Goal: Task Accomplishment & Management: Manage account settings

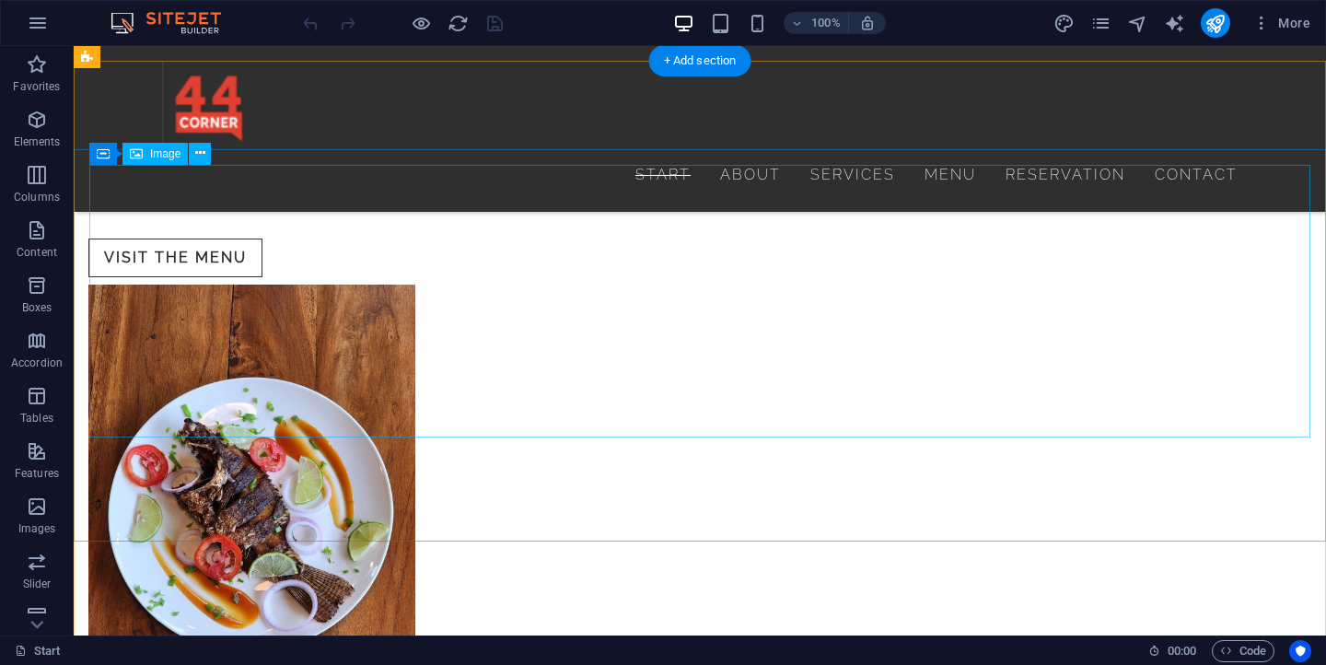
scroll to position [2239, 0]
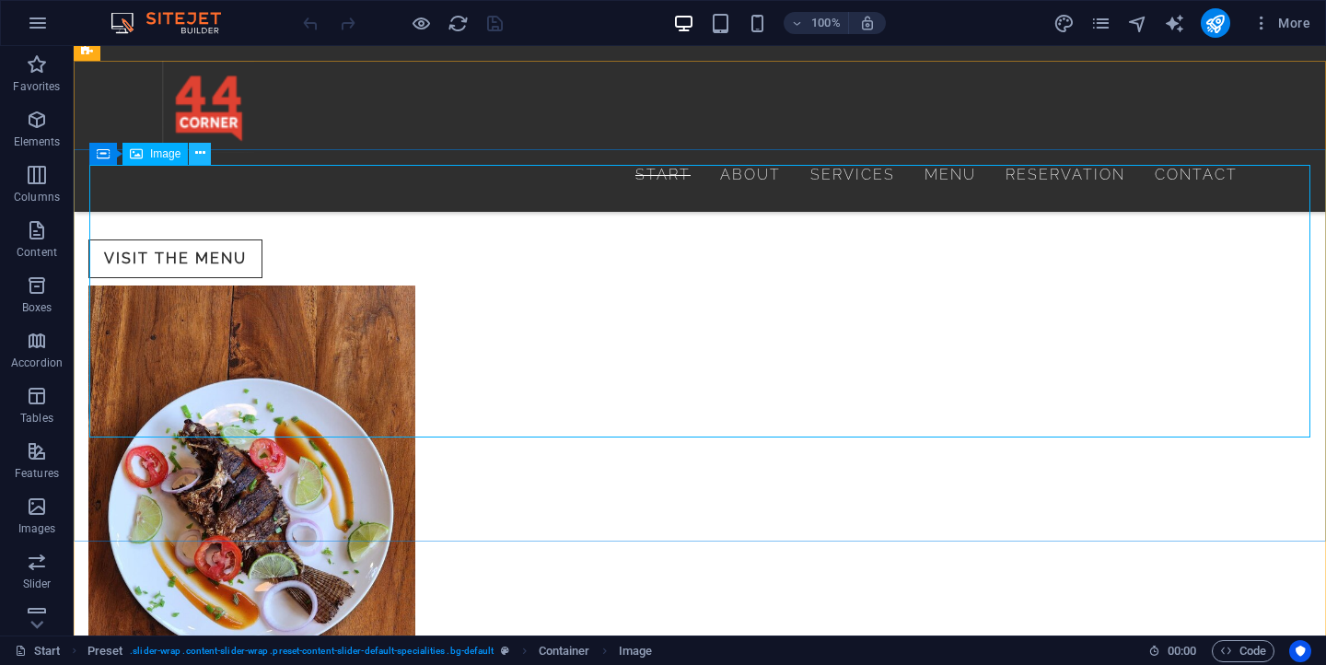
click at [199, 156] on icon at bounding box center [200, 153] width 10 height 19
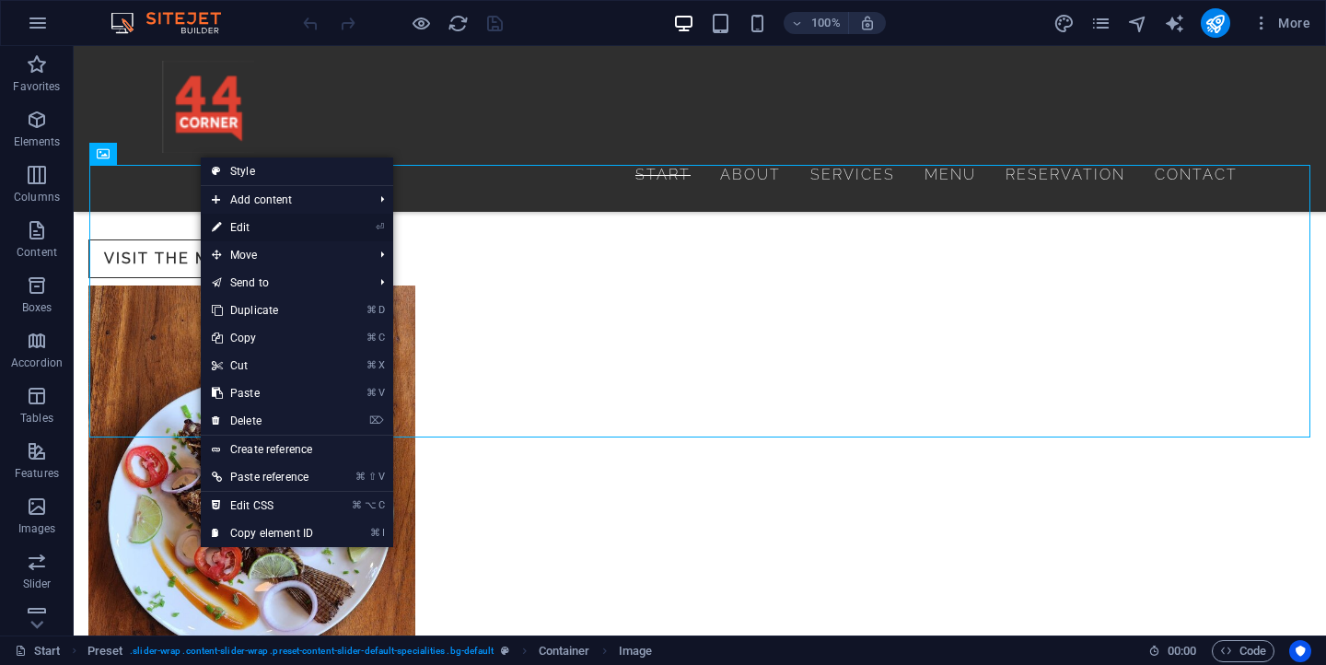
click at [242, 225] on link "⏎ Edit" at bounding box center [262, 228] width 123 height 28
select select "px"
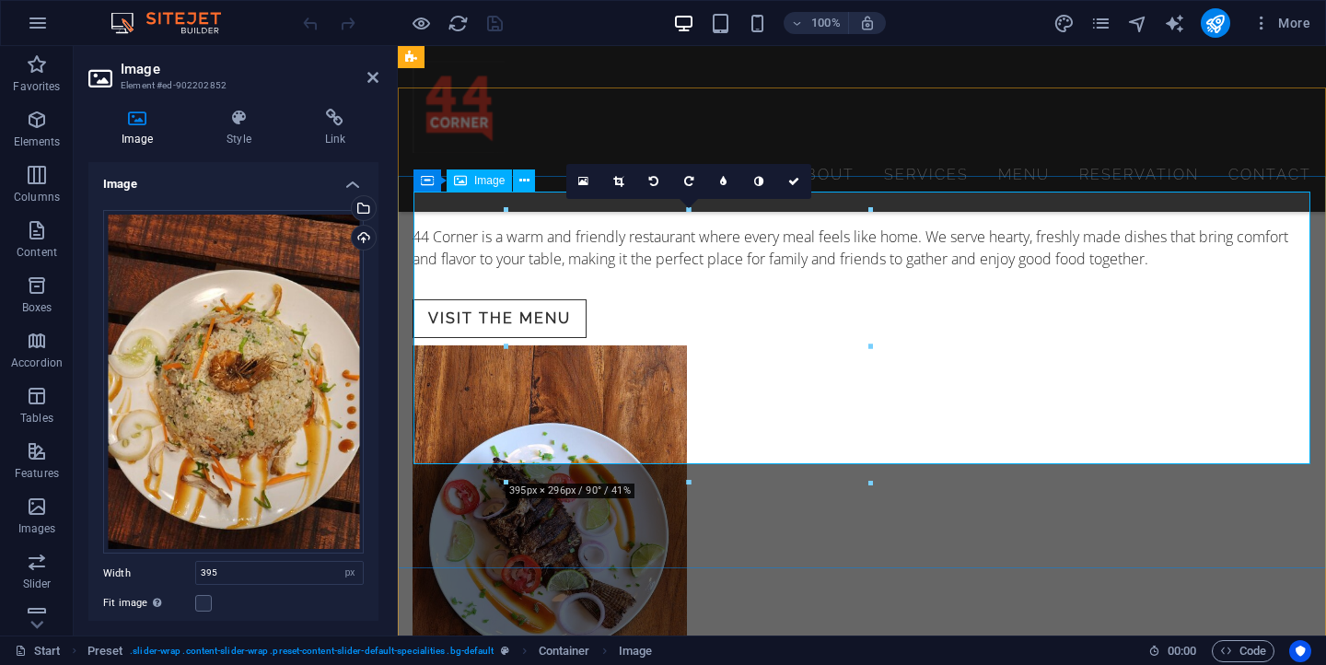
scroll to position [2116, 0]
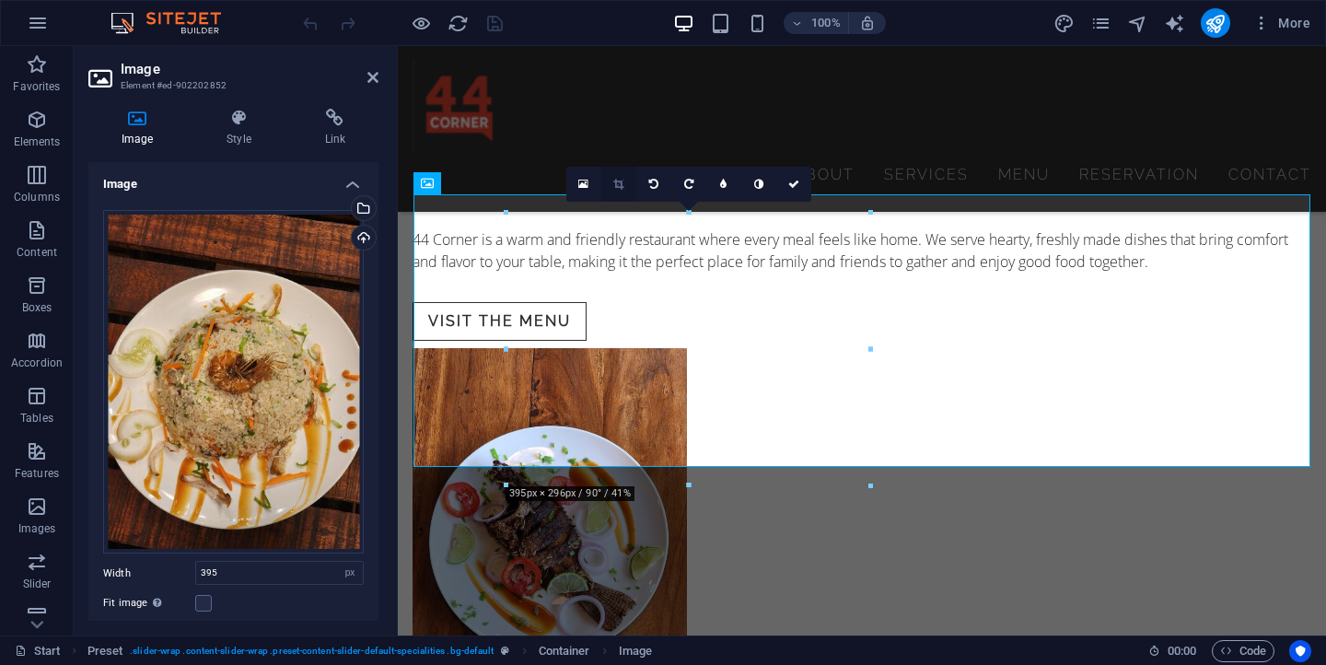
click at [624, 180] on link at bounding box center [618, 184] width 35 height 35
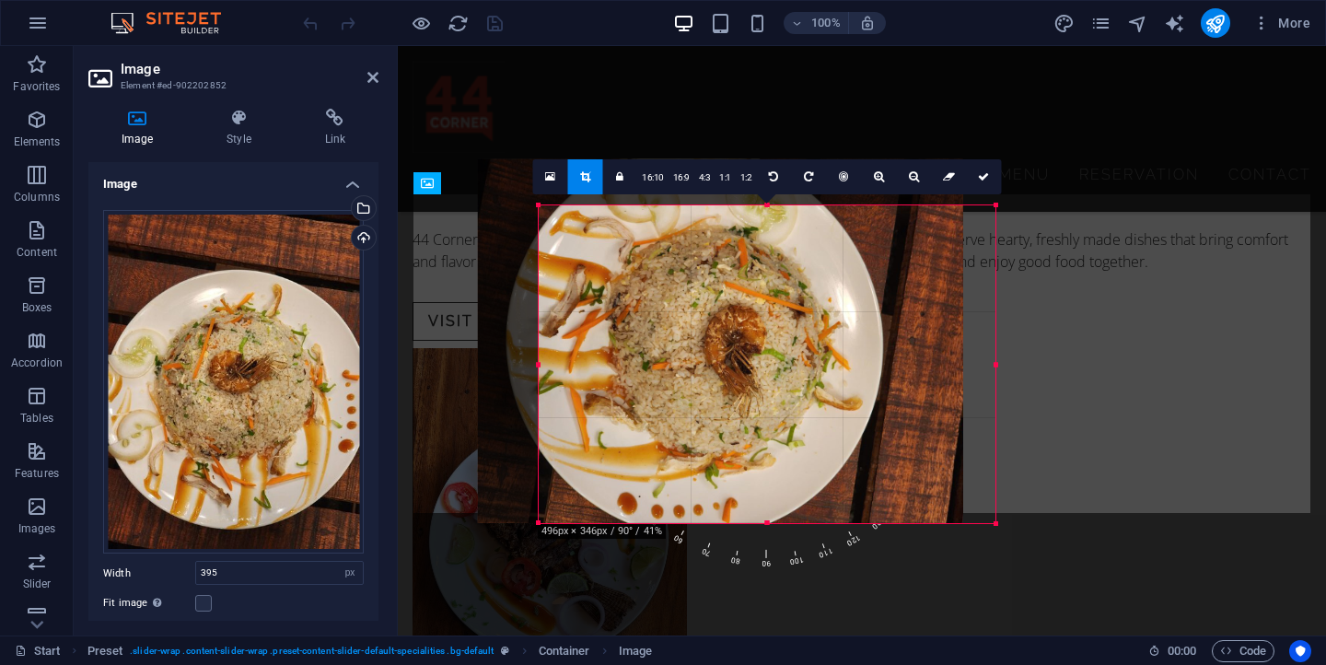
drag, startPoint x: 505, startPoint y: 484, endPoint x: 412, endPoint y: 532, distance: 104.6
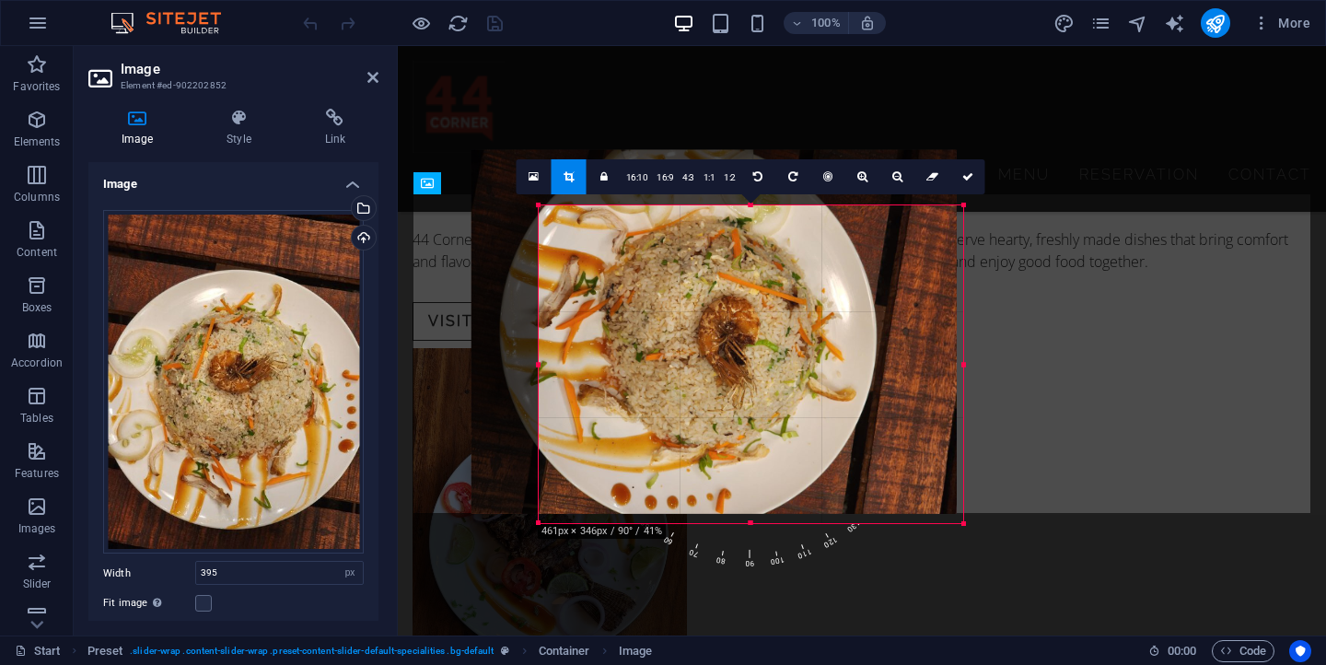
click at [524, 199] on div at bounding box center [713, 332] width 485 height 364
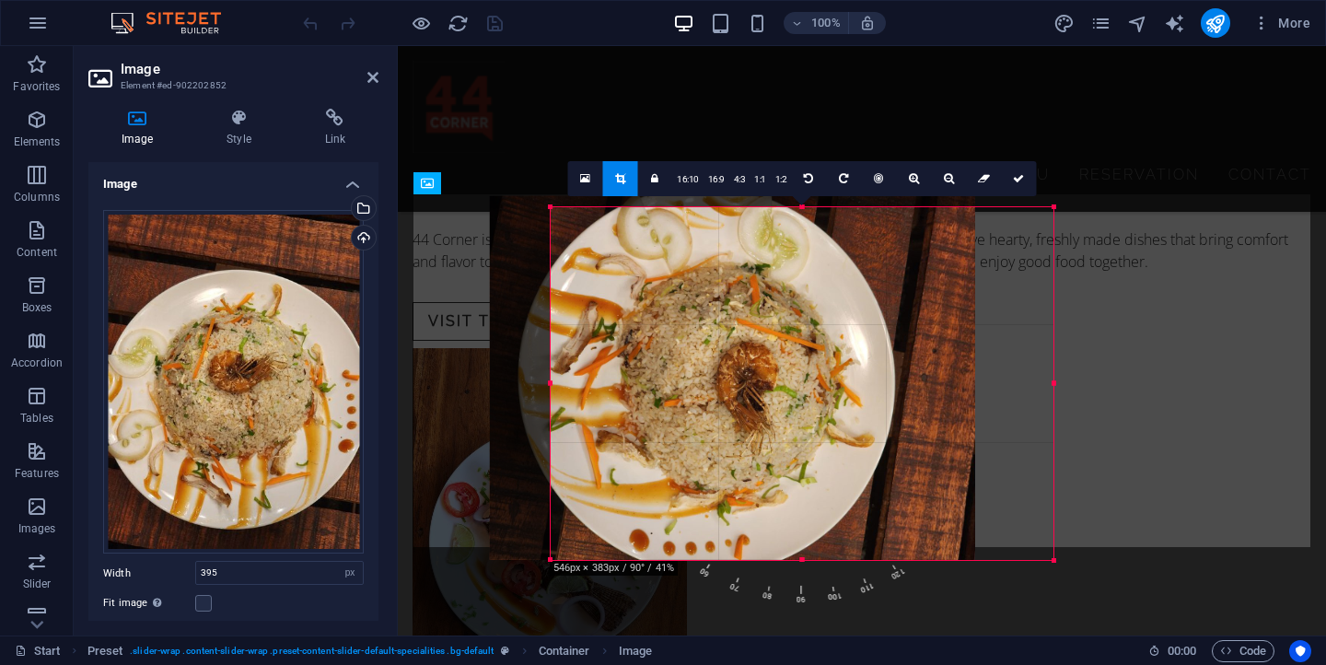
drag, startPoint x: 539, startPoint y: 207, endPoint x: 460, endPoint y: 173, distance: 86.2
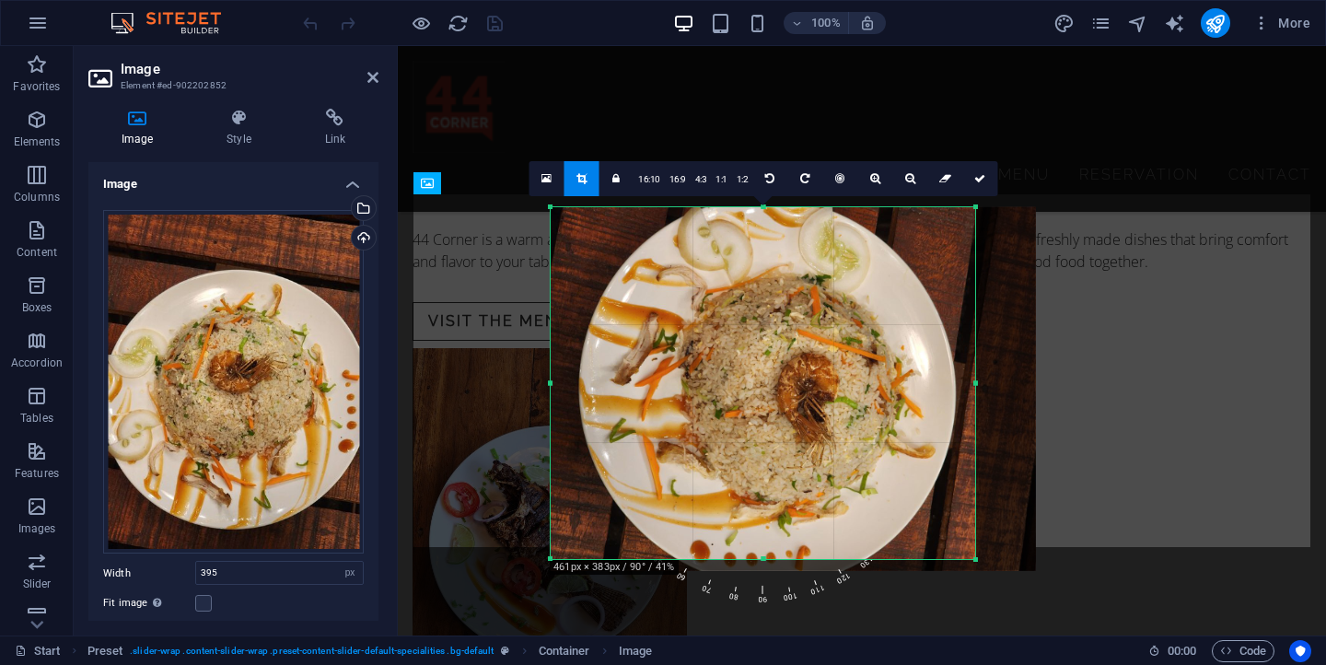
drag, startPoint x: 768, startPoint y: 301, endPoint x: 828, endPoint y: 319, distance: 62.6
click at [828, 319] on div at bounding box center [793, 388] width 485 height 364
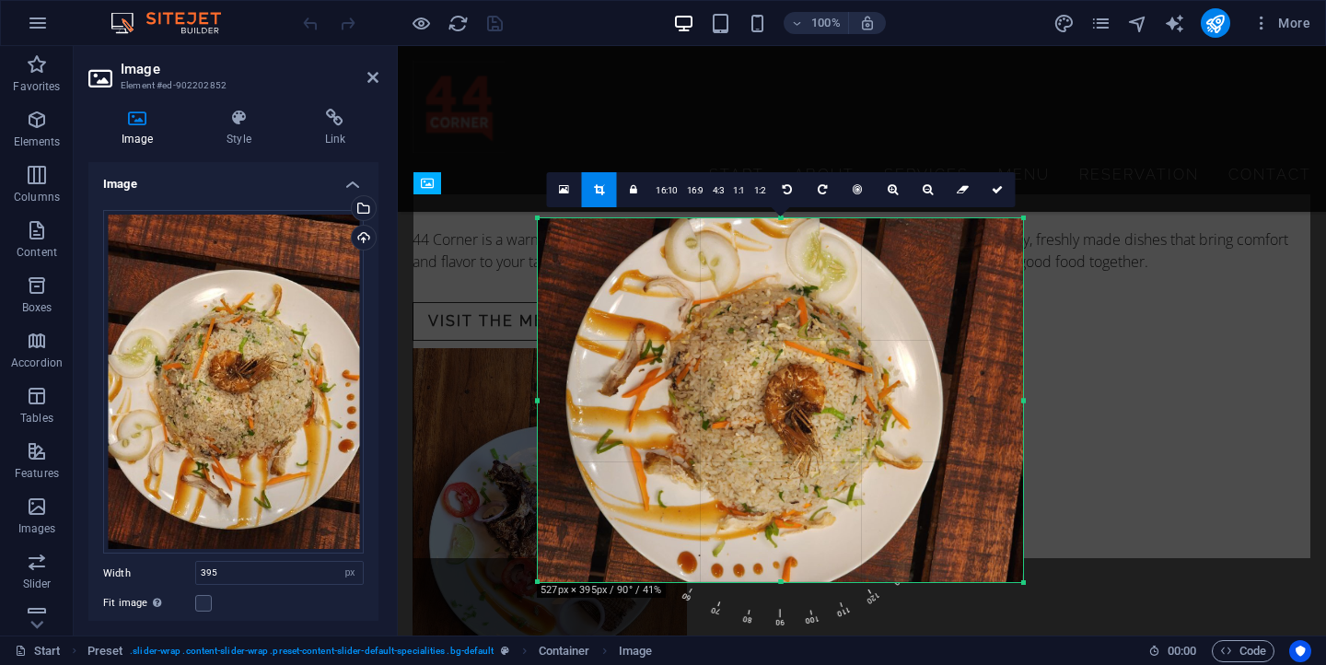
drag, startPoint x: 975, startPoint y: 561, endPoint x: 1033, endPoint y: 568, distance: 58.5
click at [1023, 568] on div "180 170 160 150 140 130 120 110 100 90 80 70 60 50 40 30 20 10 0 -10 -20 -30 -4…" at bounding box center [780, 400] width 485 height 364
click at [790, 192] on link at bounding box center [787, 189] width 35 height 35
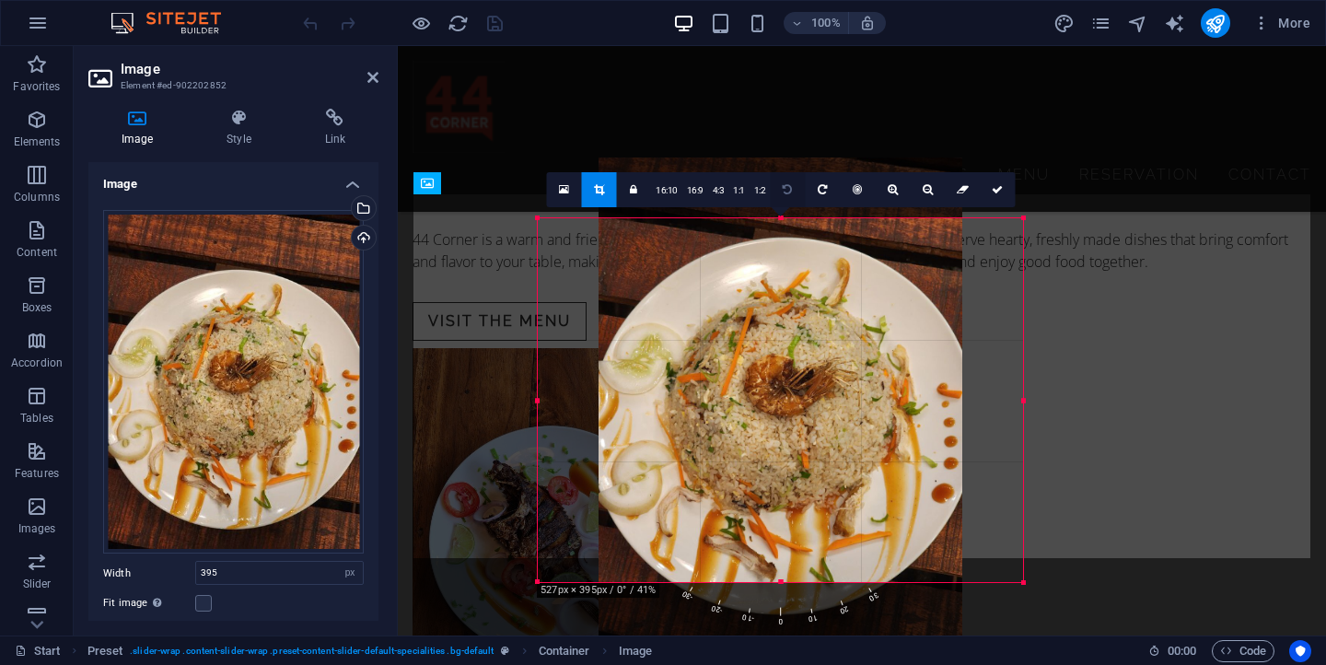
click at [790, 192] on link at bounding box center [787, 189] width 35 height 35
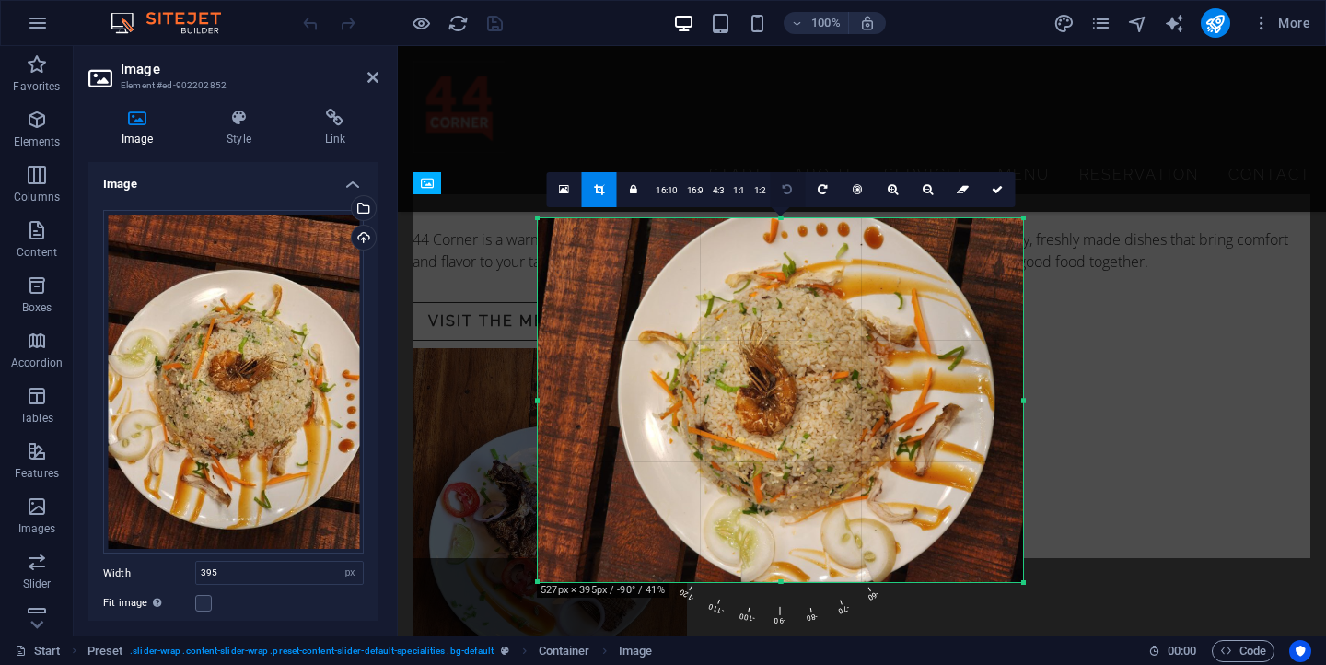
click at [790, 192] on link at bounding box center [787, 189] width 35 height 35
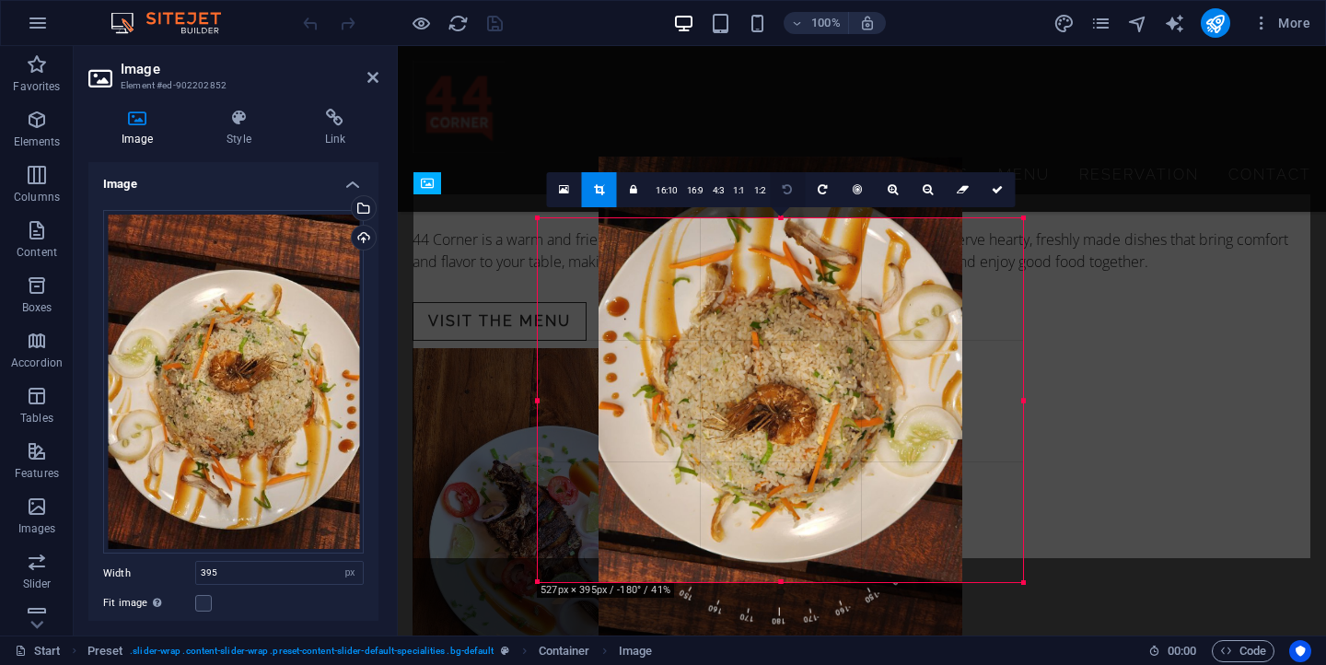
click at [790, 192] on link at bounding box center [787, 189] width 35 height 35
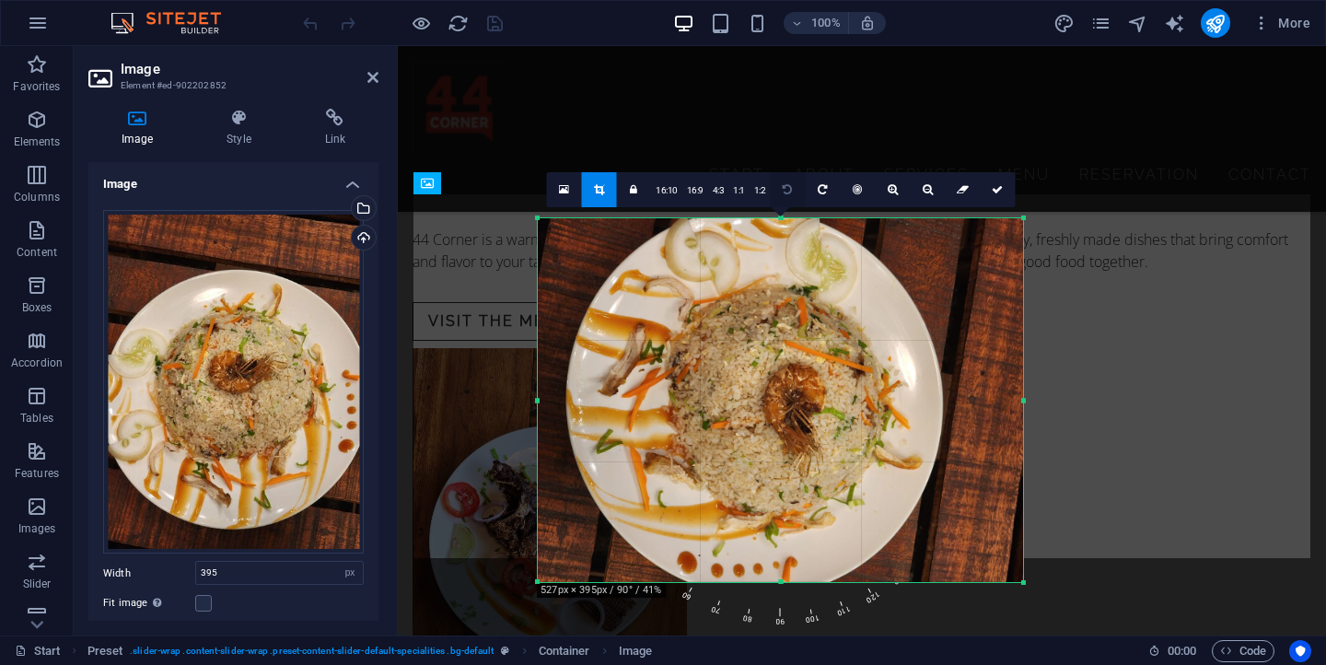
click at [790, 192] on link at bounding box center [787, 189] width 35 height 35
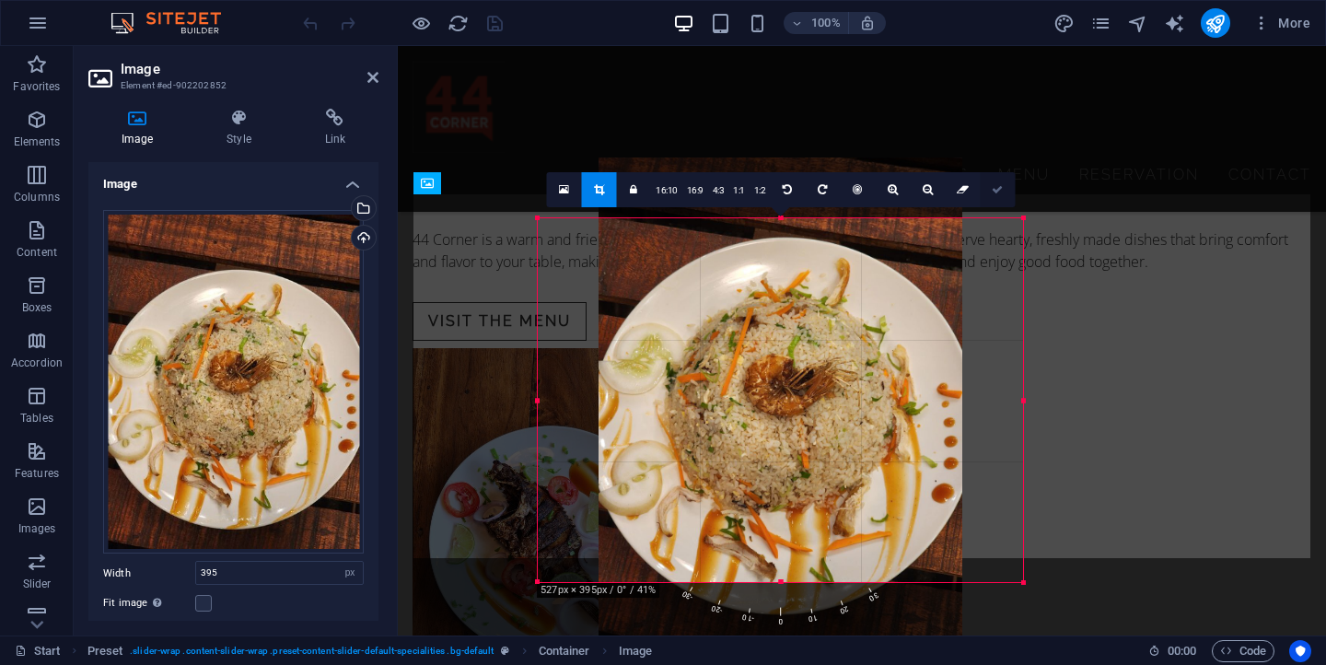
click at [995, 186] on icon at bounding box center [996, 189] width 11 height 11
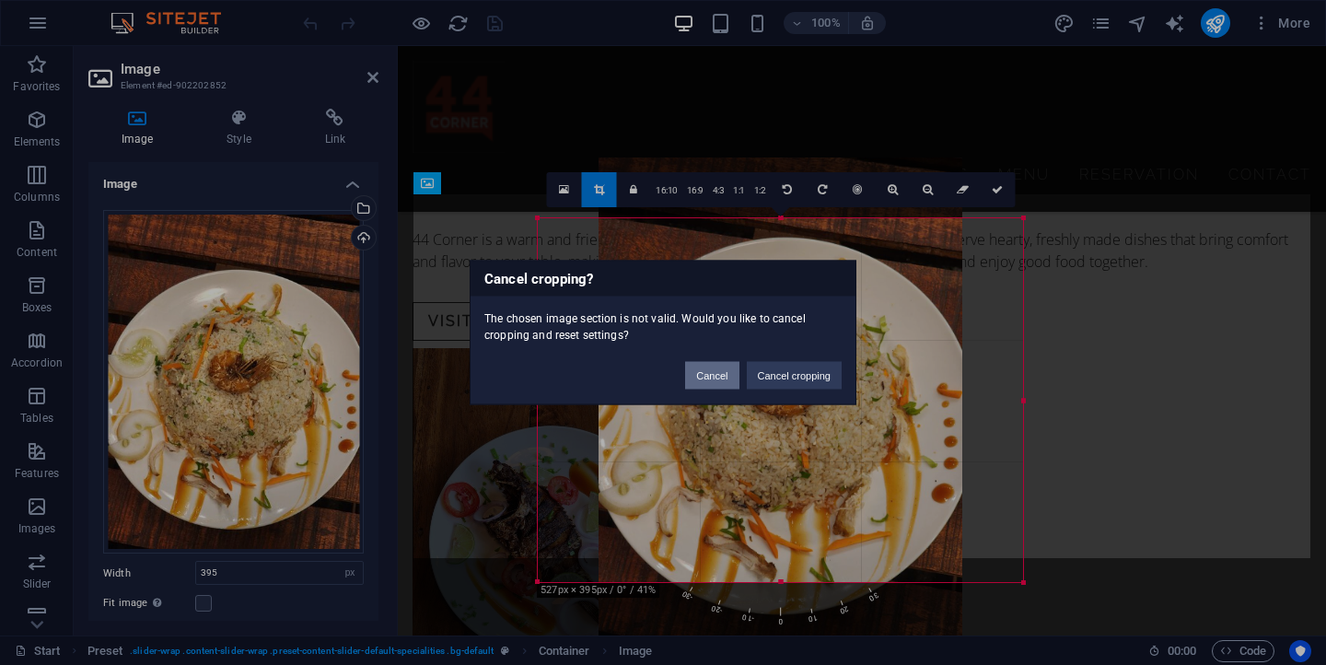
click at [710, 380] on button "Cancel" at bounding box center [711, 376] width 53 height 28
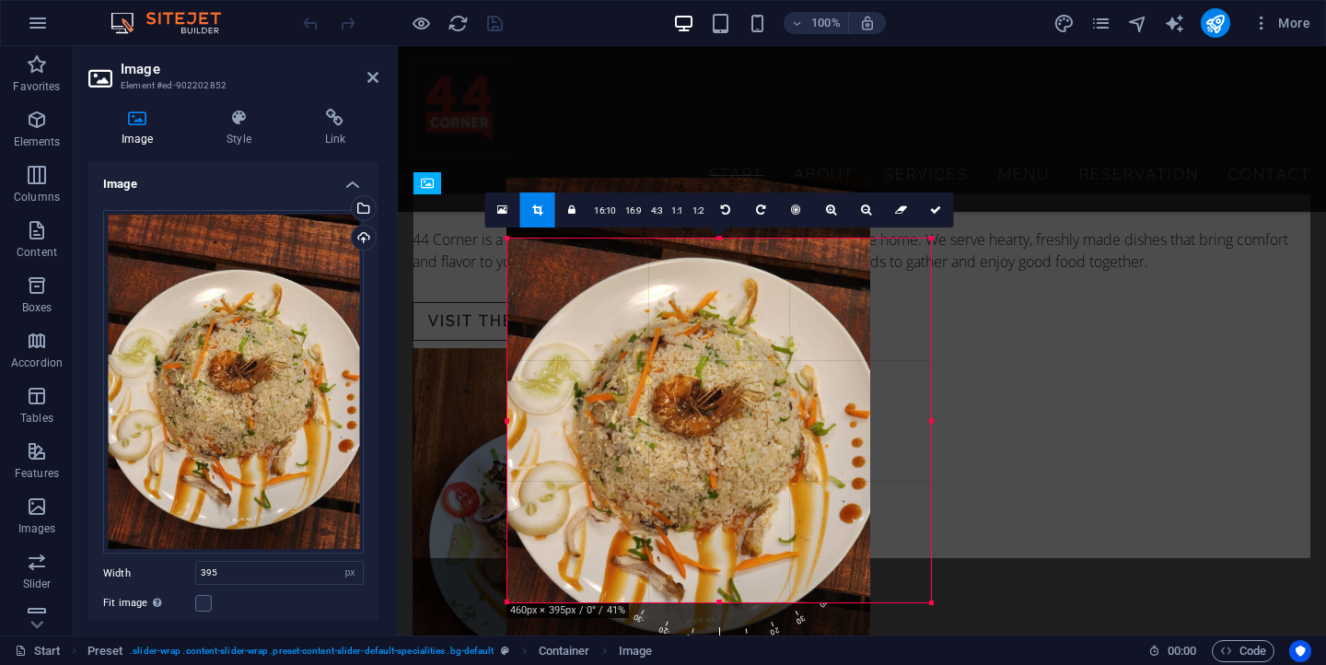
drag, startPoint x: 538, startPoint y: 400, endPoint x: 599, endPoint y: 417, distance: 63.9
click at [599, 417] on div "180 170 160 150 140 130 120 110 100 90 80 70 60 50 40 30 20 10 0 -10 -20 -30 -4…" at bounding box center [718, 420] width 423 height 364
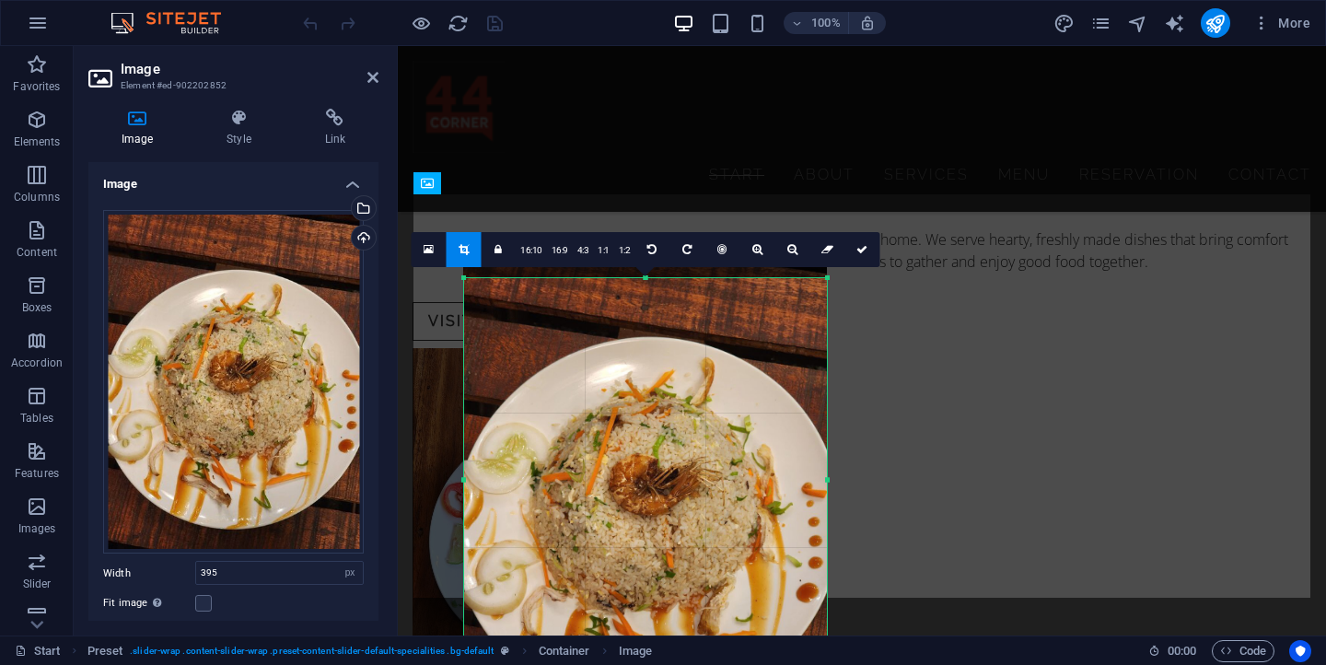
drag, startPoint x: 689, startPoint y: 238, endPoint x: 687, endPoint y: 200, distance: 38.7
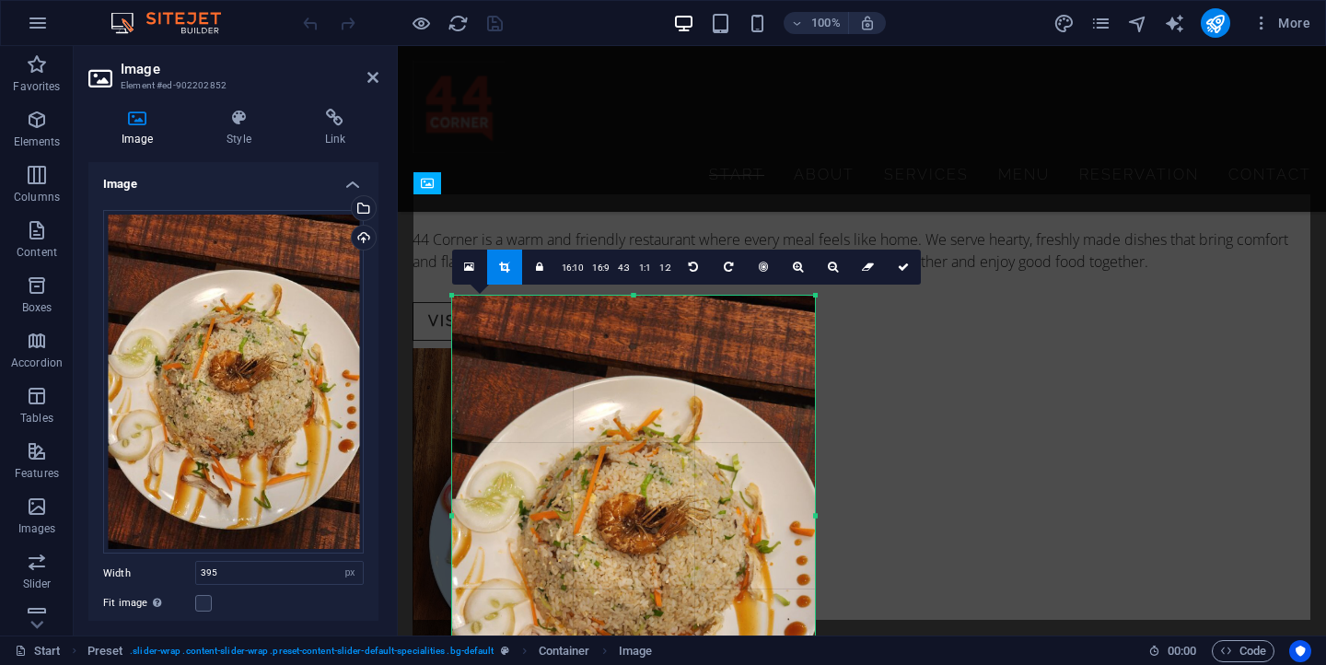
drag, startPoint x: 655, startPoint y: 278, endPoint x: 654, endPoint y: 240, distance: 37.8
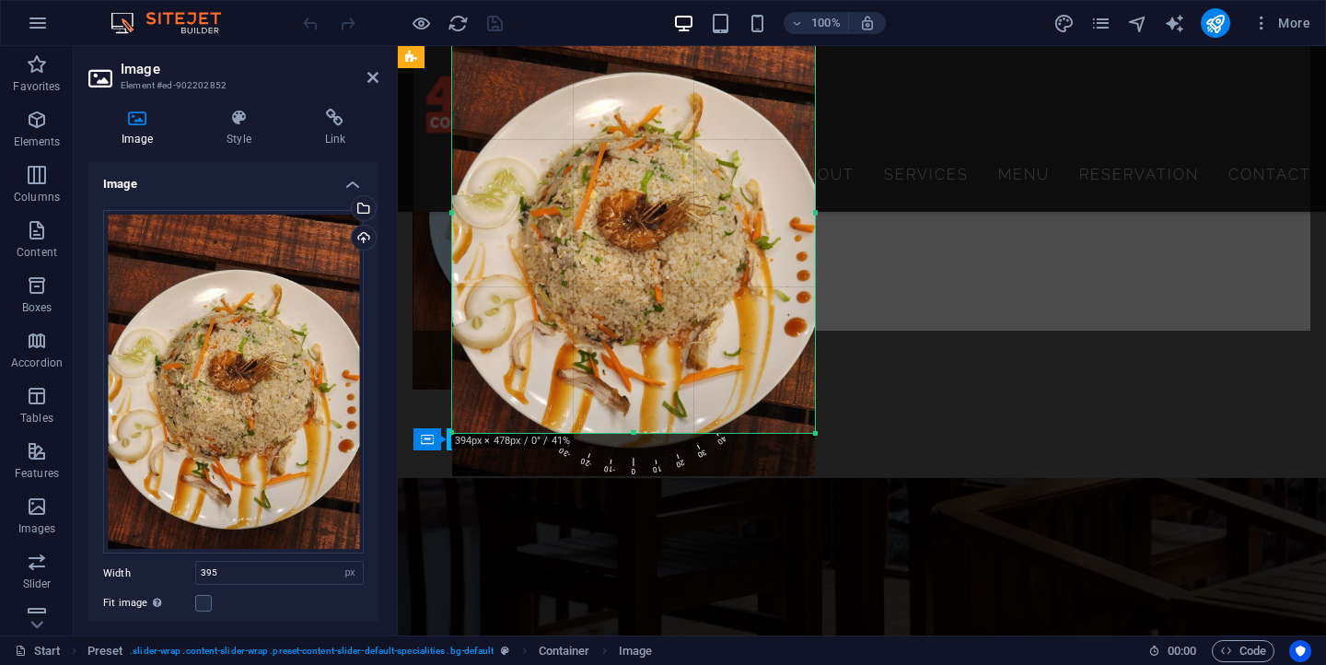
scroll to position [2487, 0]
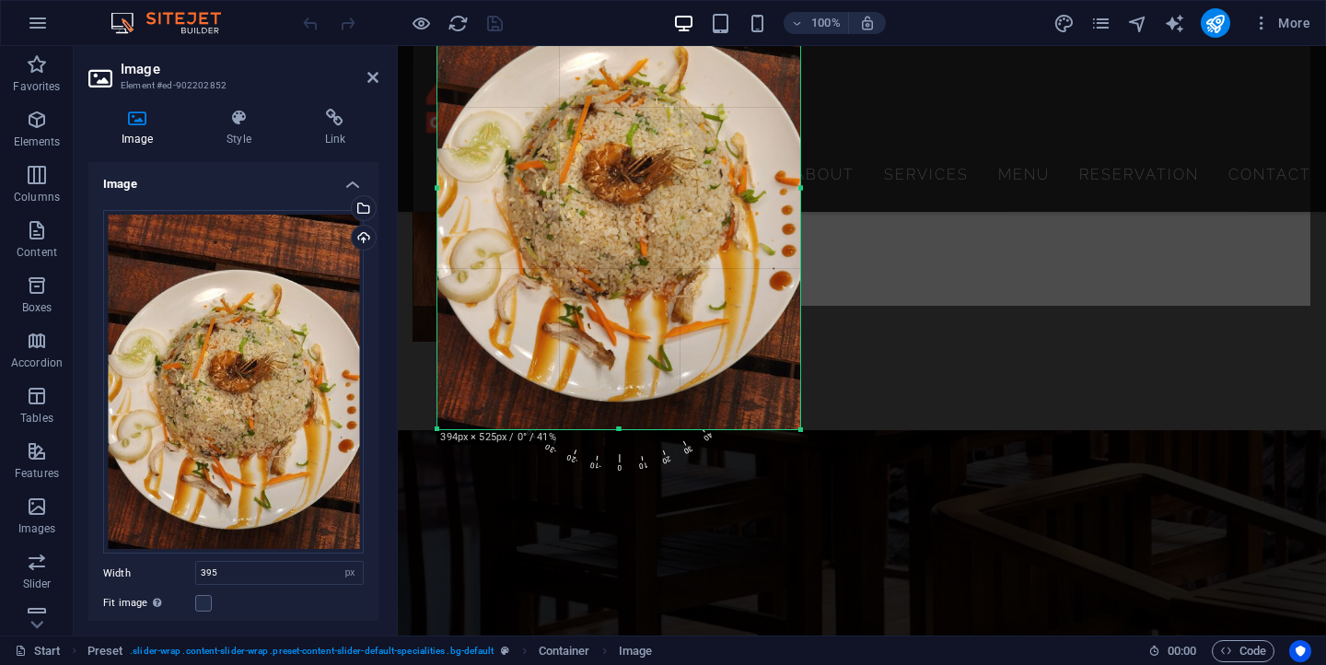
drag, startPoint x: 663, startPoint y: 367, endPoint x: 664, endPoint y: 413, distance: 46.0
click at [664, 413] on div "180 170 160 150 140 130 120 110 100 90 80 70 60 50 40 30 20 10 0 -10 -20 -30 -4…" at bounding box center [618, 187] width 363 height 483
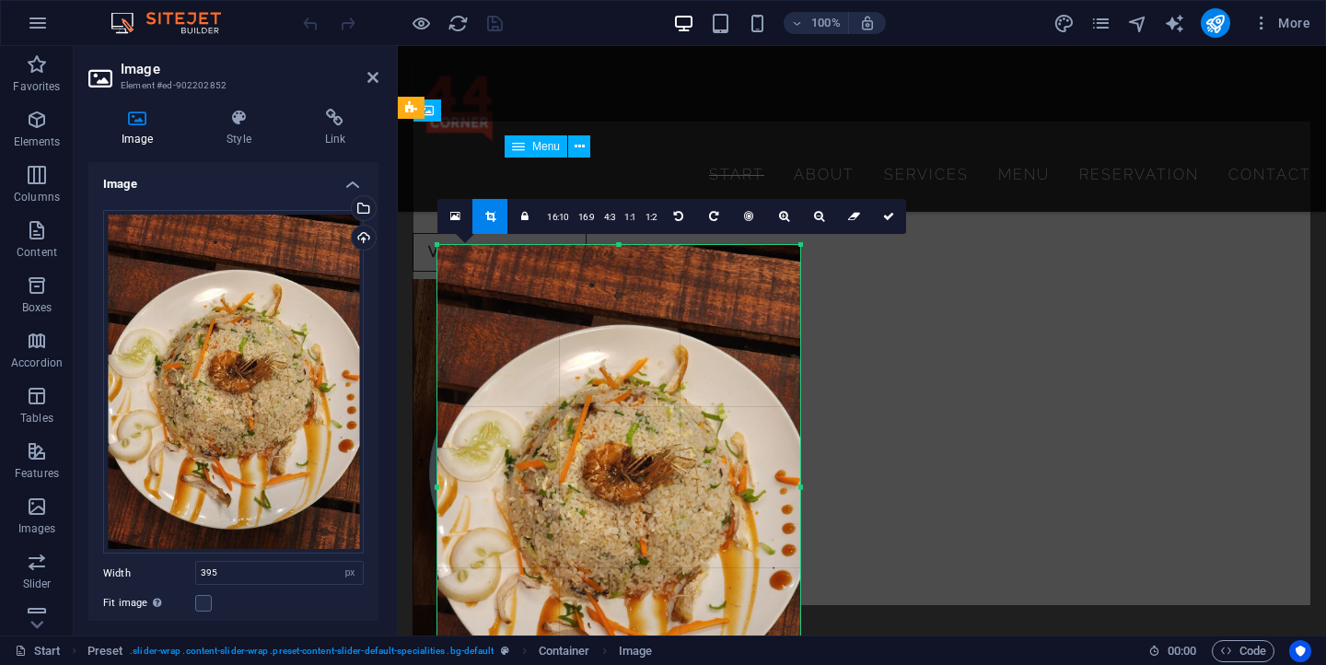
scroll to position [2168, 0]
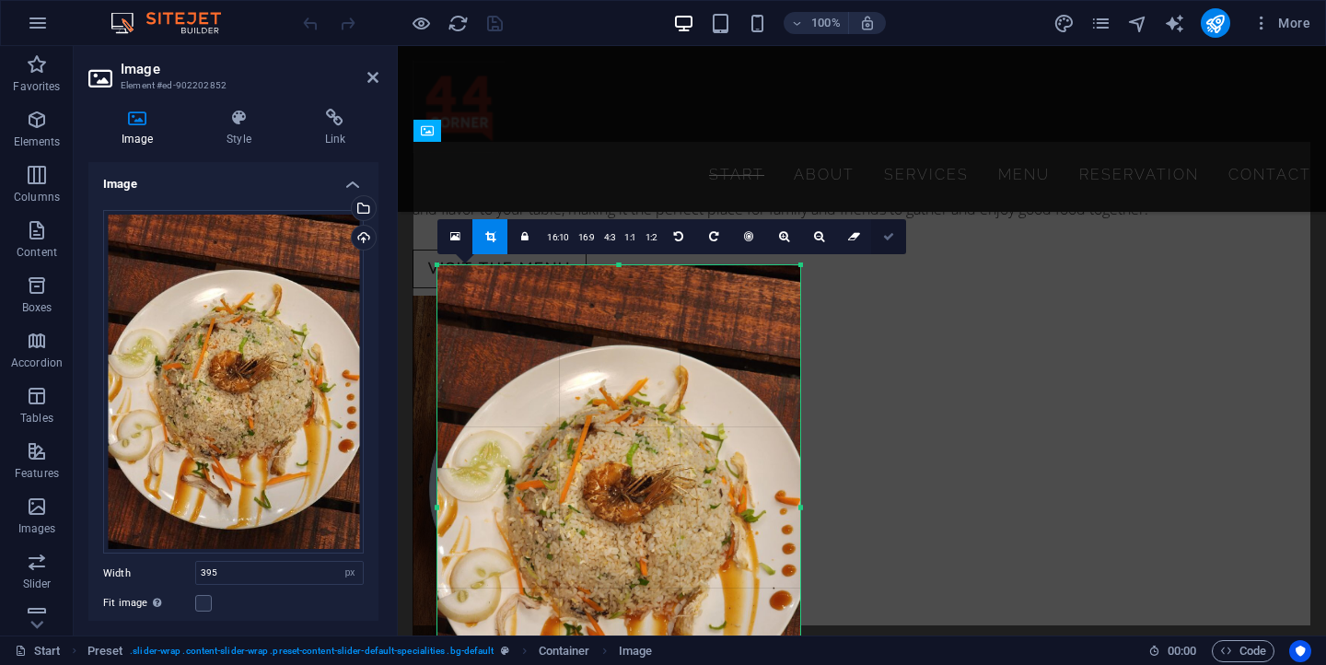
click at [889, 236] on icon at bounding box center [888, 236] width 11 height 11
type input "394"
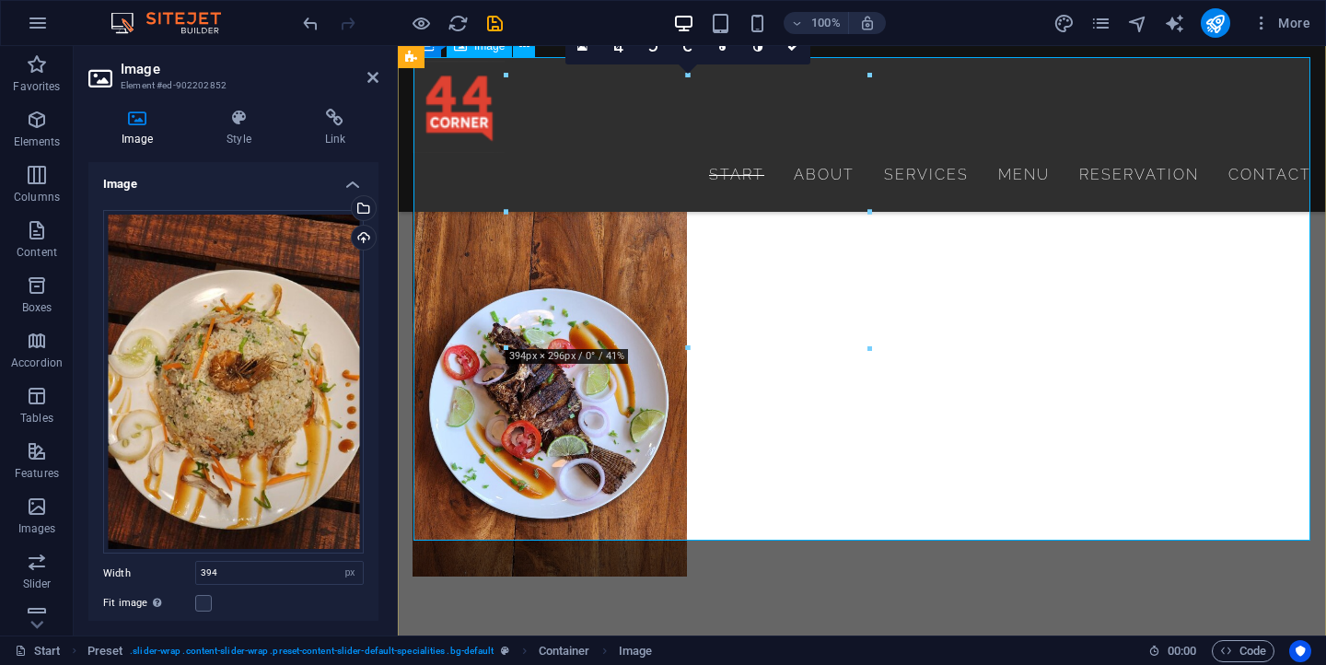
scroll to position [2252, 0]
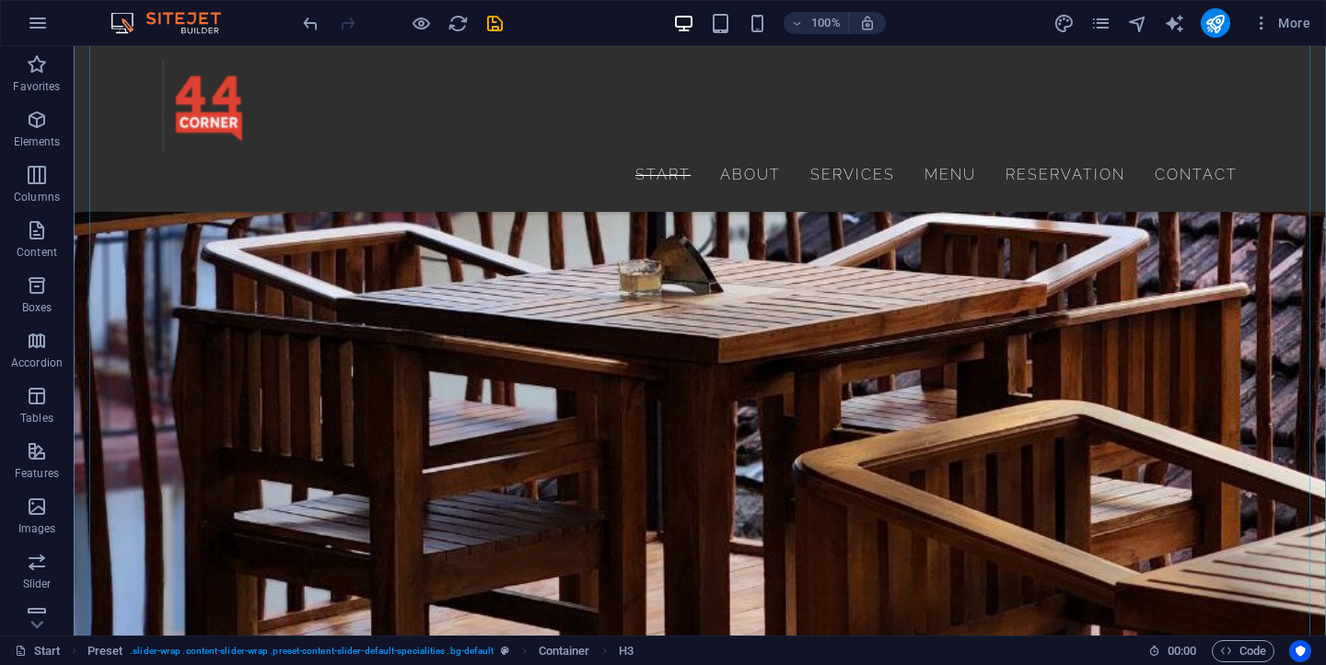
scroll to position [3022, 0]
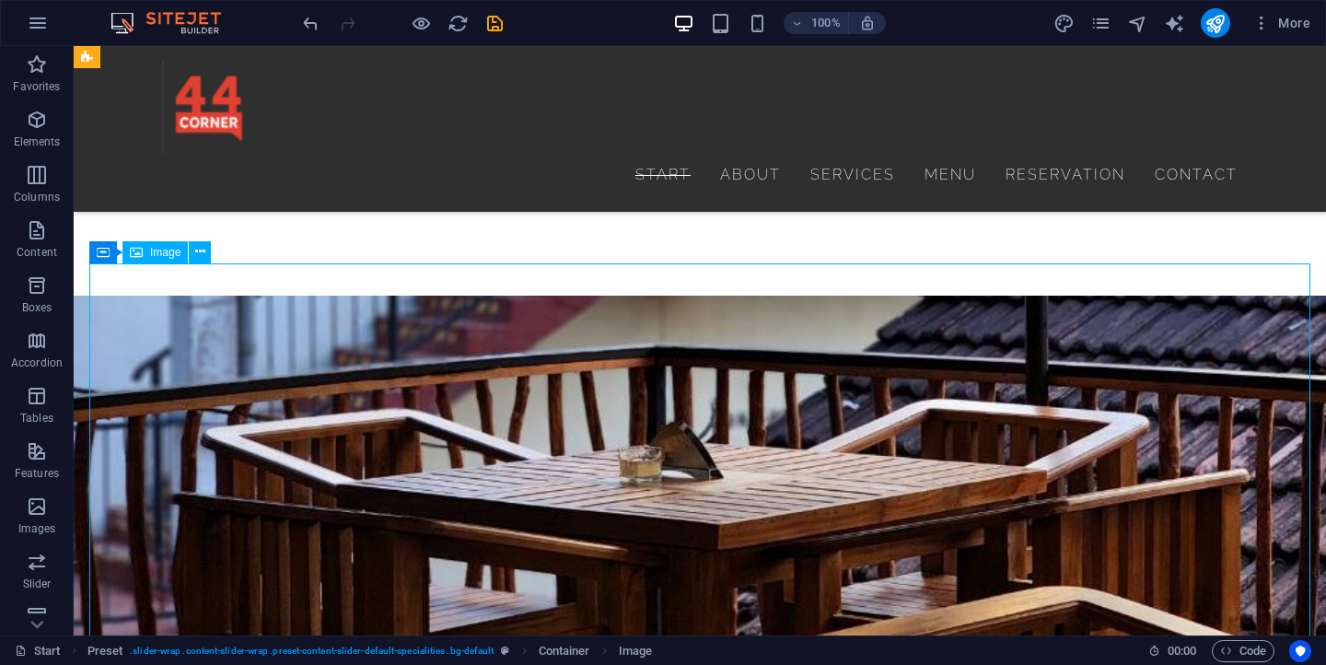
scroll to position [2769, 0]
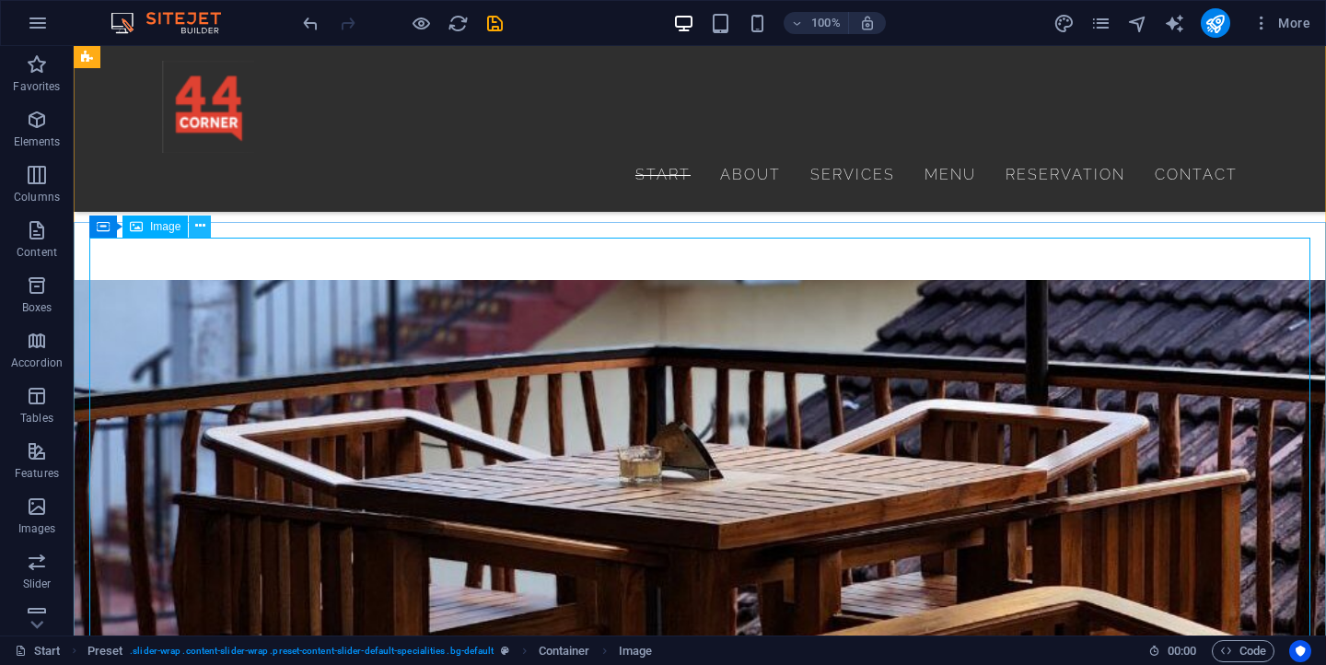
click at [203, 226] on icon at bounding box center [200, 225] width 10 height 19
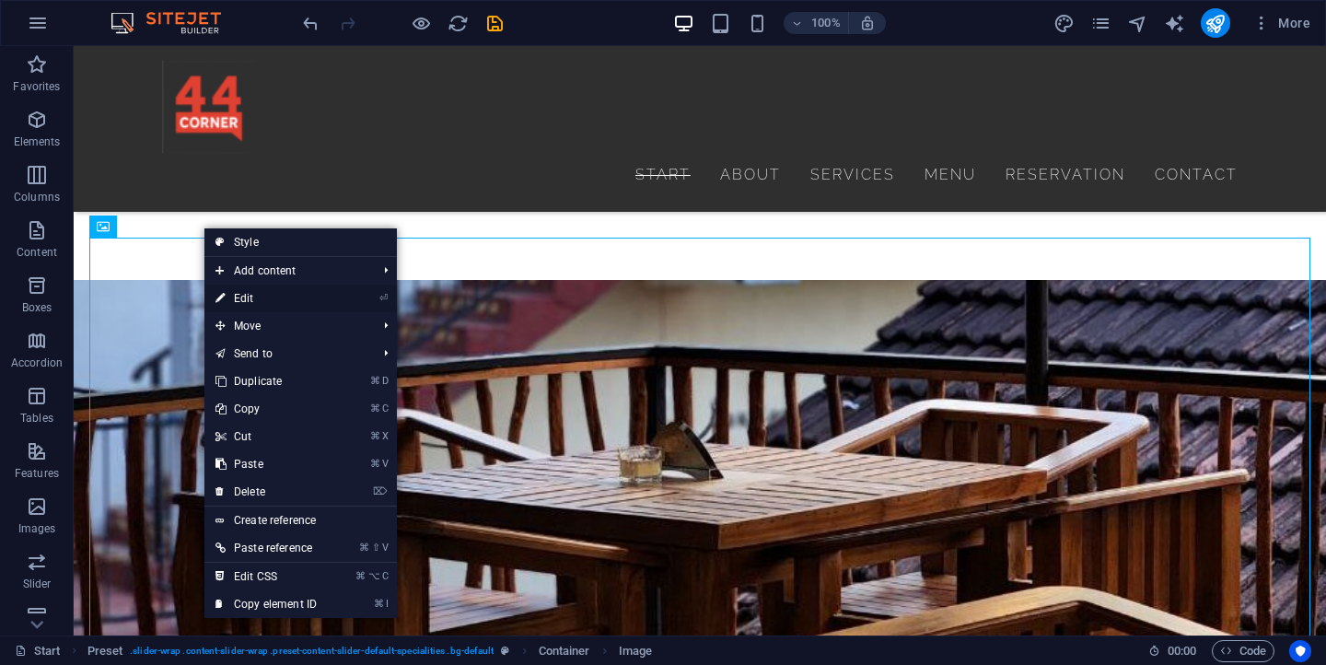
click at [253, 289] on link "⏎ Edit" at bounding box center [265, 298] width 123 height 28
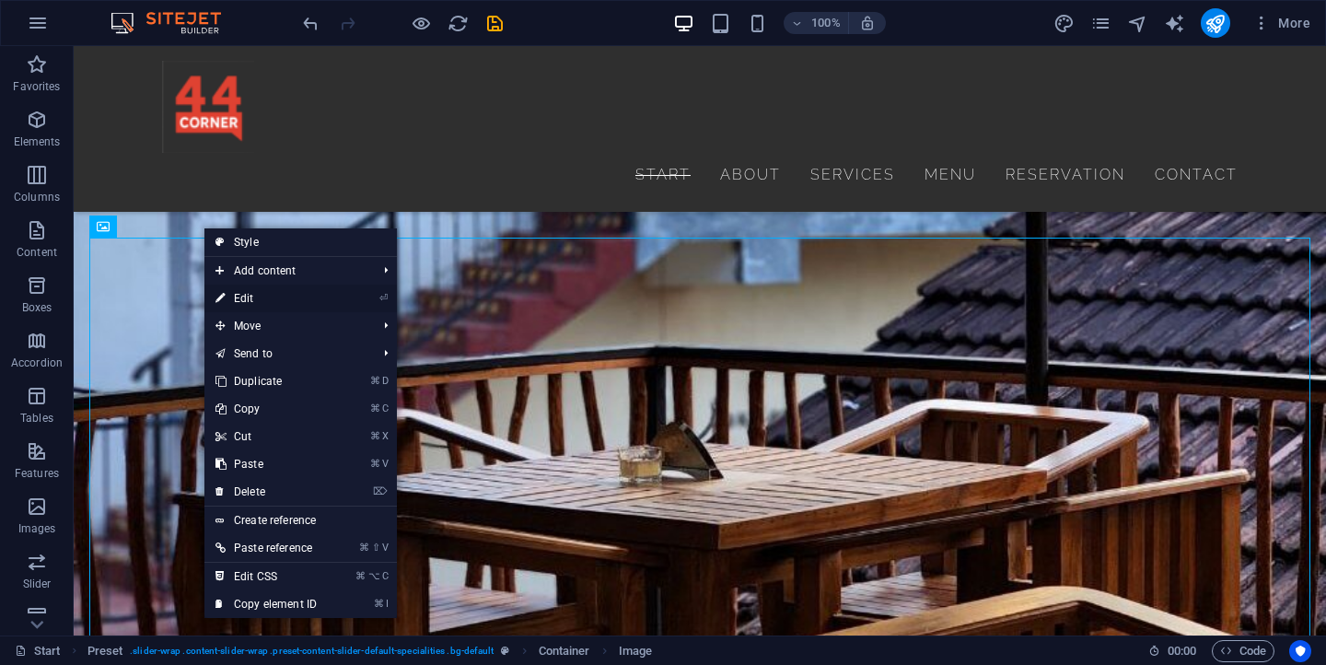
select select "%"
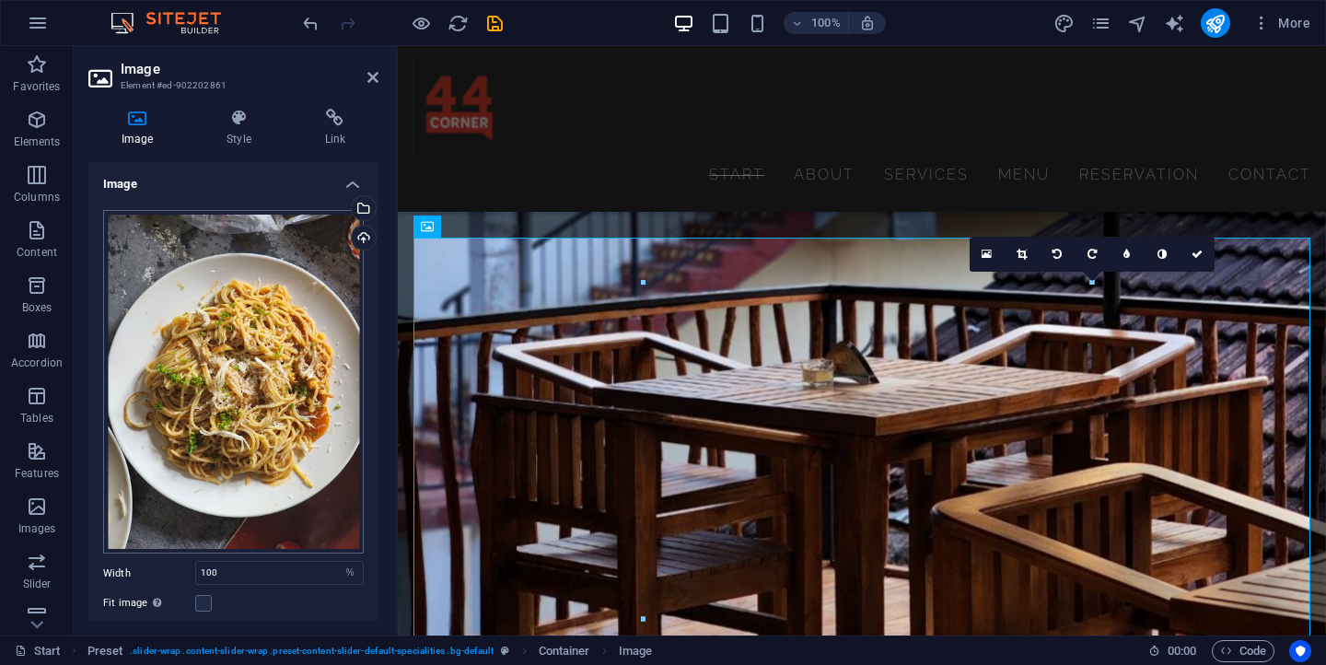
scroll to position [2675, 0]
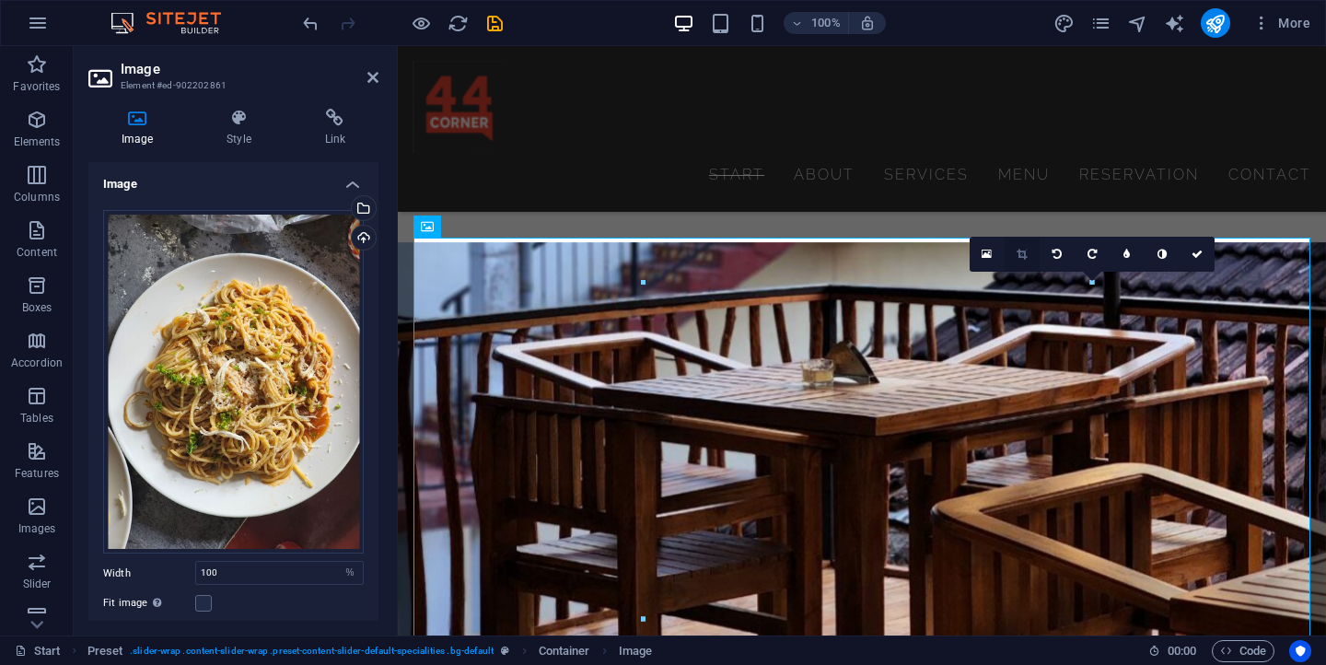
click at [1023, 259] on icon at bounding box center [1021, 254] width 10 height 11
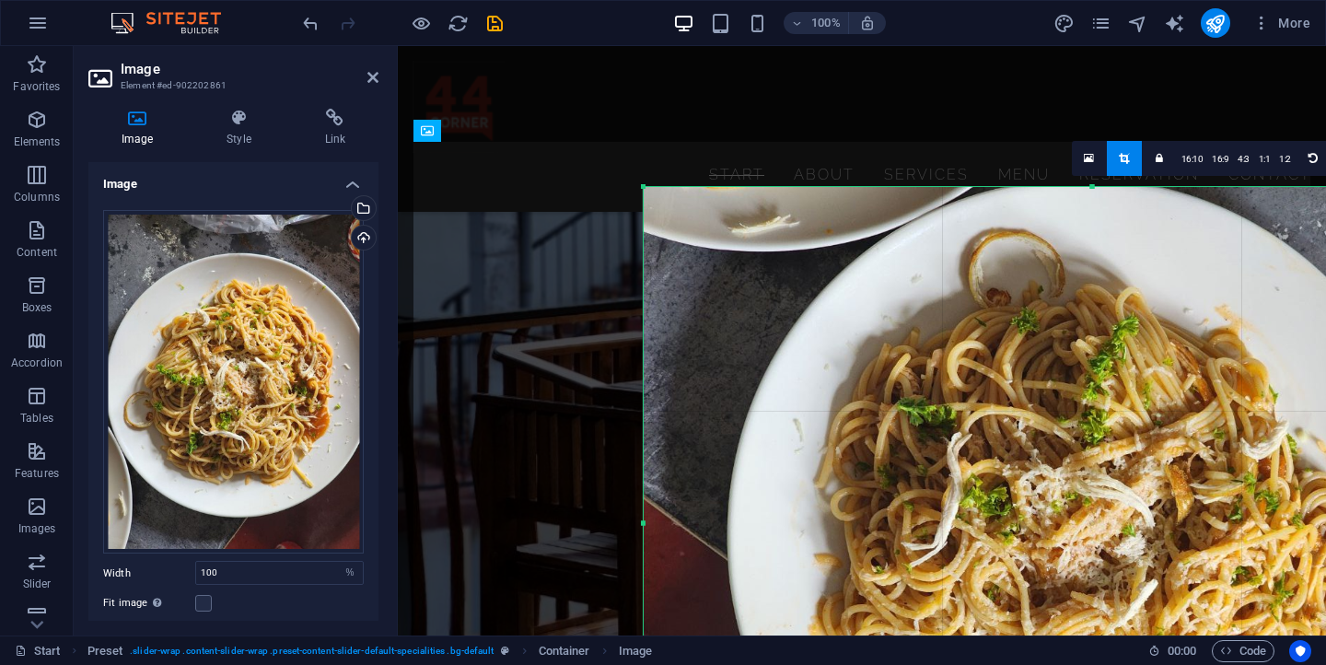
scroll to position [2773, 0]
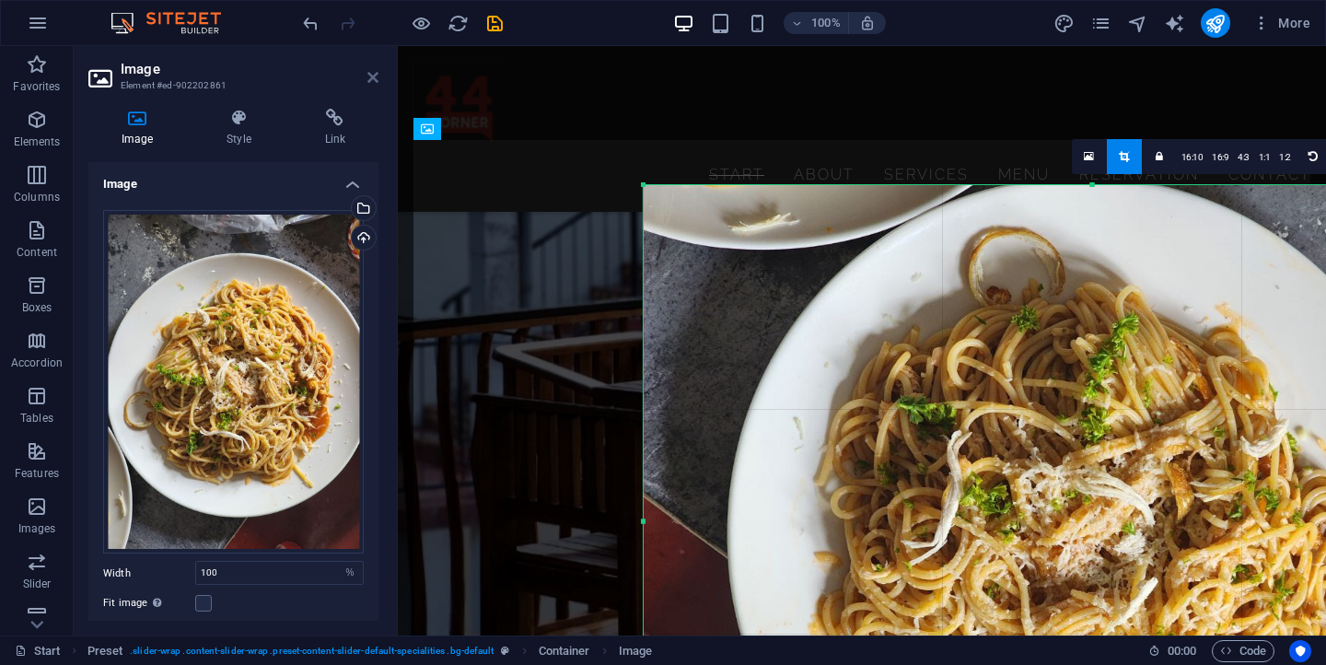
click at [372, 78] on icon at bounding box center [372, 77] width 11 height 15
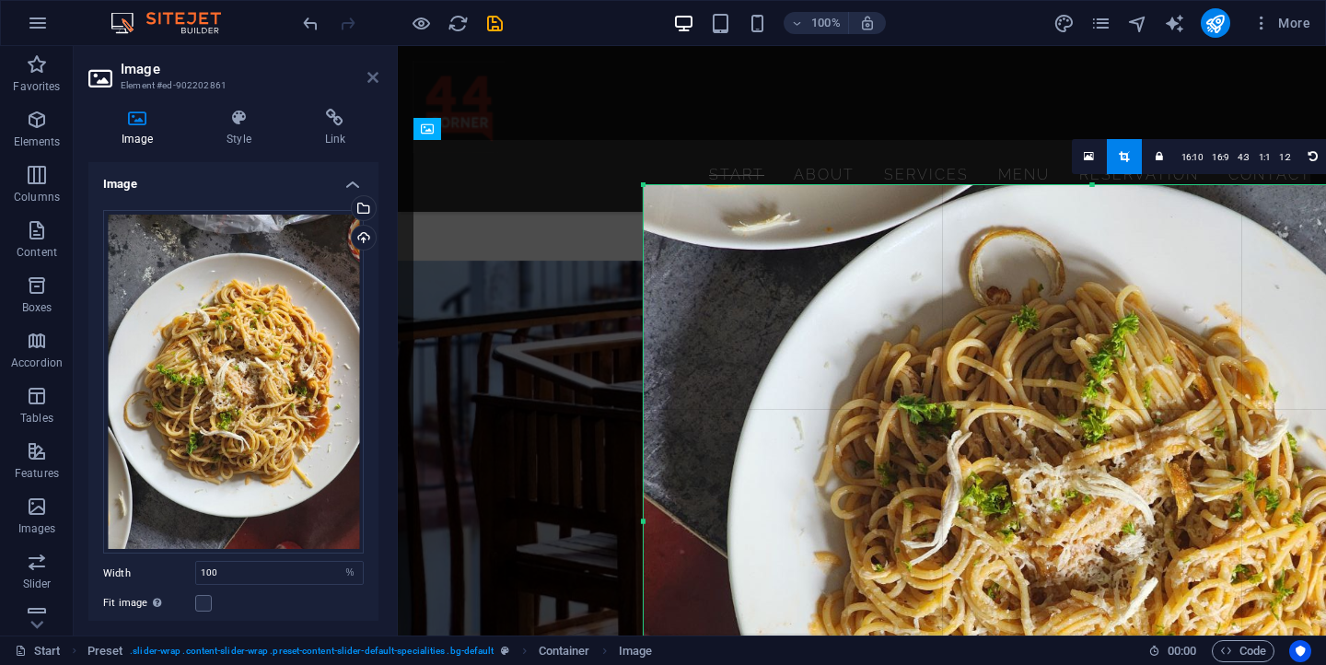
scroll to position [2867, 0]
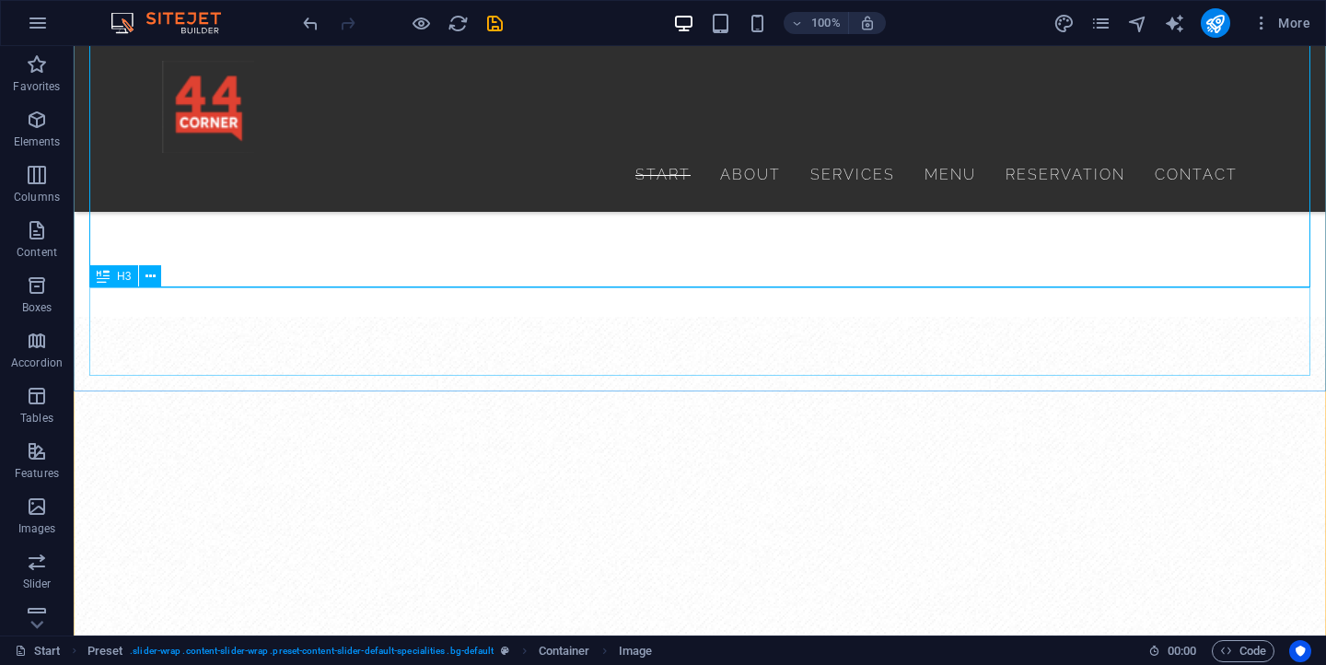
scroll to position [3805, 0]
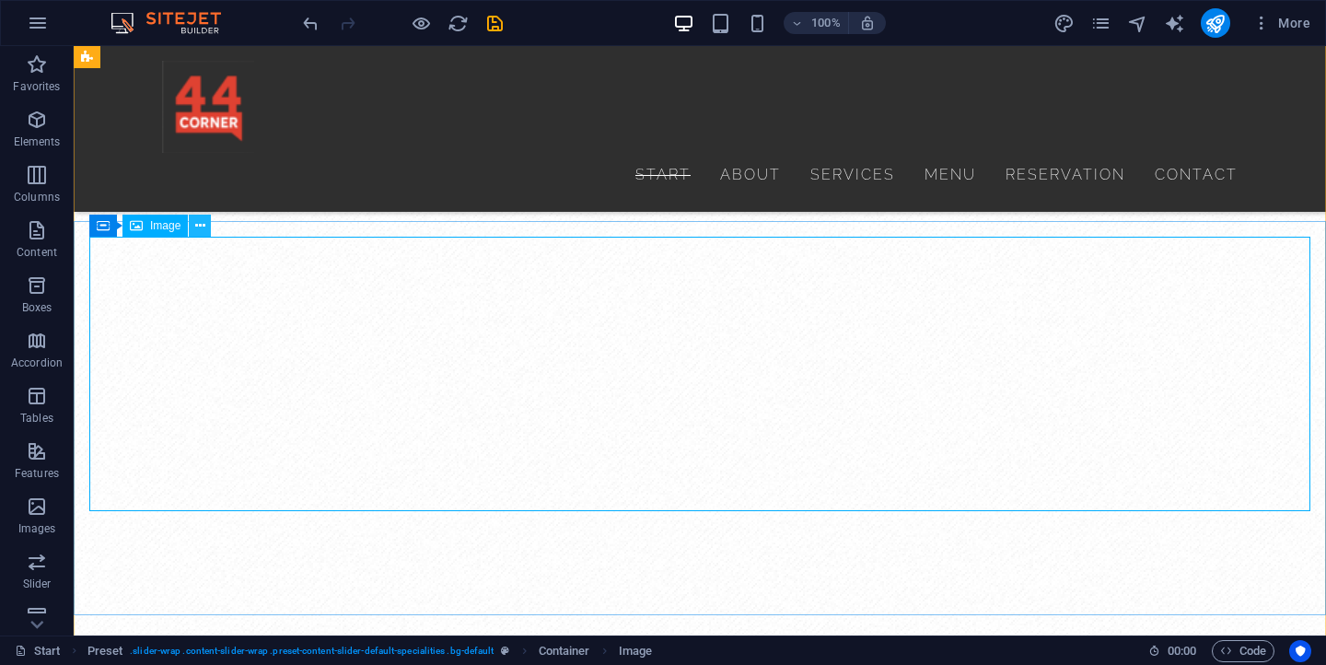
click at [202, 229] on icon at bounding box center [200, 225] width 10 height 19
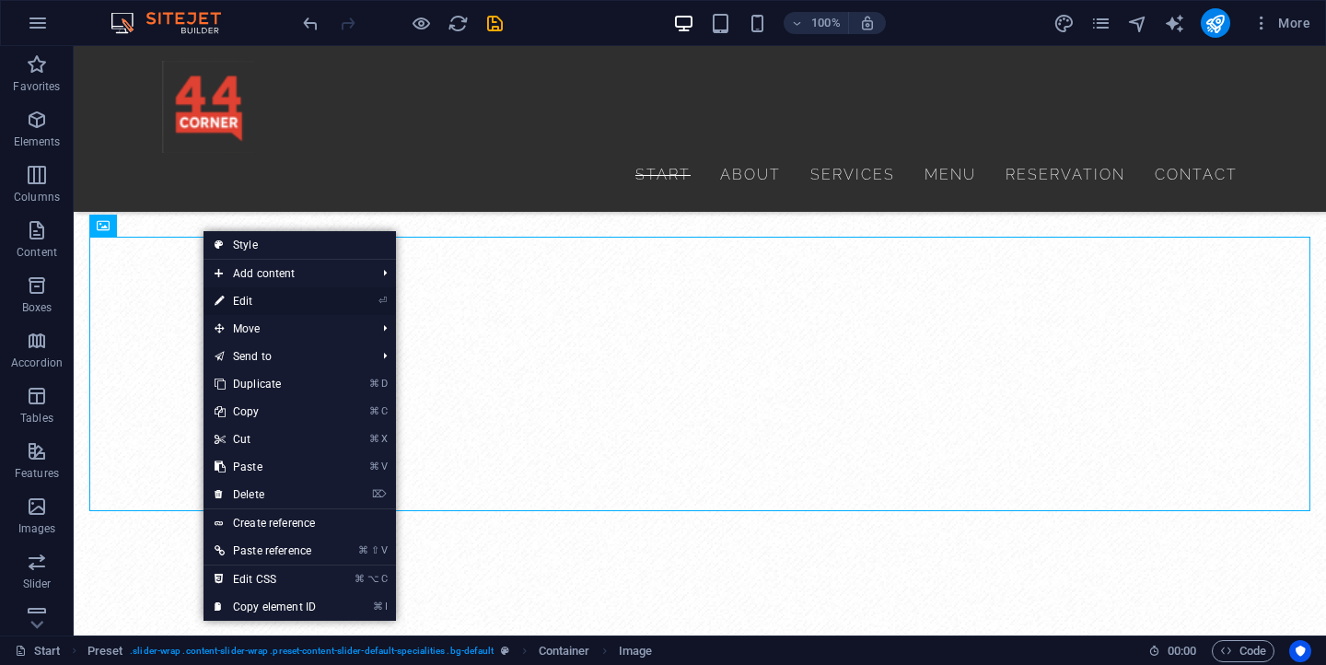
click at [336, 298] on li "⏎ Edit" at bounding box center [299, 301] width 192 height 28
click at [387, 307] on mark "⏎" at bounding box center [382, 301] width 8 height 28
select select "px"
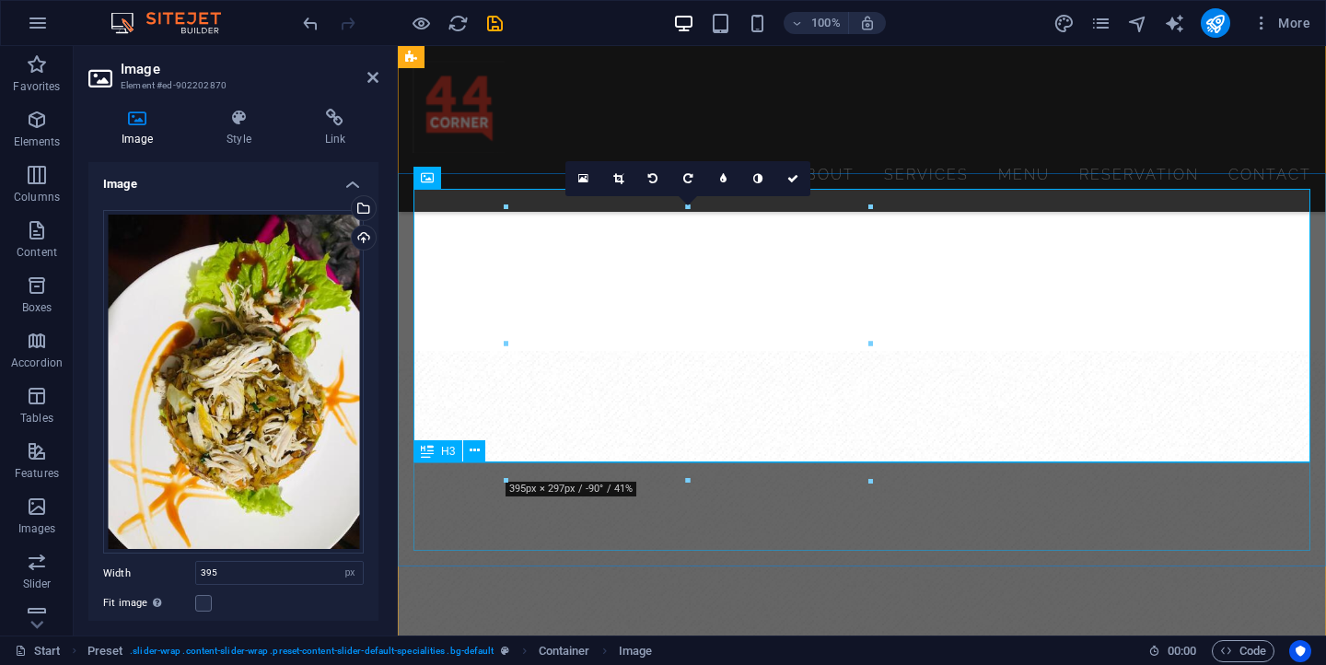
scroll to position [3512, 0]
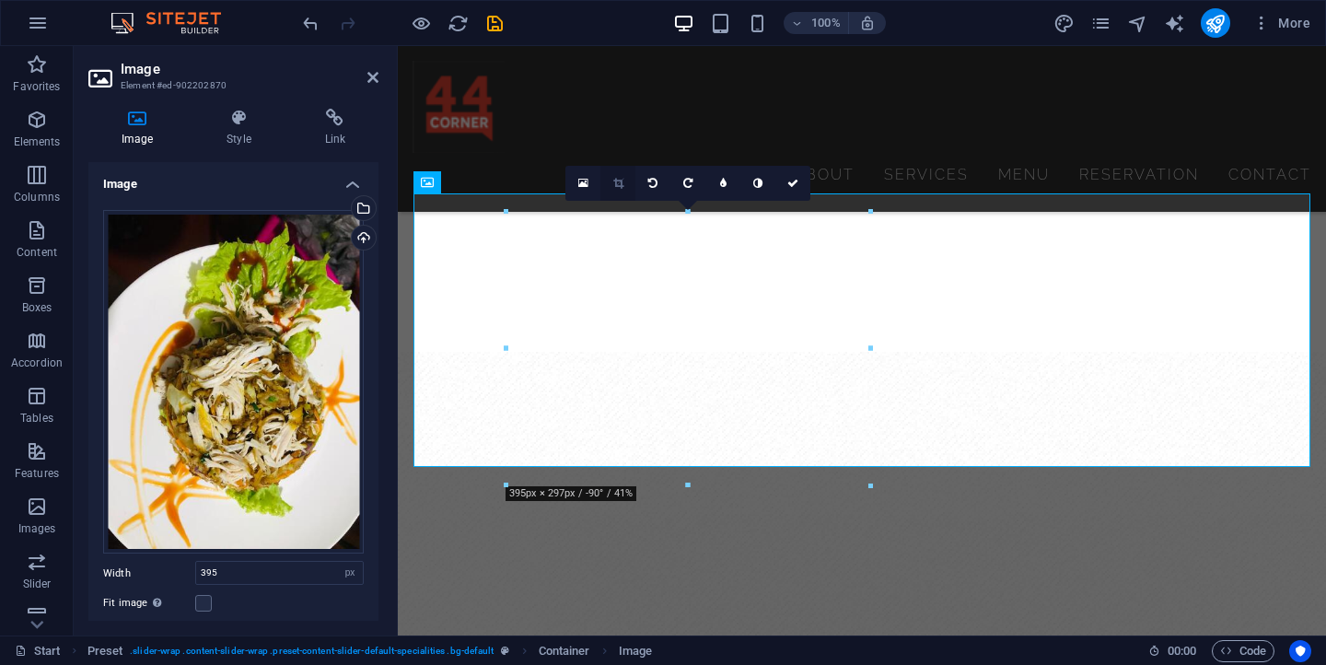
click at [622, 180] on icon at bounding box center [618, 183] width 10 height 11
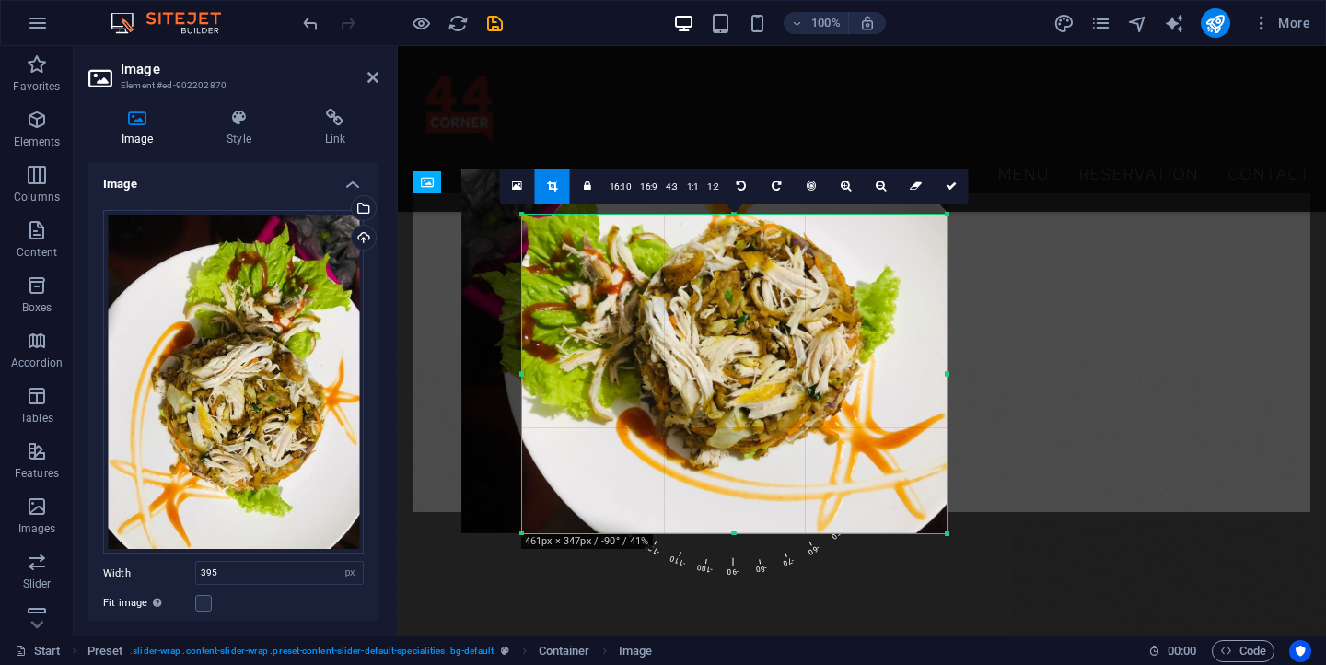
drag, startPoint x: 866, startPoint y: 482, endPoint x: 922, endPoint y: 524, distance: 69.0
click at [922, 524] on div "180 170 160 150 140 130 120 110 100 90 80 70 60 50 40 30 20 10 0 -10 -20 -30 -4…" at bounding box center [734, 374] width 424 height 319
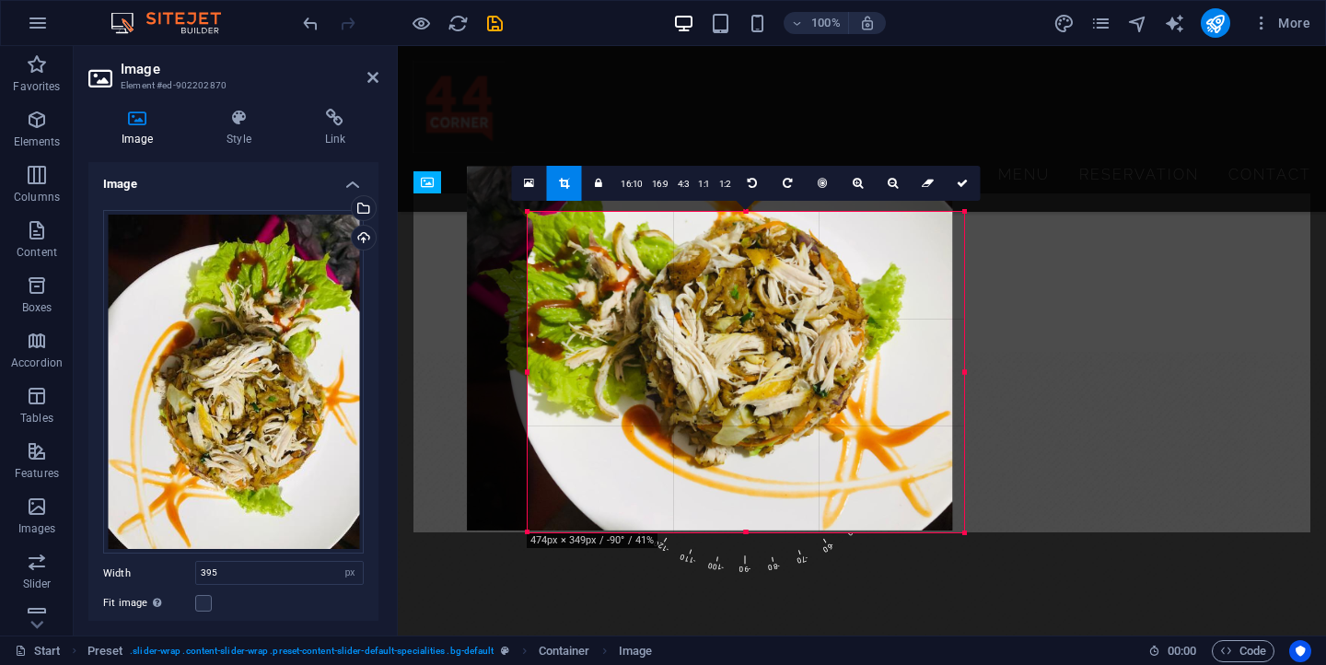
drag, startPoint x: 523, startPoint y: 215, endPoint x: 512, endPoint y: 216, distance: 11.2
click at [528, 216] on div "180 170 160 150 140 130 120 110 100 90 80 70 60 50 40 30 20 10 0 -10 -20 -30 -4…" at bounding box center [746, 372] width 436 height 321
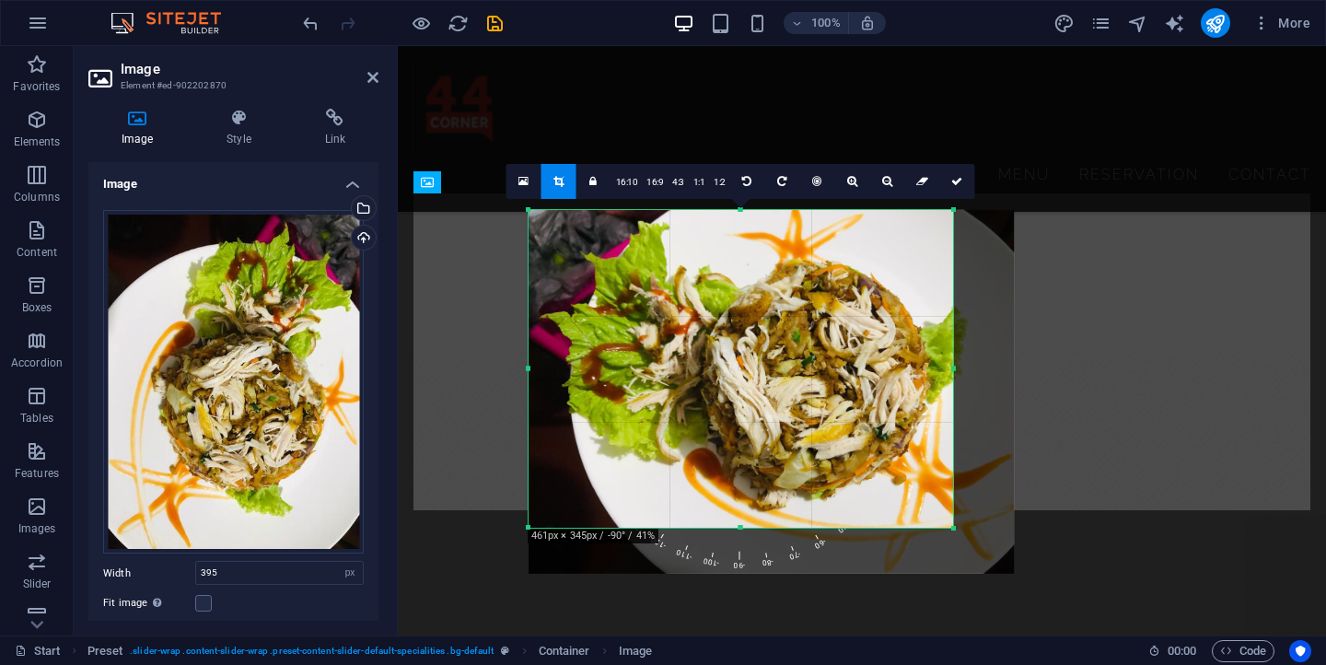
drag, startPoint x: 619, startPoint y: 259, endPoint x: 684, endPoint y: 304, distance: 79.4
click at [684, 304] on div at bounding box center [770, 392] width 485 height 364
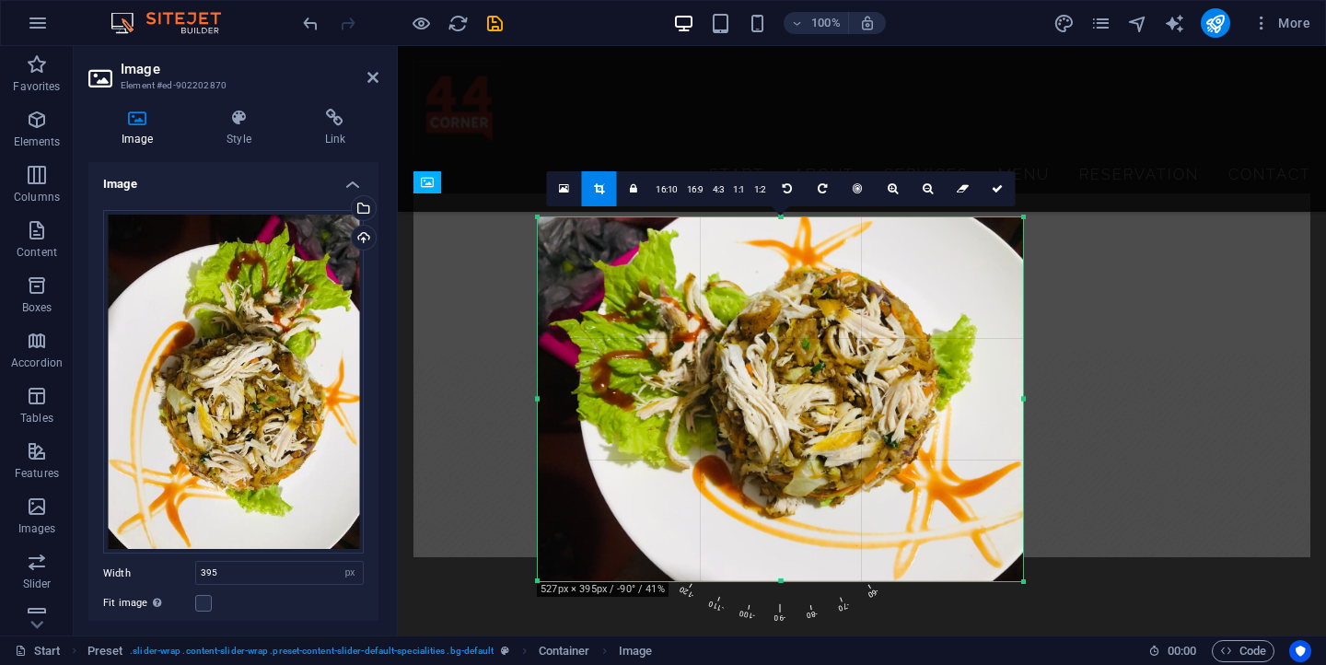
drag, startPoint x: 948, startPoint y: 527, endPoint x: 1013, endPoint y: 567, distance: 76.1
click at [1013, 567] on div "180 170 160 150 140 130 120 110 100 90 80 70 60 50 40 30 20 10 0 -10 -20 -30 -4…" at bounding box center [780, 399] width 485 height 364
click at [789, 189] on icon at bounding box center [787, 188] width 9 height 11
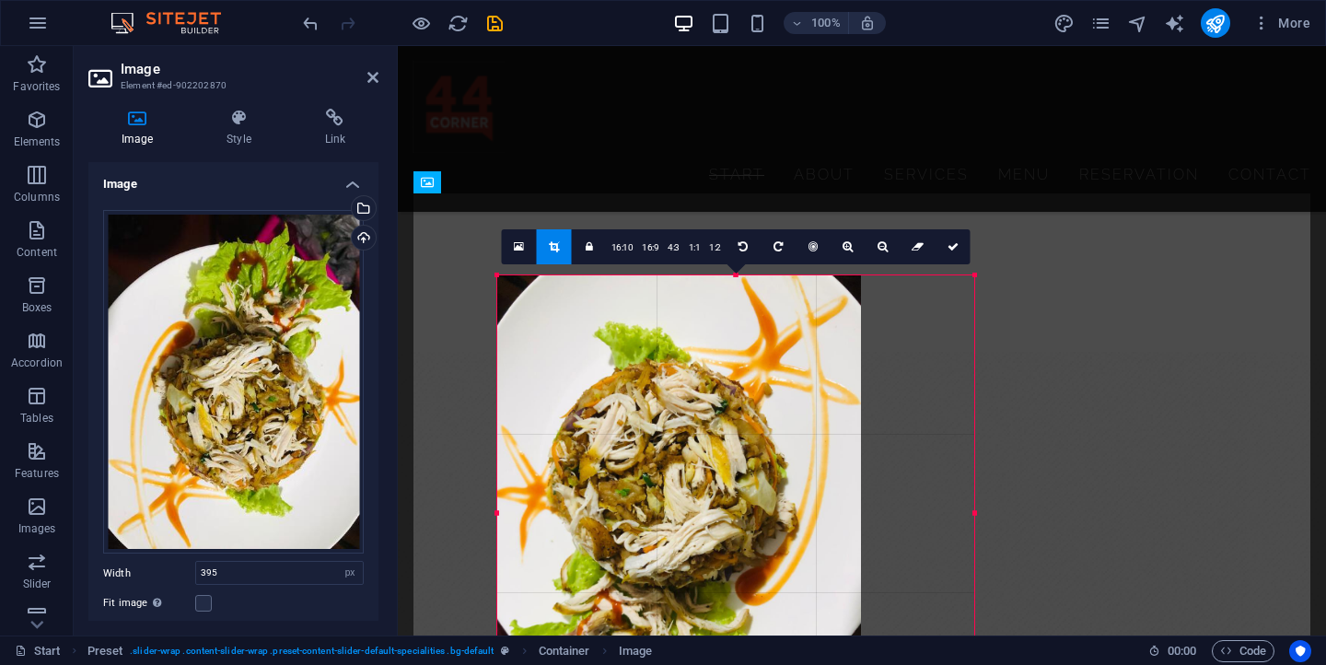
drag, startPoint x: 539, startPoint y: 218, endPoint x: 548, endPoint y: 107, distance: 111.7
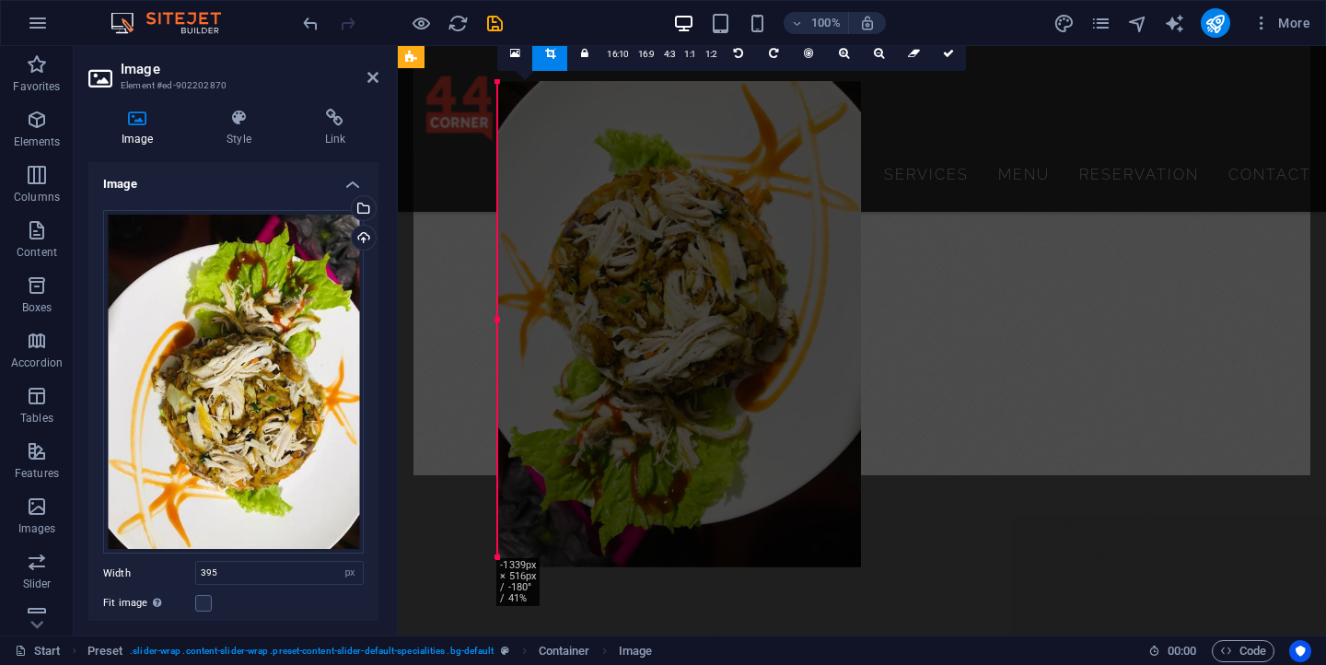
scroll to position [3705, 0]
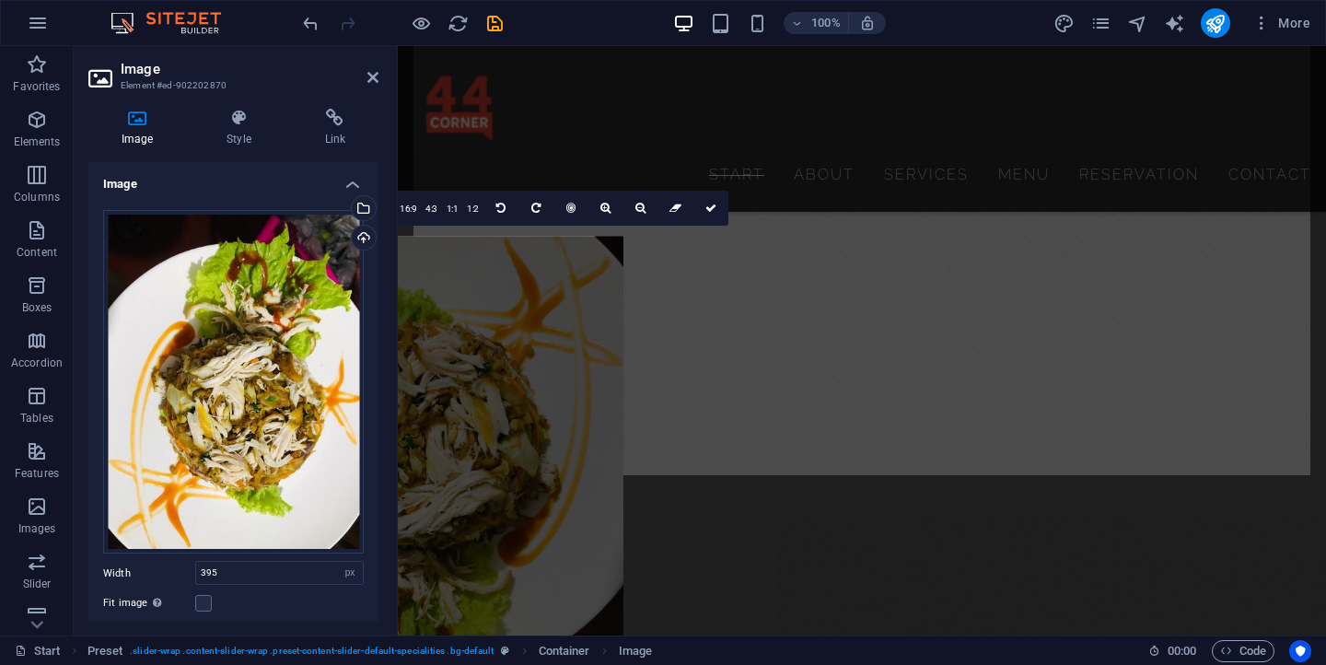
drag, startPoint x: 497, startPoint y: 332, endPoint x: 574, endPoint y: 324, distance: 77.8
click at [261, 324] on div "180 170 160 150 140 130 120 110 100 90 80 70 60 50 40 30 20 10 0 -10 -20 -30 -4…" at bounding box center [260, 474] width 1 height 475
click at [378, 75] on aside "Image Element #ed-902202870 Image Style Link Image Drag files here, click to ch…" at bounding box center [236, 340] width 324 height 589
click at [376, 79] on icon at bounding box center [372, 77] width 11 height 15
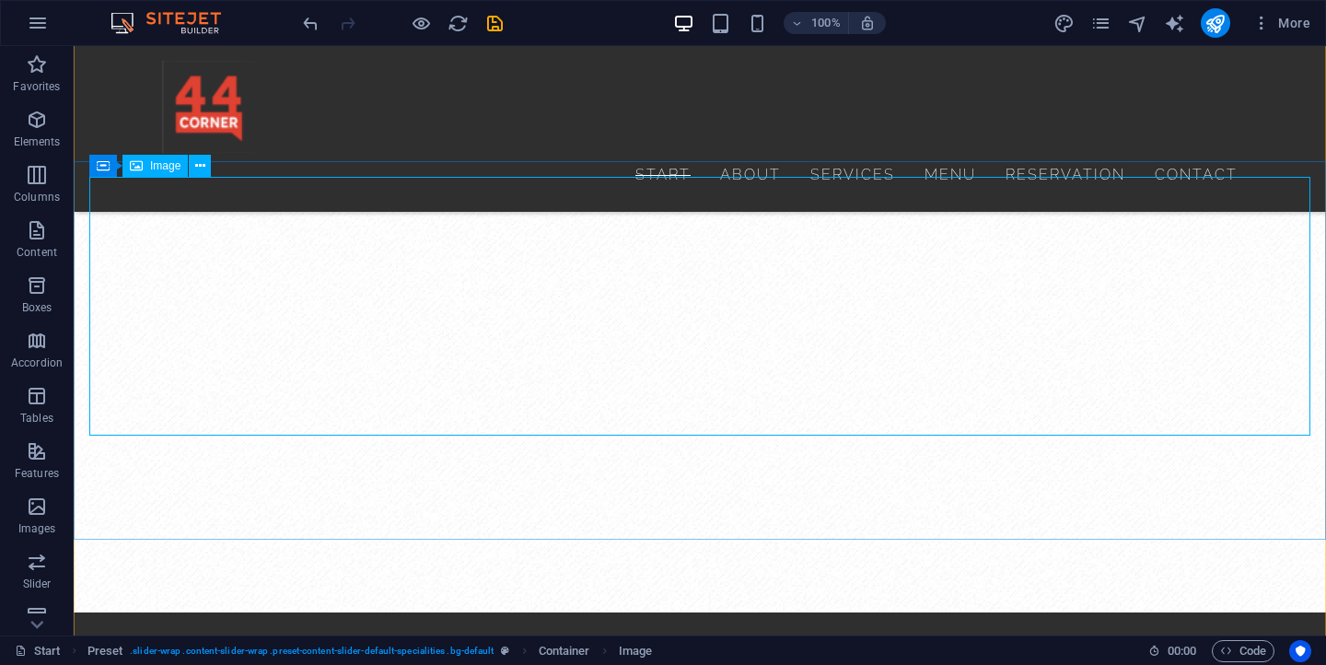
scroll to position [3771, 0]
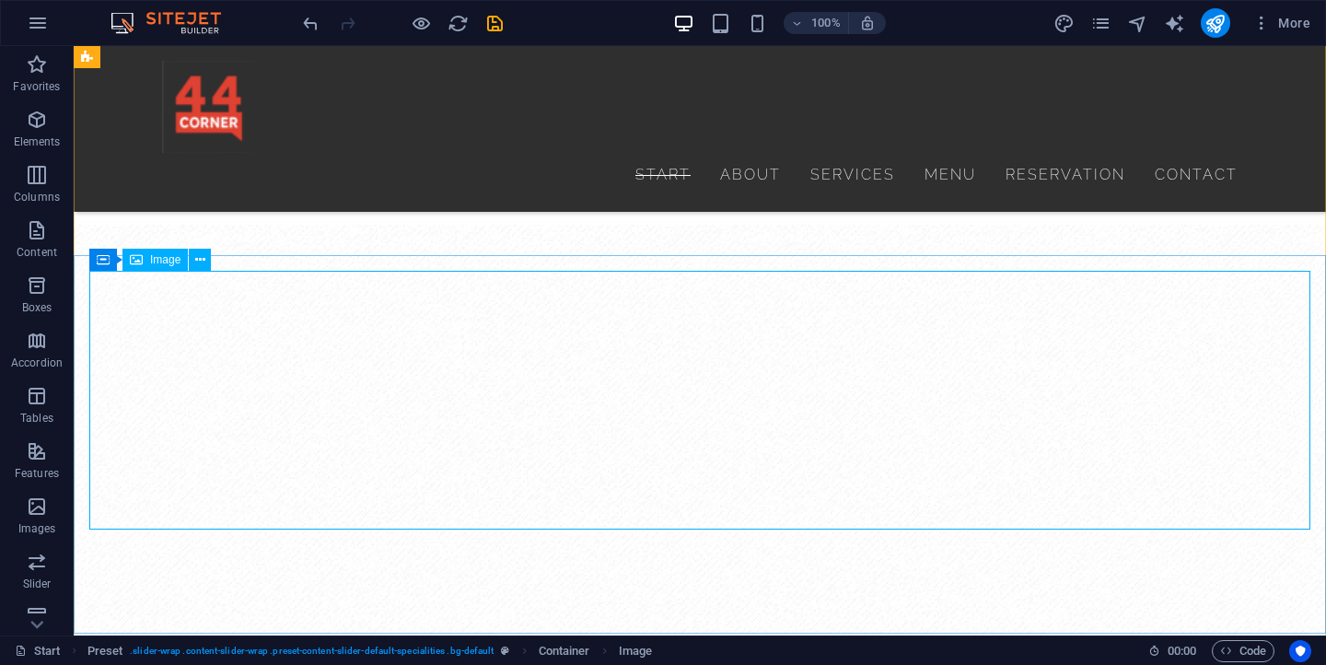
click at [197, 266] on icon at bounding box center [200, 259] width 10 height 19
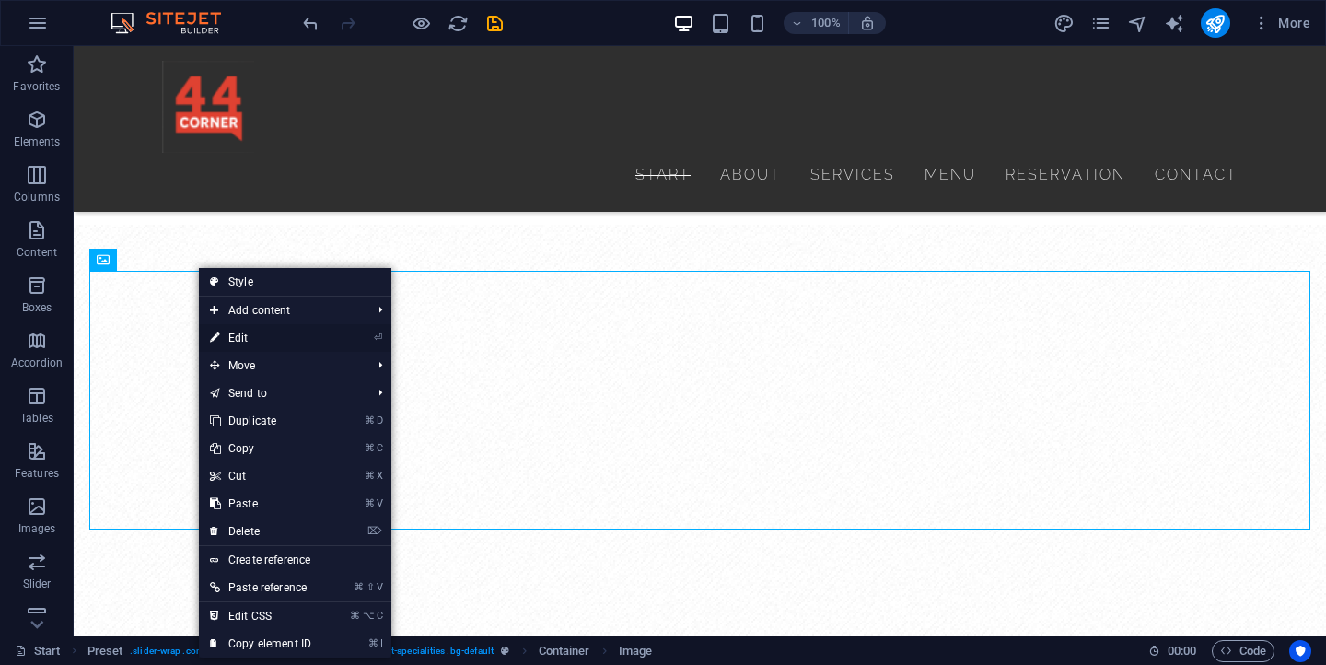
click at [243, 325] on link "⏎ Edit" at bounding box center [260, 338] width 123 height 28
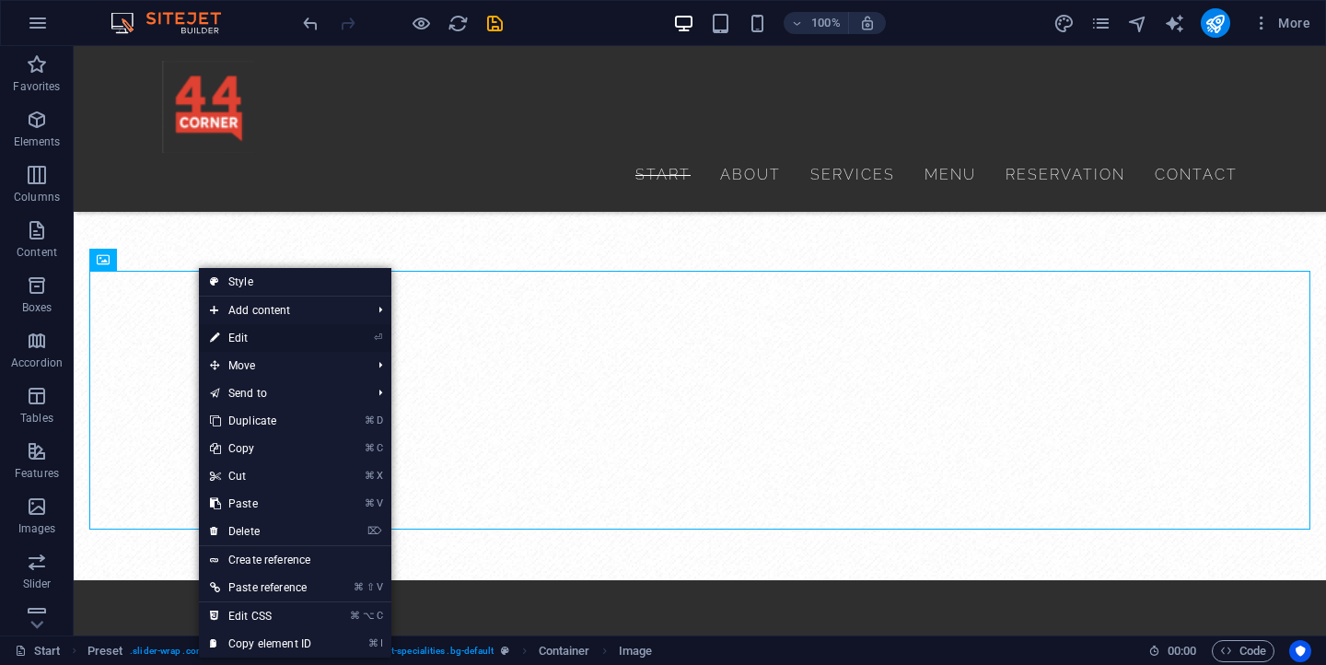
scroll to position [3661, 0]
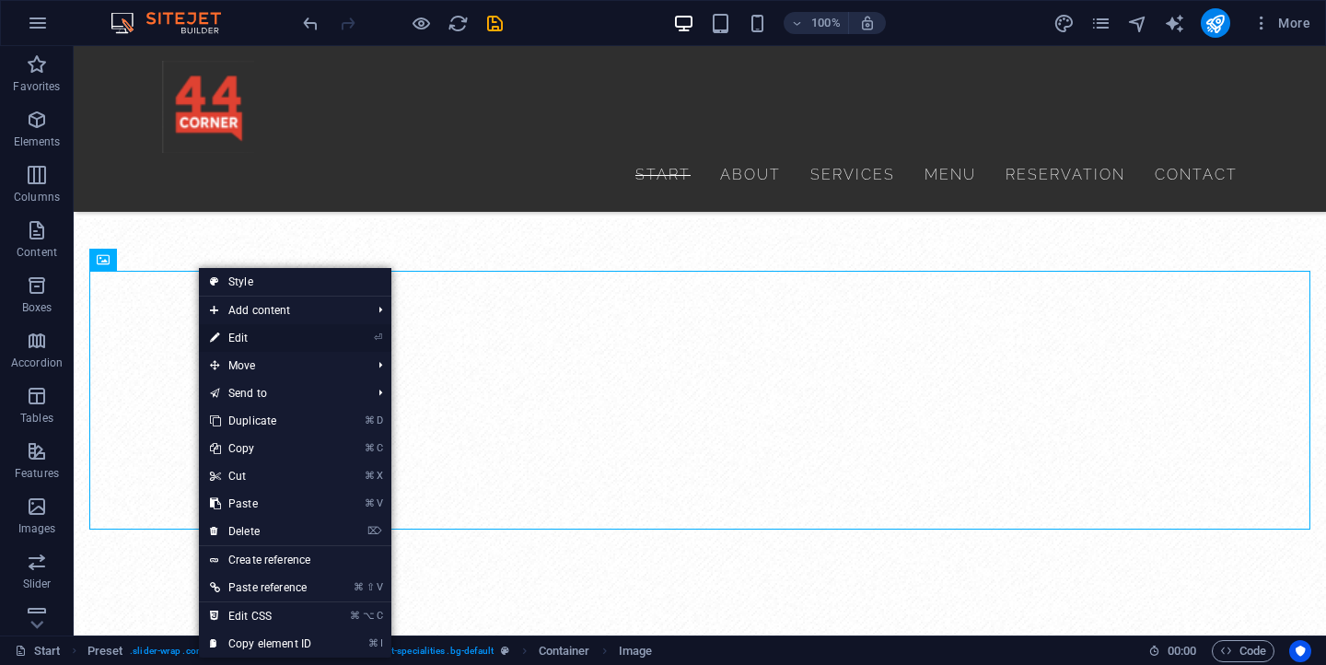
select select "px"
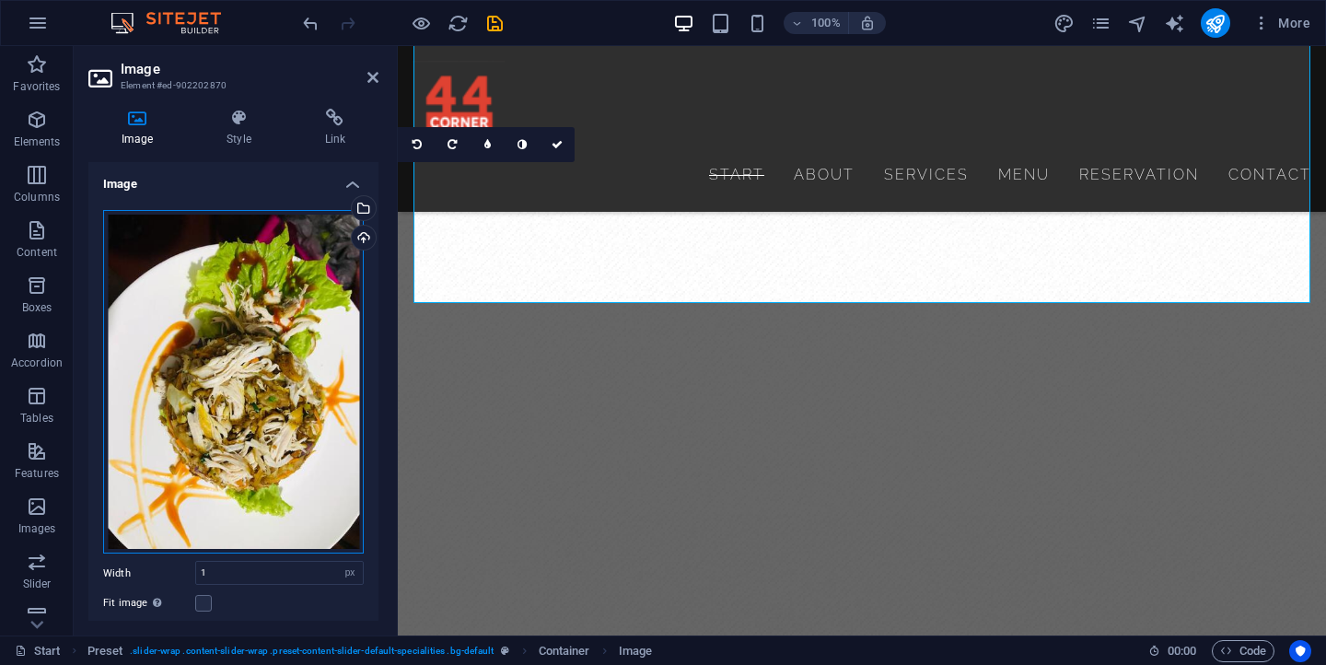
click at [215, 374] on div "Drag files here, click to choose files or select files from Files or our free s…" at bounding box center [233, 382] width 261 height 344
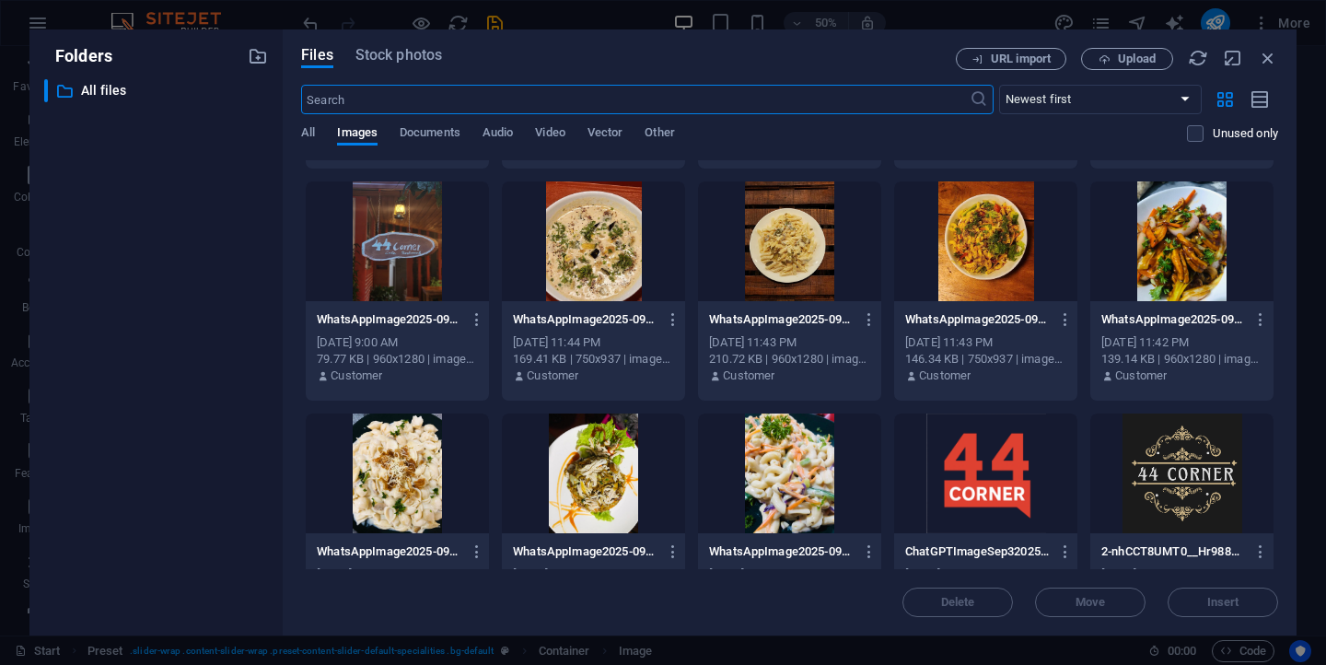
scroll to position [1900, 0]
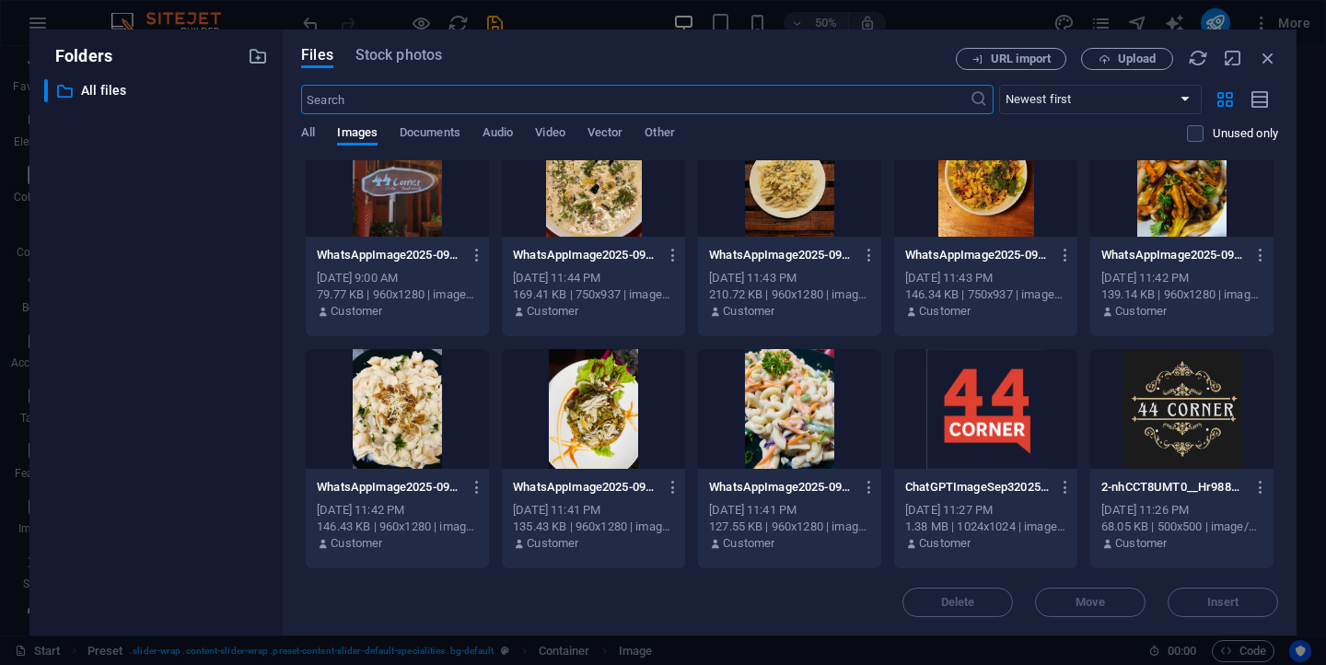
click at [573, 402] on div at bounding box center [593, 409] width 183 height 120
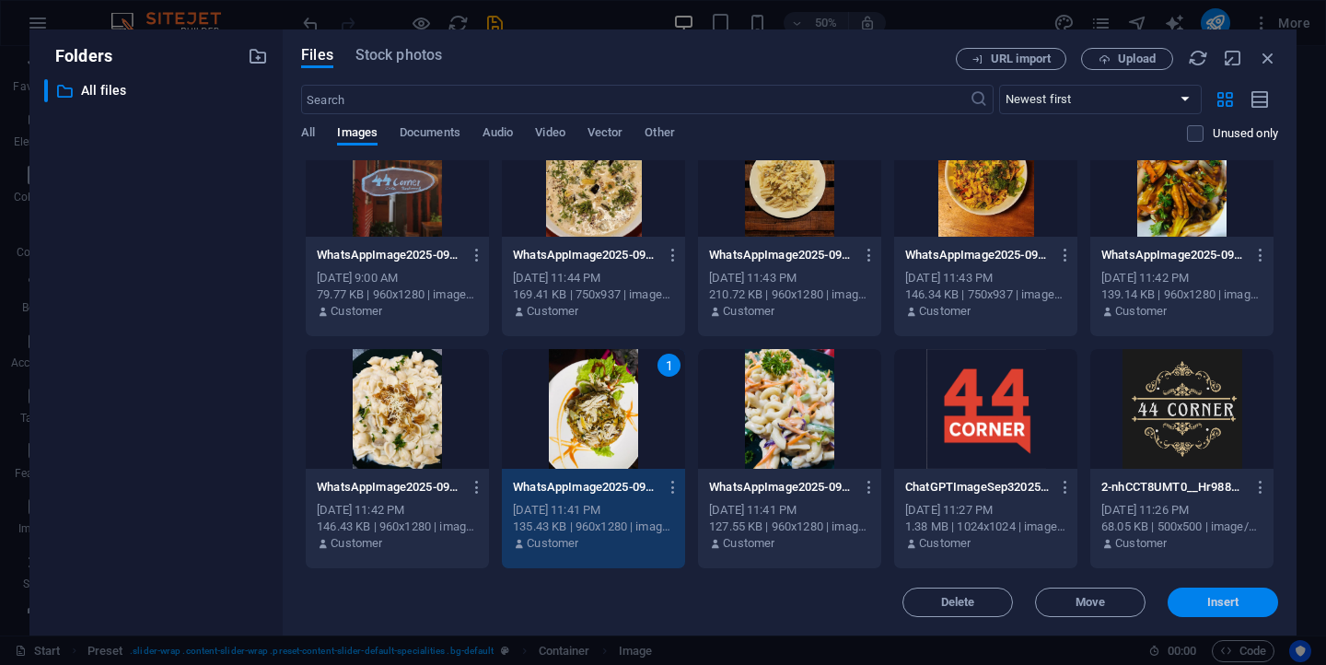
click at [1232, 600] on span "Insert" at bounding box center [1223, 602] width 32 height 11
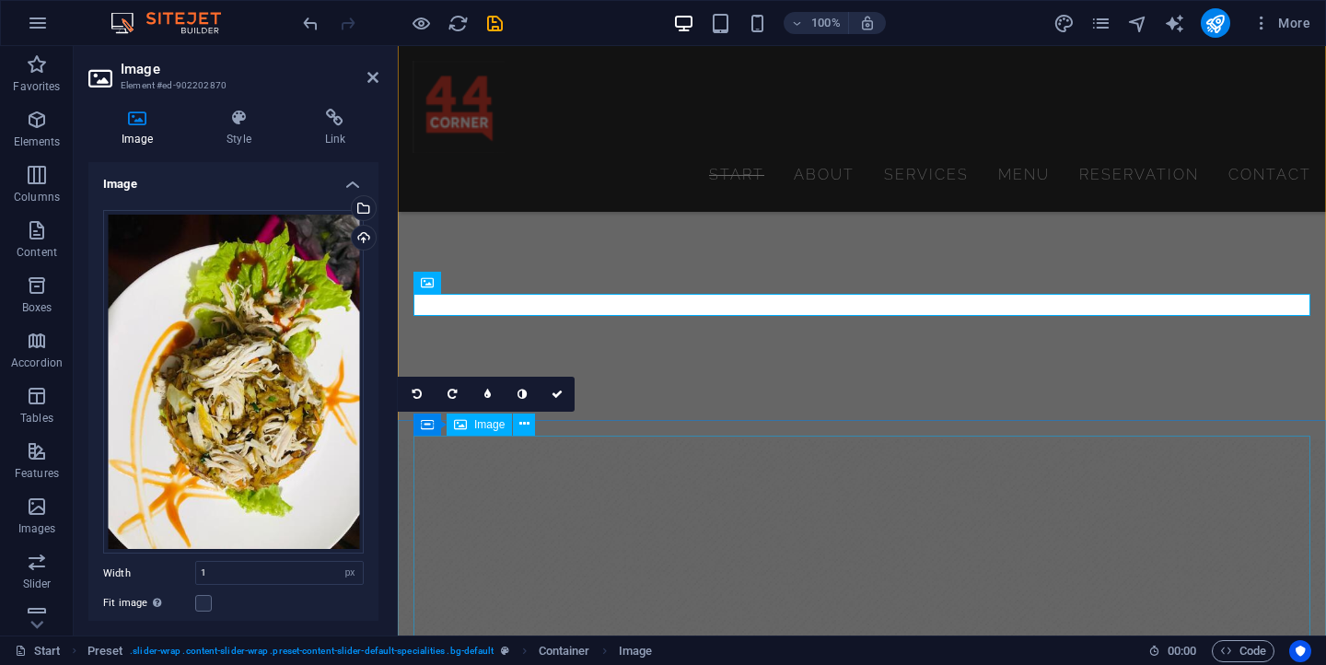
scroll to position [3426, 0]
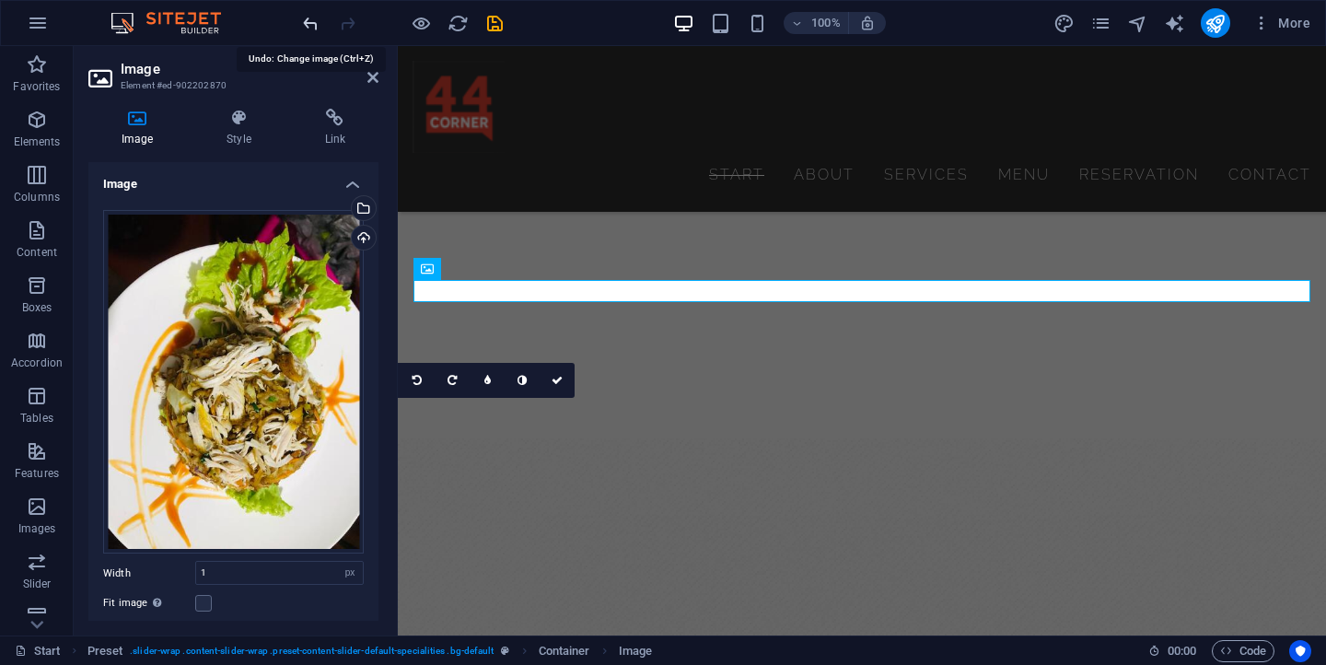
click at [313, 22] on icon "undo" at bounding box center [310, 23] width 21 height 21
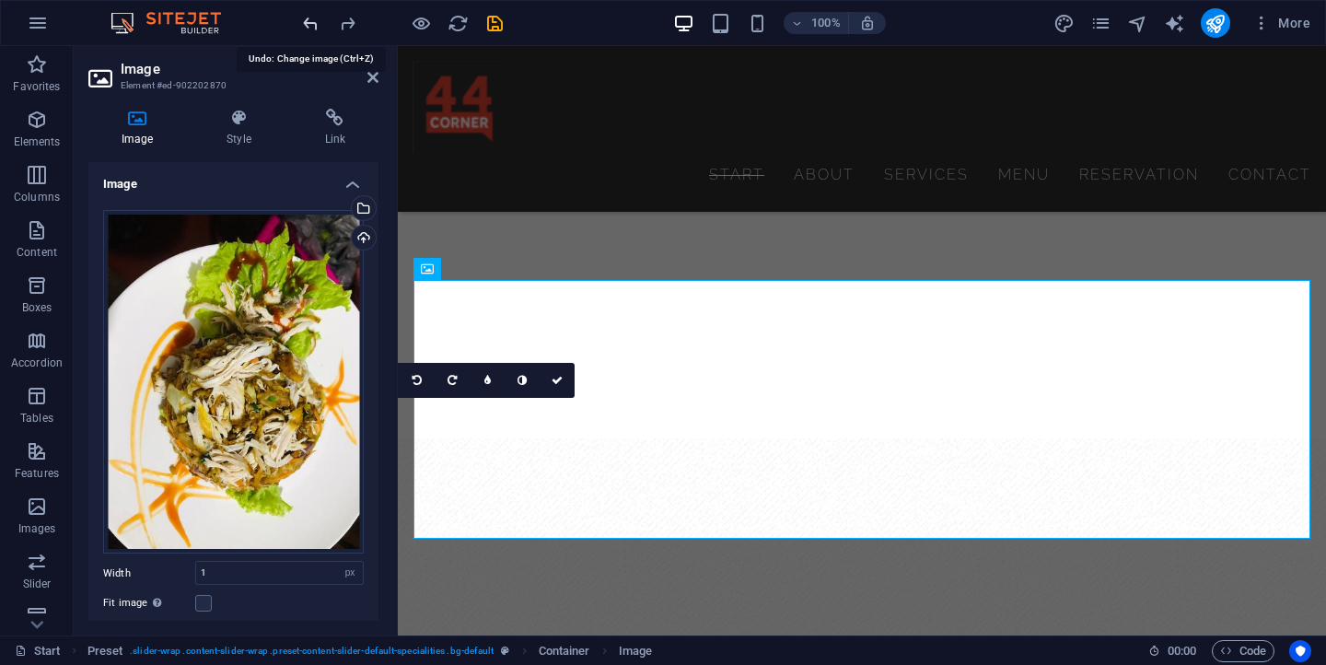
click at [313, 22] on icon "undo" at bounding box center [310, 23] width 21 height 21
type input "395"
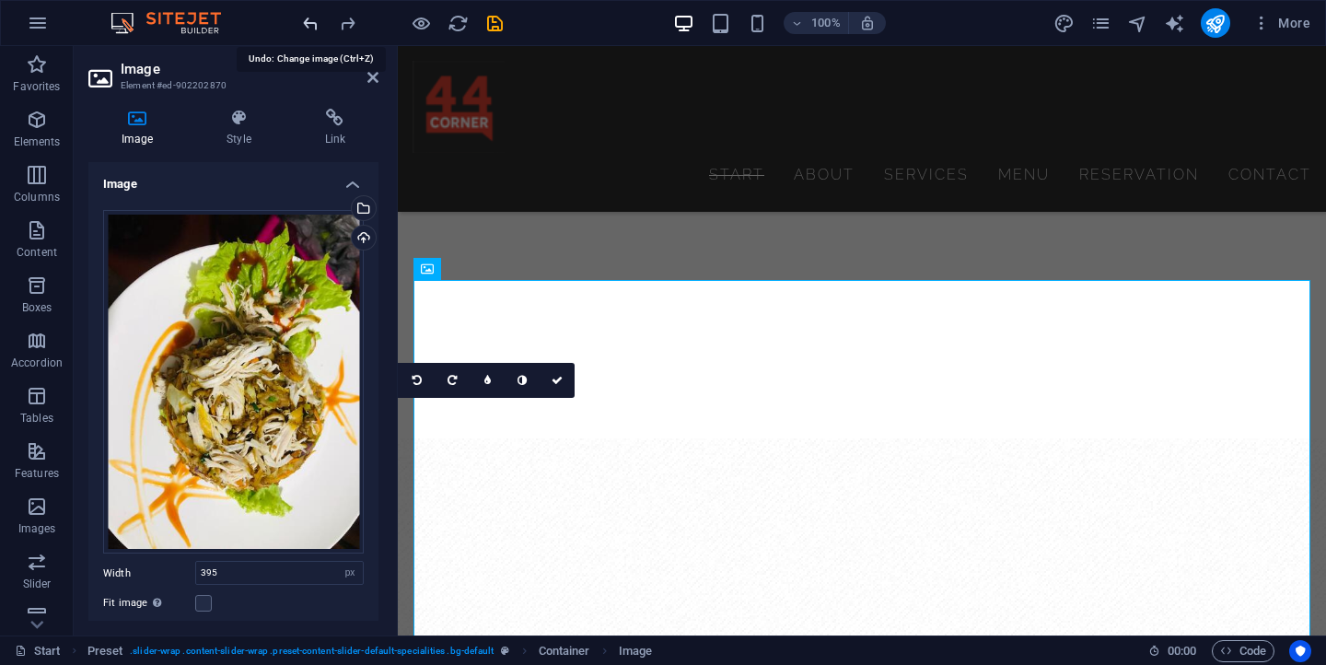
click at [313, 22] on icon "undo" at bounding box center [310, 23] width 21 height 21
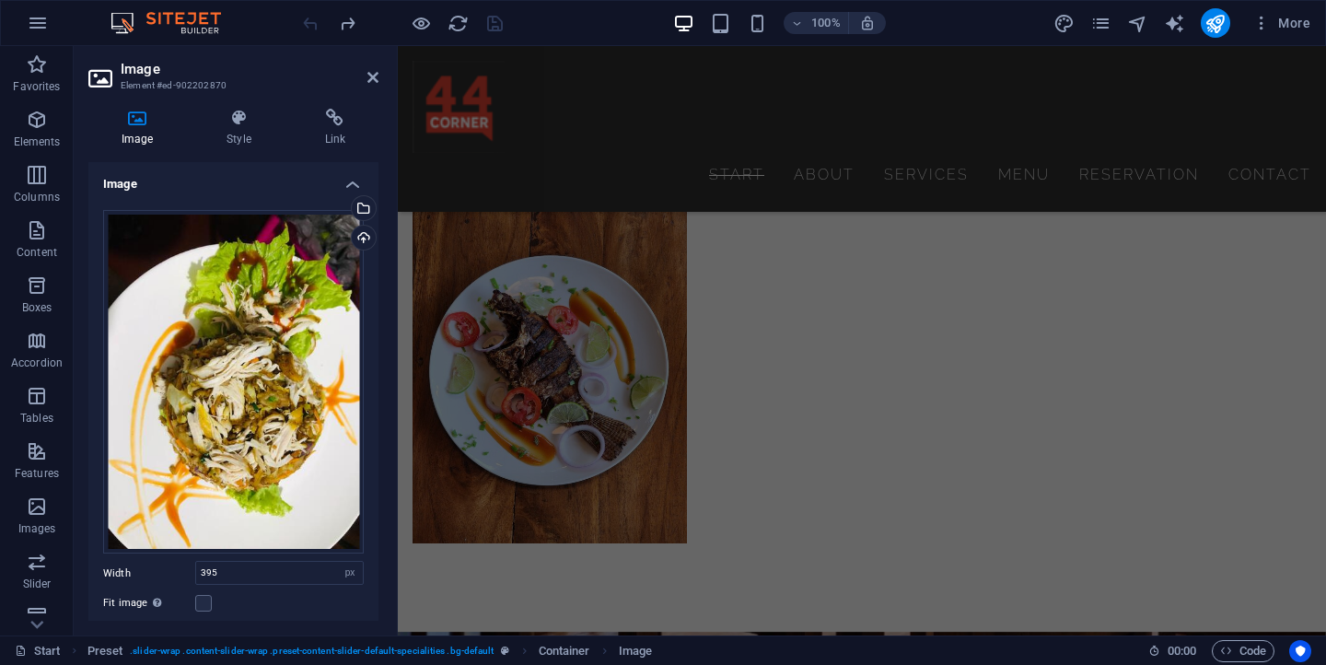
scroll to position [2211, 0]
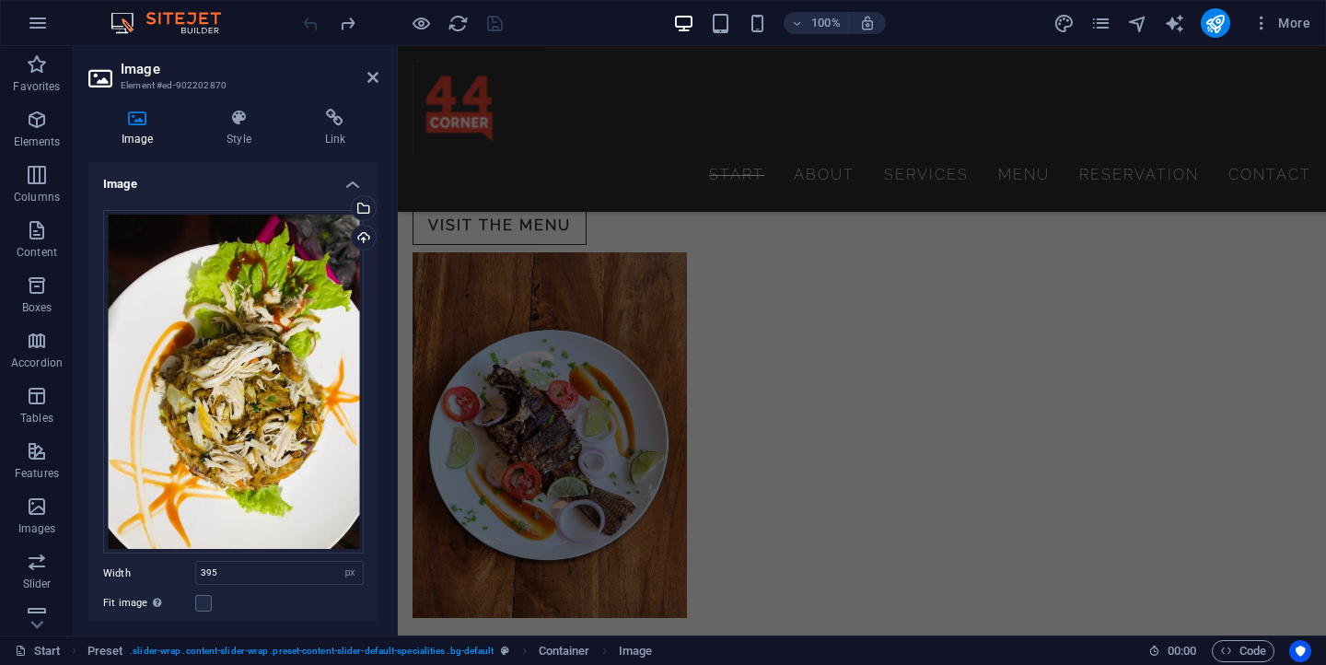
click at [313, 22] on div at bounding box center [402, 22] width 206 height 29
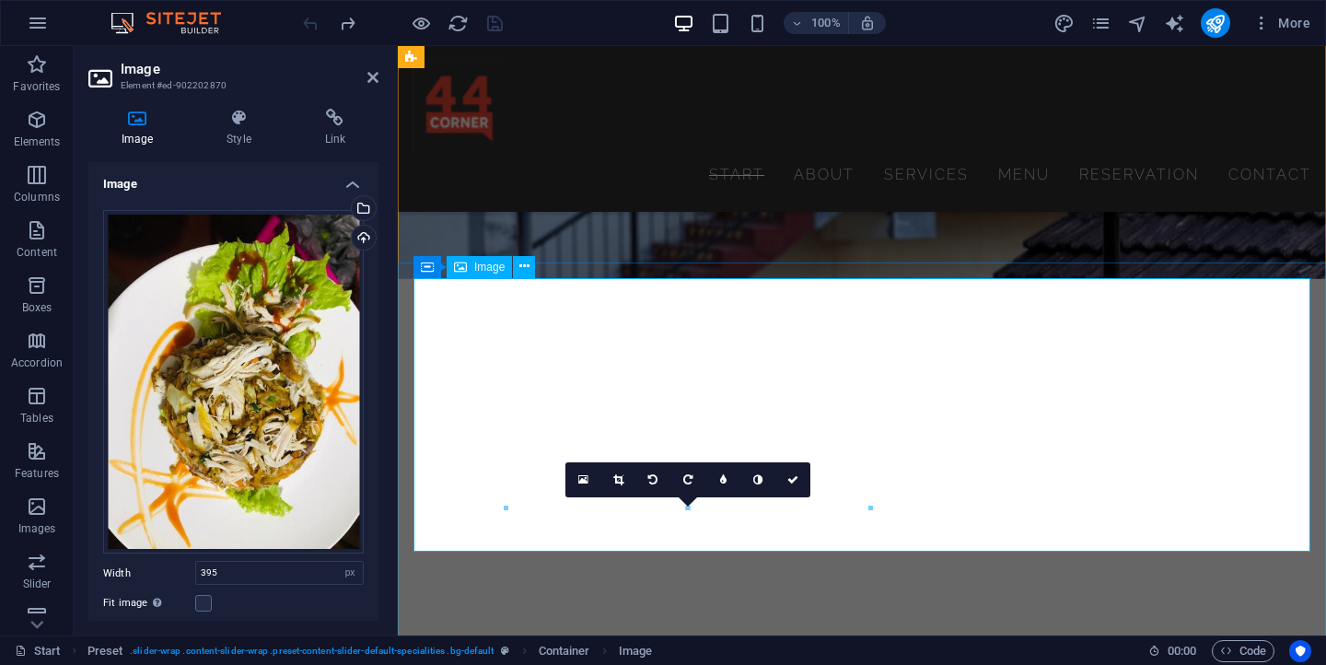
scroll to position [3237, 0]
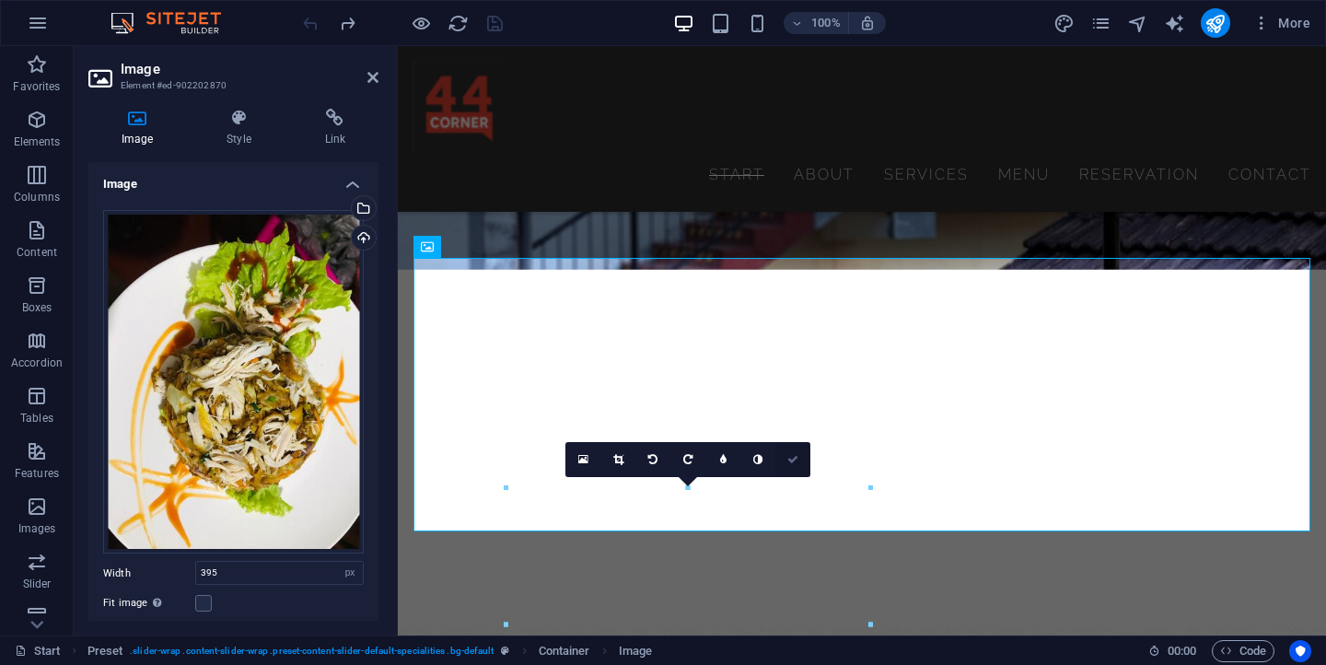
click at [795, 458] on icon at bounding box center [792, 459] width 11 height 11
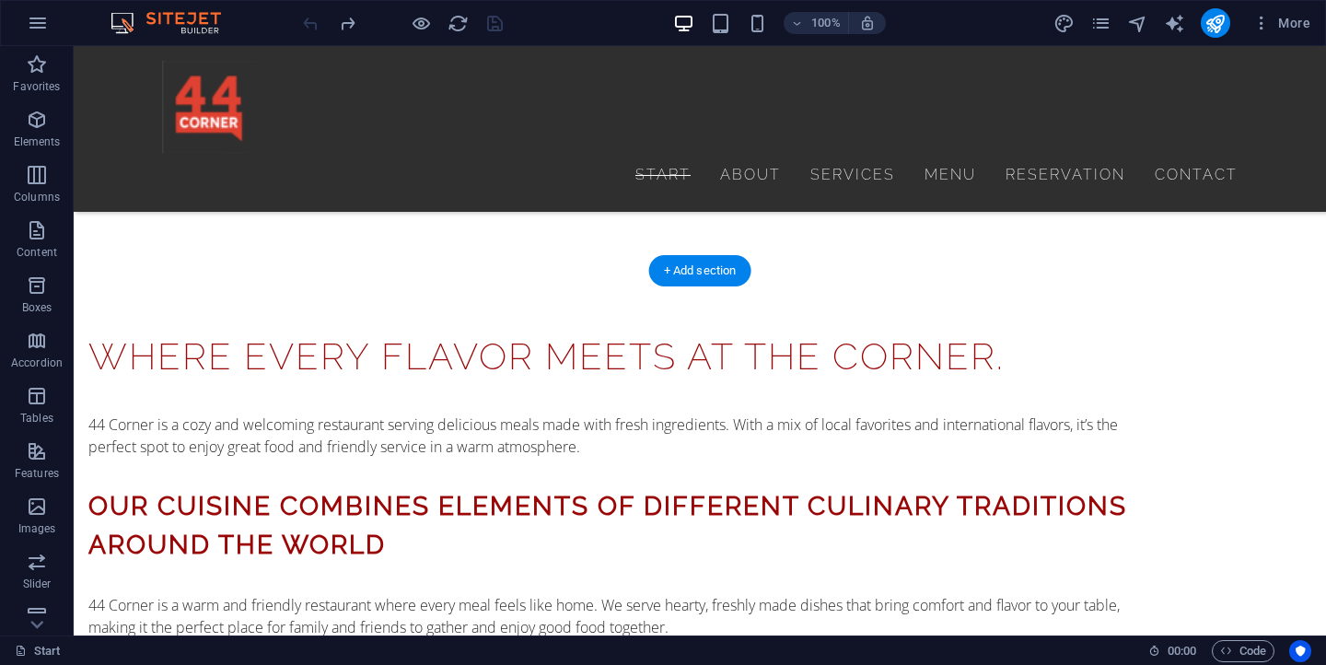
scroll to position [1814, 0]
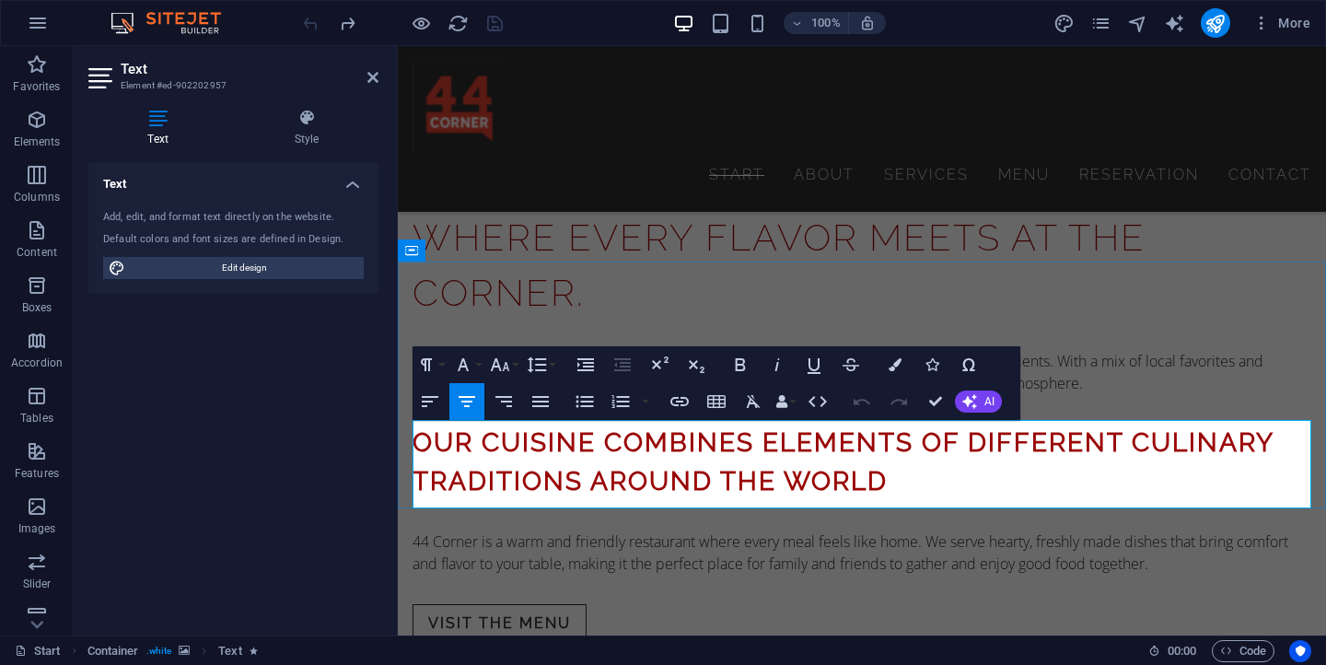
scroll to position [1698, 0]
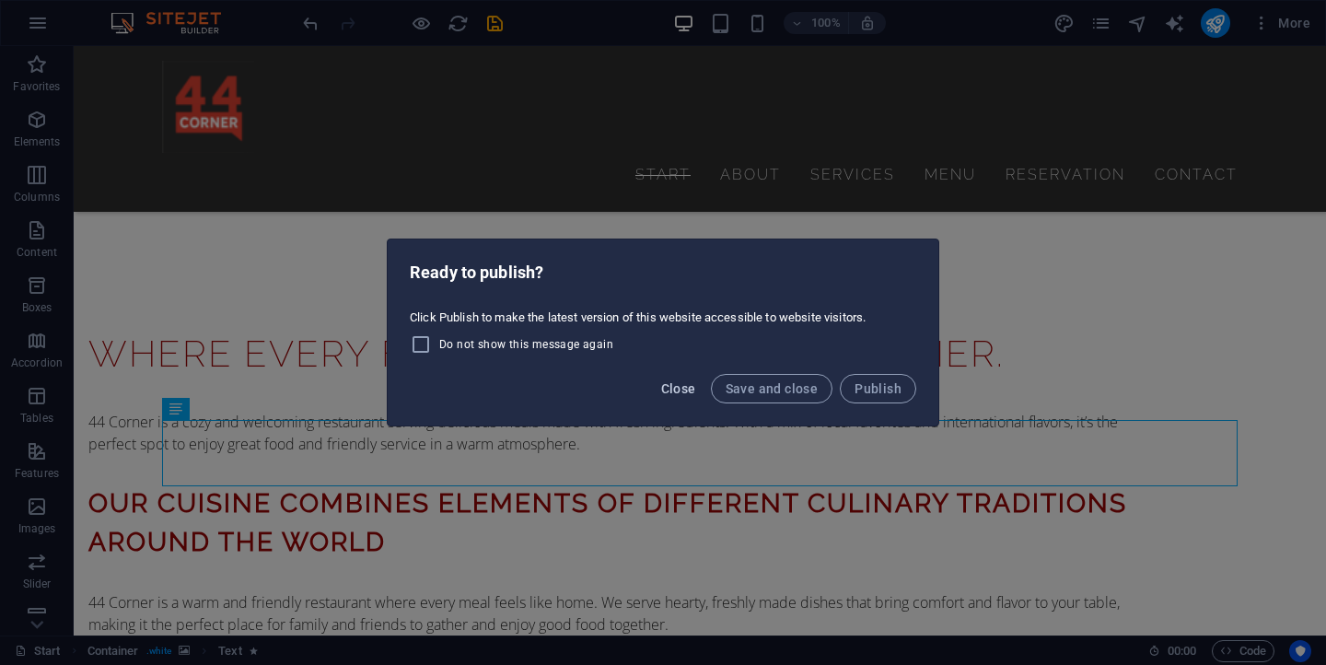
click at [692, 383] on span "Close" at bounding box center [678, 388] width 35 height 15
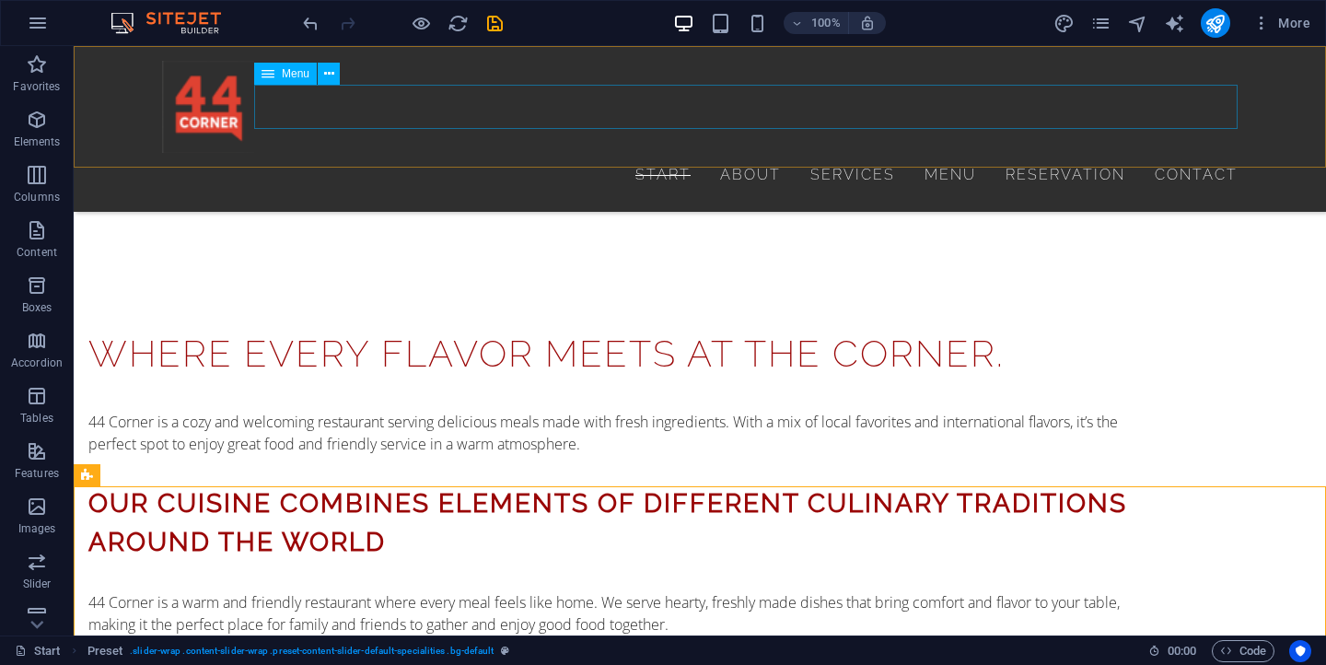
click at [939, 153] on nav "Start About Services Menu Reservation Contact" at bounding box center [699, 175] width 1075 height 44
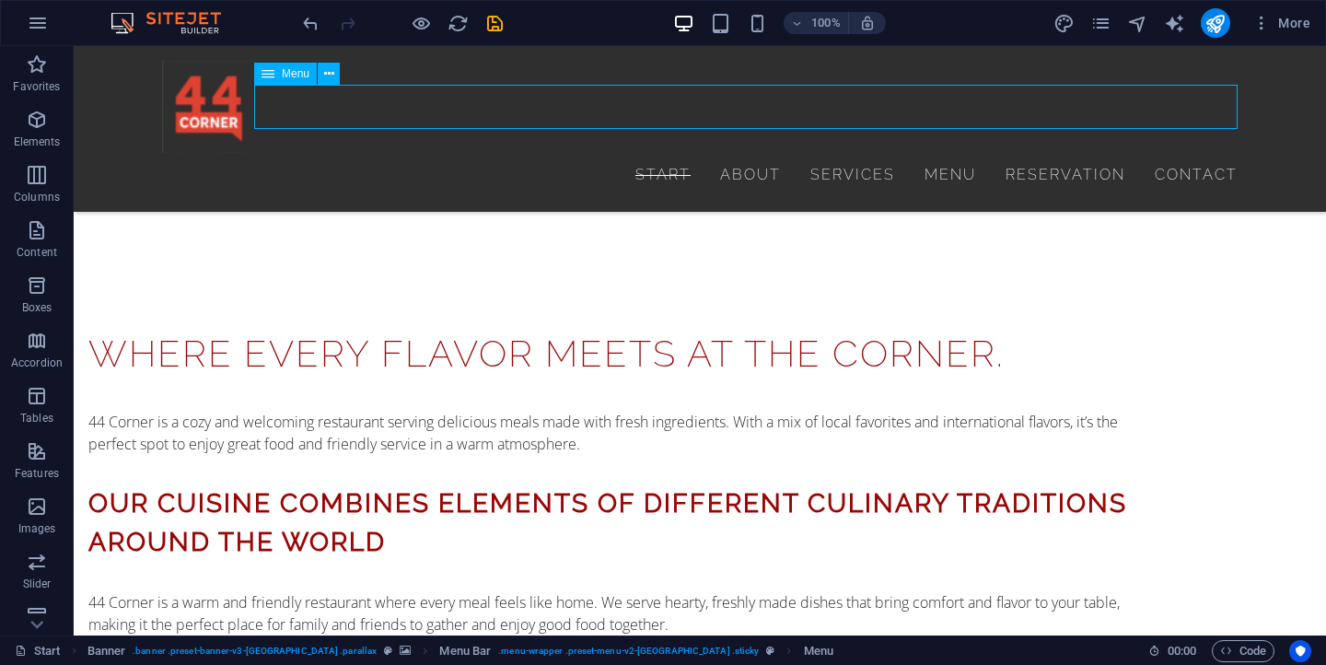
click at [939, 153] on nav "Start About Services Menu Reservation Contact" at bounding box center [699, 175] width 1075 height 44
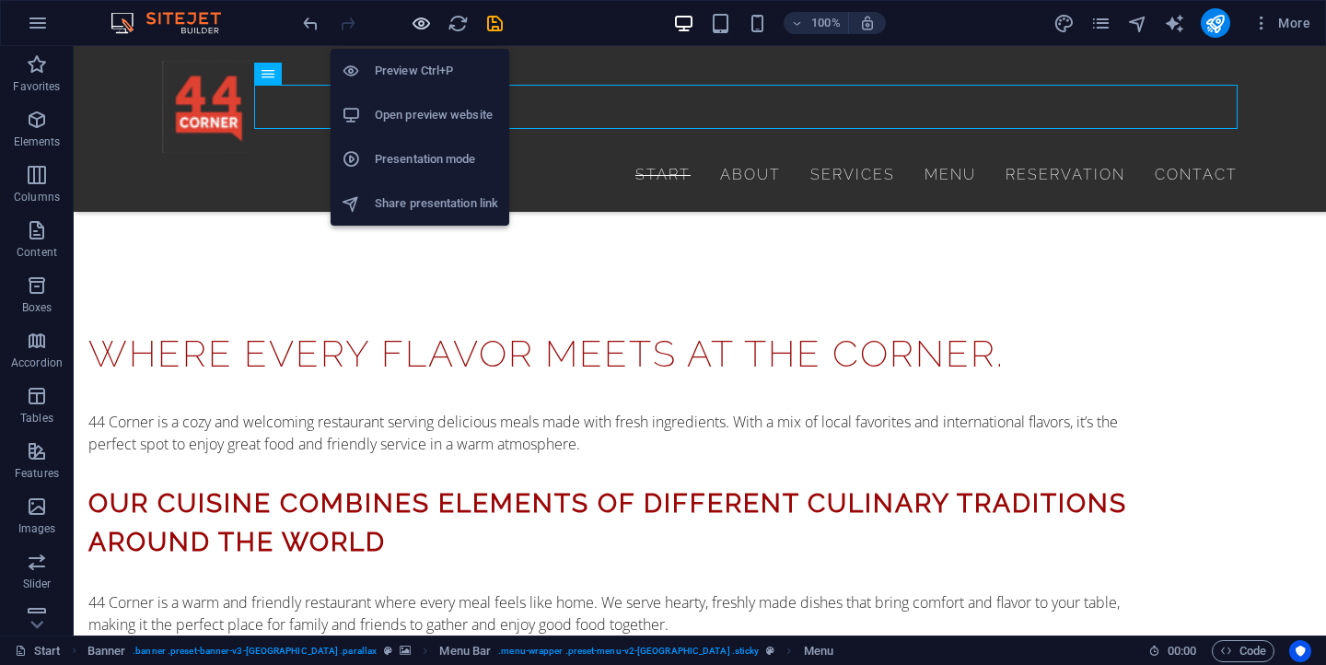
click at [419, 29] on icon "button" at bounding box center [421, 23] width 21 height 21
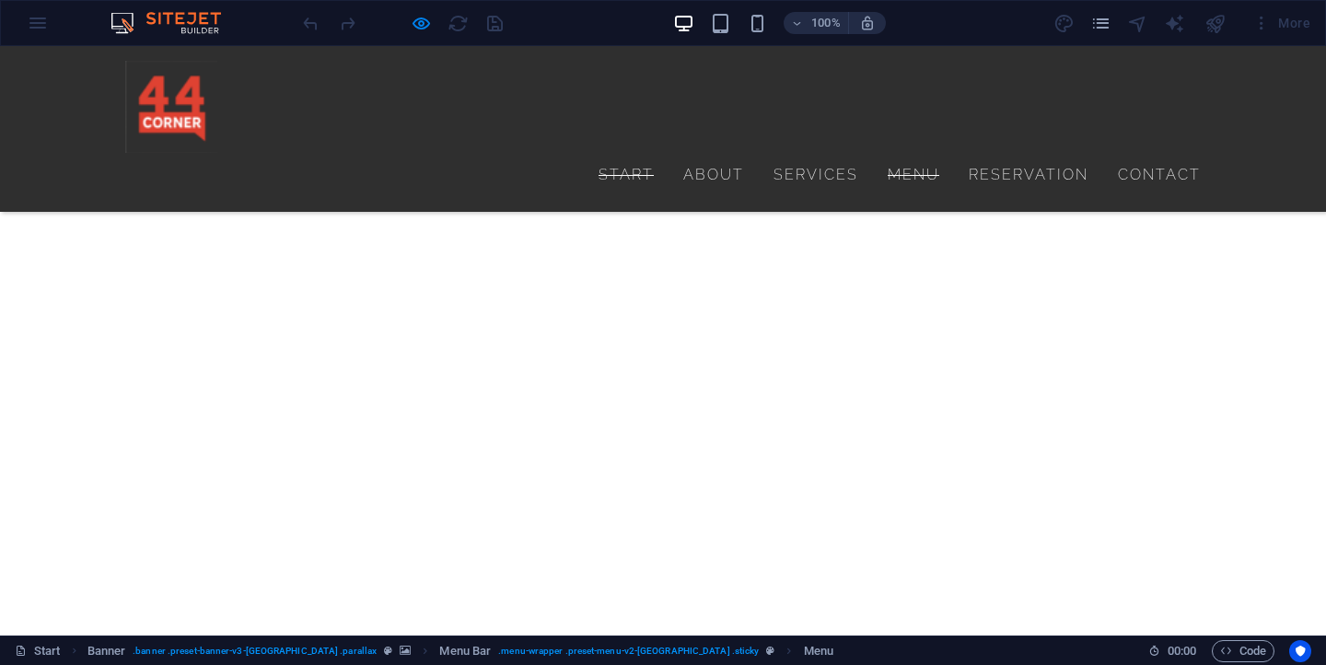
click at [925, 153] on link "Menu" at bounding box center [913, 175] width 52 height 44
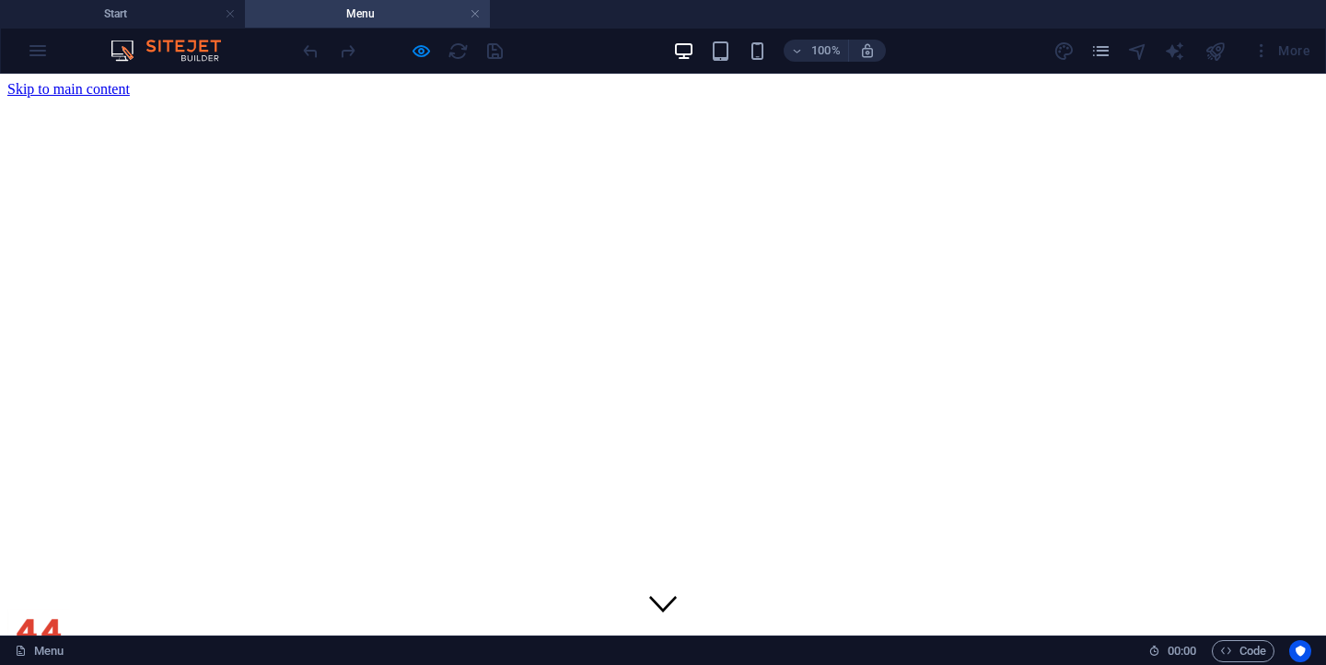
scroll to position [0, 0]
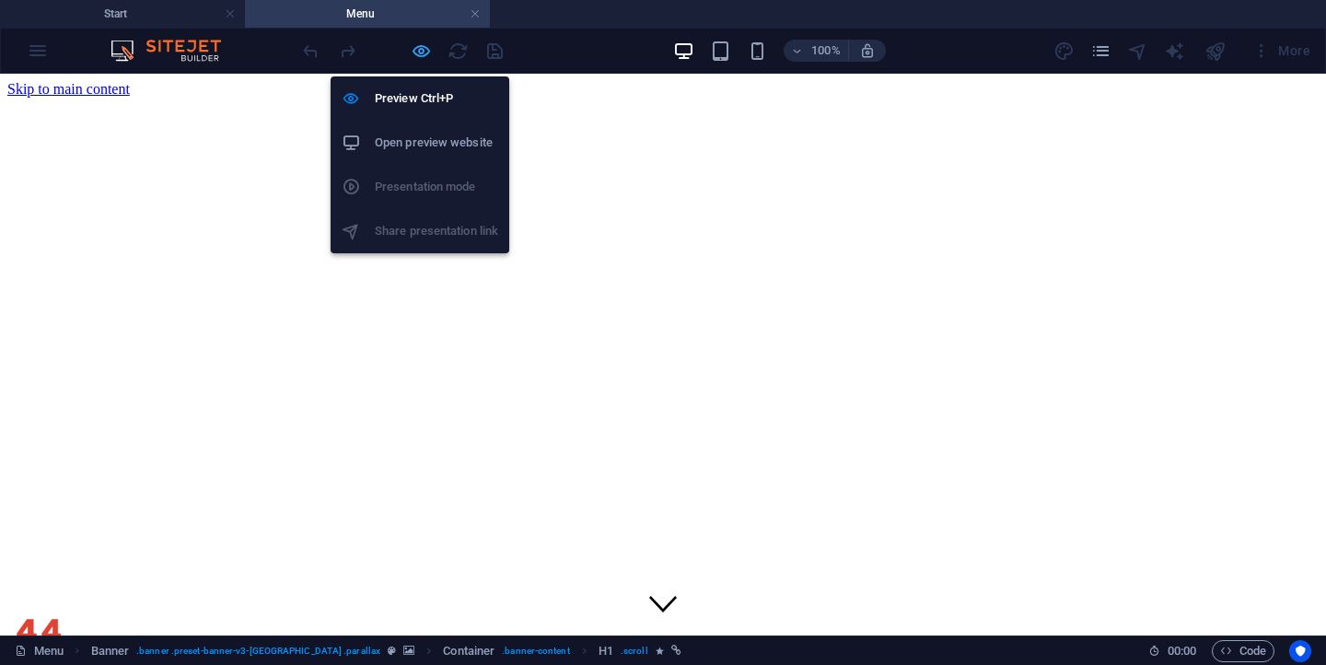
click at [428, 52] on icon "button" at bounding box center [421, 51] width 21 height 21
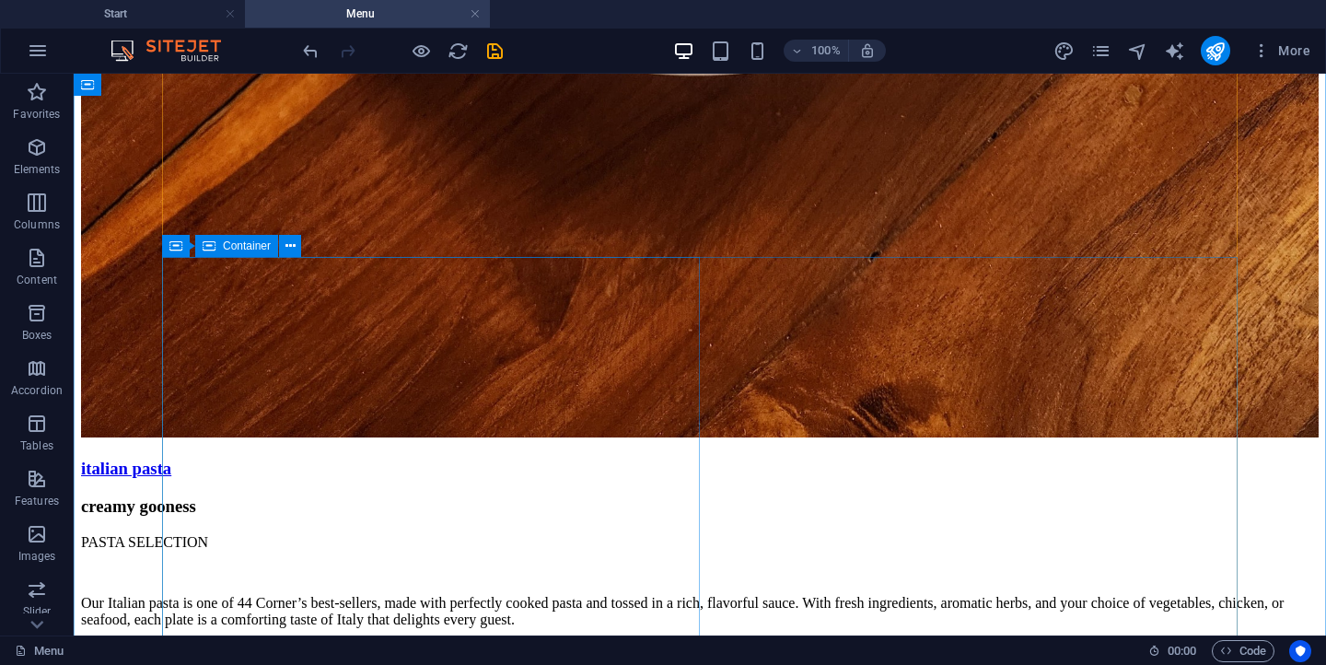
scroll to position [6601, 0]
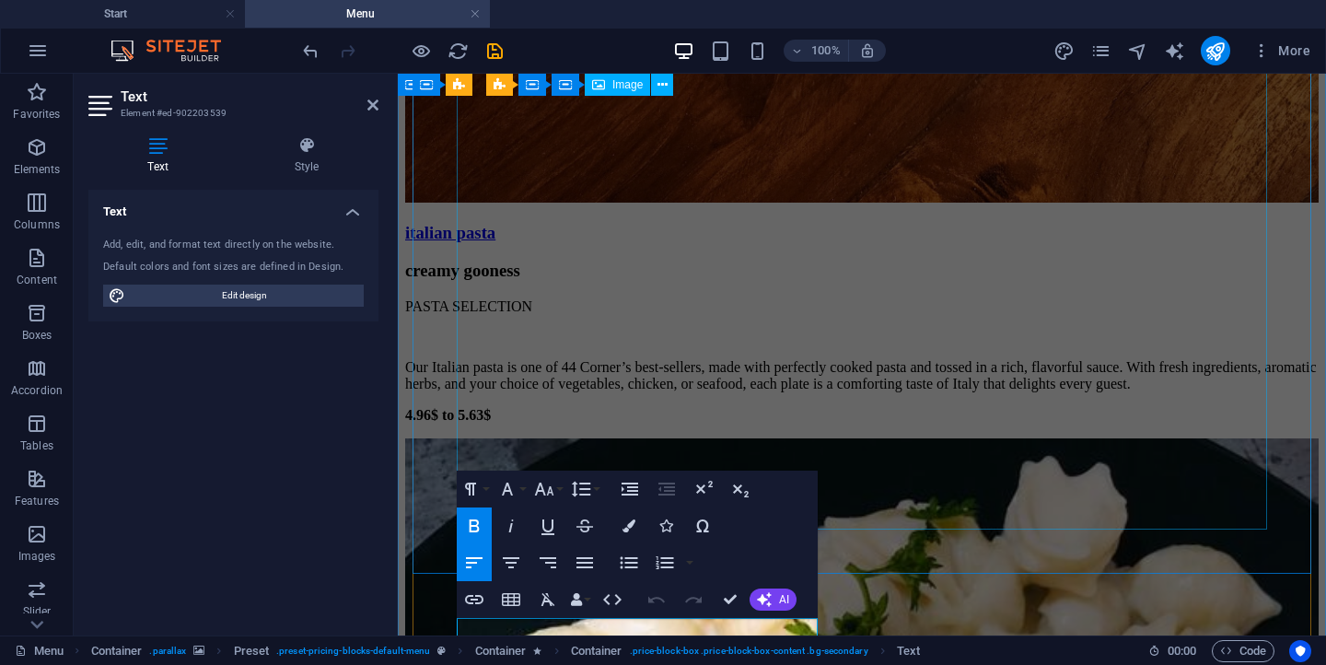
scroll to position [5907, 0]
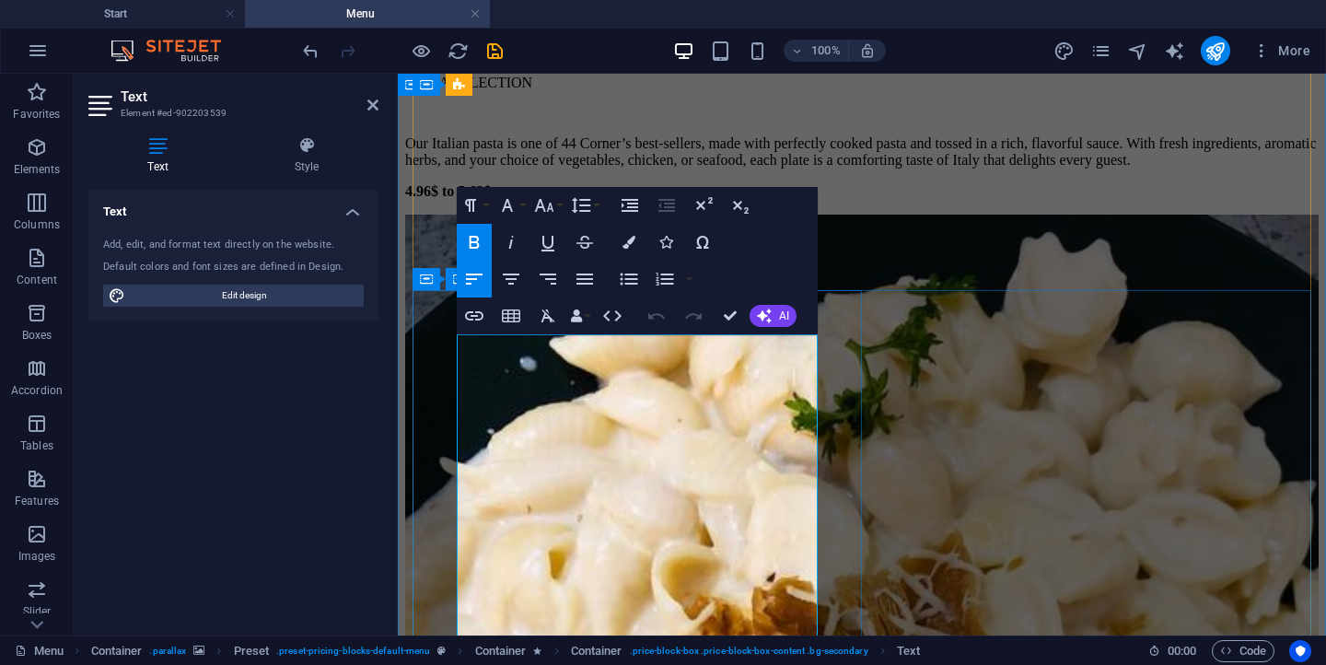
click at [477, 233] on icon "button" at bounding box center [474, 242] width 22 height 22
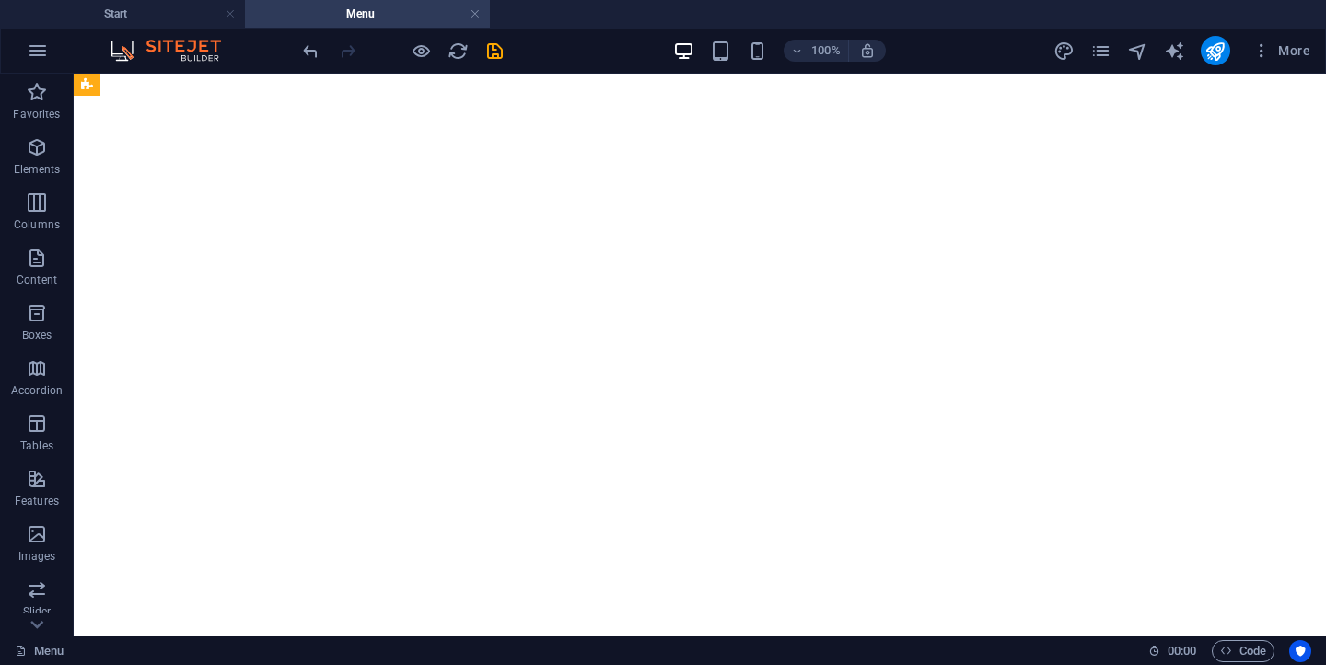
scroll to position [1324, 0]
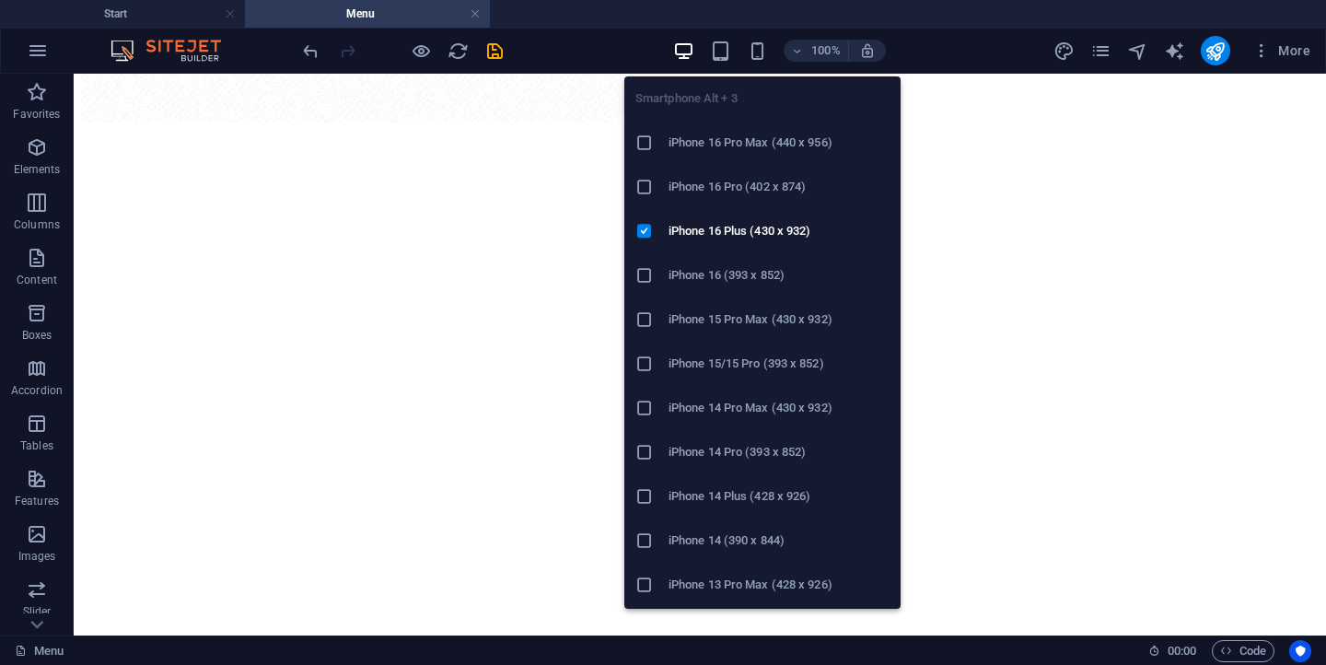
click at [773, 176] on h6 "iPhone 16 Pro (402 x 874)" at bounding box center [778, 187] width 221 height 22
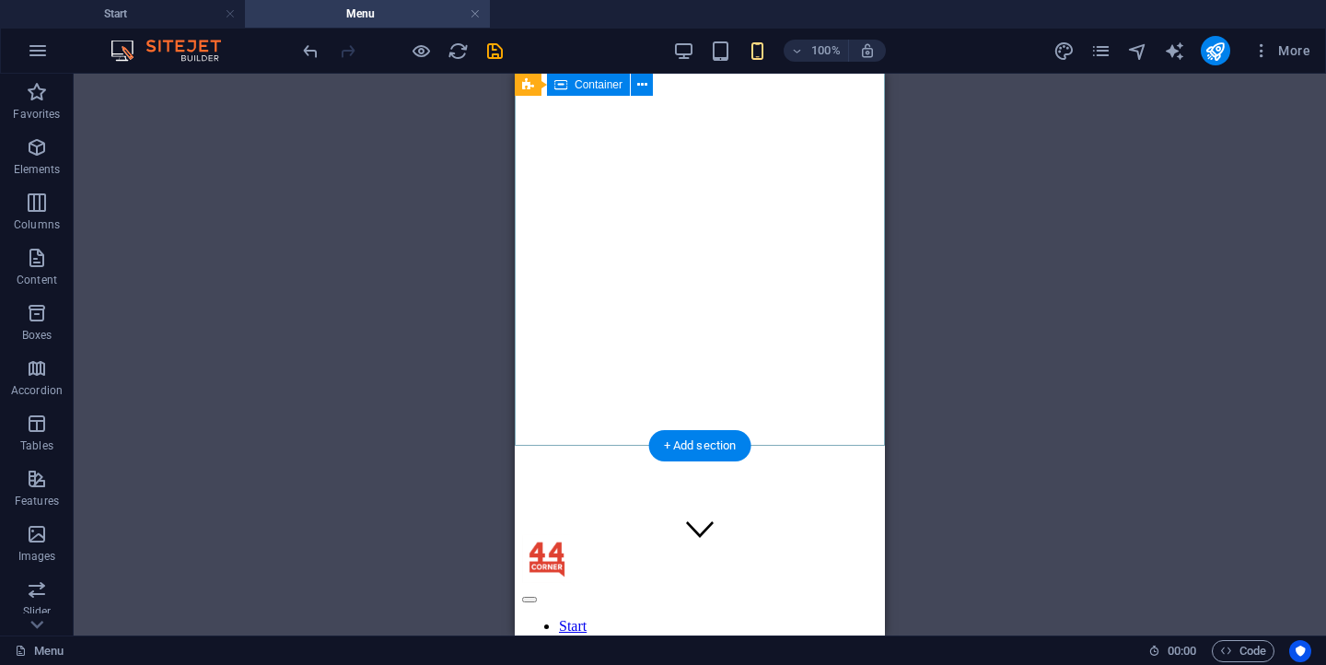
scroll to position [0, 0]
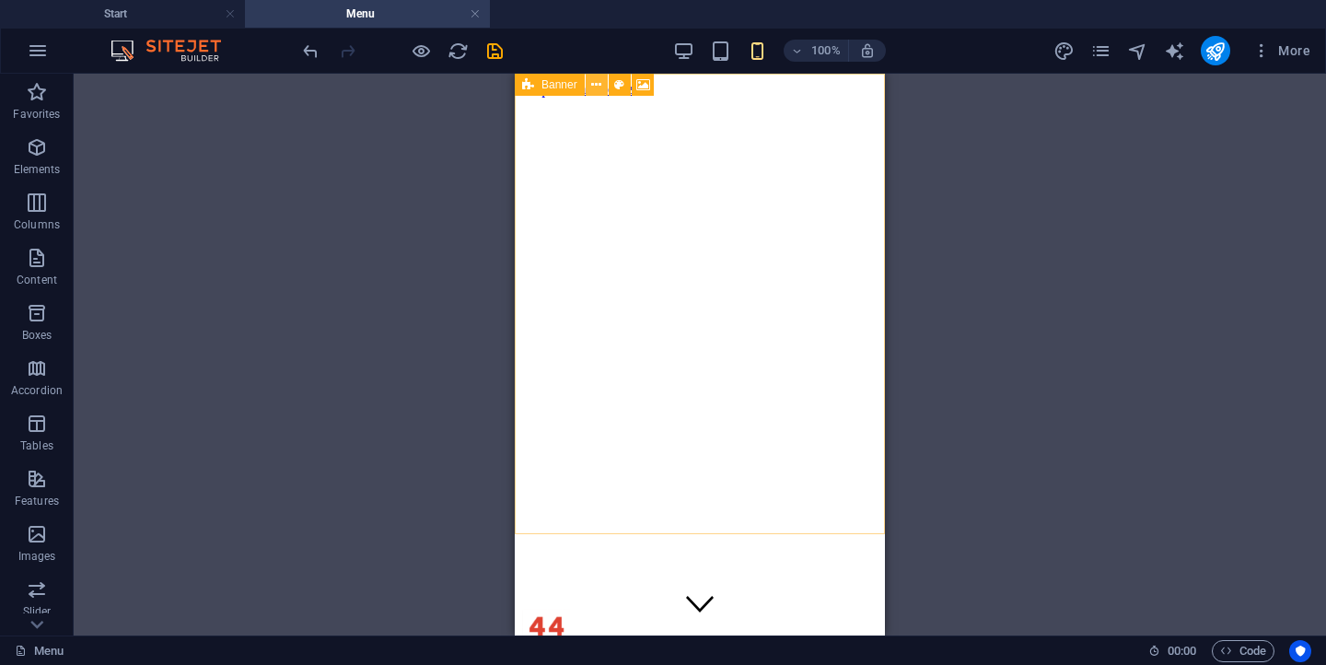
click at [597, 89] on icon at bounding box center [596, 84] width 10 height 19
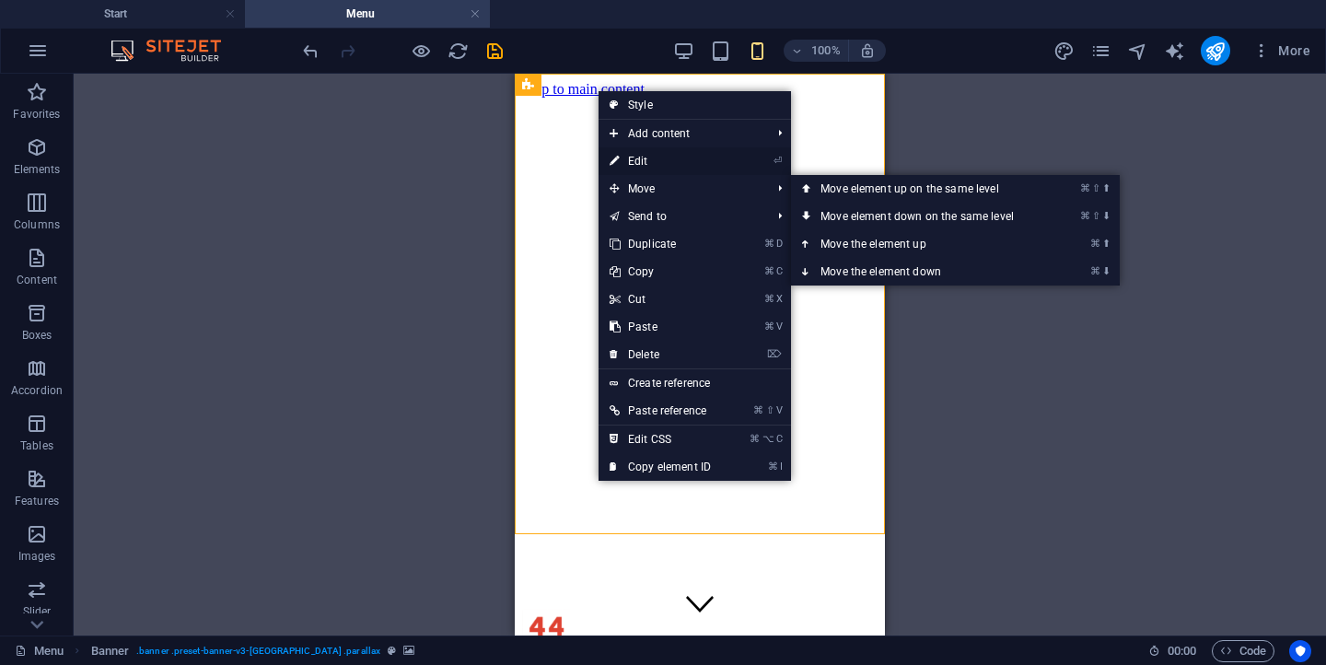
click at [646, 165] on link "⏎ Edit" at bounding box center [659, 161] width 123 height 28
select select "vh"
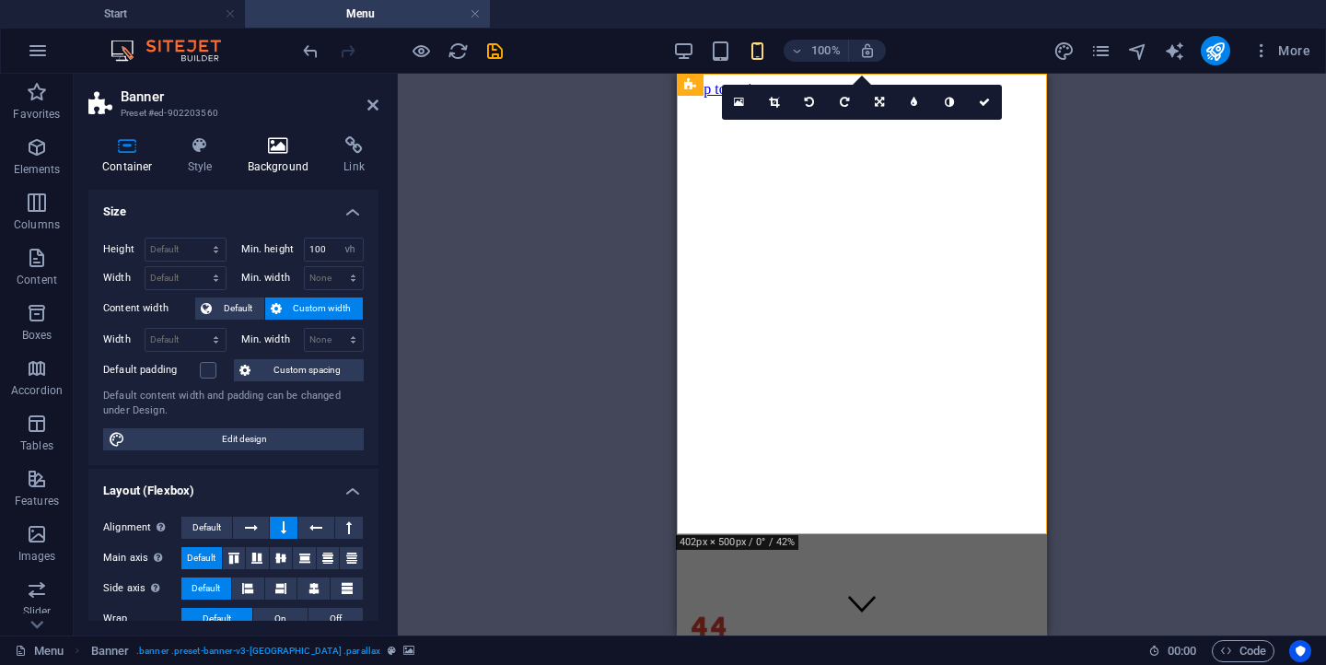
click at [299, 153] on icon at bounding box center [278, 145] width 89 height 18
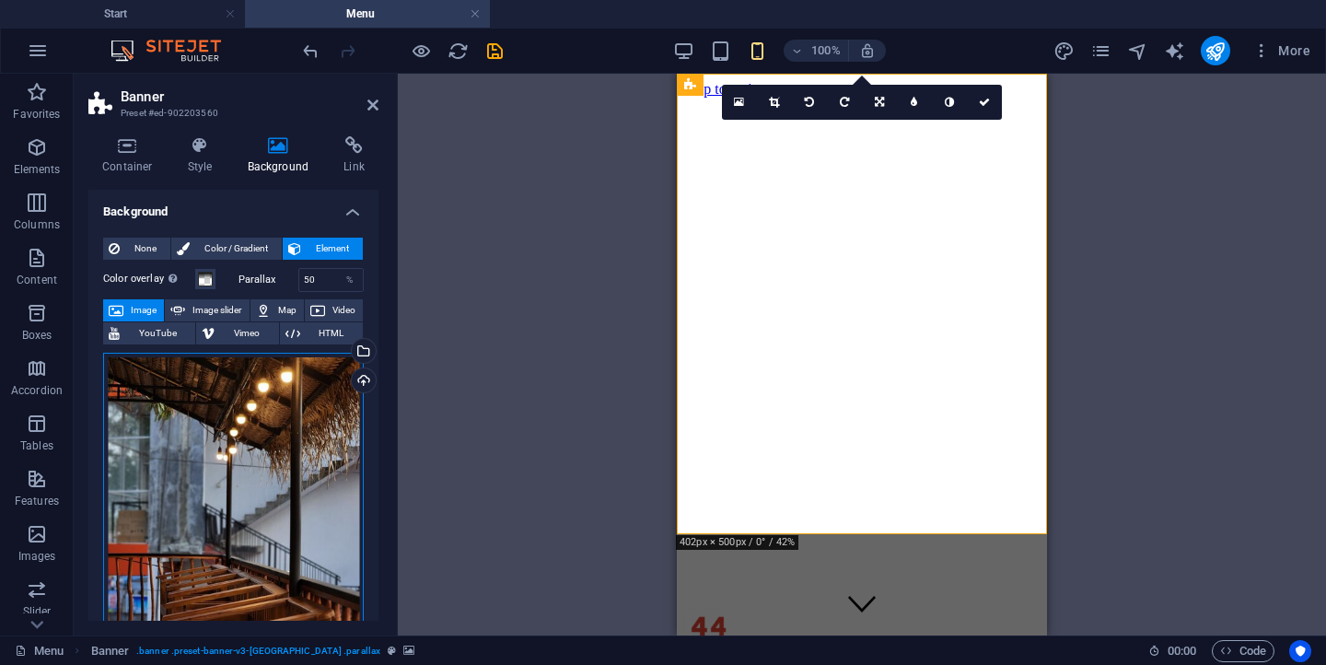
click at [296, 425] on div "Drag files here, click to choose files or select files from Files or our free s…" at bounding box center [233, 525] width 261 height 344
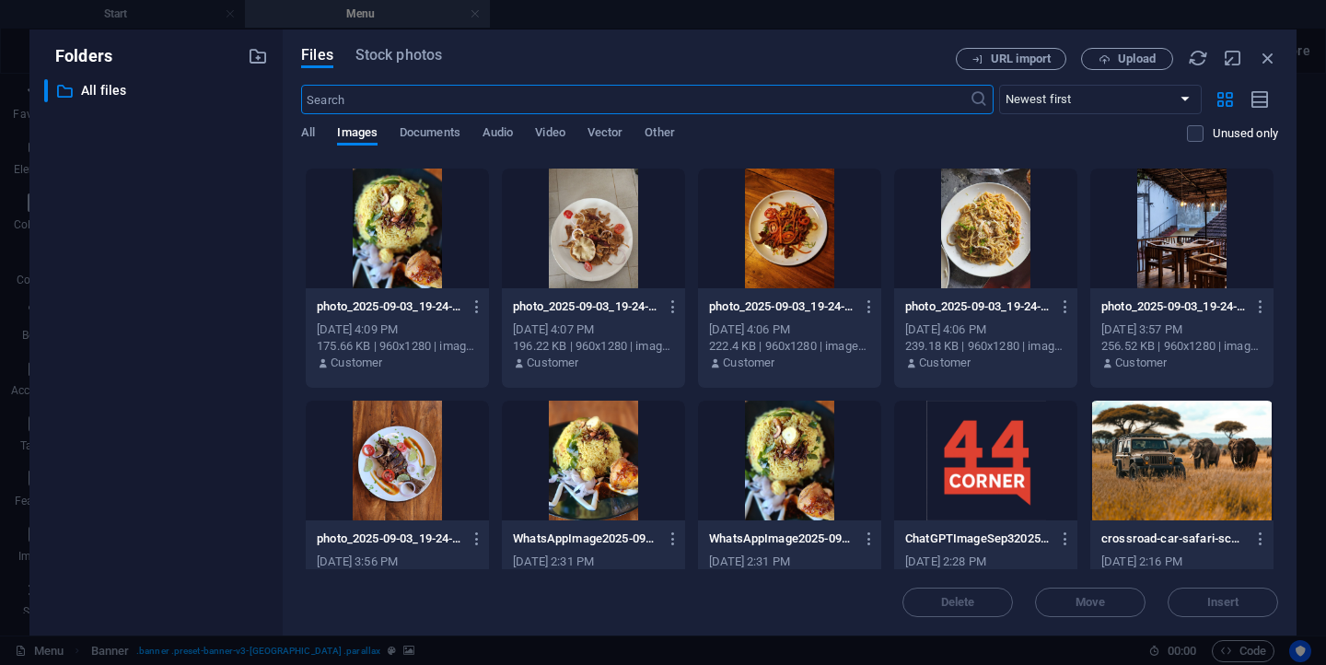
scroll to position [956, 0]
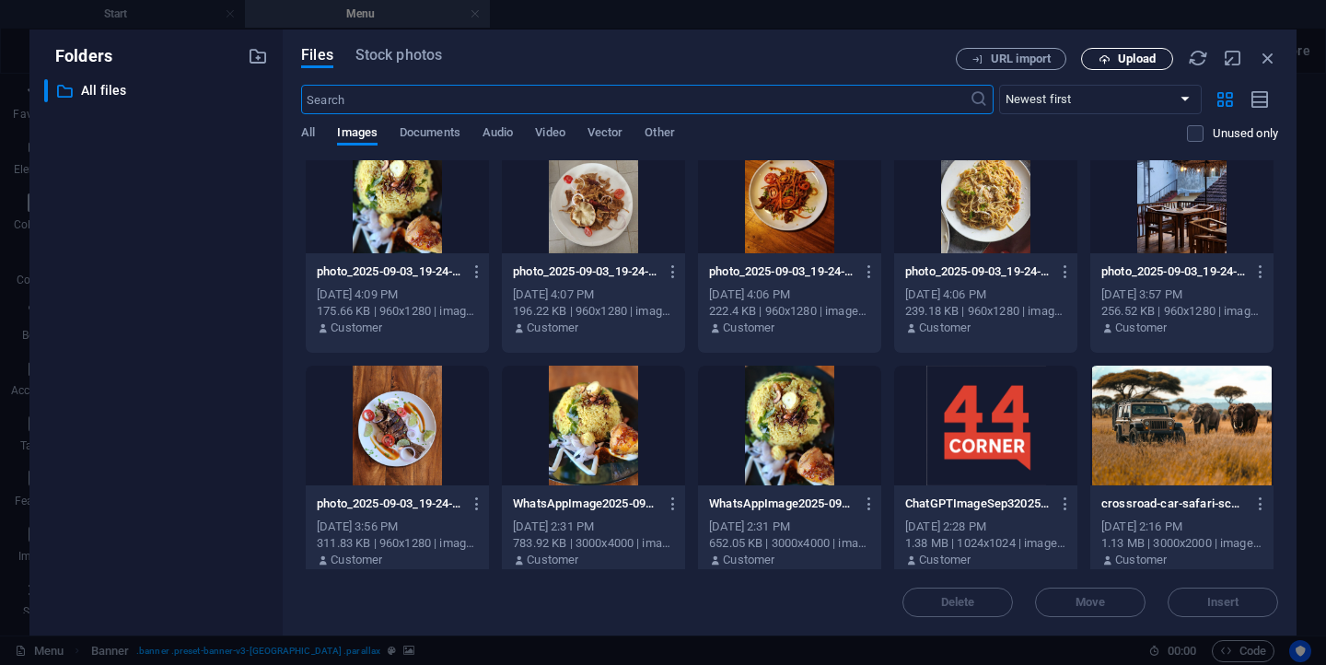
click at [1107, 53] on icon "button" at bounding box center [1104, 59] width 12 height 12
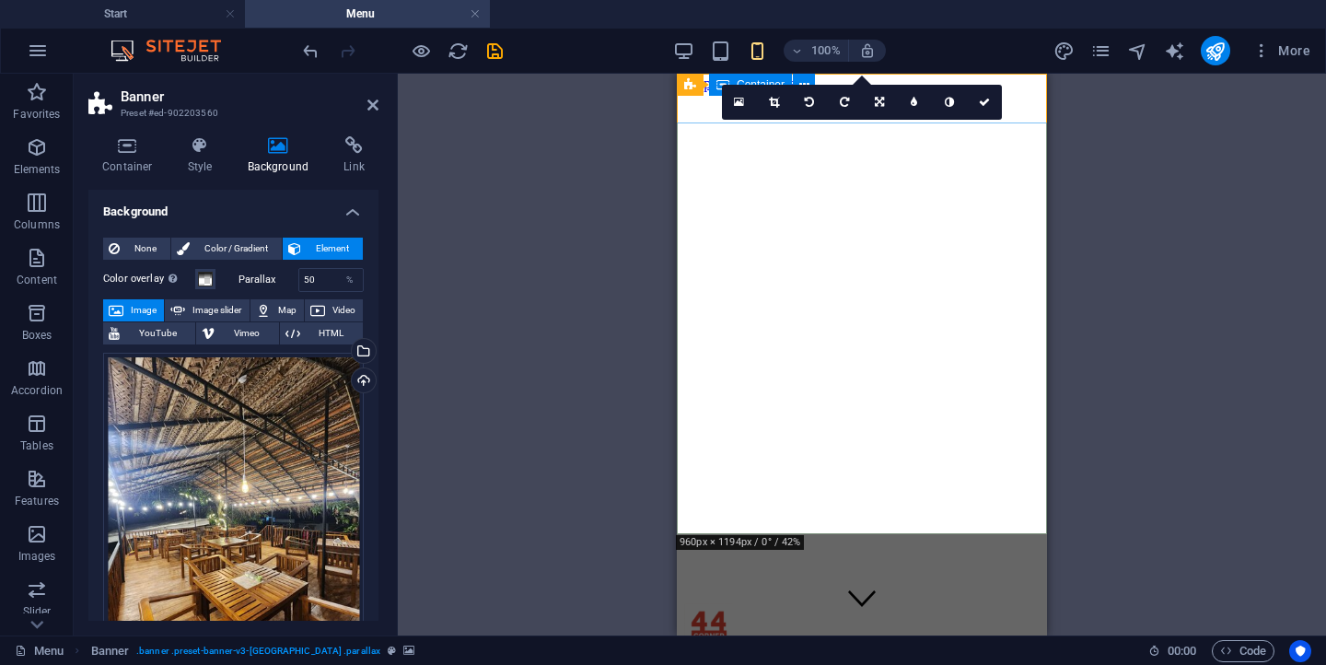
scroll to position [0, 0]
click at [597, 357] on div "Drag here to replace the existing content. Press “Ctrl” if you want to create a…" at bounding box center [862, 355] width 928 height 562
click at [979, 110] on link at bounding box center [984, 102] width 35 height 35
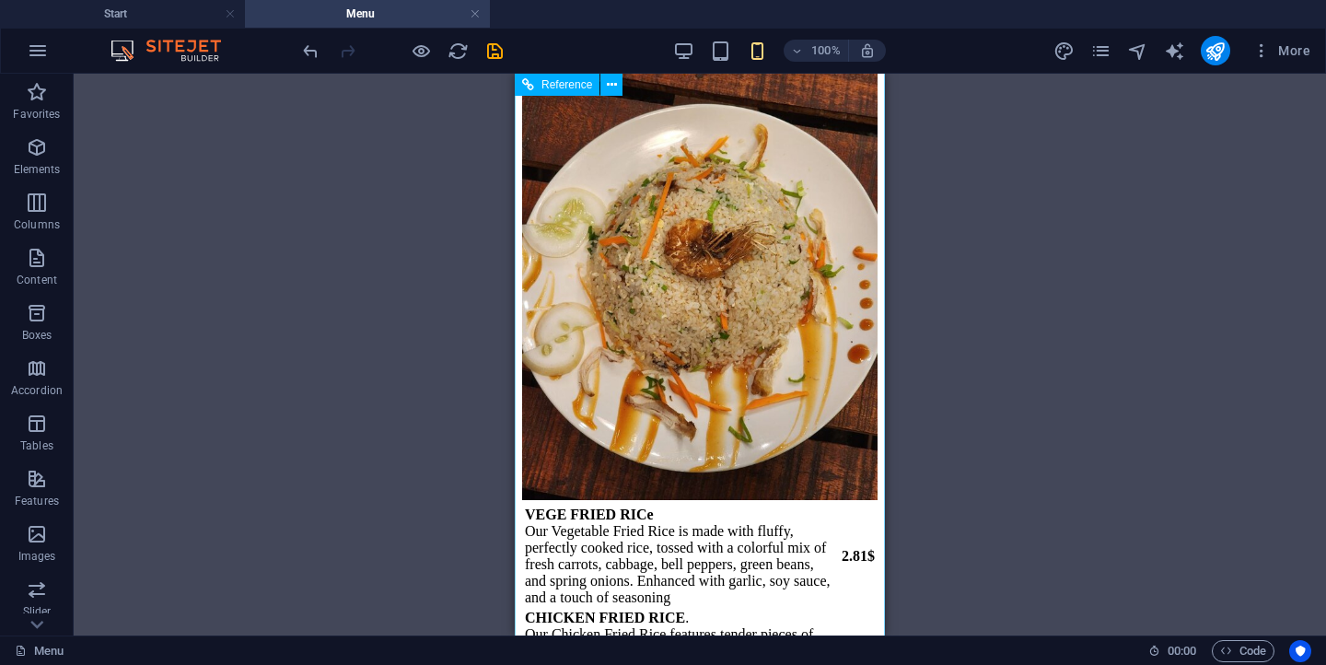
scroll to position [9329, 0]
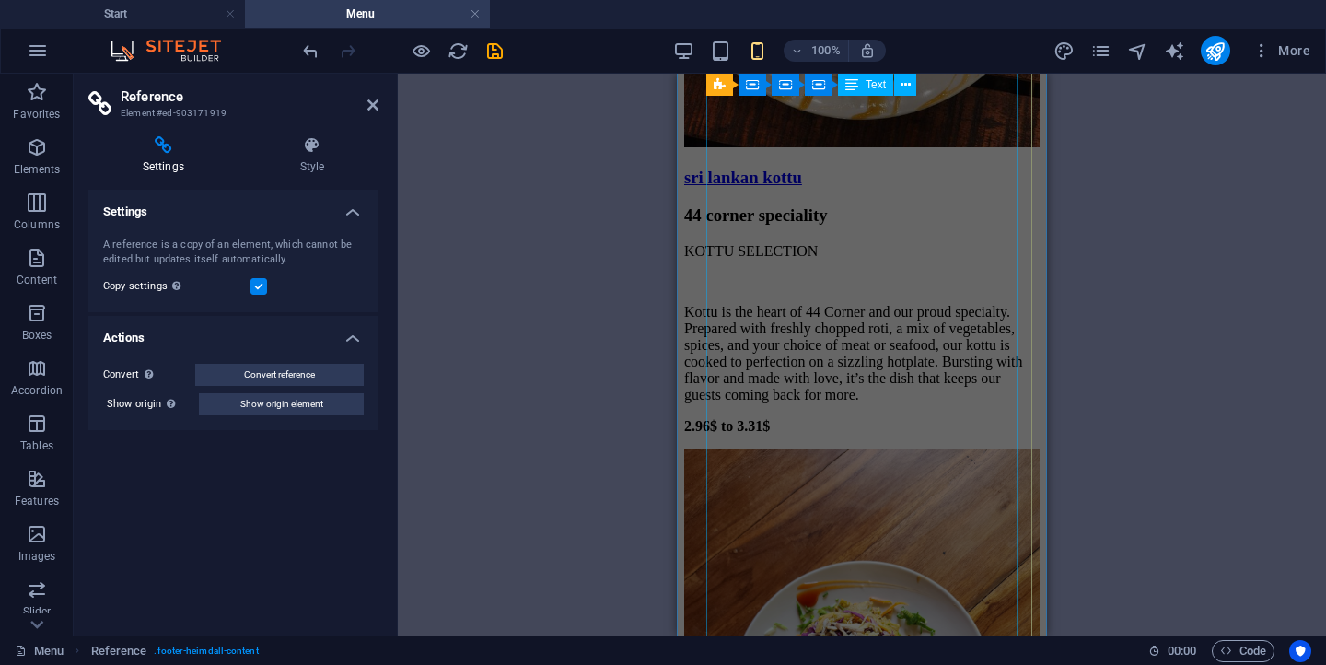
scroll to position [5169, 0]
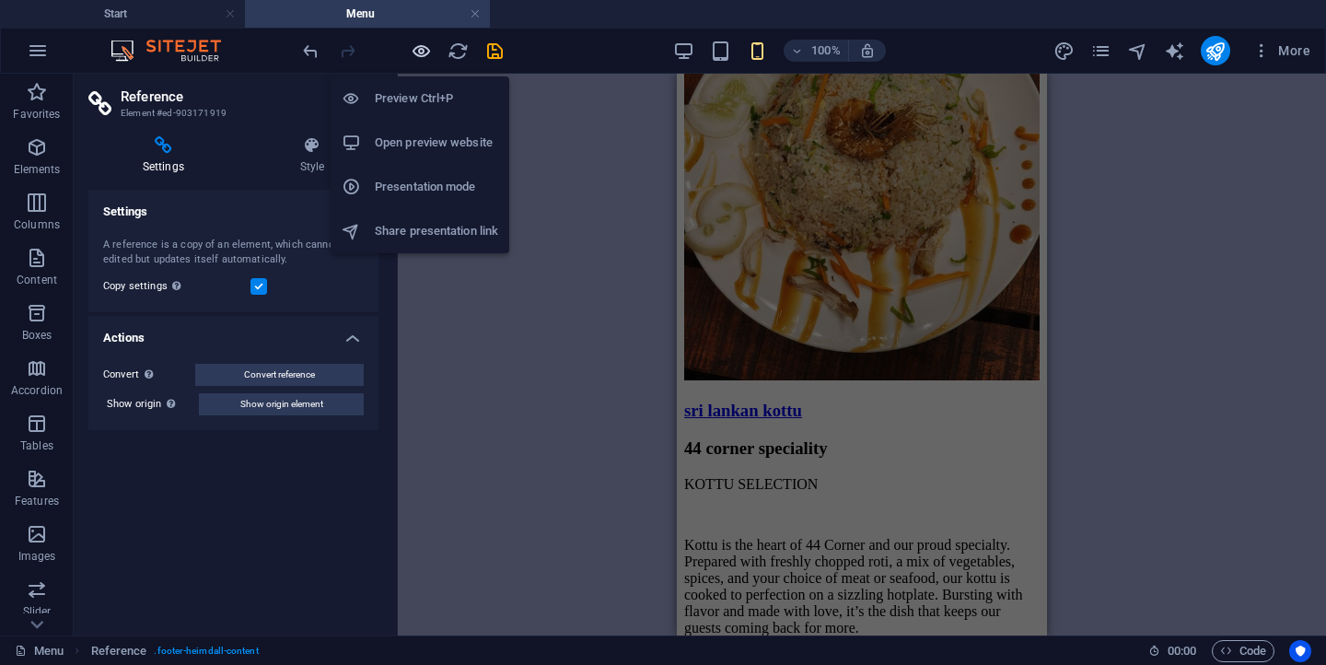
click at [422, 54] on icon "button" at bounding box center [421, 51] width 21 height 21
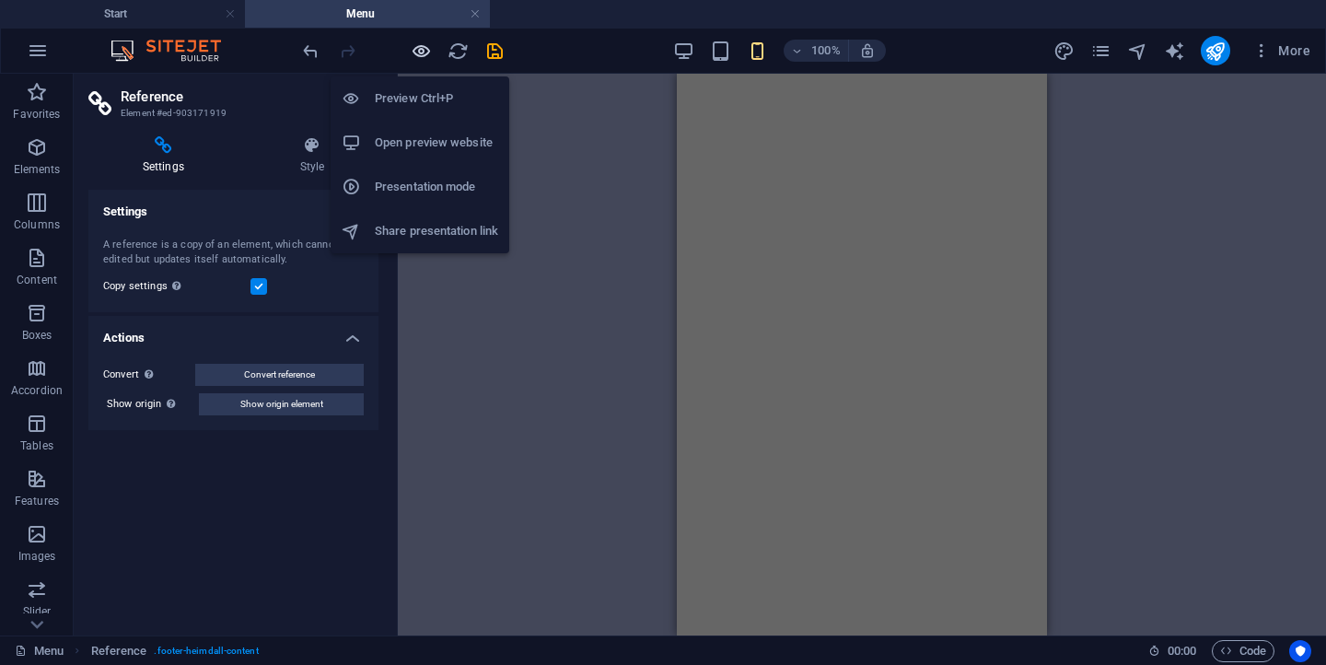
scroll to position [6349, 0]
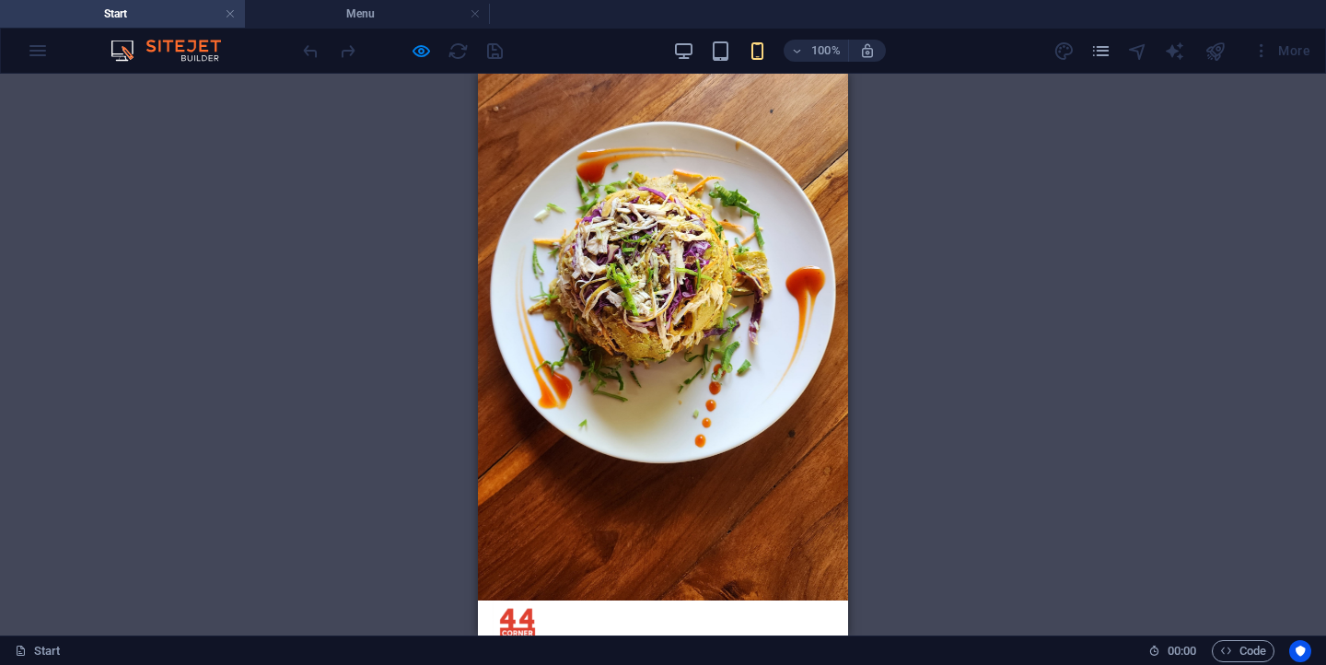
scroll to position [0, 0]
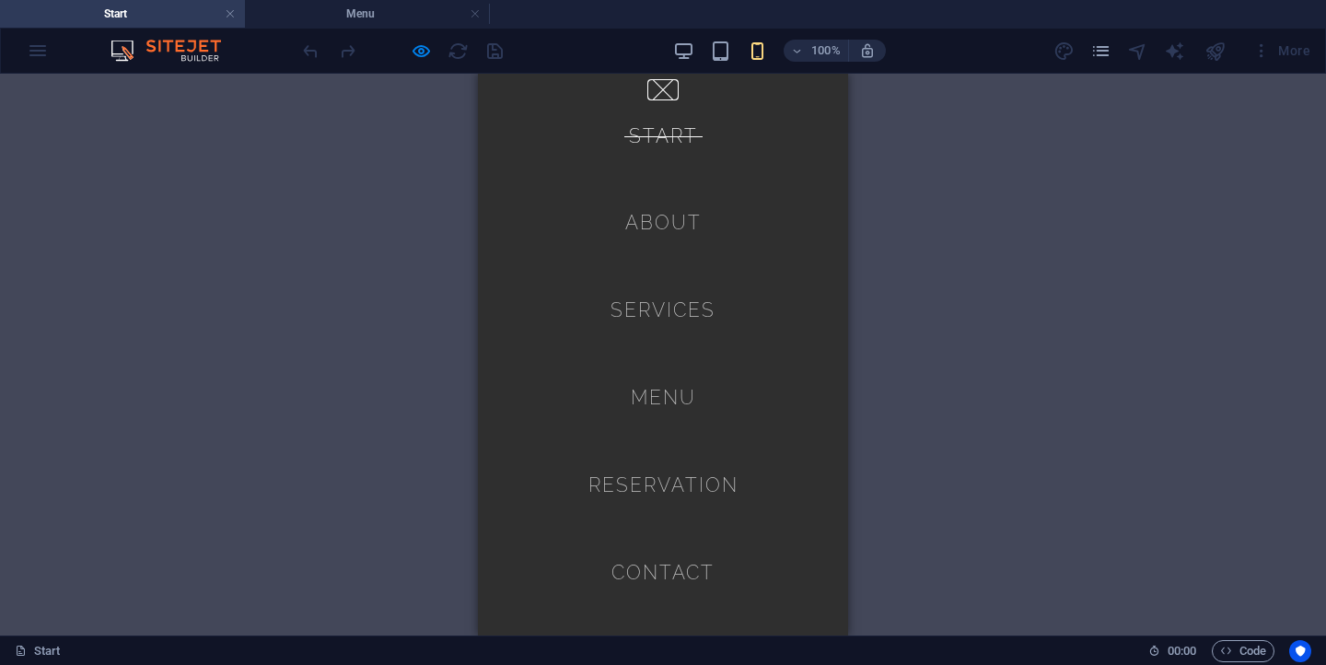
click at [667, 82] on button at bounding box center [663, 90] width 20 height 20
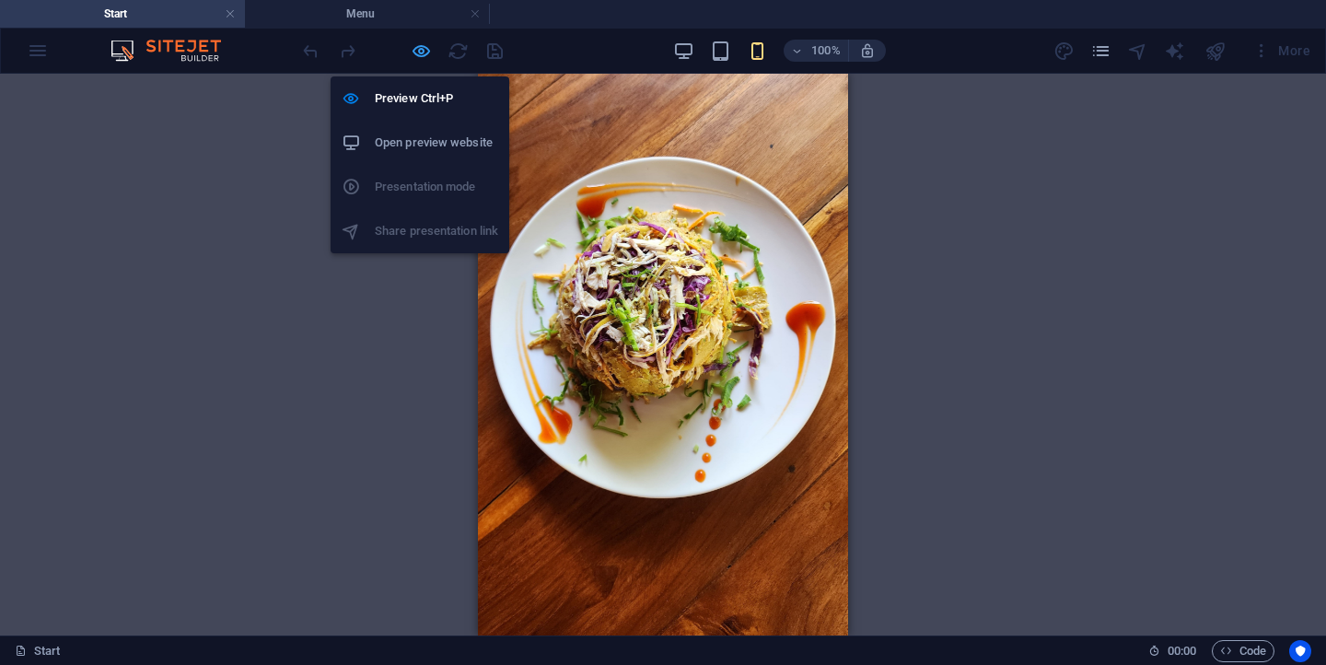
click at [418, 57] on icon "button" at bounding box center [421, 51] width 21 height 21
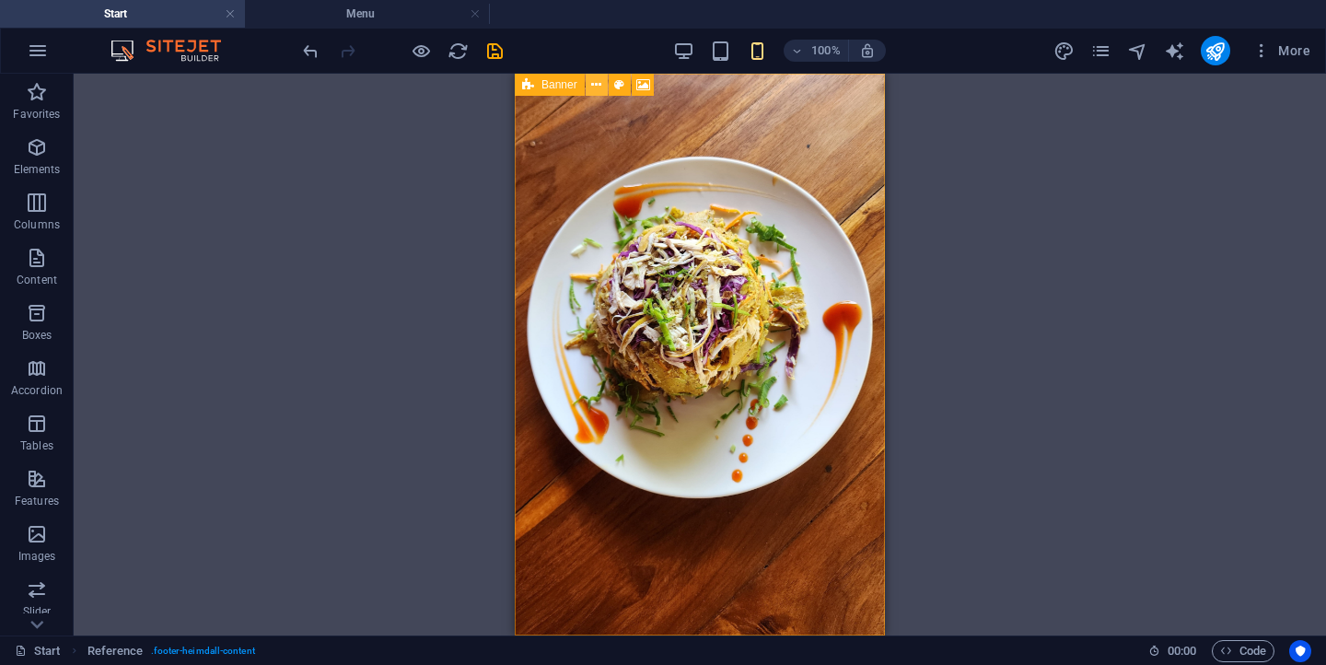
click at [600, 89] on icon at bounding box center [596, 84] width 10 height 19
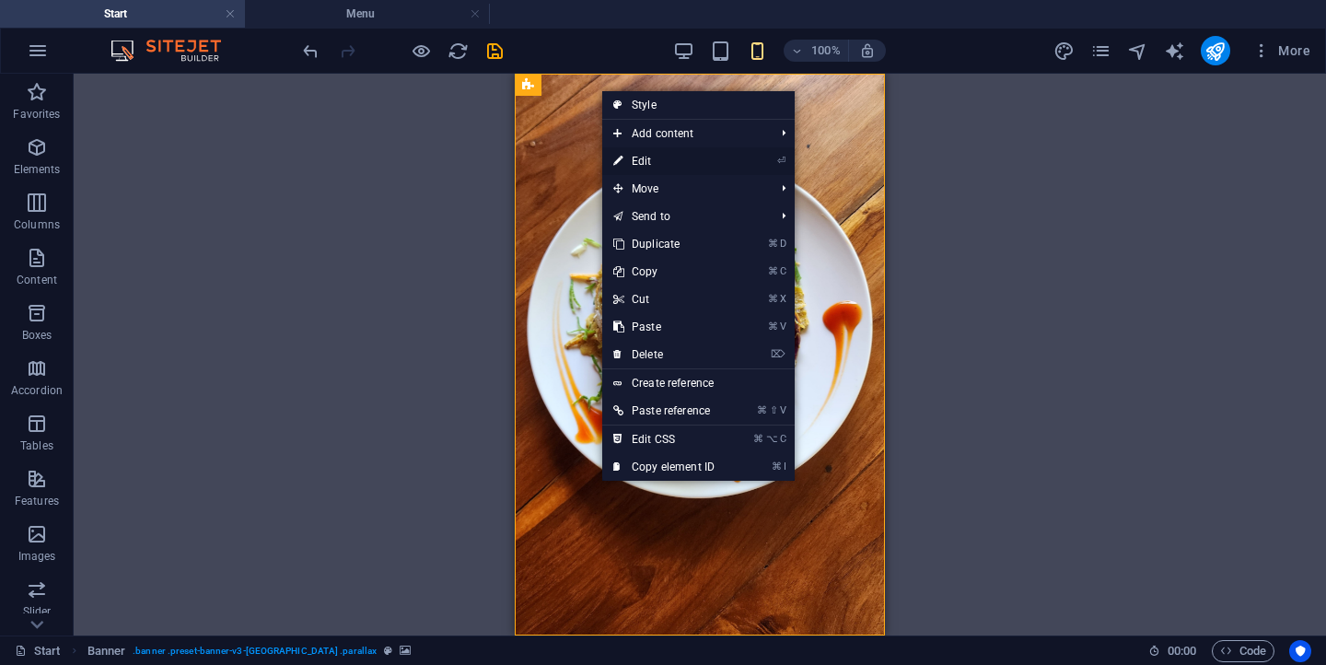
click at [664, 168] on link "⏎ Edit" at bounding box center [663, 161] width 123 height 28
select select "vh"
select select "header"
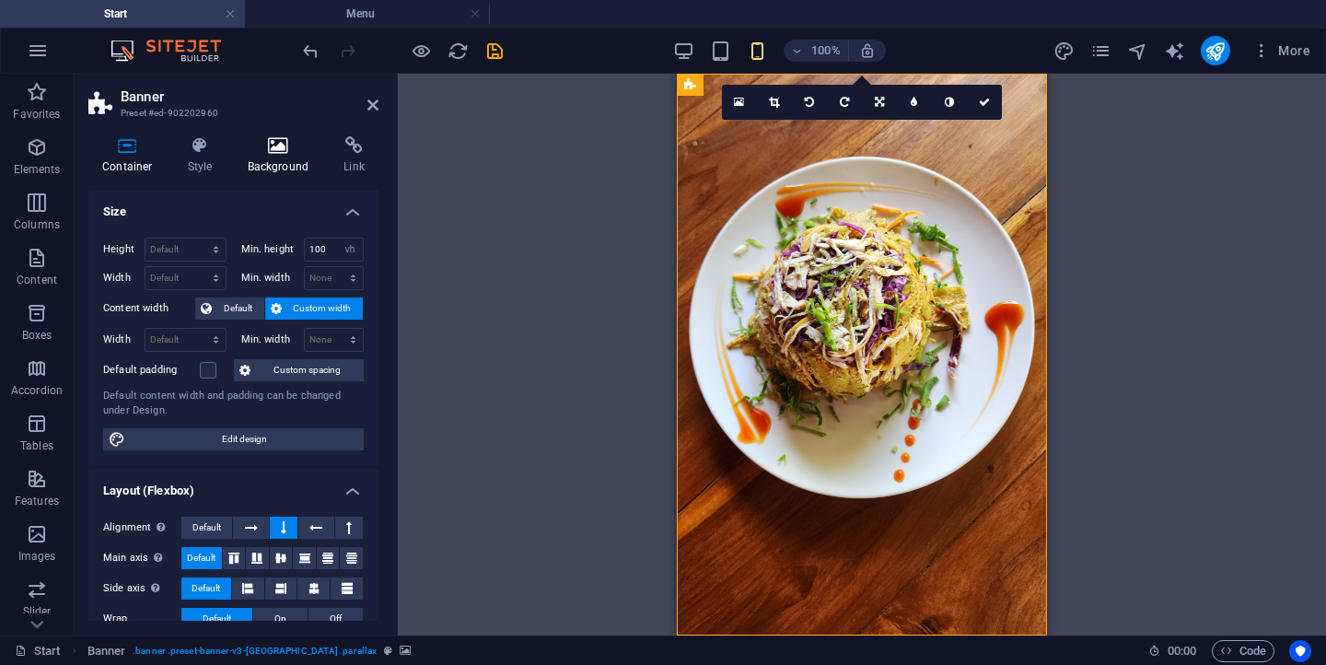
click at [282, 153] on icon at bounding box center [278, 145] width 89 height 18
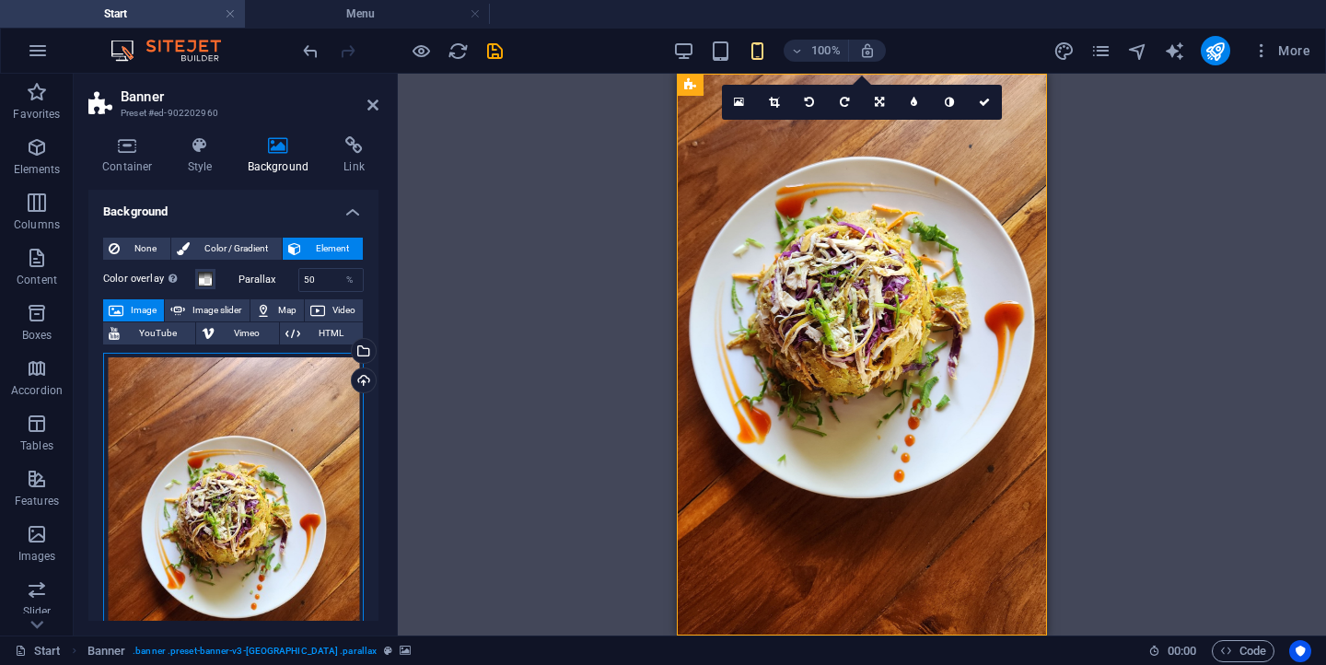
click at [316, 384] on div "Drag files here, click to choose files or select files from Files or our free s…" at bounding box center [233, 525] width 261 height 344
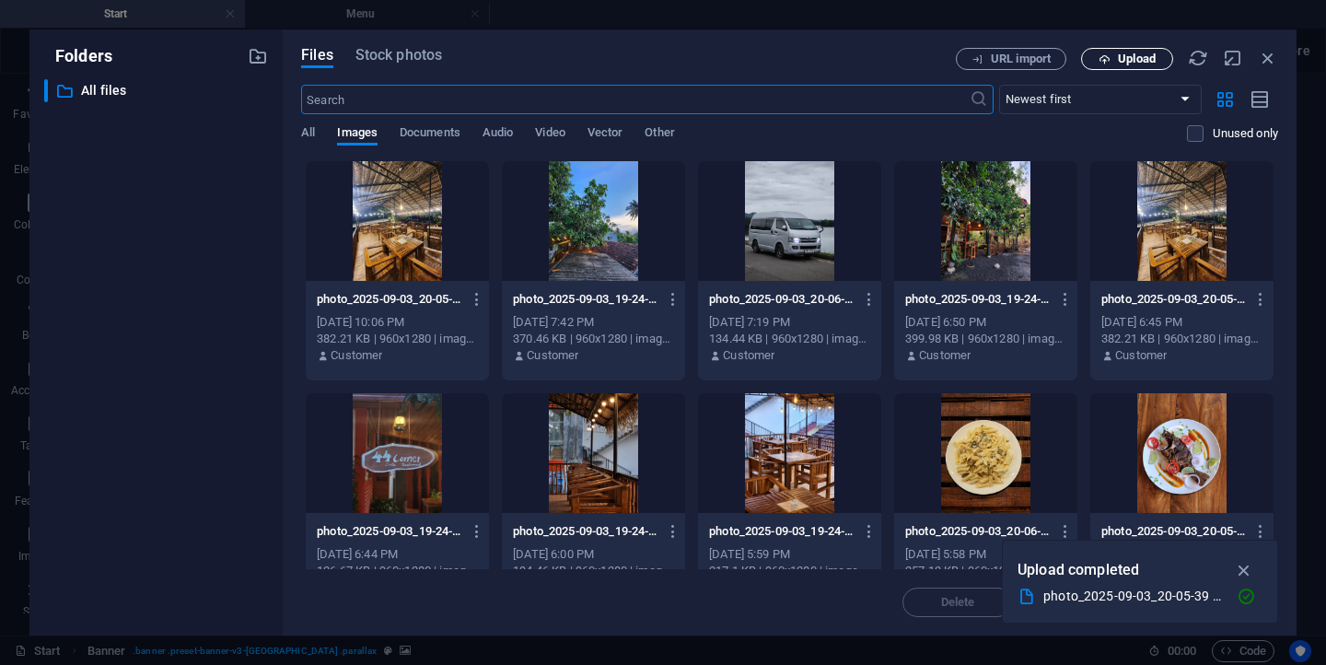
click at [1109, 54] on icon "button" at bounding box center [1104, 59] width 12 height 12
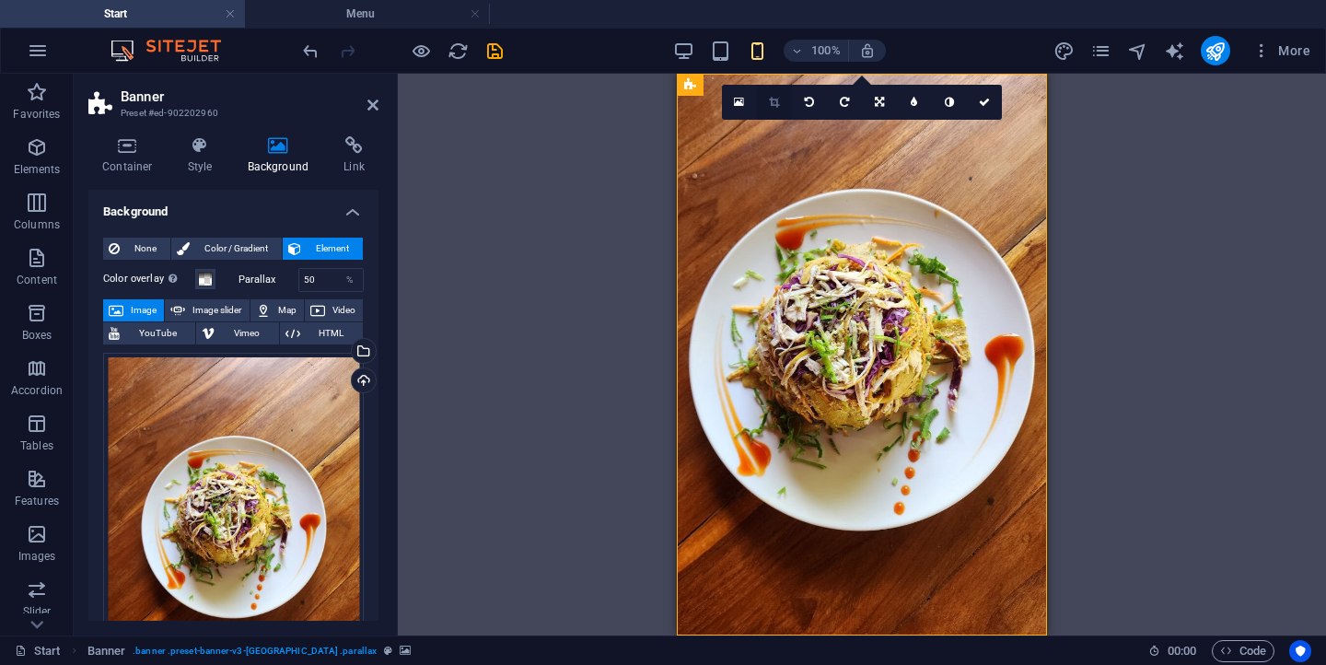
click at [777, 101] on icon at bounding box center [774, 102] width 10 height 11
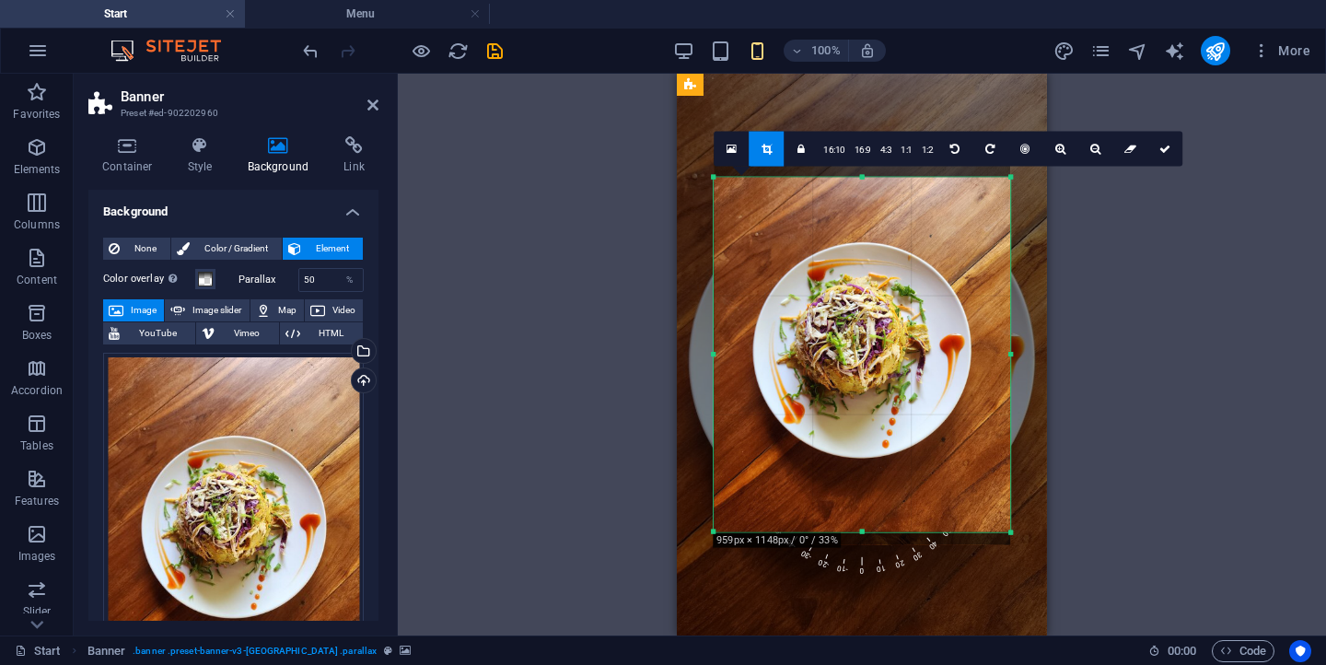
click at [859, 501] on div at bounding box center [861, 347] width 296 height 395
click at [1160, 159] on link at bounding box center [1164, 149] width 35 height 35
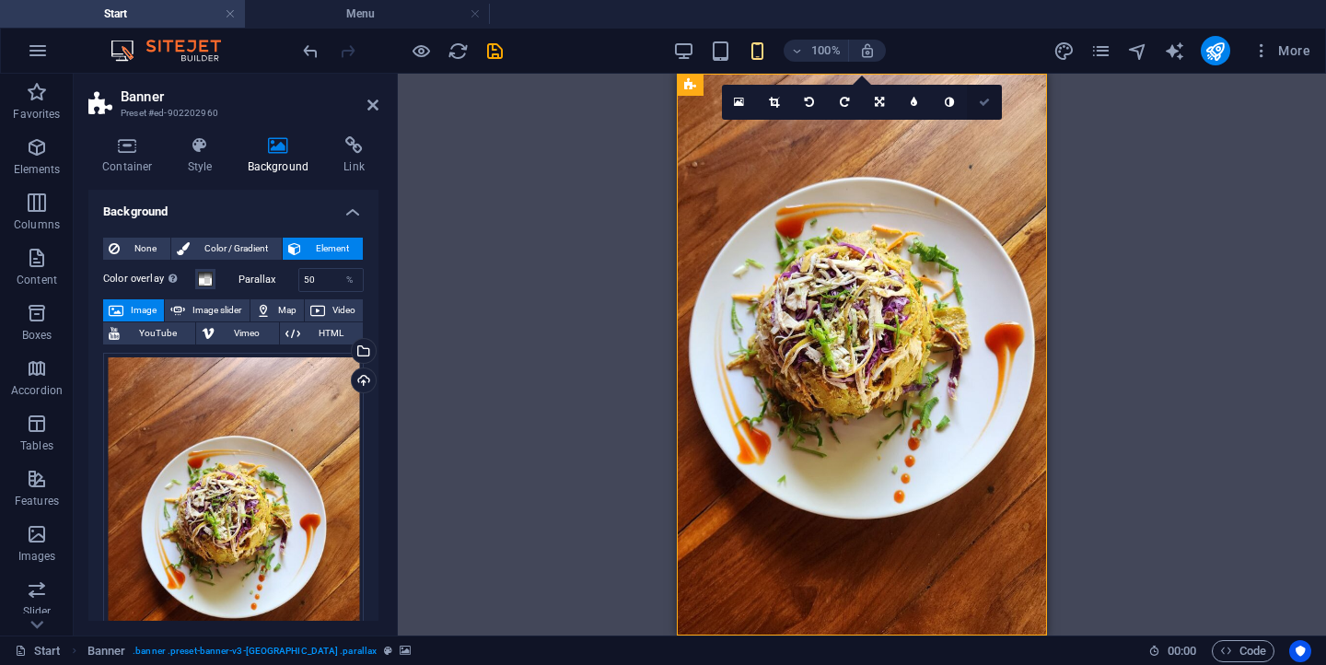
click at [983, 102] on icon at bounding box center [984, 102] width 11 height 11
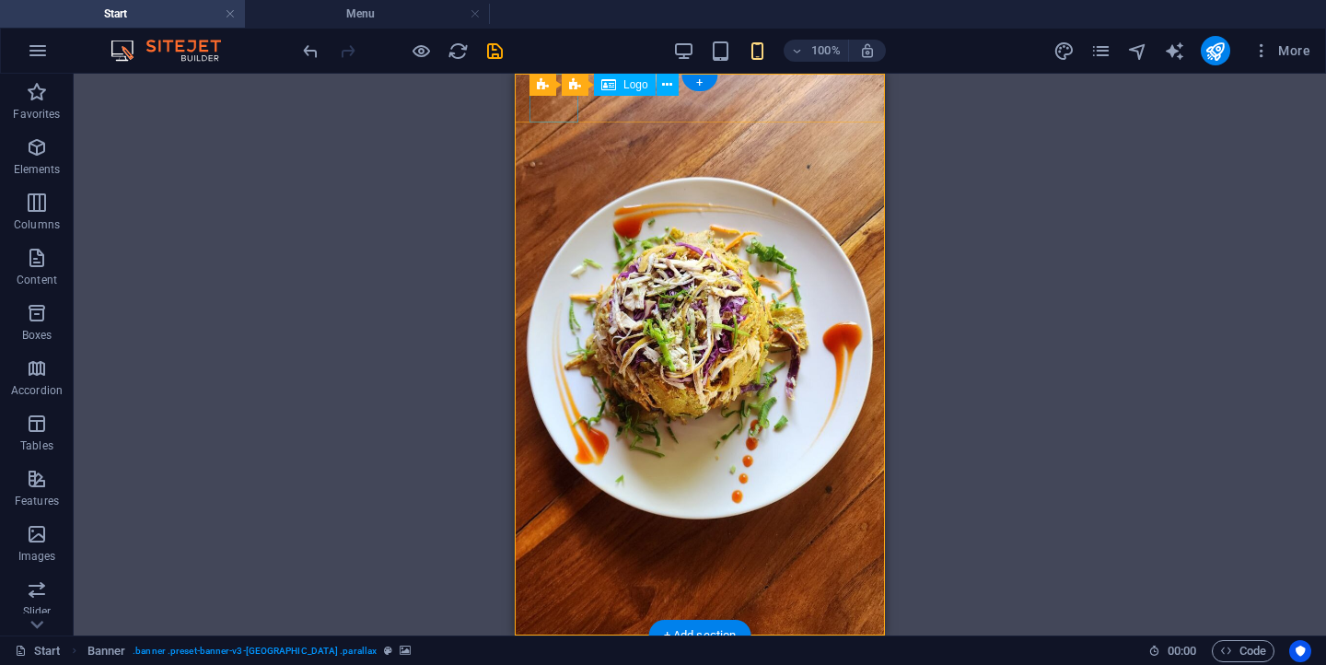
click at [556, 635] on div at bounding box center [699, 659] width 341 height 49
click at [548, 635] on div at bounding box center [699, 659] width 341 height 49
select select "px"
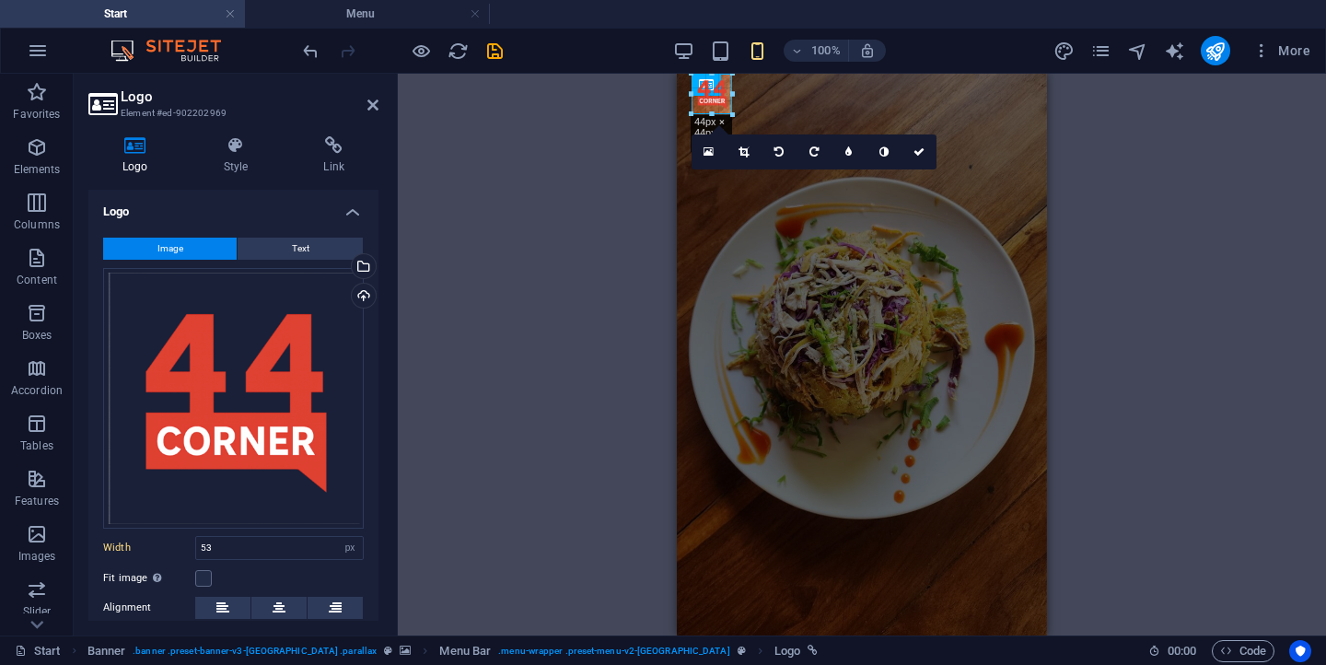
drag, startPoint x: 738, startPoint y: 119, endPoint x: 29, endPoint y: 31, distance: 714.2
type input "44"
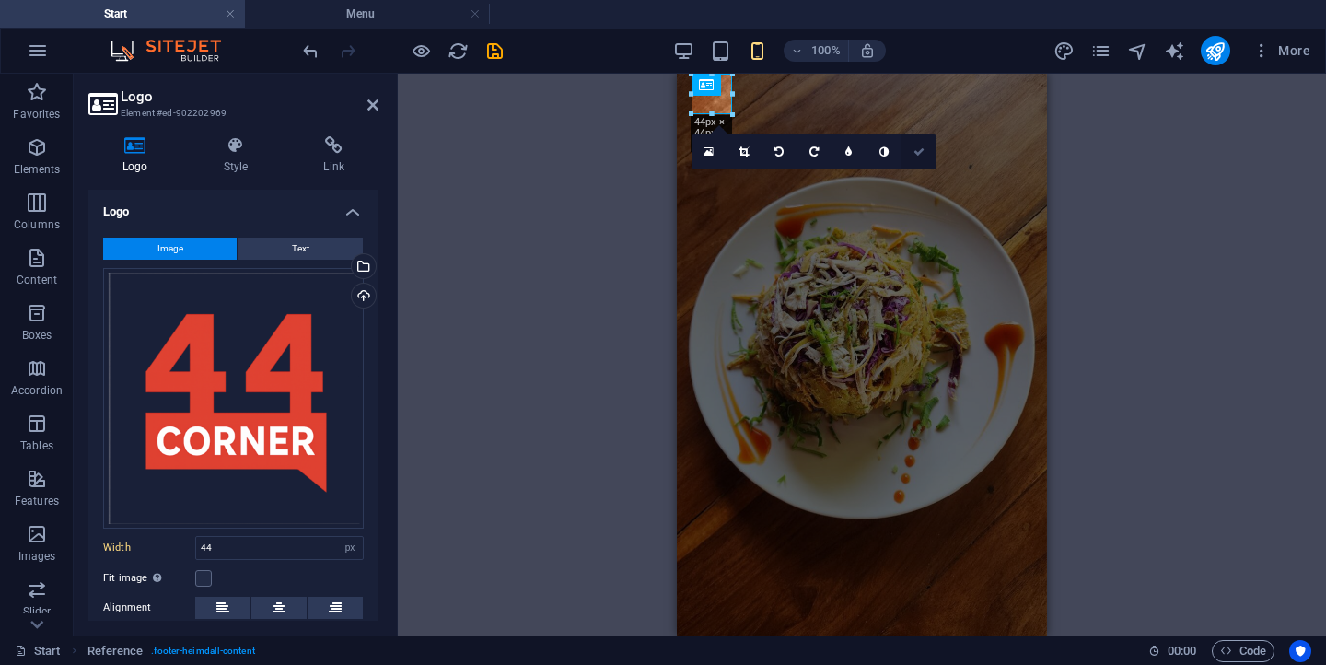
click at [911, 151] on link at bounding box center [918, 151] width 35 height 35
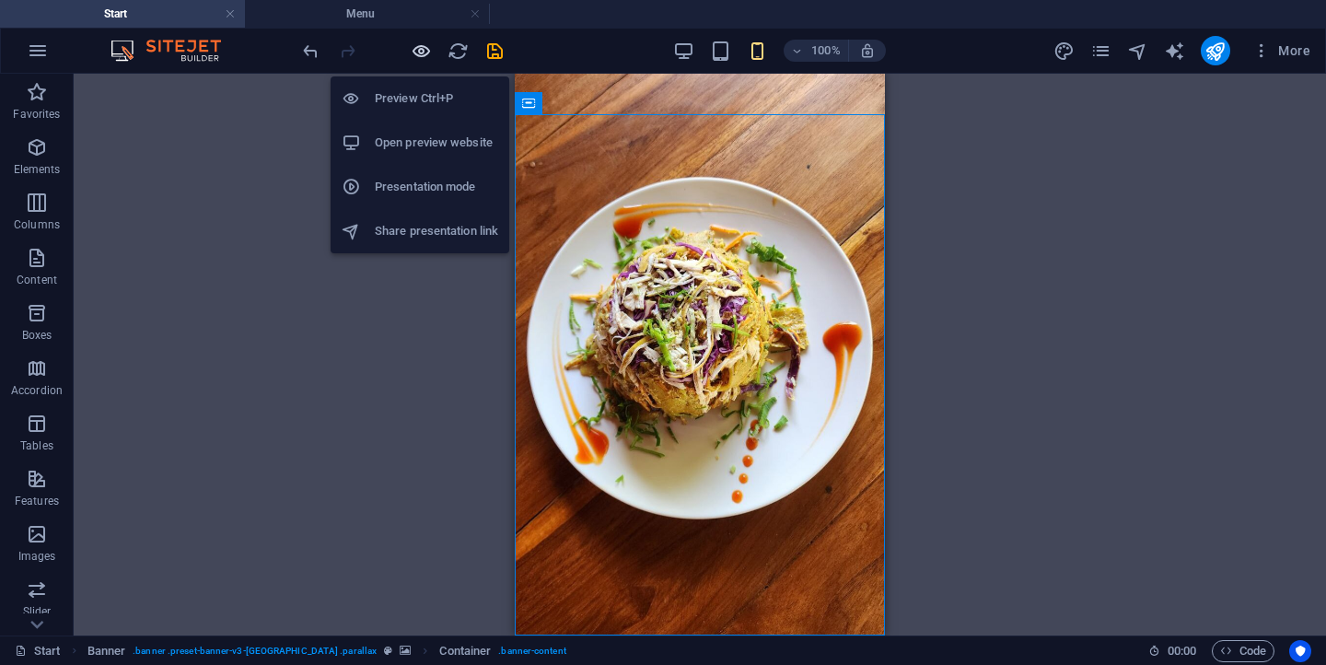
click at [414, 60] on icon "button" at bounding box center [421, 51] width 21 height 21
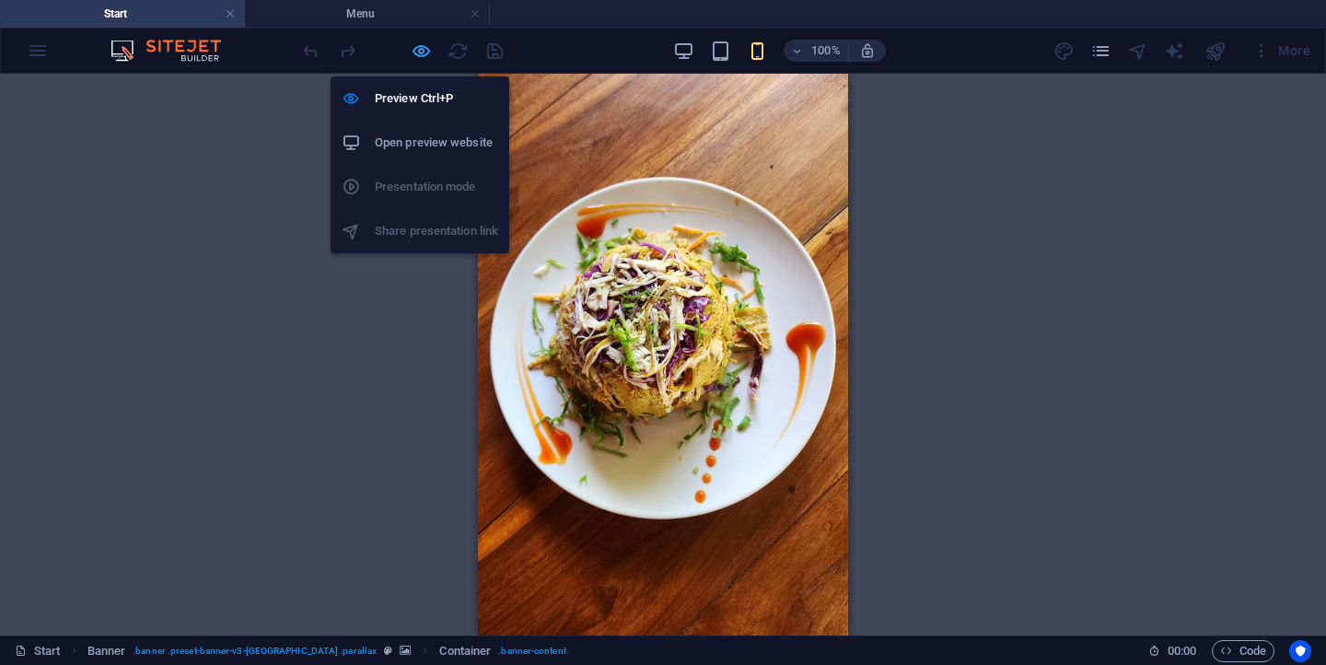
click at [423, 43] on icon "button" at bounding box center [421, 51] width 21 height 21
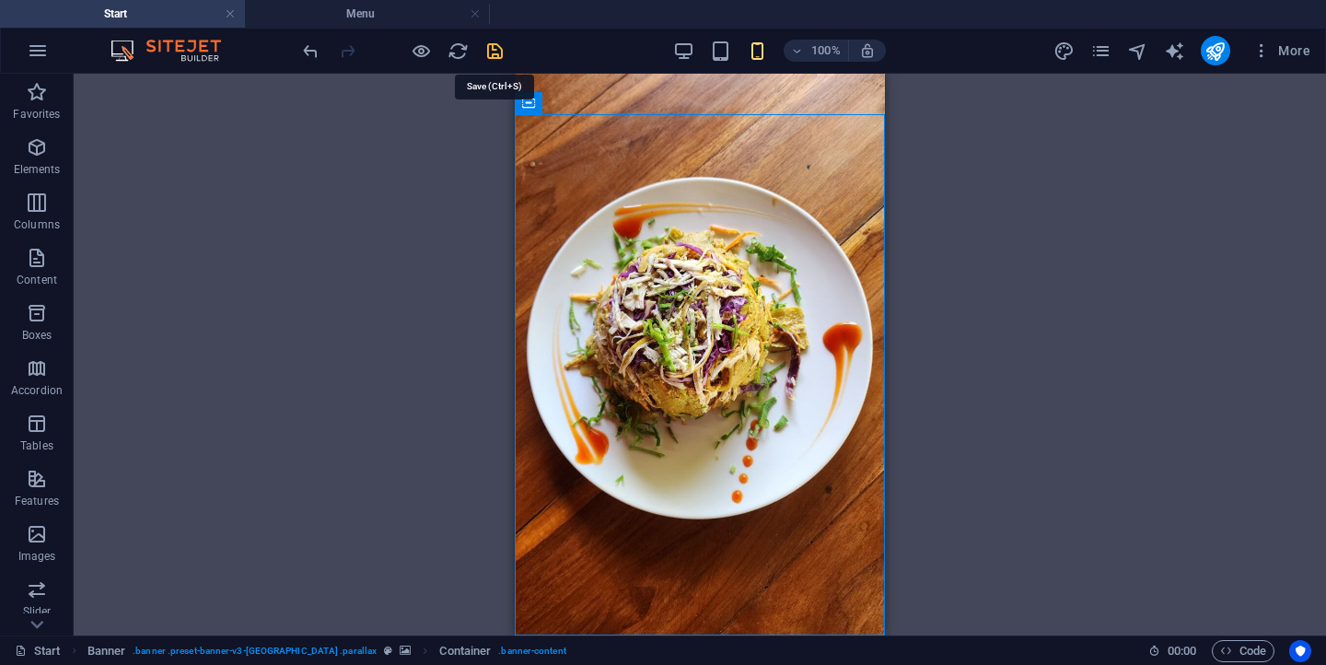
click at [497, 49] on icon "save" at bounding box center [494, 51] width 21 height 21
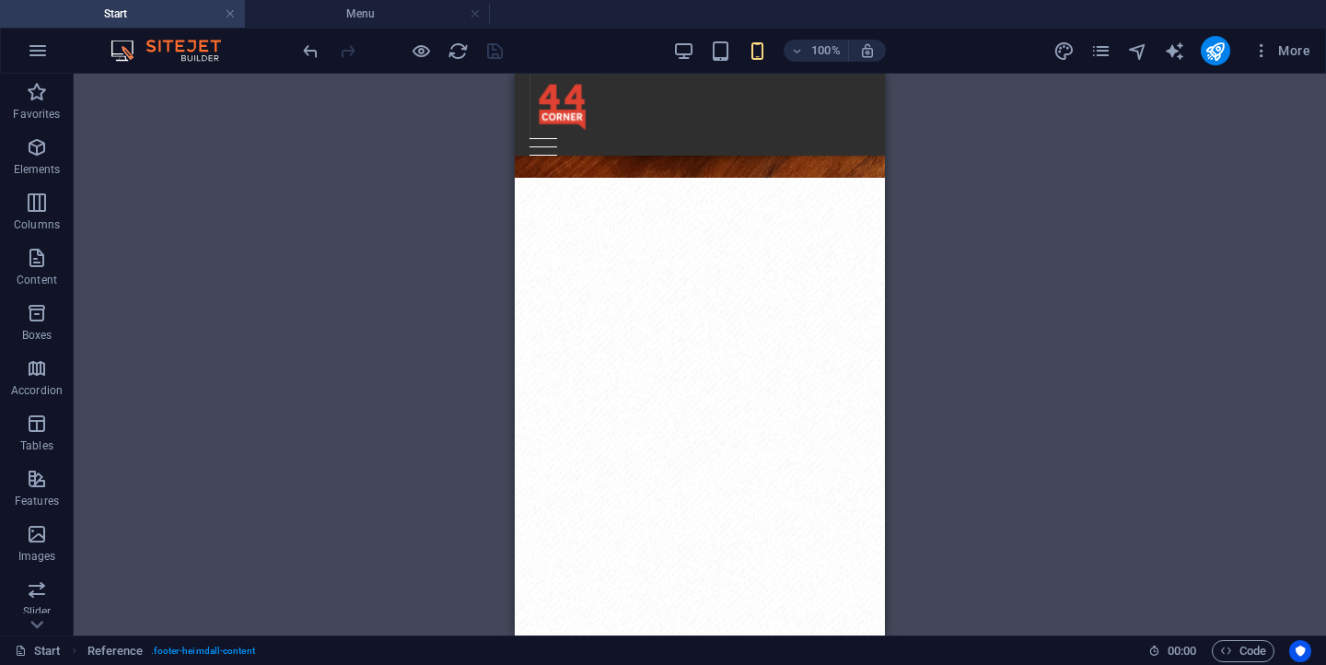
scroll to position [711, 0]
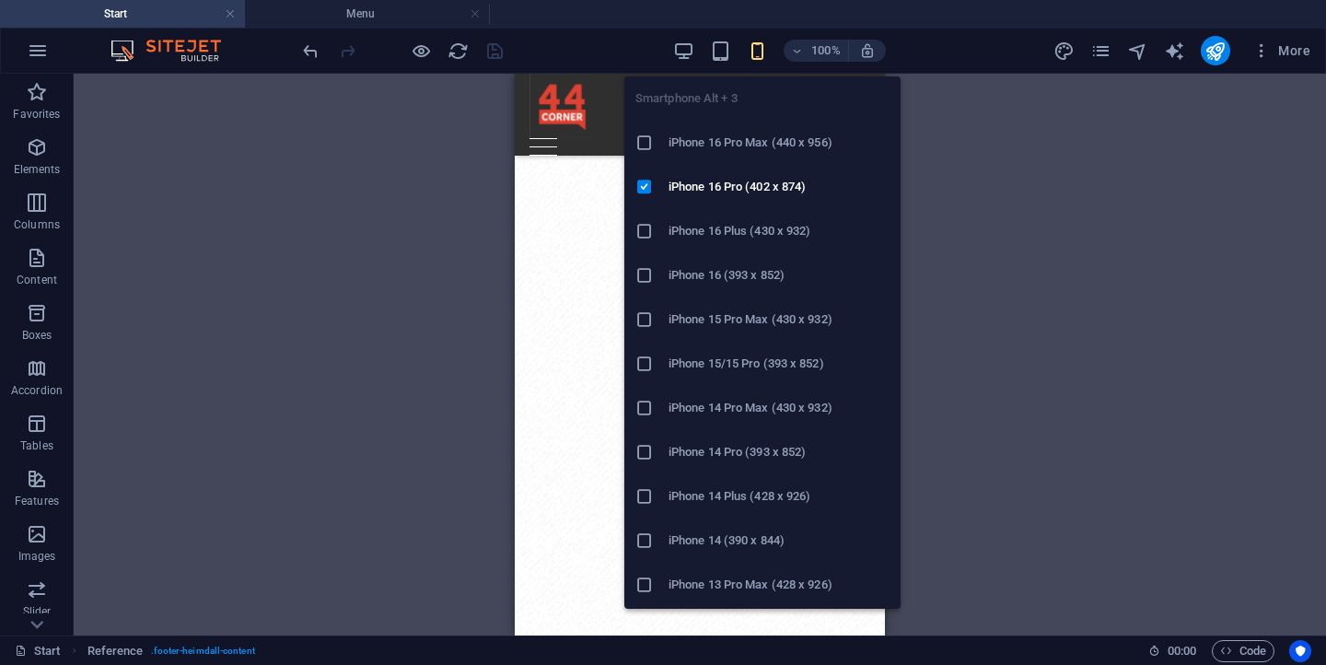
click at [759, 52] on icon "button" at bounding box center [757, 51] width 21 height 21
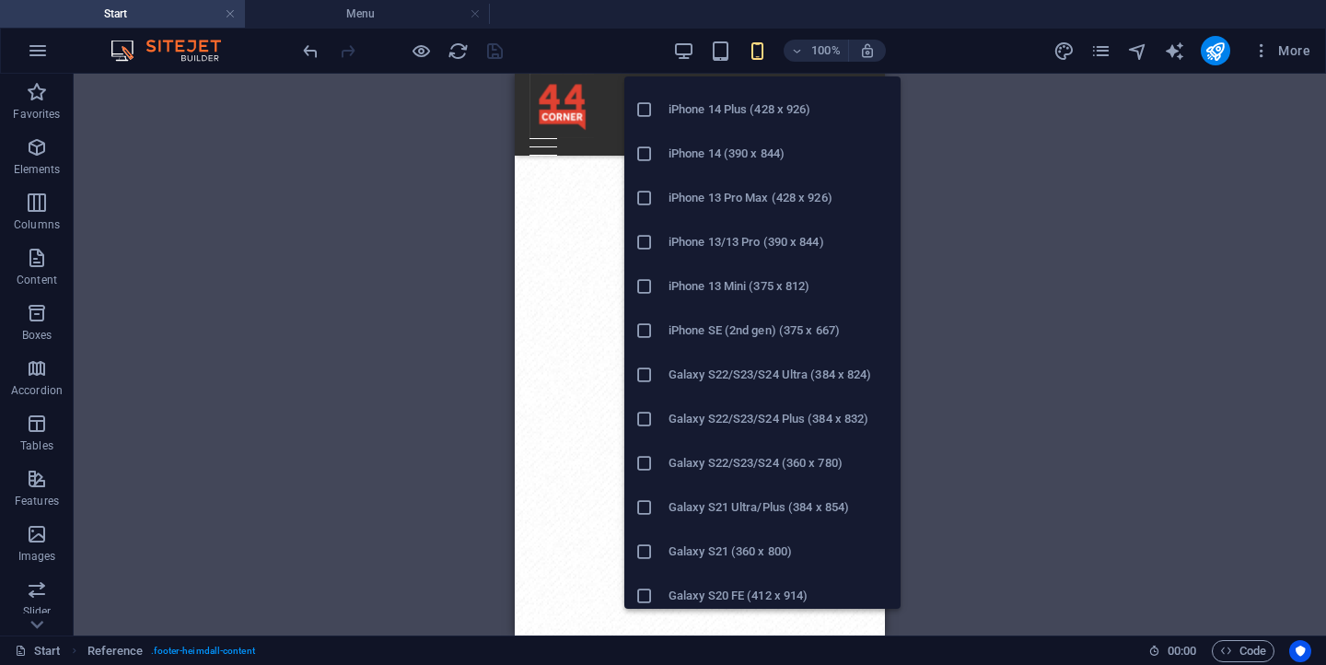
scroll to position [388, 0]
click at [740, 326] on h6 "iPhone SE (2nd gen) (375 x 667)" at bounding box center [778, 329] width 221 height 22
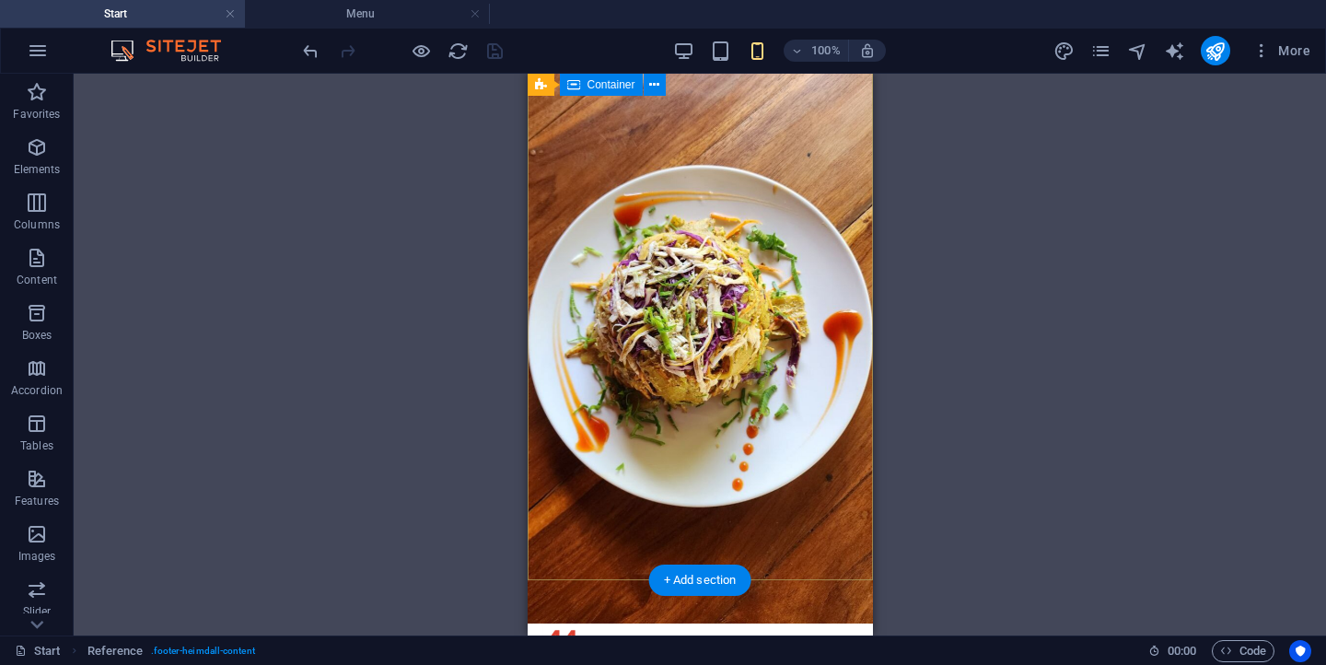
scroll to position [0, 0]
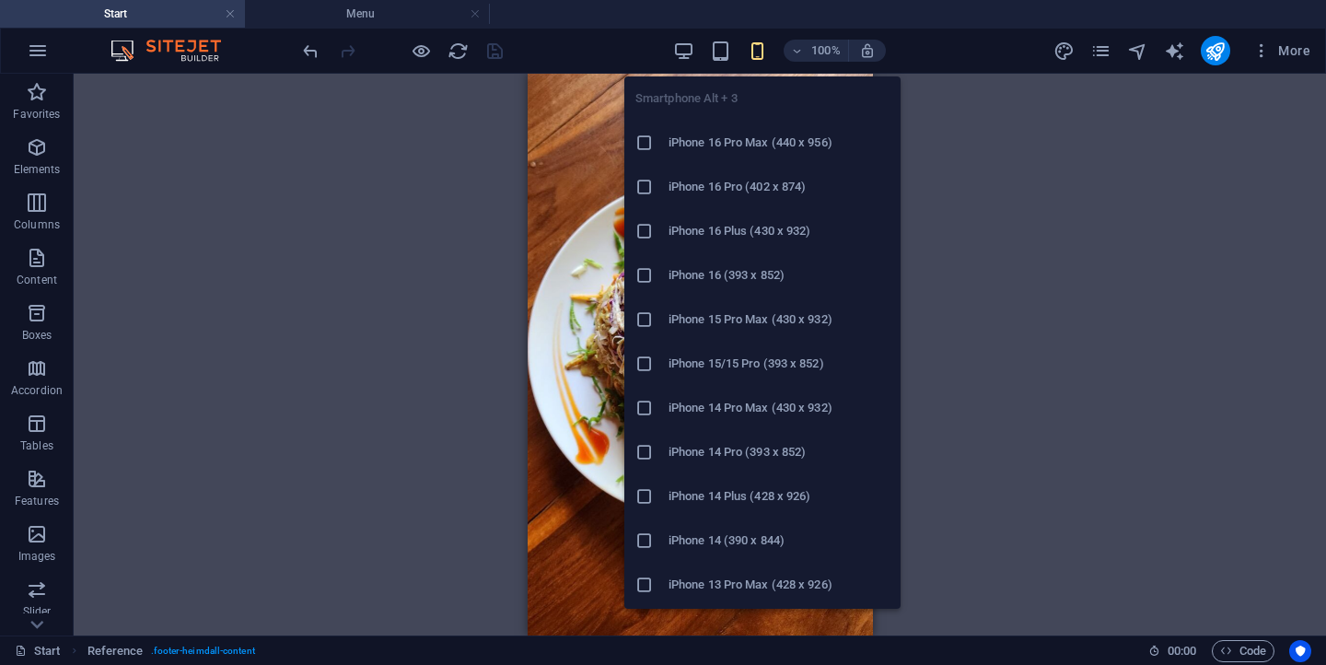
click at [767, 239] on h6 "iPhone 16 Plus (430 x 932)" at bounding box center [778, 231] width 221 height 22
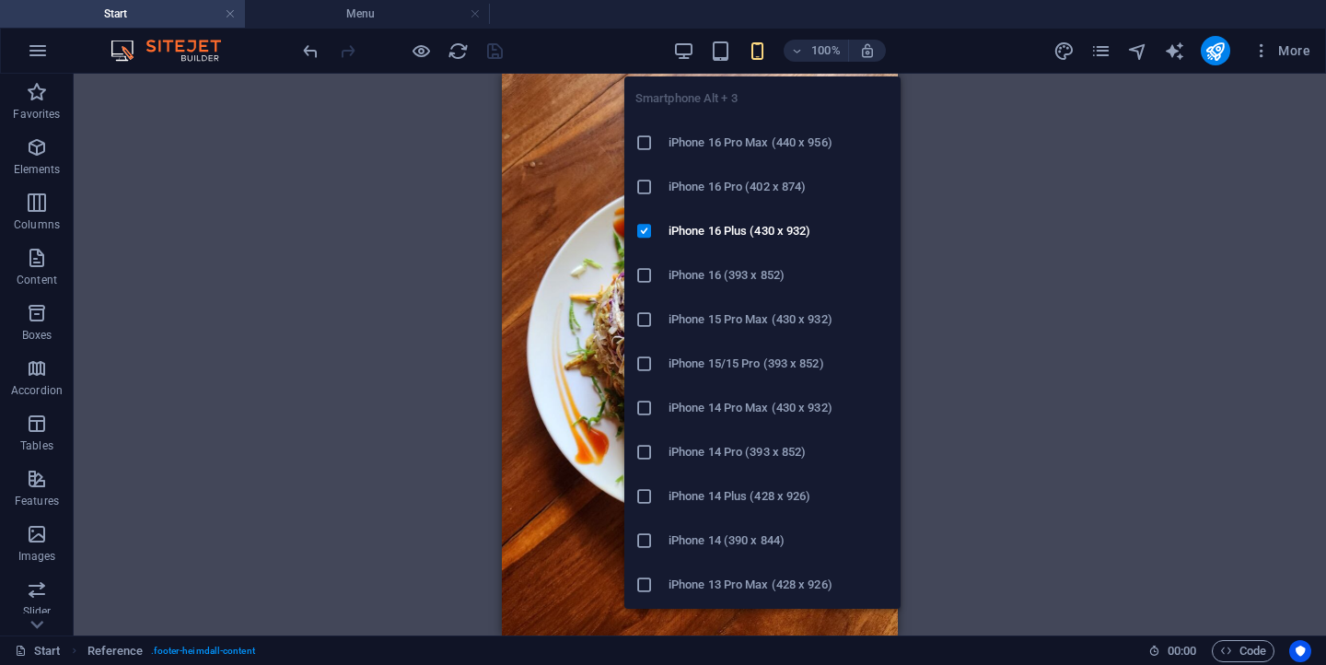
click at [758, 62] on div "Smartphone Alt + 3 iPhone 16 Pro Max (440 x 956) iPhone 16 Pro (402 x 874) iPho…" at bounding box center [762, 335] width 276 height 547
click at [759, 41] on icon "button" at bounding box center [757, 51] width 21 height 21
click at [761, 128] on li "iPhone 16 Pro Max (440 x 956)" at bounding box center [762, 143] width 276 height 44
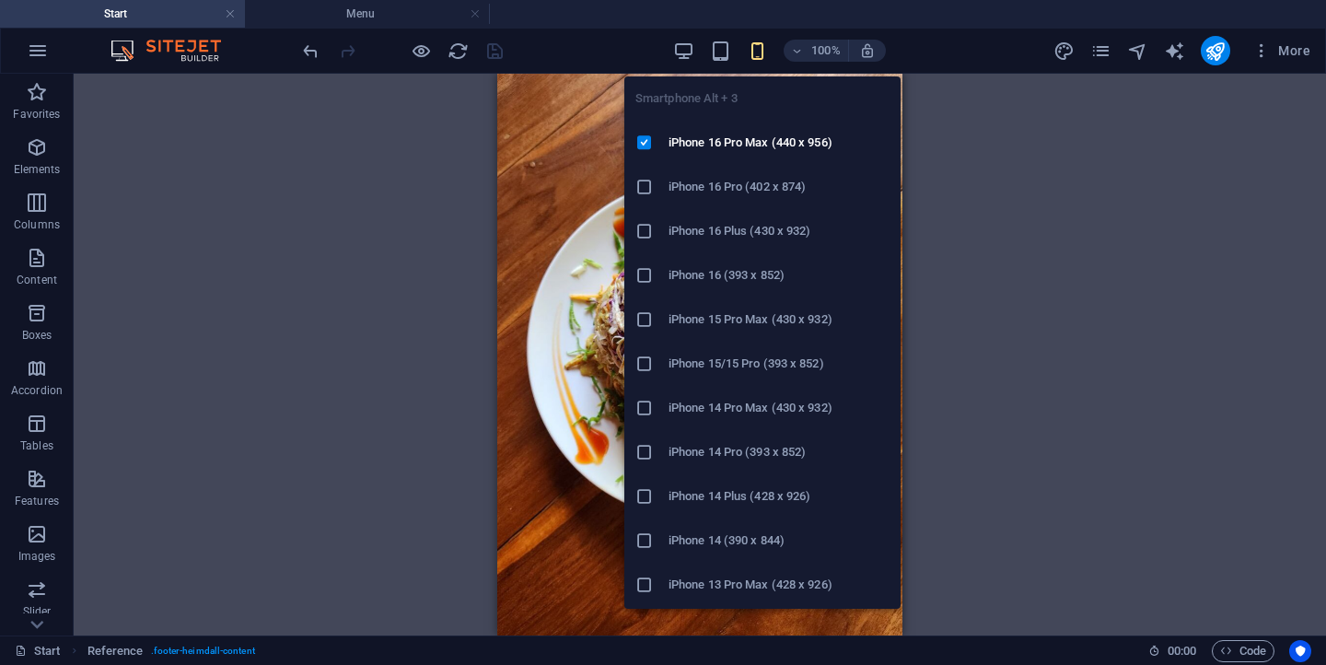
click at [759, 53] on icon "button" at bounding box center [757, 51] width 21 height 21
click at [768, 181] on h6 "iPhone 16 Pro (402 x 874)" at bounding box center [778, 187] width 221 height 22
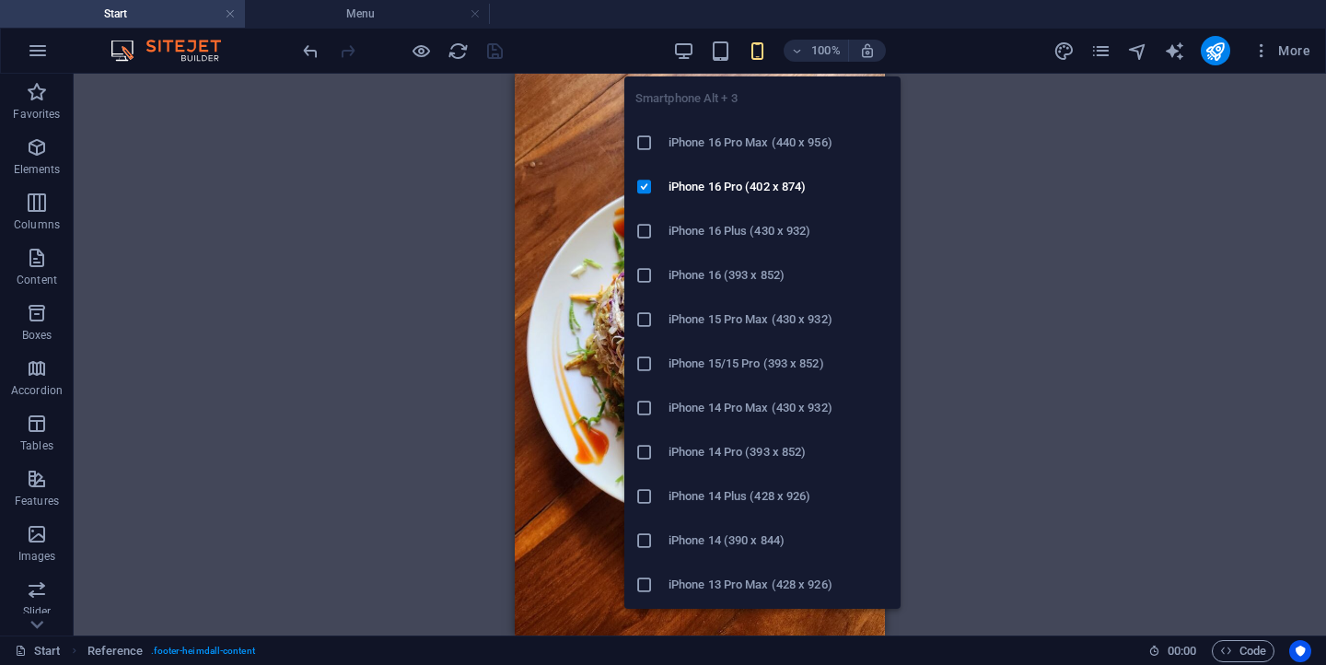
click at [760, 52] on icon "button" at bounding box center [757, 51] width 21 height 21
click at [795, 556] on li "Xiaomi 12 Pro (412 x 915)" at bounding box center [762, 542] width 276 height 44
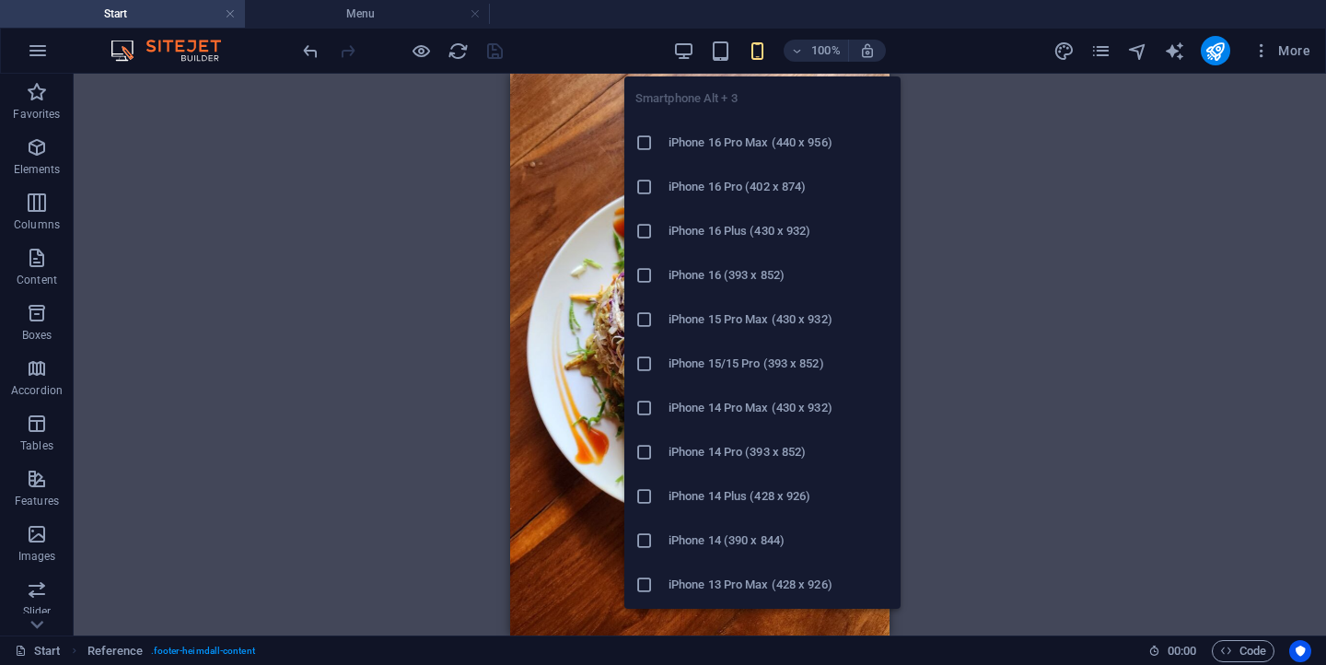
click at [757, 55] on icon "button" at bounding box center [757, 51] width 21 height 21
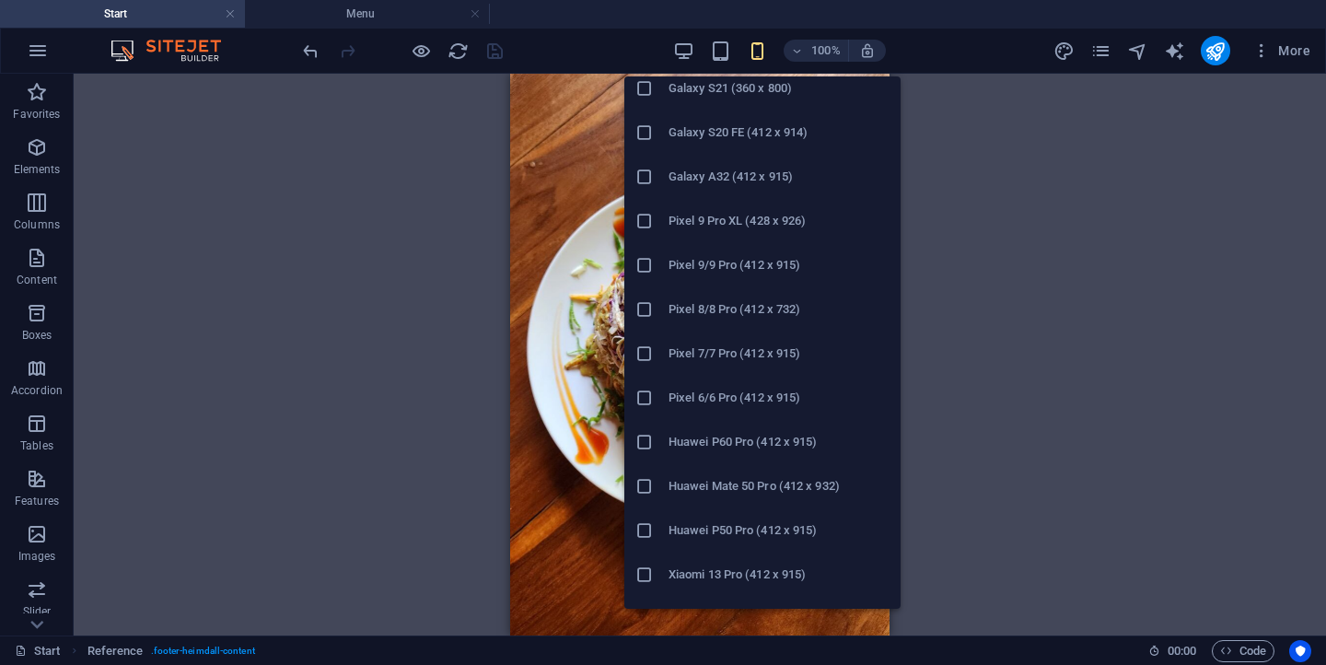
scroll to position [847, 0]
click at [734, 99] on h6 "Galaxy S21 (360 x 800)" at bounding box center [778, 91] width 221 height 22
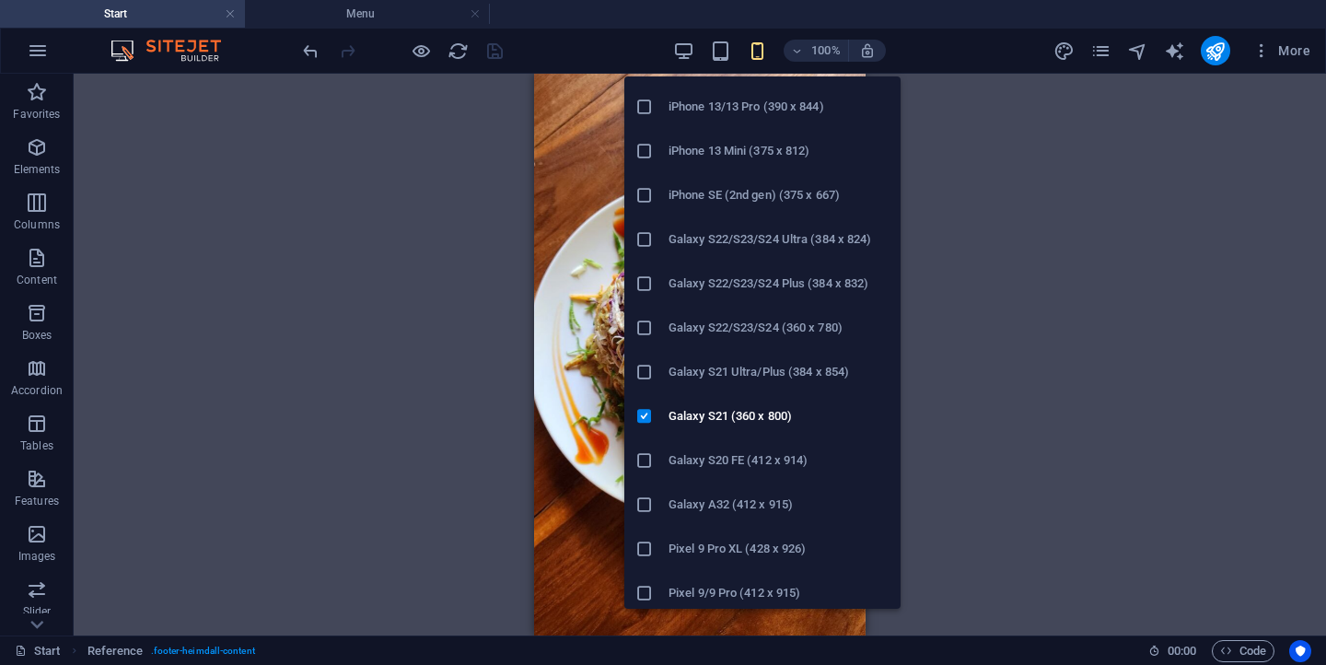
scroll to position [516, 0]
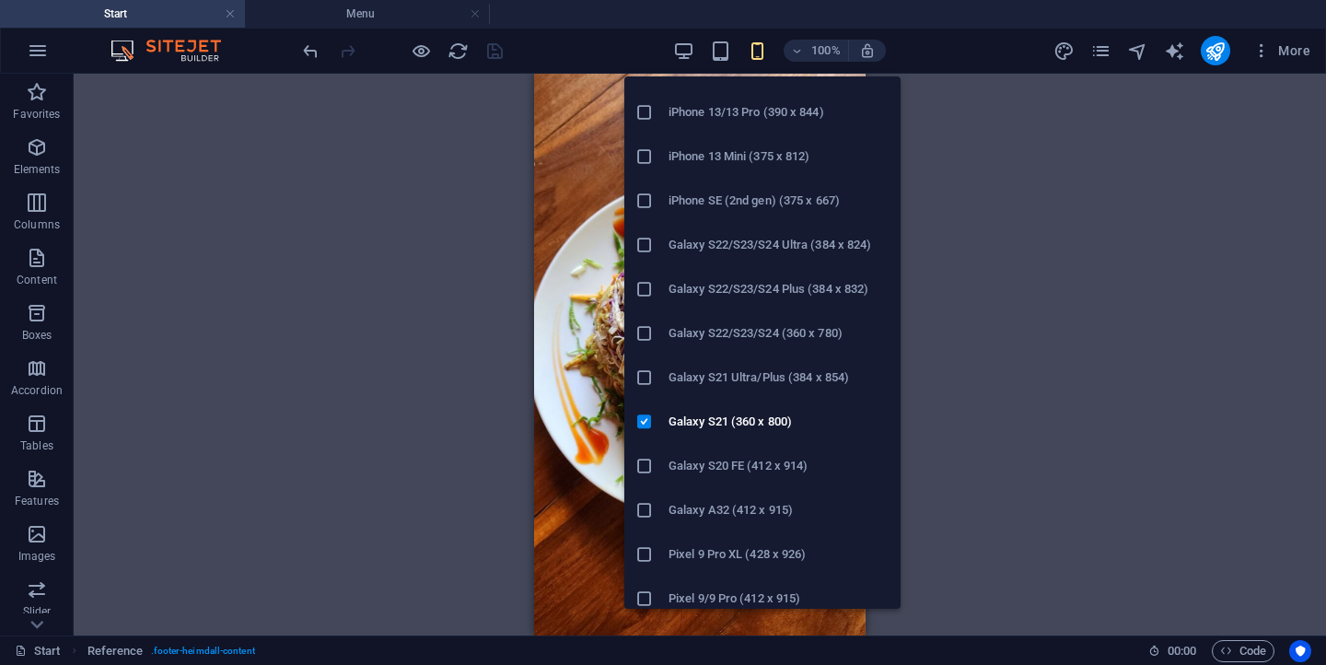
click at [655, 242] on div at bounding box center [651, 245] width 33 height 18
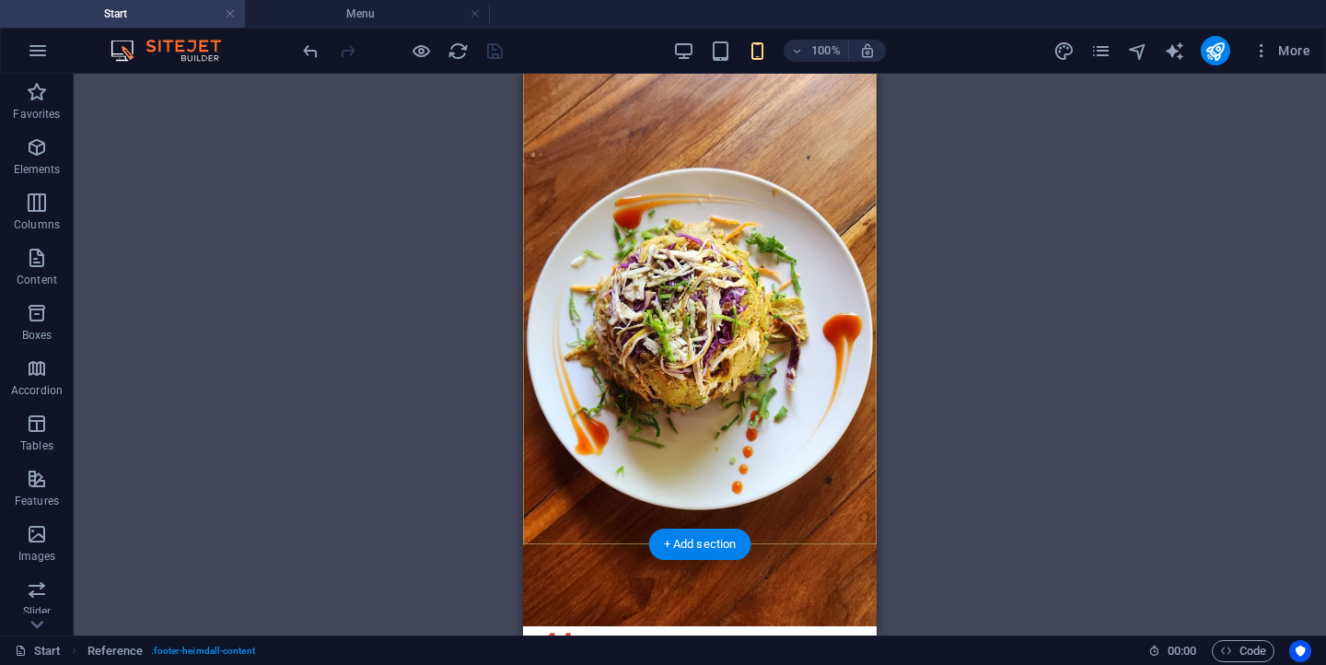
scroll to position [0, 0]
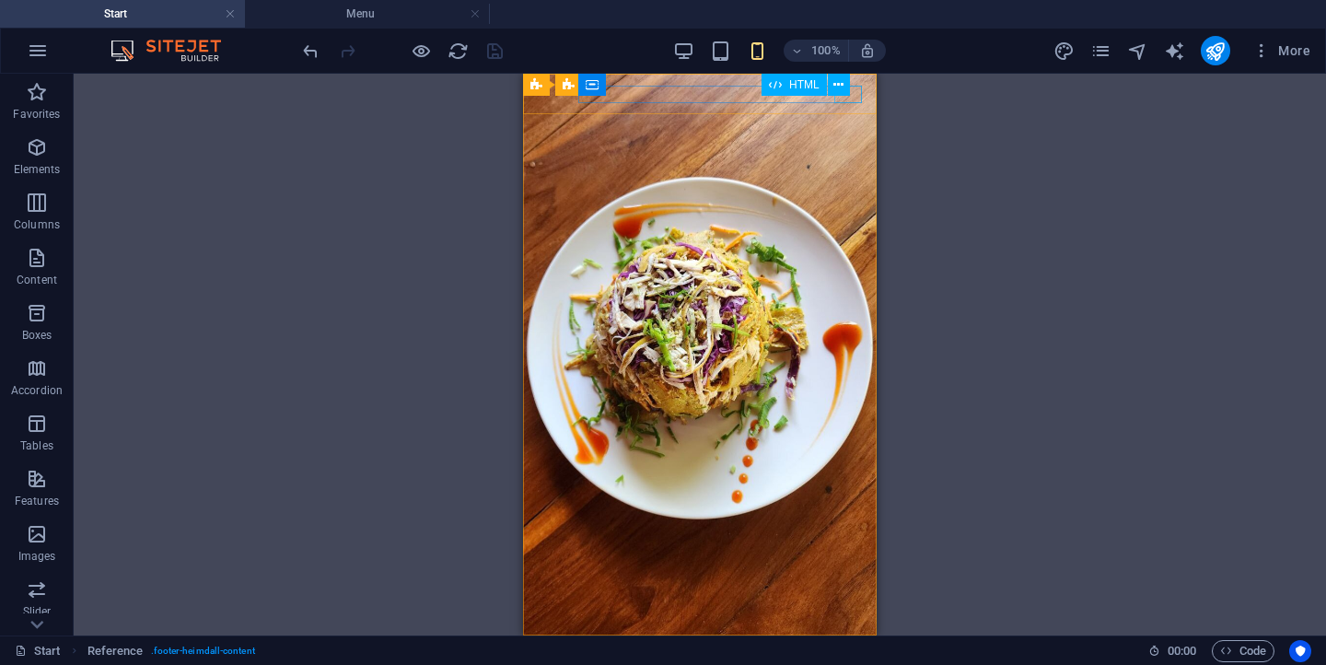
click at [852, 89] on div "HTML" at bounding box center [811, 85] width 100 height 23
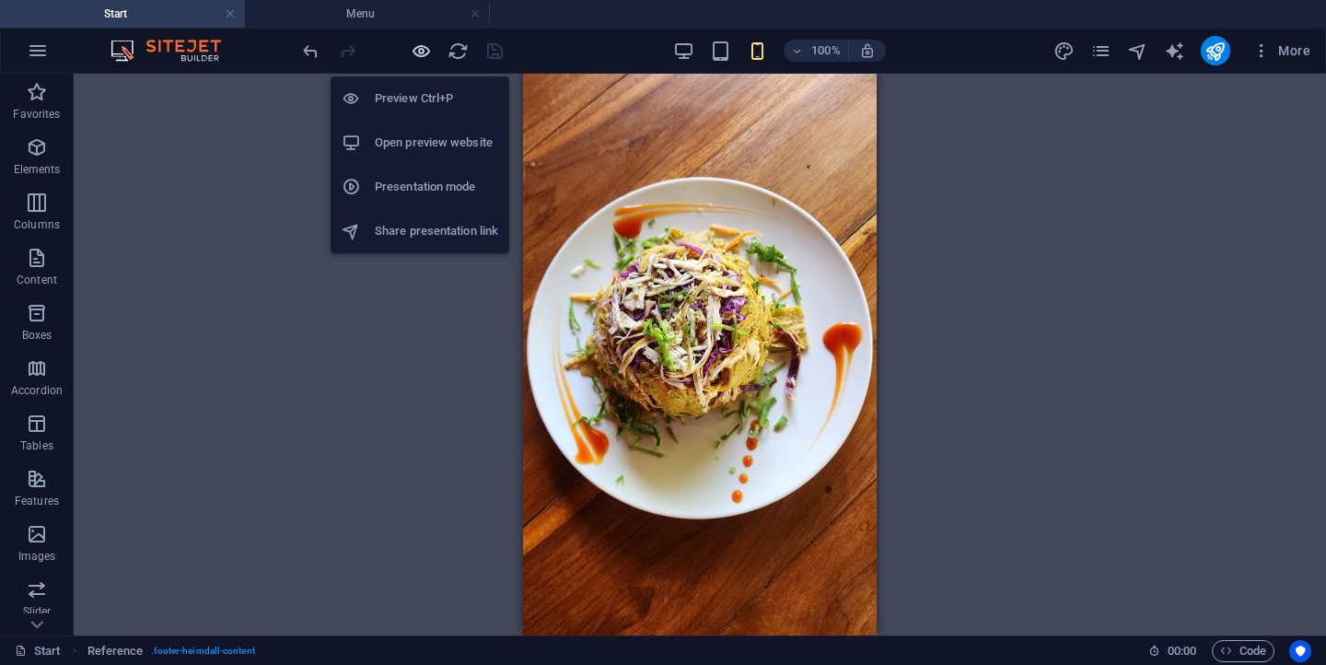
click at [414, 51] on icon "button" at bounding box center [421, 51] width 21 height 21
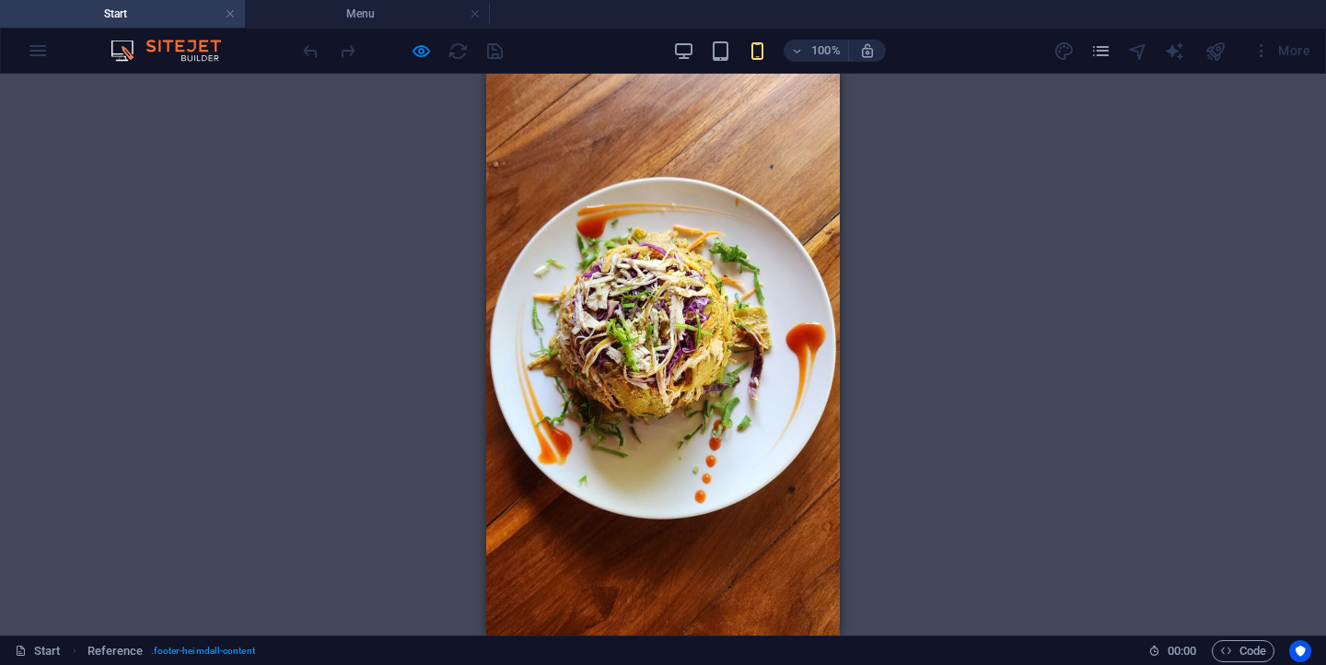
click at [528, 664] on button at bounding box center [515, 676] width 28 height 1
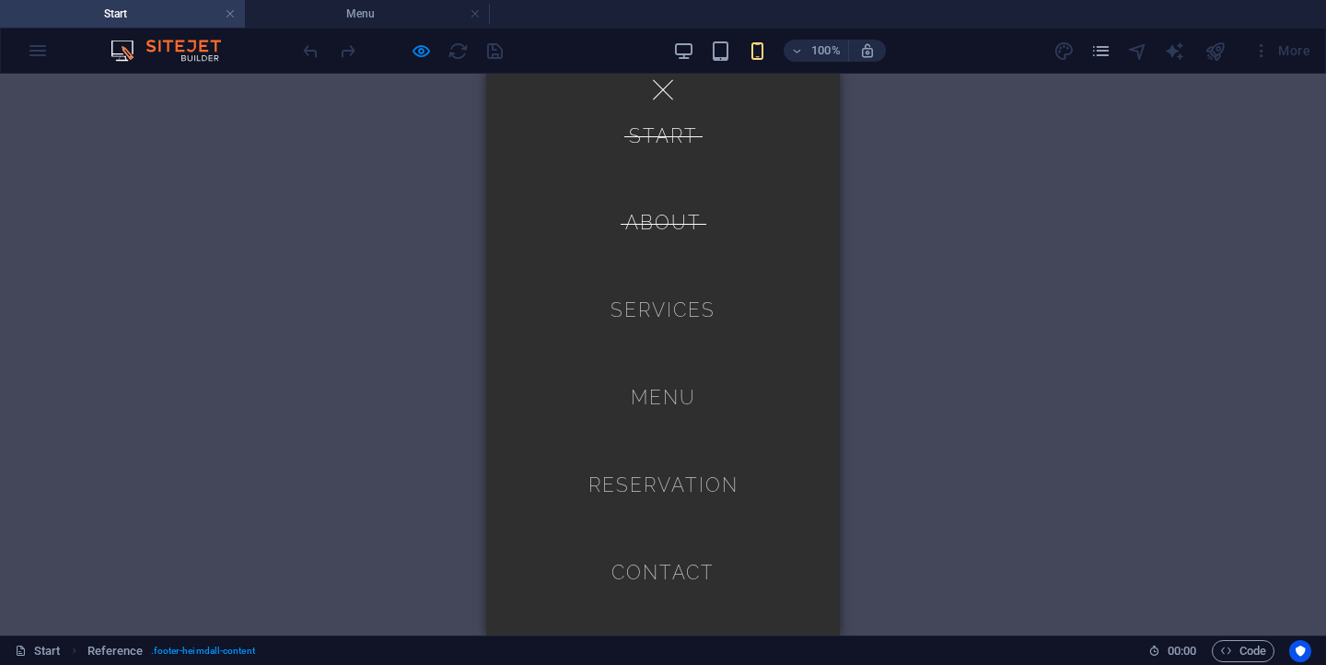
click at [682, 214] on link "About" at bounding box center [663, 223] width 76 height 49
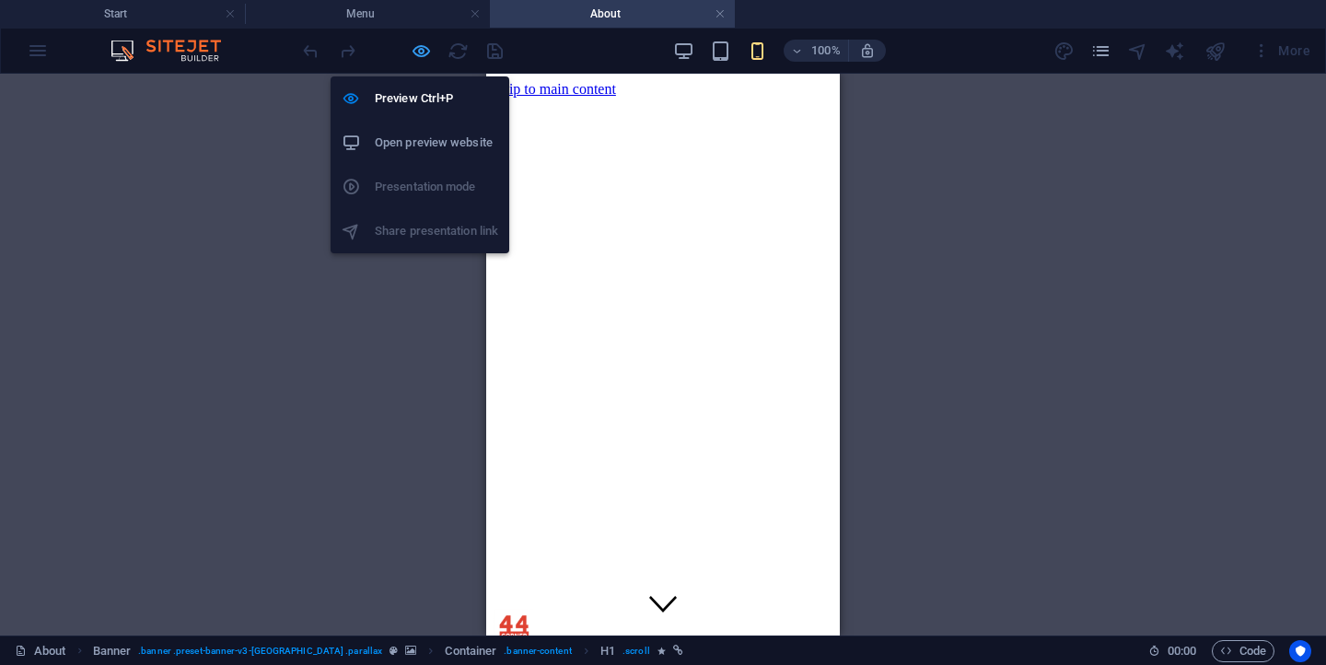
click at [431, 51] on icon "button" at bounding box center [421, 51] width 21 height 21
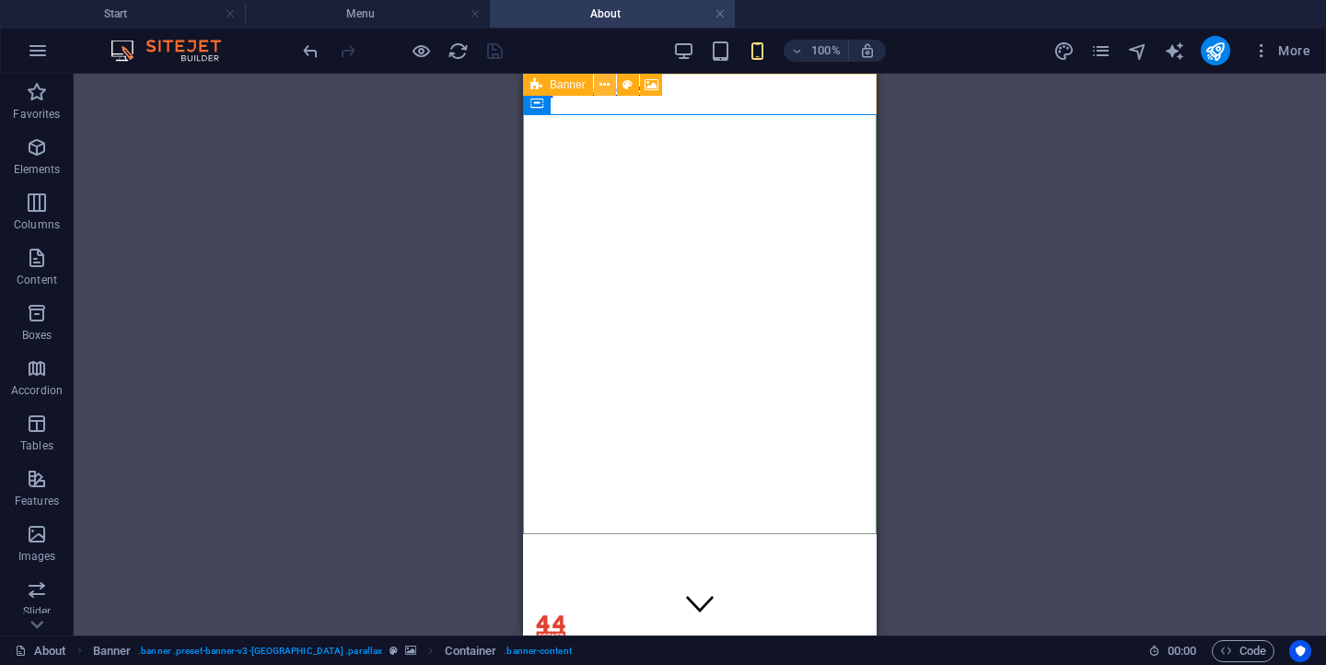
click at [600, 85] on icon at bounding box center [604, 84] width 10 height 19
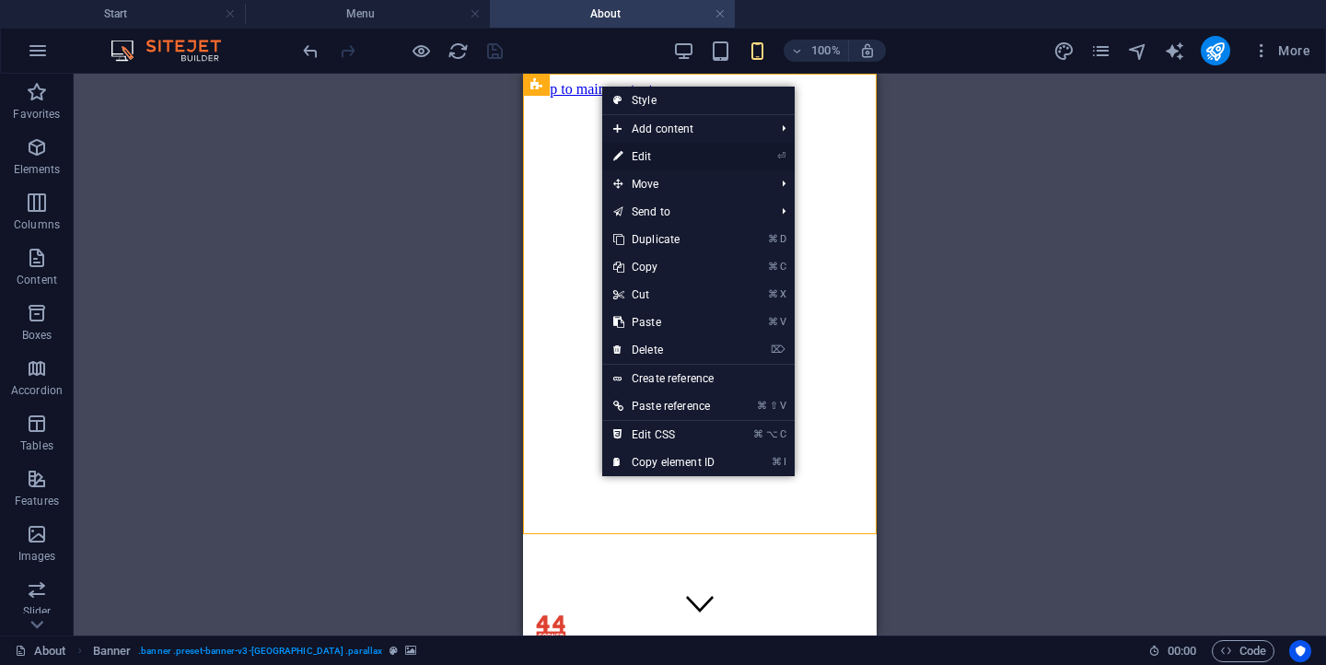
click at [657, 168] on link "⏎ Edit" at bounding box center [663, 157] width 123 height 28
select select "vh"
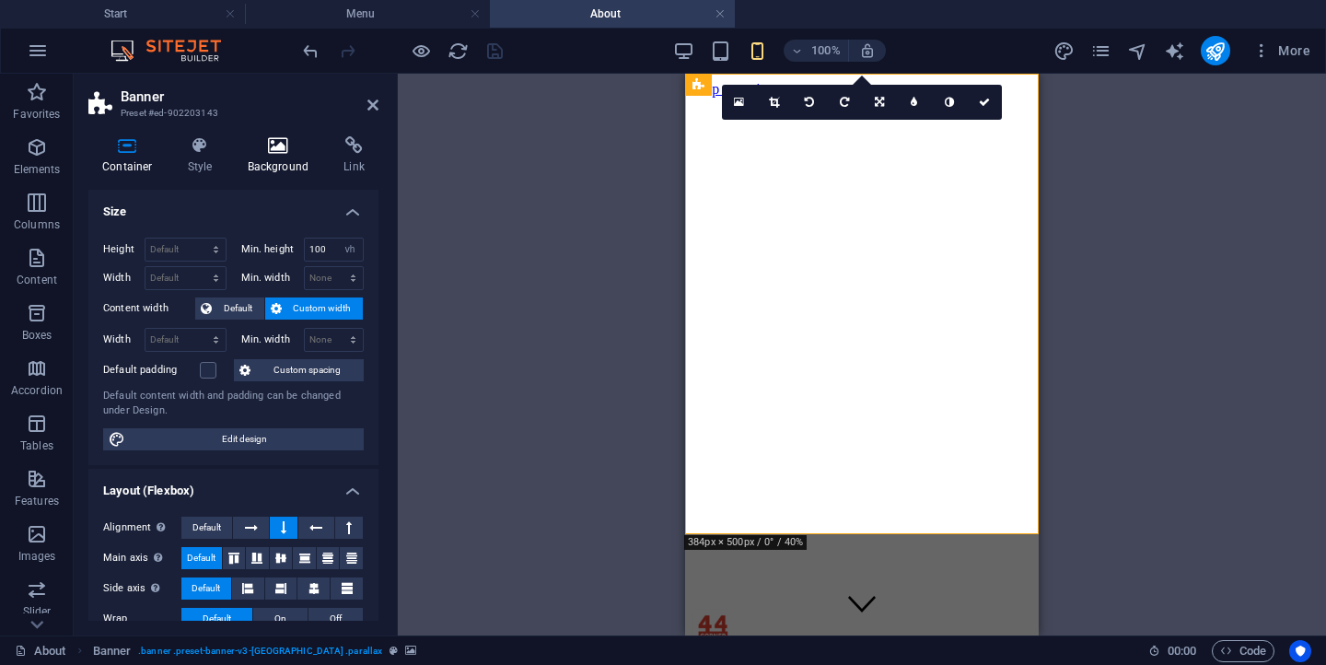
click at [285, 152] on icon at bounding box center [278, 145] width 89 height 18
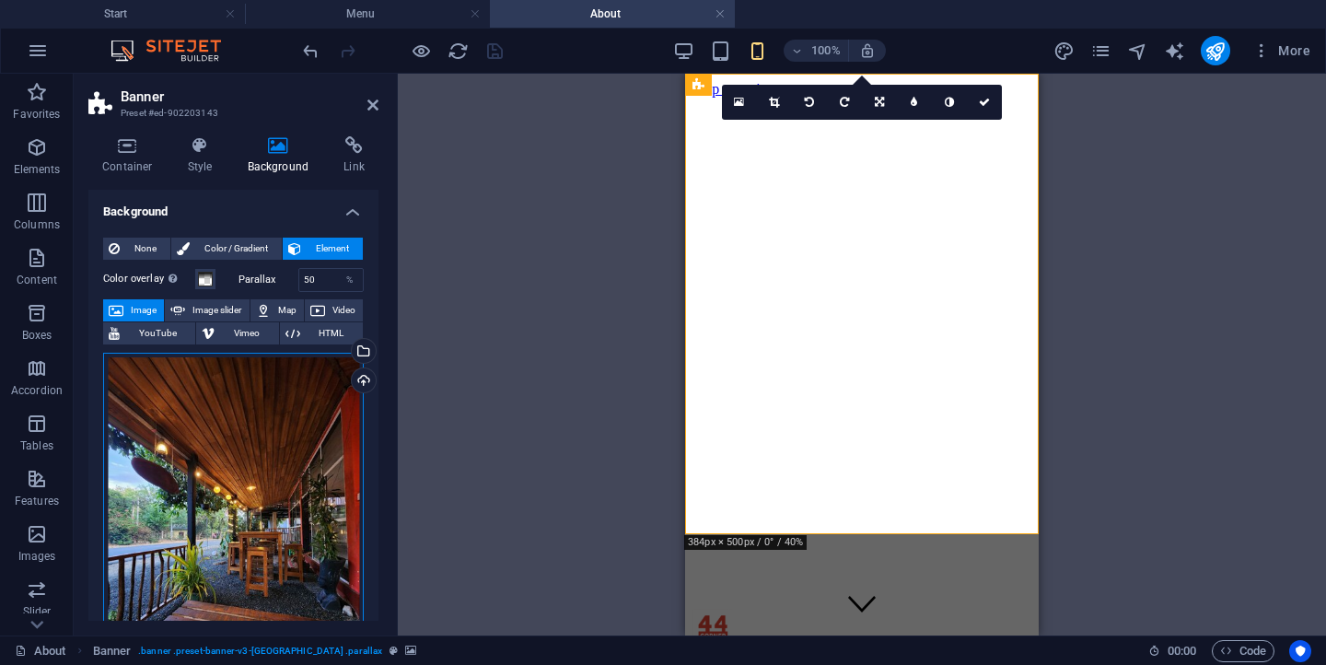
click at [273, 377] on div "Drag files here, click to choose files or select files from Files or our free s…" at bounding box center [233, 525] width 261 height 344
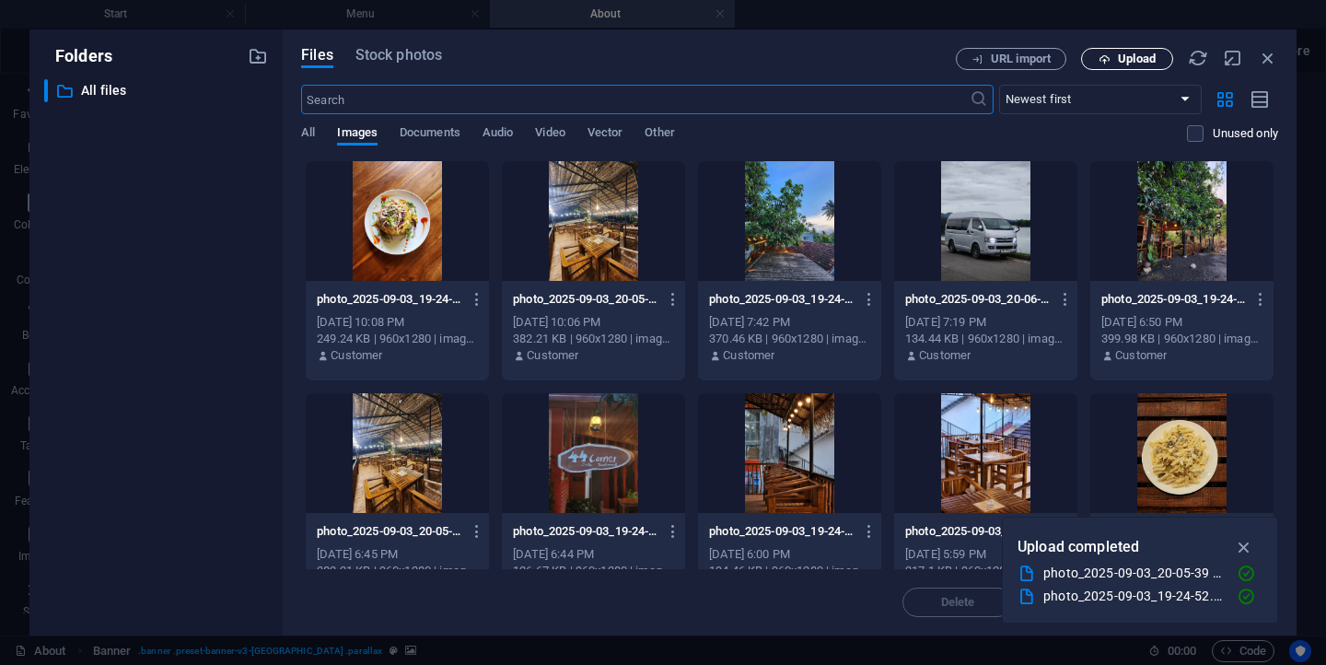
click at [1118, 62] on span "Upload" at bounding box center [1137, 58] width 38 height 11
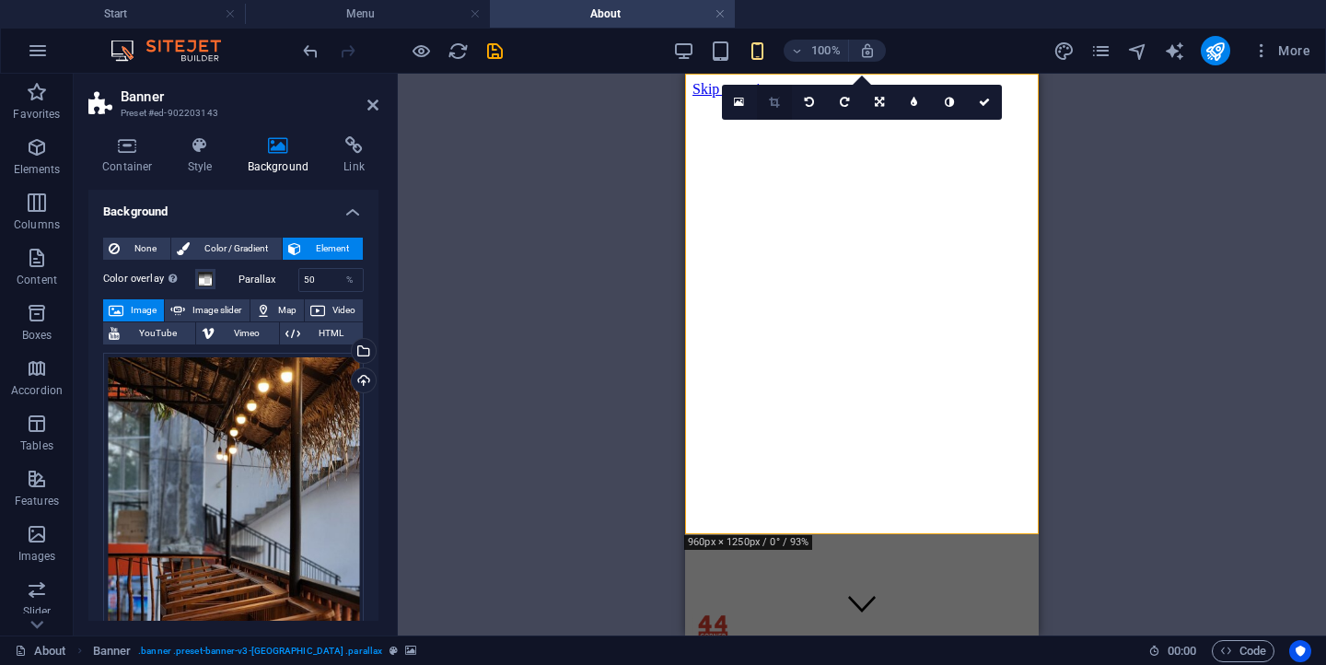
click at [778, 104] on icon at bounding box center [774, 102] width 10 height 11
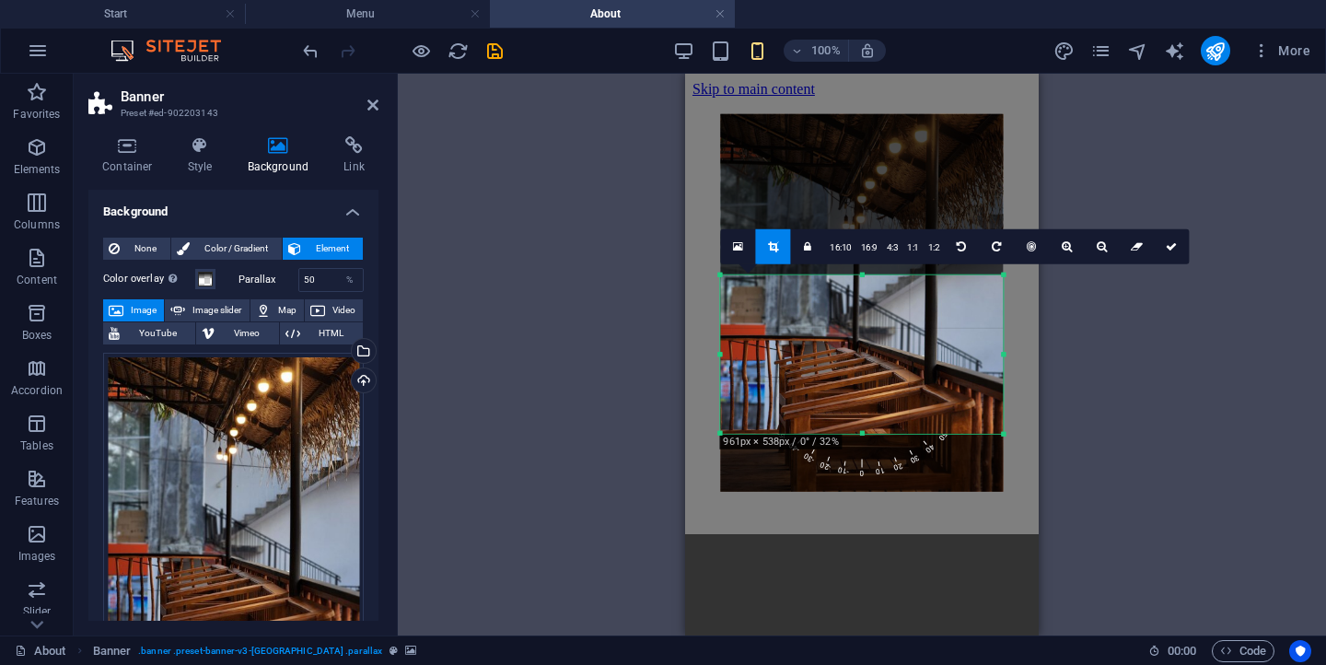
drag, startPoint x: 830, startPoint y: 354, endPoint x: 825, endPoint y: 303, distance: 51.8
click at [825, 303] on div at bounding box center [862, 302] width 283 height 377
click at [1168, 252] on link at bounding box center [1171, 246] width 35 height 35
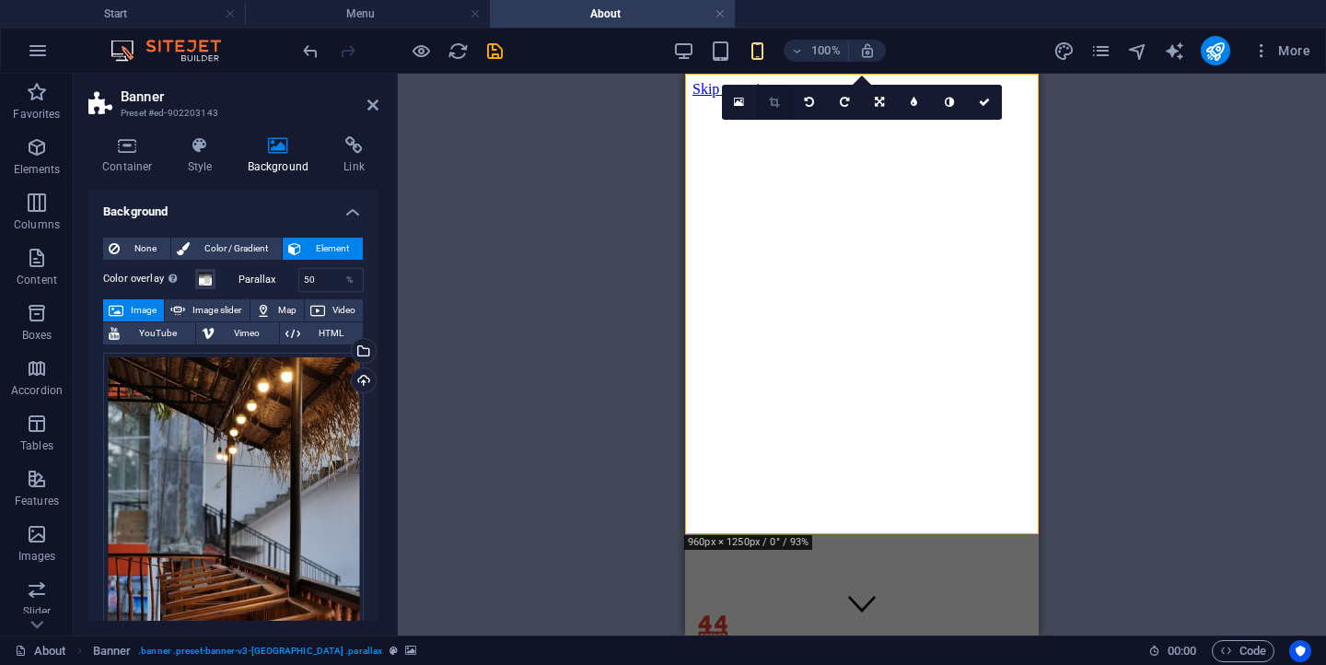
click at [775, 101] on icon at bounding box center [774, 102] width 10 height 11
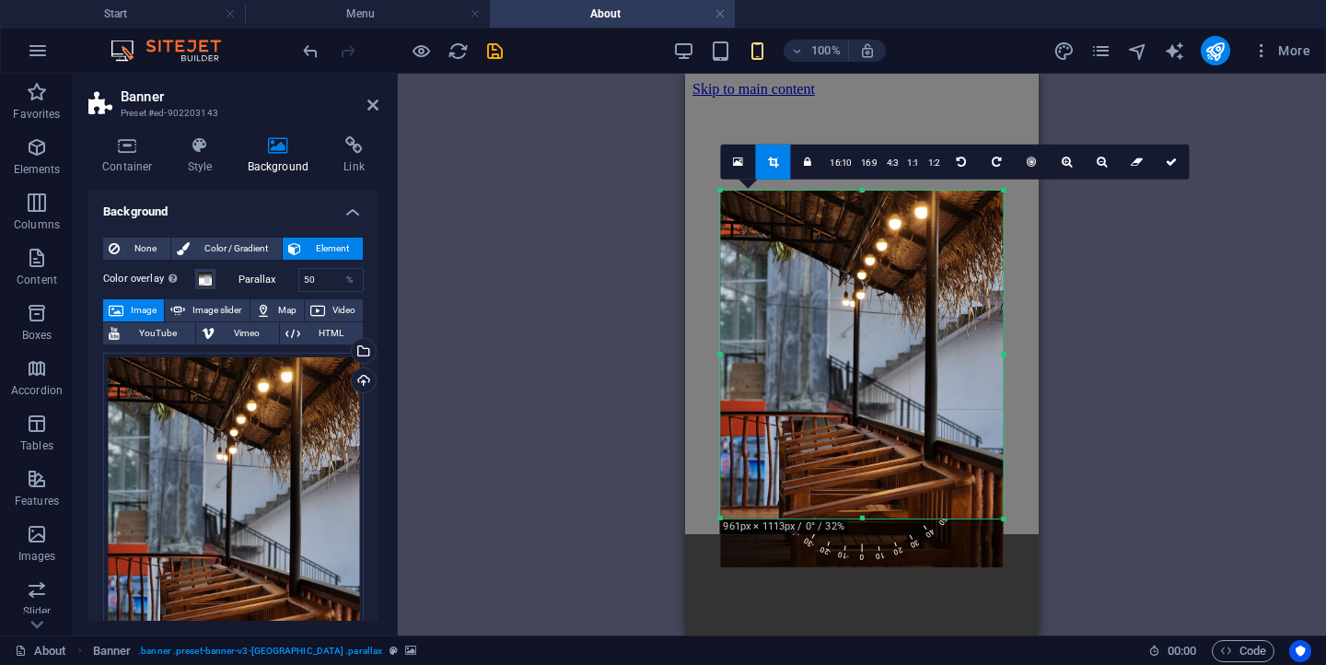
drag, startPoint x: 858, startPoint y: 275, endPoint x: 854, endPoint y: 102, distance: 173.1
click at [854, 102] on div "Drag here to replace the existing content. Press “Ctrl” if you want to create a…" at bounding box center [862, 355] width 354 height 562
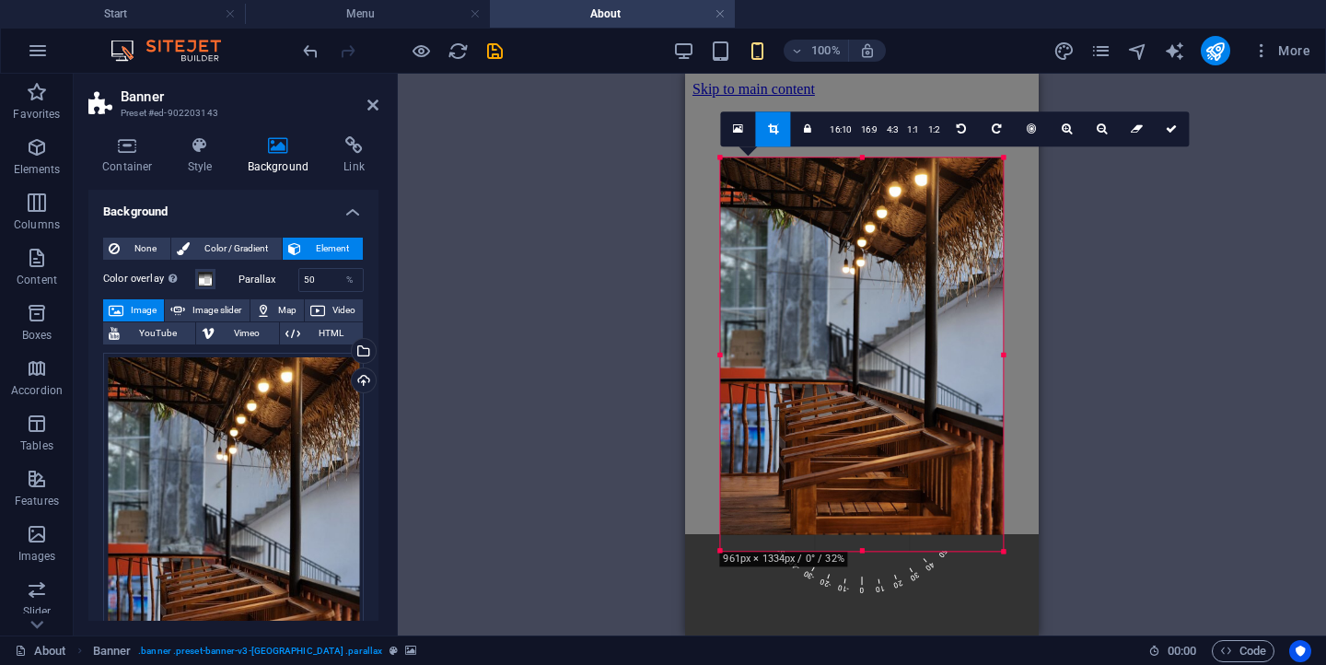
drag, startPoint x: 858, startPoint y: 519, endPoint x: 857, endPoint y: 581, distance: 61.7
click at [857, 551] on div "180 170 160 150 140 130 120 110 100 90 80 70 60 50 40 30 20 10 0 -10 -20 -30 -4…" at bounding box center [861, 353] width 283 height 393
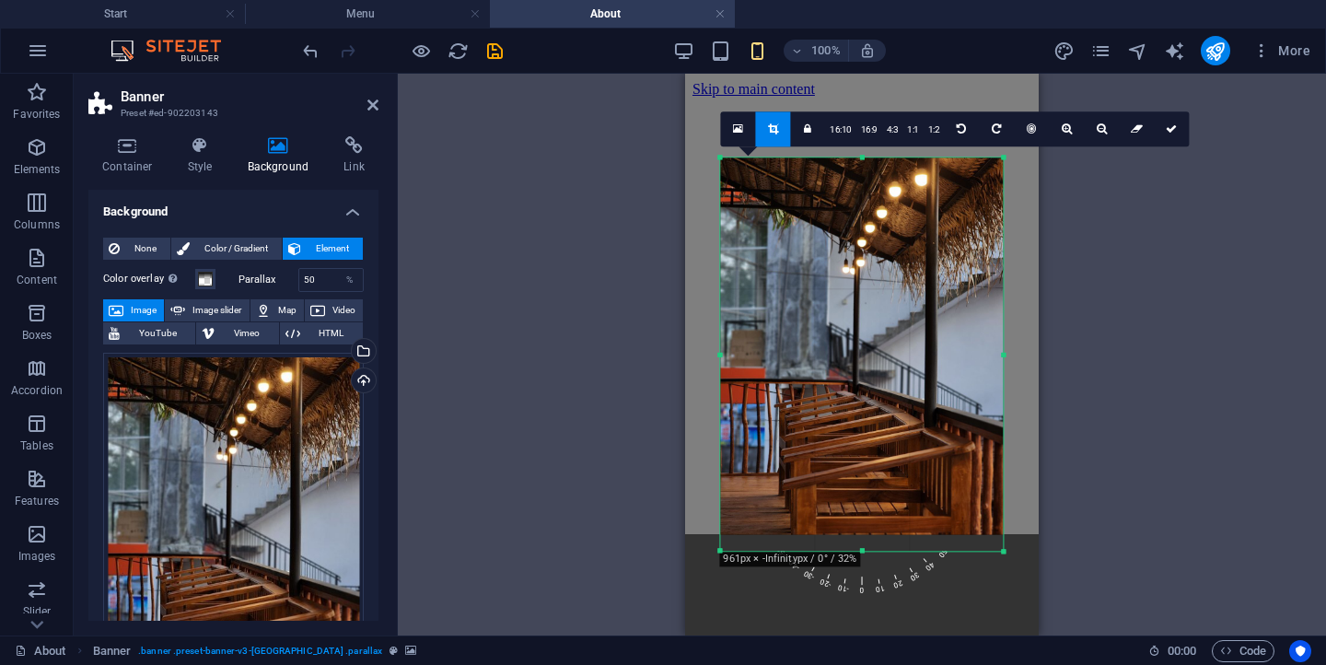
click at [859, 548] on div "180 170 160 150 140 130 120 110 100 90 80 70 60 50 40 30 20 10 0 -10 -20 -30 -4…" at bounding box center [861, 353] width 283 height 393
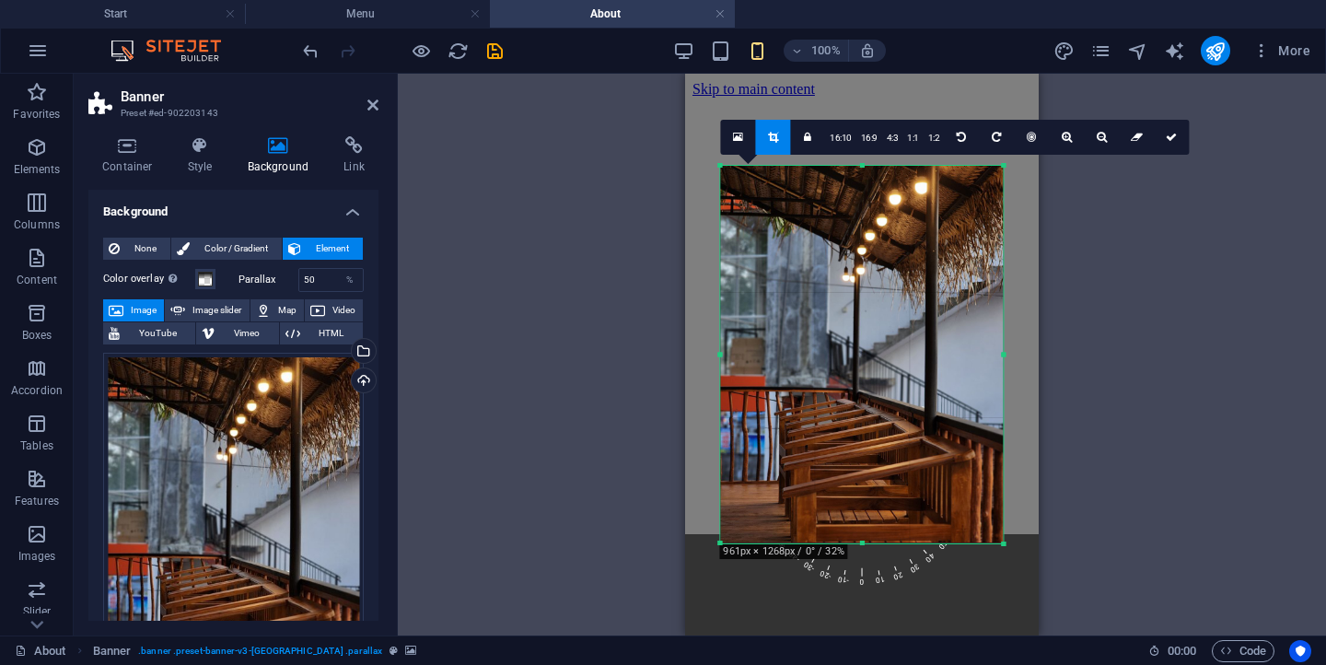
drag, startPoint x: 860, startPoint y: 552, endPoint x: 859, endPoint y: 534, distance: 18.4
click at [859, 534] on div "180 170 160 150 140 130 120 110 100 90 80 70 60 50 40 30 20 10 0 -10 -20 -30 -4…" at bounding box center [861, 354] width 283 height 377
click at [1160, 135] on link at bounding box center [1171, 137] width 35 height 35
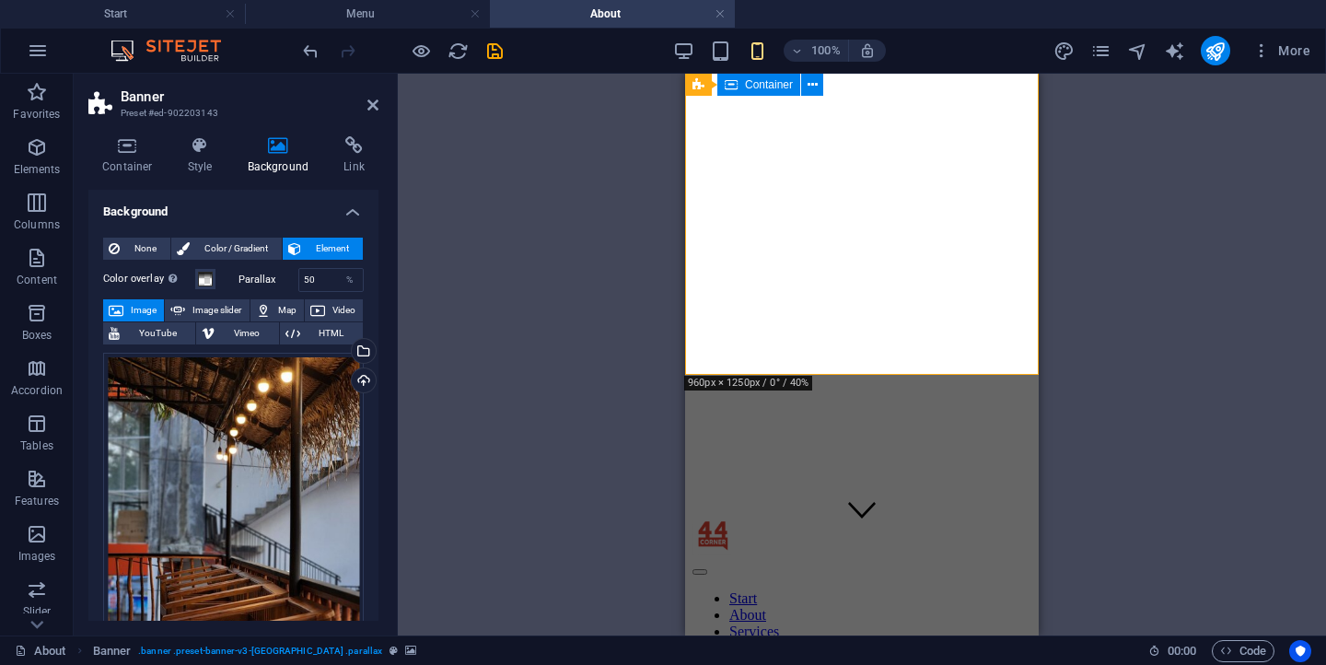
scroll to position [74, 0]
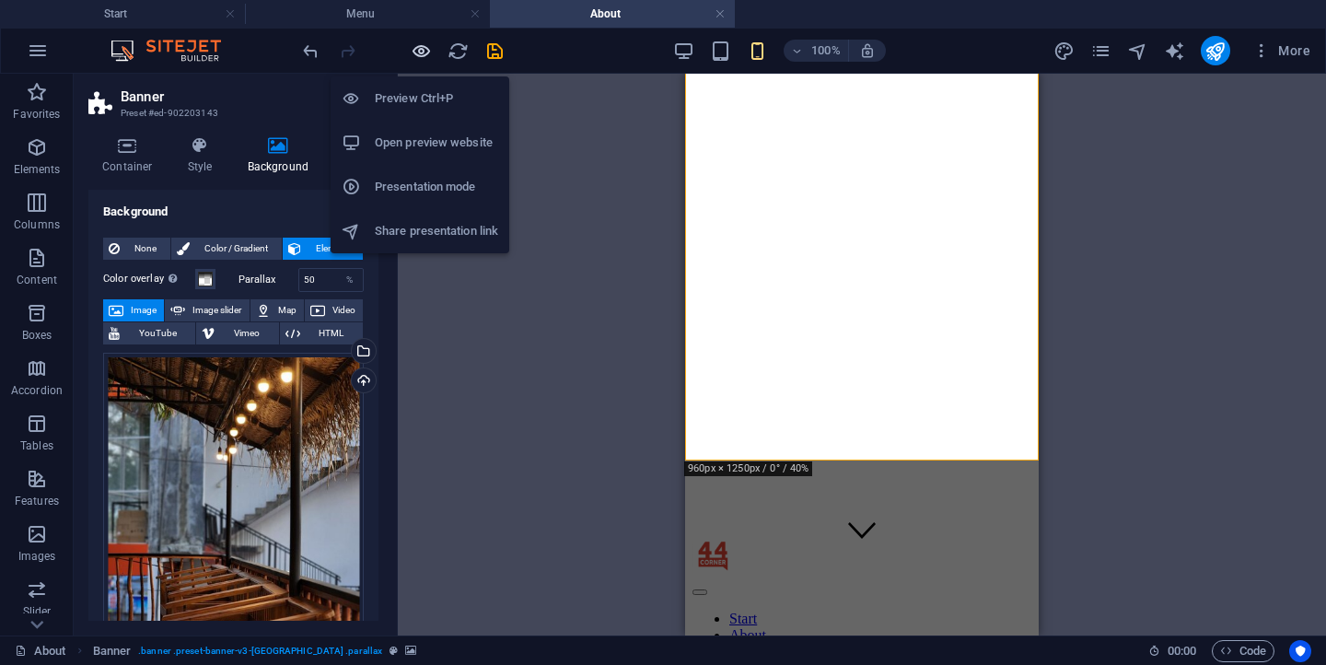
click at [426, 53] on icon "button" at bounding box center [421, 51] width 21 height 21
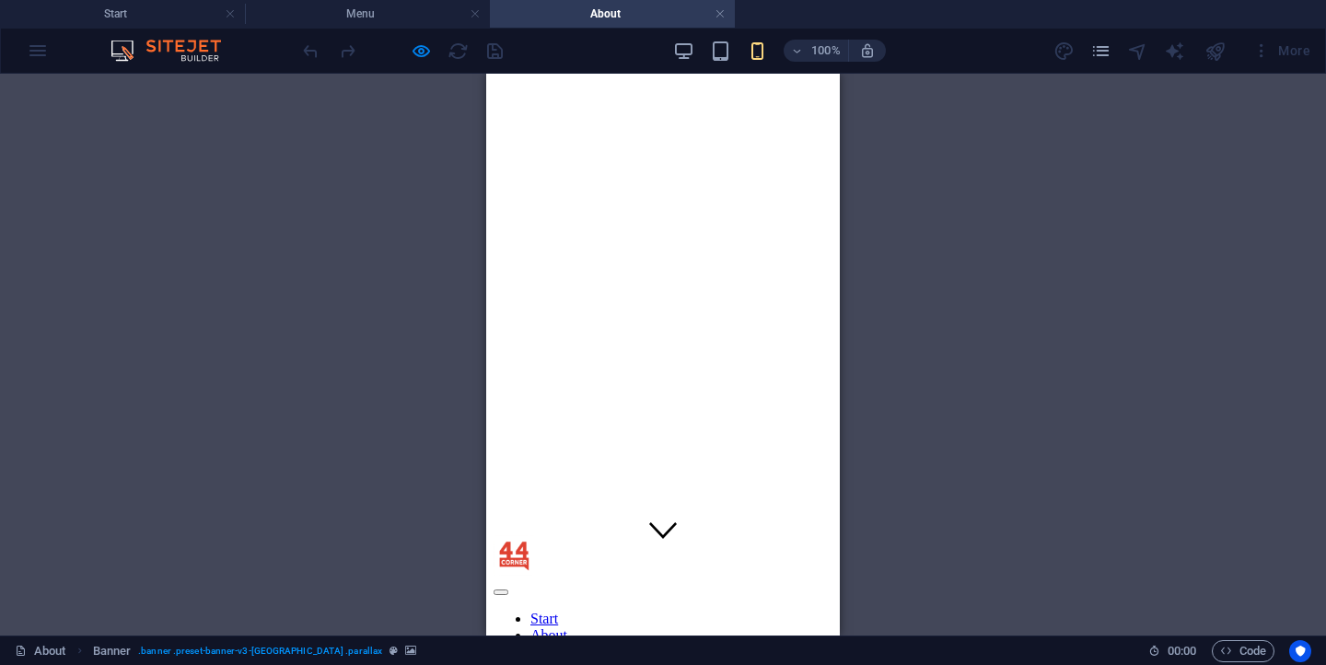
scroll to position [0, 0]
click at [508, 663] on button at bounding box center [500, 666] width 15 height 6
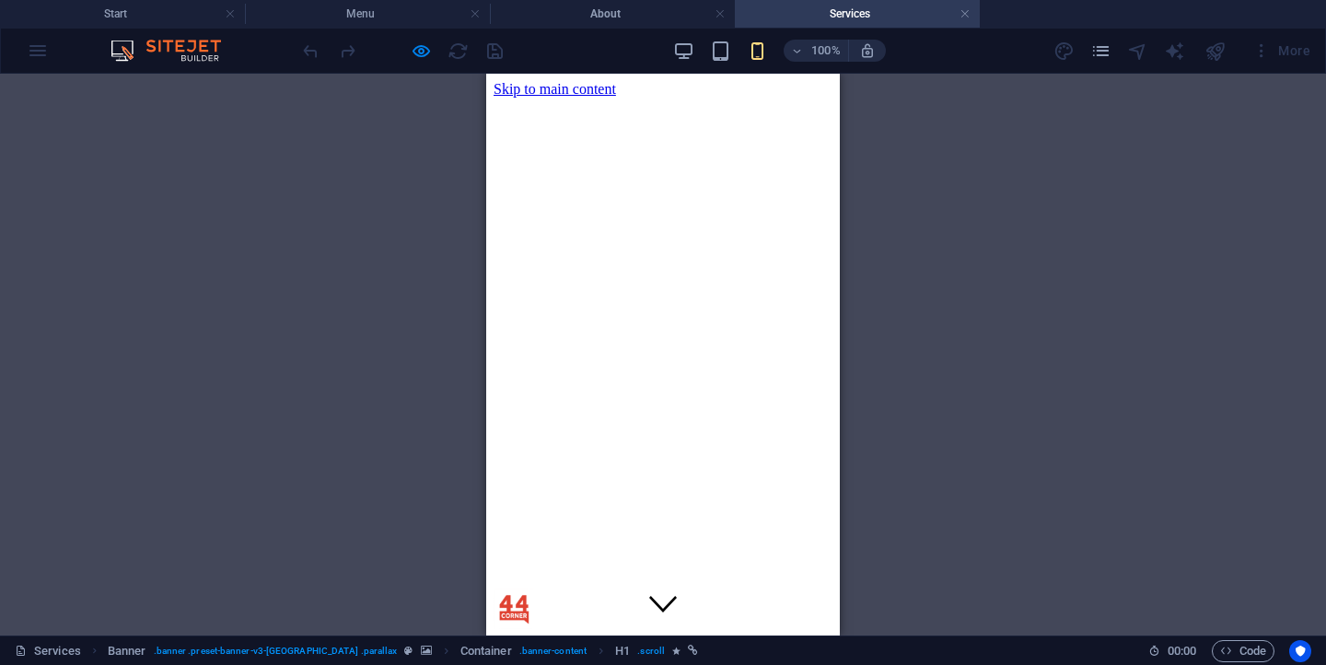
click at [820, 632] on div at bounding box center [662, 640] width 339 height 17
click at [663, 632] on div at bounding box center [662, 640] width 339 height 17
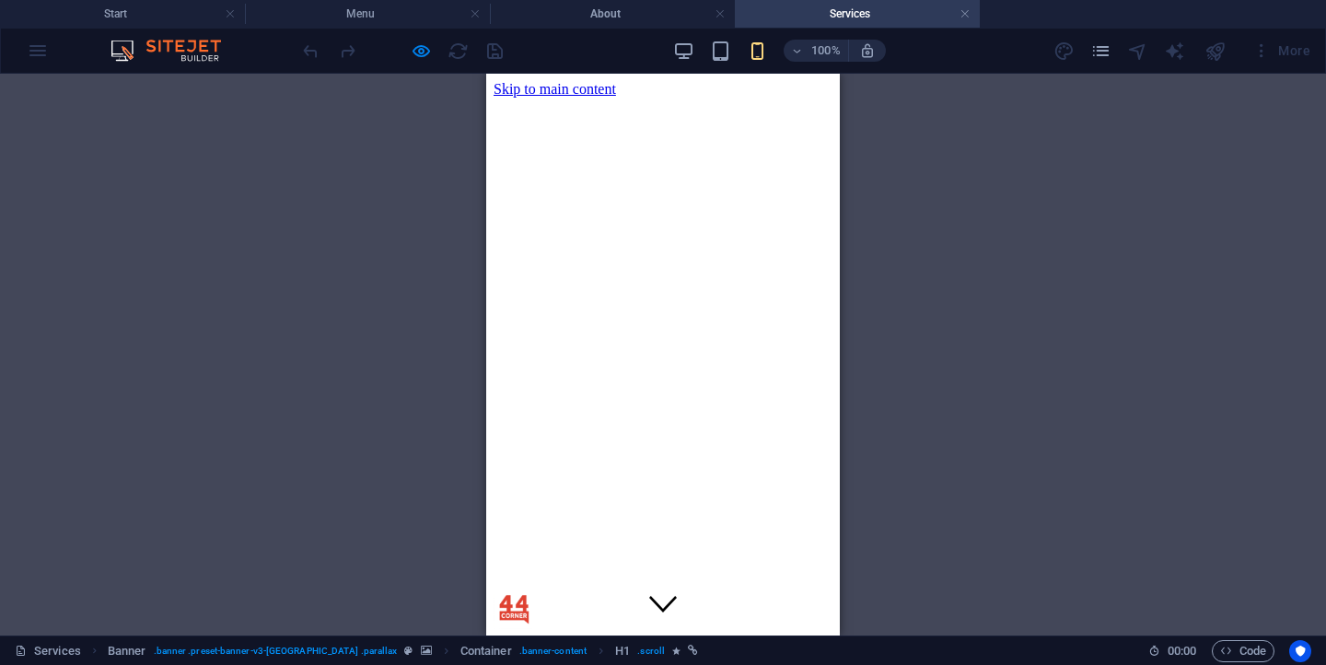
click at [802, 632] on div at bounding box center [662, 640] width 339 height 17
click at [668, 632] on div at bounding box center [662, 640] width 339 height 17
click at [518, 588] on div at bounding box center [662, 610] width 339 height 44
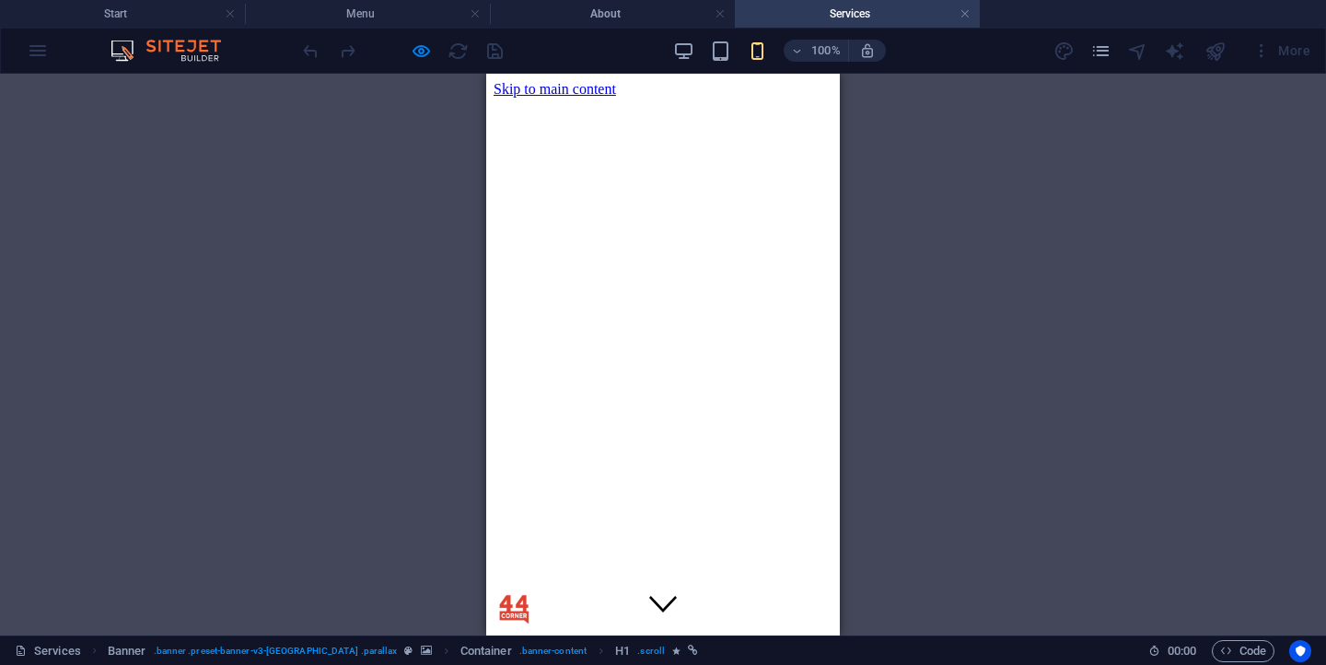
click at [518, 588] on div at bounding box center [662, 610] width 339 height 44
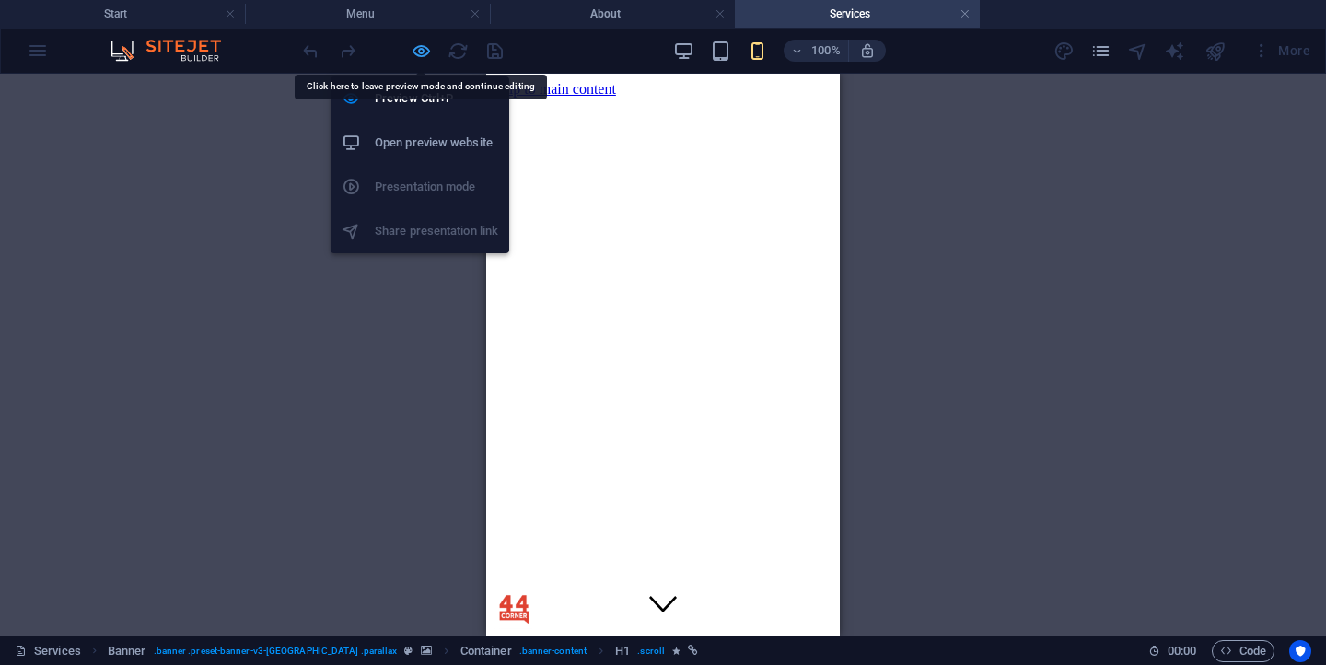
click at [424, 54] on icon "button" at bounding box center [421, 51] width 21 height 21
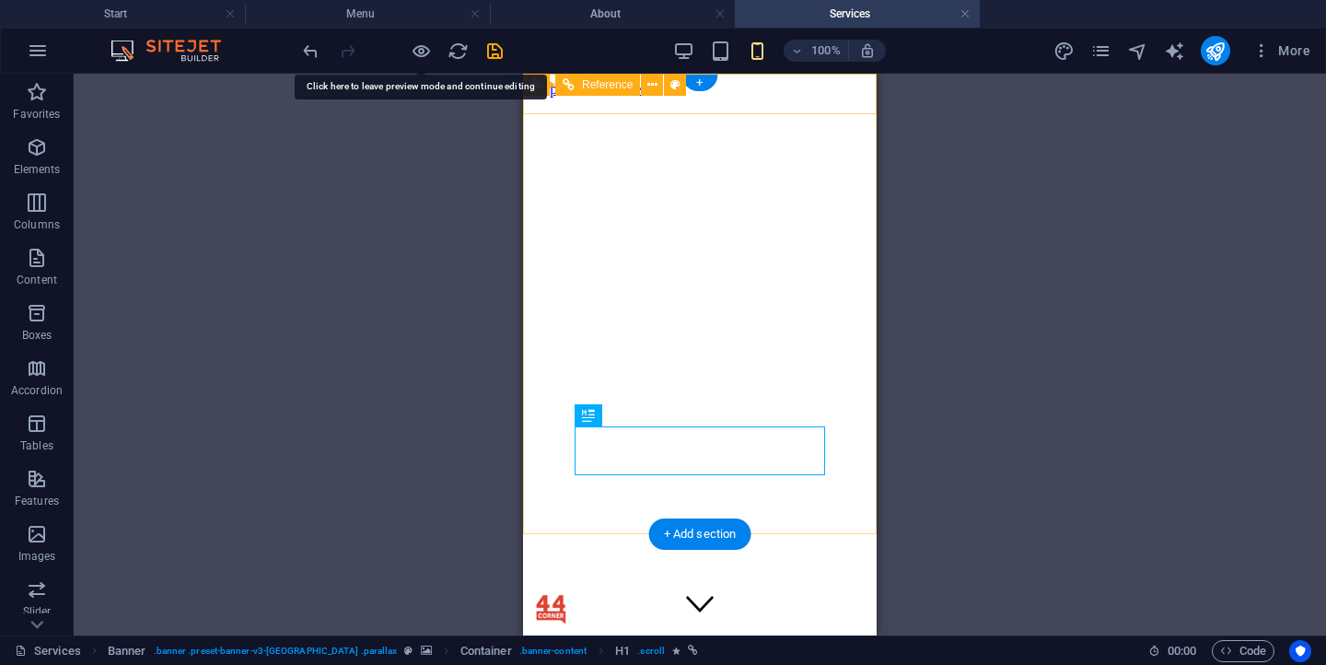
click at [551, 588] on div at bounding box center [699, 610] width 339 height 44
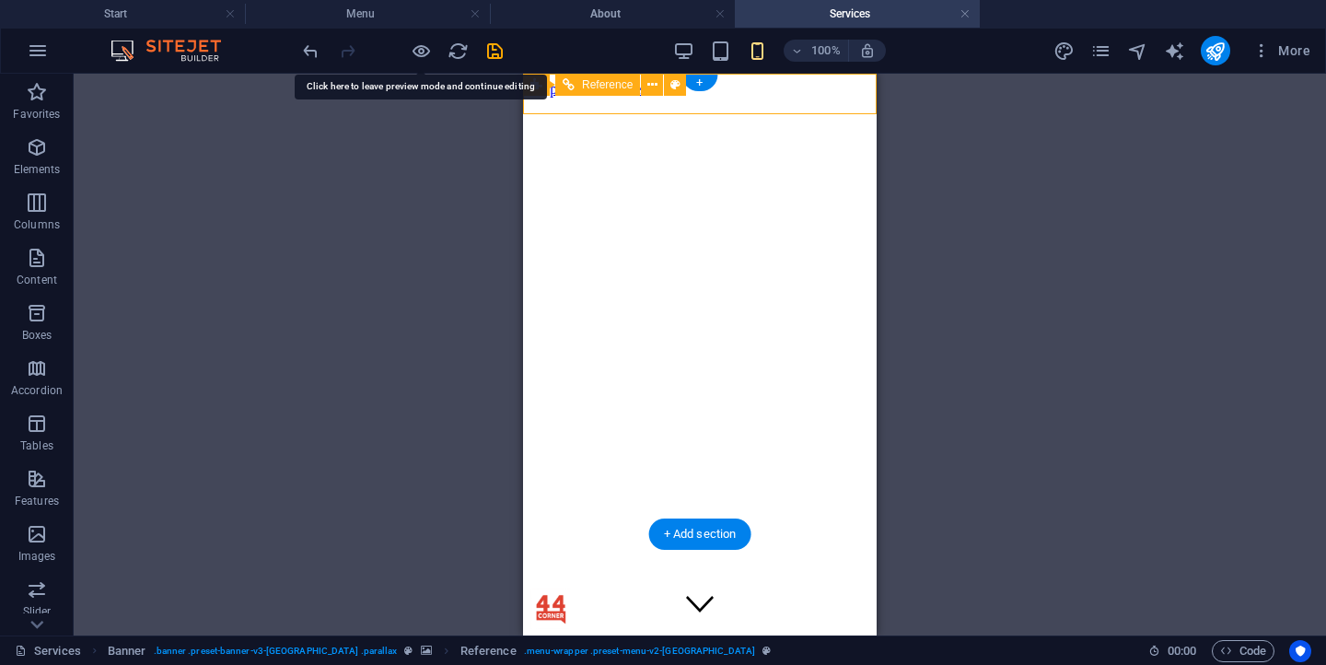
click at [551, 588] on div at bounding box center [699, 610] width 339 height 44
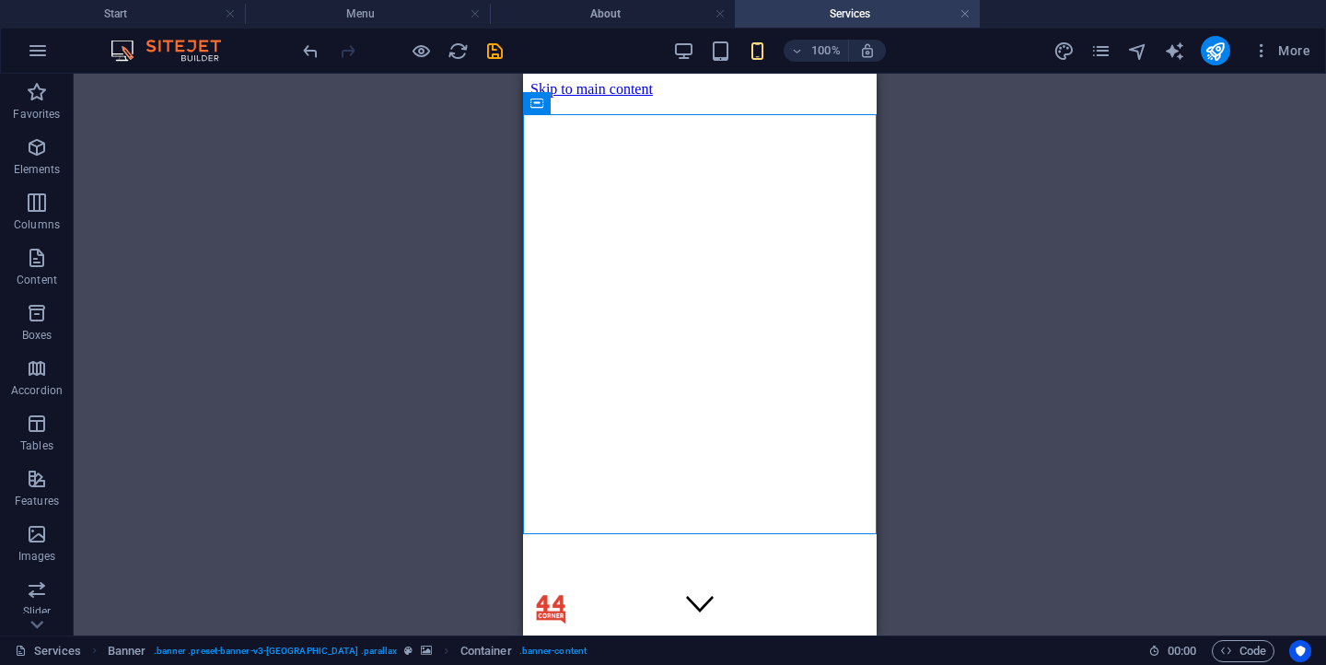
click at [507, 265] on div "Drag here to replace the existing content. Press “Ctrl” if you want to create a…" at bounding box center [700, 355] width 1252 height 562
click at [391, 283] on div "Drag here to replace the existing content. Press “Ctrl” if you want to create a…" at bounding box center [700, 355] width 1252 height 562
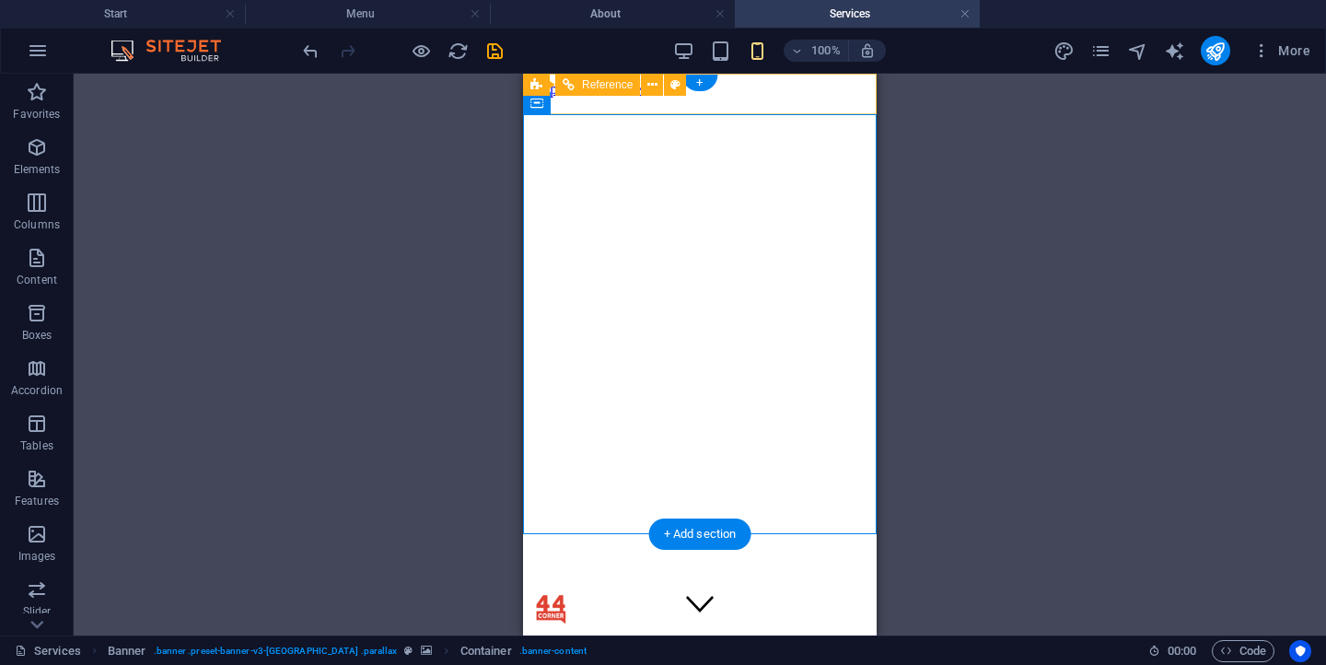
click at [846, 632] on div at bounding box center [699, 640] width 339 height 17
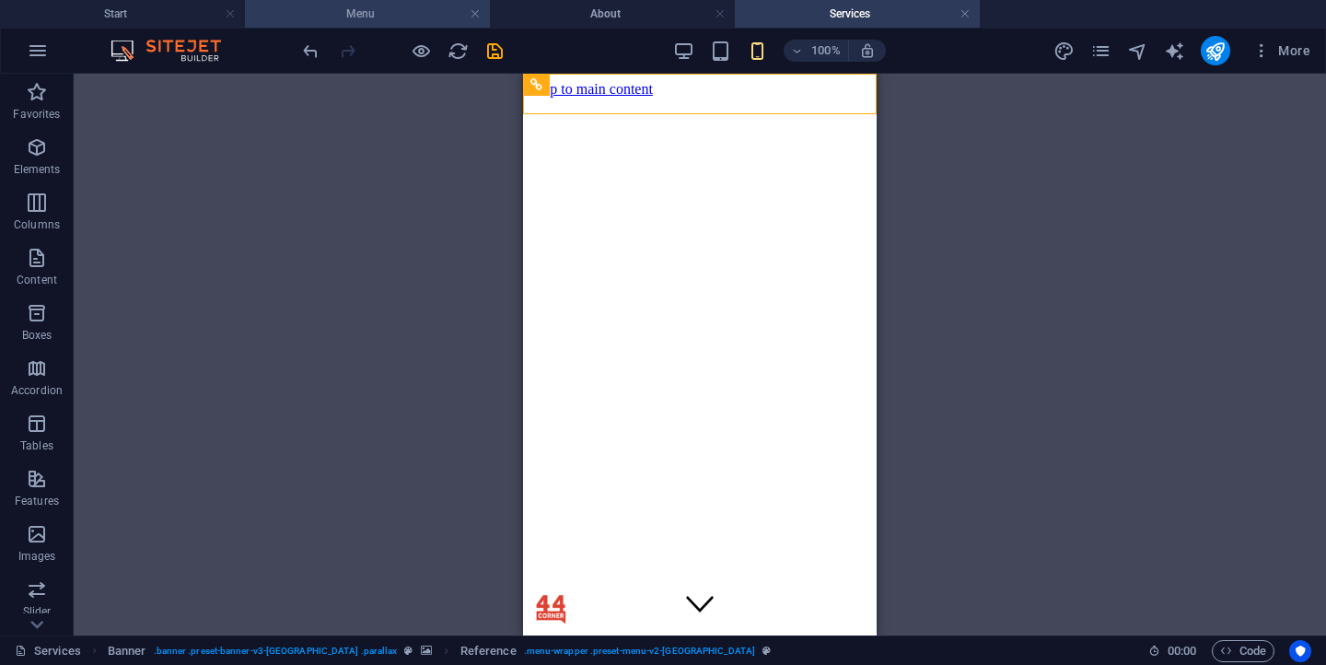
click at [410, 10] on h4 "Menu" at bounding box center [367, 14] width 245 height 20
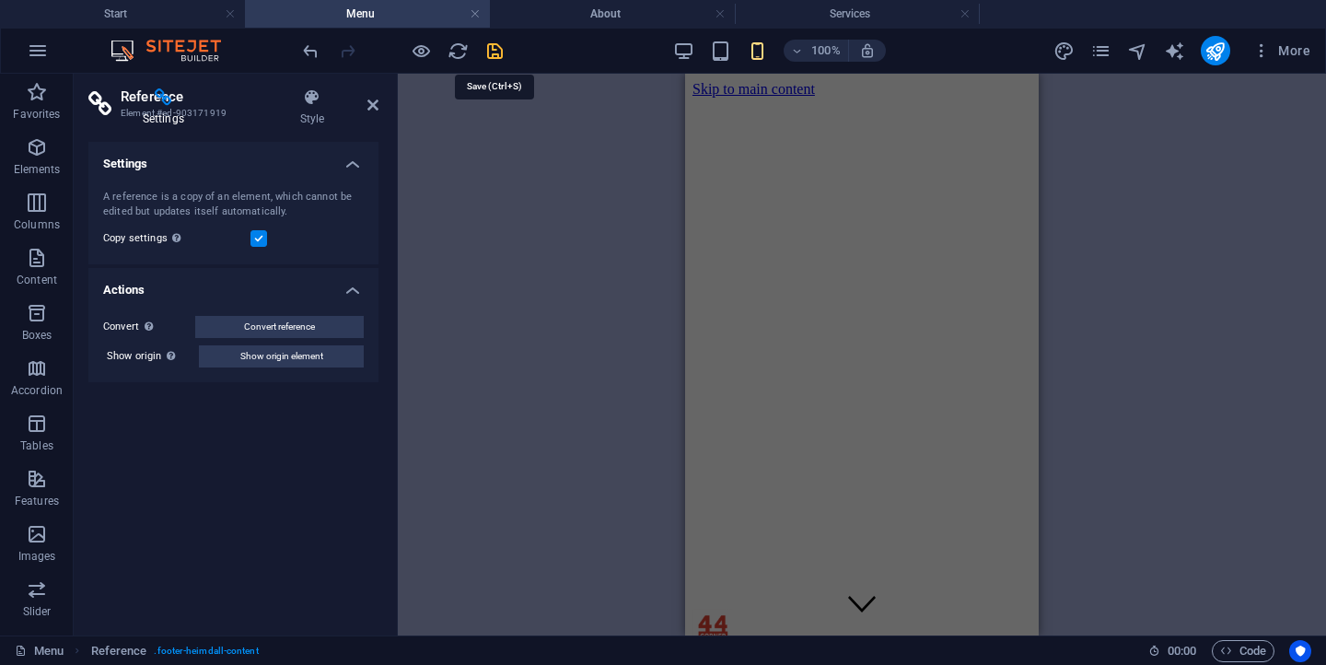
click at [495, 44] on icon "save" at bounding box center [494, 51] width 21 height 21
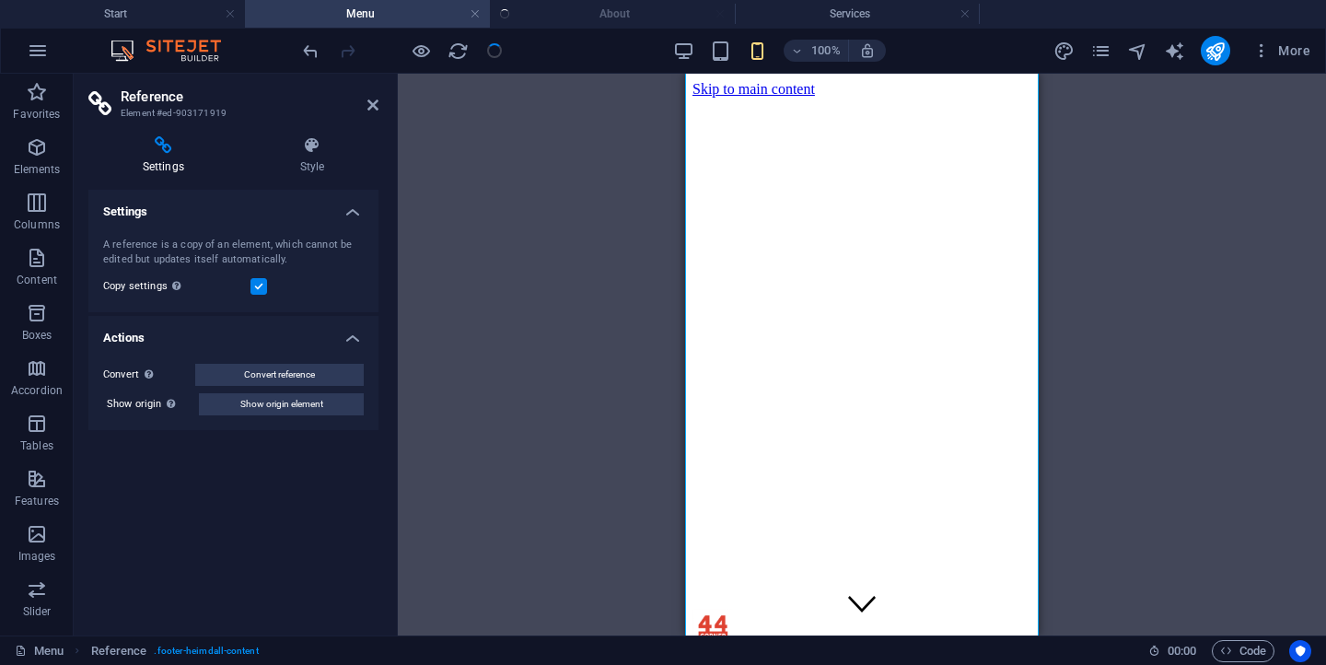
scroll to position [9247, 0]
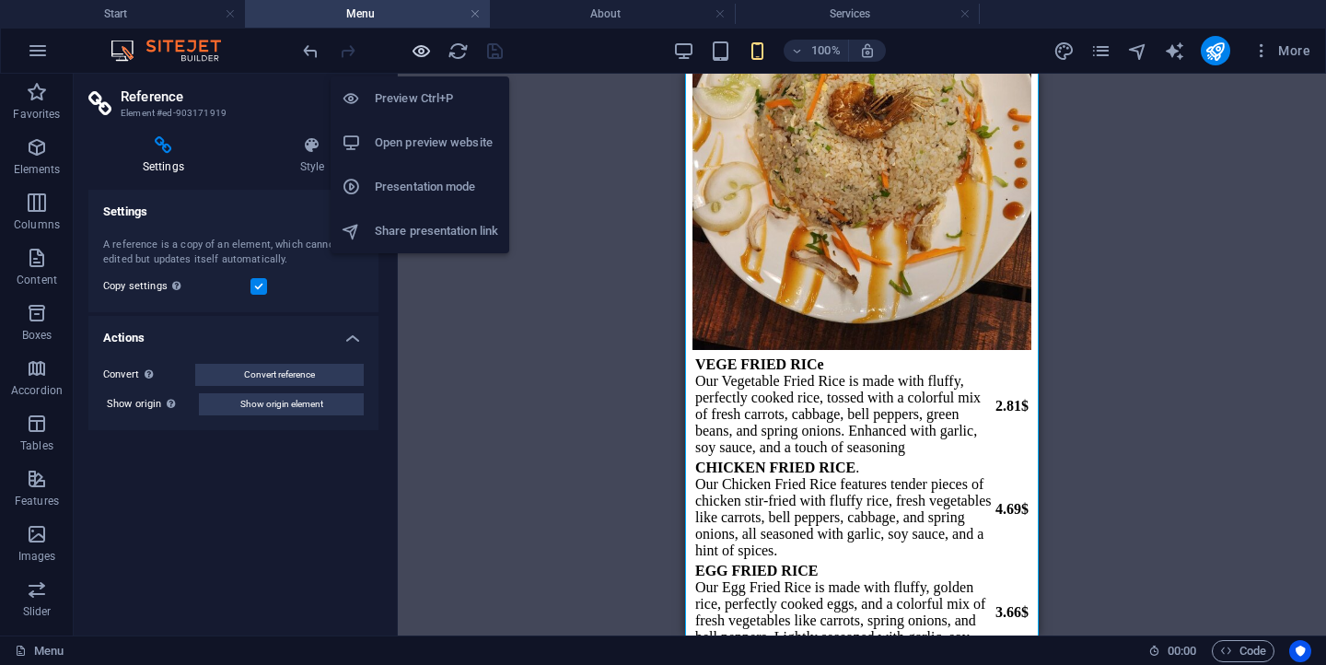
click at [423, 57] on icon "button" at bounding box center [421, 51] width 21 height 21
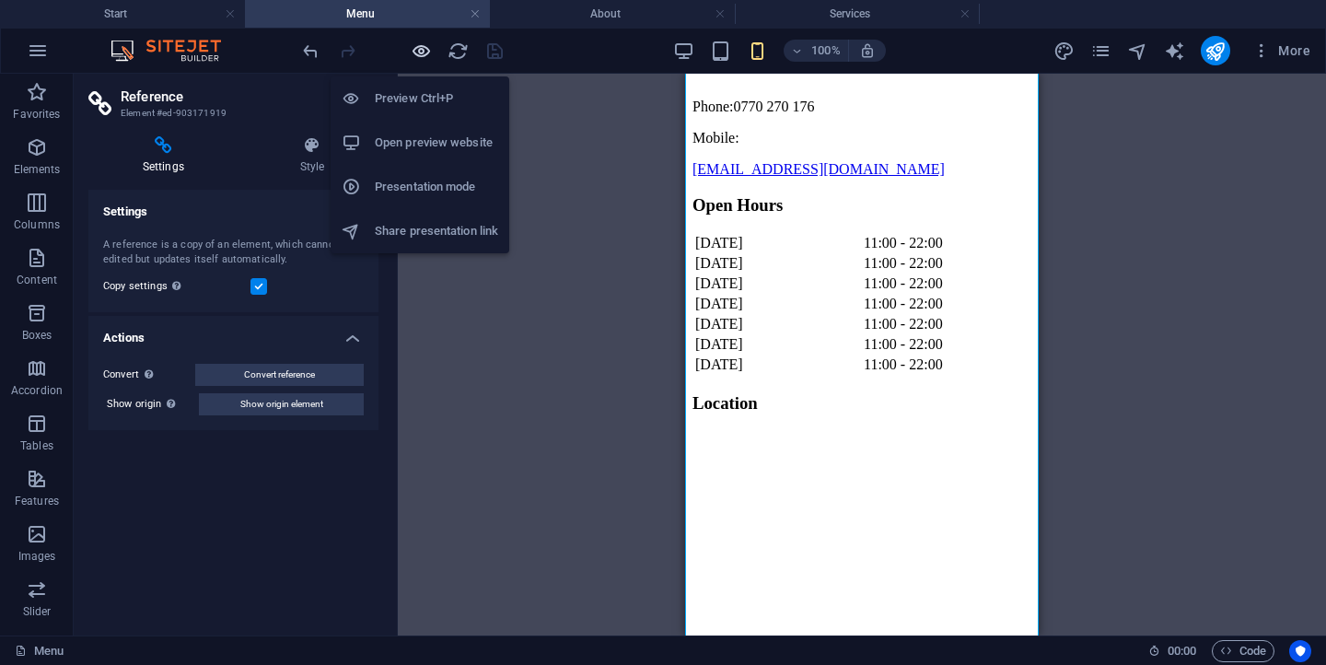
scroll to position [6371, 0]
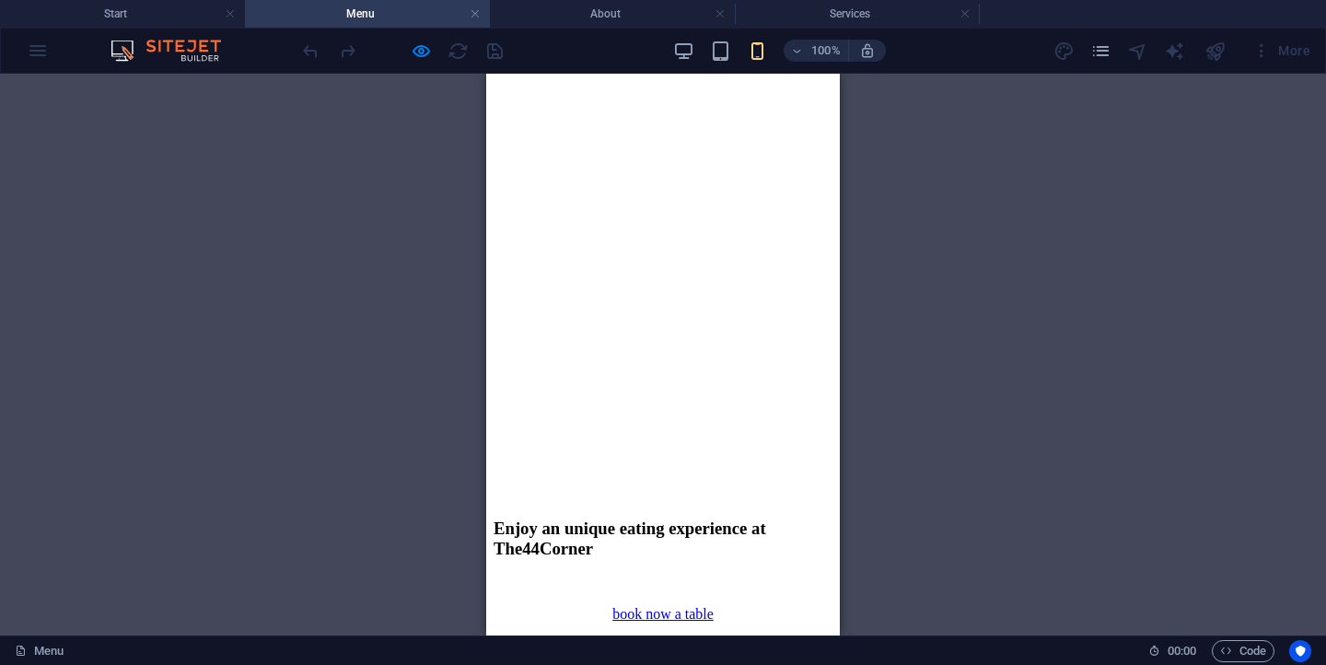
scroll to position [0, 0]
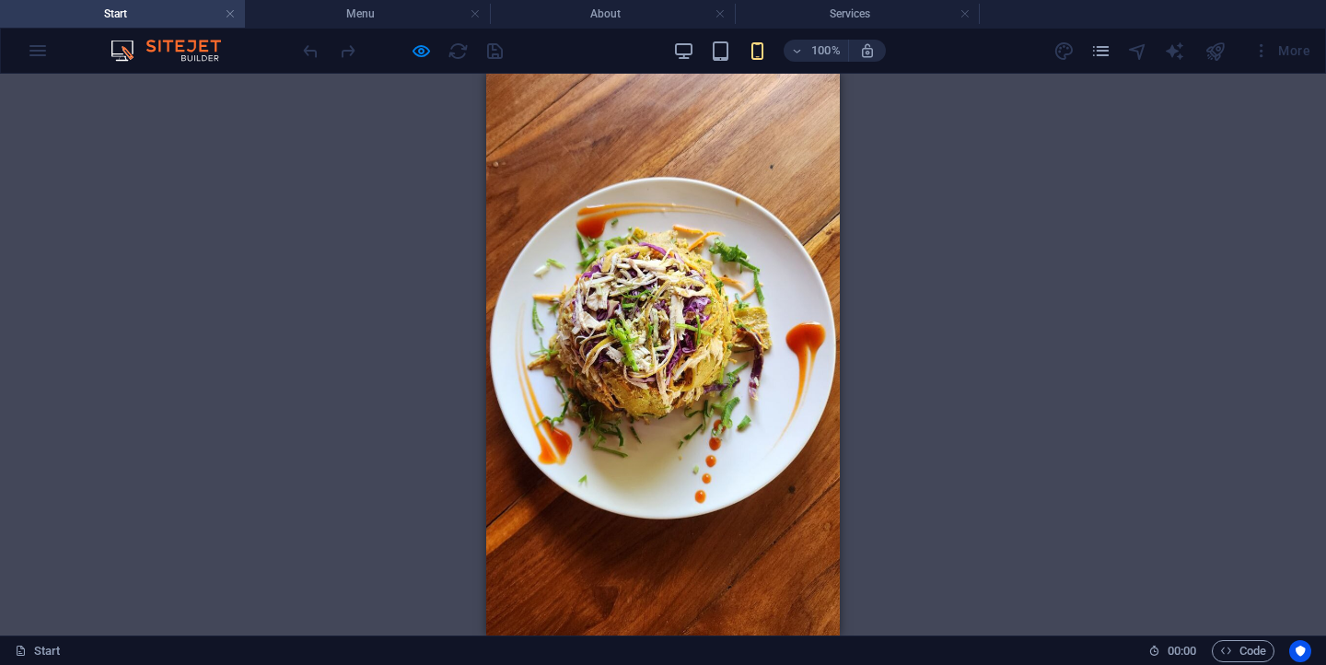
click at [806, 635] on div "Start About Services Menu Reservation Contact" at bounding box center [663, 664] width 354 height 58
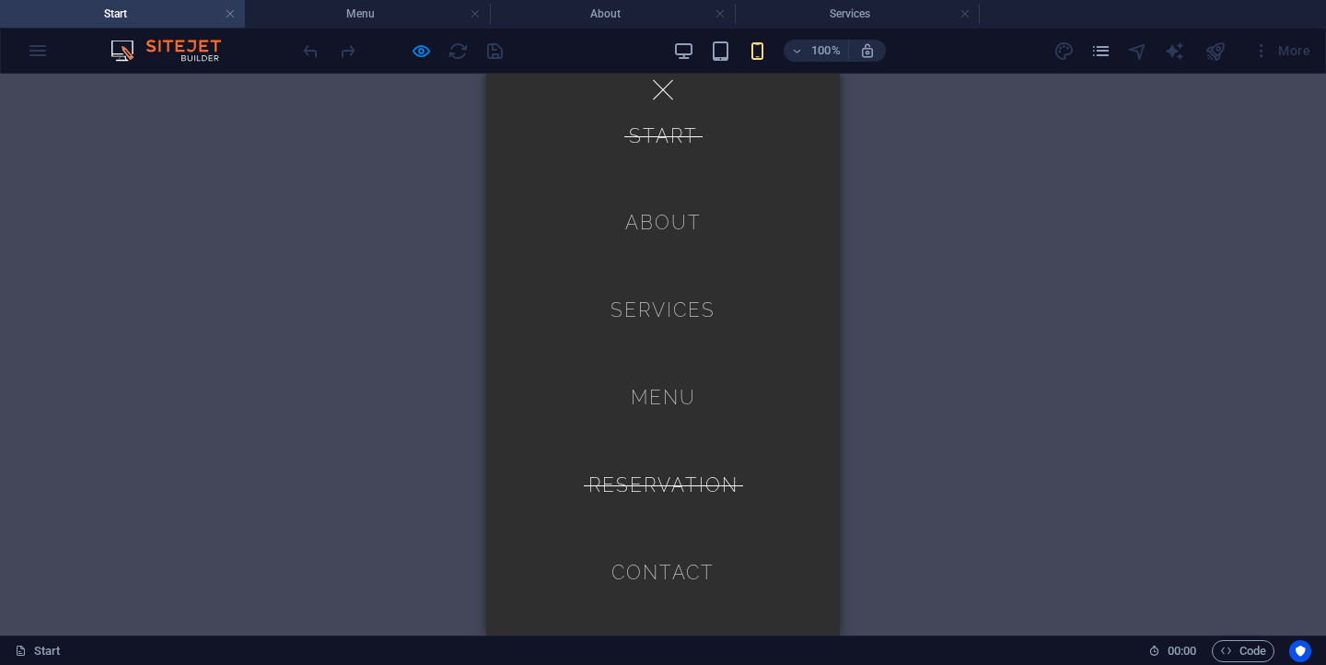
click at [661, 487] on link "Reservation" at bounding box center [663, 485] width 150 height 49
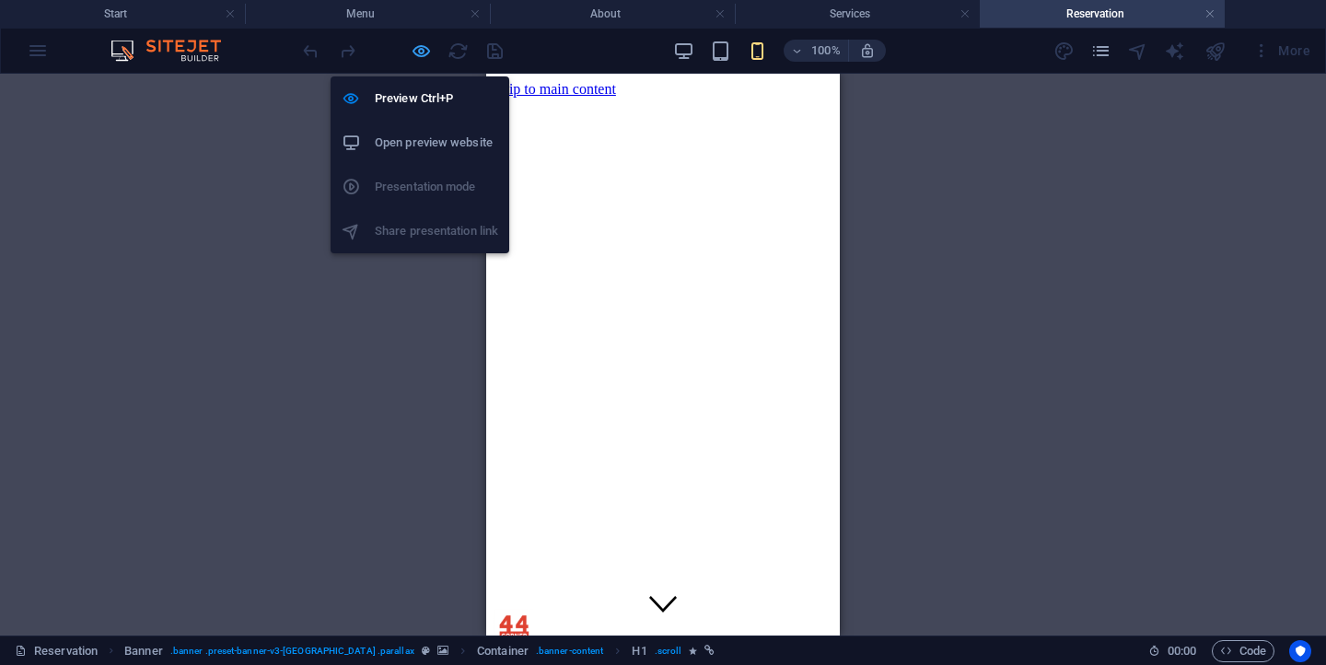
click at [421, 52] on icon "button" at bounding box center [421, 51] width 21 height 21
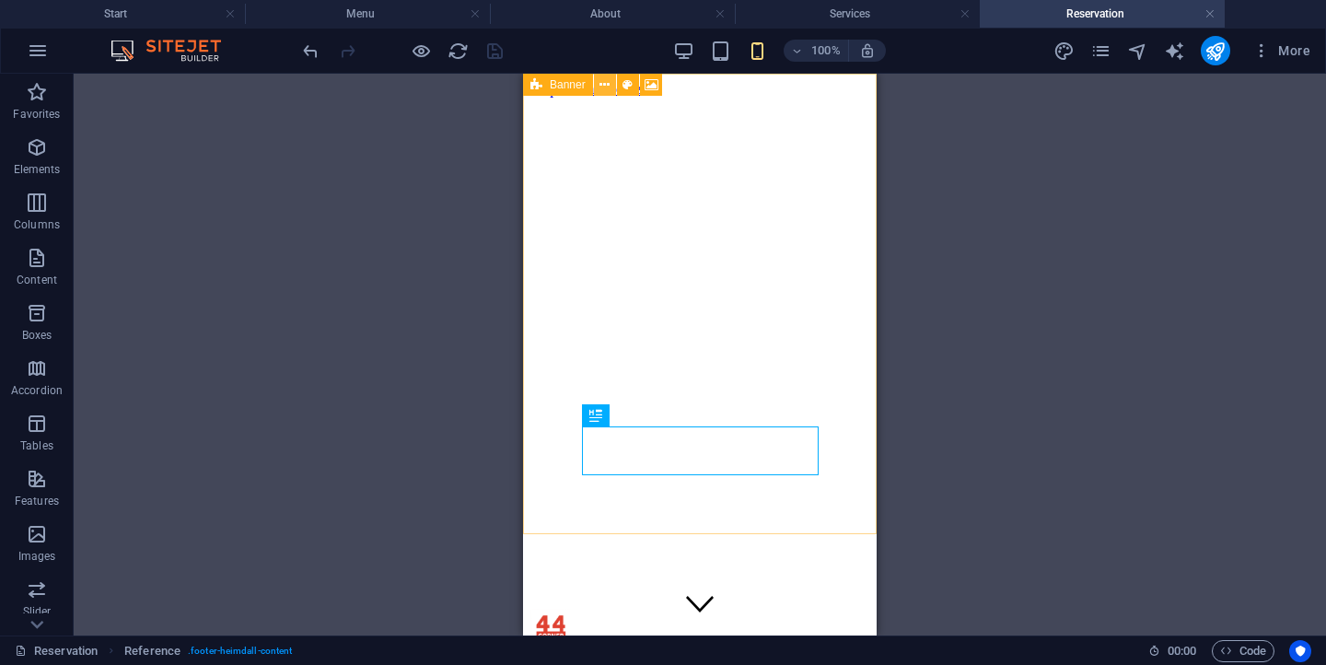
click at [604, 86] on icon at bounding box center [604, 84] width 10 height 19
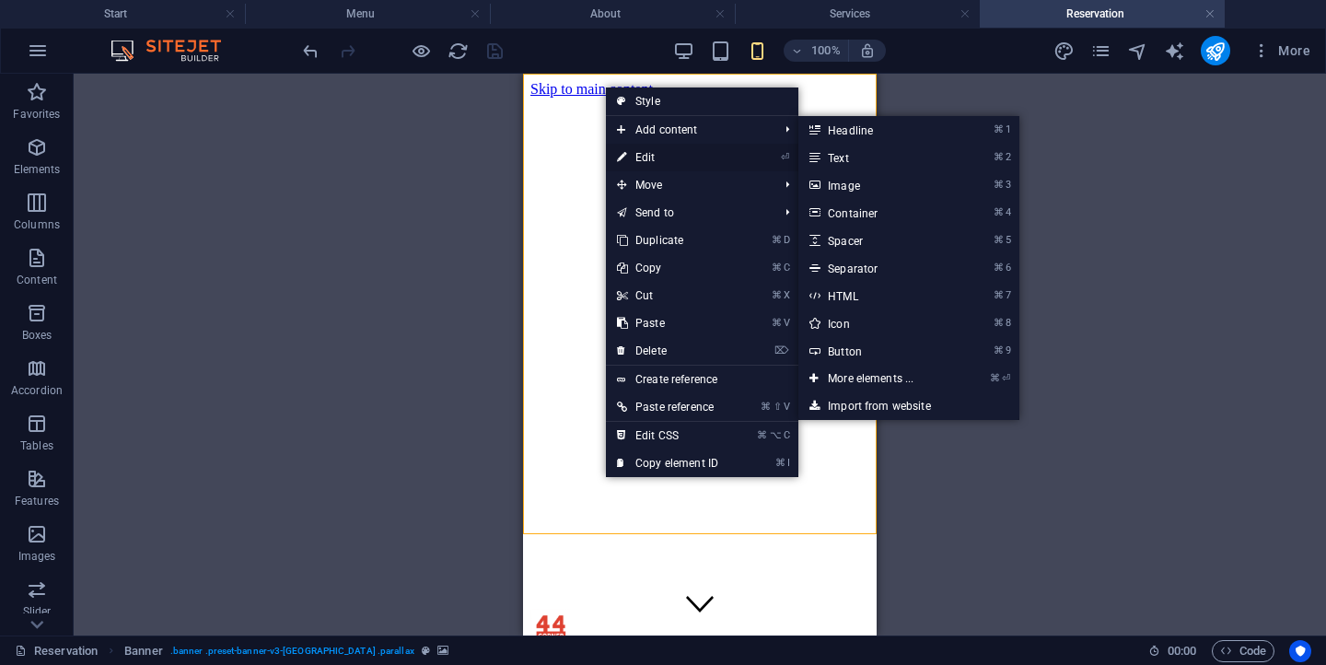
click at [634, 152] on link "⏎ Edit" at bounding box center [667, 158] width 123 height 28
select select "vh"
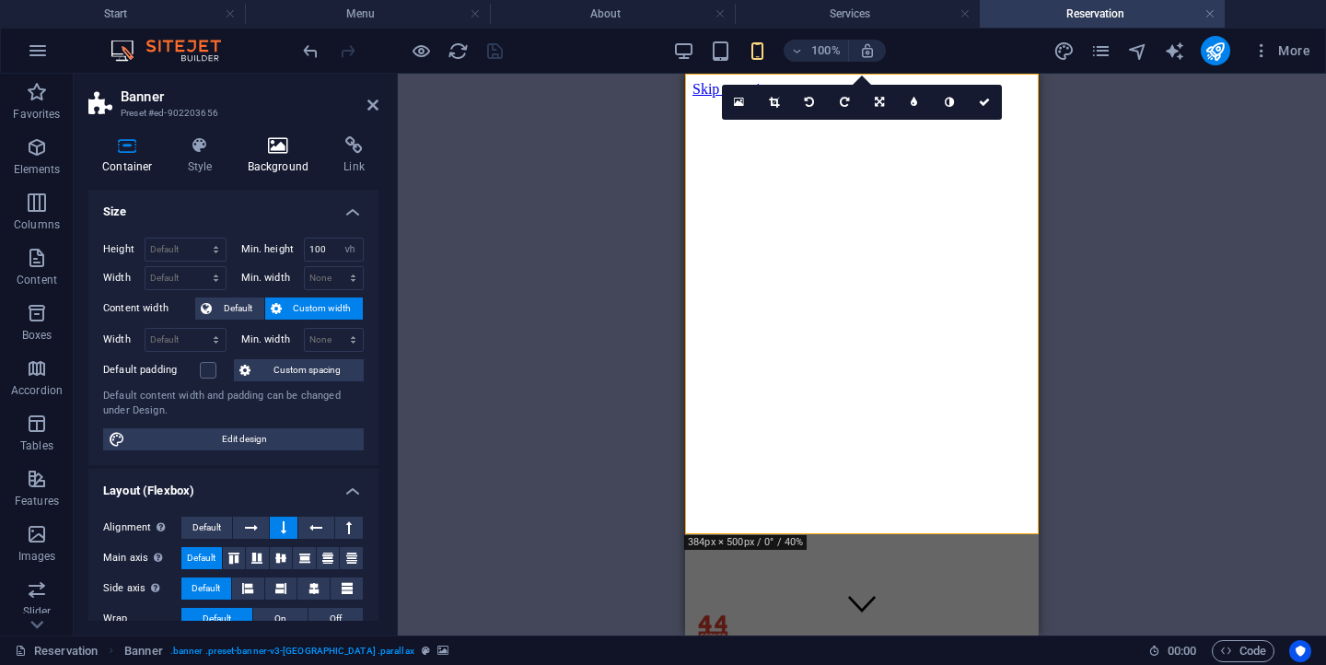
click at [296, 139] on icon at bounding box center [278, 145] width 89 height 18
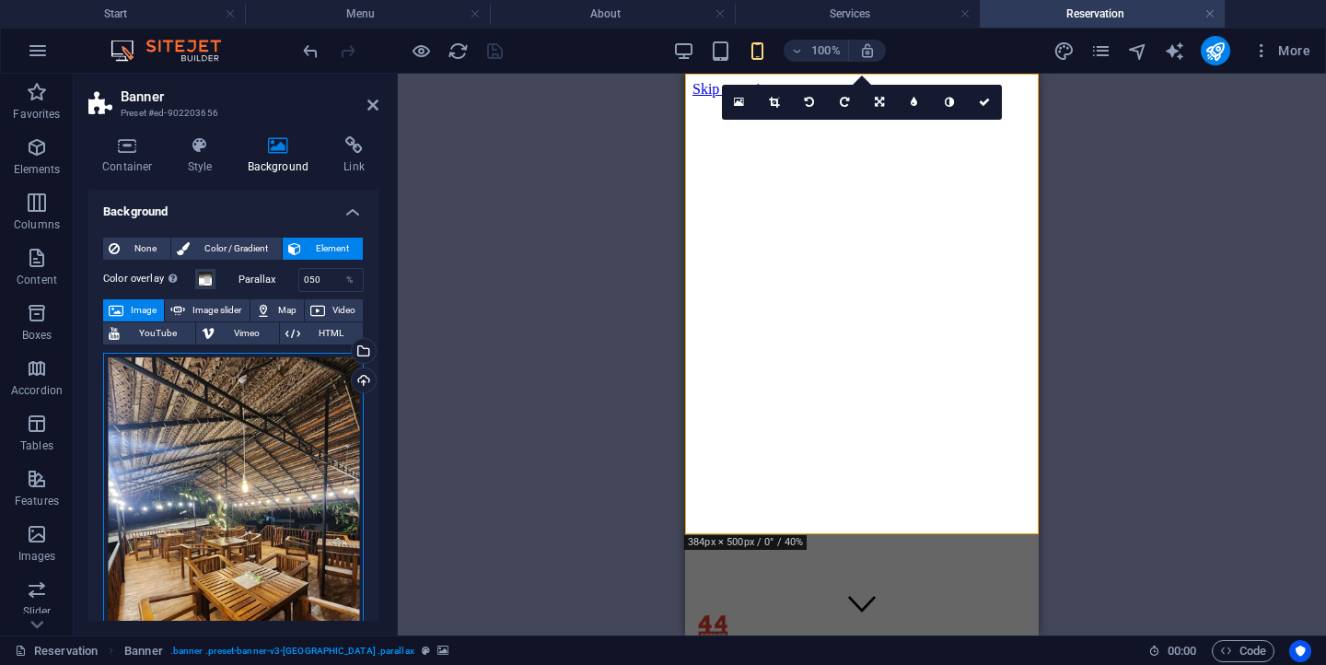
click at [283, 393] on div "Drag files here, click to choose files or select files from Files or our free s…" at bounding box center [233, 525] width 261 height 344
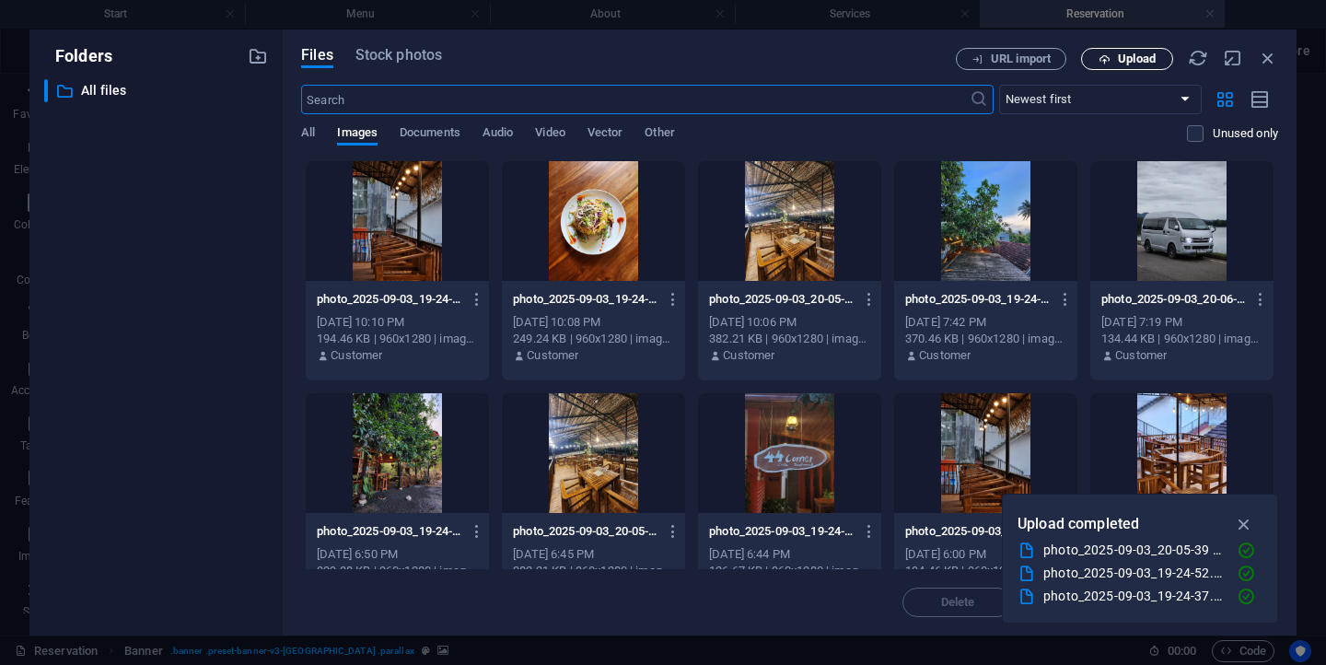
click at [1102, 58] on icon "button" at bounding box center [1104, 59] width 12 height 12
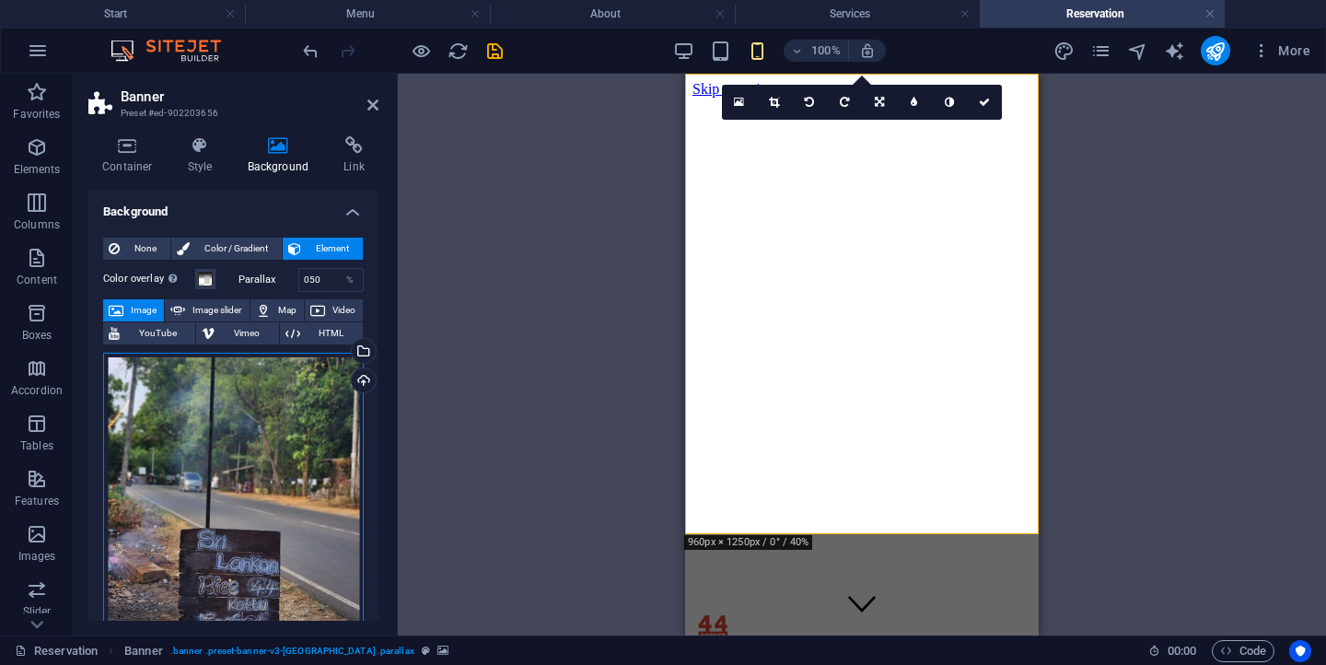
click at [336, 443] on div "Drag files here, click to choose files or select files from Files or our free s…" at bounding box center [233, 525] width 261 height 344
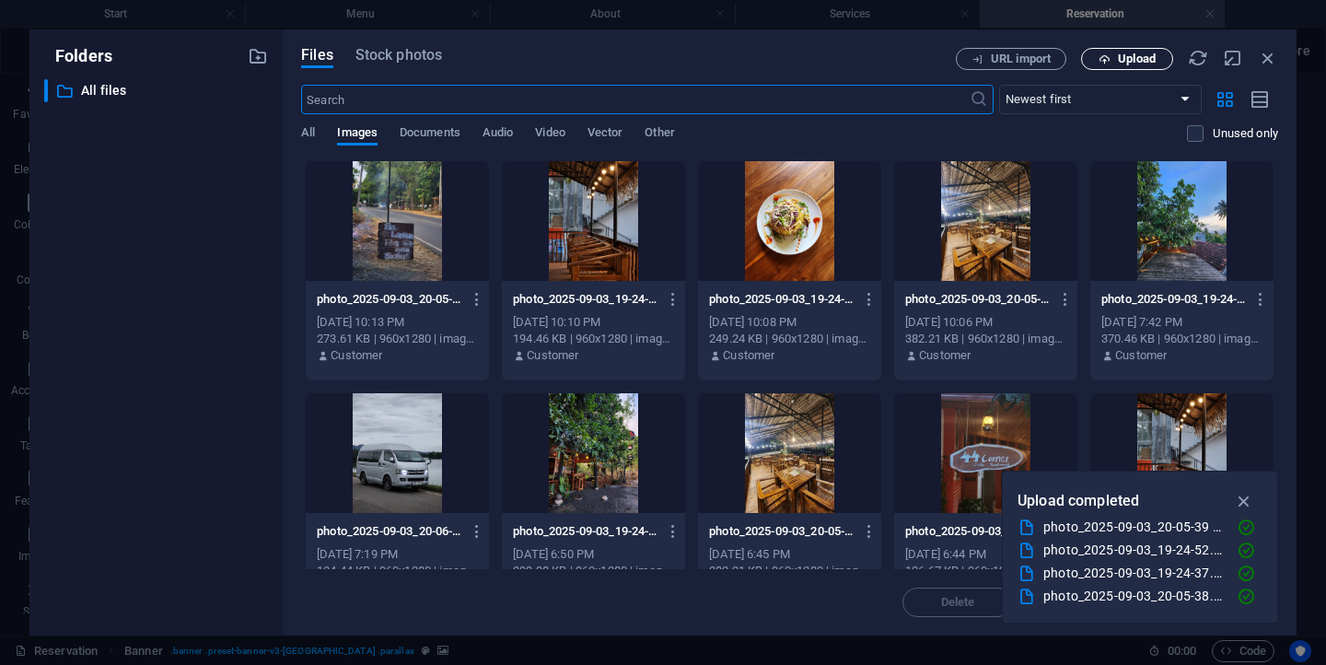
click at [1119, 48] on button "Upload" at bounding box center [1127, 59] width 92 height 22
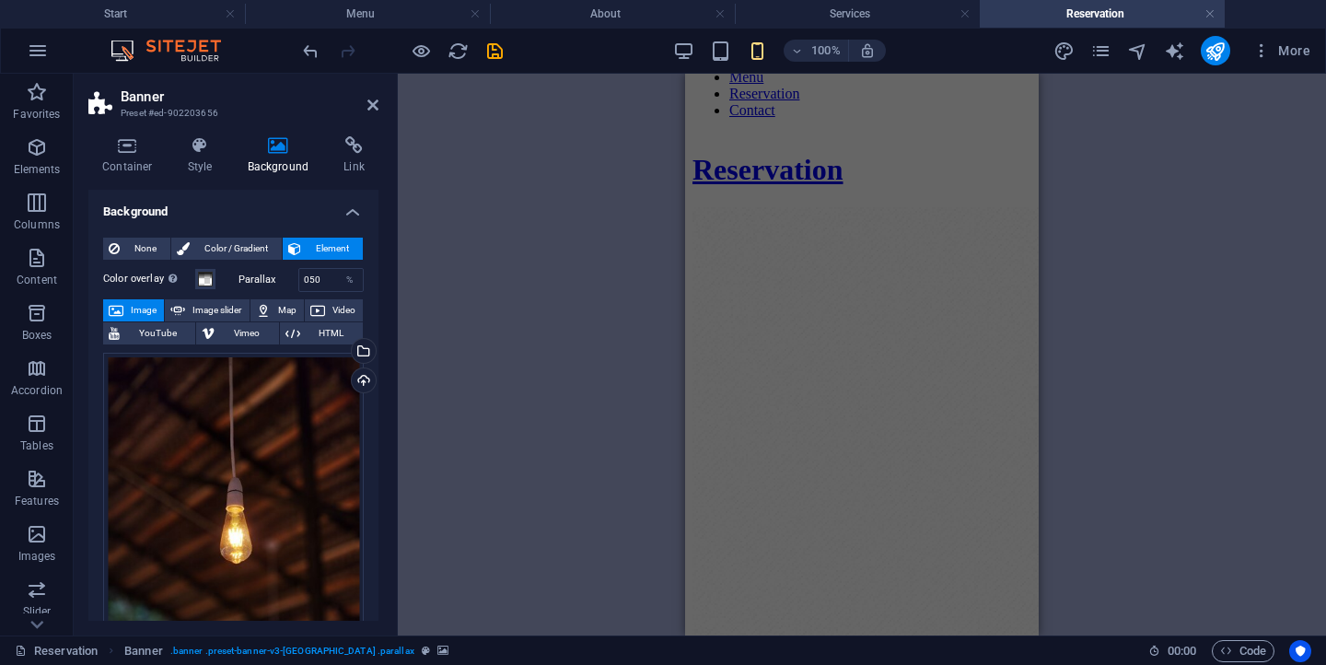
scroll to position [656, 0]
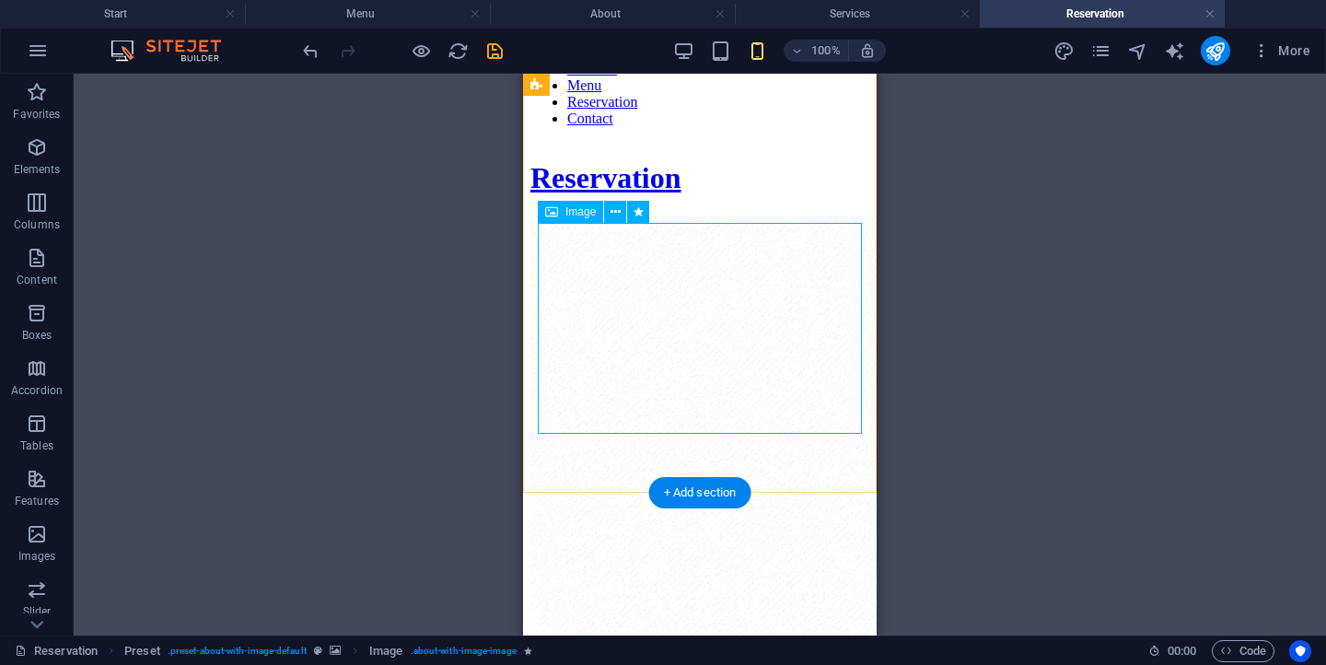
click at [616, 208] on icon at bounding box center [615, 212] width 10 height 19
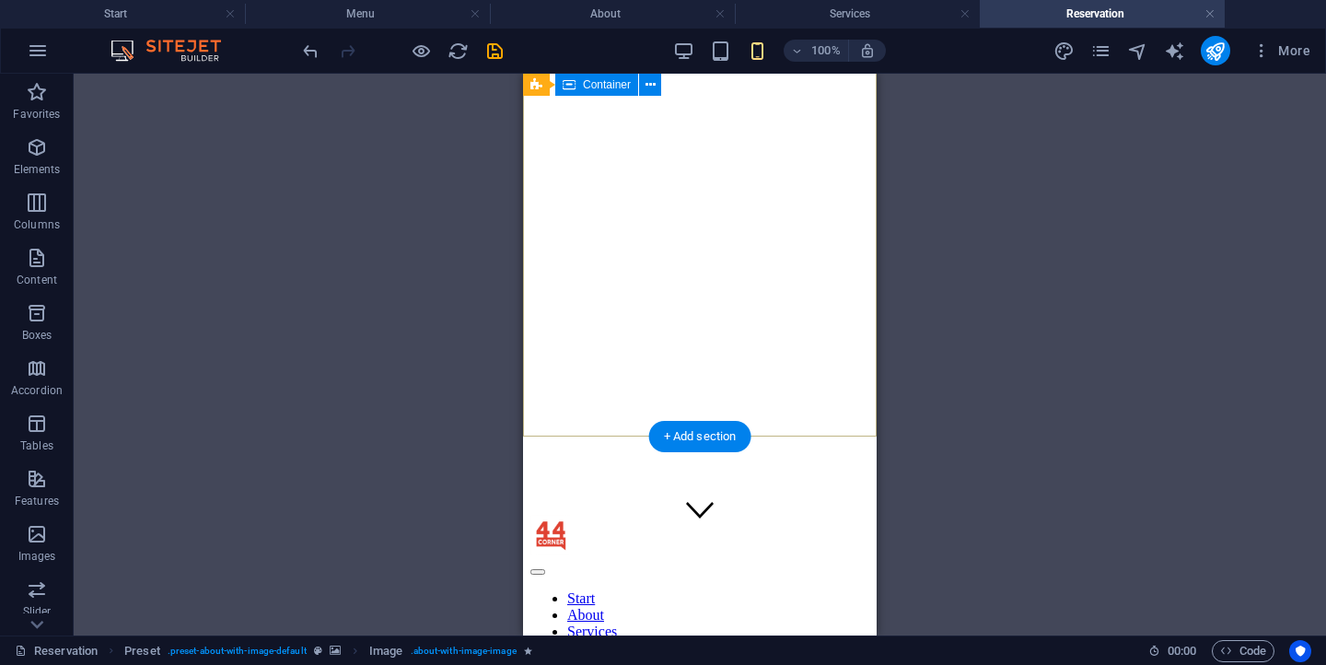
scroll to position [90, 0]
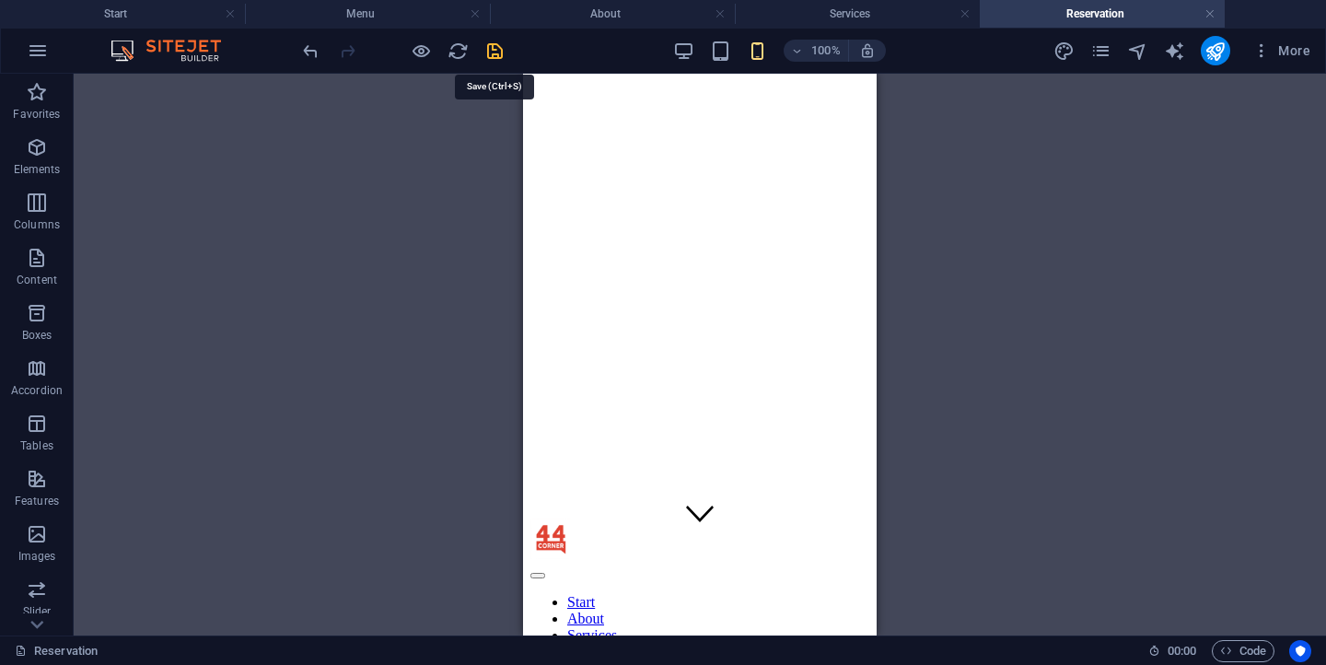
click at [493, 60] on icon "save" at bounding box center [494, 51] width 21 height 21
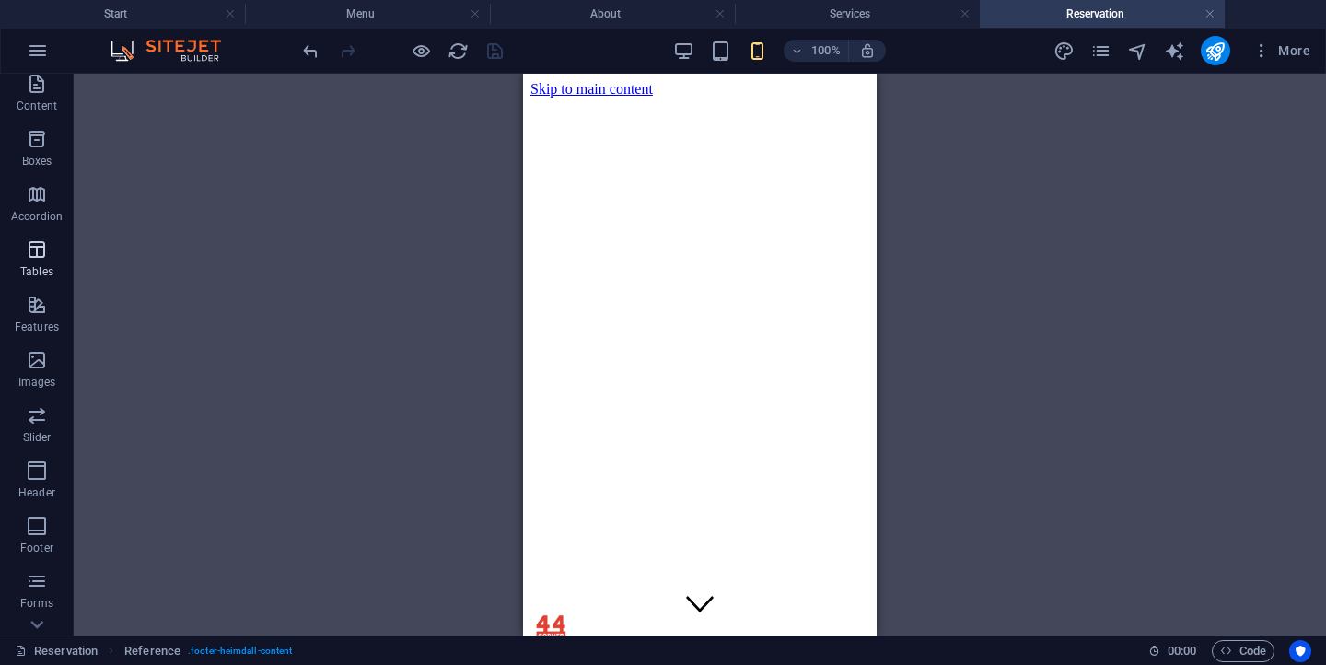
scroll to position [267, 0]
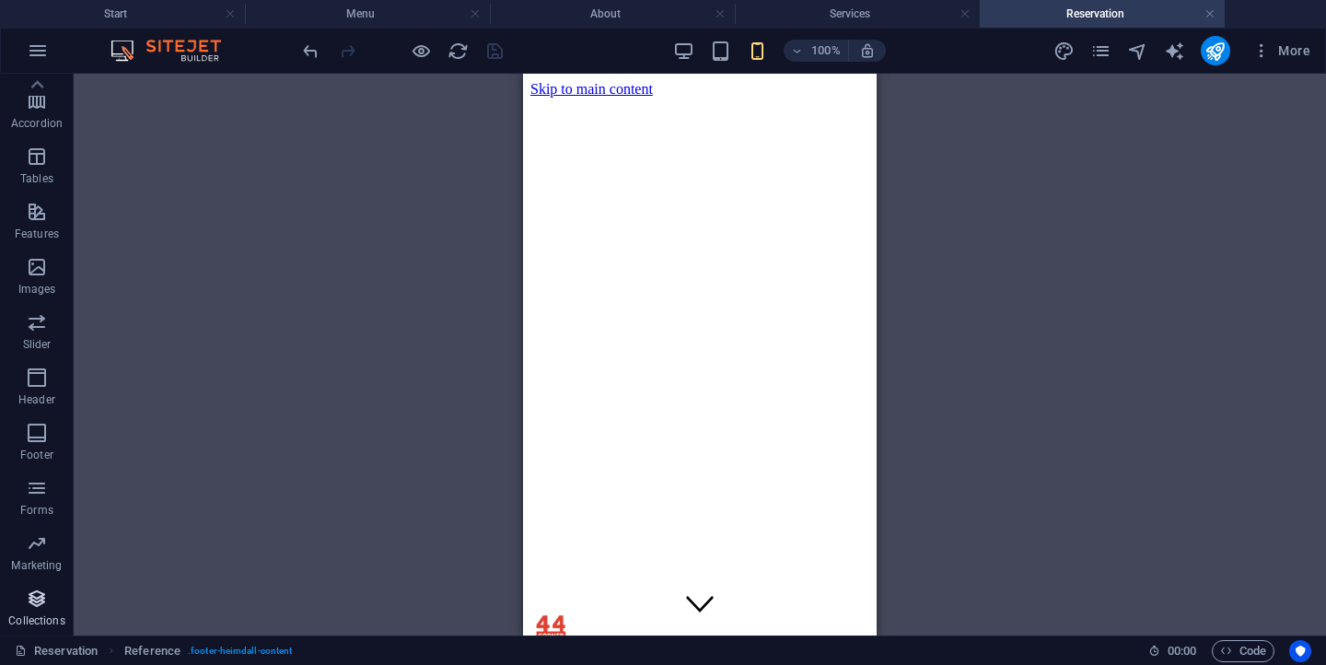
click at [40, 598] on icon "button" at bounding box center [37, 598] width 22 height 22
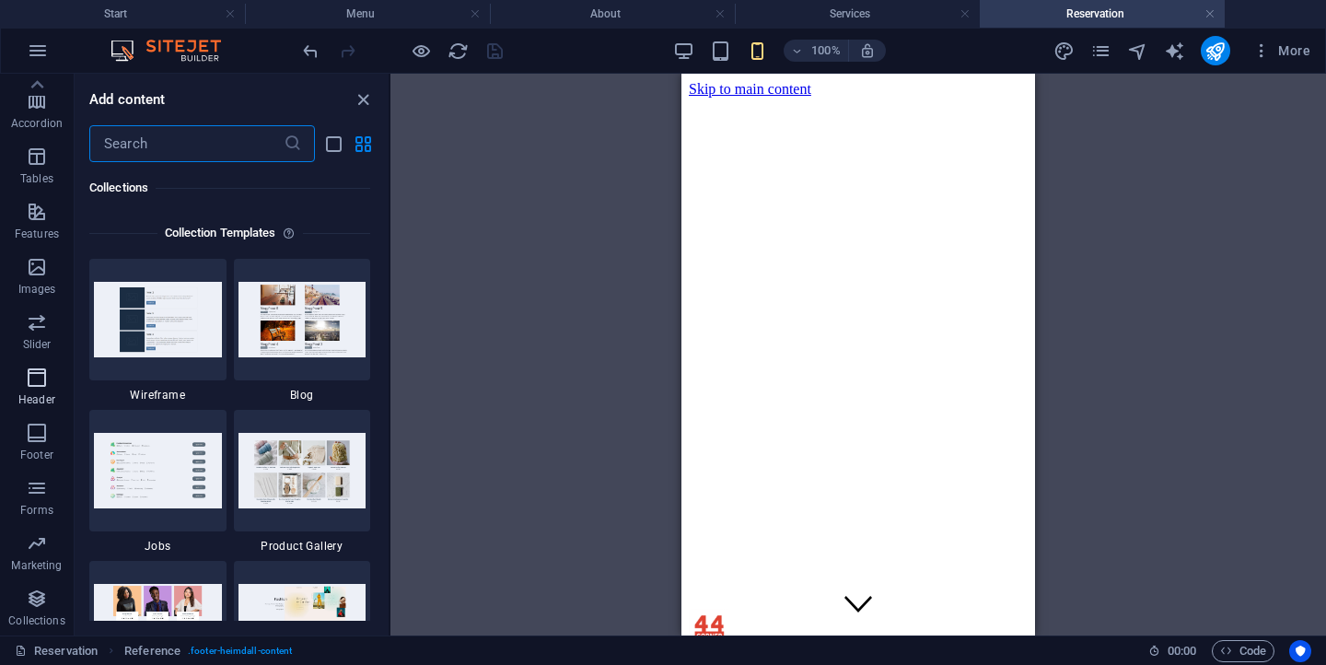
scroll to position [0, 0]
click at [37, 86] on icon "button" at bounding box center [37, 92] width 22 height 22
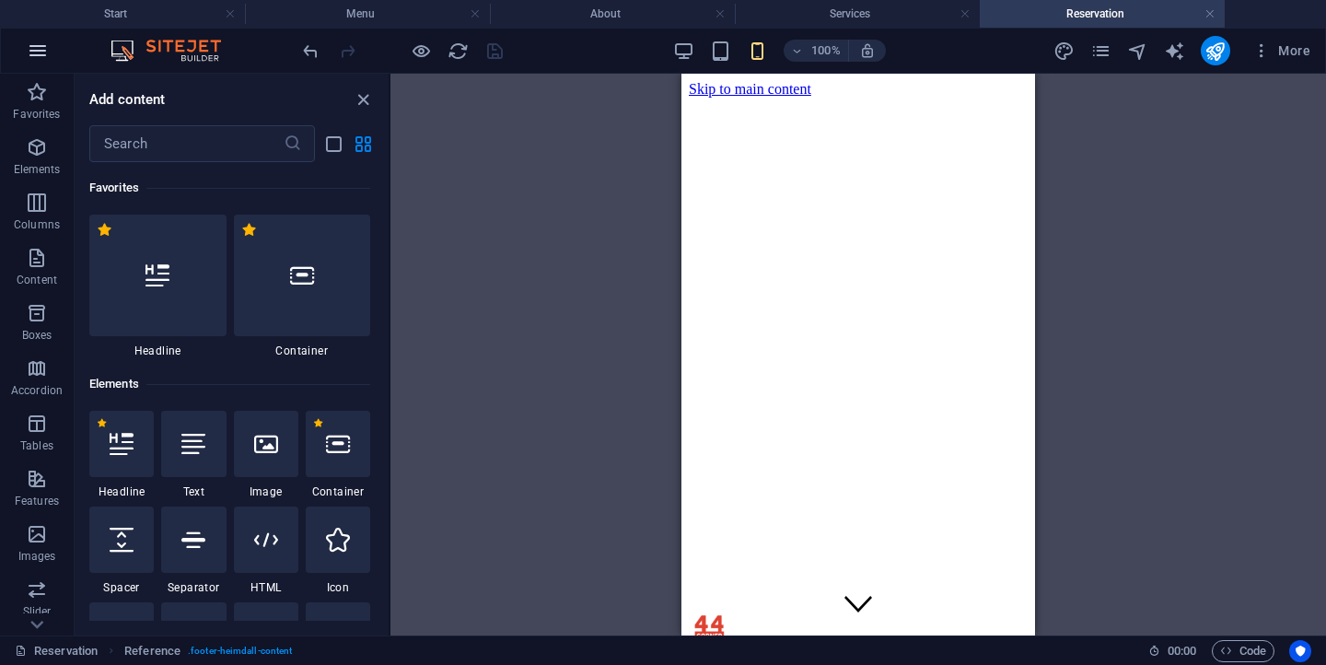
click at [39, 45] on icon "button" at bounding box center [38, 51] width 22 height 22
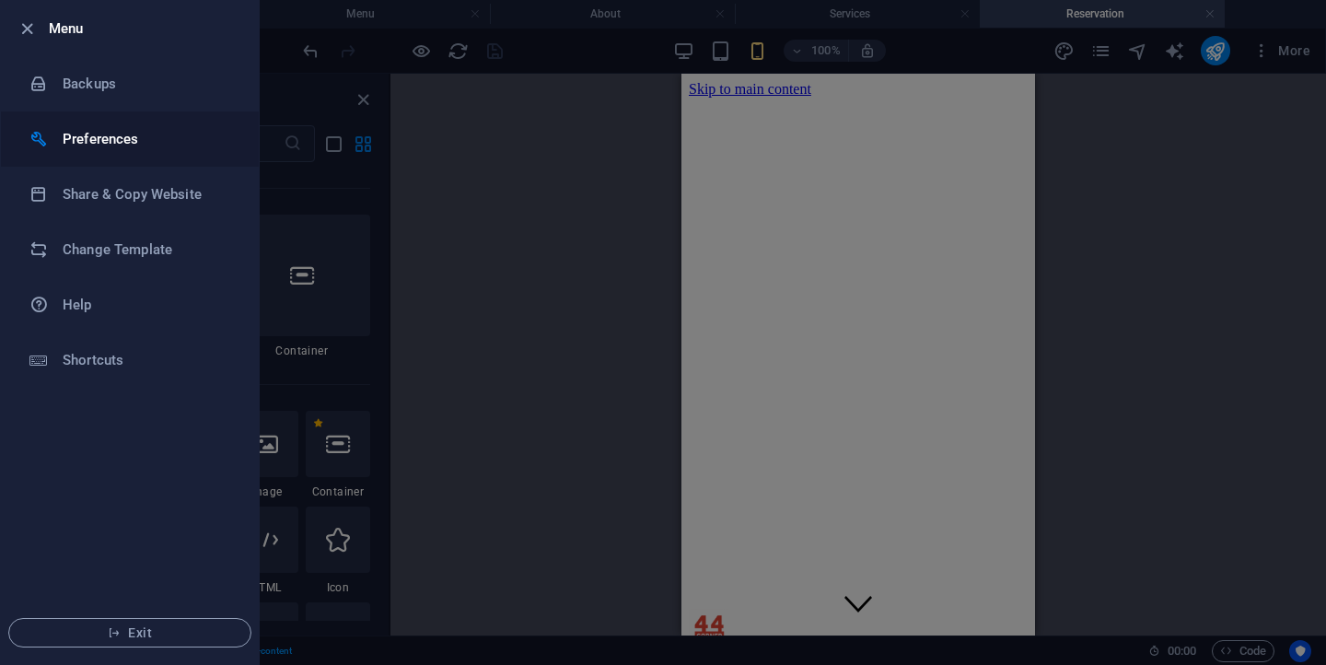
click at [138, 150] on li "Preferences" at bounding box center [130, 138] width 258 height 55
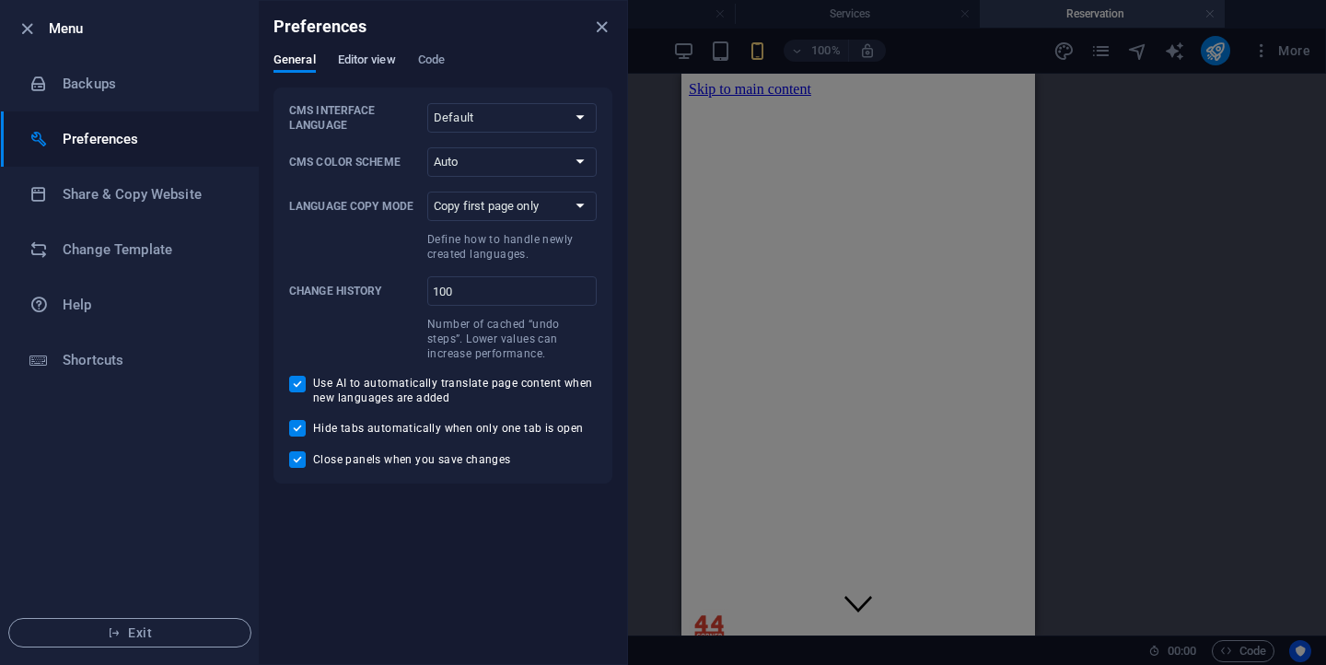
click at [386, 59] on span "Editor view" at bounding box center [367, 62] width 58 height 26
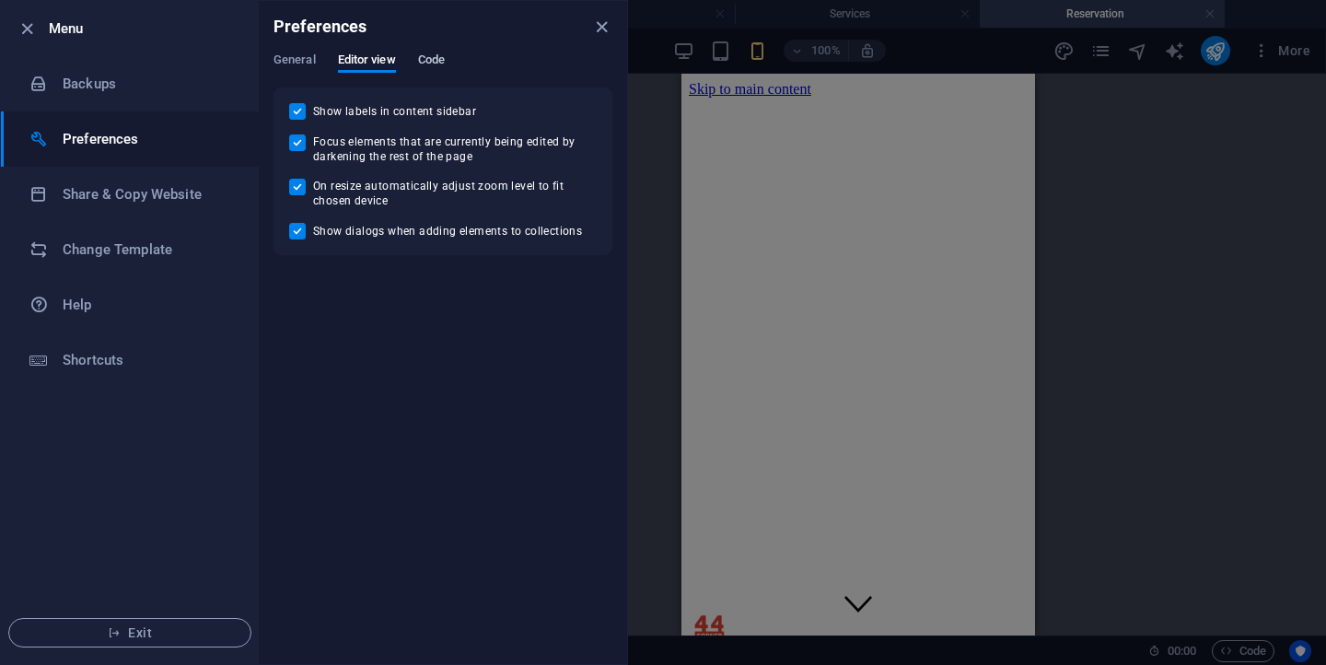
click at [431, 59] on span "Code" at bounding box center [431, 62] width 27 height 26
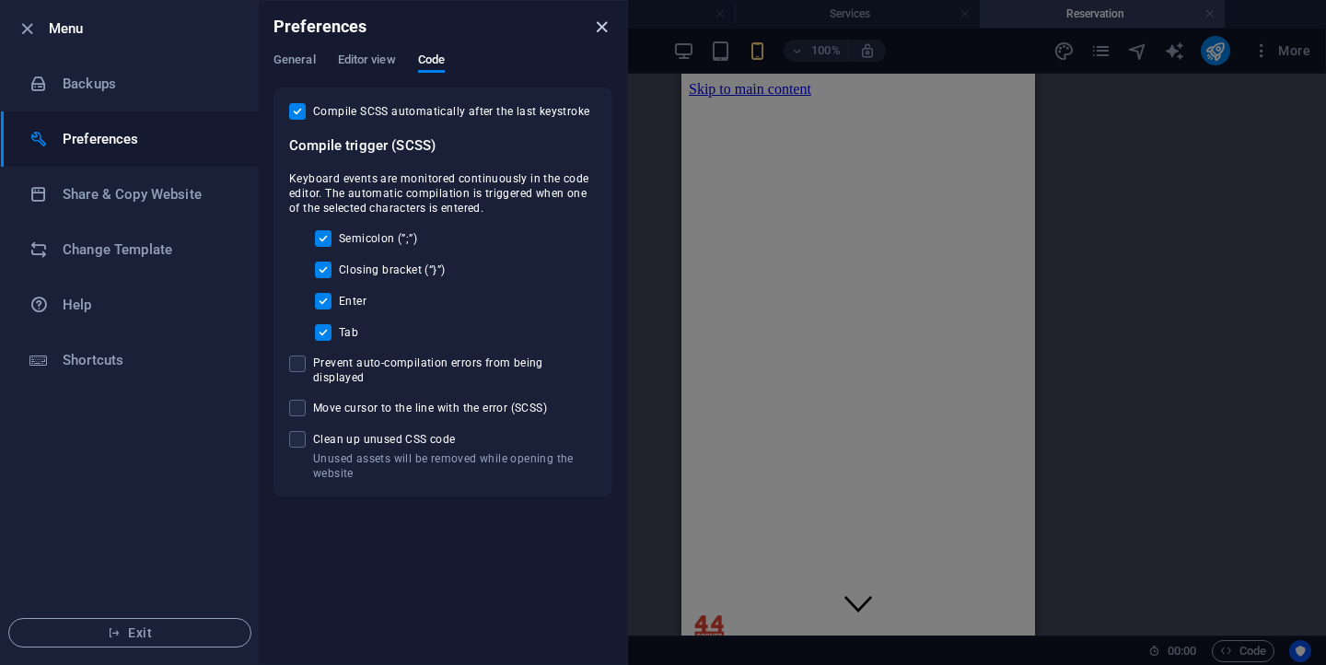
click at [600, 24] on icon "close" at bounding box center [601, 27] width 21 height 21
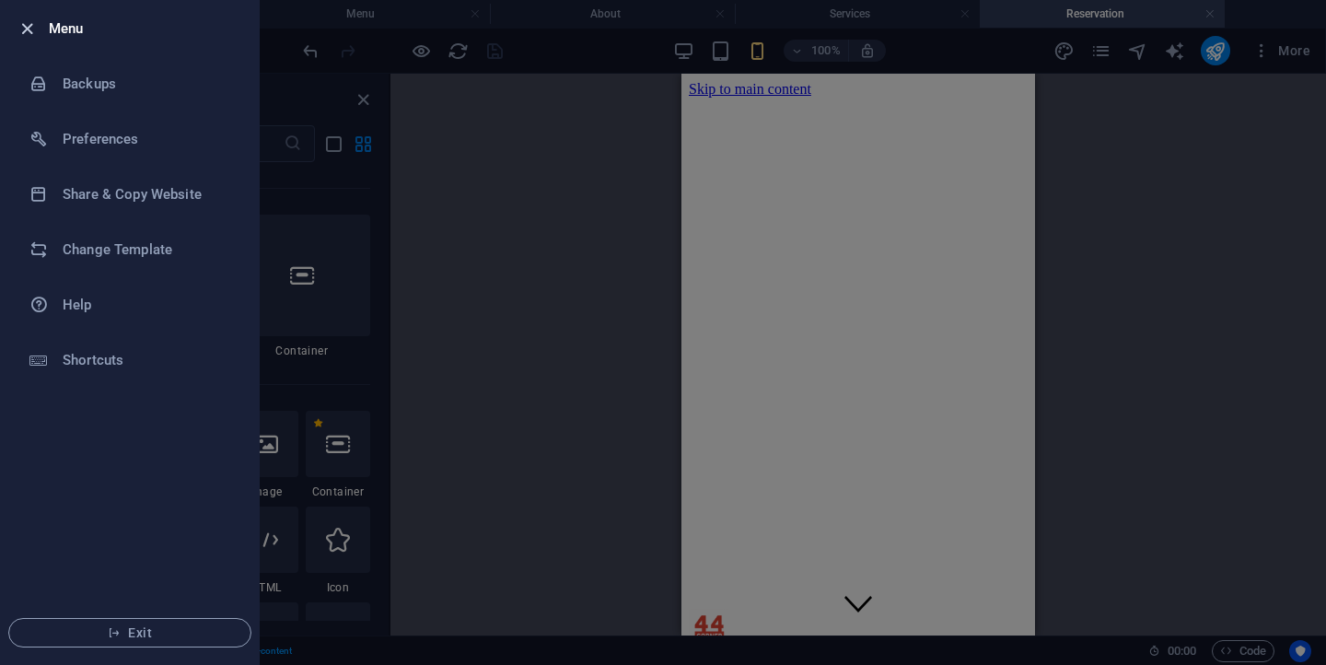
click at [36, 31] on icon "button" at bounding box center [27, 28] width 21 height 21
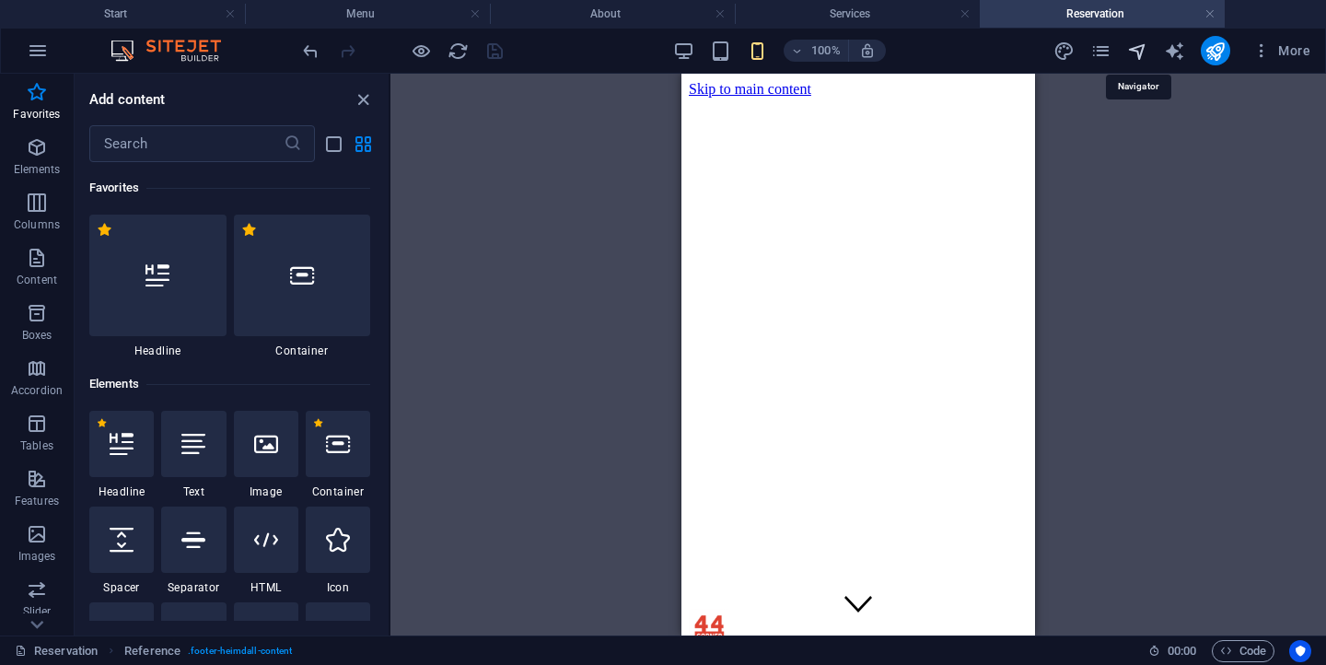
click at [1141, 52] on icon "navigator" at bounding box center [1137, 51] width 21 height 21
select select "16948194-en"
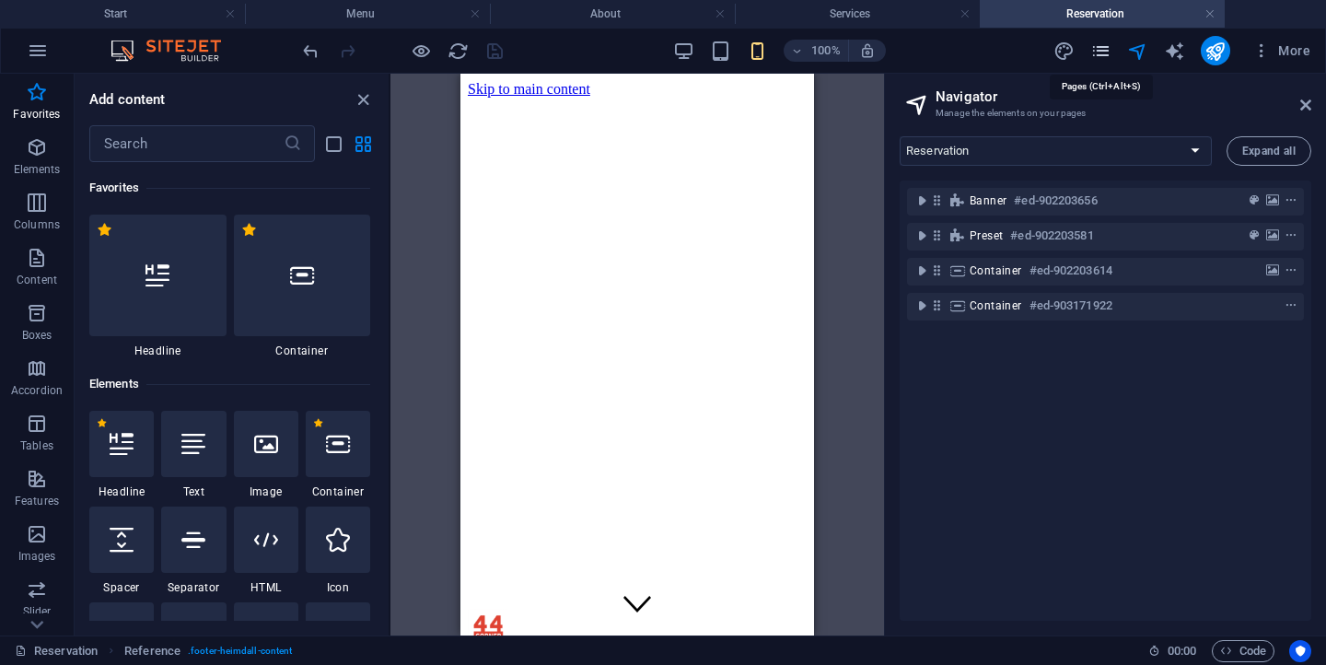
click at [1099, 52] on icon "pages" at bounding box center [1100, 51] width 21 height 21
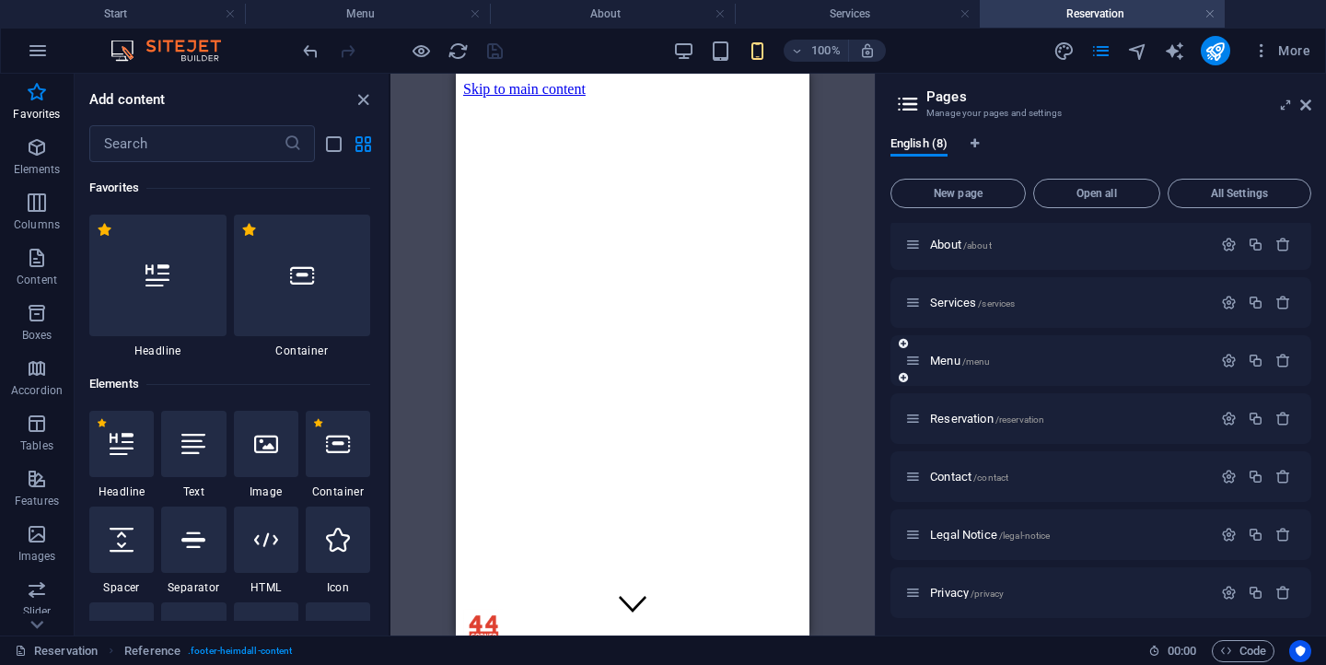
scroll to position [66, 0]
click at [1221, 527] on icon "button" at bounding box center [1229, 530] width 16 height 16
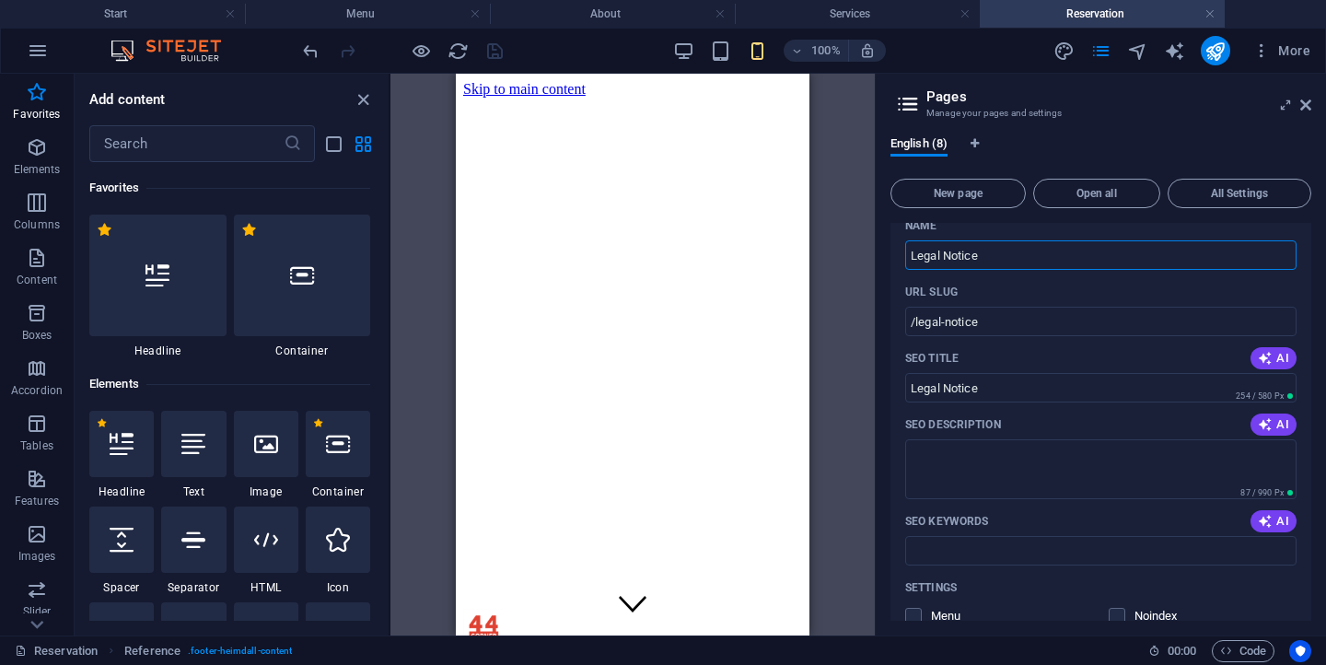
scroll to position [396, 0]
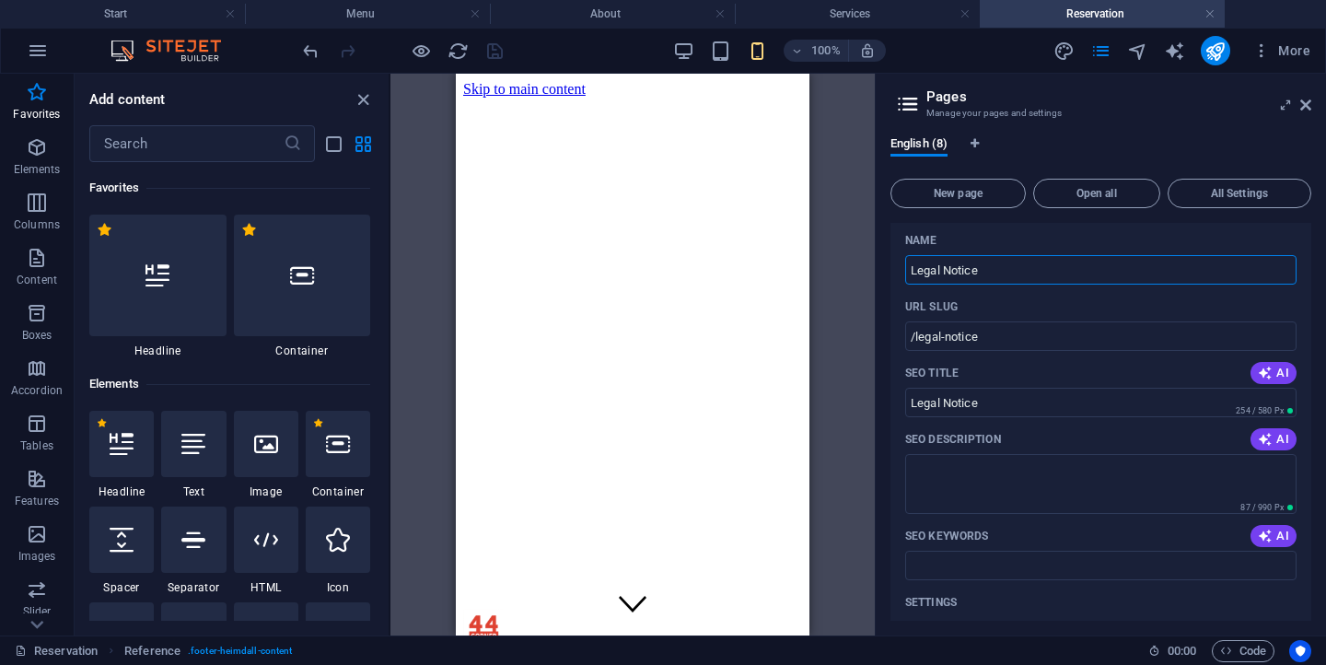
click at [1311, 106] on aside "Pages Manage your pages and settings English (8) New page Open all All Settings…" at bounding box center [1100, 355] width 451 height 562
click at [1308, 106] on icon at bounding box center [1305, 105] width 11 height 15
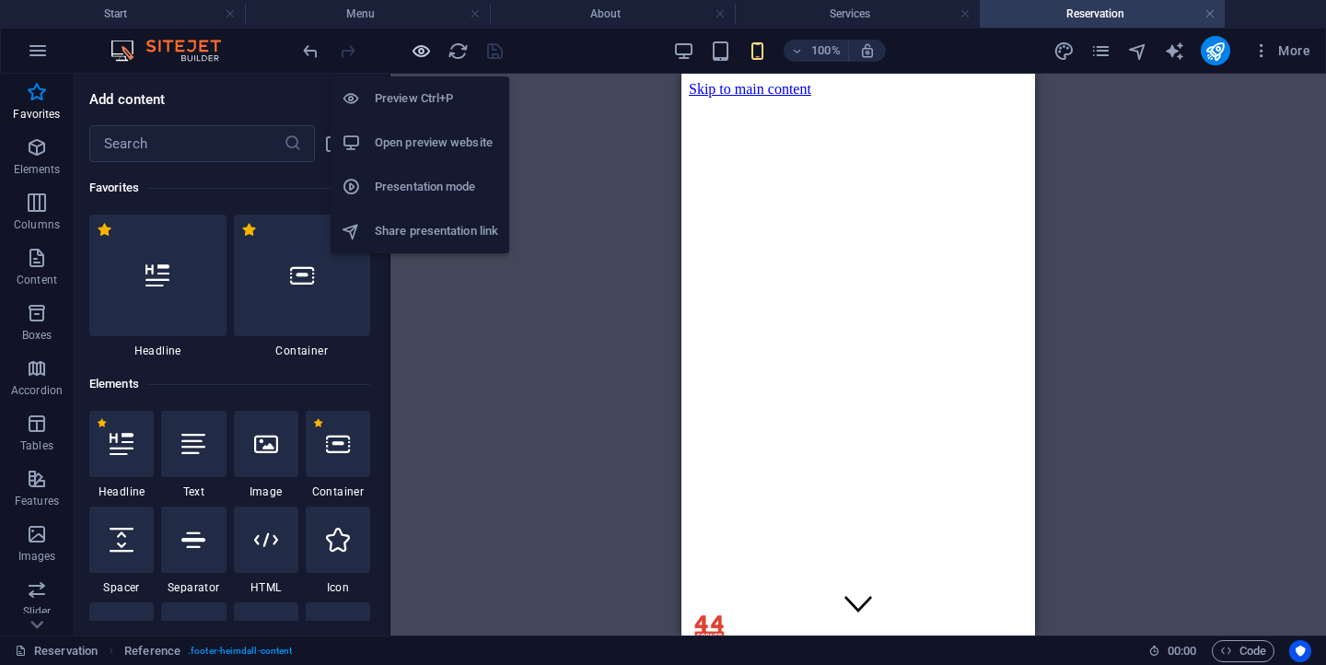
click at [426, 58] on icon "button" at bounding box center [421, 51] width 21 height 21
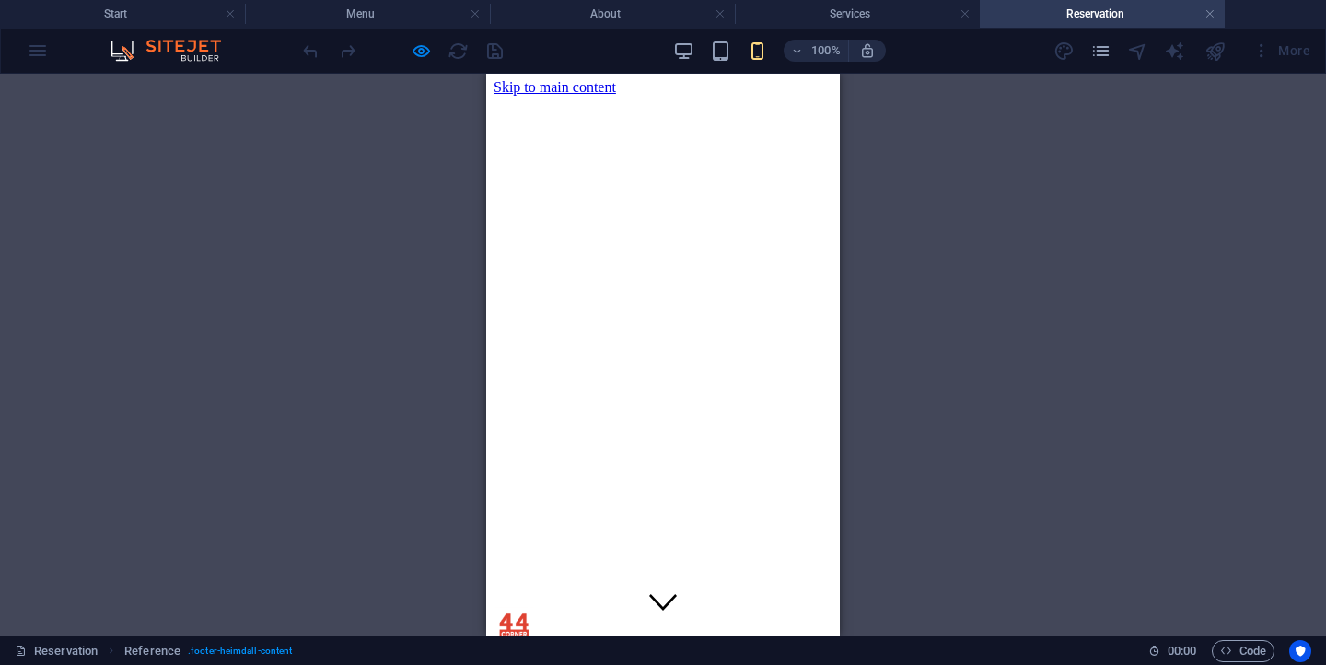
scroll to position [0, 0]
click at [803, 653] on div at bounding box center [662, 661] width 339 height 17
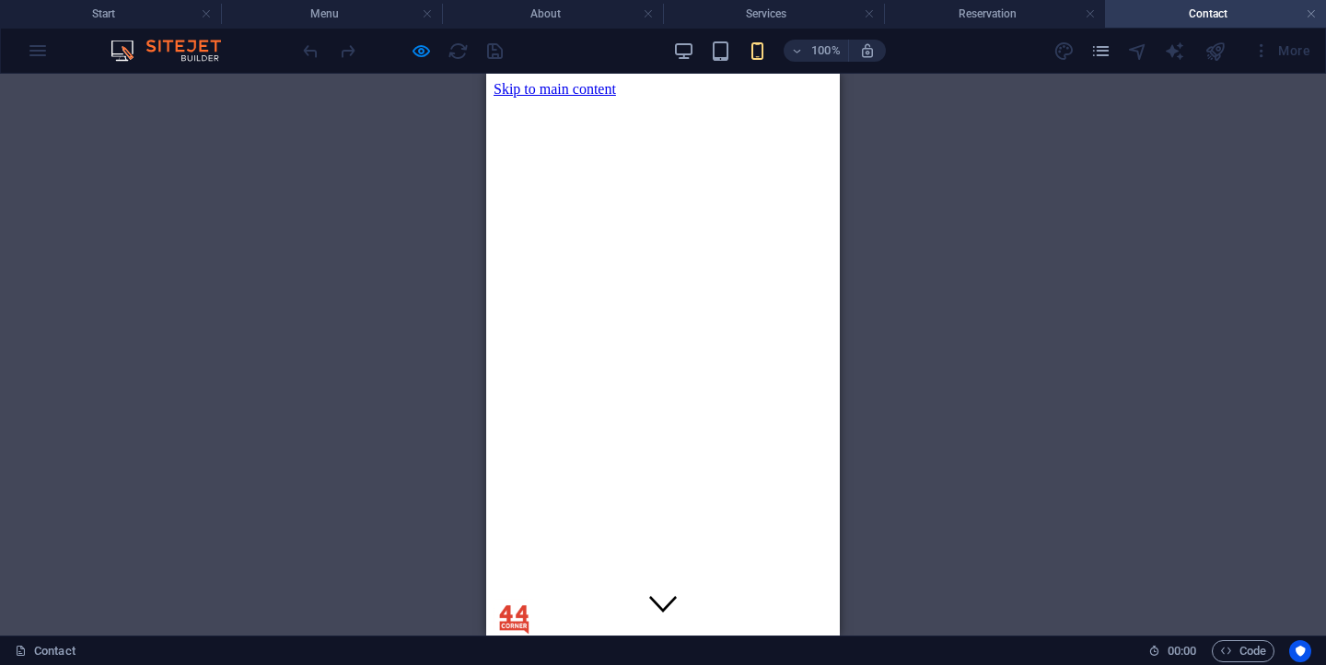
click at [810, 643] on div at bounding box center [662, 651] width 339 height 17
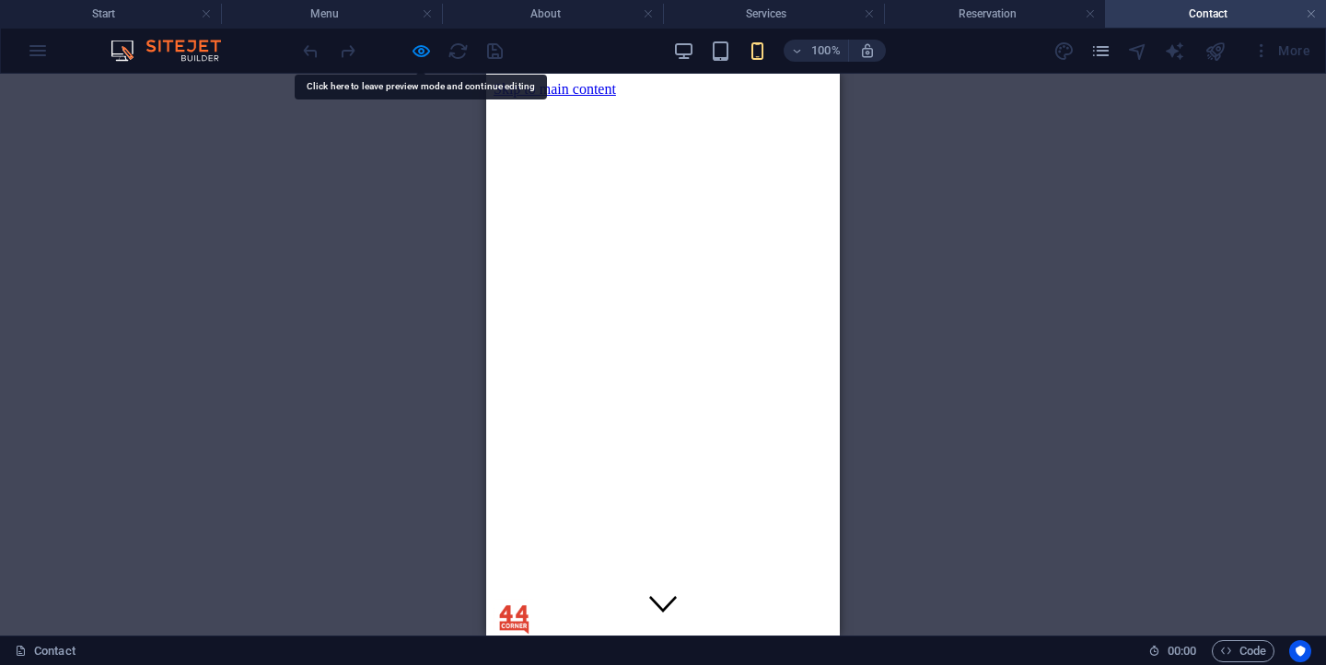
click at [668, 643] on div at bounding box center [662, 651] width 339 height 17
click at [515, 18] on h4 "About" at bounding box center [552, 14] width 221 height 20
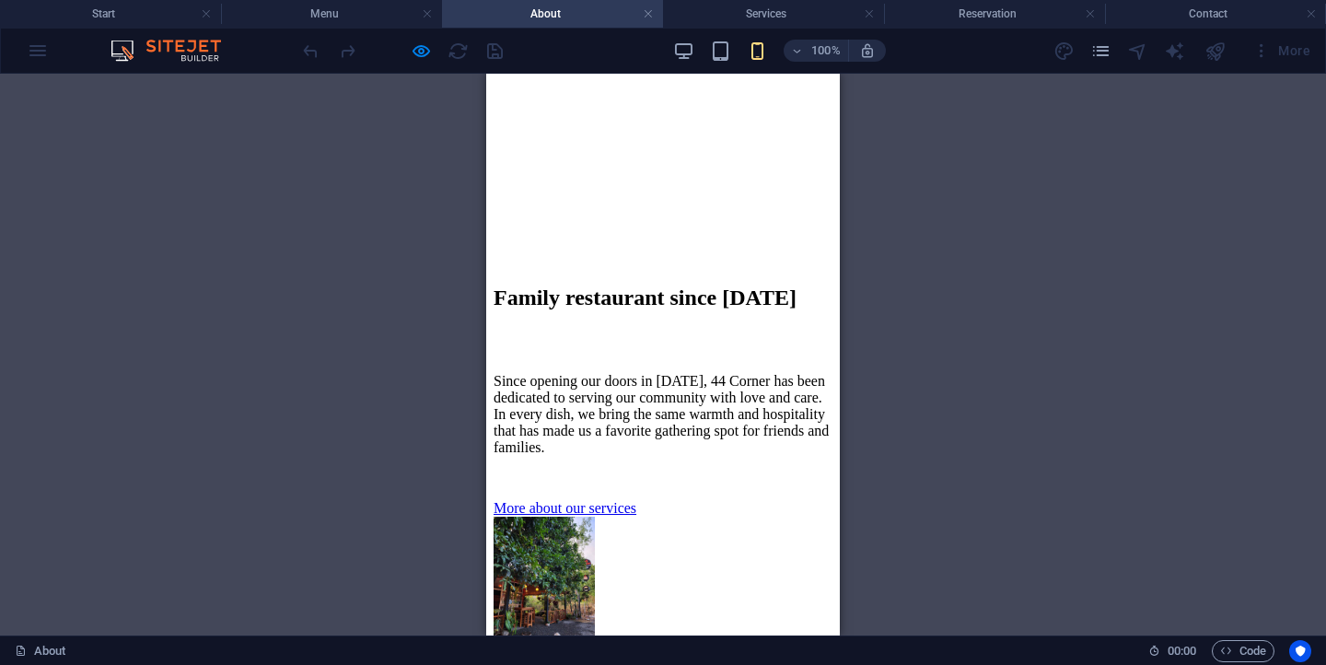
scroll to position [1578, 0]
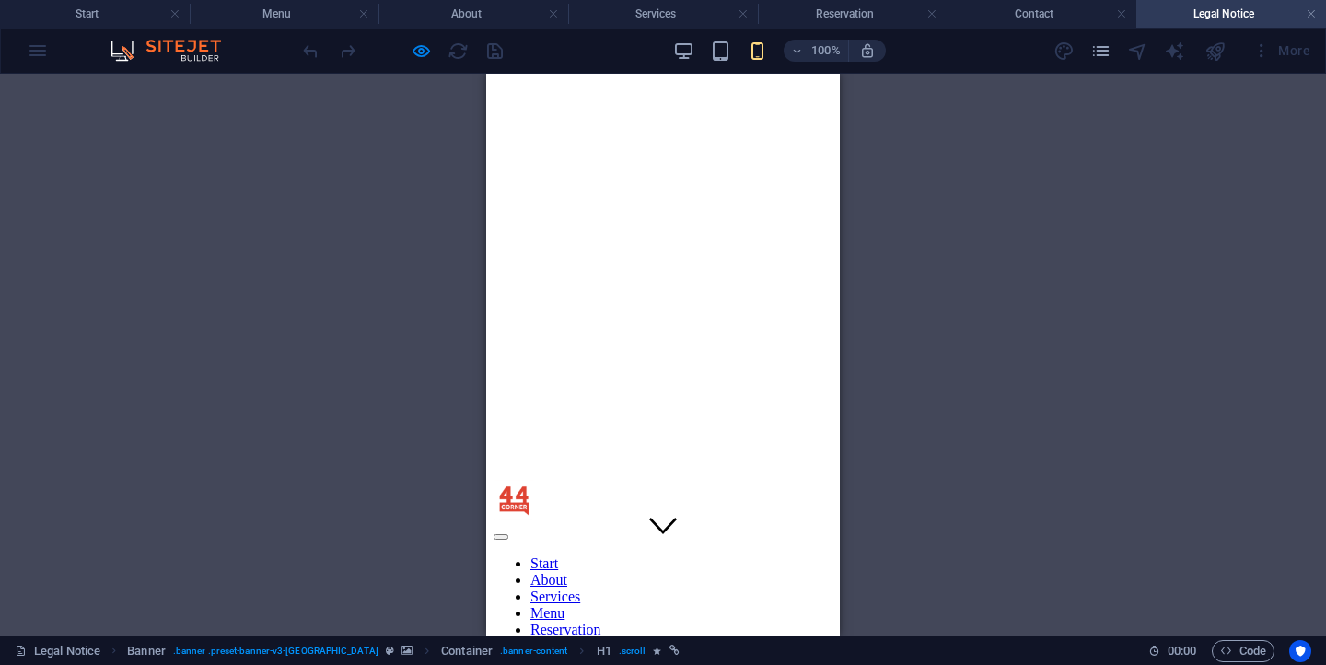
scroll to position [0, 0]
click at [810, 602] on div at bounding box center [662, 610] width 339 height 17
click at [673, 602] on div at bounding box center [662, 610] width 339 height 17
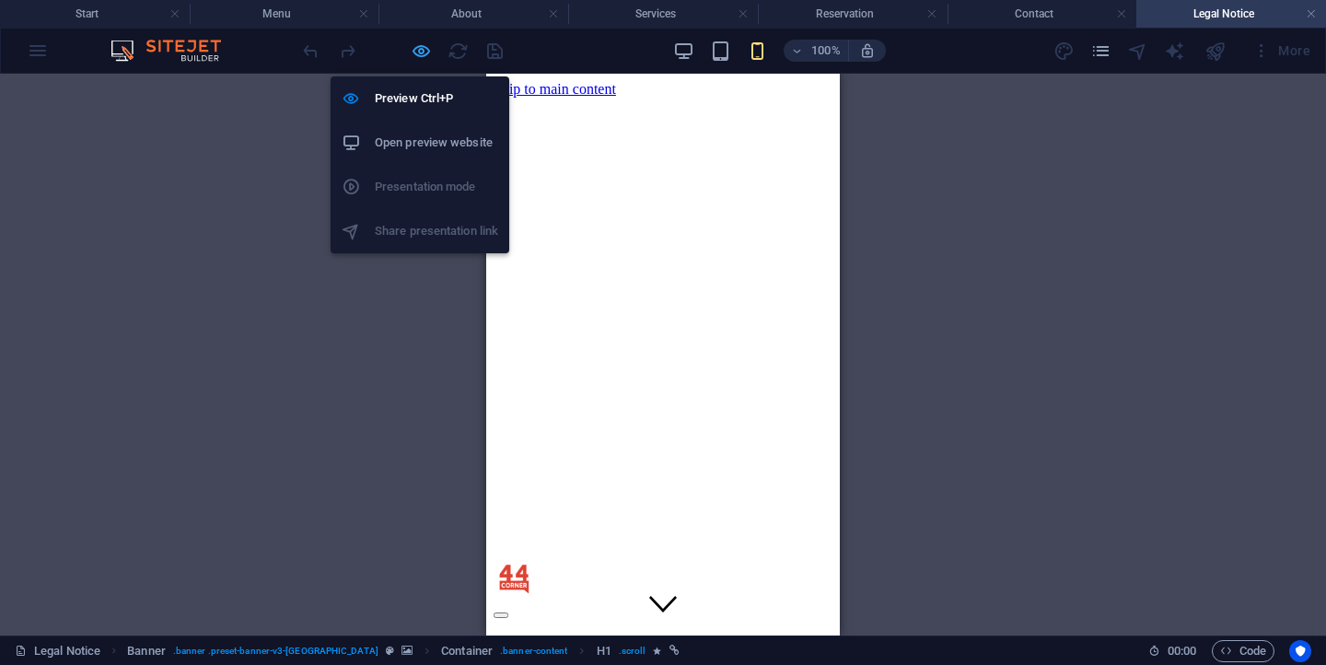
click at [414, 51] on icon "button" at bounding box center [421, 51] width 21 height 21
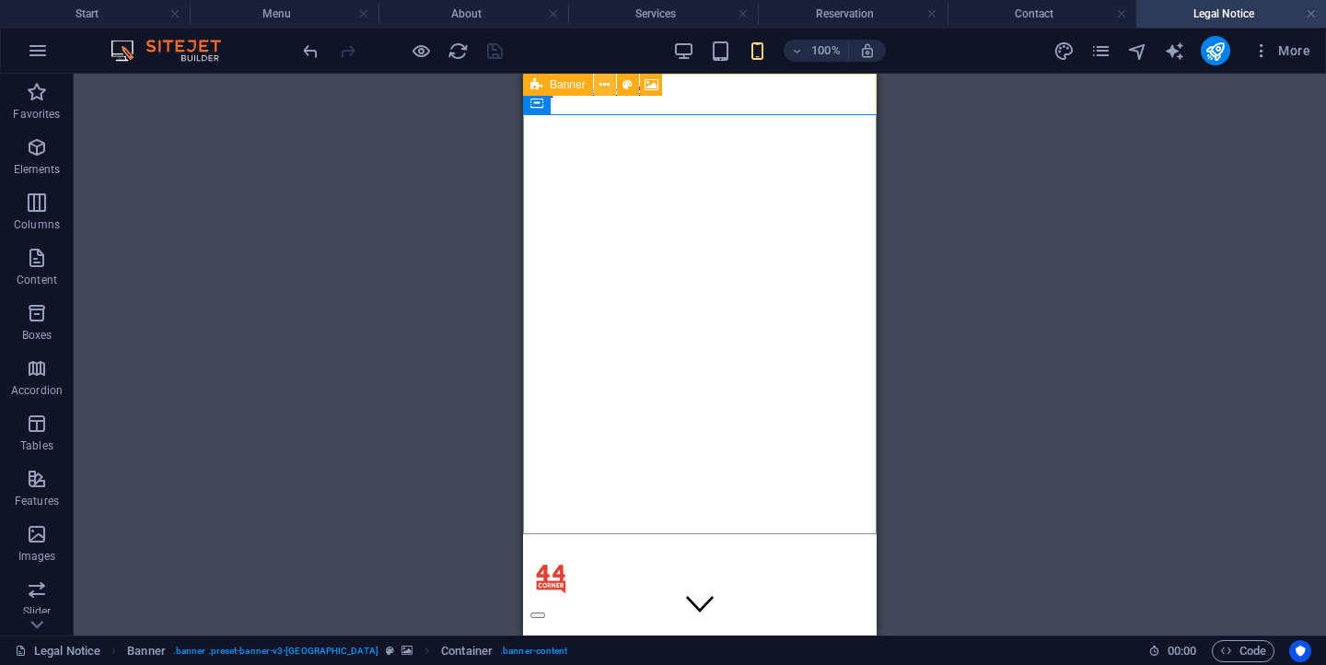
click at [601, 87] on icon at bounding box center [604, 84] width 10 height 19
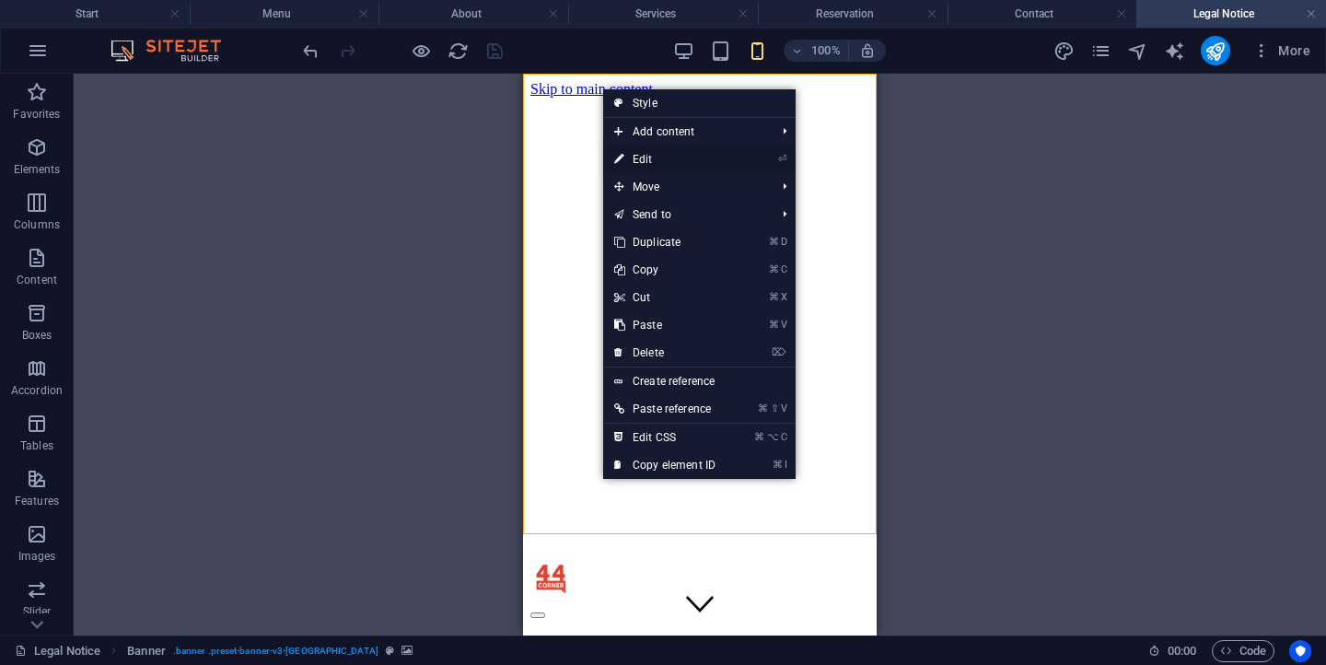
click at [662, 155] on link "⏎ Edit" at bounding box center [664, 159] width 123 height 28
select select "vh"
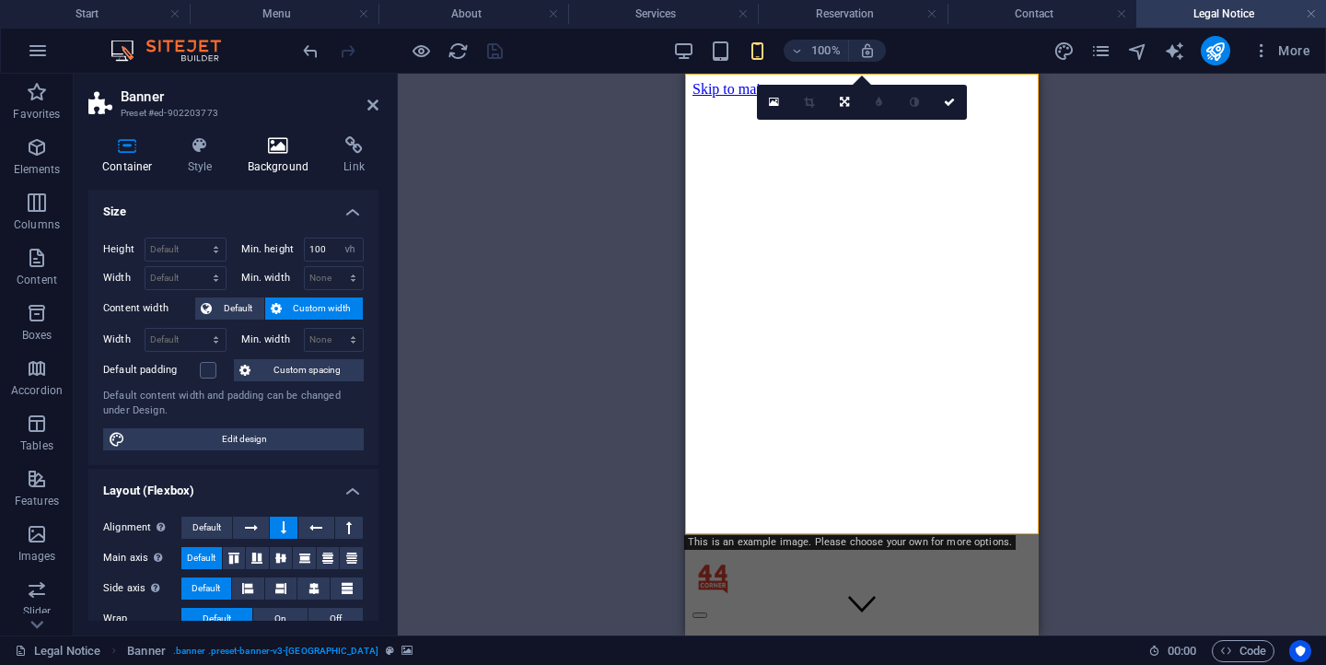
click at [278, 159] on h4 "Background" at bounding box center [282, 155] width 97 height 39
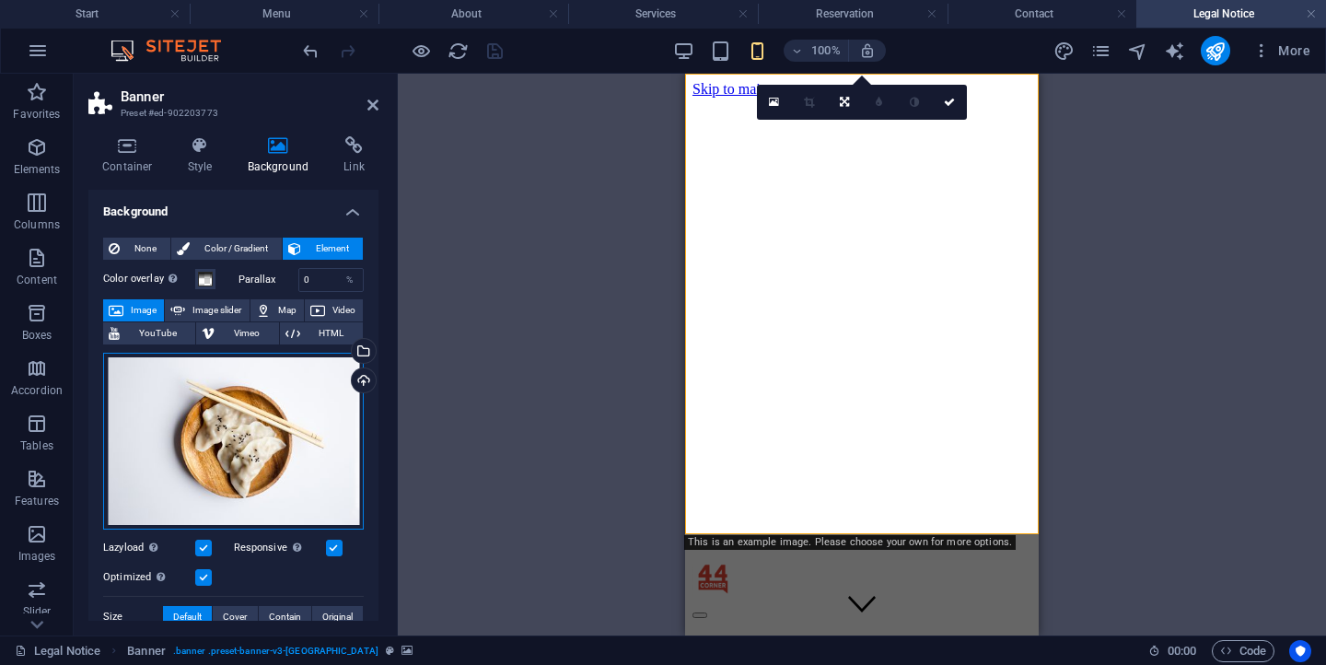
click at [296, 395] on div "Drag files here, click to choose files or select files from Files or our free s…" at bounding box center [233, 441] width 261 height 177
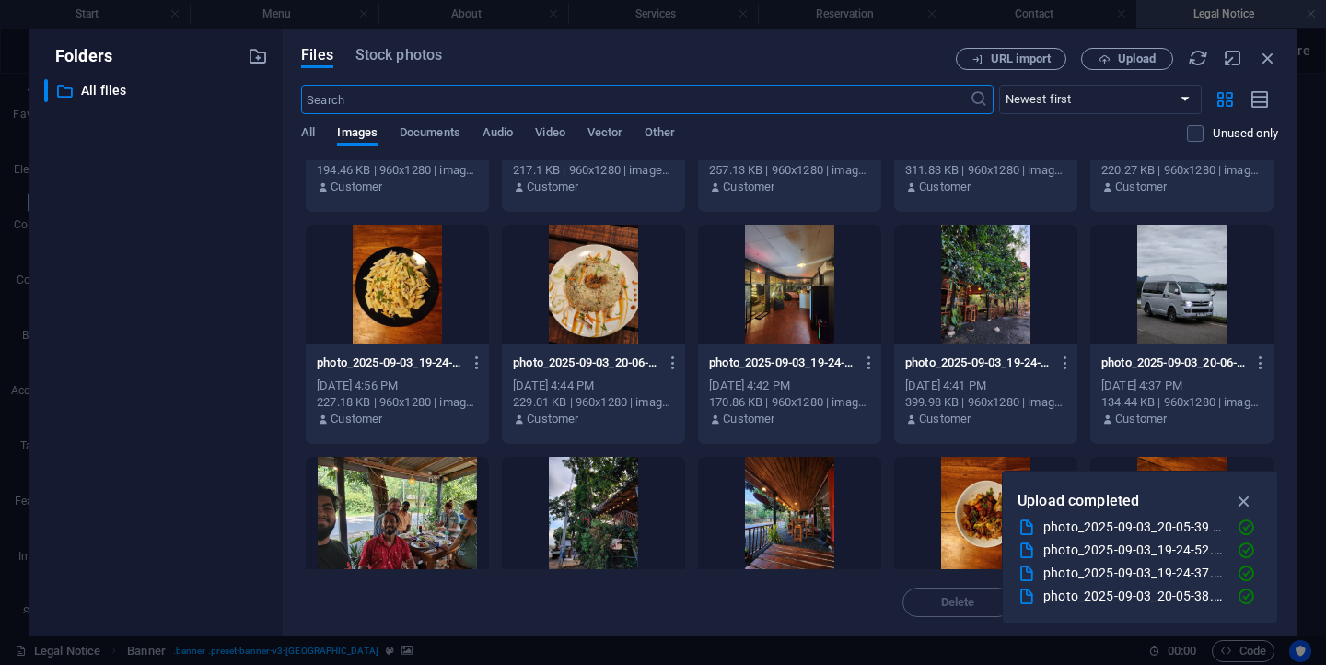
scroll to position [637, 0]
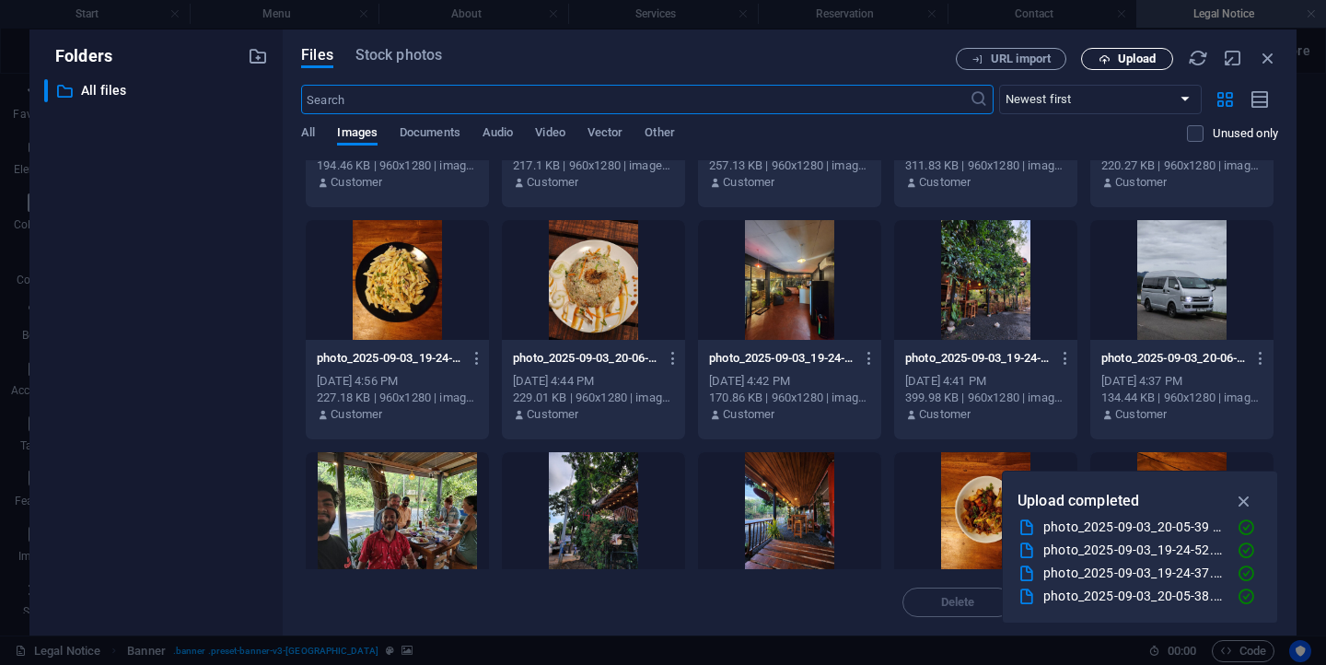
click at [1114, 62] on span "Upload" at bounding box center [1126, 59] width 75 height 12
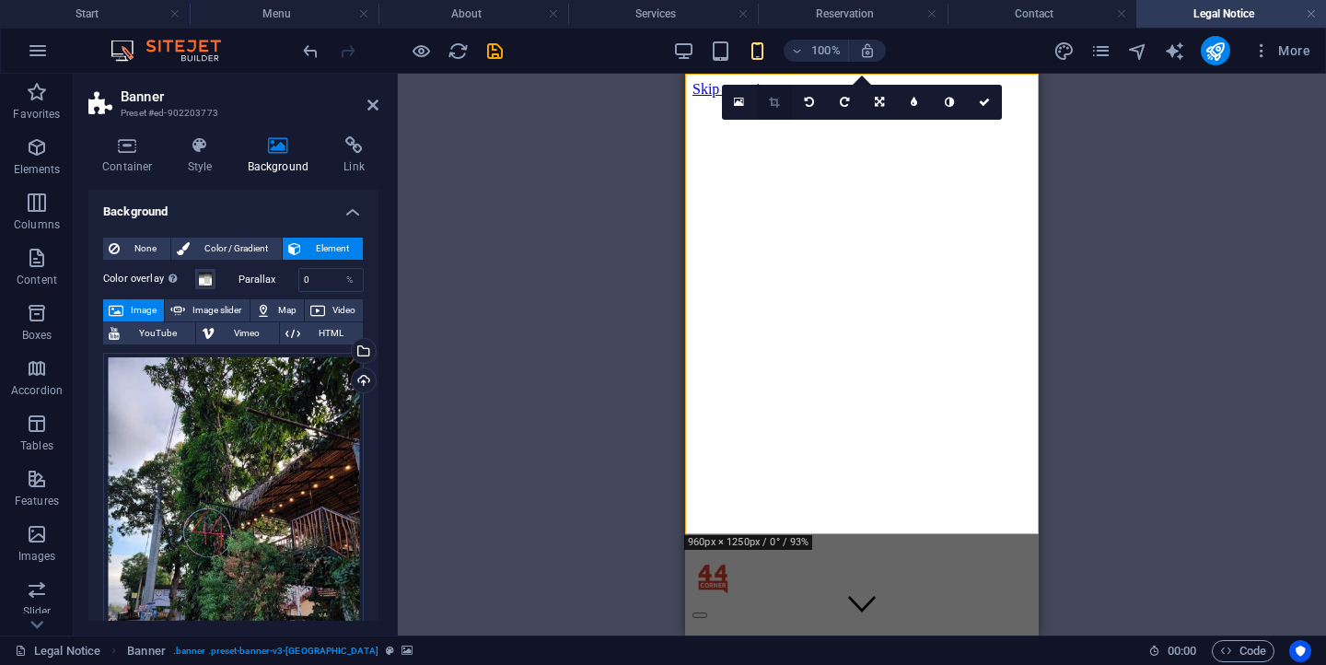
click at [779, 105] on icon at bounding box center [774, 102] width 10 height 11
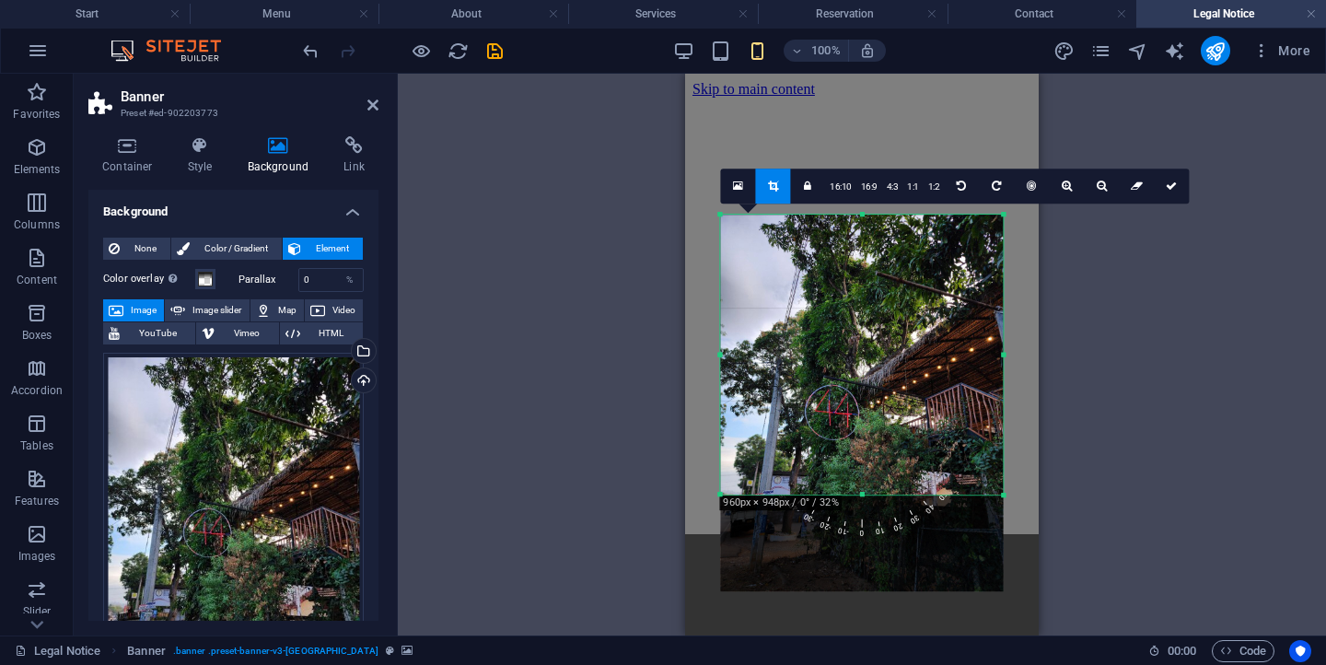
drag, startPoint x: 922, startPoint y: 273, endPoint x: 905, endPoint y: 127, distance: 147.3
click at [905, 126] on div "Drag here to replace the existing content. Press “Ctrl” if you want to create a…" at bounding box center [862, 355] width 354 height 562
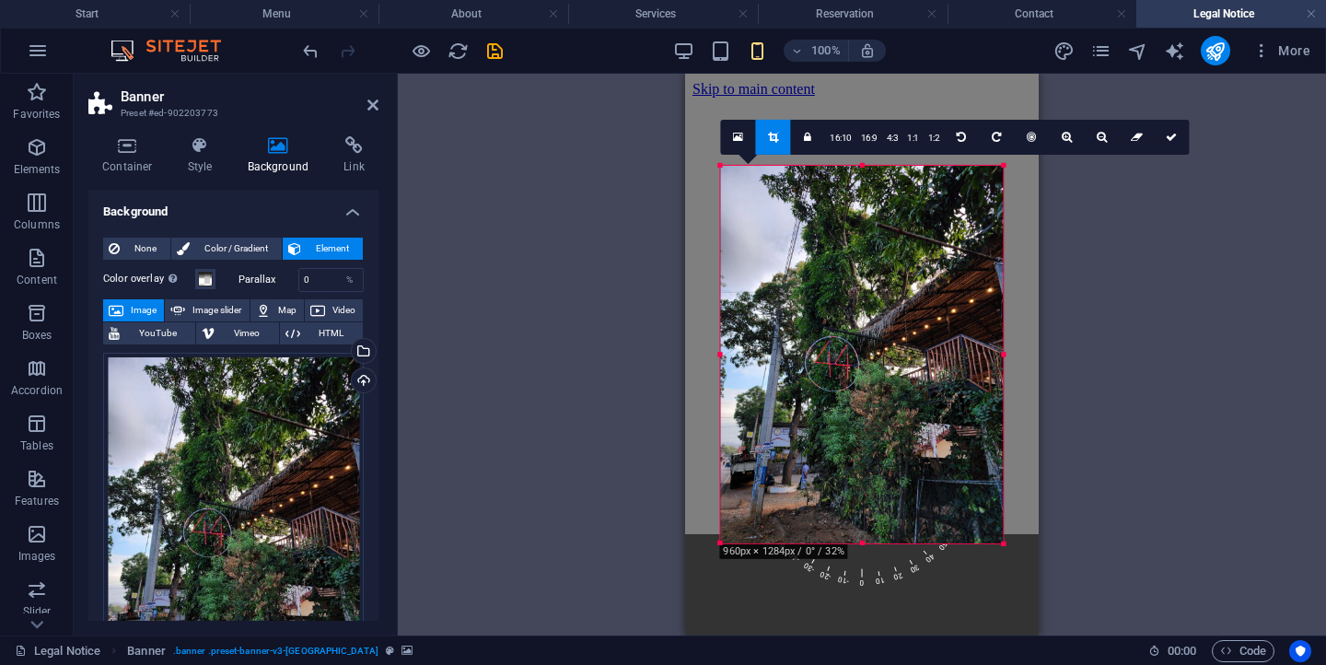
drag, startPoint x: 875, startPoint y: 509, endPoint x: 880, endPoint y: 582, distance: 72.9
click at [880, 543] on div "180 170 160 150 140 130 120 110 100 90 80 70 60 50 40 30 20 10 0 -10 -20 -30 -4…" at bounding box center [861, 354] width 283 height 377
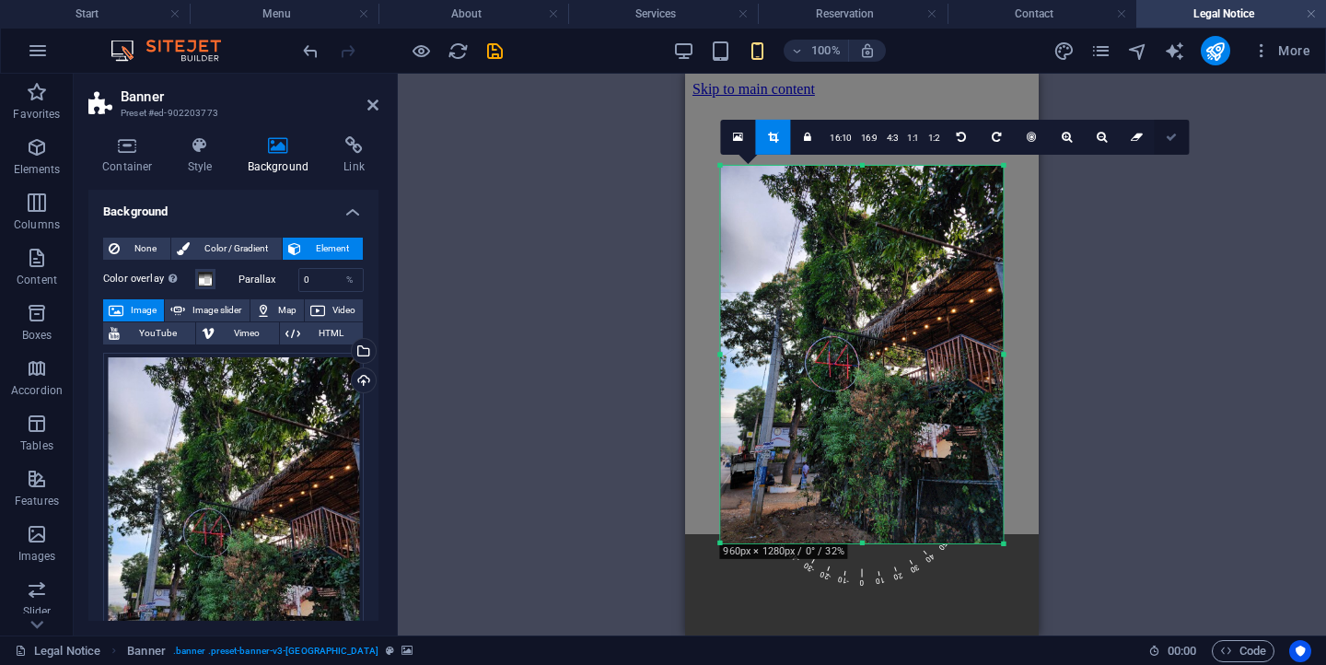
click at [1165, 136] on icon at bounding box center [1170, 137] width 11 height 11
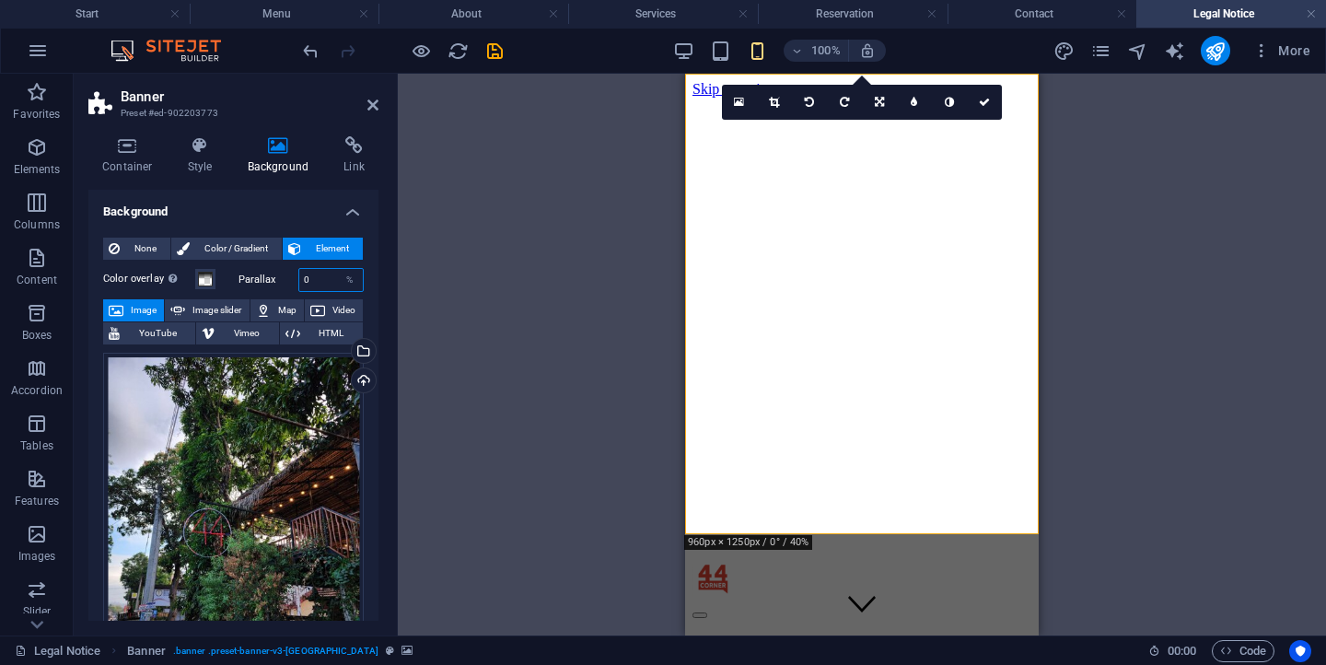
click at [325, 279] on input "0" at bounding box center [331, 280] width 64 height 22
type input "50"
click at [983, 99] on icon at bounding box center [984, 102] width 11 height 11
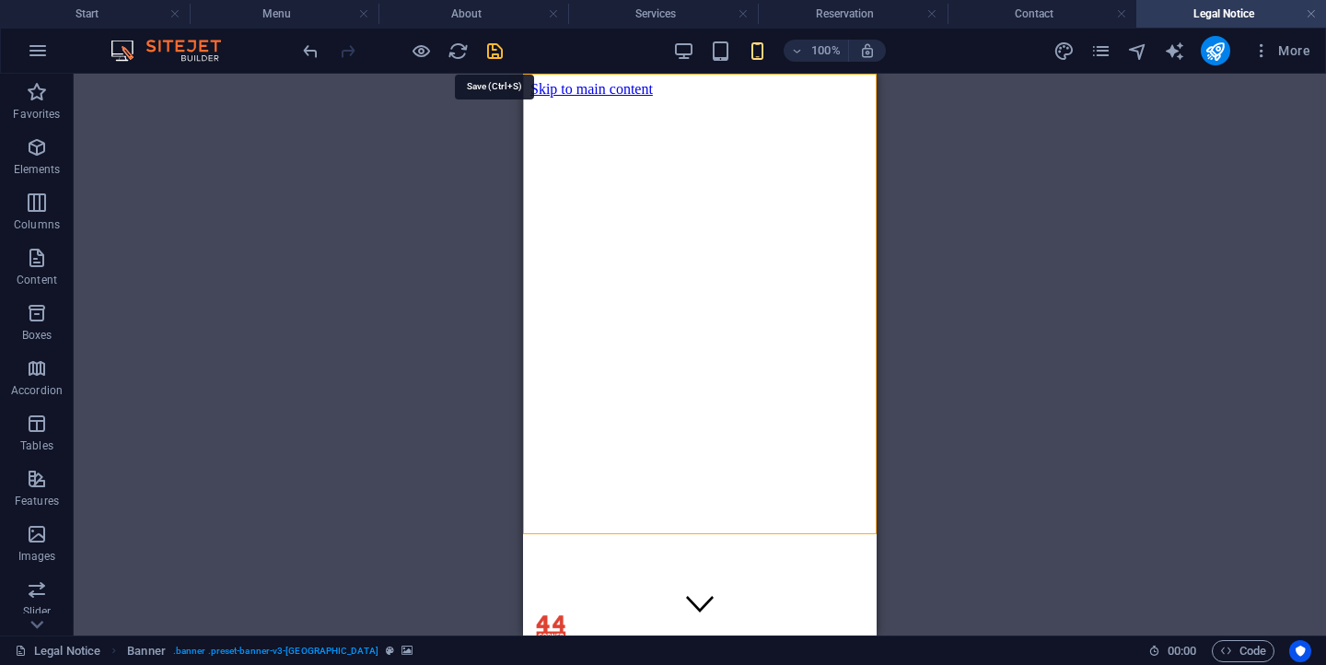
click at [484, 47] on icon "save" at bounding box center [494, 51] width 21 height 21
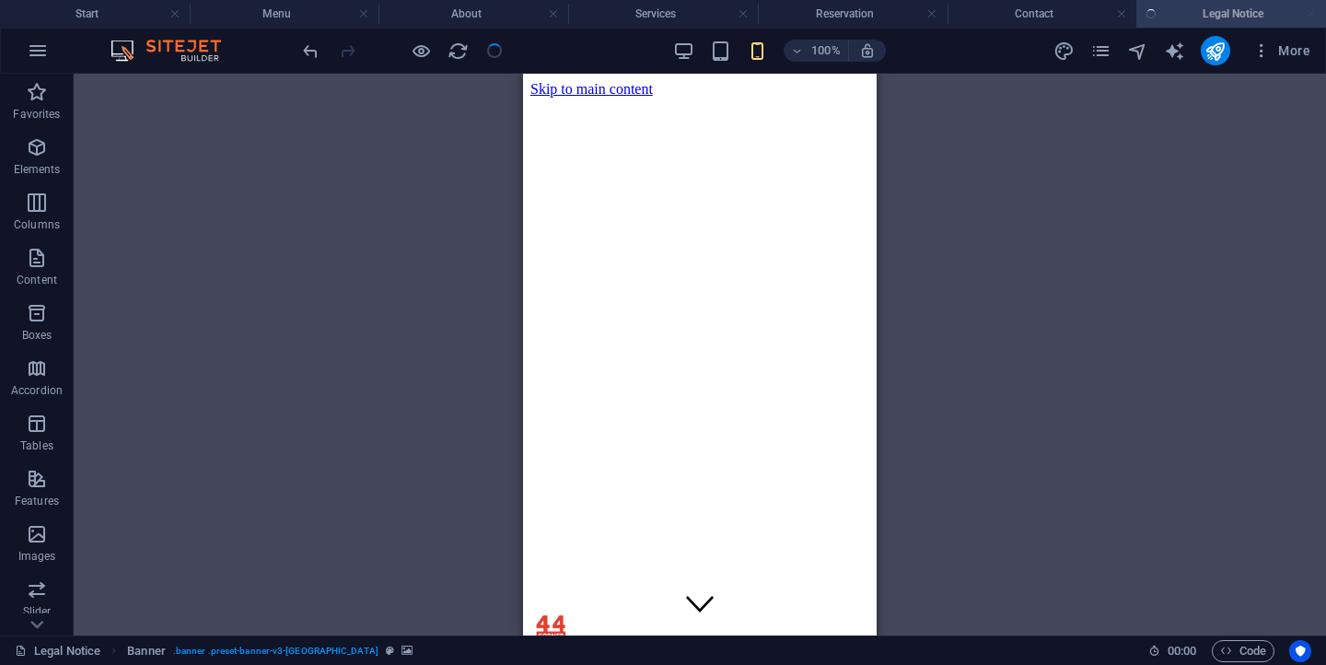
click at [491, 47] on div at bounding box center [402, 50] width 206 height 29
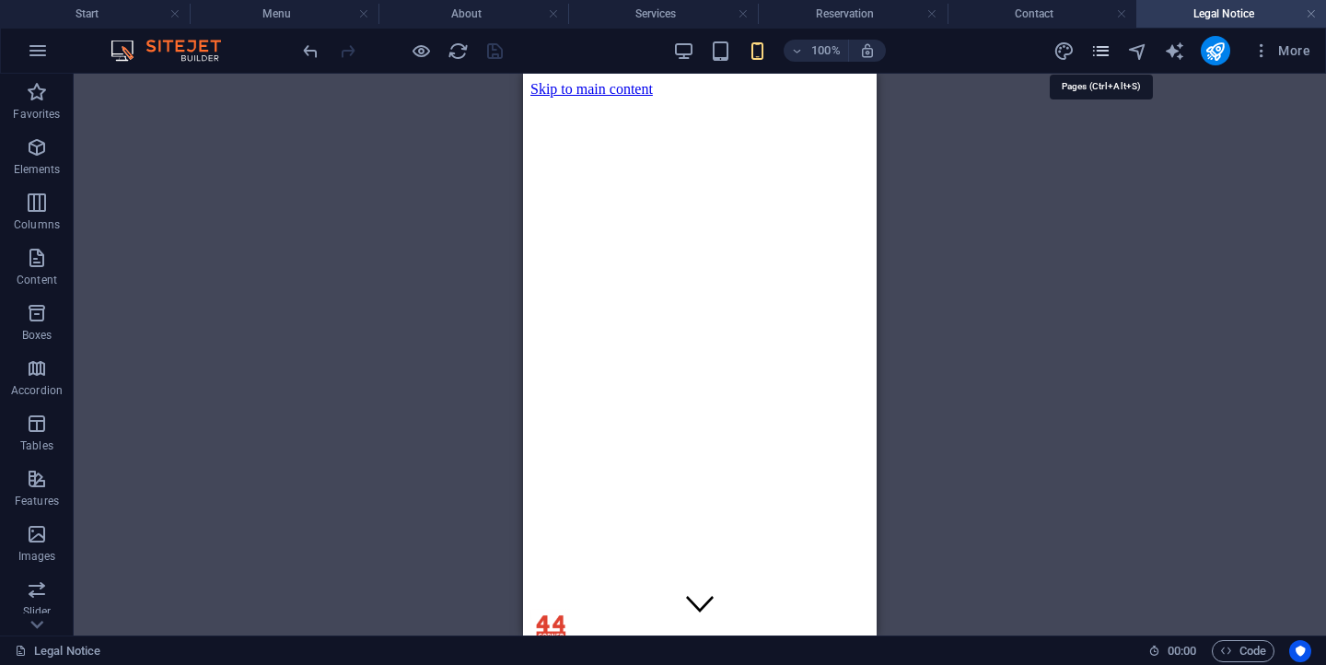
click at [1107, 53] on icon "pages" at bounding box center [1100, 51] width 21 height 21
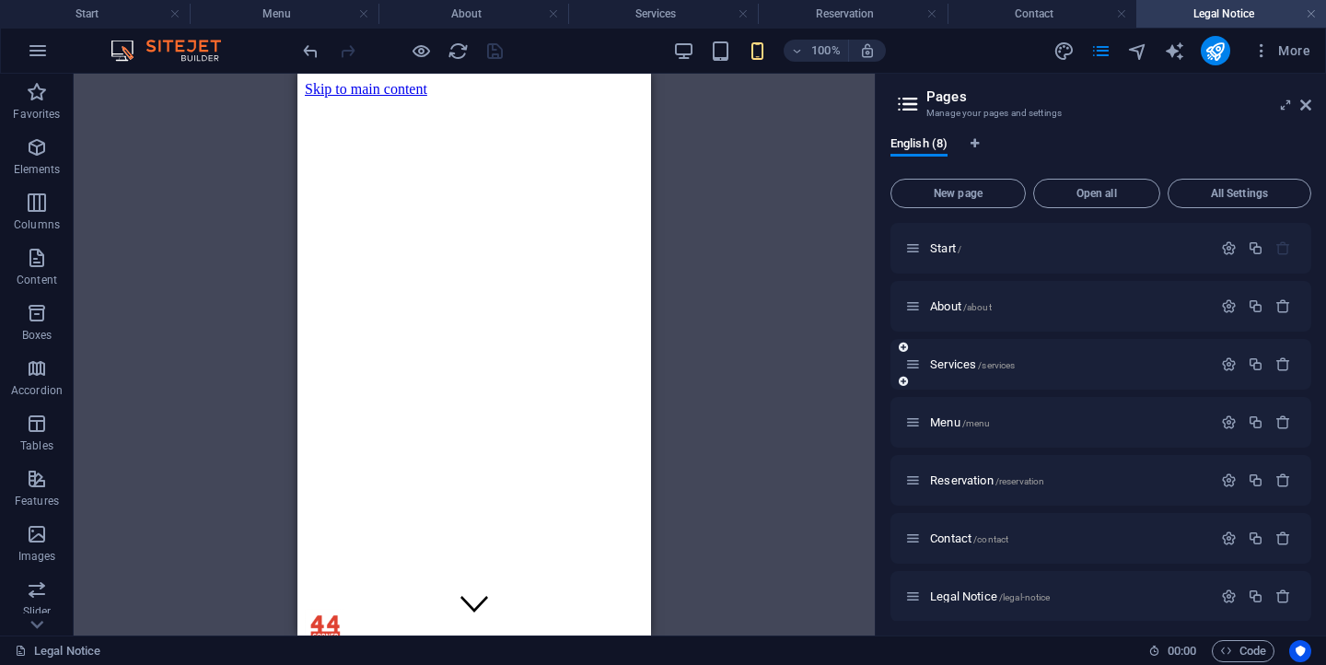
scroll to position [66, 0]
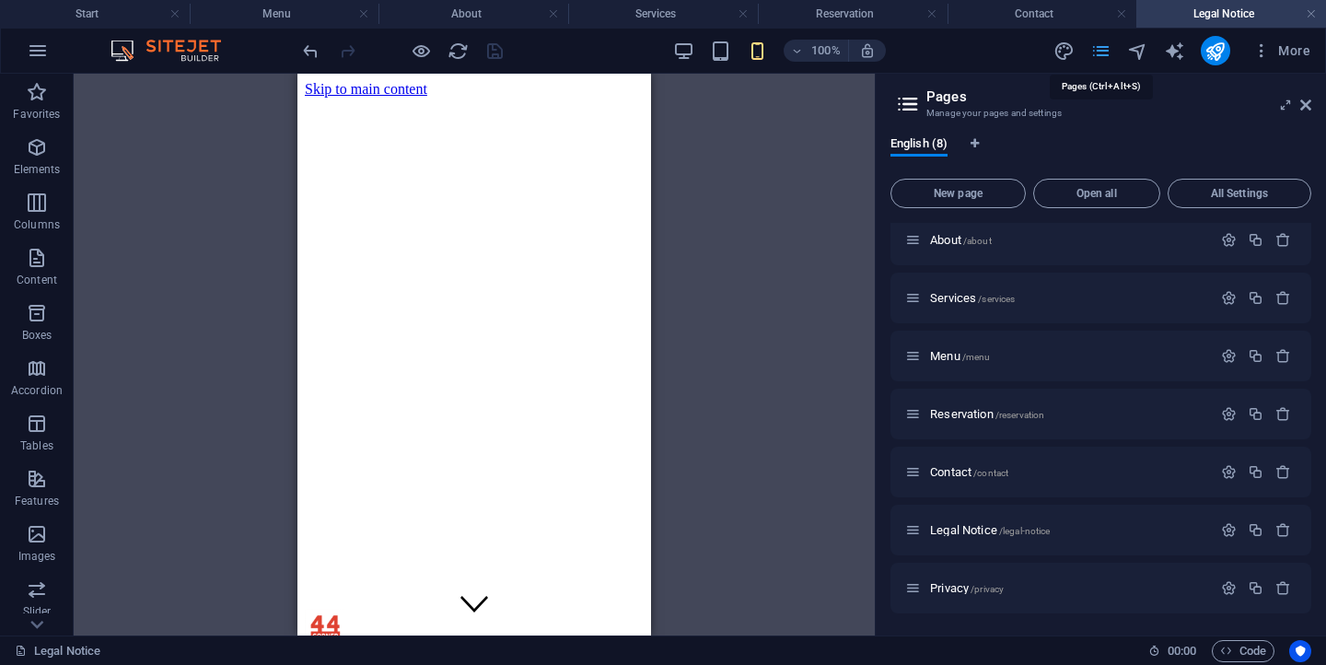
click at [1101, 52] on icon "pages" at bounding box center [1100, 51] width 21 height 21
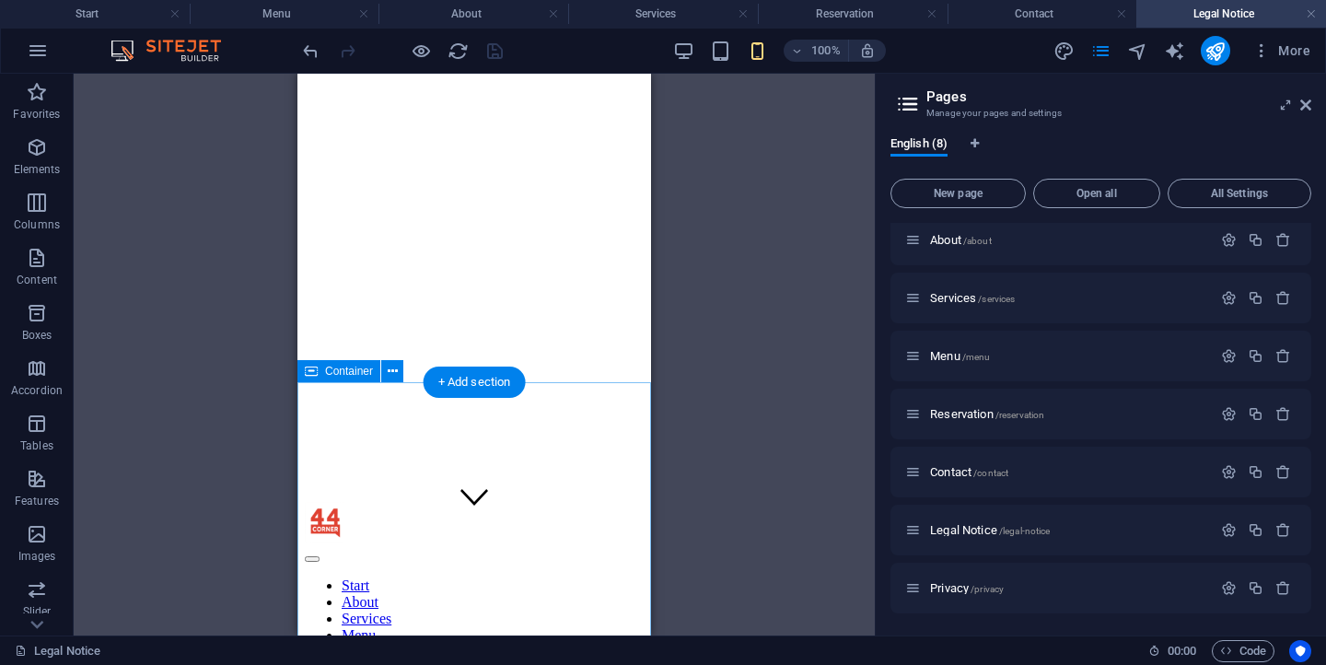
scroll to position [152, 0]
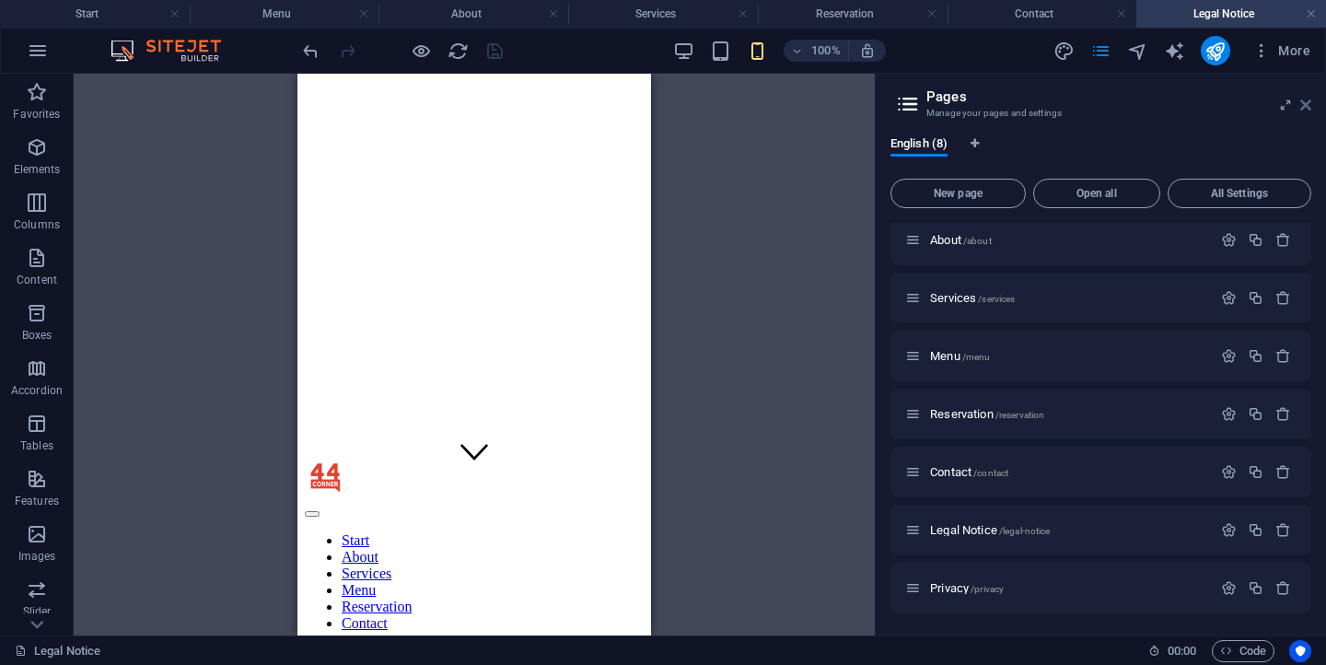
click at [1307, 103] on icon at bounding box center [1305, 105] width 11 height 15
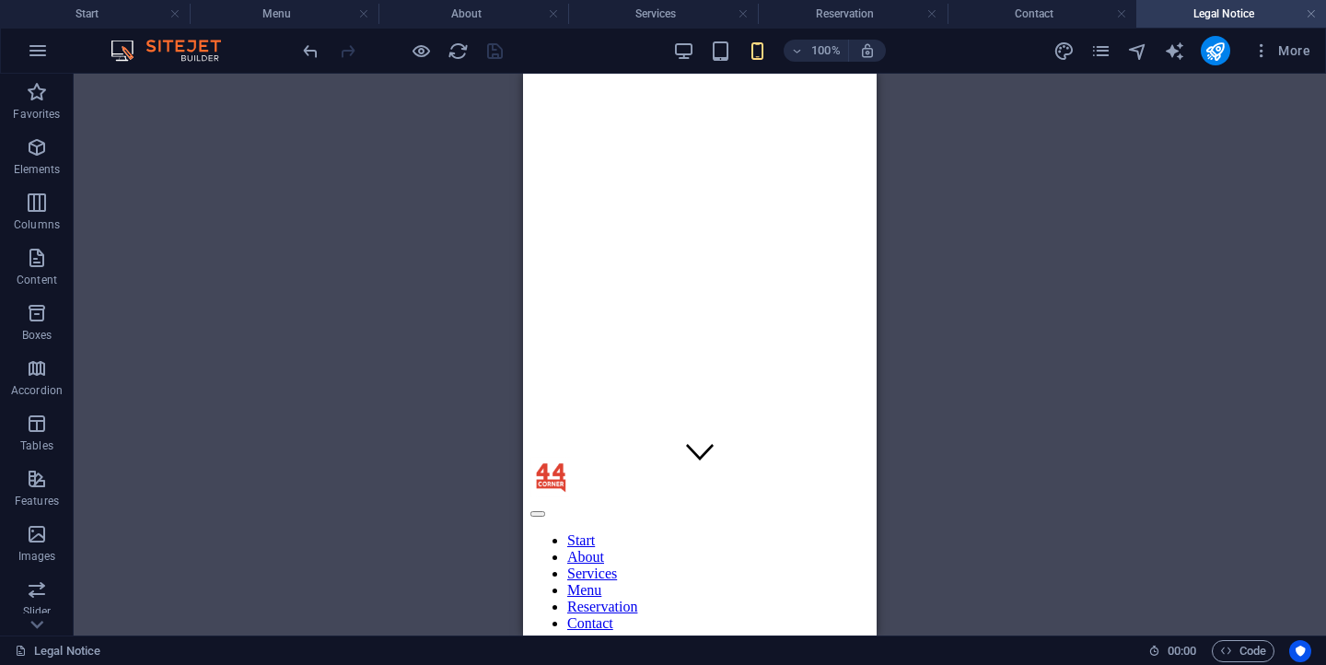
scroll to position [1033, 0]
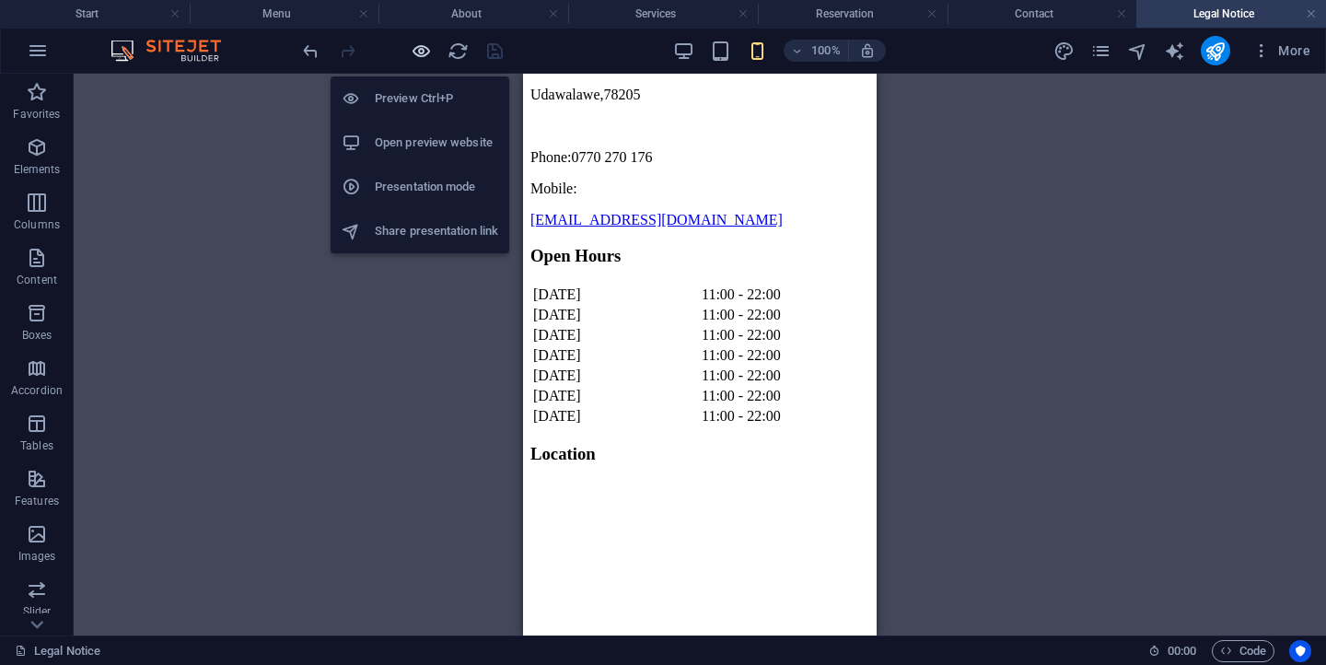
click at [423, 47] on icon "button" at bounding box center [421, 51] width 21 height 21
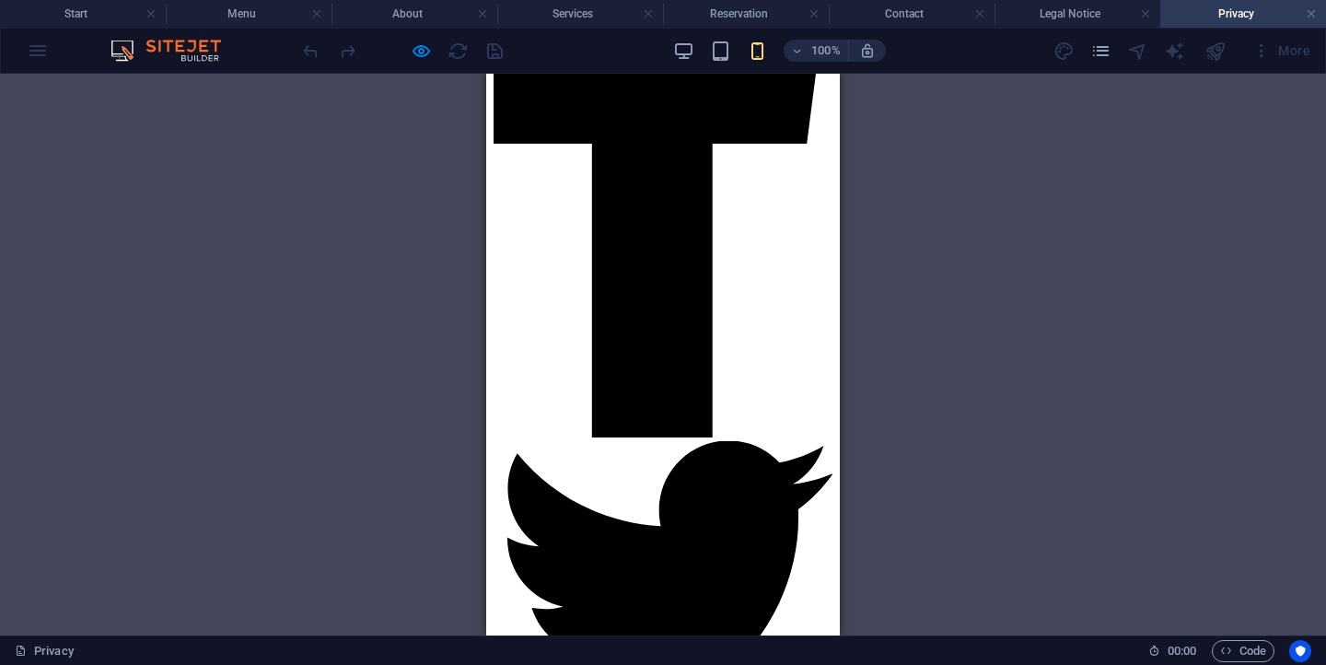
scroll to position [8564, 0]
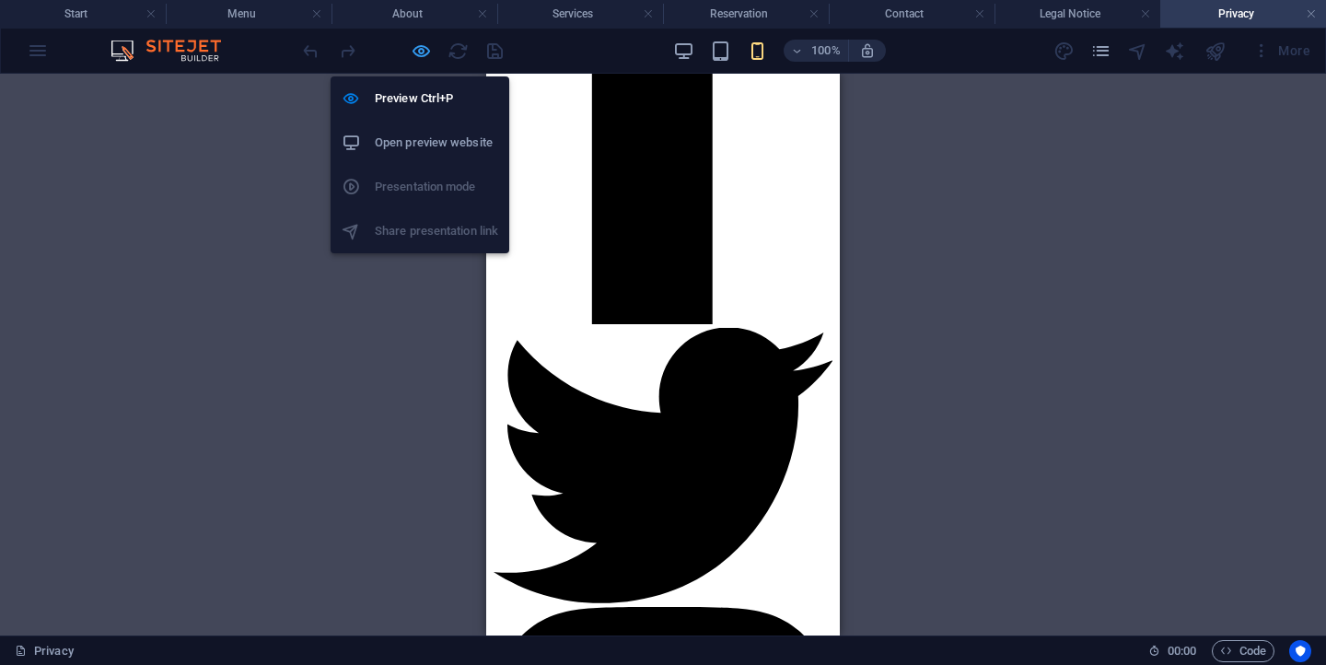
click at [421, 54] on icon "button" at bounding box center [421, 51] width 21 height 21
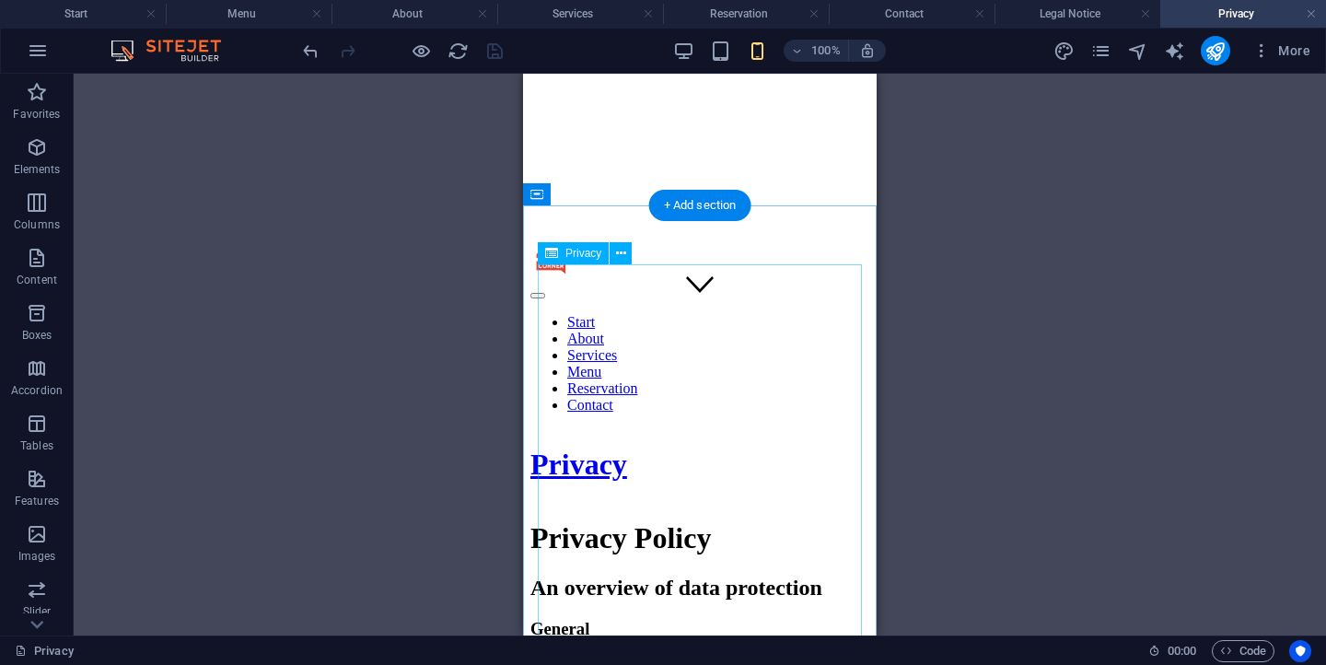
scroll to position [330, 0]
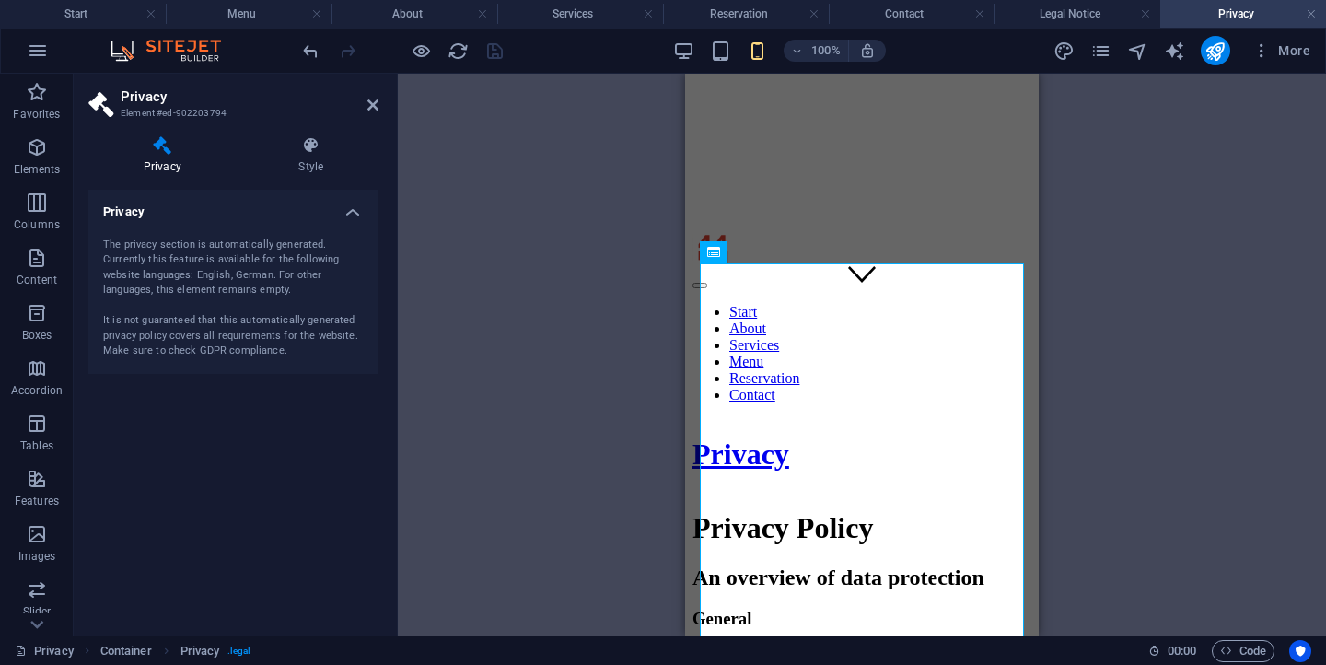
click at [640, 523] on div "H1 Banner Container Container Privacy" at bounding box center [862, 355] width 928 height 562
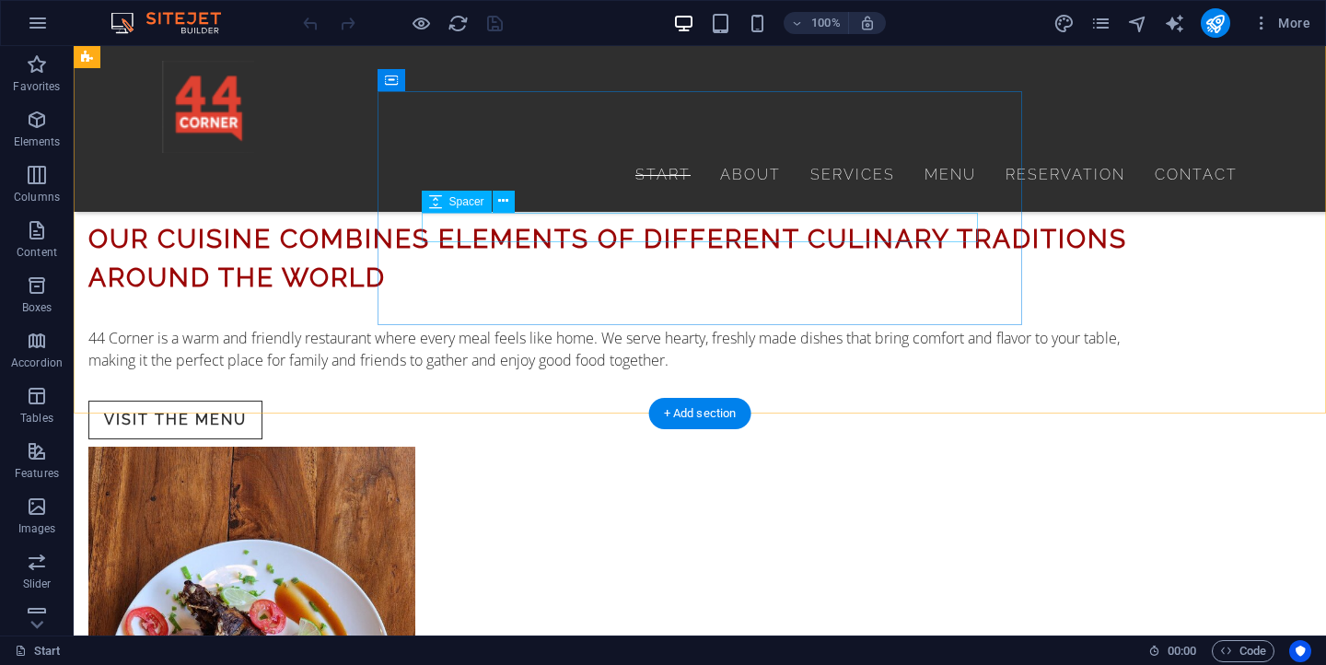
scroll to position [1020, 0]
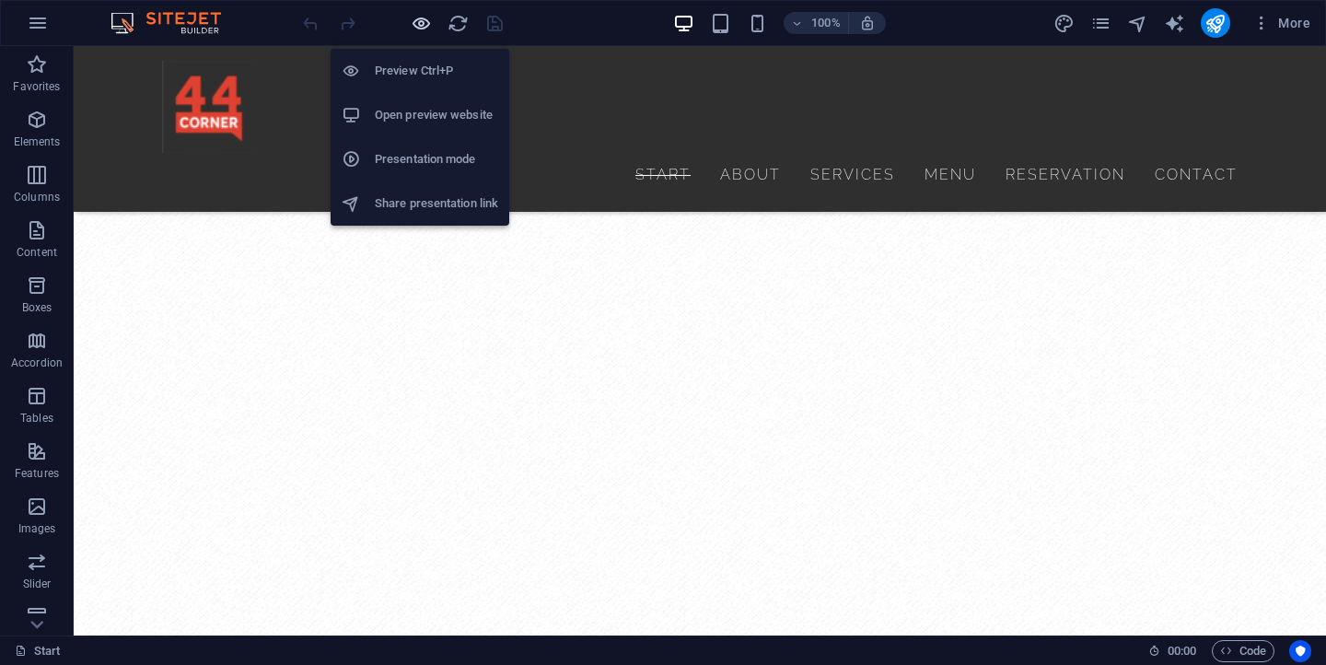
click at [423, 29] on icon "button" at bounding box center [421, 23] width 21 height 21
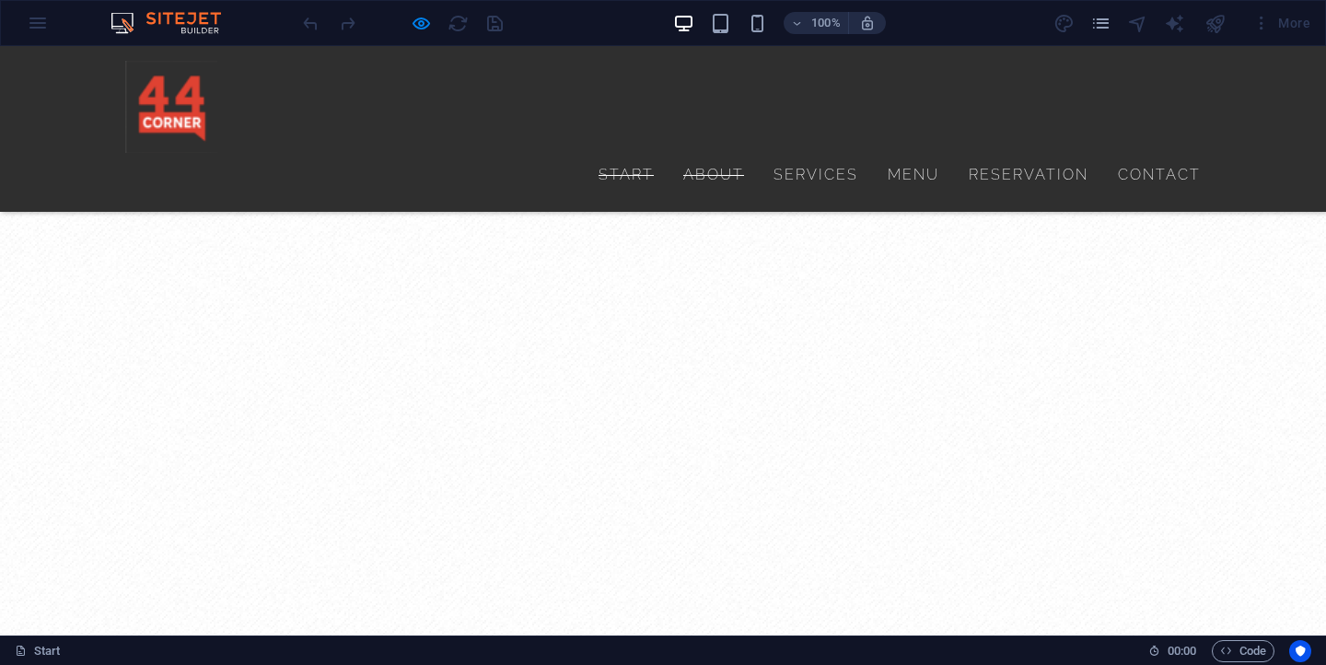
click at [719, 153] on link "About" at bounding box center [713, 175] width 61 height 44
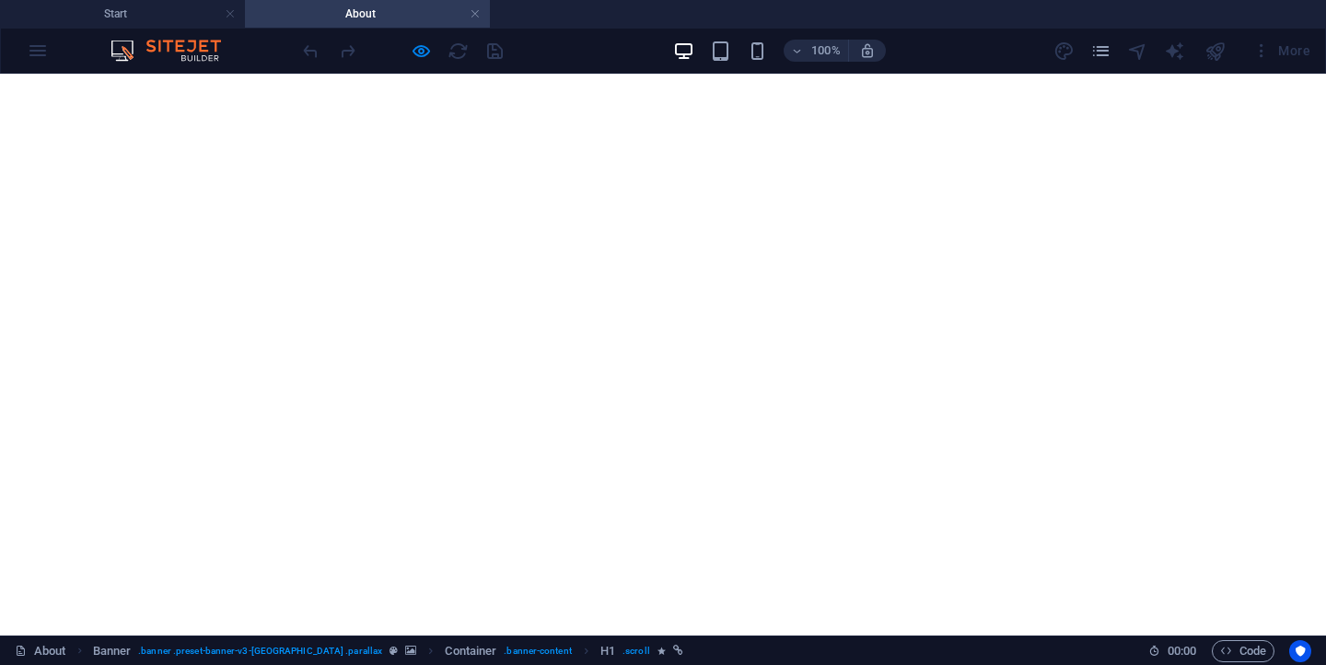
scroll to position [1388, 0]
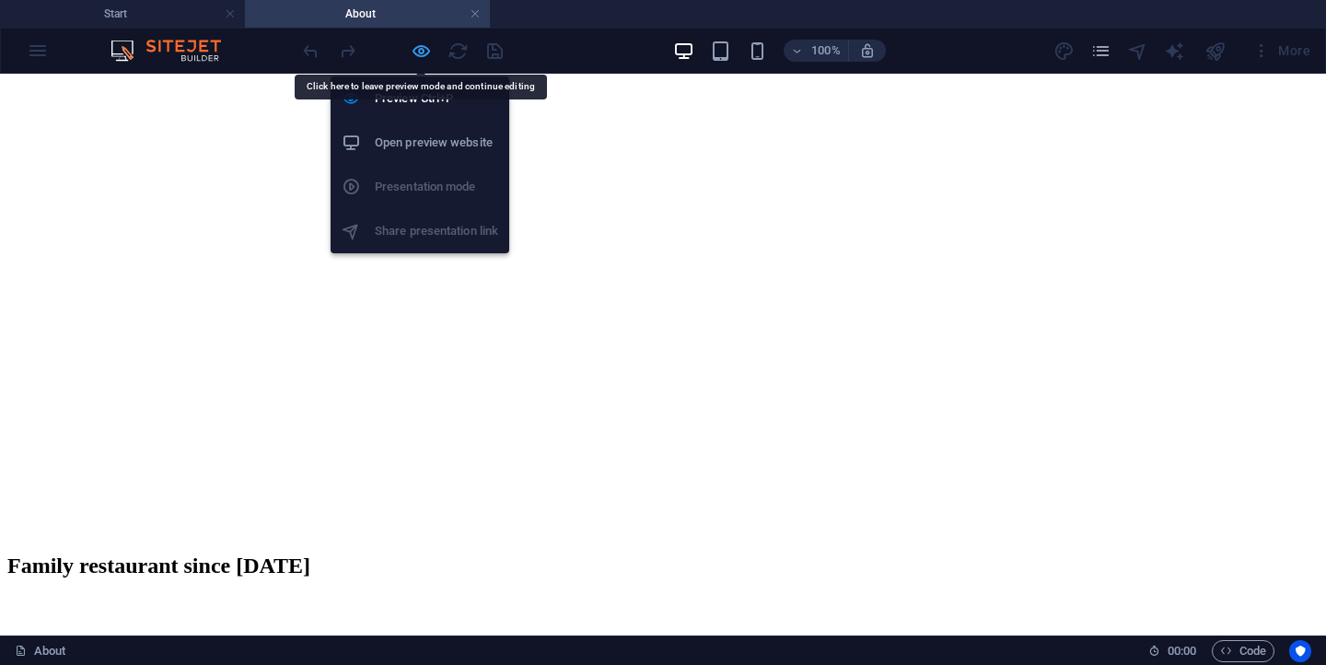
click at [423, 52] on icon "button" at bounding box center [421, 51] width 21 height 21
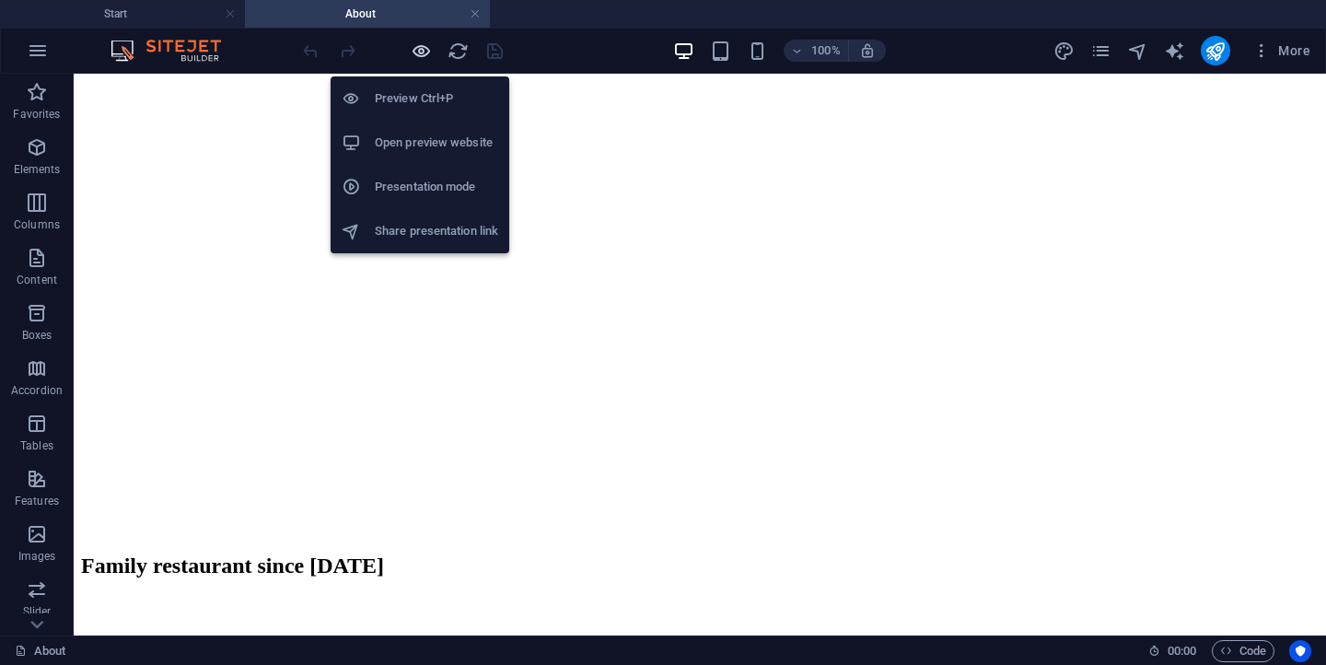
click at [428, 52] on icon "button" at bounding box center [421, 51] width 21 height 21
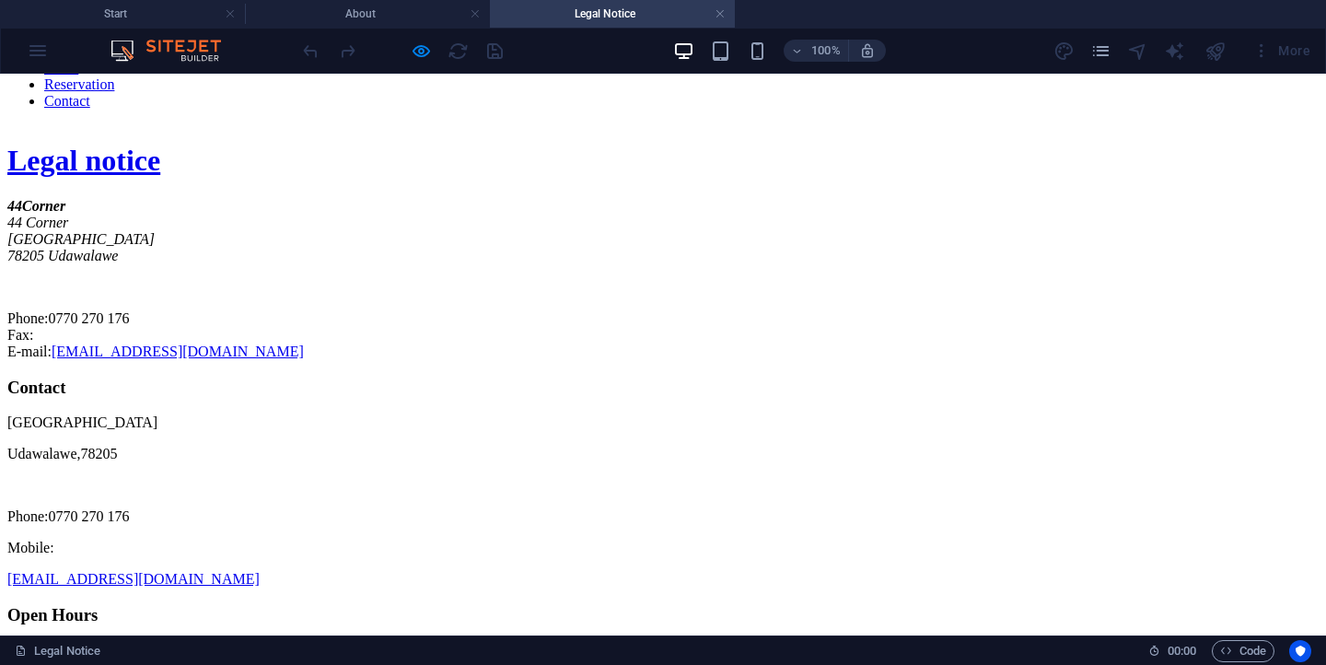
scroll to position [713, 0]
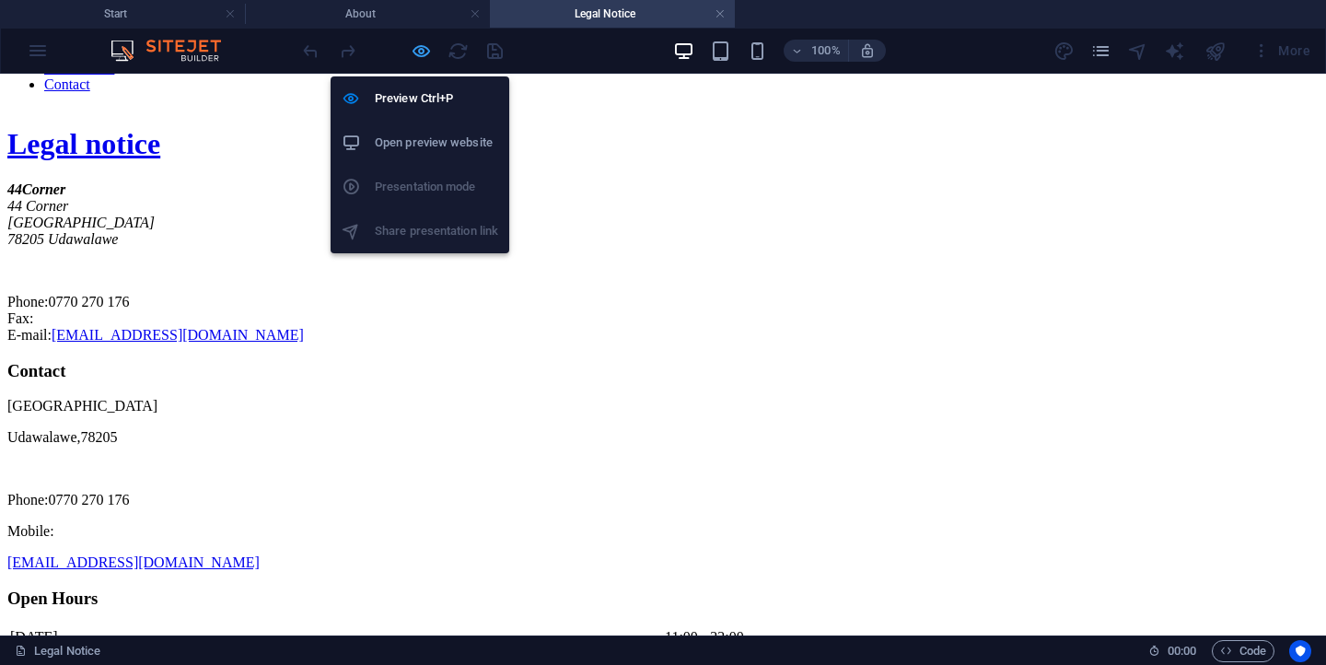
click at [424, 48] on icon "button" at bounding box center [421, 51] width 21 height 21
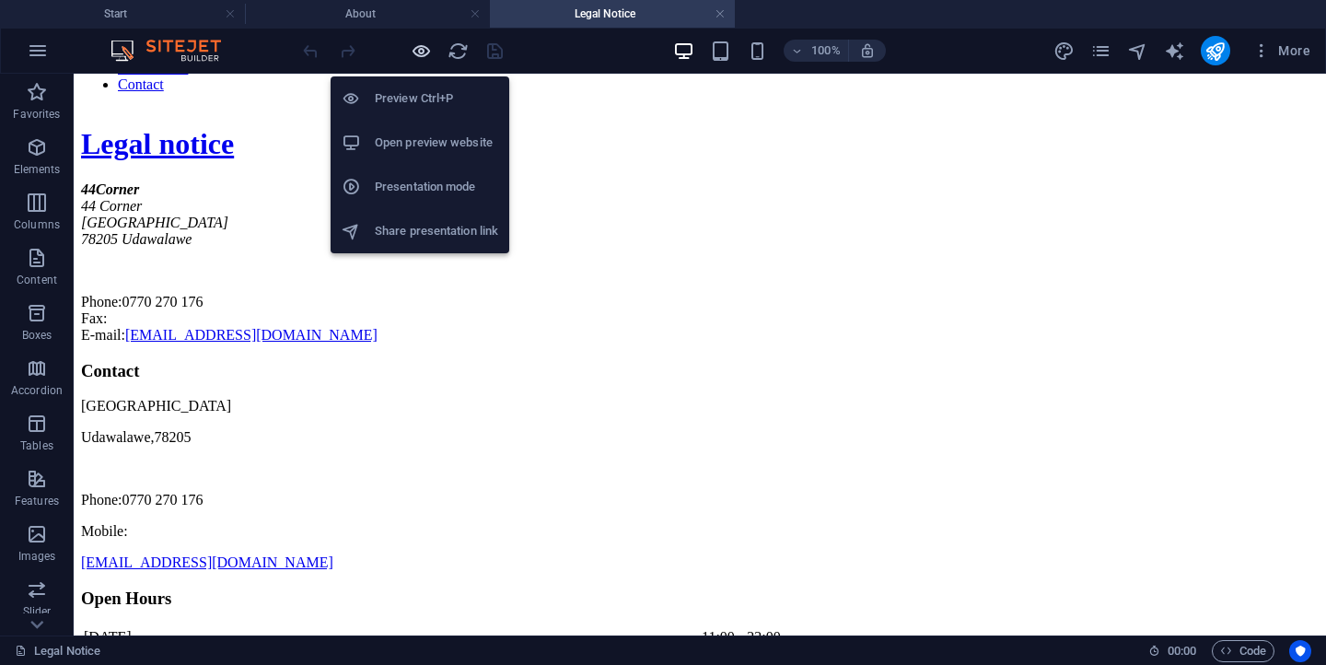
click at [425, 52] on icon "button" at bounding box center [421, 51] width 21 height 21
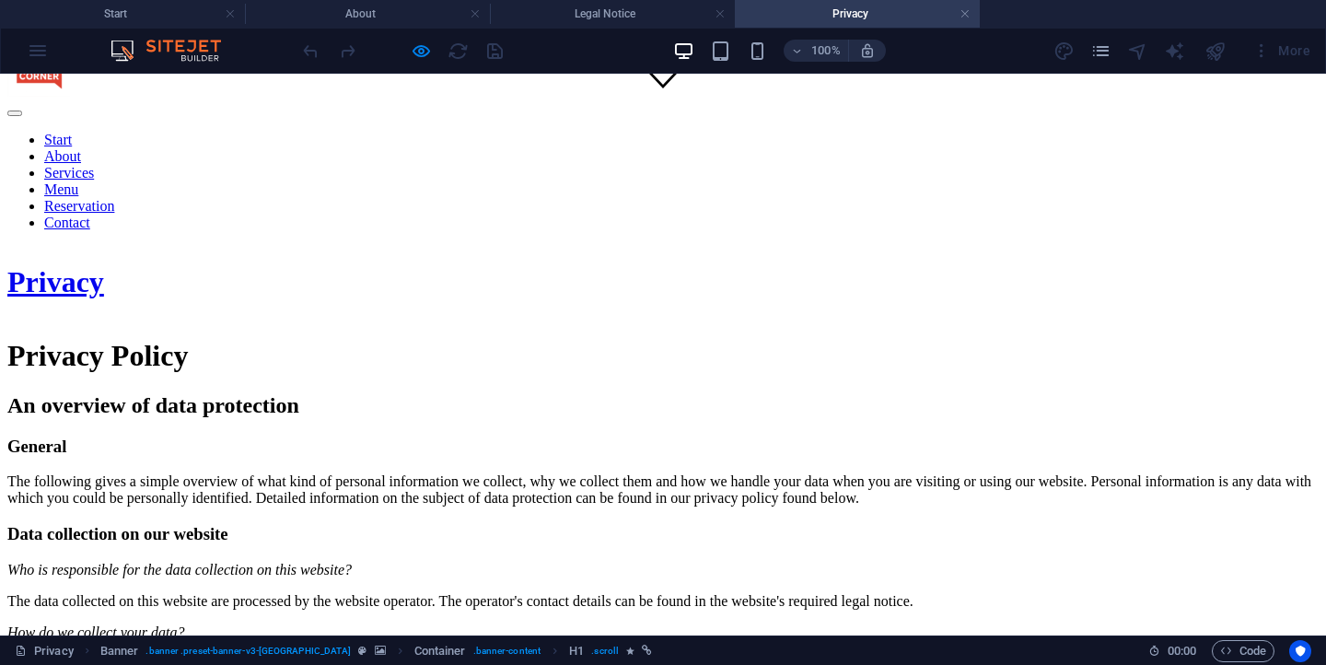
scroll to position [507, 0]
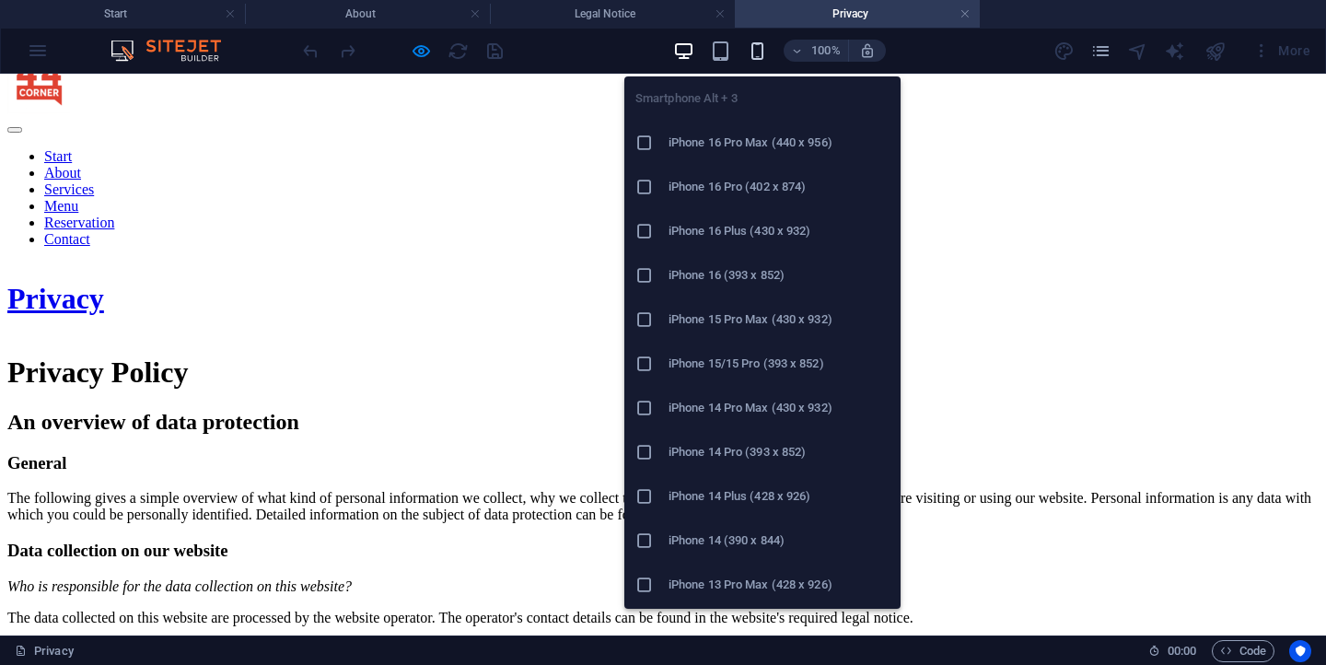
click at [752, 48] on icon "button" at bounding box center [757, 51] width 21 height 21
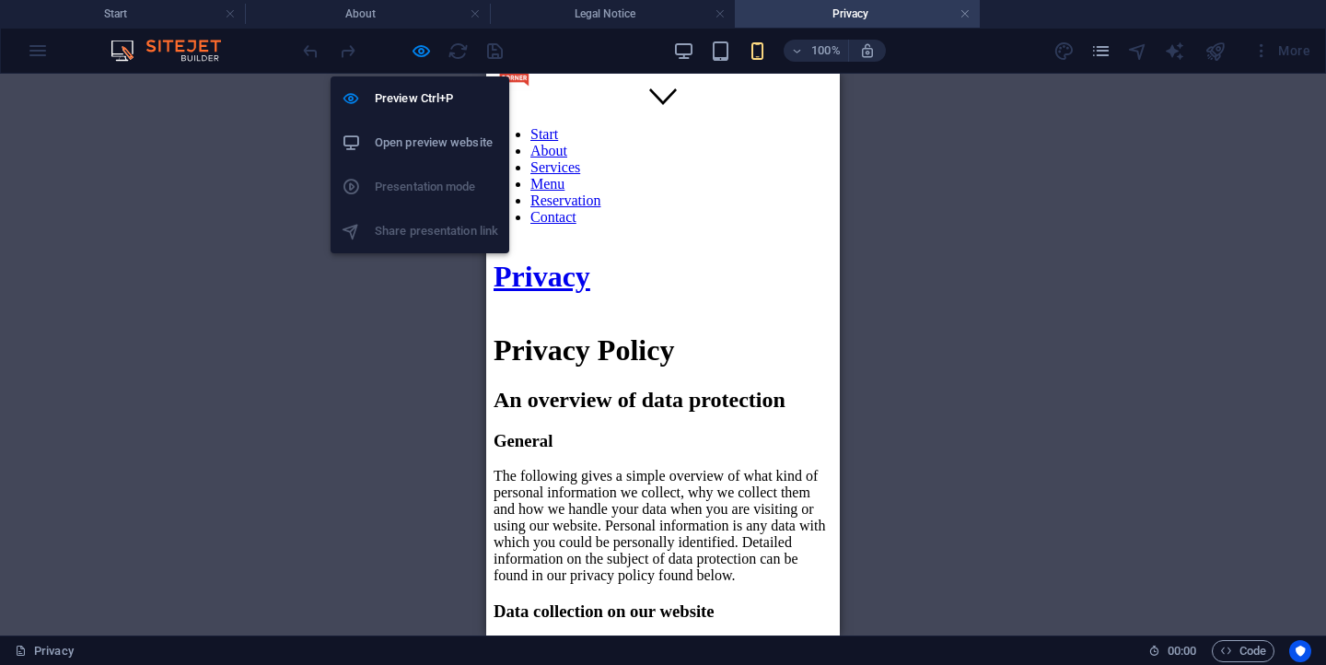
click at [430, 63] on div "Preview Ctrl+P Open preview website Presentation mode Share presentation link" at bounding box center [419, 157] width 179 height 191
click at [422, 55] on icon "button" at bounding box center [421, 51] width 21 height 21
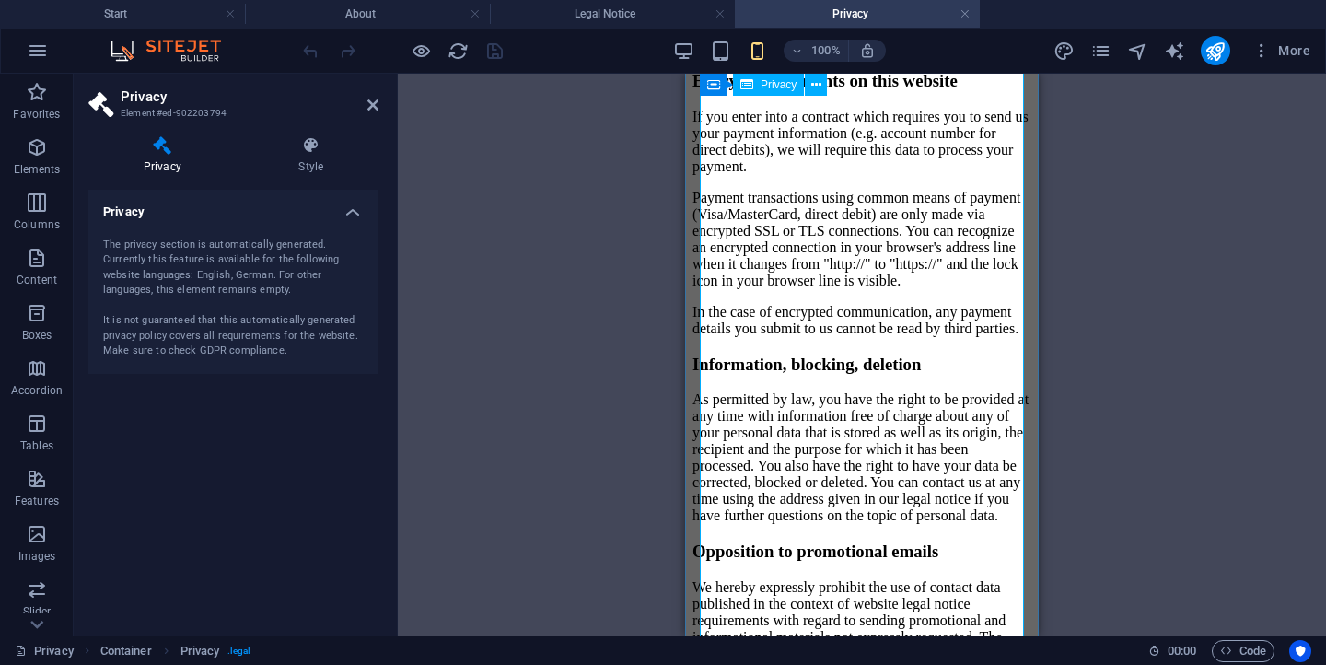
scroll to position [2907, 0]
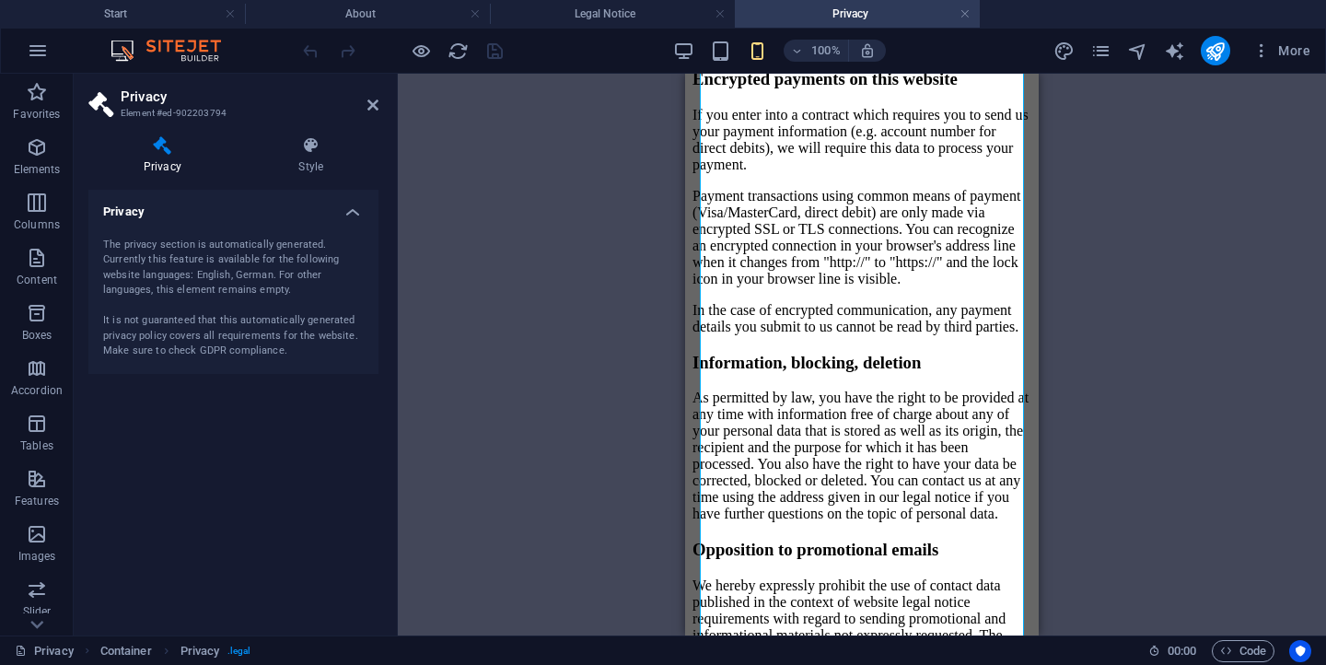
click at [656, 105] on div "H1 Banner Container Container Container Privacy Reference" at bounding box center [862, 355] width 928 height 562
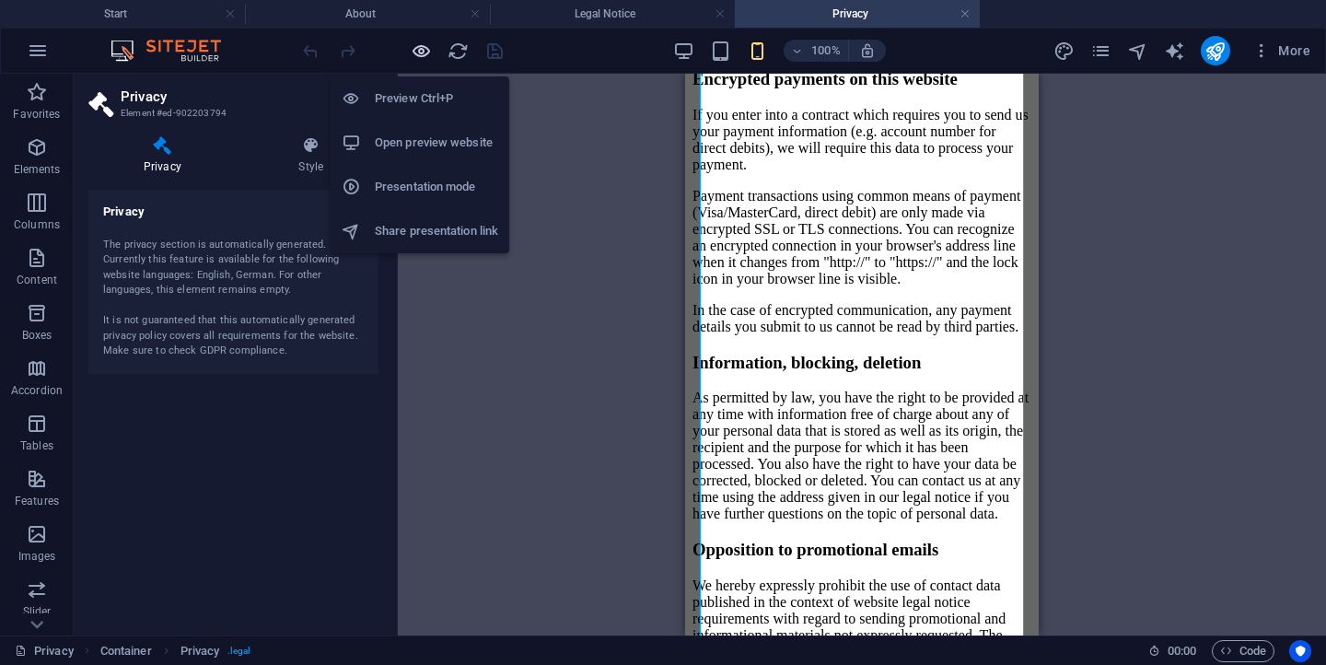
click at [429, 55] on icon "button" at bounding box center [421, 51] width 21 height 21
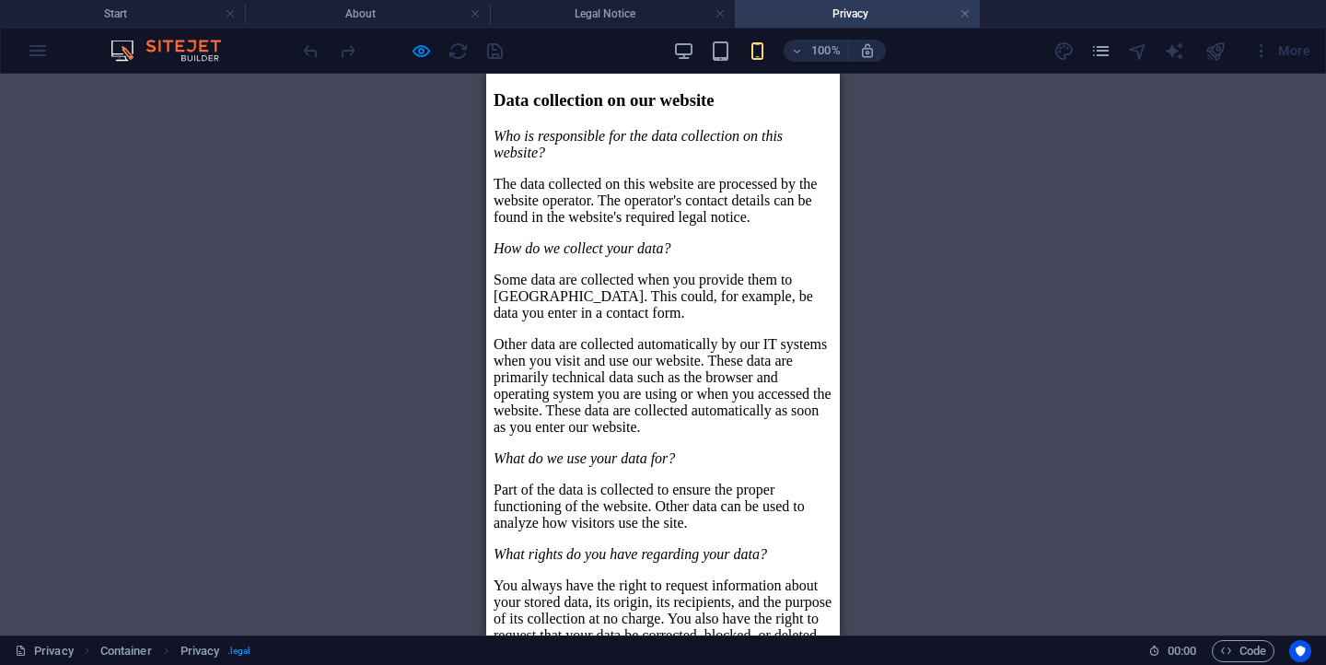
scroll to position [0, 0]
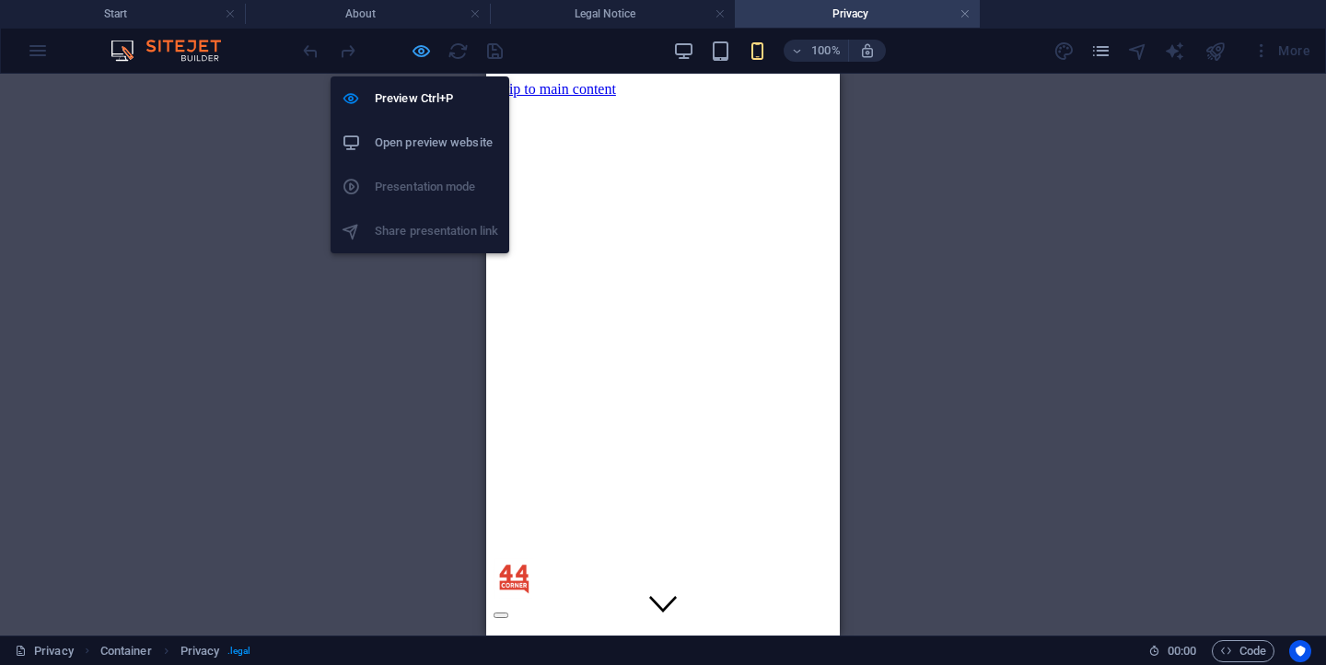
click at [429, 53] on icon "button" at bounding box center [421, 51] width 21 height 21
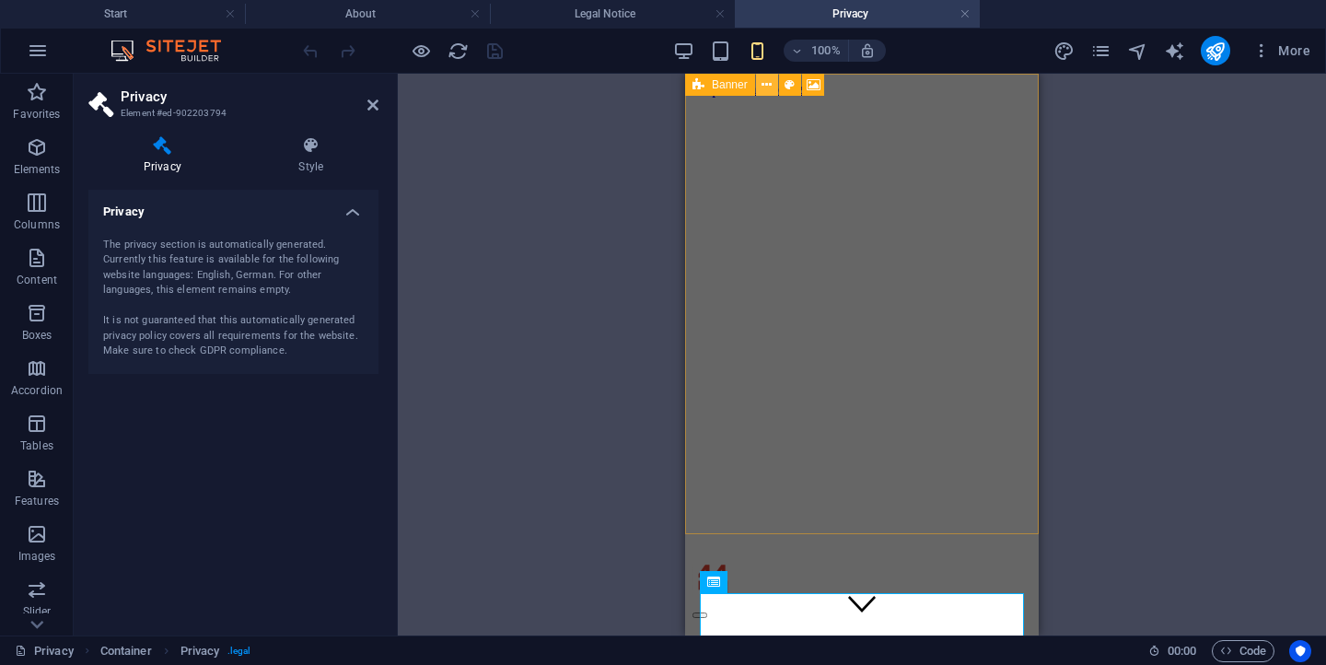
click at [764, 85] on icon at bounding box center [766, 84] width 10 height 19
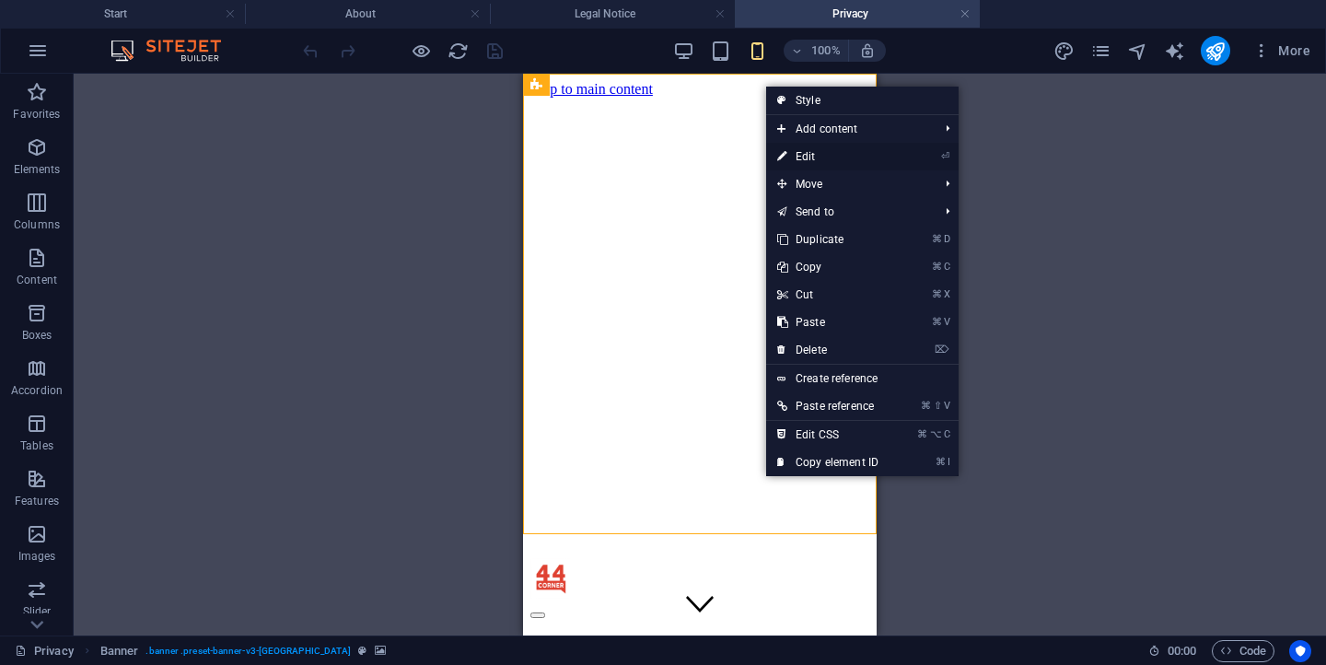
click at [803, 159] on link "⏎ Edit" at bounding box center [827, 157] width 123 height 28
select select "vh"
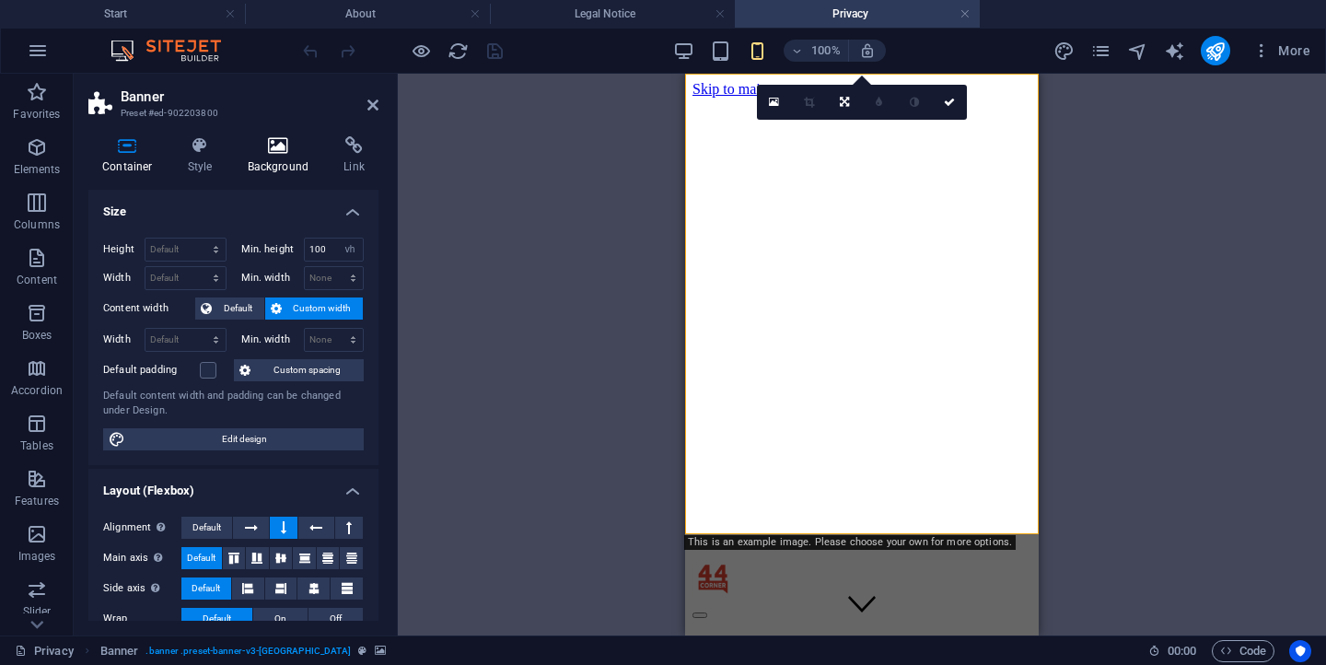
click at [280, 143] on icon at bounding box center [278, 145] width 89 height 18
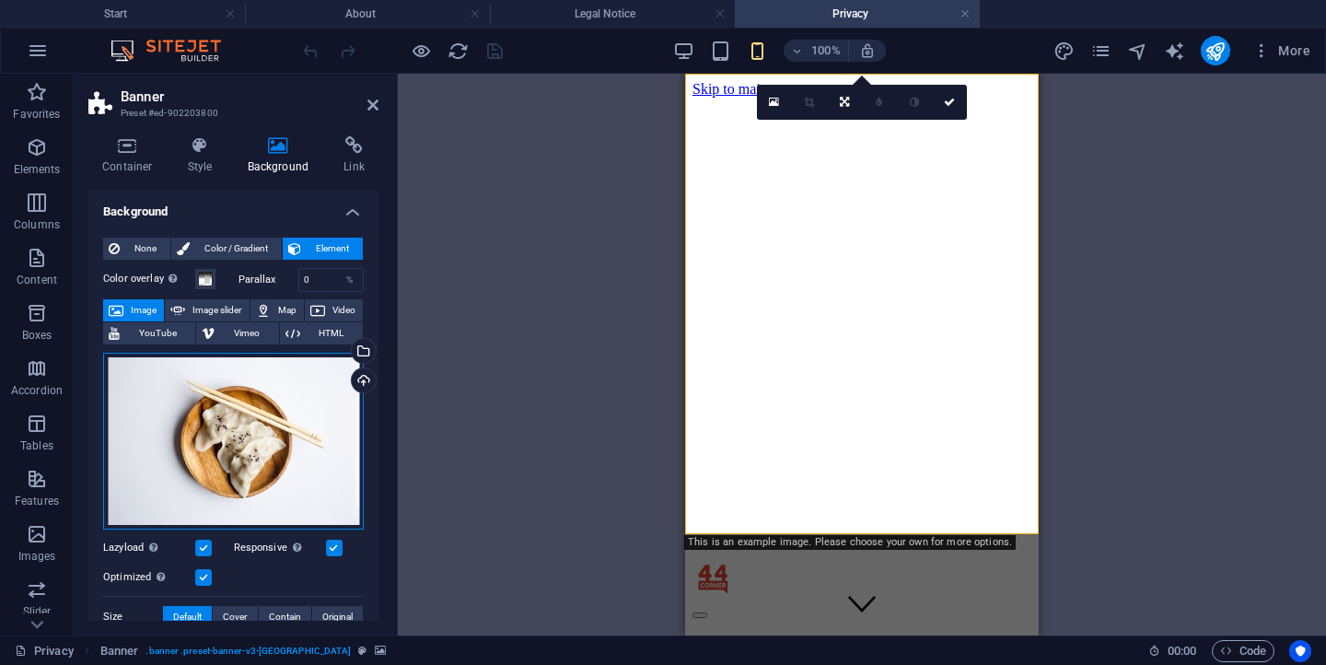
click at [291, 428] on div "Drag files here, click to choose files or select files from Files or our free s…" at bounding box center [233, 441] width 261 height 177
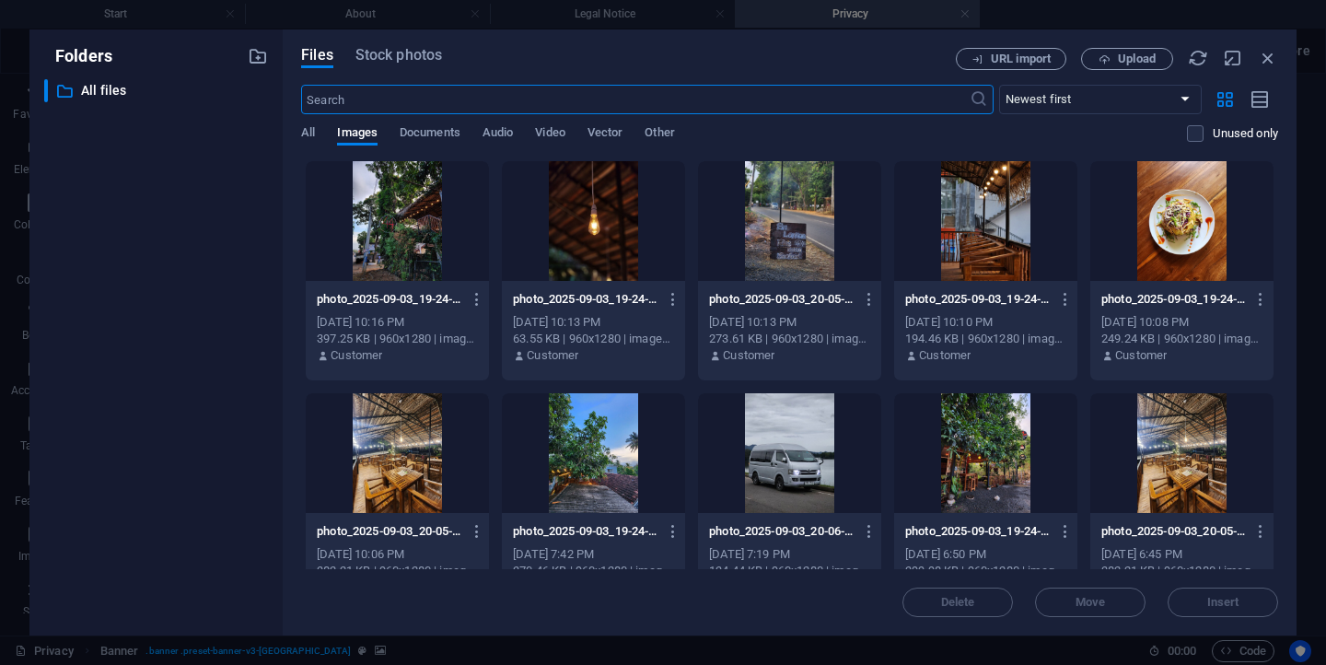
click at [609, 445] on div at bounding box center [593, 453] width 183 height 120
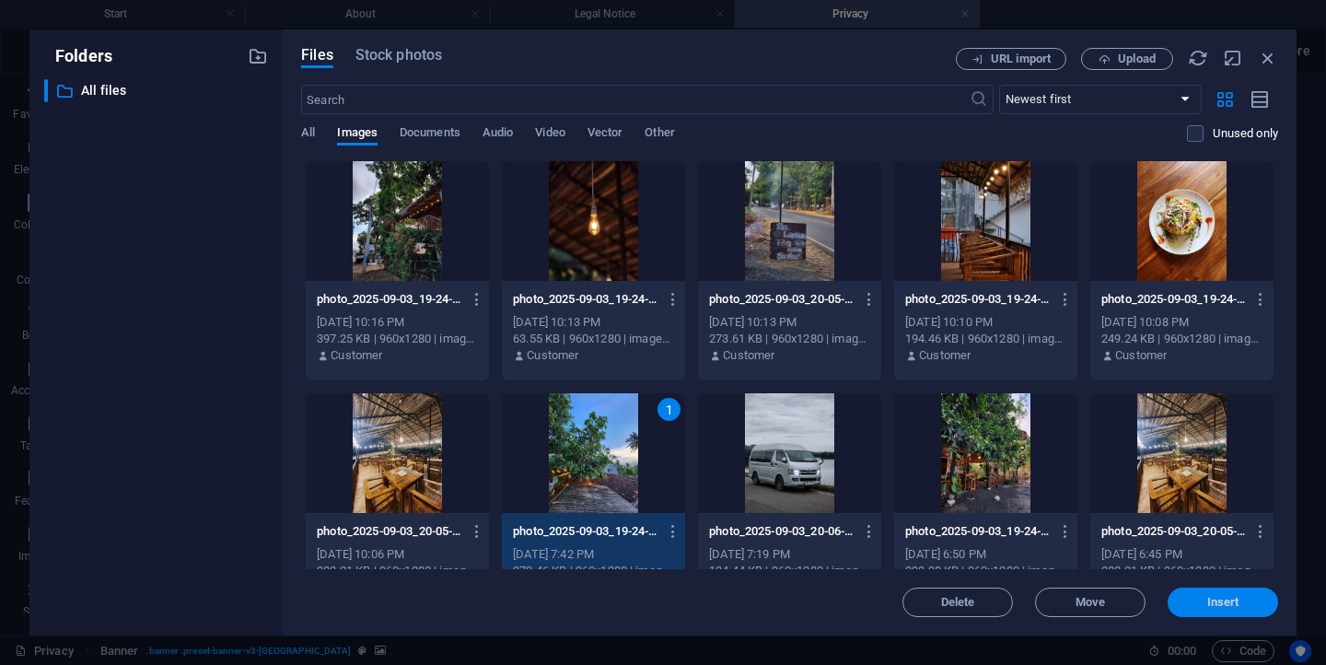
click at [1195, 607] on span "Insert" at bounding box center [1223, 602] width 96 height 11
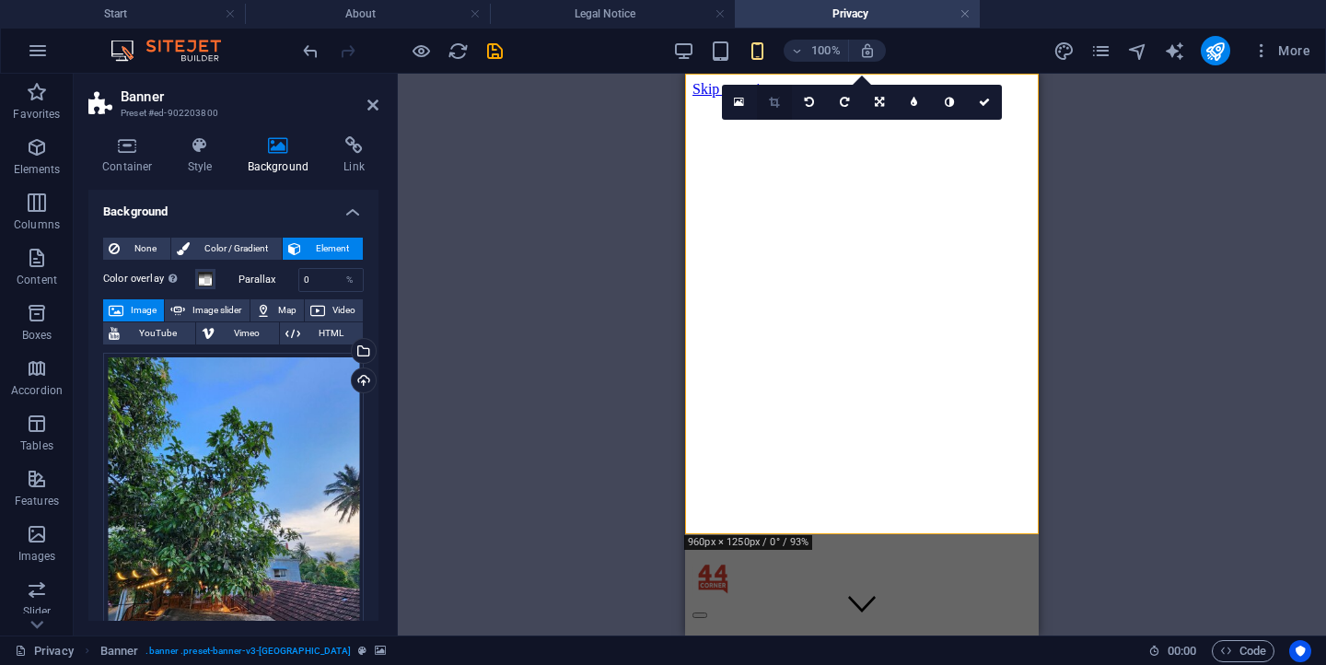
click at [771, 103] on icon at bounding box center [774, 102] width 10 height 11
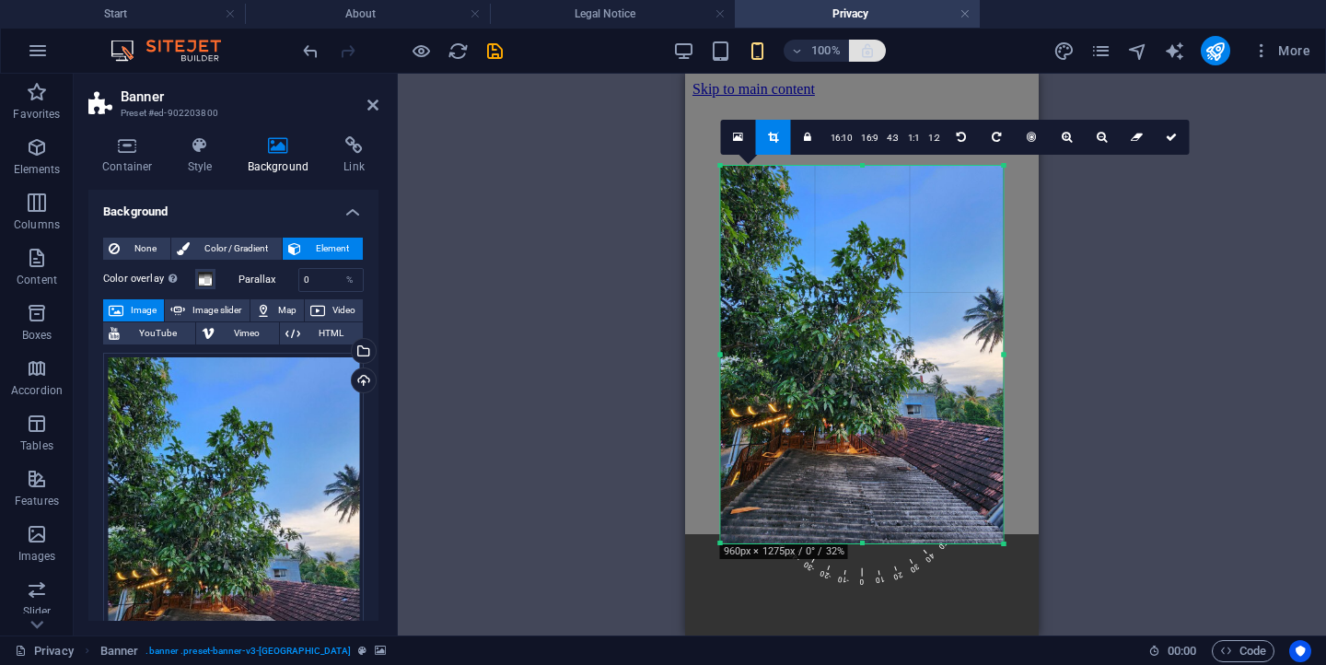
drag, startPoint x: 861, startPoint y: 276, endPoint x: 853, endPoint y: 54, distance: 222.0
click at [853, 74] on section "Favorites Elements Columns Content Boxes Accordion Tables Features Images Slide…" at bounding box center [663, 355] width 1326 height 562
click at [1167, 137] on icon at bounding box center [1170, 137] width 11 height 11
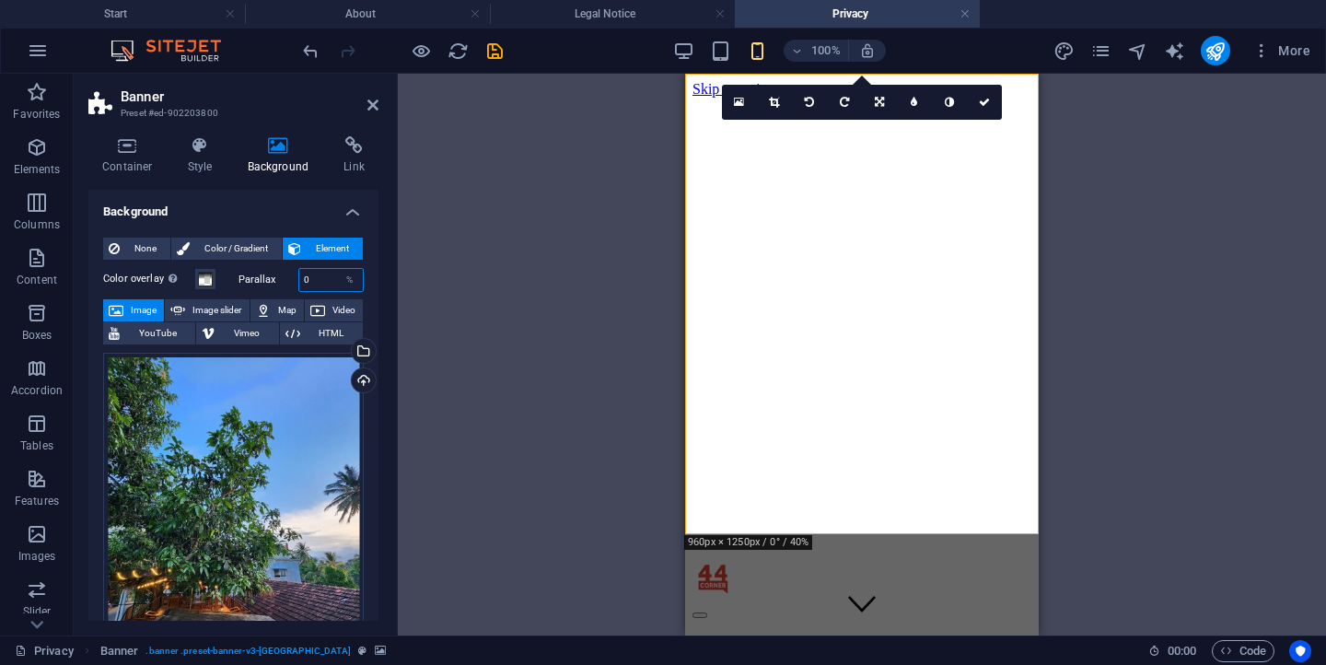
click at [320, 275] on input "0" at bounding box center [331, 280] width 64 height 22
type input "50"
click at [980, 105] on icon at bounding box center [984, 102] width 11 height 11
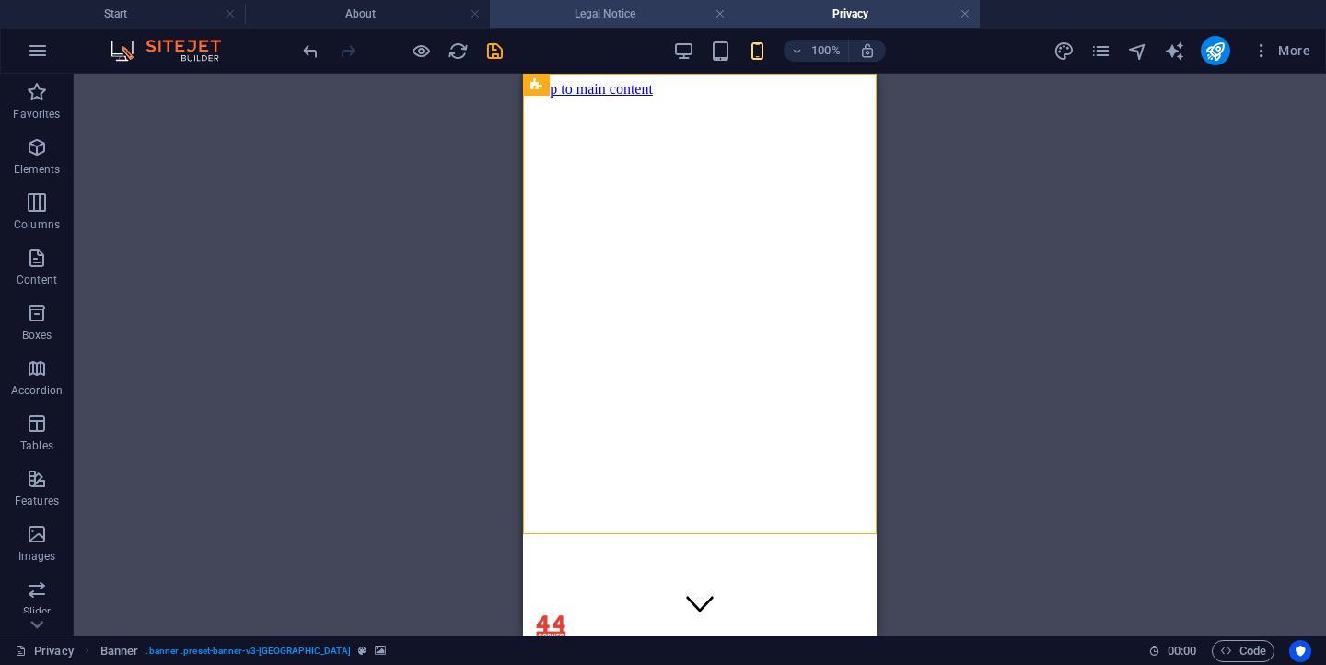
click at [615, 23] on h4 "Legal Notice" at bounding box center [612, 14] width 245 height 20
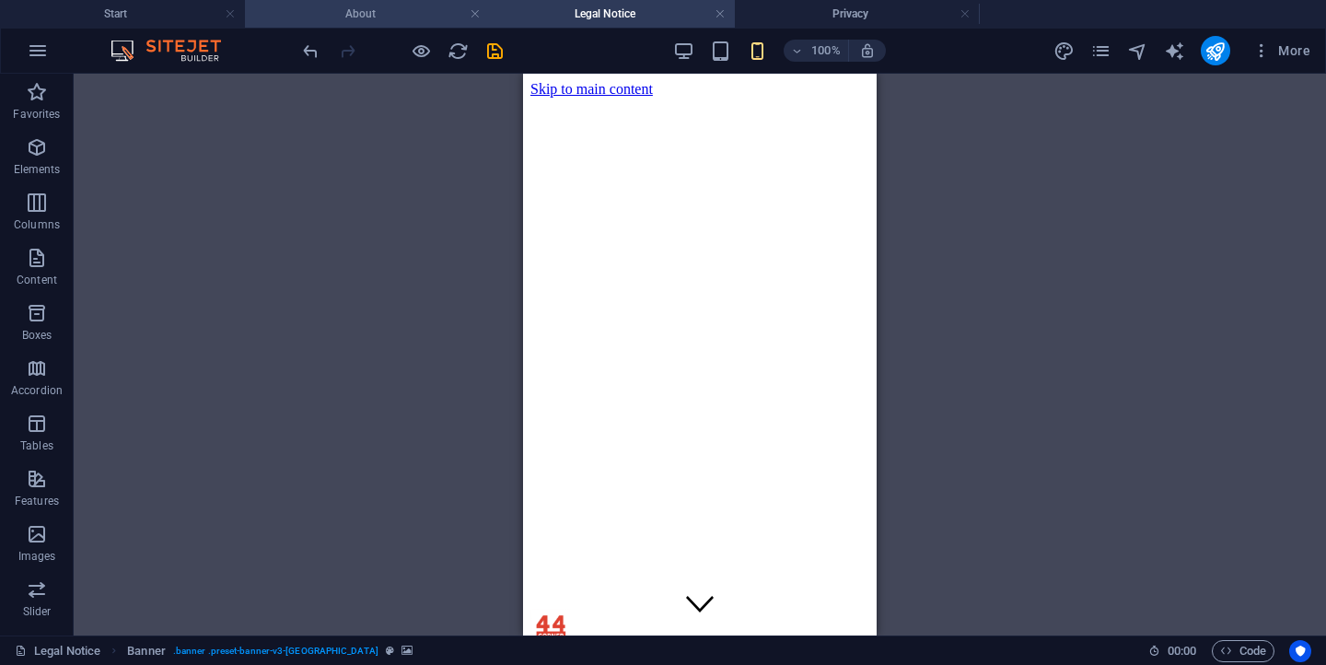
click at [383, 17] on h4 "About" at bounding box center [367, 14] width 245 height 20
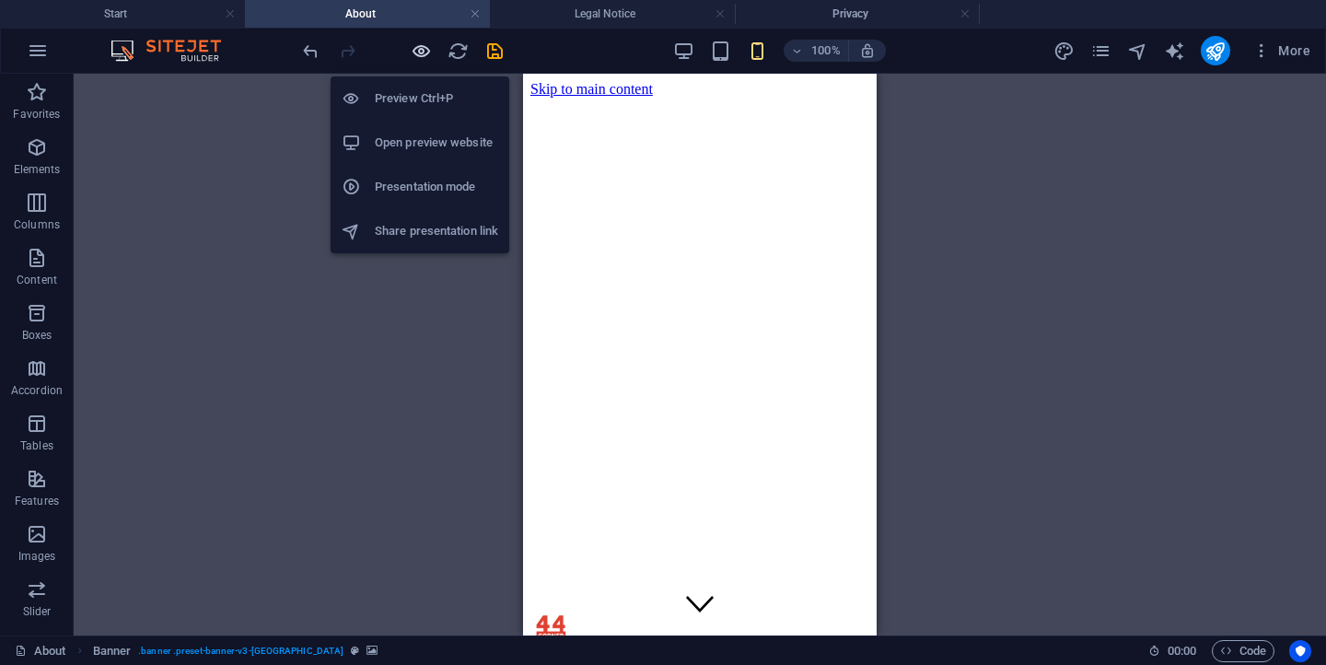
click at [420, 49] on icon "button" at bounding box center [421, 51] width 21 height 21
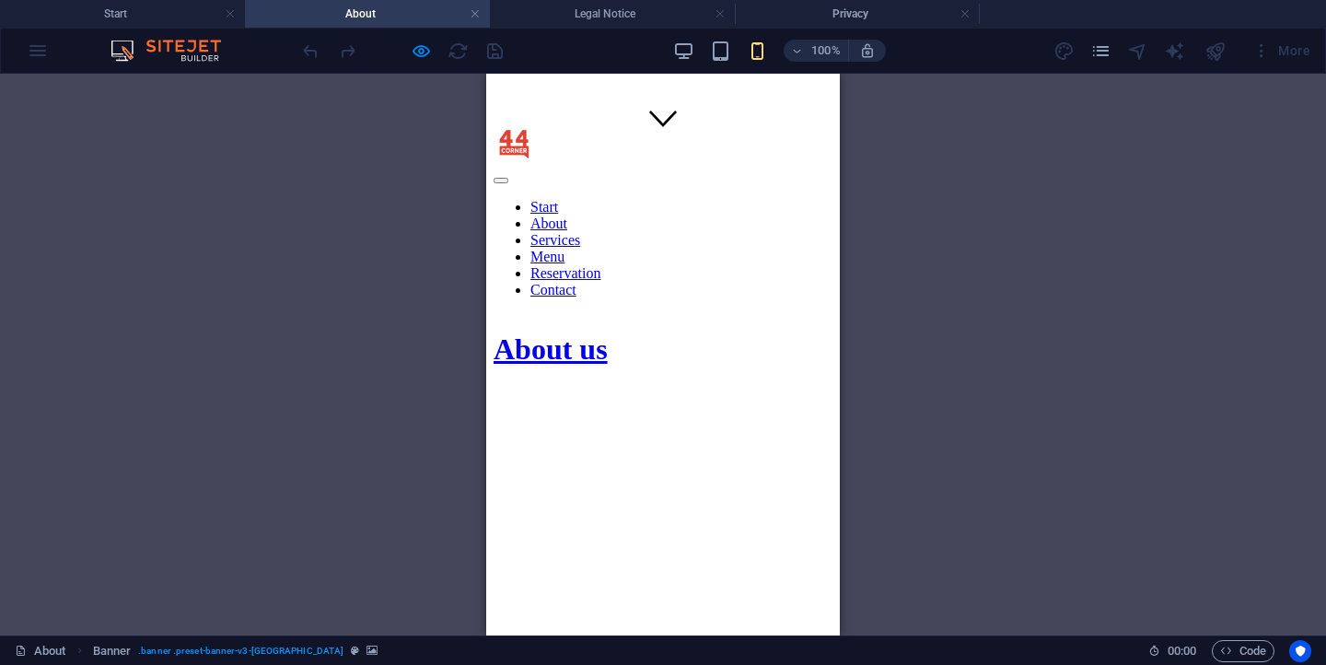
scroll to position [578, 0]
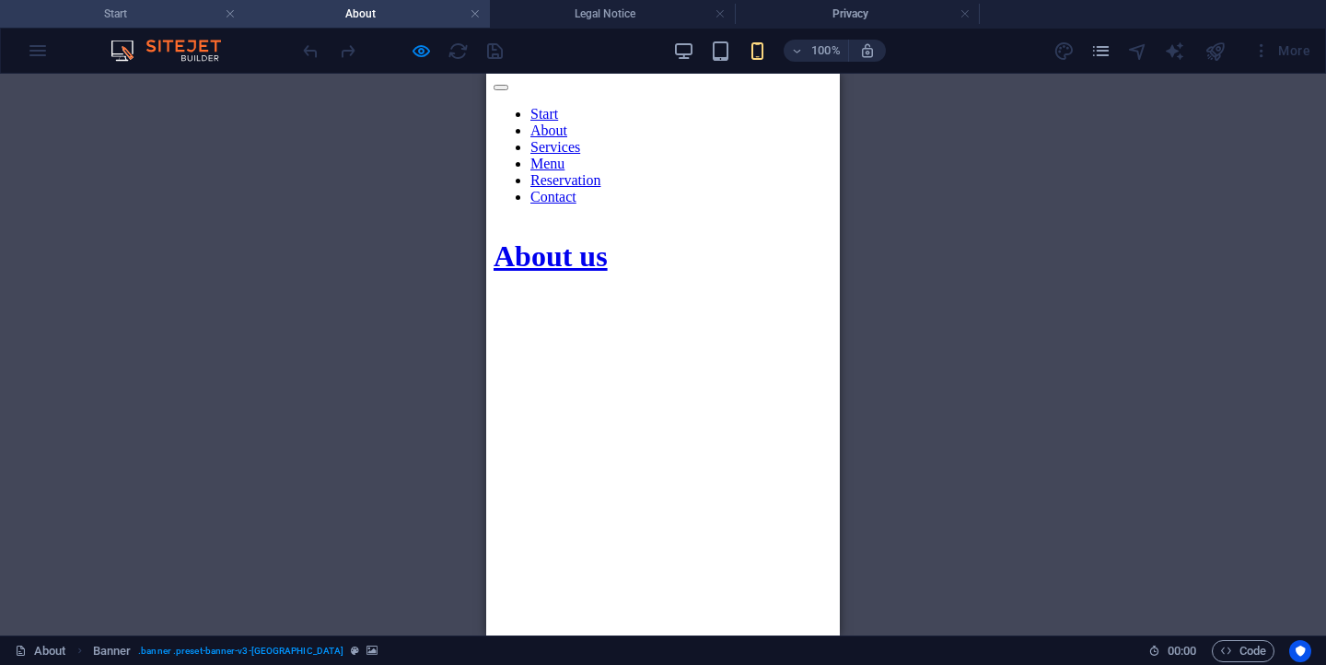
click at [157, 13] on h4 "Start" at bounding box center [122, 14] width 245 height 20
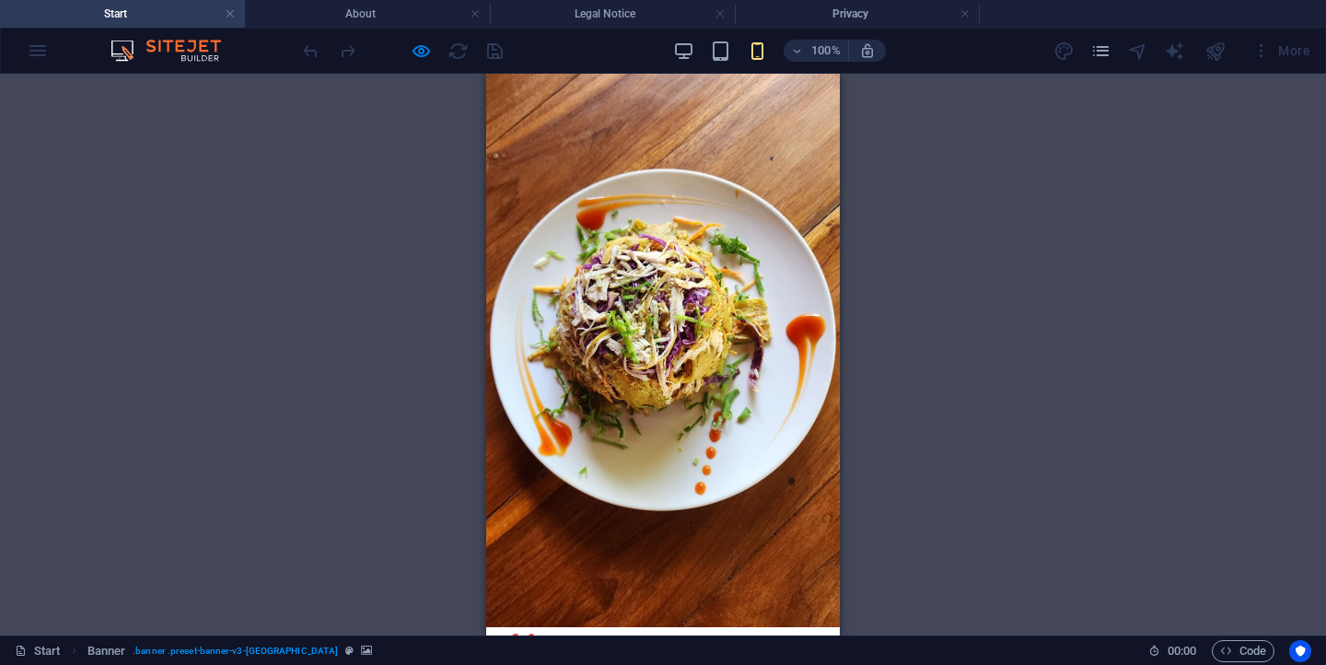
scroll to position [0, 0]
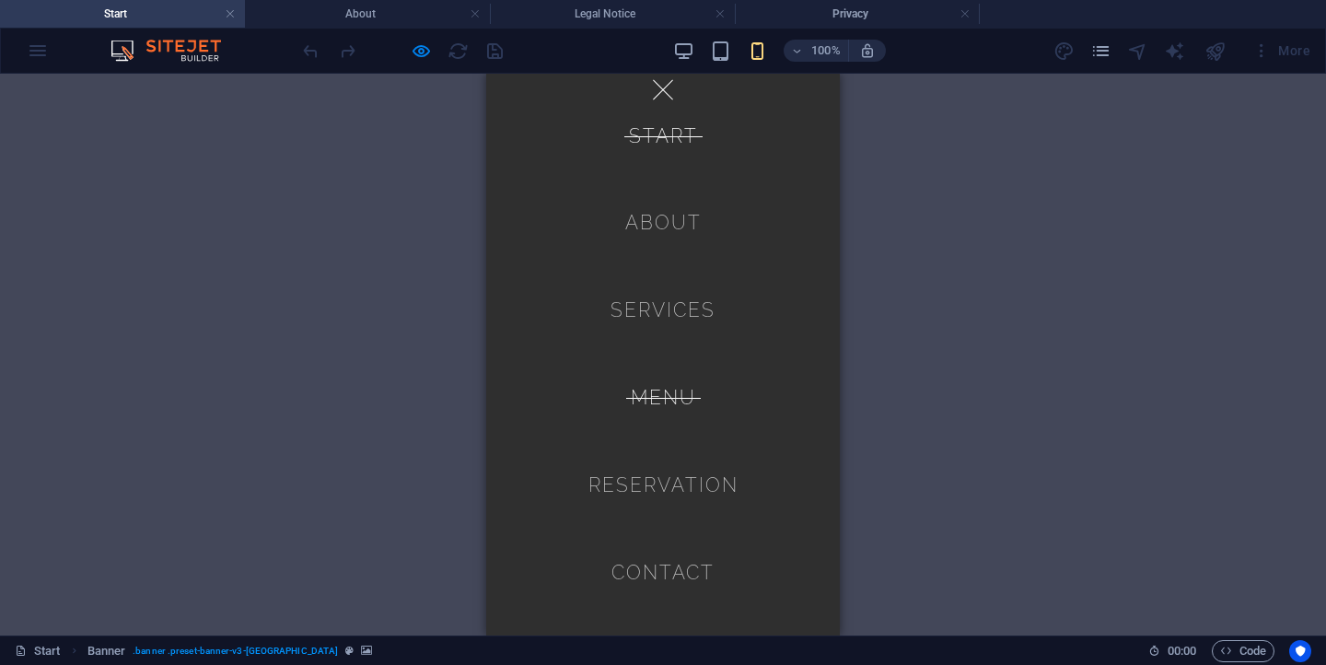
click at [677, 394] on link "Menu" at bounding box center [663, 398] width 65 height 49
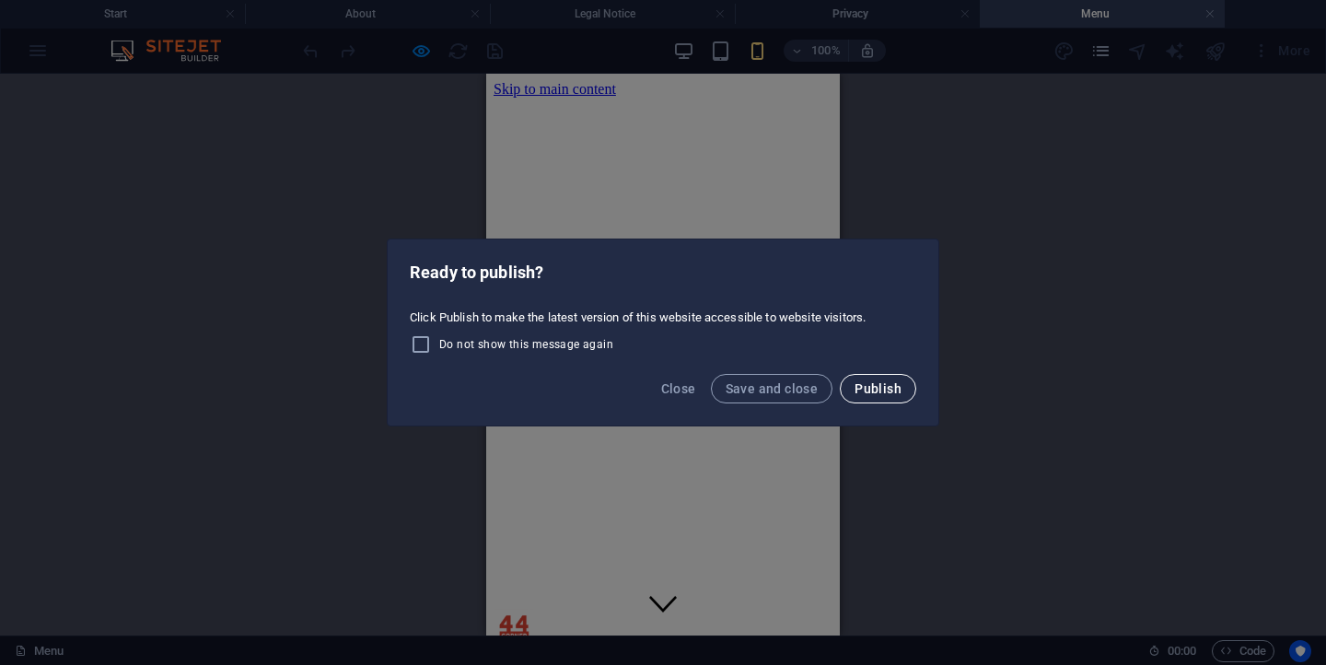
click at [868, 388] on span "Publish" at bounding box center [877, 388] width 47 height 15
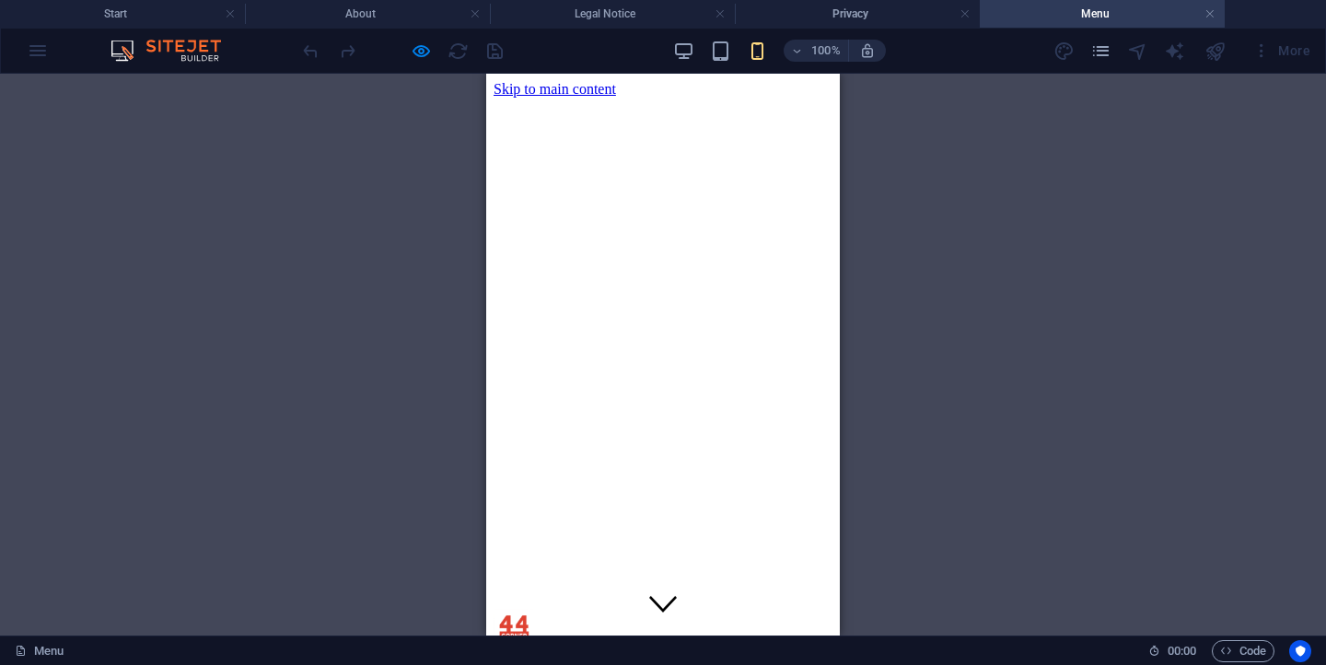
click at [497, 55] on div at bounding box center [402, 50] width 206 height 29
click at [1206, 11] on link at bounding box center [1209, 14] width 11 height 17
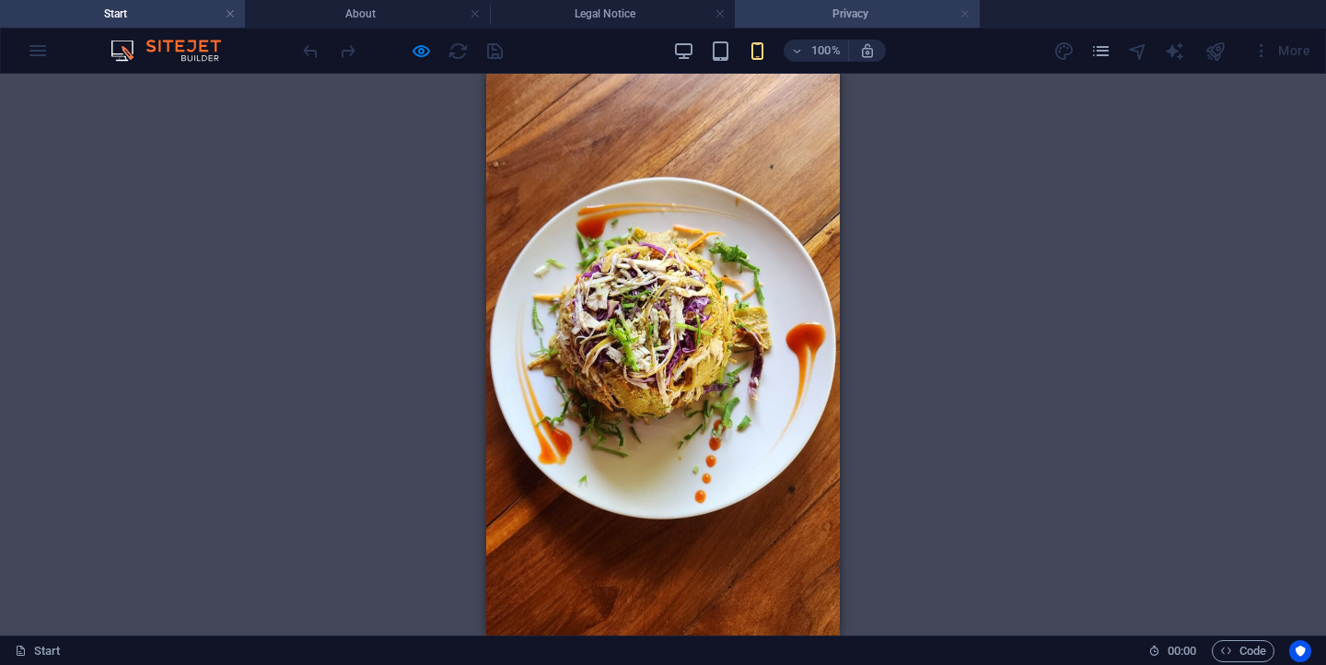
click at [967, 8] on link at bounding box center [964, 14] width 11 height 17
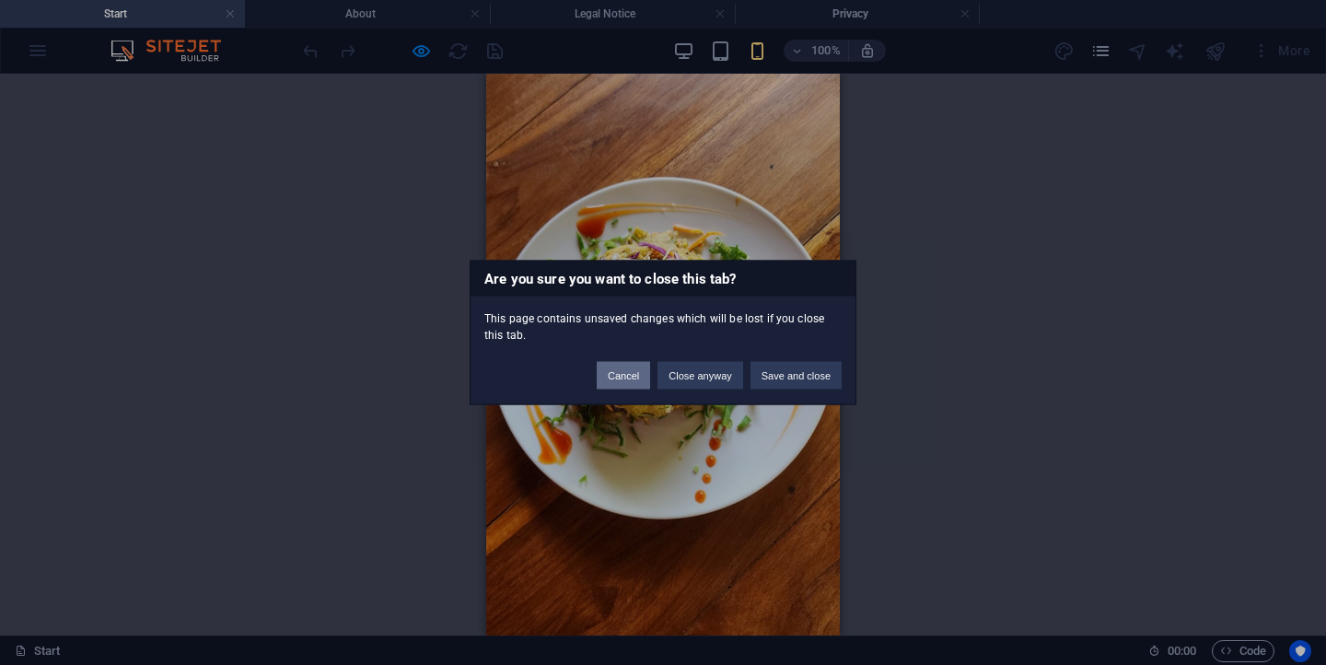
click at [623, 382] on button "Cancel" at bounding box center [623, 376] width 53 height 28
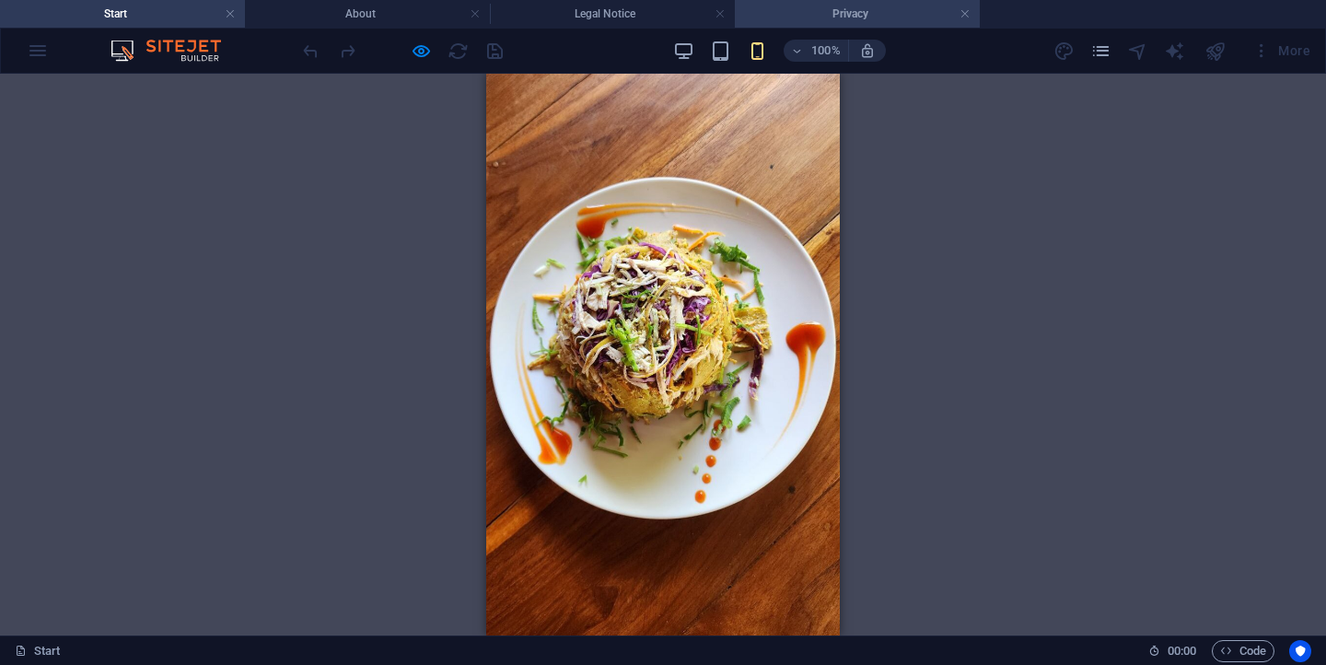
click at [859, 8] on h4 "Privacy" at bounding box center [857, 14] width 245 height 20
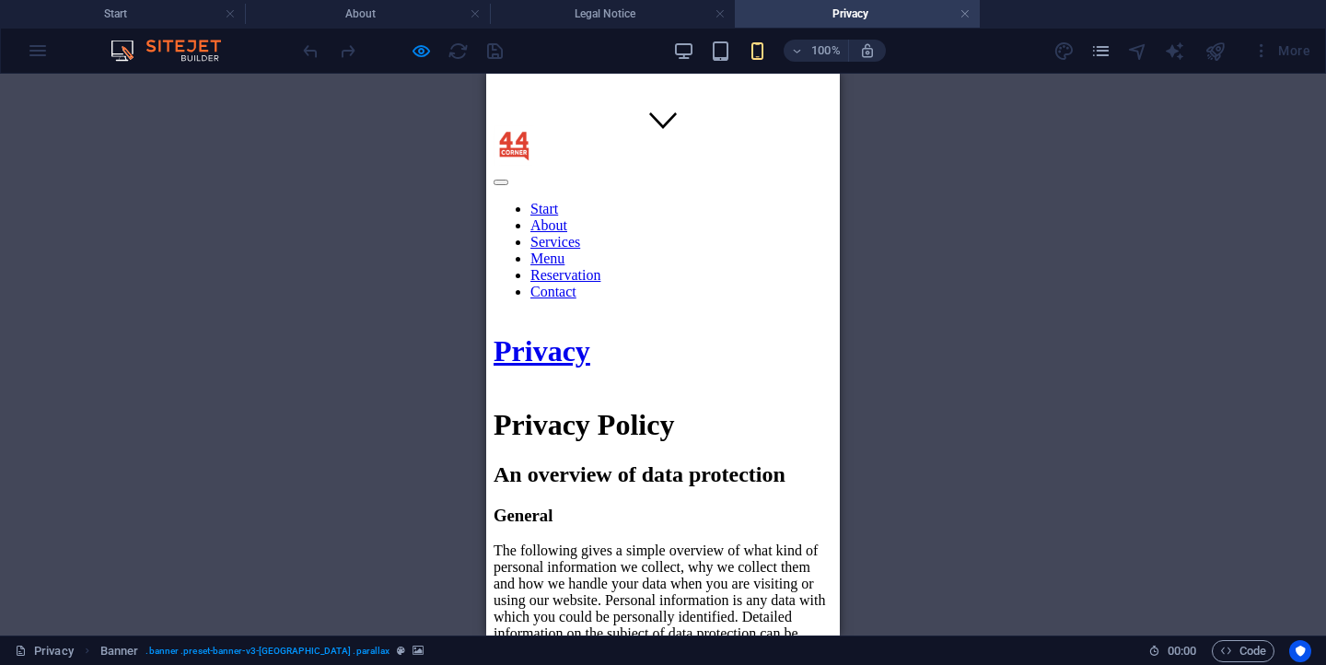
scroll to position [413, 0]
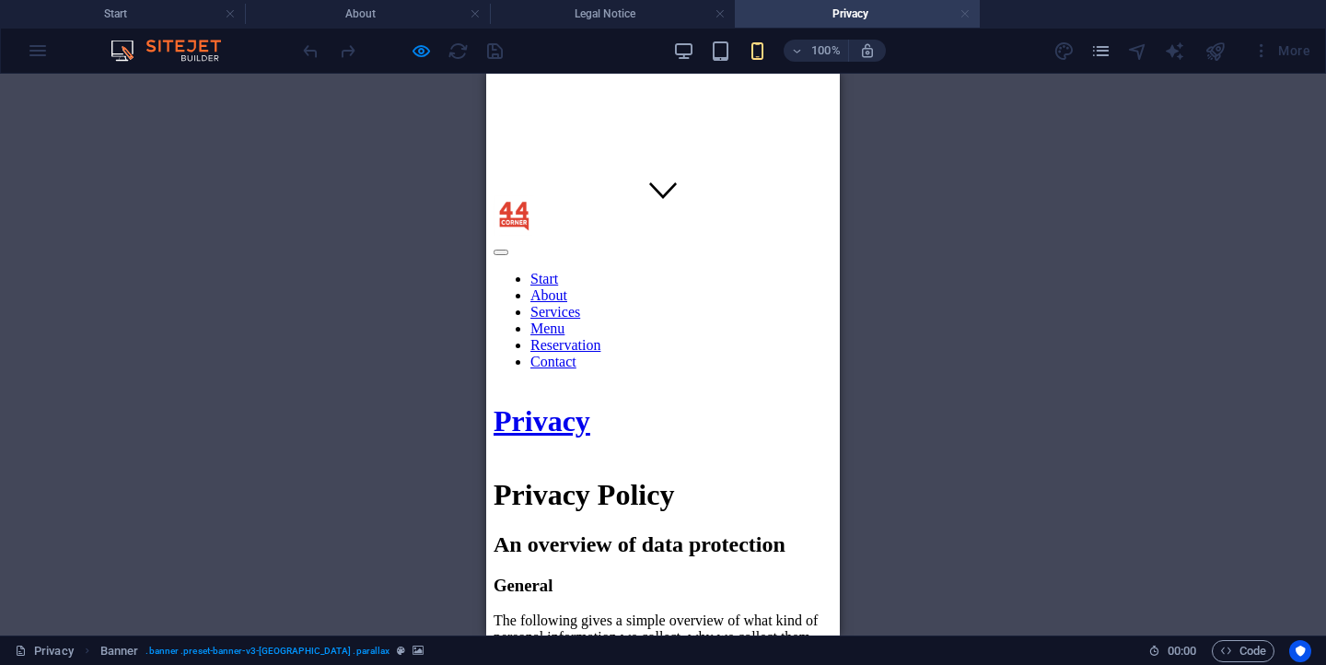
click at [966, 12] on link at bounding box center [964, 14] width 11 height 17
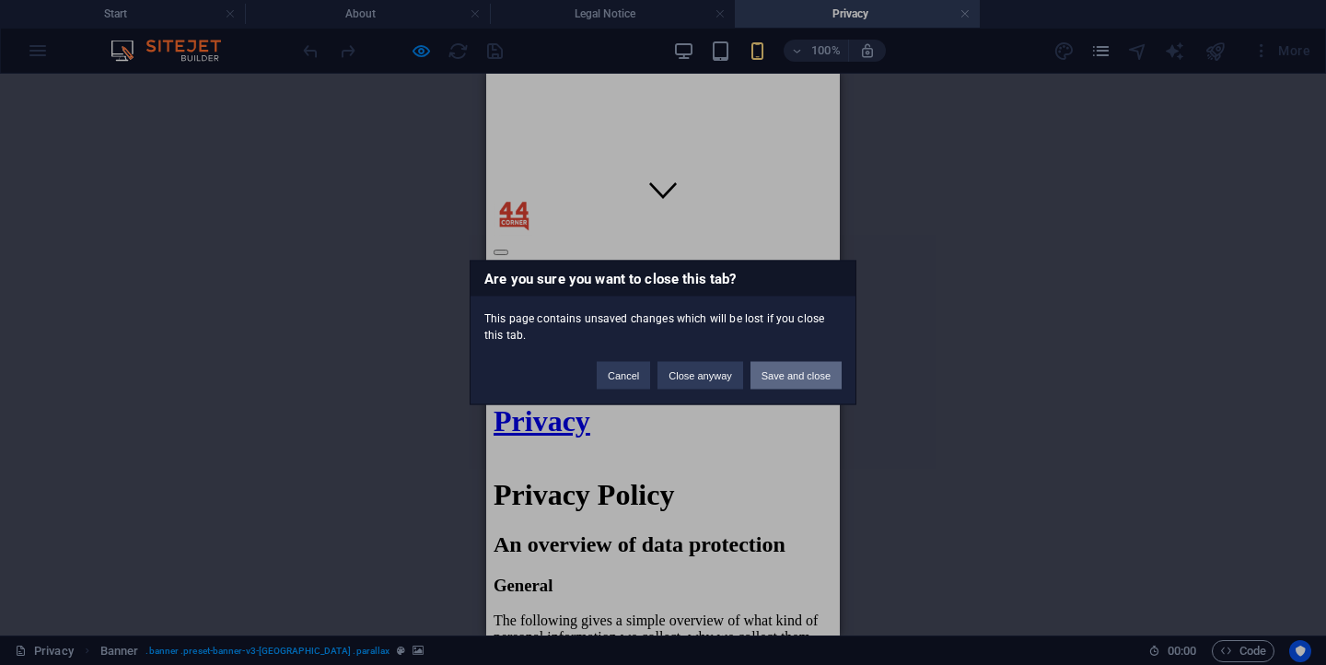
click at [783, 377] on button "Save and close" at bounding box center [795, 376] width 91 height 28
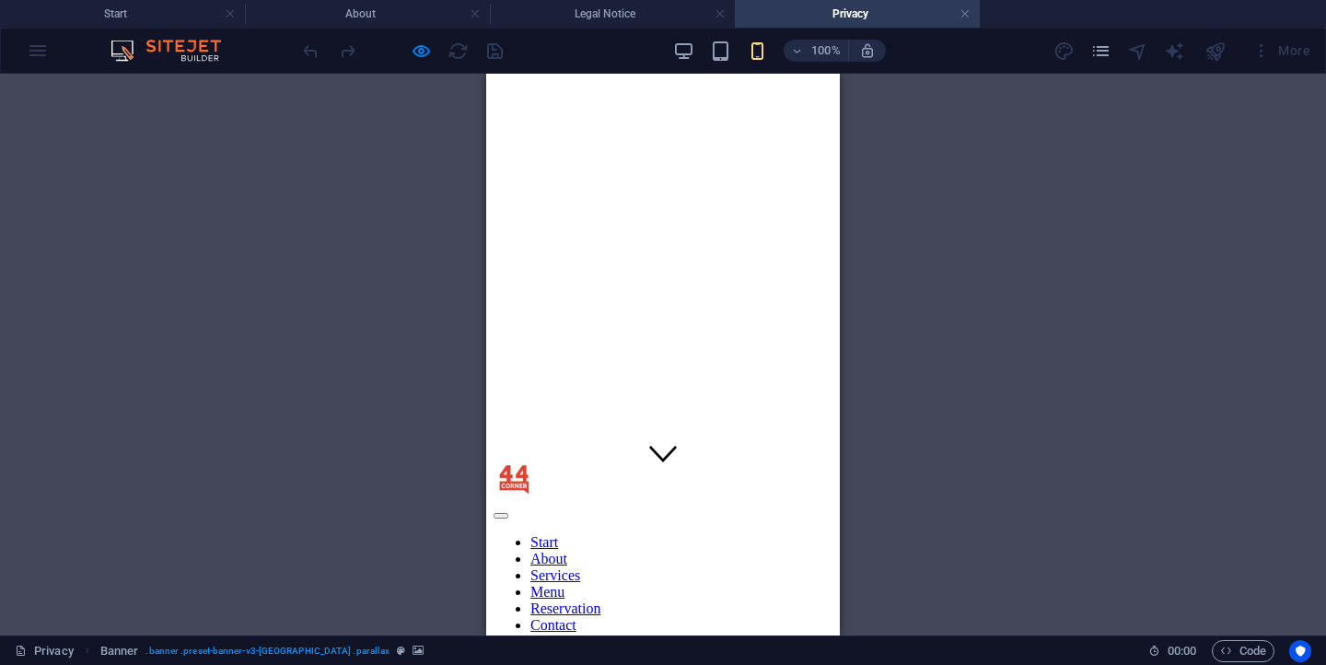
scroll to position [0, 0]
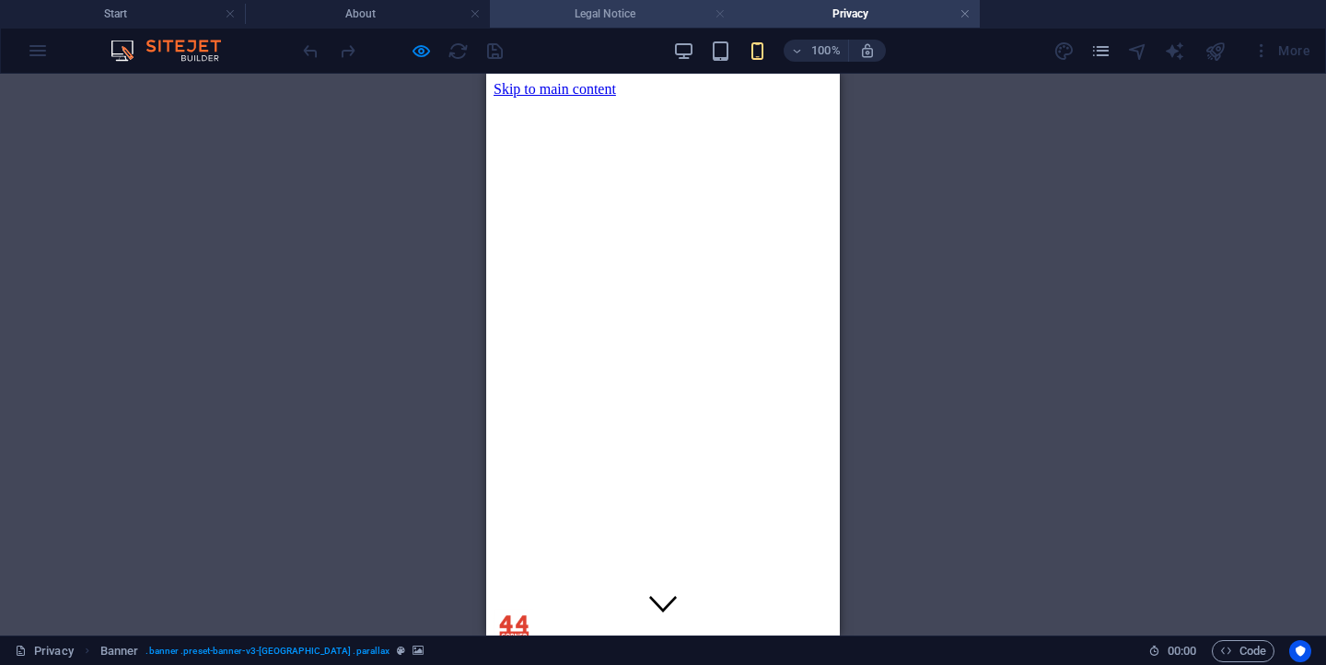
click at [723, 11] on link at bounding box center [719, 14] width 11 height 17
click at [721, 16] on link at bounding box center [719, 14] width 11 height 17
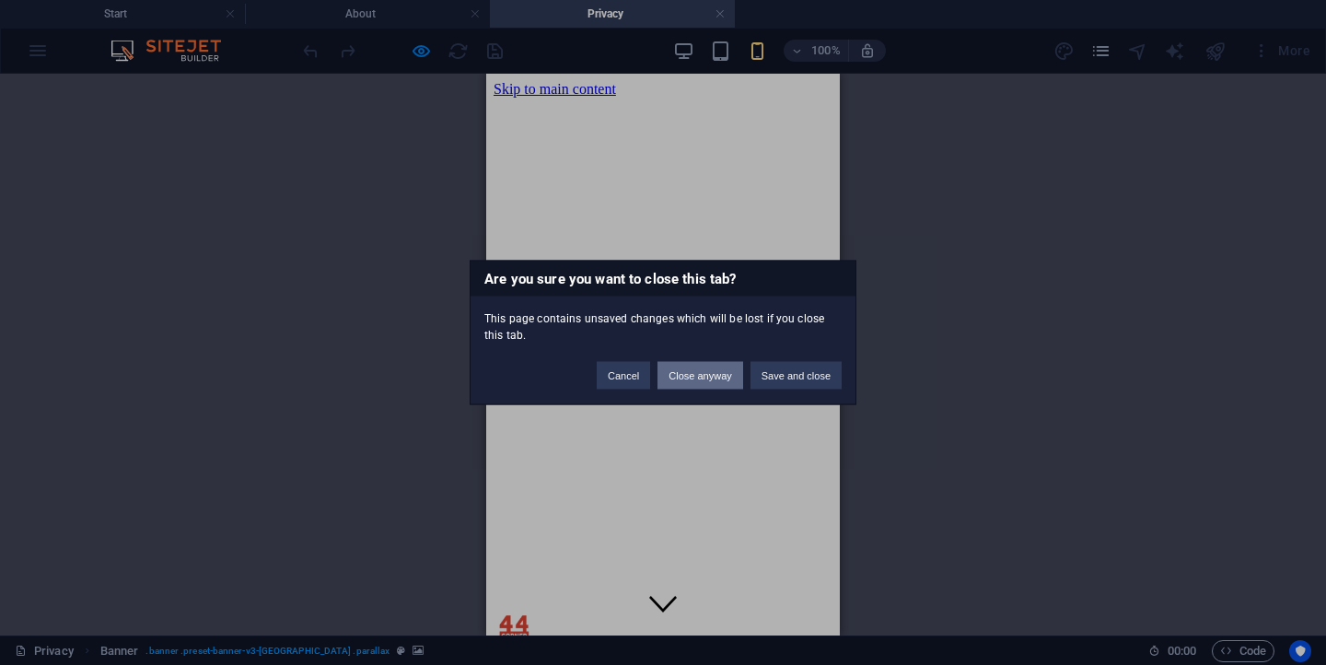
click at [715, 376] on button "Close anyway" at bounding box center [699, 376] width 85 height 28
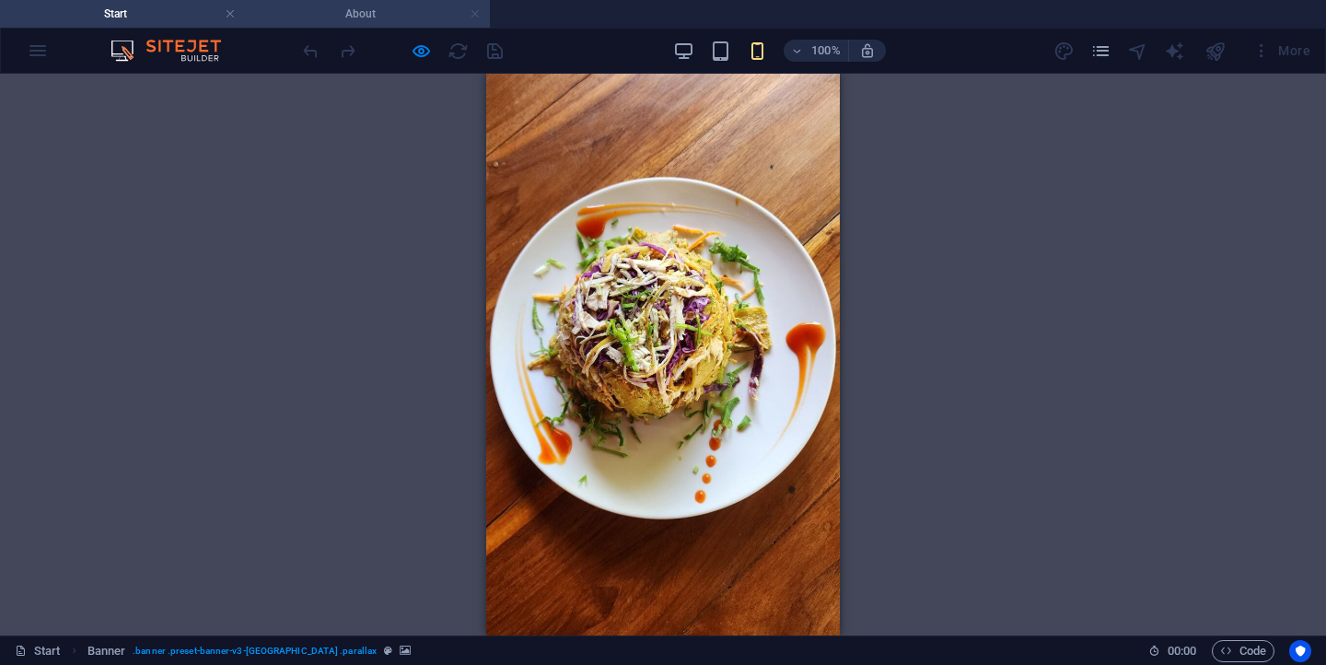
click at [477, 13] on link at bounding box center [475, 14] width 11 height 17
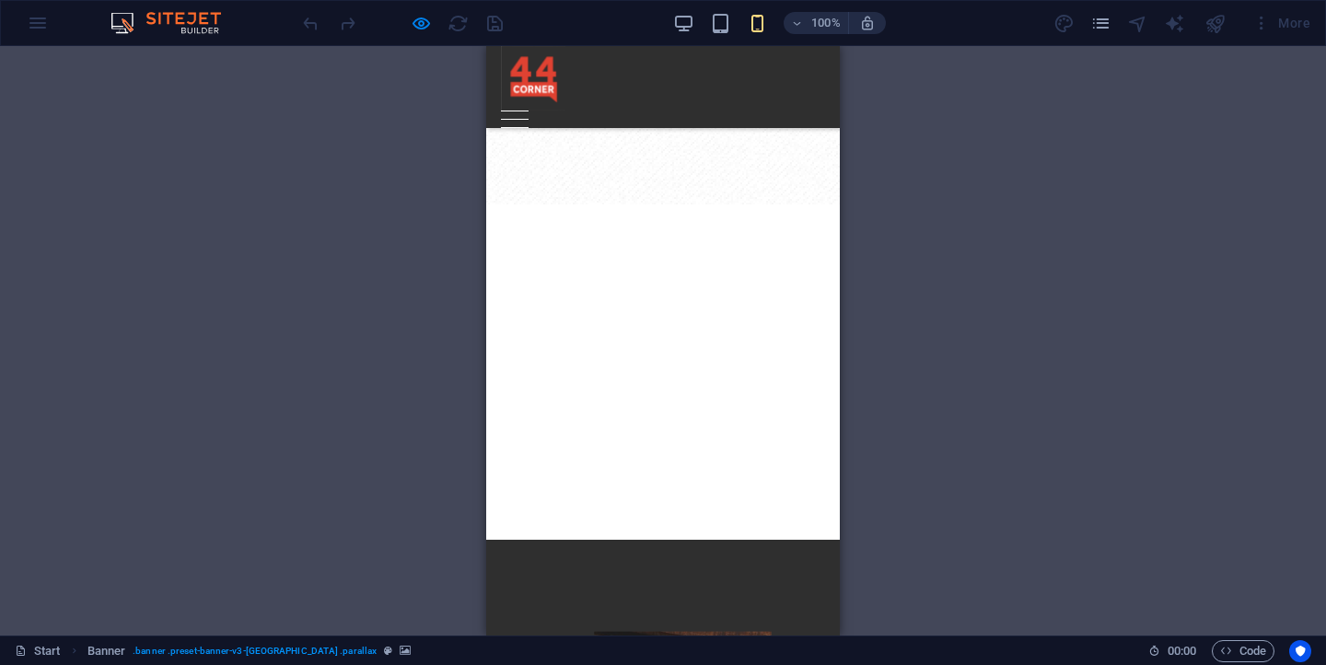
scroll to position [4048, 0]
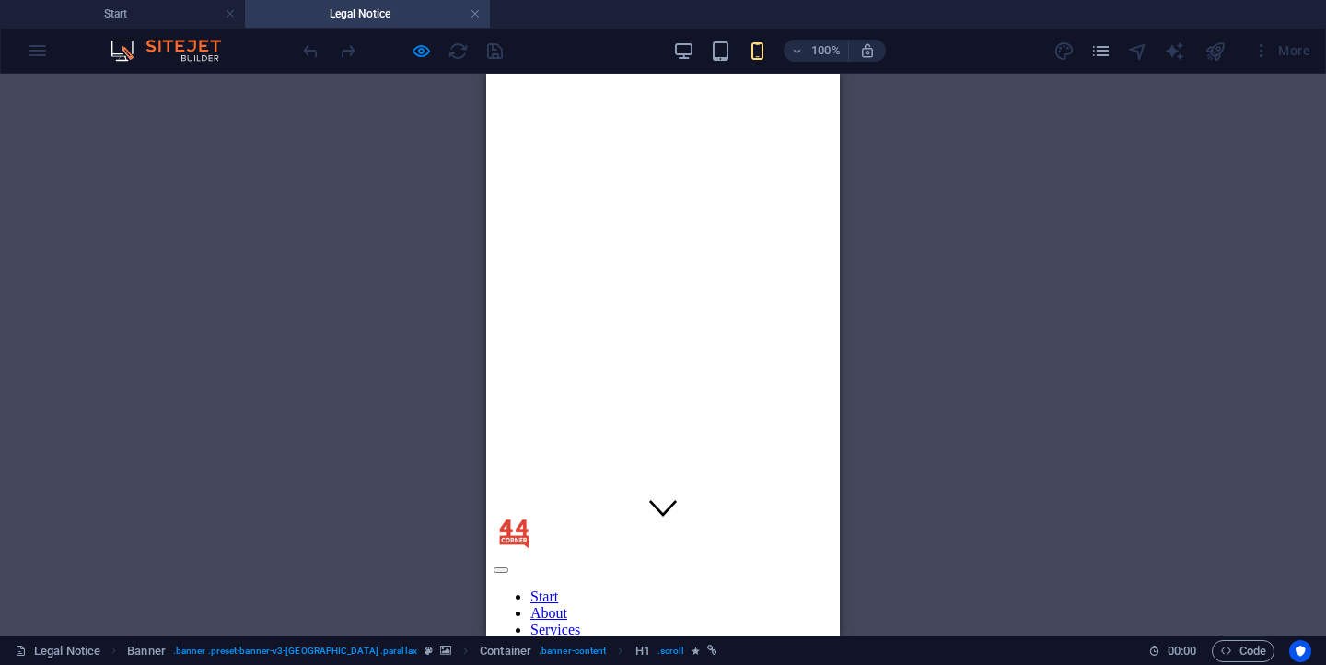
scroll to position [0, 0]
click at [512, 609] on div at bounding box center [662, 631] width 339 height 44
click at [521, 609] on div at bounding box center [662, 631] width 339 height 44
click at [822, 653] on div at bounding box center [662, 661] width 339 height 17
click at [662, 653] on div at bounding box center [662, 661] width 339 height 17
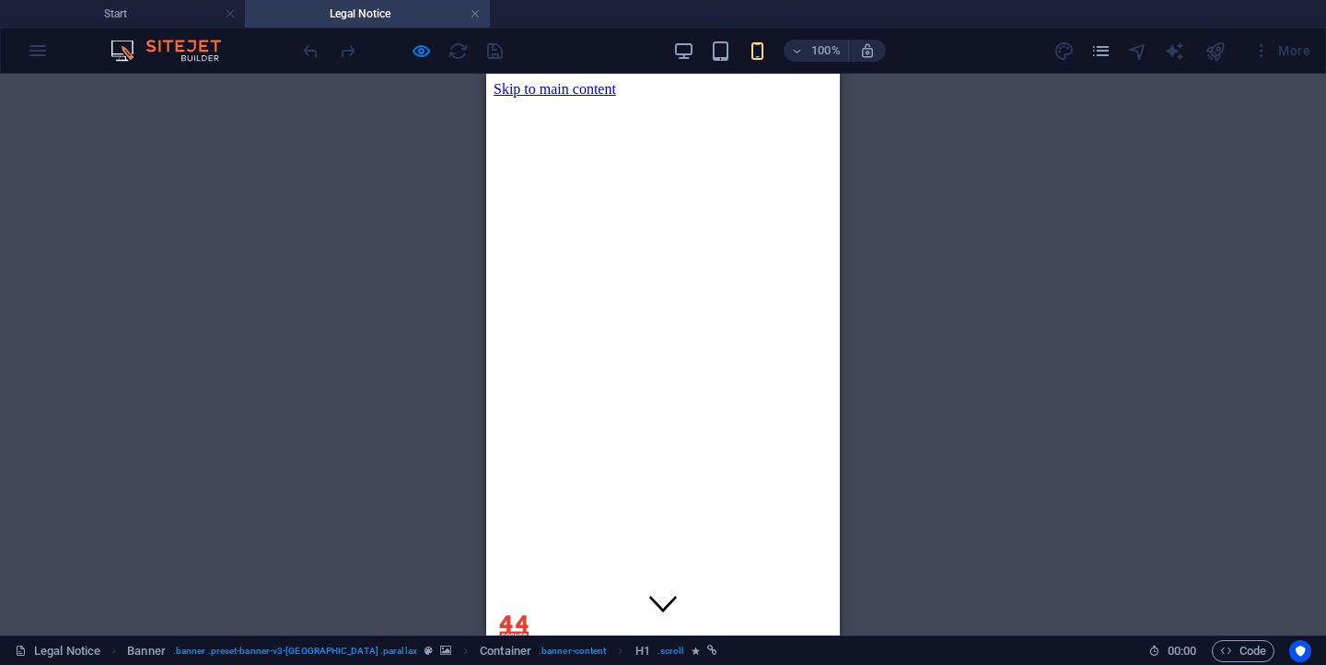
scroll to position [1033, 0]
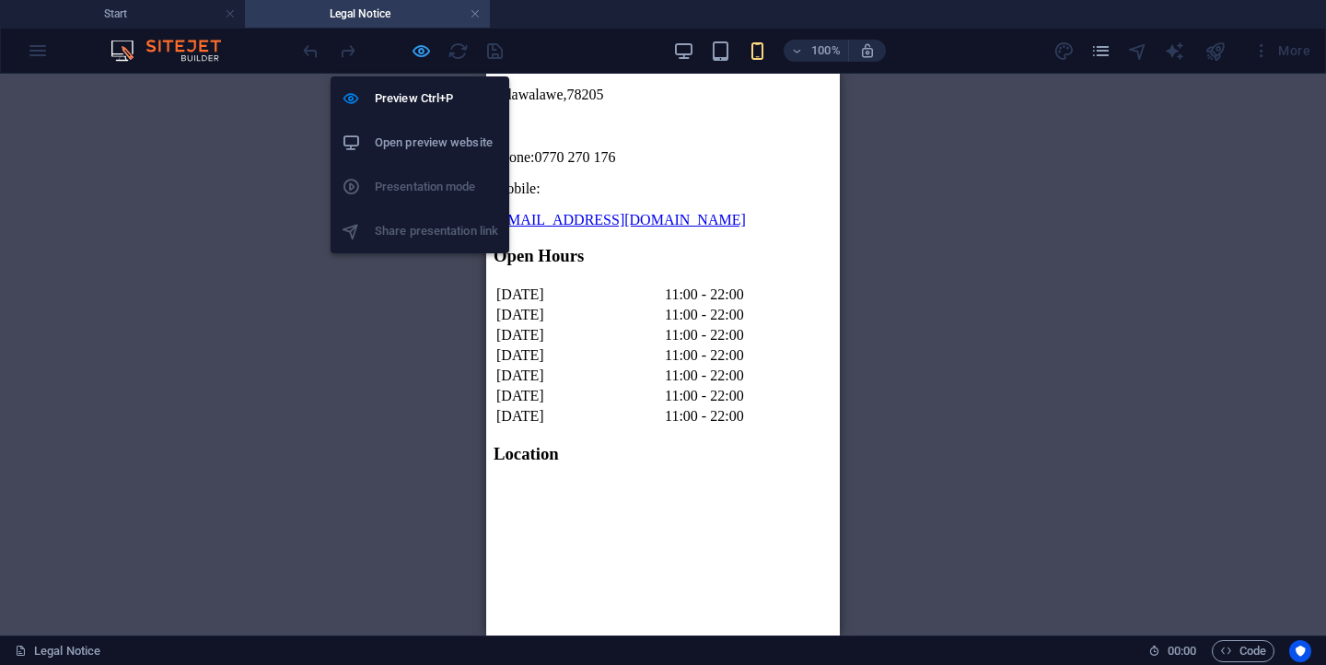
click at [421, 50] on icon "button" at bounding box center [421, 51] width 21 height 21
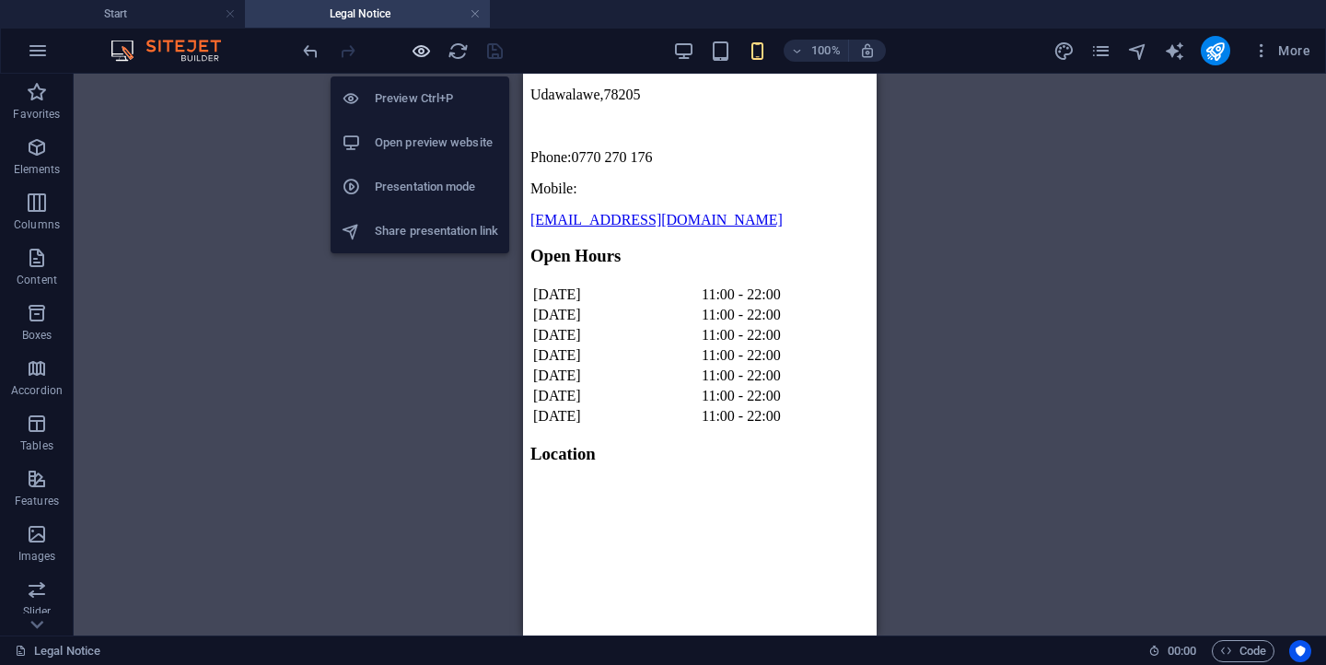
click at [421, 50] on icon "button" at bounding box center [421, 51] width 21 height 21
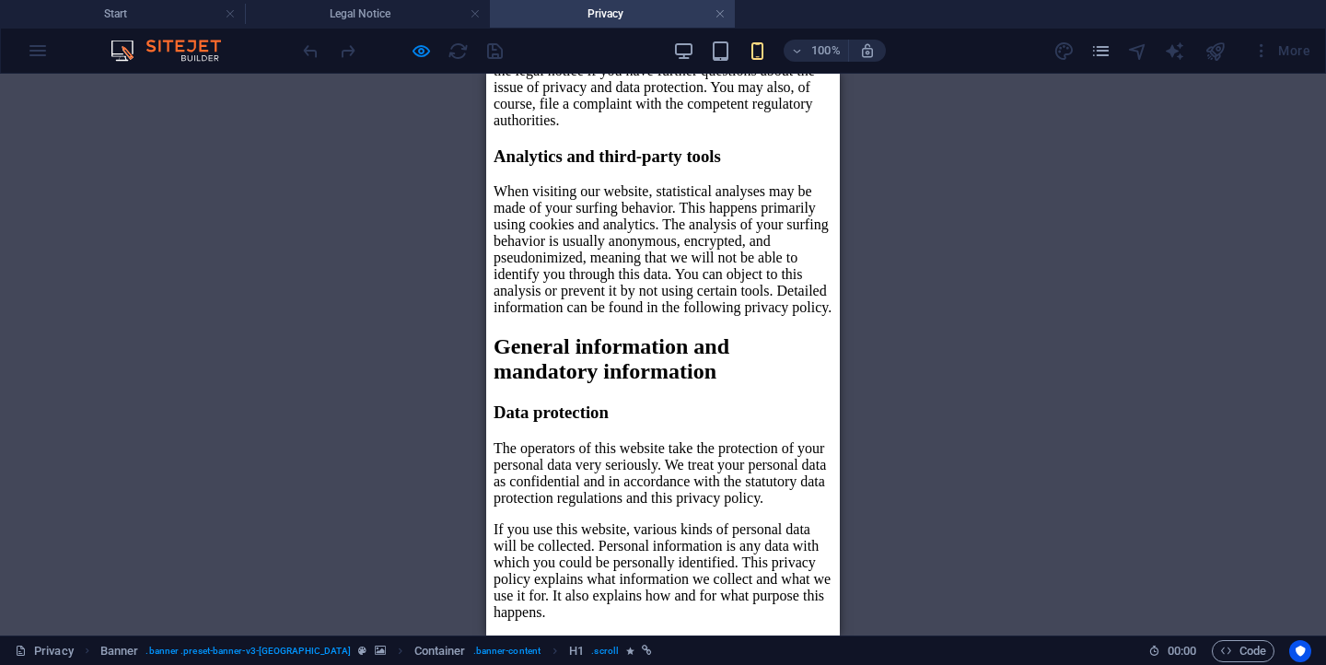
scroll to position [0, 0]
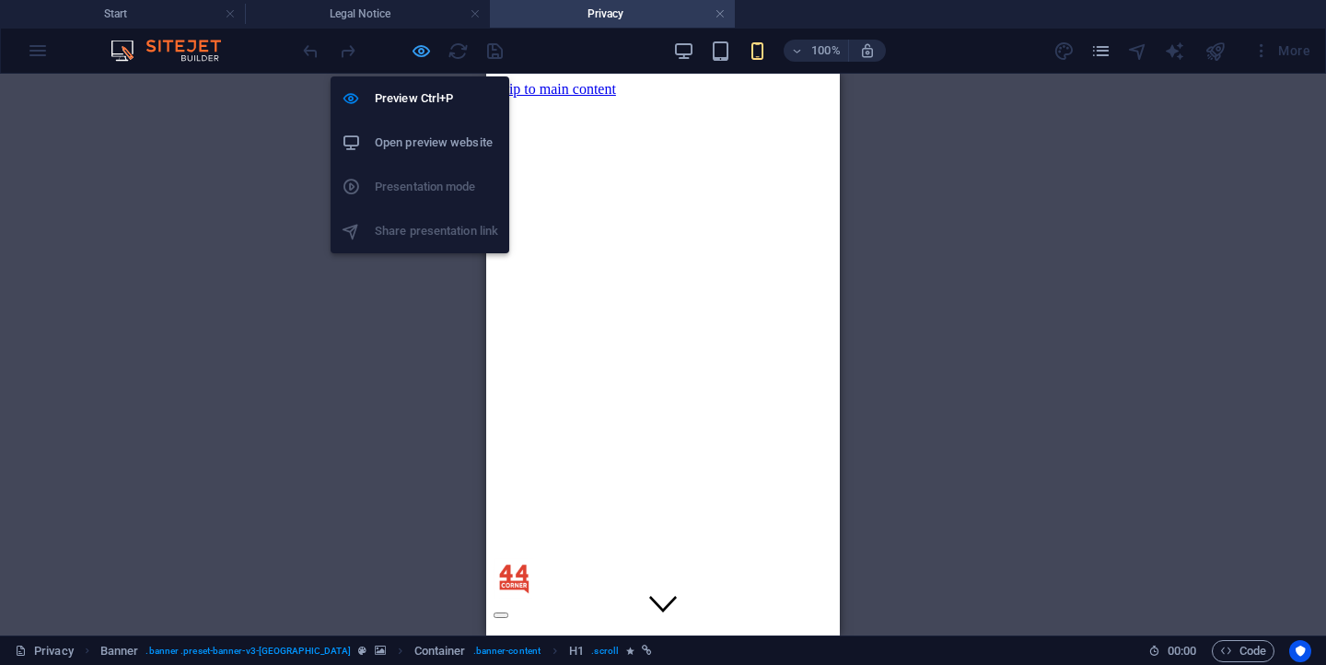
click at [427, 52] on icon "button" at bounding box center [421, 51] width 21 height 21
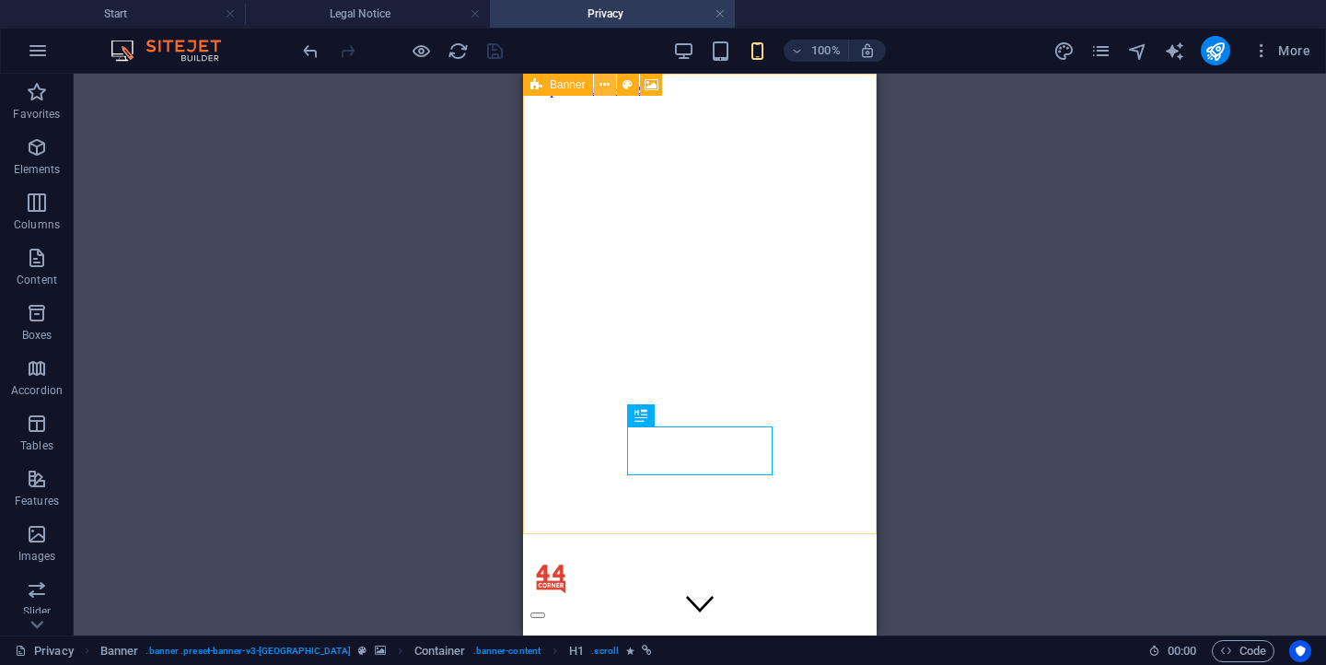
click at [606, 83] on icon at bounding box center [604, 84] width 10 height 19
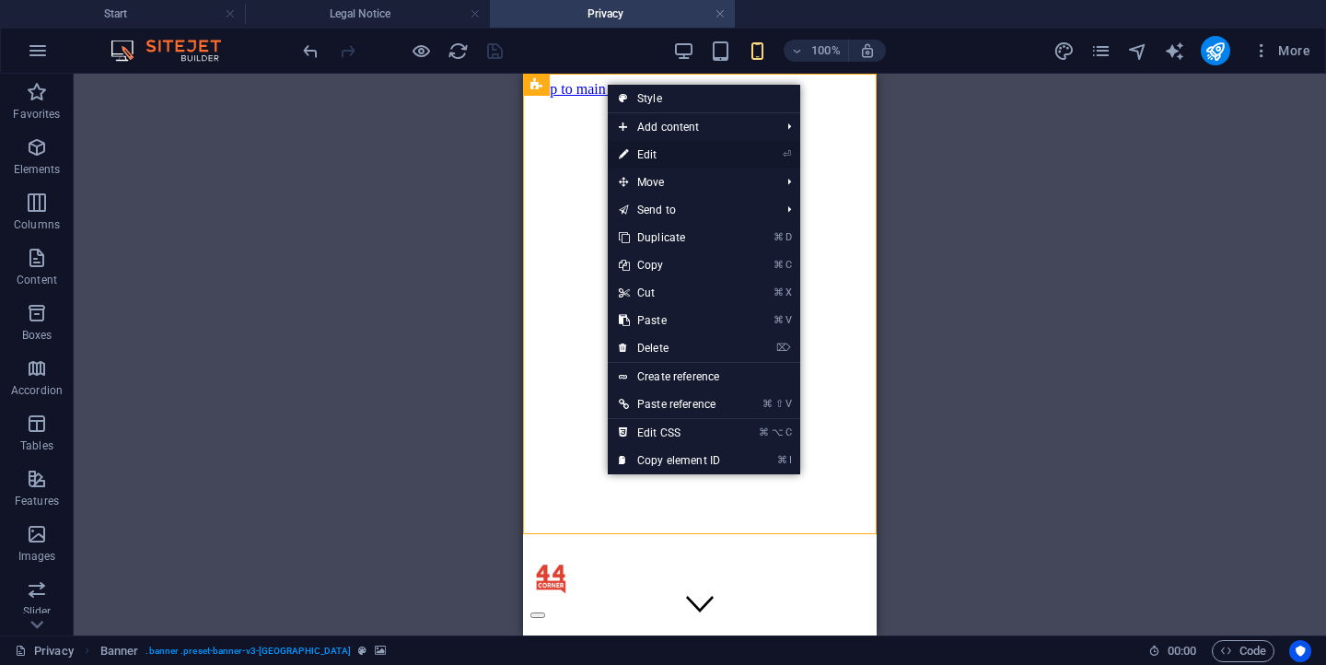
click at [647, 152] on link "⏎ Edit" at bounding box center [669, 155] width 123 height 28
select select "vh"
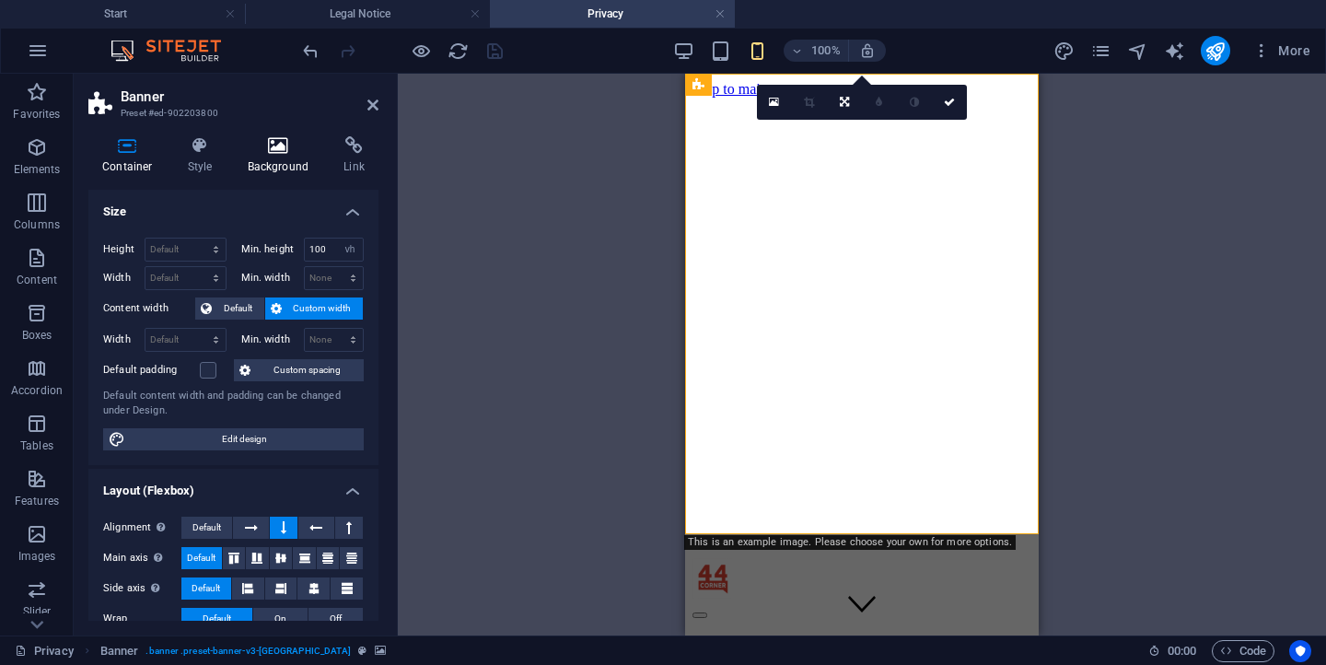
click at [263, 159] on h4 "Background" at bounding box center [282, 155] width 97 height 39
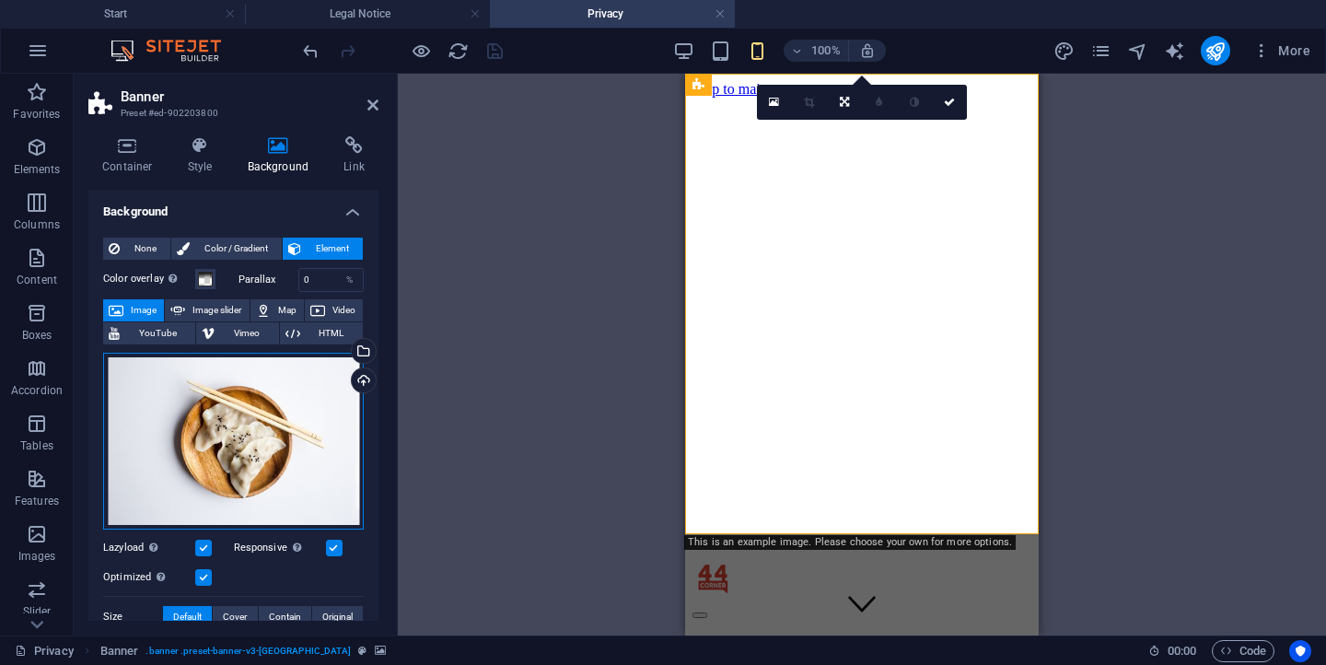
click at [310, 418] on div "Drag files here, click to choose files or select files from Files or our free s…" at bounding box center [233, 441] width 261 height 177
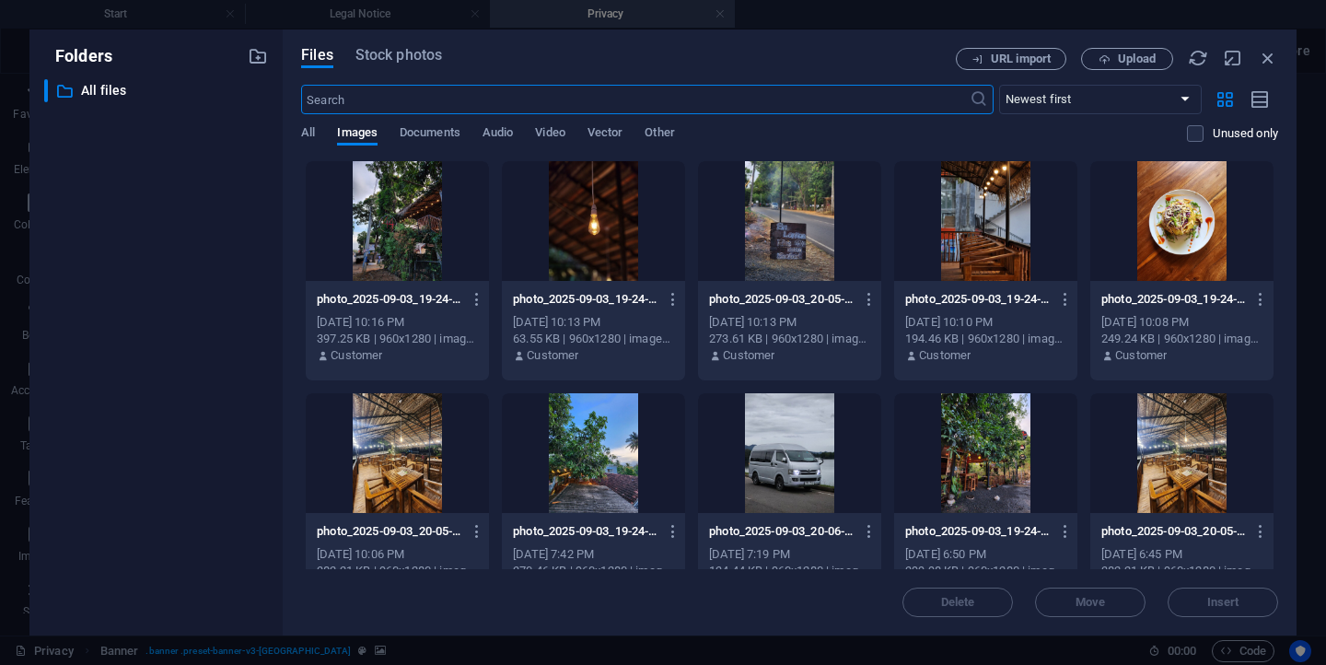
click at [551, 423] on div at bounding box center [593, 453] width 183 height 120
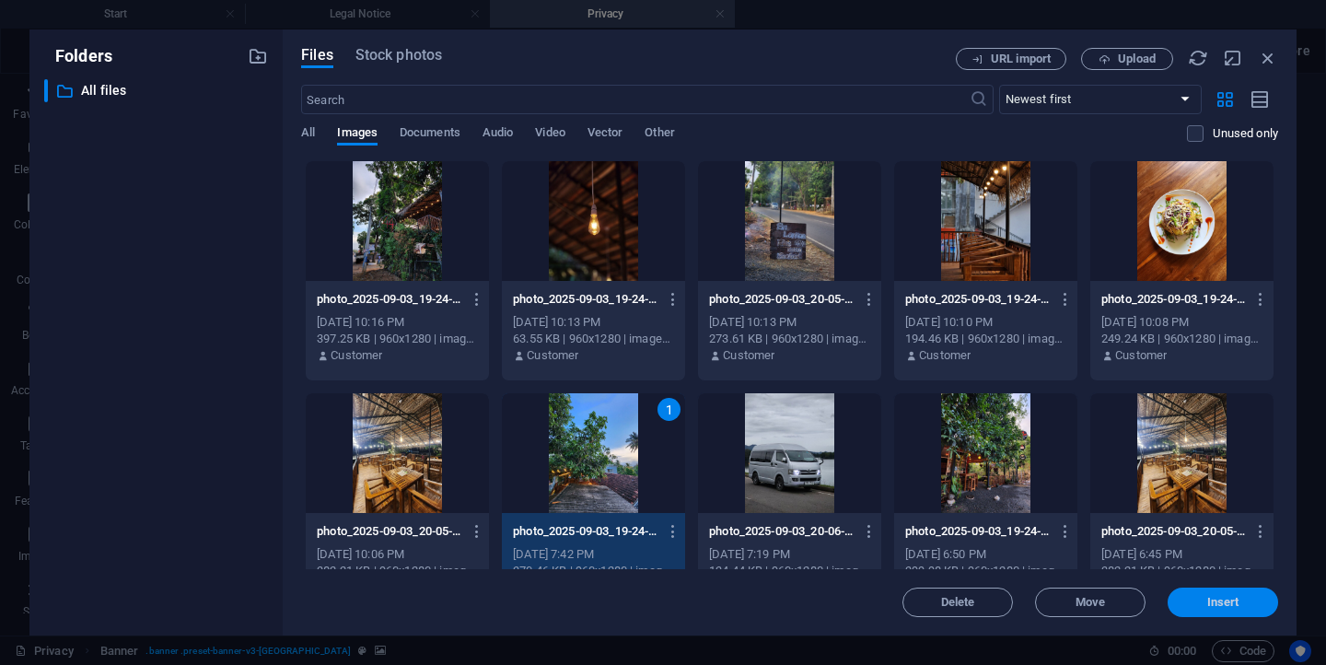
click at [1254, 604] on span "Insert" at bounding box center [1223, 602] width 96 height 11
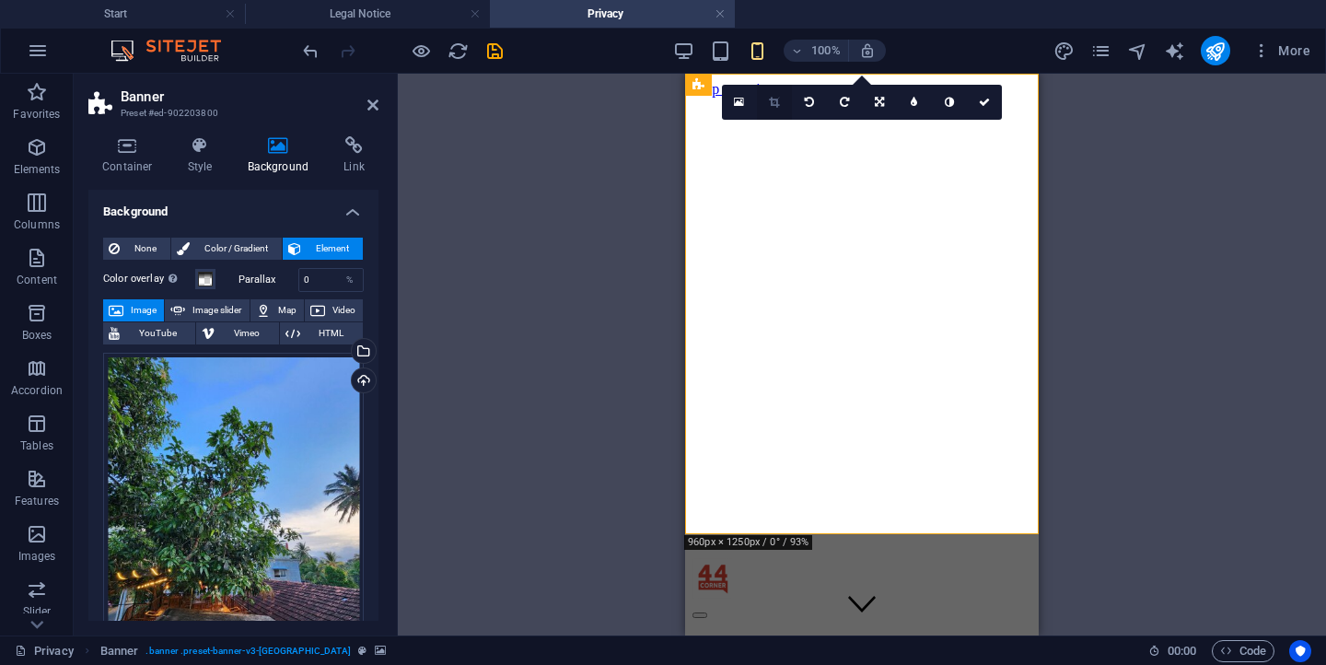
click at [779, 99] on icon at bounding box center [774, 102] width 10 height 11
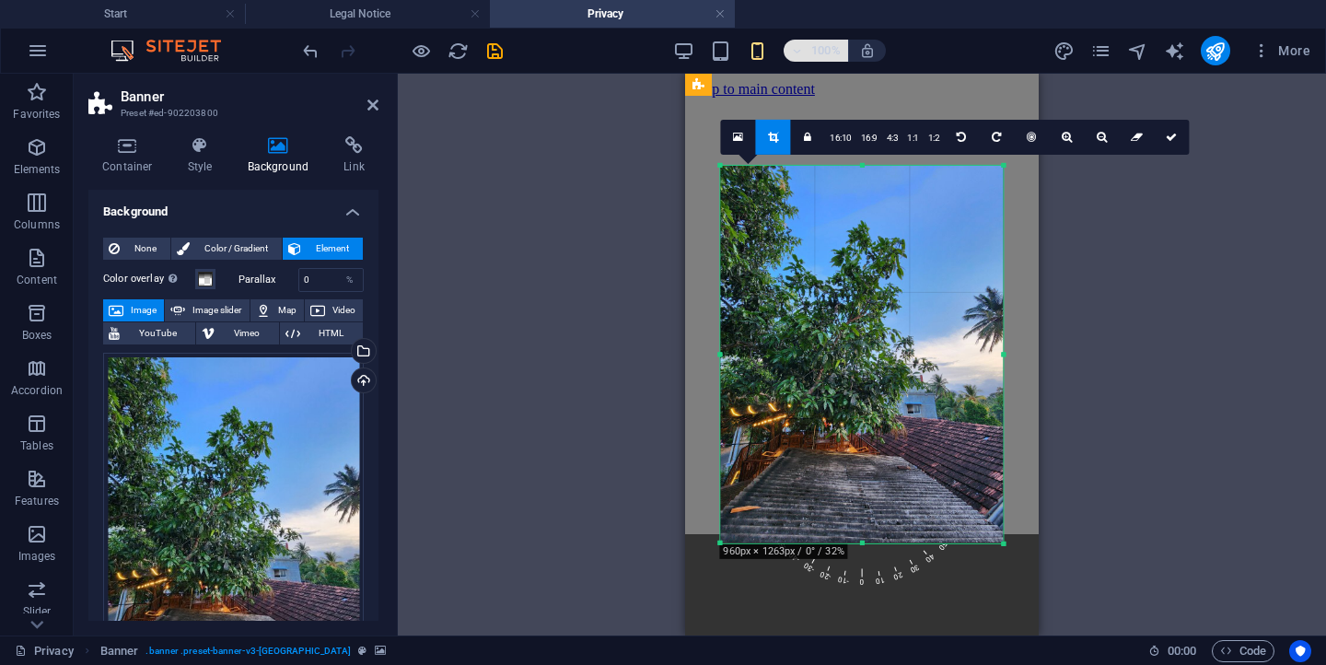
drag, startPoint x: 843, startPoint y: 275, endPoint x: 847, endPoint y: 58, distance: 217.3
click at [847, 74] on section "Favorites Elements Columns Content Boxes Accordion Tables Features Images Slide…" at bounding box center [663, 355] width 1326 height 562
click at [1178, 133] on link at bounding box center [1171, 137] width 35 height 35
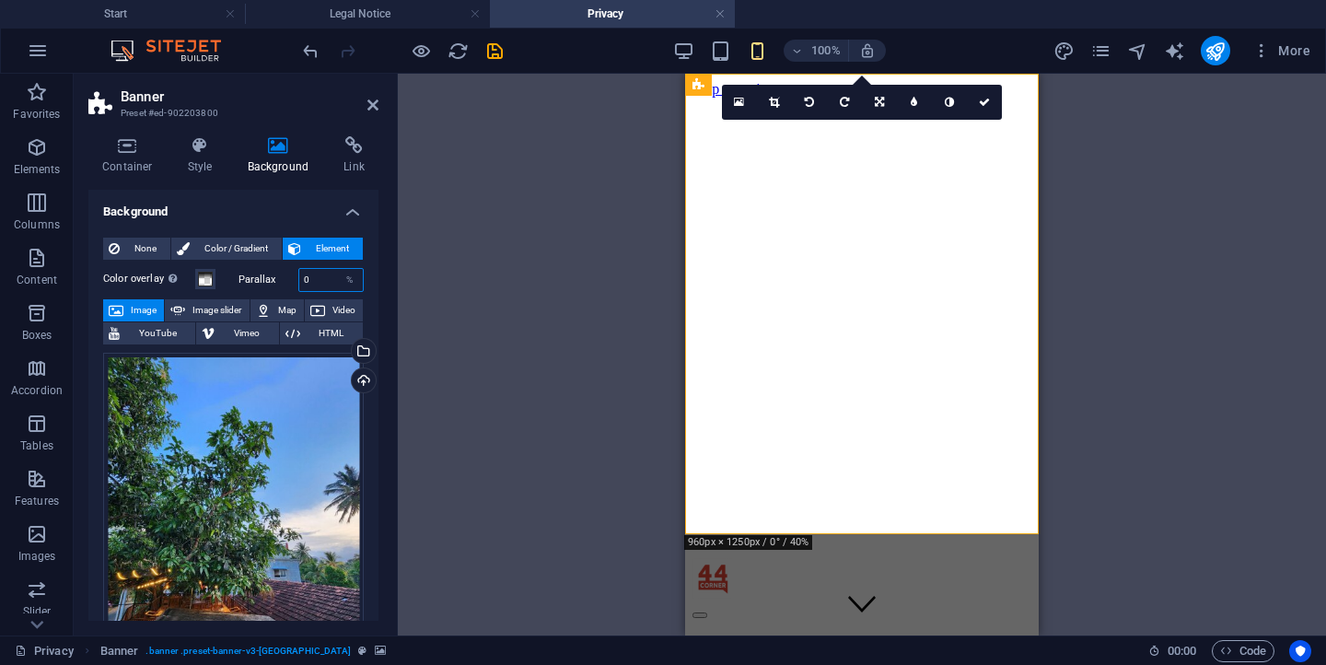
click at [326, 289] on input "0" at bounding box center [331, 280] width 64 height 22
type input "50"
click at [493, 50] on icon "save" at bounding box center [494, 51] width 21 height 21
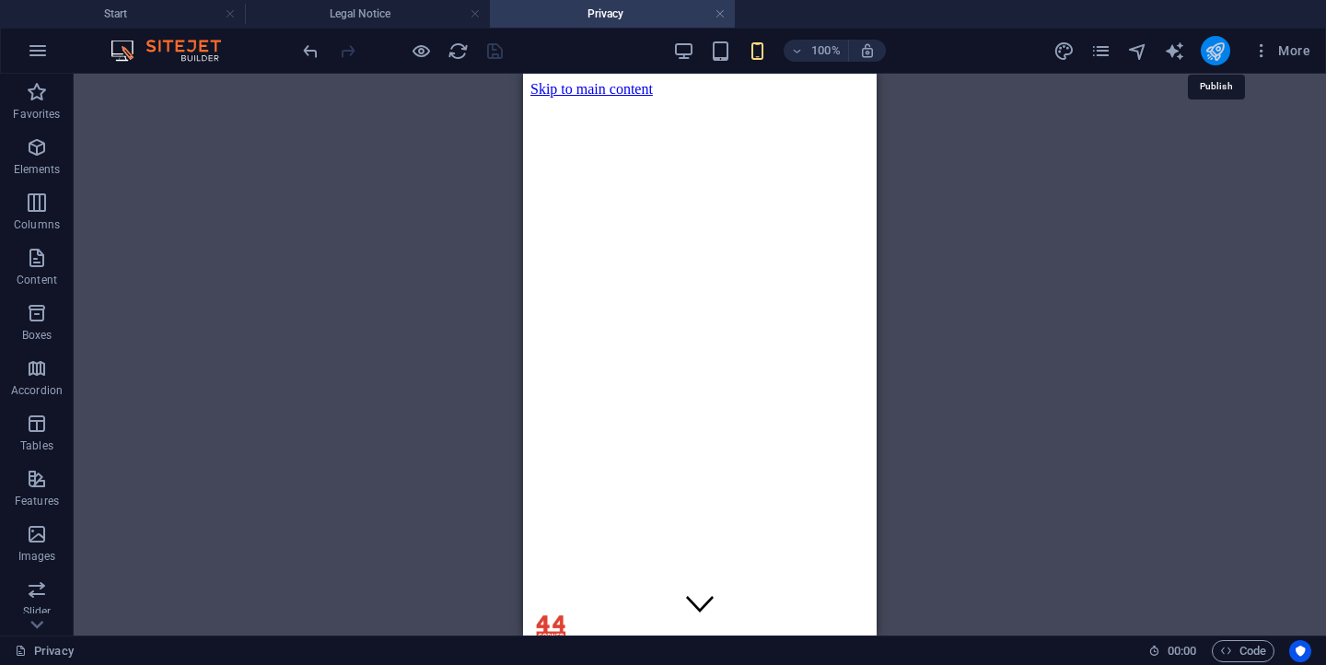
click at [1212, 56] on icon "publish" at bounding box center [1214, 51] width 21 height 21
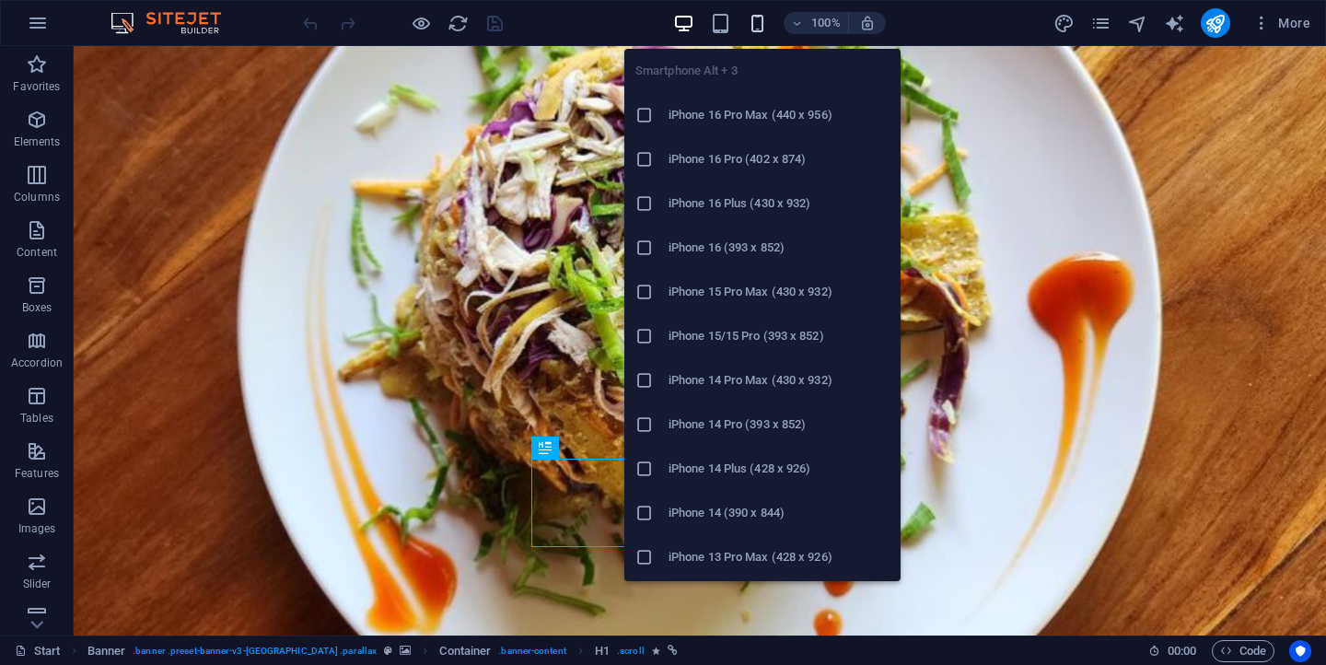
click at [753, 29] on icon "button" at bounding box center [757, 23] width 21 height 21
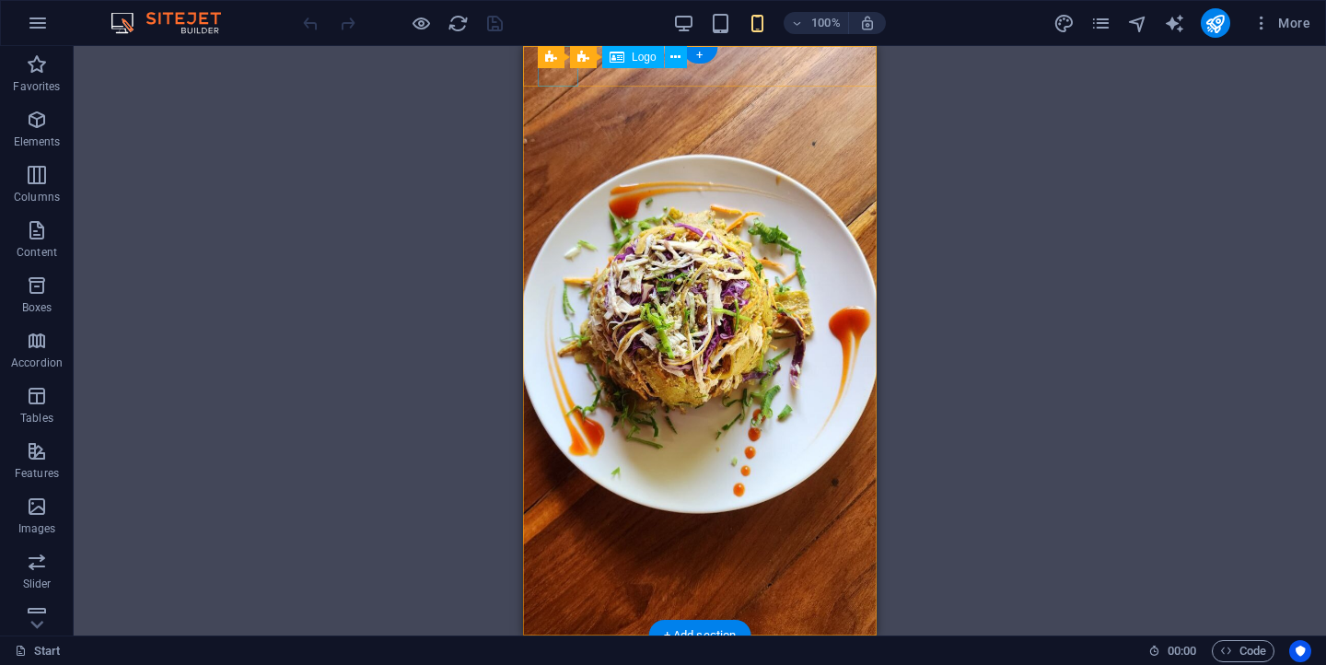
click at [559, 635] on div at bounding box center [700, 655] width 324 height 41
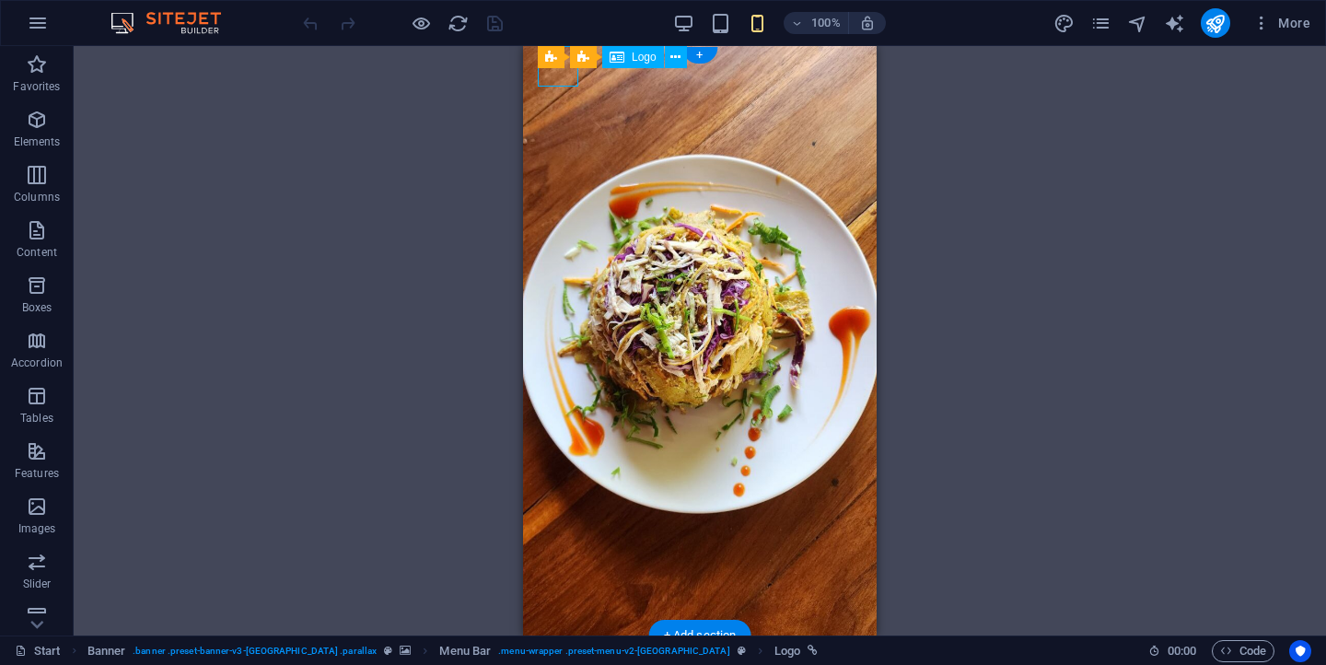
click at [559, 635] on div at bounding box center [700, 655] width 324 height 41
select select "px"
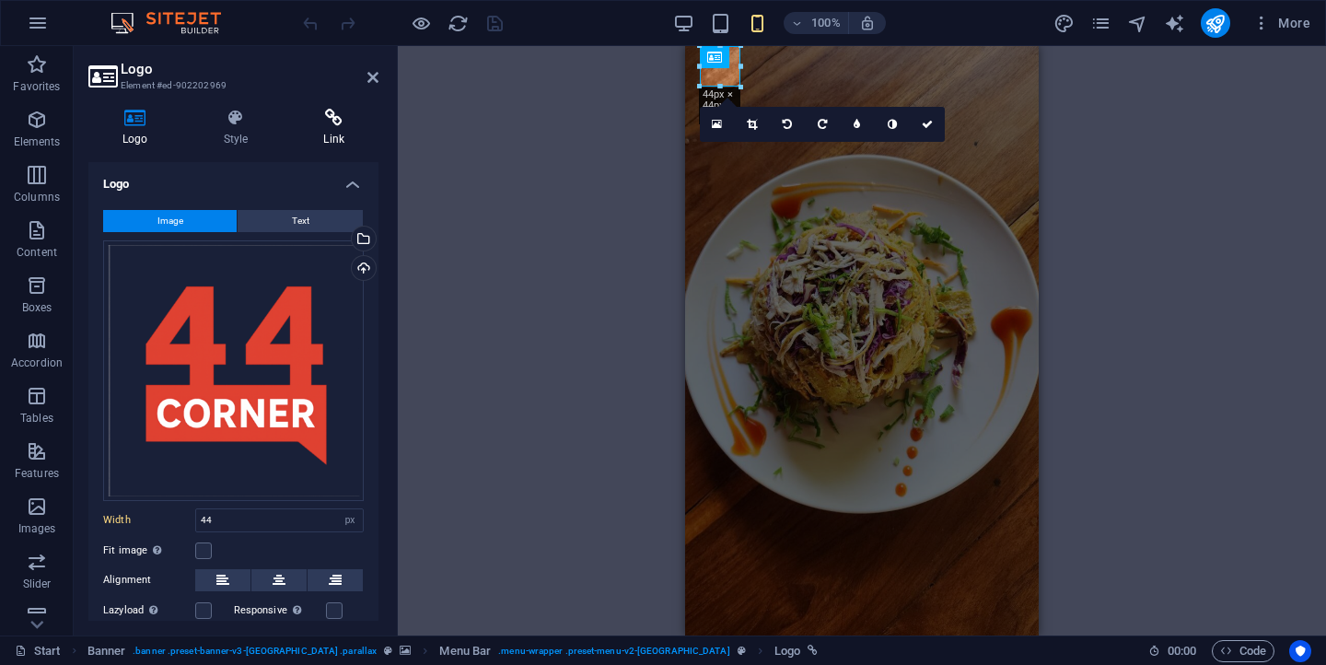
click at [334, 122] on icon at bounding box center [333, 118] width 89 height 18
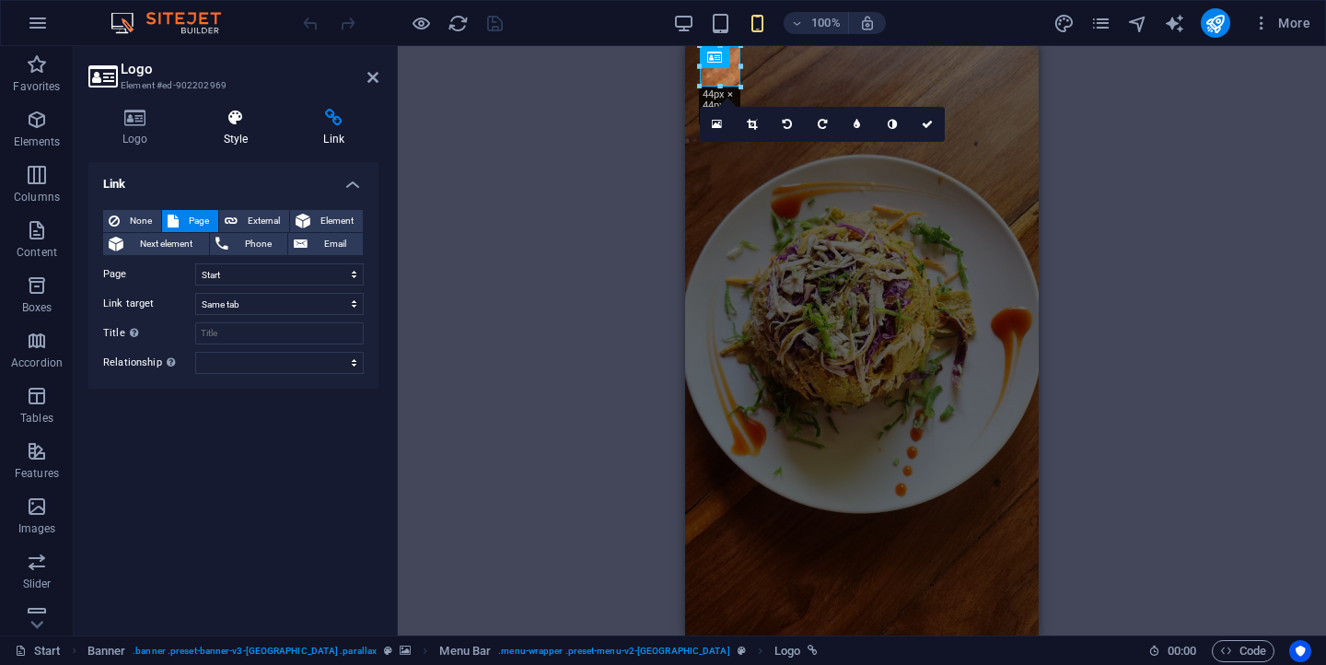
click at [226, 122] on icon at bounding box center [236, 118] width 93 height 18
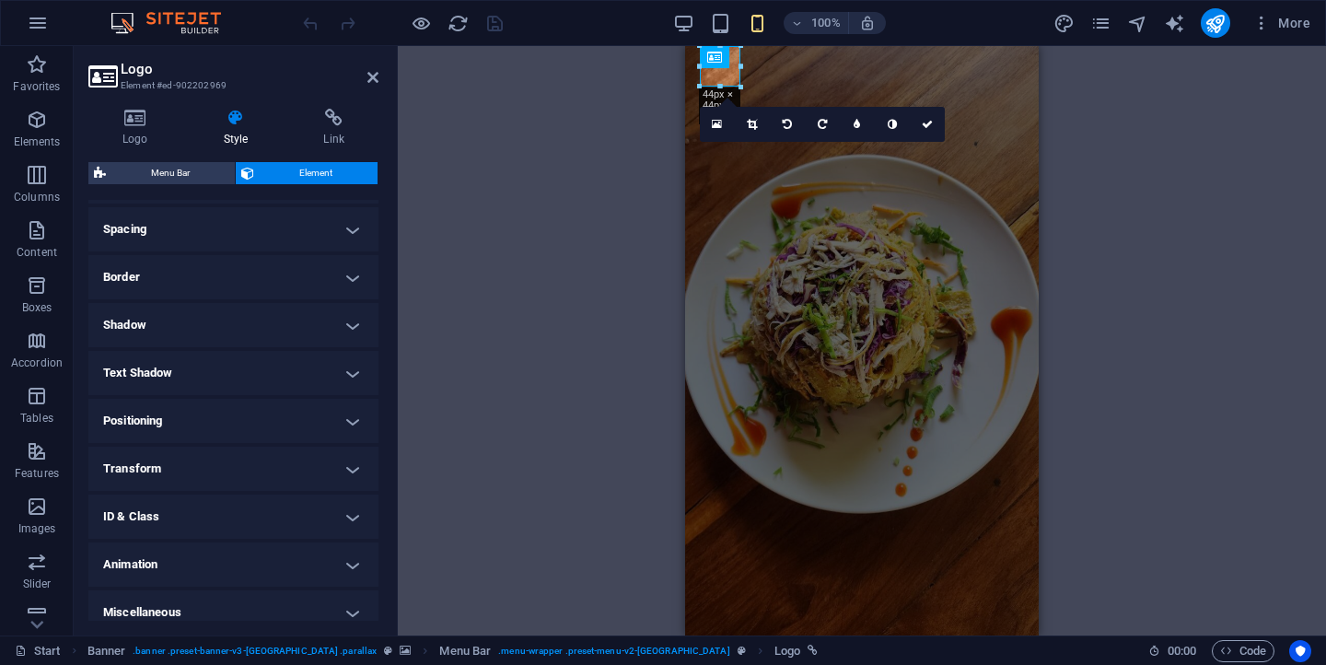
scroll to position [357, 0]
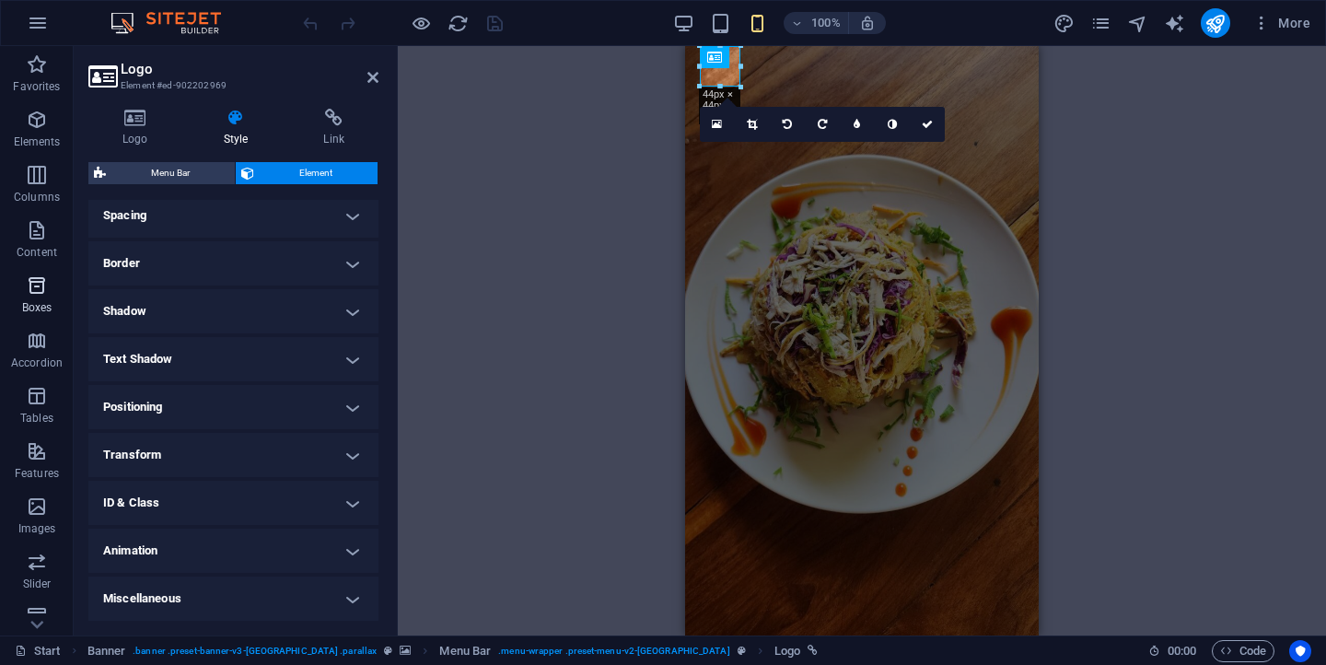
click at [49, 294] on span "Boxes" at bounding box center [37, 296] width 74 height 44
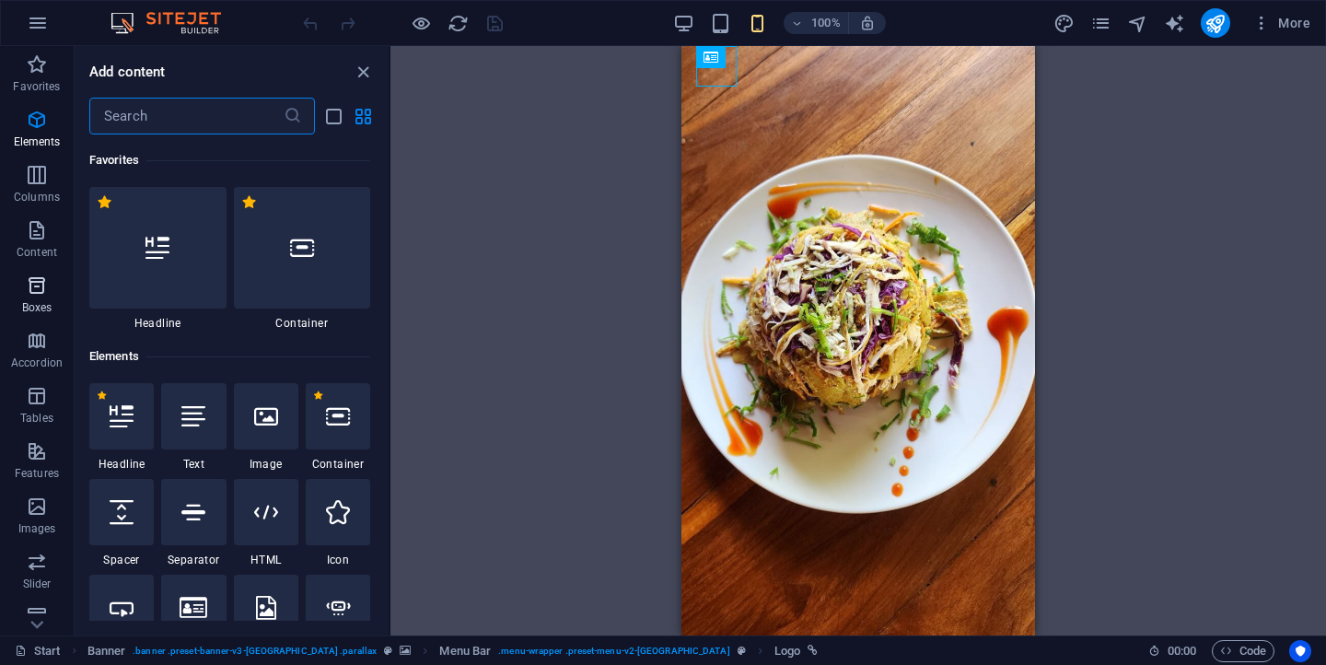
scroll to position [5078, 0]
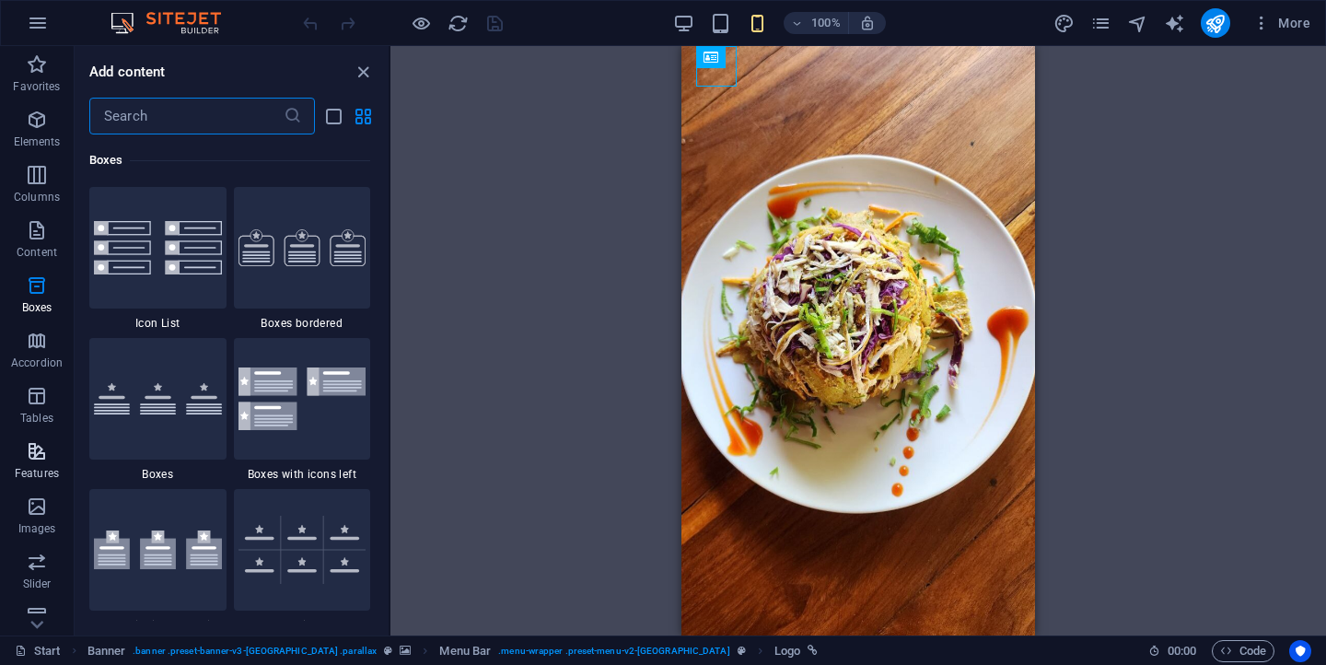
click at [41, 450] on icon "button" at bounding box center [37, 451] width 22 height 22
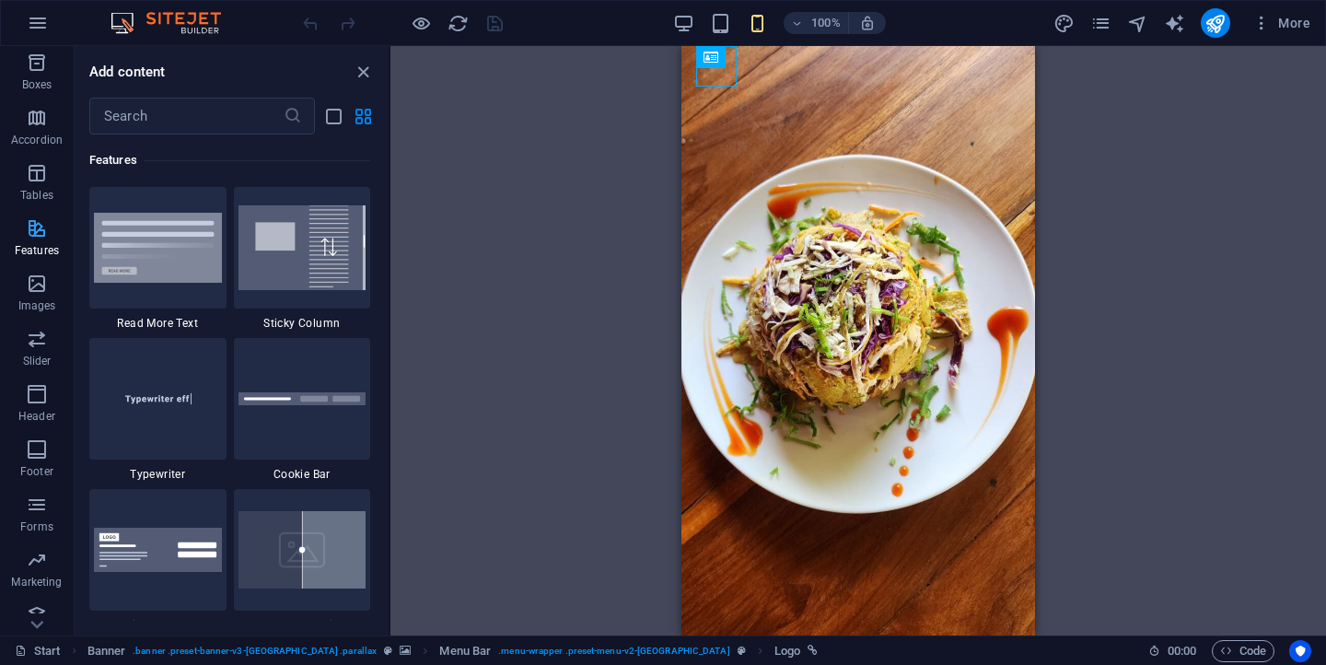
scroll to position [239, 0]
click at [41, 558] on p "Marketing" at bounding box center [36, 565] width 51 height 15
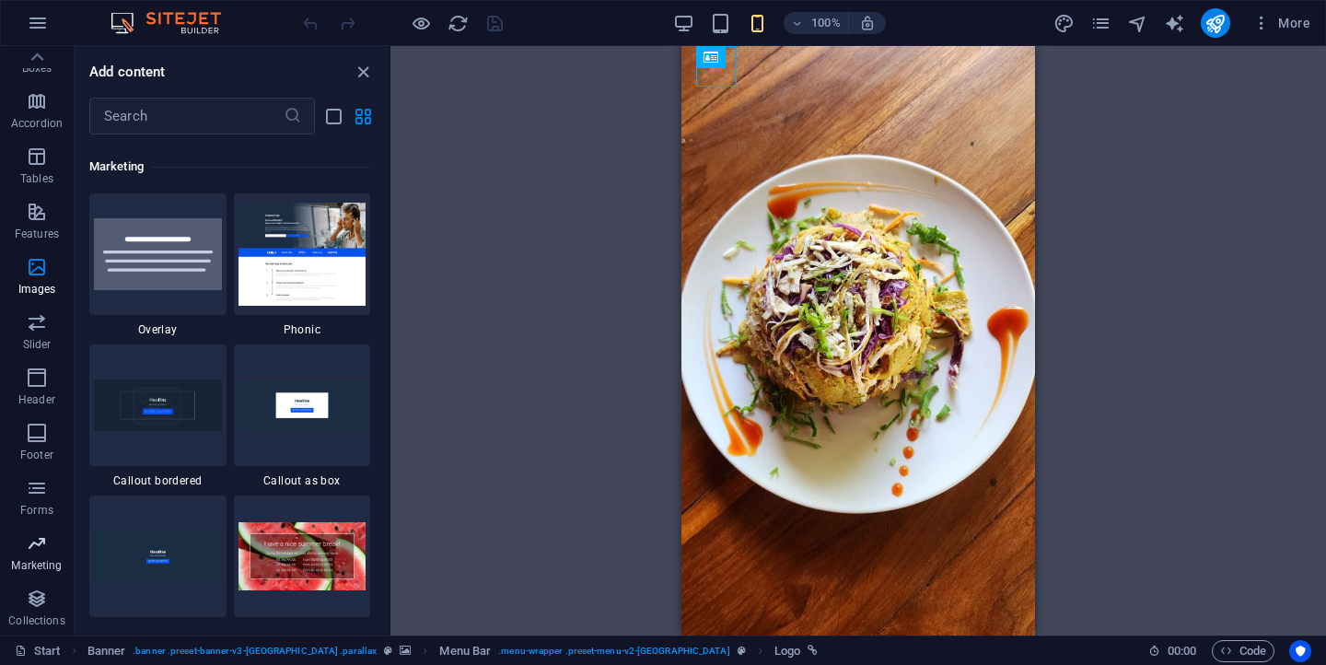
scroll to position [14996, 0]
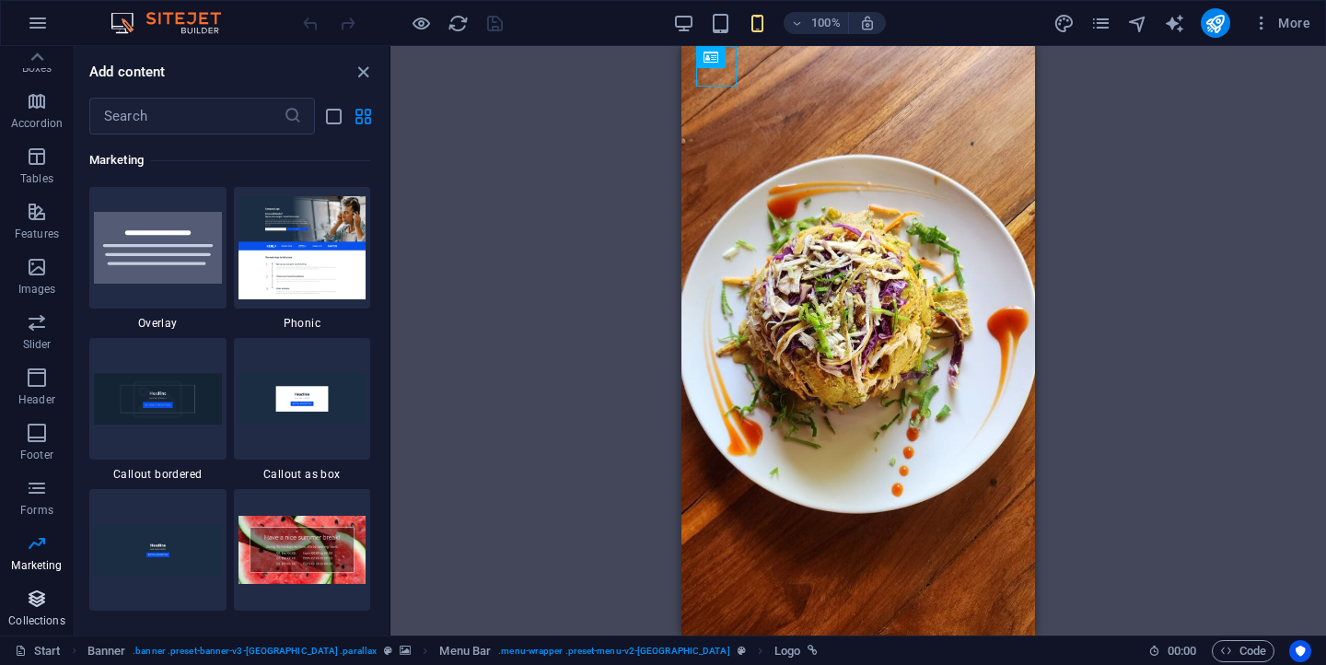
click at [39, 582] on button "Collections" at bounding box center [37, 607] width 74 height 55
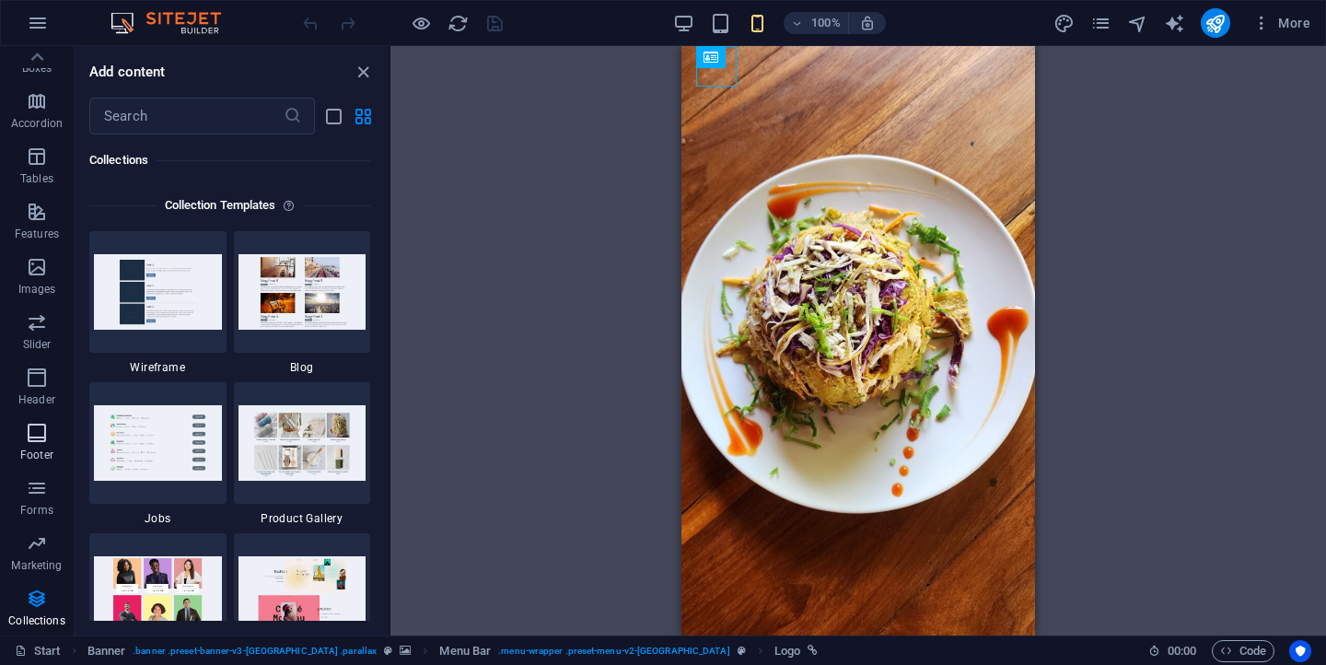
scroll to position [0, 0]
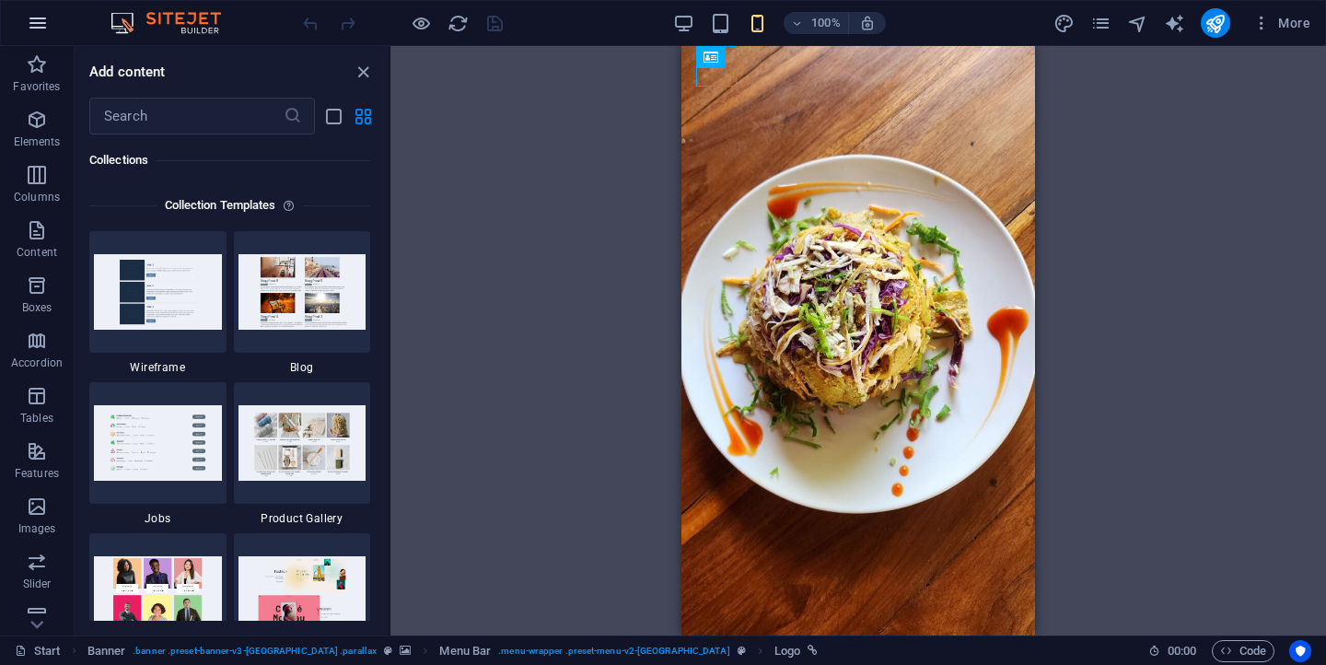
click at [31, 17] on icon "button" at bounding box center [38, 23] width 22 height 22
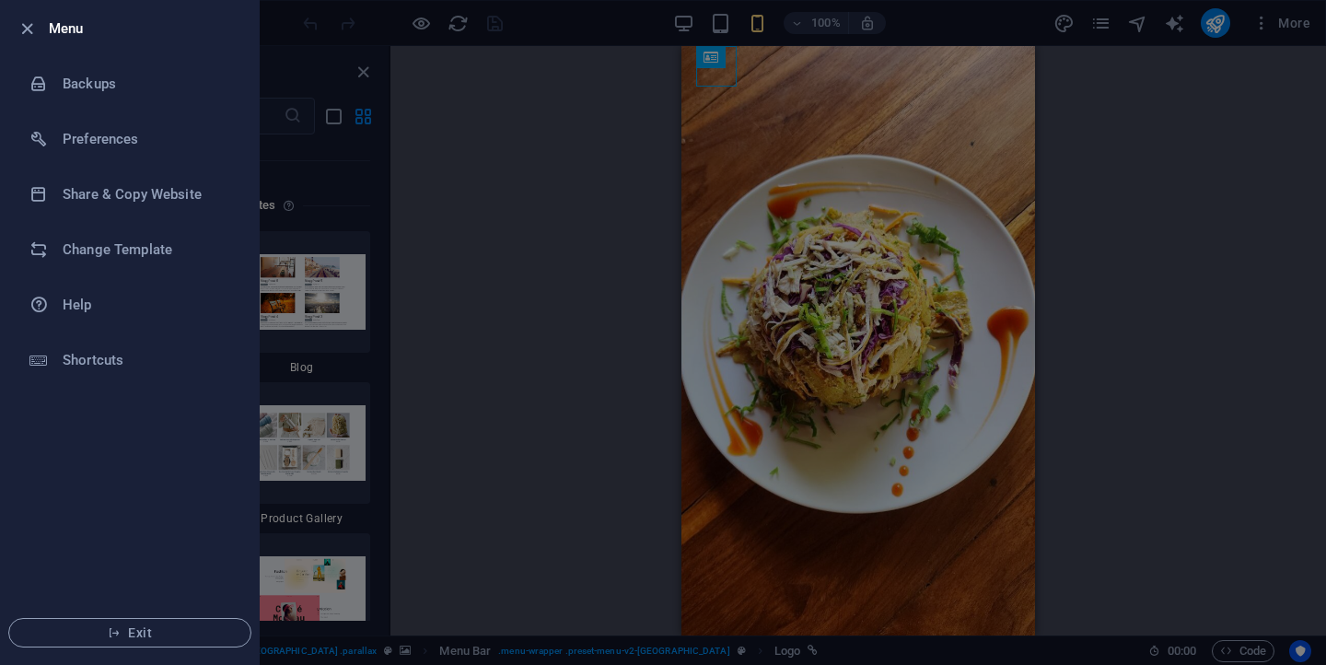
click at [296, 160] on div at bounding box center [663, 332] width 1326 height 665
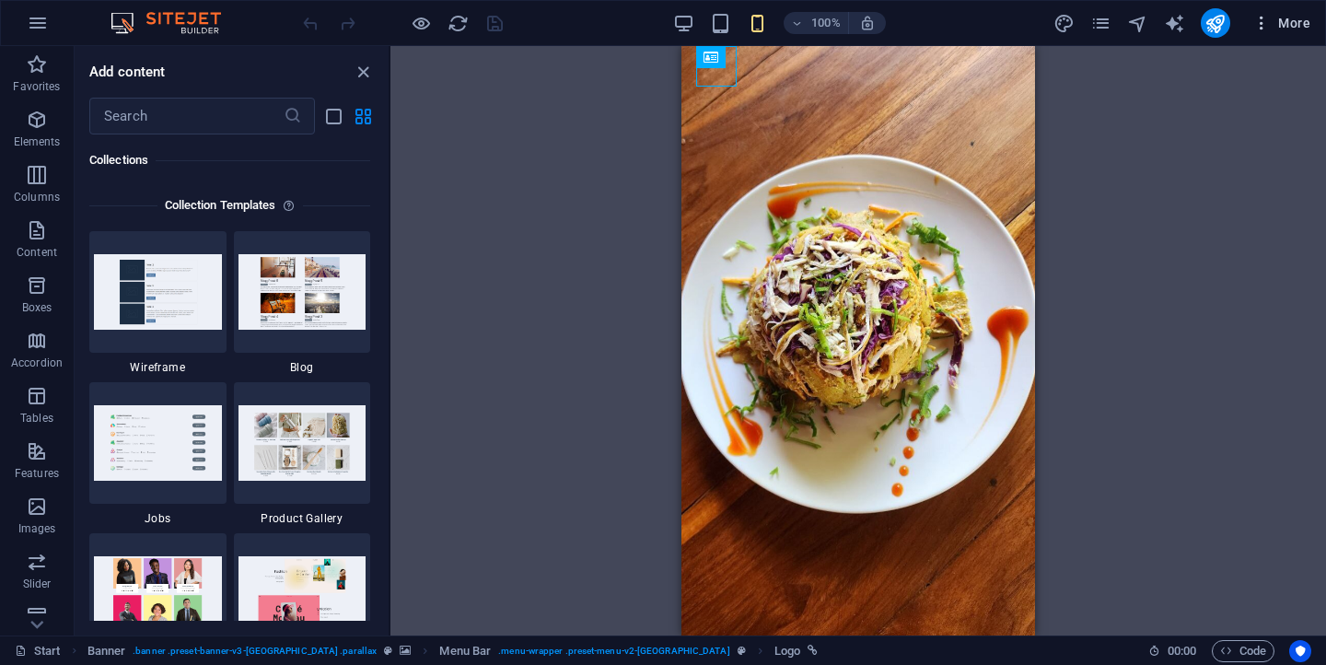
click at [1280, 22] on span "More" at bounding box center [1281, 23] width 58 height 18
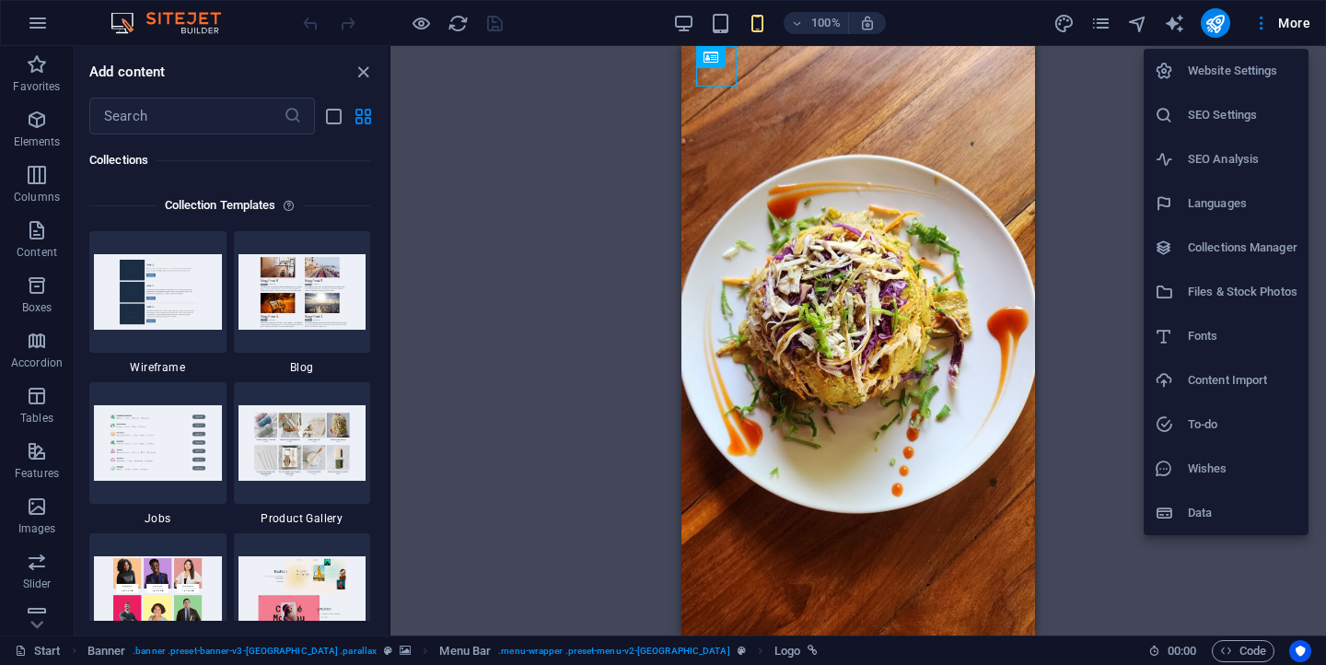
click at [1245, 116] on h6 "SEO Settings" at bounding box center [1243, 115] width 110 height 22
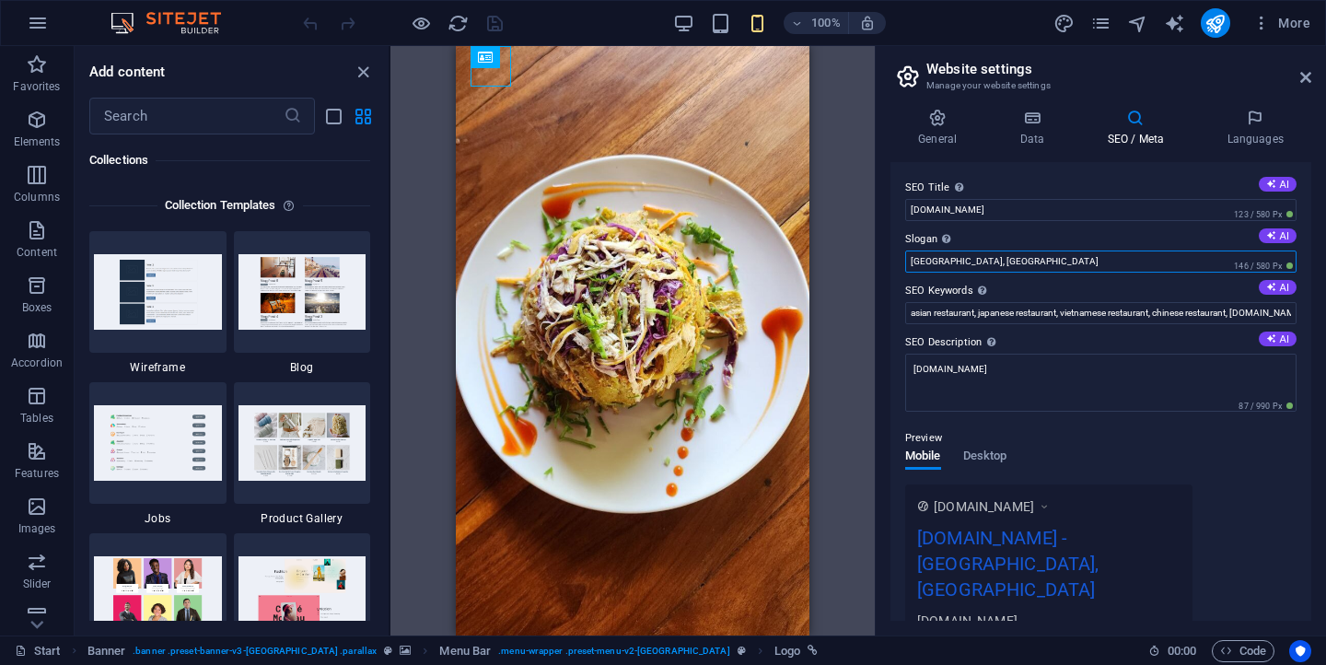
click at [1028, 269] on input "San Antonio, TX" at bounding box center [1100, 261] width 391 height 22
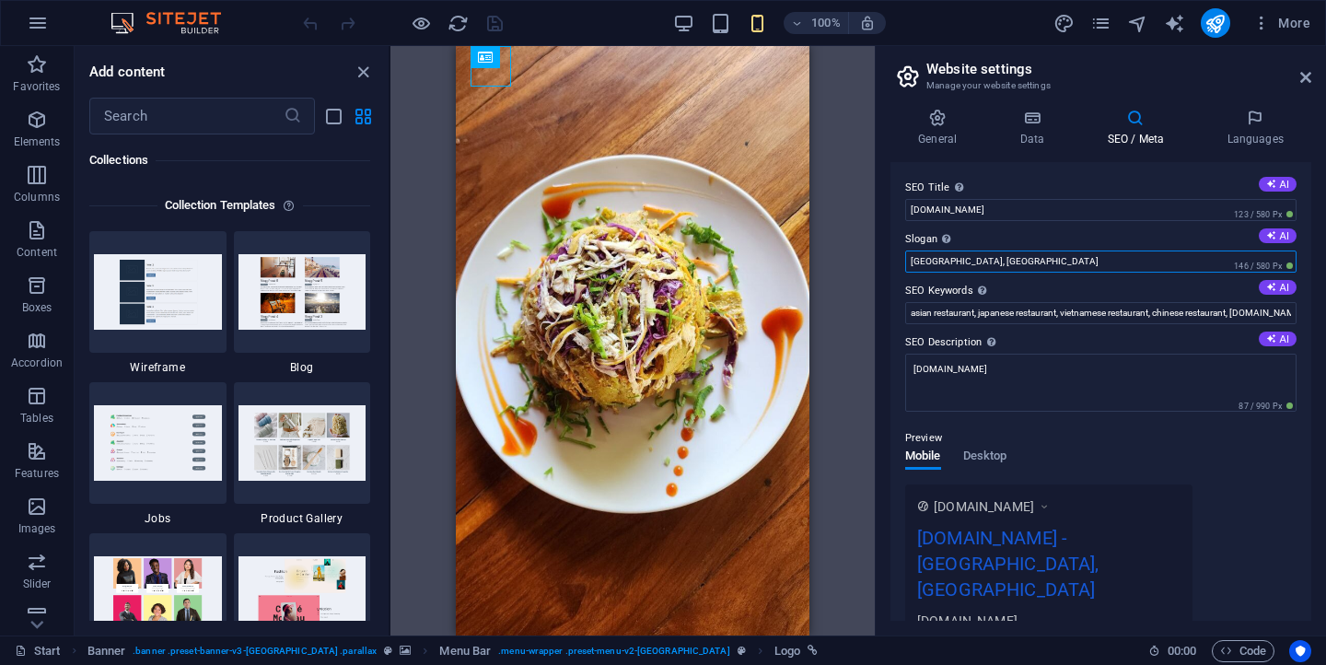
click at [1028, 269] on input "San Antonio, TX" at bounding box center [1100, 261] width 391 height 22
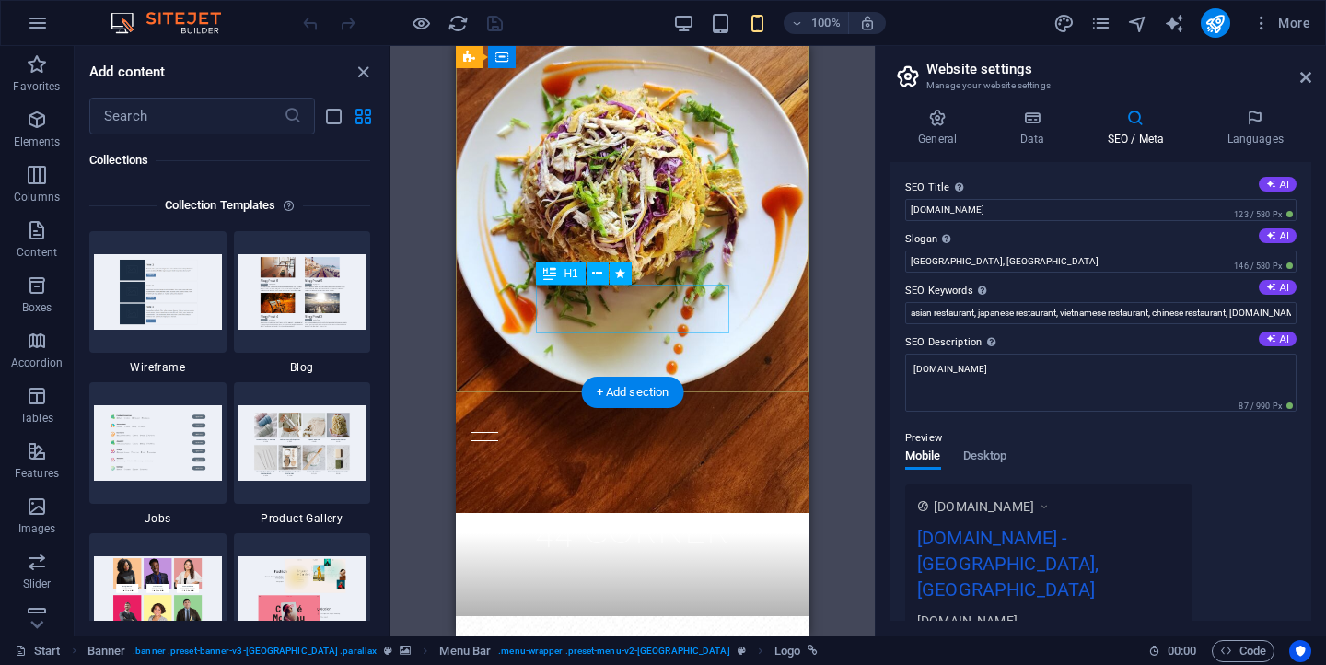
scroll to position [241, 0]
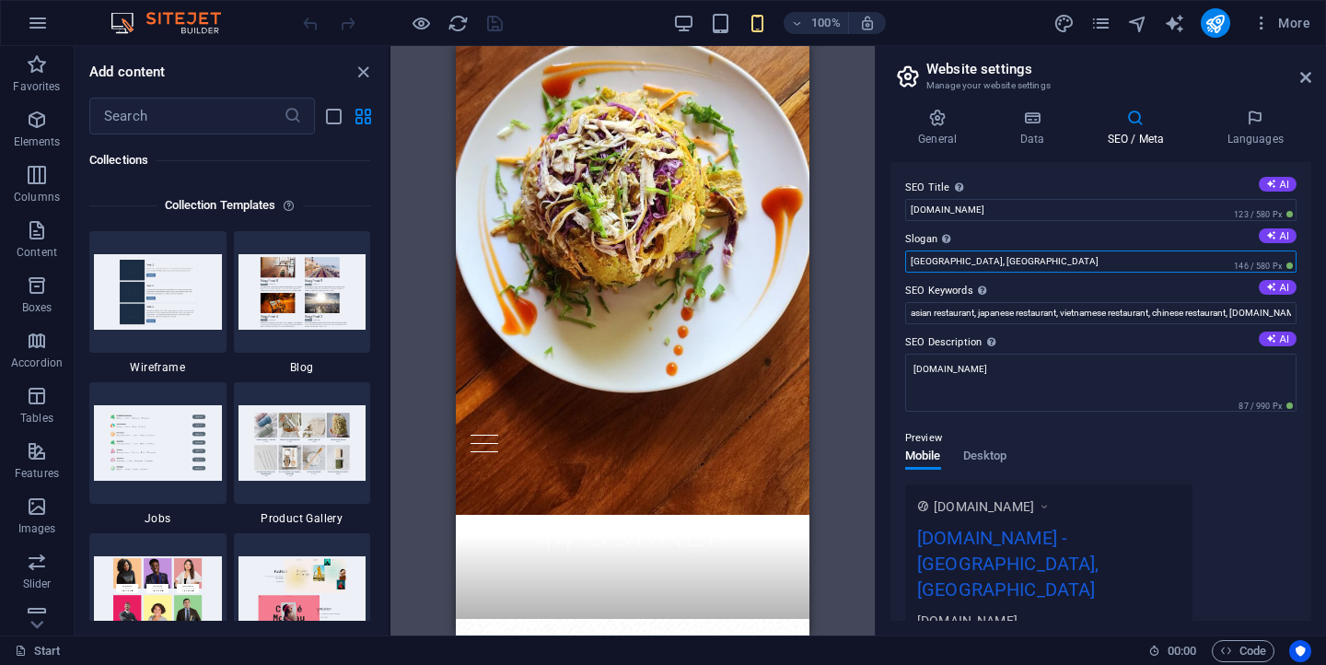
click at [1059, 261] on input "San Antonio, TX" at bounding box center [1100, 261] width 391 height 22
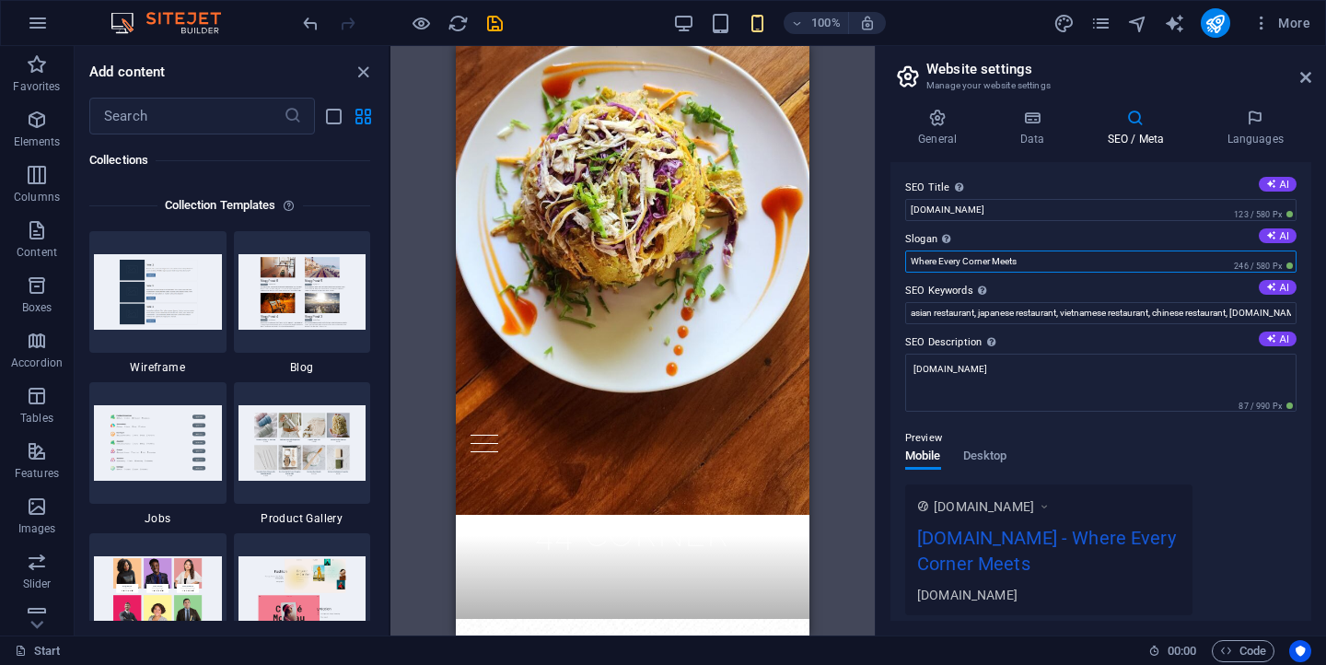
drag, startPoint x: 1021, startPoint y: 265, endPoint x: 942, endPoint y: 263, distance: 79.2
click at [942, 263] on input "Where Every Corner Meets" at bounding box center [1100, 261] width 391 height 22
click at [1023, 259] on input "Where Every Corner Meets" at bounding box center [1100, 261] width 391 height 22
drag, startPoint x: 1023, startPoint y: 259, endPoint x: 945, endPoint y: 270, distance: 79.0
click at [945, 270] on input "Where Every Corner Meets" at bounding box center [1100, 261] width 391 height 22
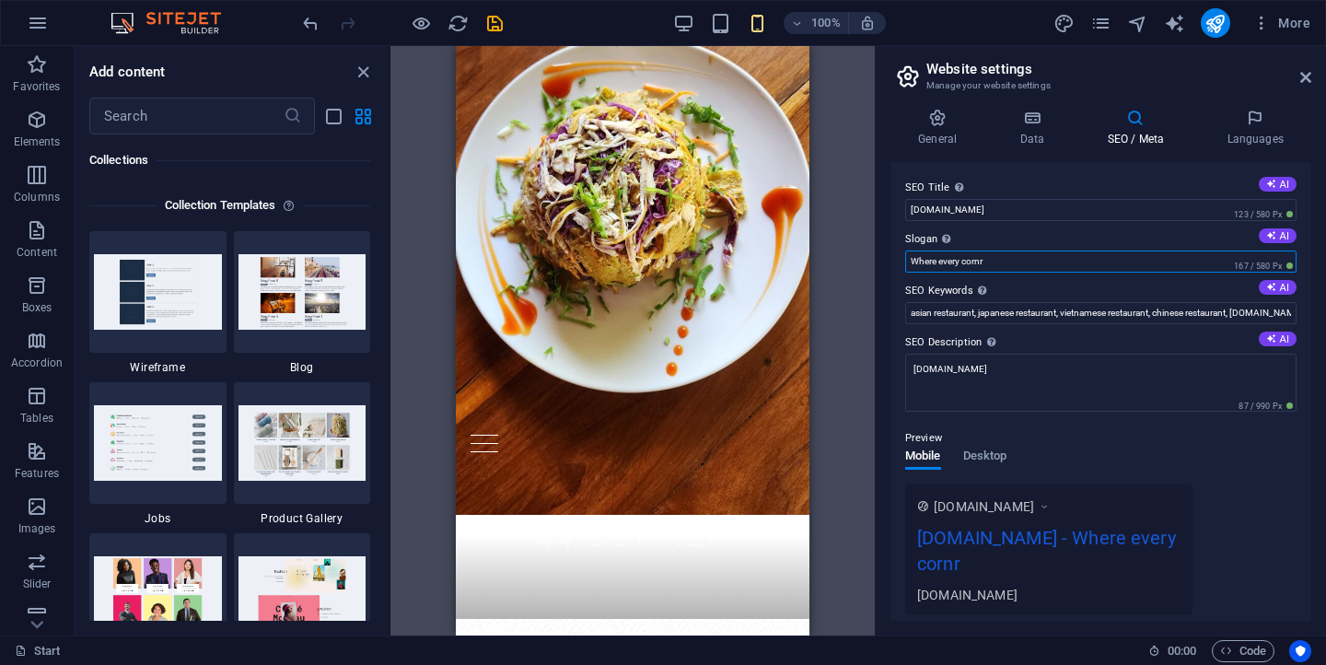
drag, startPoint x: 974, startPoint y: 261, endPoint x: 963, endPoint y: 261, distance: 11.1
click at [963, 261] on input "Where every cornr" at bounding box center [1100, 261] width 391 height 22
drag, startPoint x: 959, startPoint y: 264, endPoint x: 982, endPoint y: 264, distance: 23.0
click at [982, 264] on input "Where every cornr" at bounding box center [1100, 261] width 391 height 22
click at [992, 263] on input "Where every cornr" at bounding box center [1100, 261] width 391 height 22
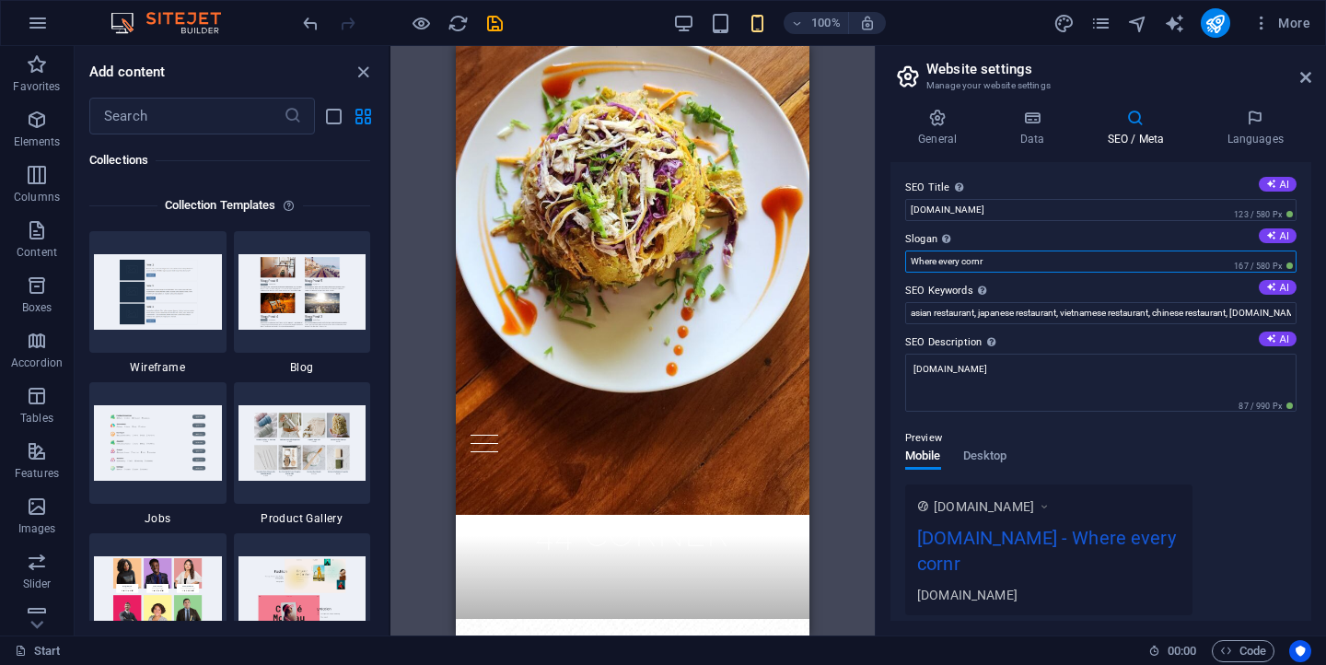
drag, startPoint x: 992, startPoint y: 263, endPoint x: 978, endPoint y: 263, distance: 14.7
click at [978, 263] on input "Where every cornr" at bounding box center [1100, 261] width 391 height 22
drag, startPoint x: 1058, startPoint y: 261, endPoint x: 1045, endPoint y: 261, distance: 12.9
click at [1045, 261] on input "Where every flavor meets at the ce" at bounding box center [1100, 261] width 391 height 22
type input "Where every flavor meets at the corner"
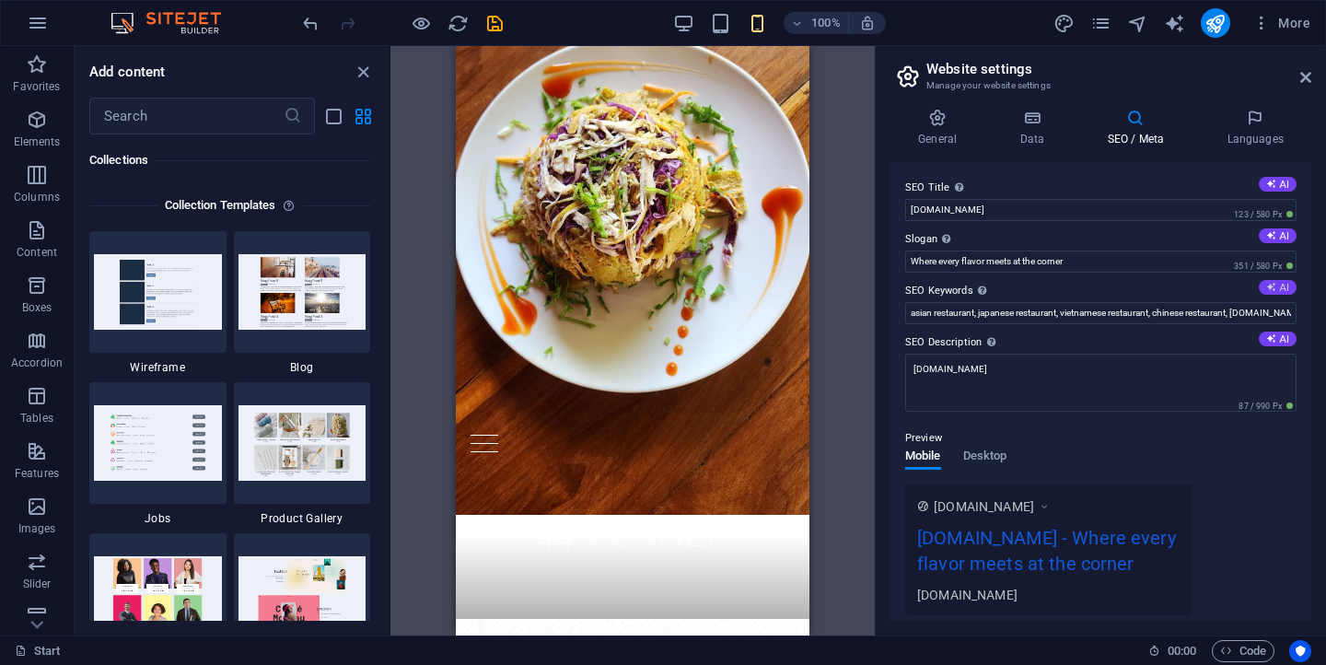
click at [1277, 290] on button "AI" at bounding box center [1277, 287] width 38 height 15
drag, startPoint x: 1184, startPoint y: 313, endPoint x: 1310, endPoint y: 318, distance: 126.2
click at [1311, 317] on div "General Data SEO / Meta Languages Website name 44corner.com Logo Drag files her…" at bounding box center [1100, 364] width 450 height 541
click at [1286, 318] on input "44 Corner restaurant, delicious meals, fresh ingredients, hearty dishes, cozy d…" at bounding box center [1100, 313] width 391 height 22
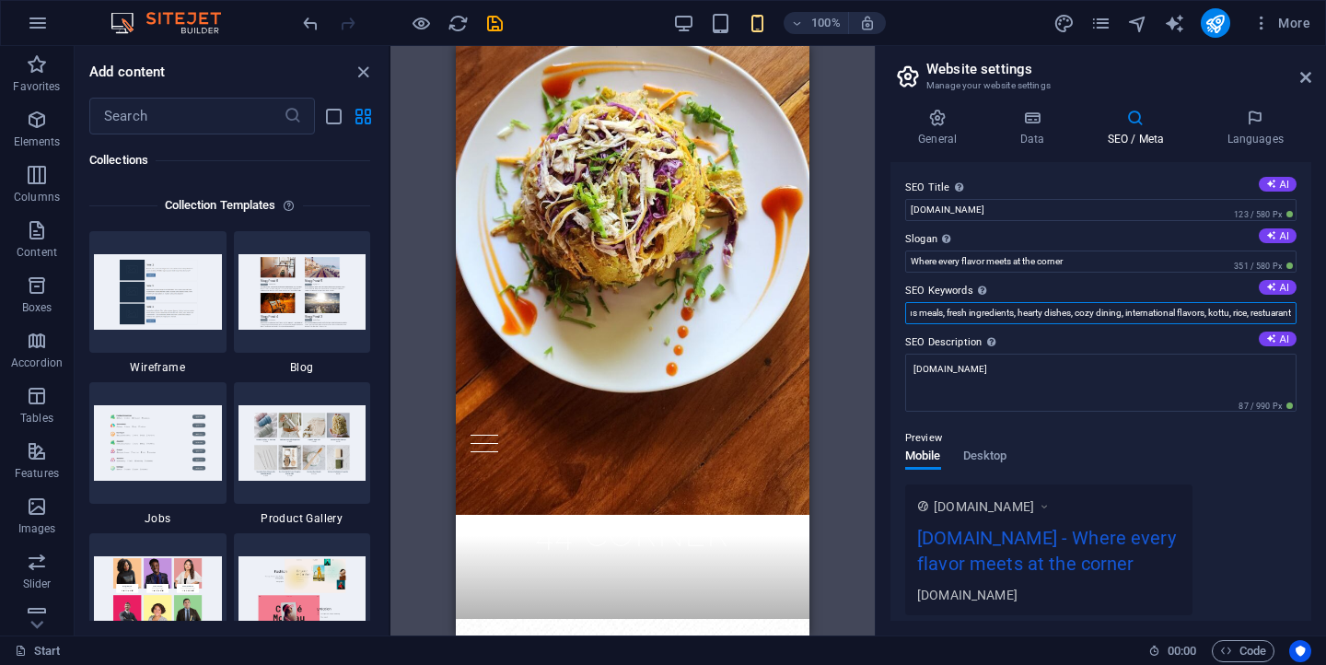
scroll to position [0, 133]
click at [1279, 315] on input "44 Corner restaurant, delicious meals, fresh ingredients, hearty dishes, cozy d…" at bounding box center [1100, 313] width 391 height 22
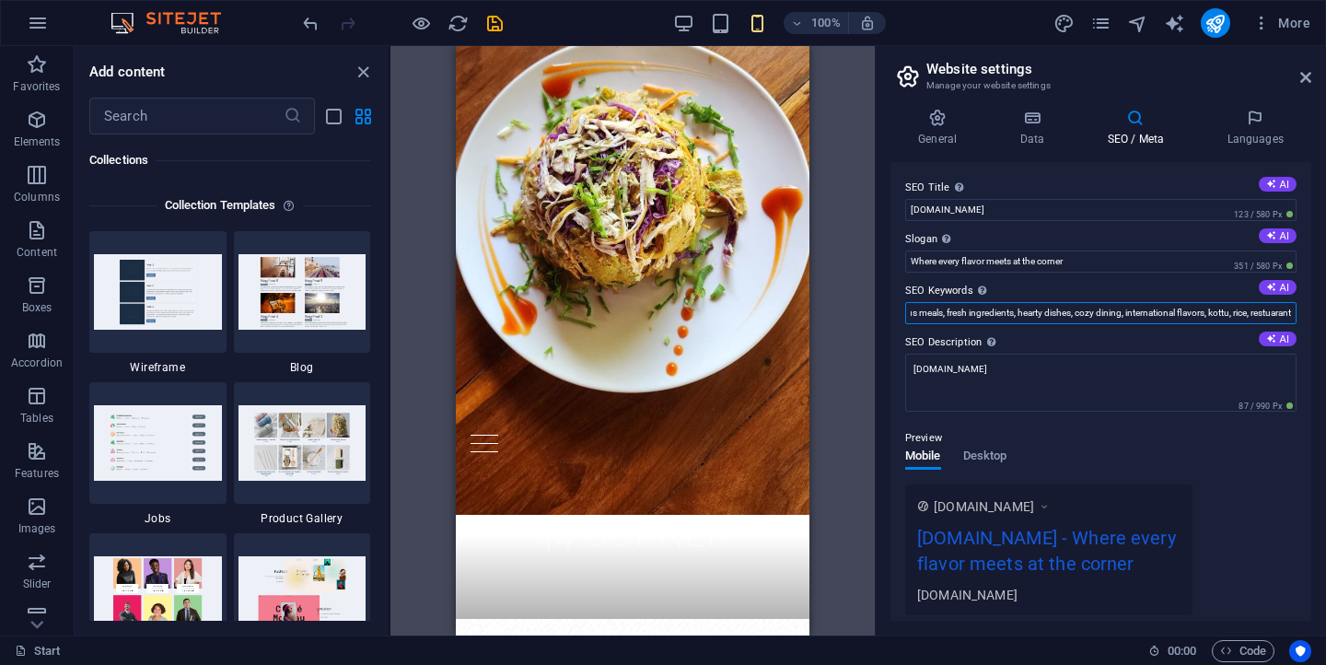
click at [1279, 315] on input "44 Corner restaurant, delicious meals, fresh ingredients, hearty dishes, cozy d…" at bounding box center [1100, 313] width 391 height 22
click at [1280, 316] on input "44 Corner restaurant, delicious meals, fresh ingredients, hearty dishes, cozy d…" at bounding box center [1100, 313] width 391 height 22
click at [1275, 320] on input "44 Corner restaurant, delicious meals, fresh ingredients, hearty dishes, cozy d…" at bounding box center [1100, 313] width 391 height 22
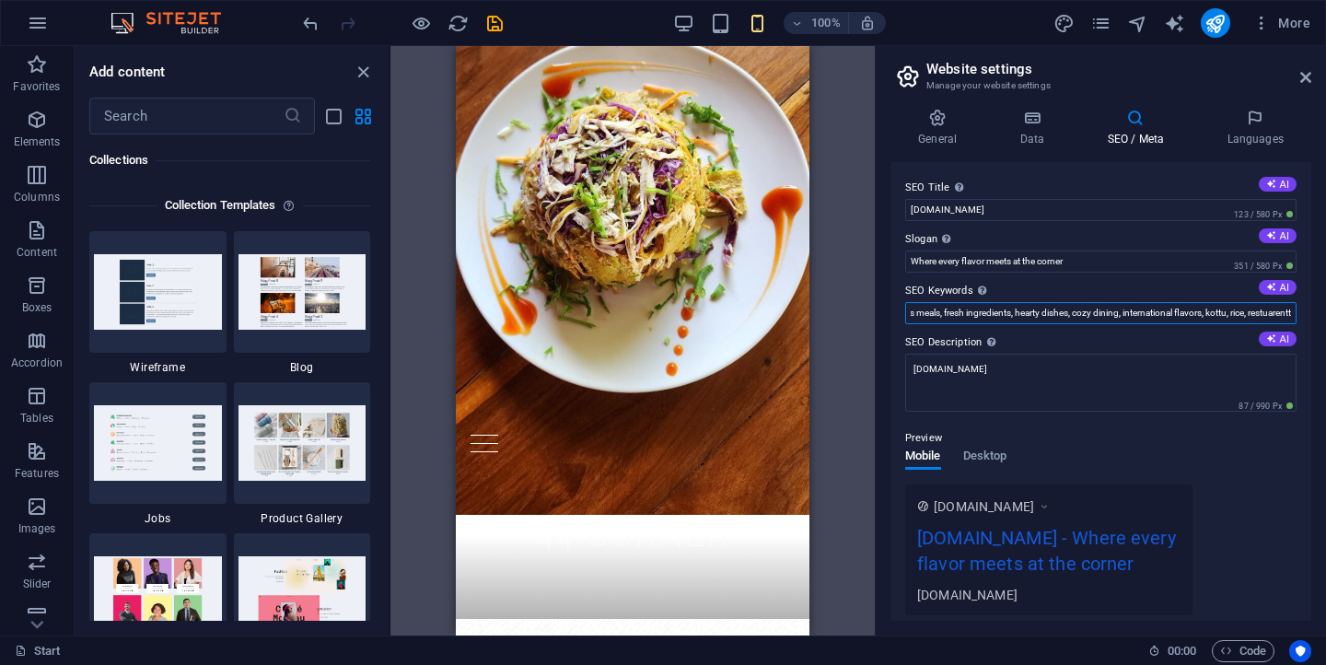
scroll to position [0, 136]
drag, startPoint x: 1279, startPoint y: 319, endPoint x: 1270, endPoint y: 320, distance: 9.4
click at [1270, 320] on input "44 Corner restaurant, delicious meals, fresh ingredients, hearty dishes, cozy d…" at bounding box center [1100, 313] width 391 height 22
click at [1282, 320] on input "44 Corner restaurant, delicious meals, fresh ingredients, hearty dishes, cozy d…" at bounding box center [1100, 313] width 391 height 22
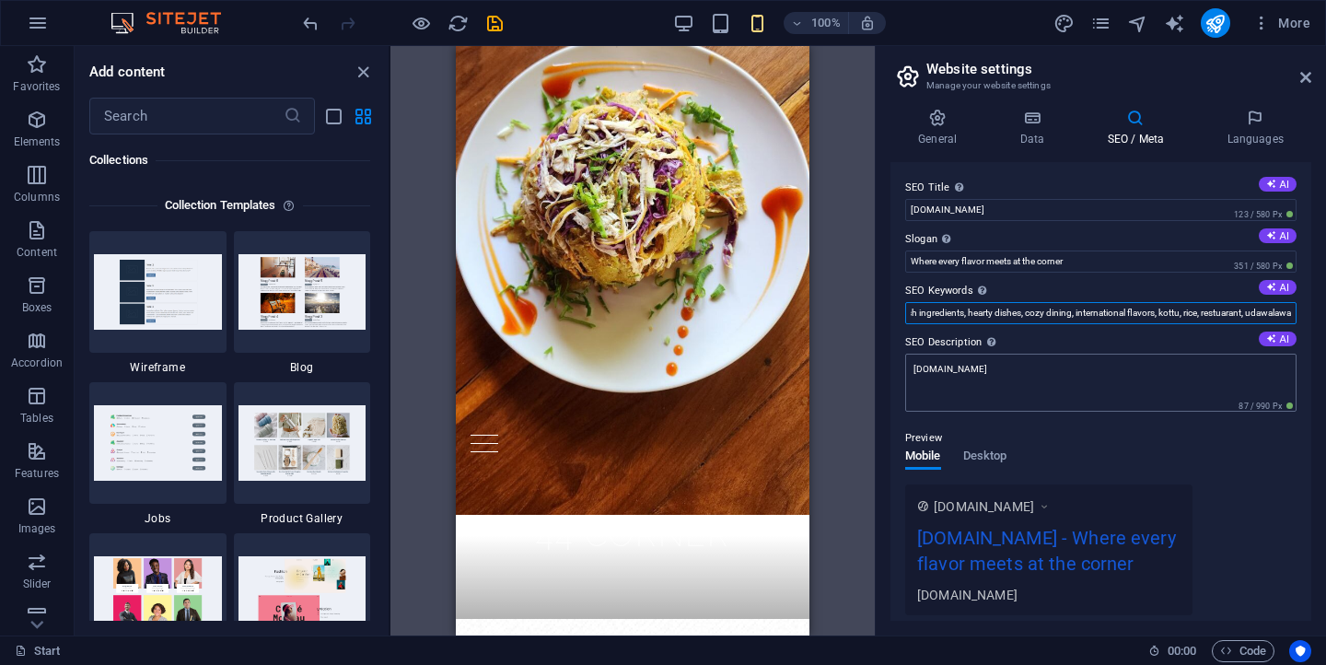
type input "44 Corner restaurant, delicious meals, fresh ingredients, hearty dishes, cozy d…"
click at [1074, 377] on textarea "[DOMAIN_NAME]" at bounding box center [1100, 383] width 391 height 58
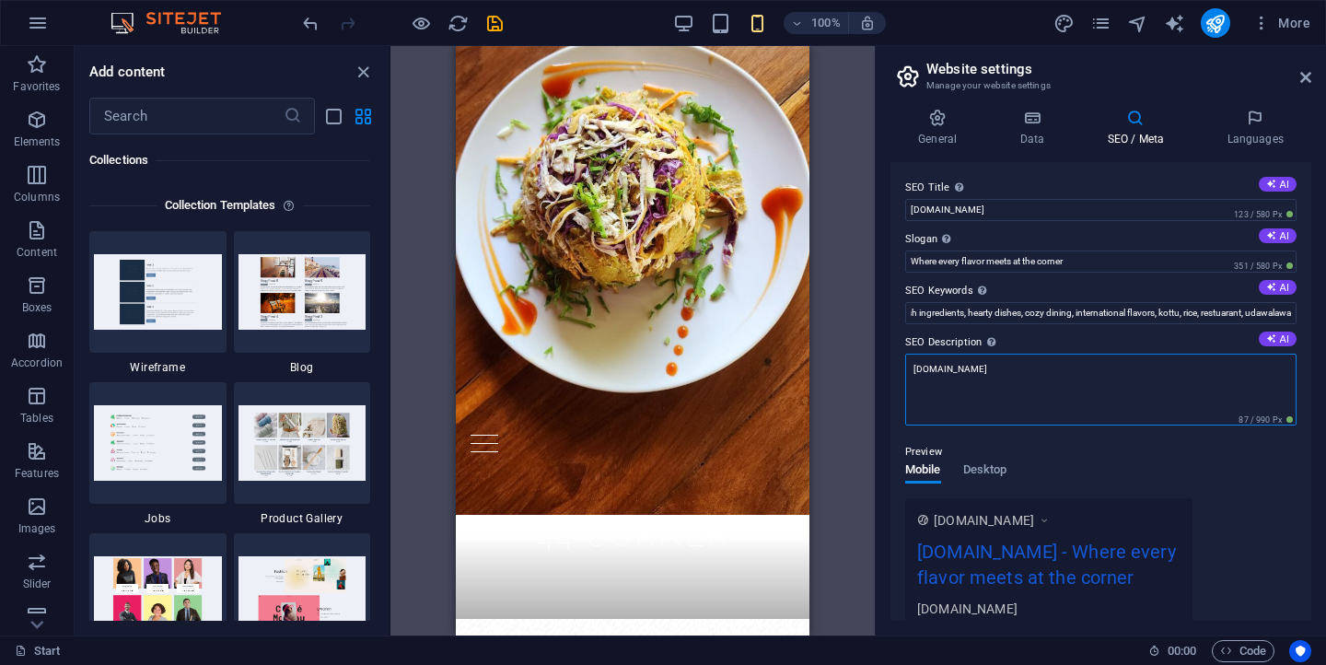
scroll to position [0, 0]
click at [1015, 376] on textarea "[DOMAIN_NAME]" at bounding box center [1100, 390] width 391 height 72
paste textarea "44 Corner Restaurant & Café, located in Udawalawa, offers delicious Sri Lankan …"
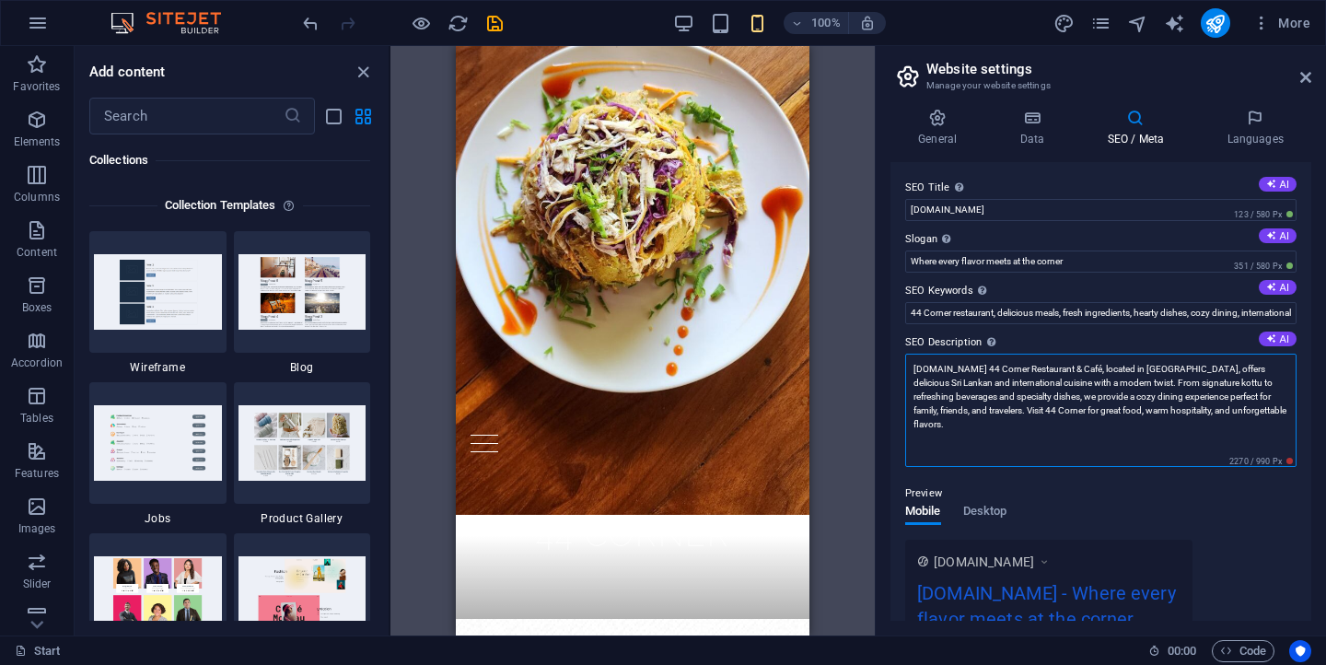
drag, startPoint x: 974, startPoint y: 372, endPoint x: 915, endPoint y: 375, distance: 59.0
click at [915, 375] on textarea "44corner.com 44 Corner Restaurant & Café, located in Udawalawa, offers deliciou…" at bounding box center [1100, 410] width 391 height 113
drag, startPoint x: 980, startPoint y: 371, endPoint x: 912, endPoint y: 373, distance: 67.2
click at [912, 373] on textarea "44corner.com 44 Corner Restaurant & Café, located in Udawalawa, offers deliciou…" at bounding box center [1100, 410] width 391 height 113
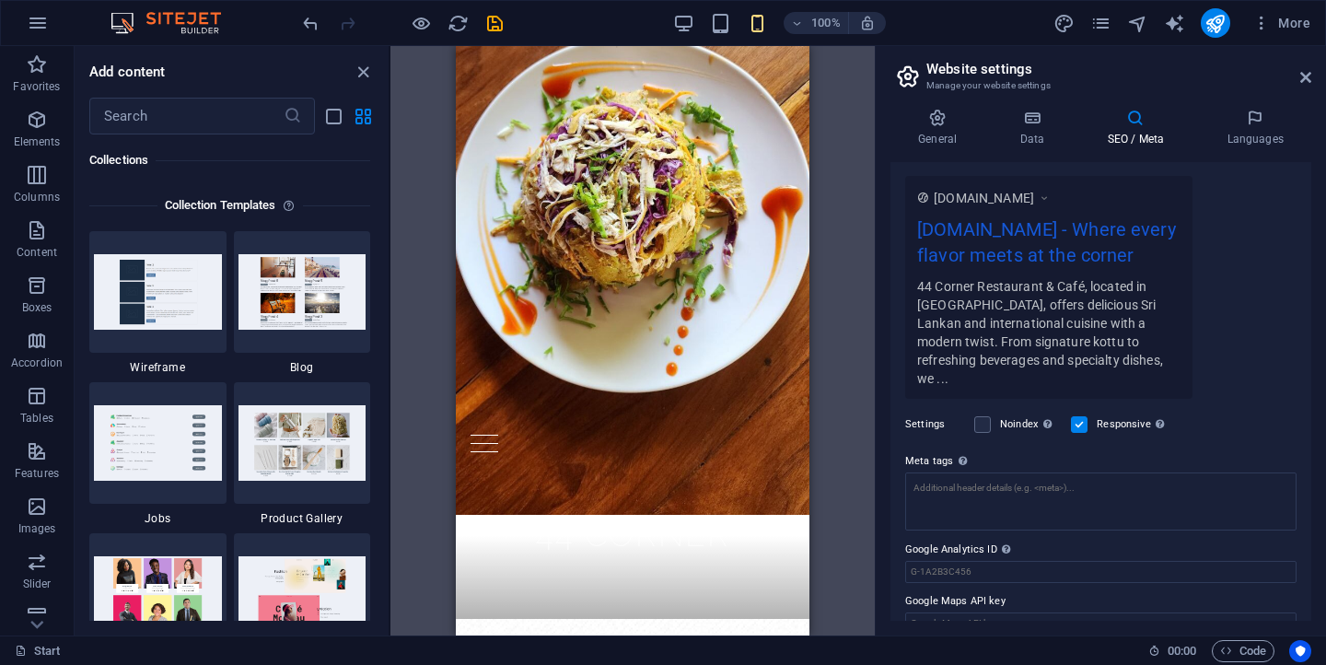
scroll to position [360, 0]
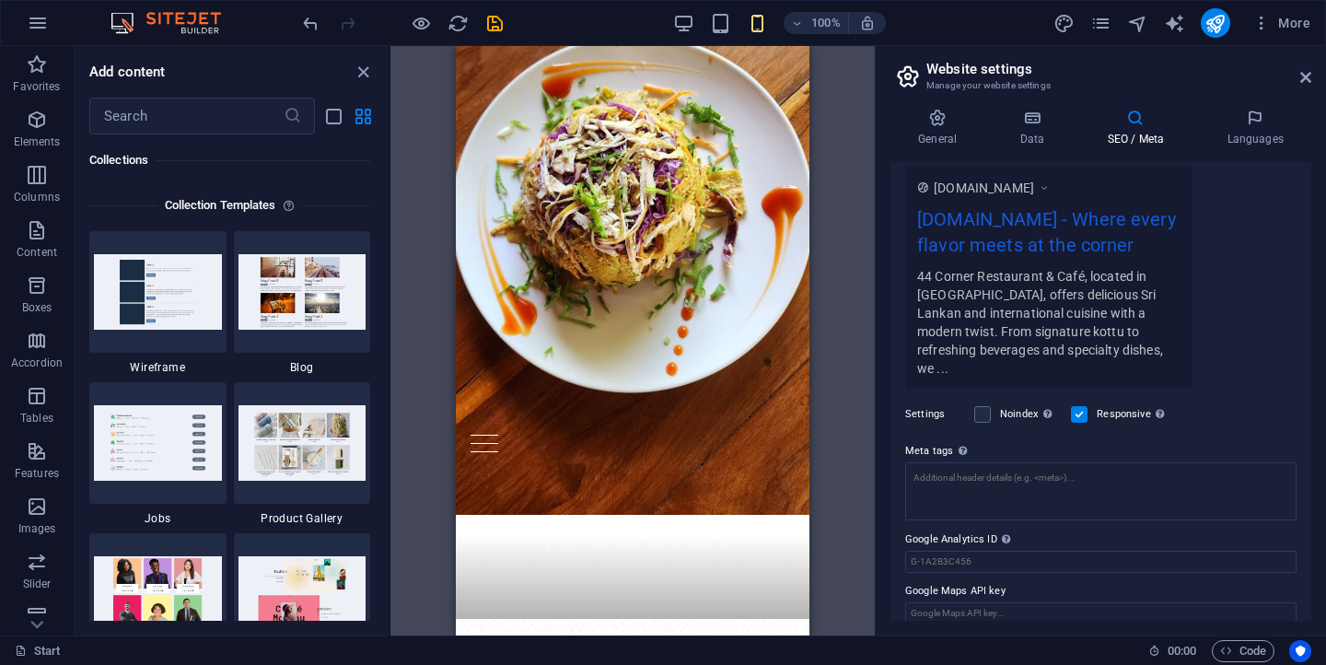
type textarea "44 Corner Restaurant & Café, located in Udawalawa, offers delicious Sri Lankan …"
click at [997, 462] on textarea "Meta tags Enter HTML code here that will be placed inside the tags of your webs…" at bounding box center [1100, 491] width 391 height 58
click at [997, 462] on textarea "Meta tags Enter HTML code here that will be placed inside the tags of your webs…" at bounding box center [1100, 498] width 391 height 72
paste textarea "<!-- Meta Title --> <title>44 Corner Restaurant & Café | Sri Lankan & Internati…"
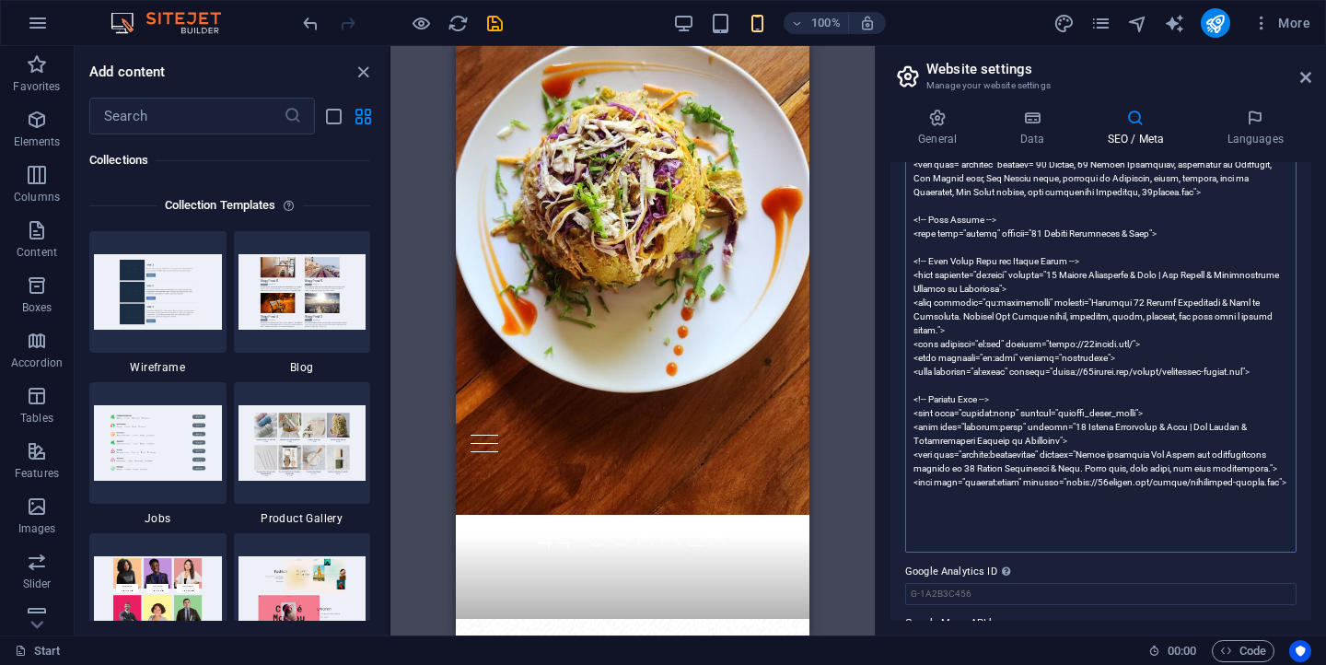
scroll to position [802, 0]
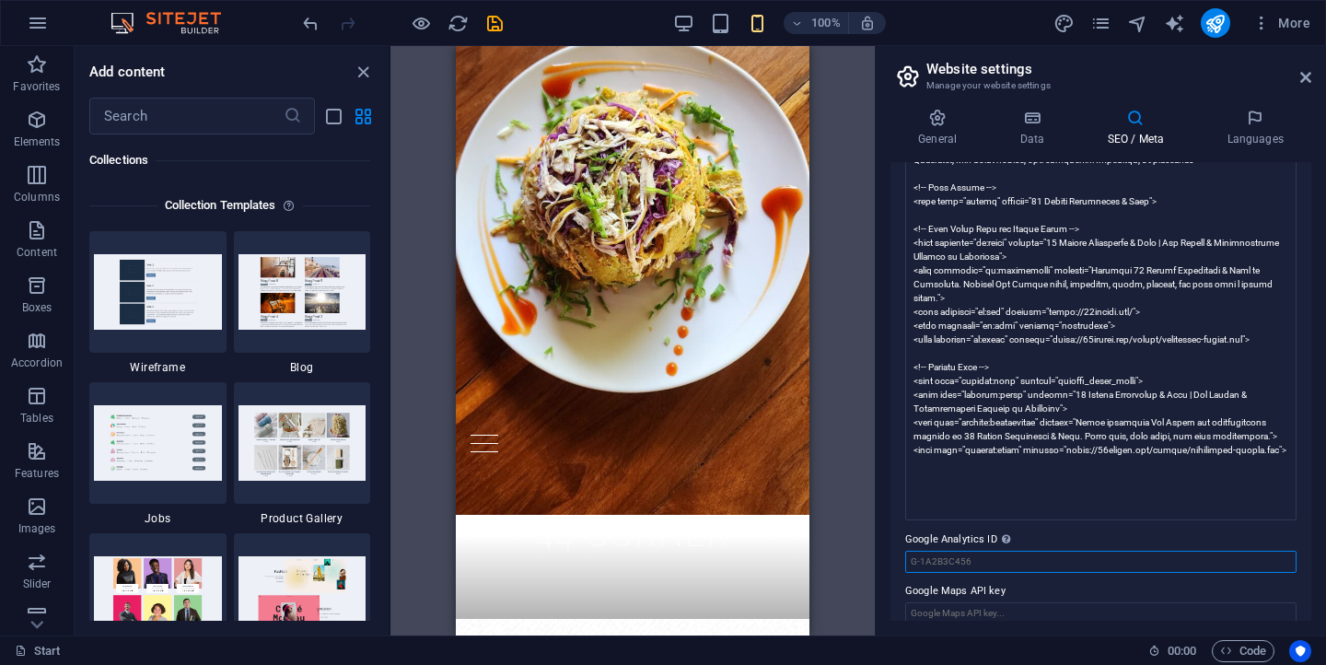
click at [1023, 543] on body "44Corner Start Favorites Elements Columns Content Boxes Accordion Tables Featur…" at bounding box center [663, 332] width 1326 height 665
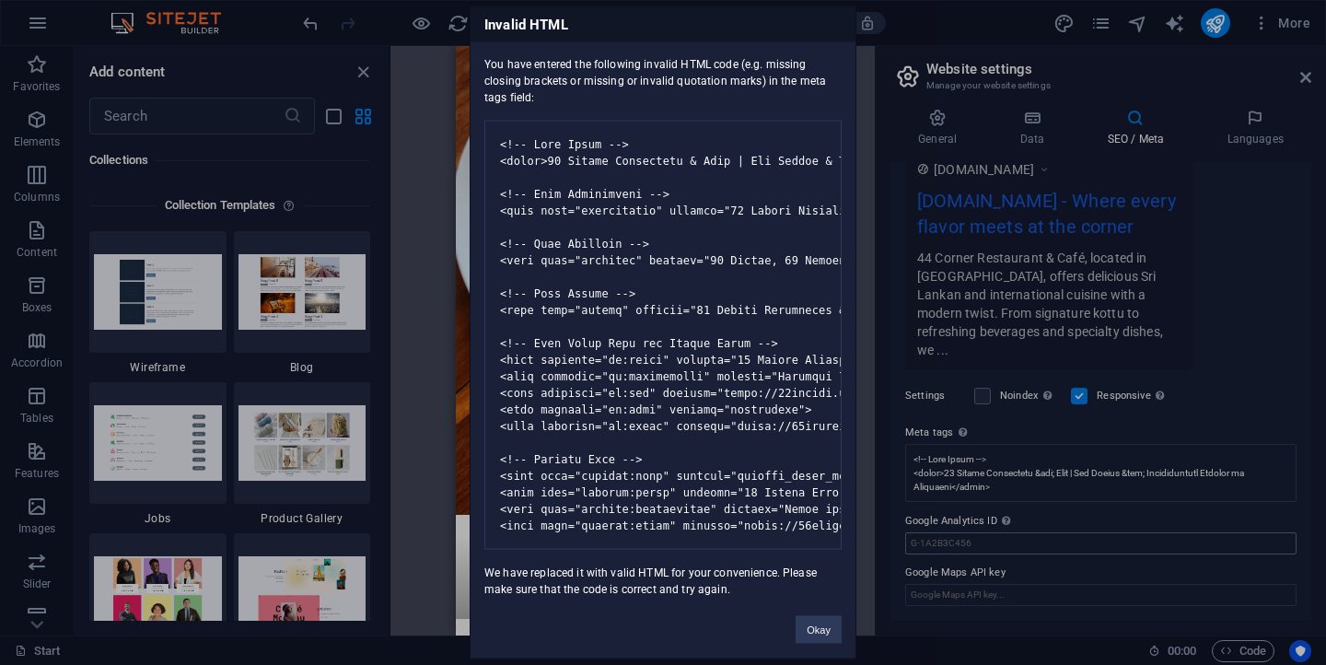
scroll to position [319, 0]
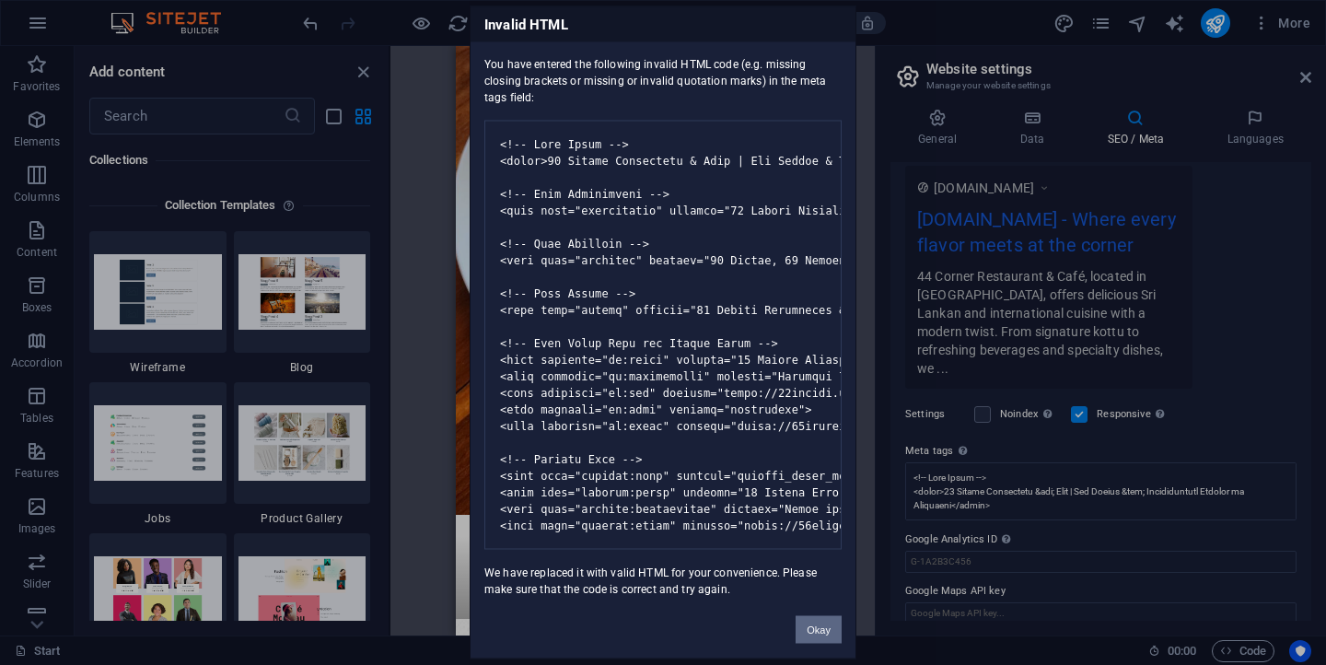
click at [817, 644] on button "Okay" at bounding box center [818, 630] width 46 height 28
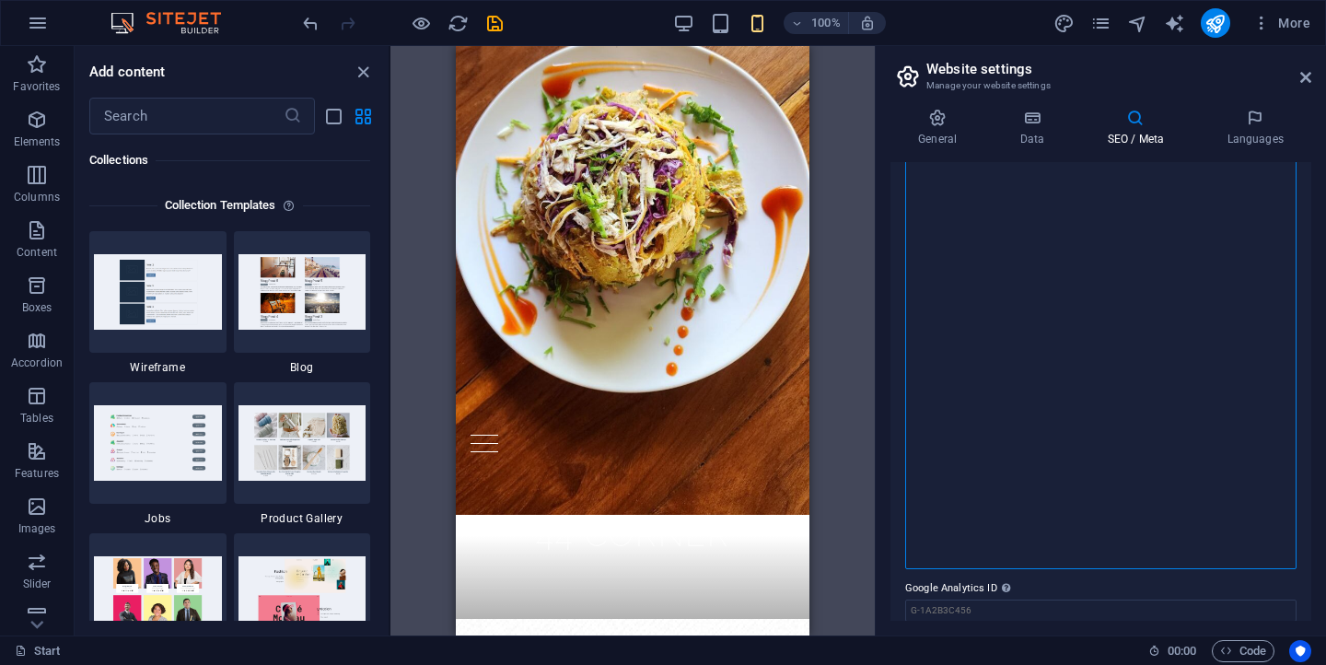
scroll to position [332, 0]
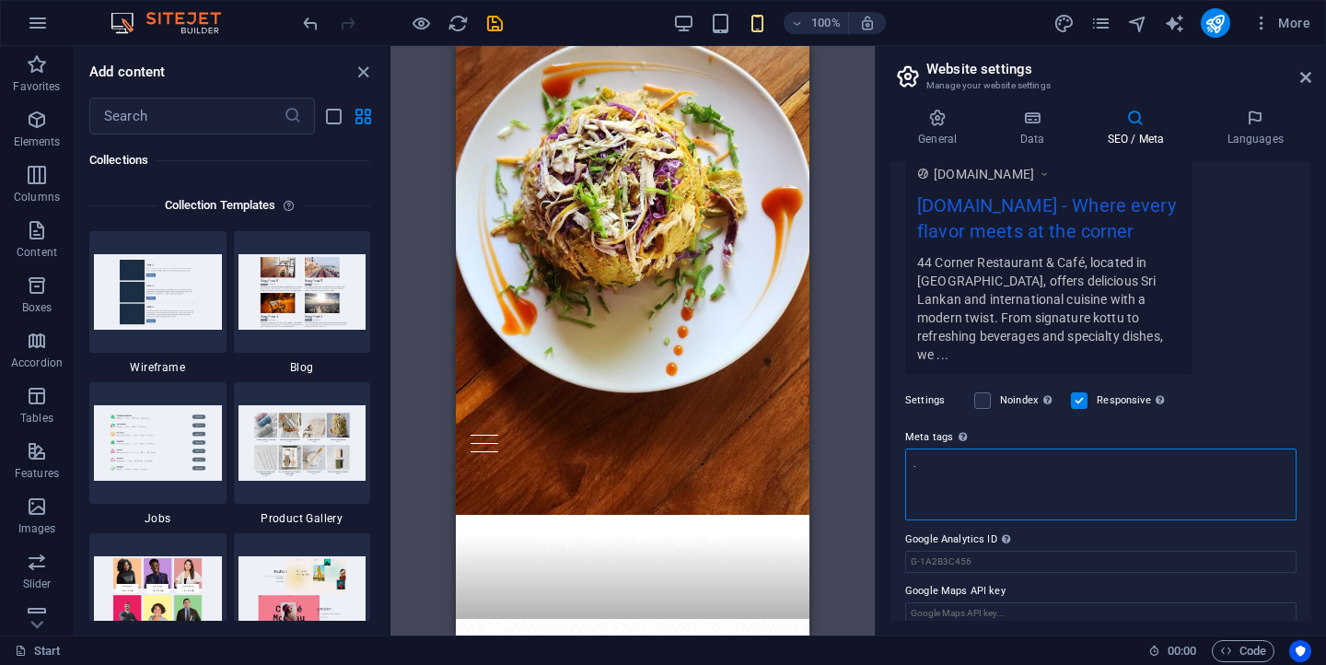
click at [912, 448] on textarea "." at bounding box center [1100, 484] width 391 height 72
click at [922, 456] on textarea "." at bounding box center [1100, 484] width 391 height 72
type textarea "."
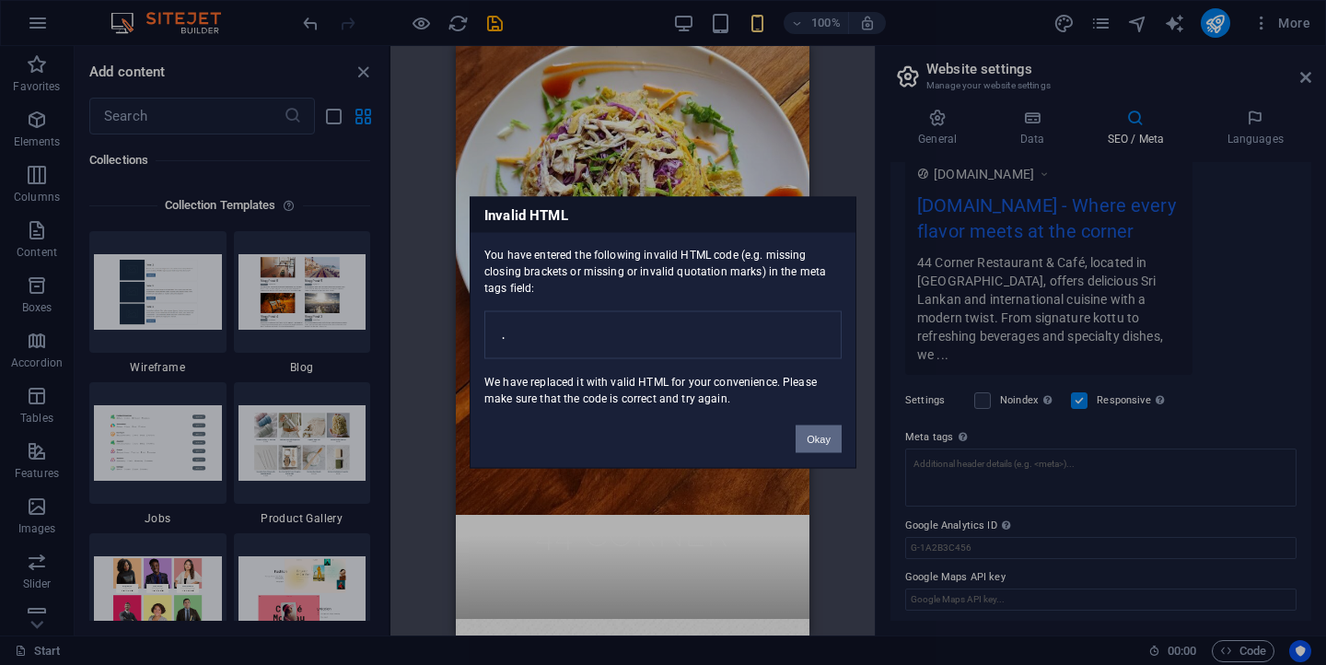
scroll to position [319, 0]
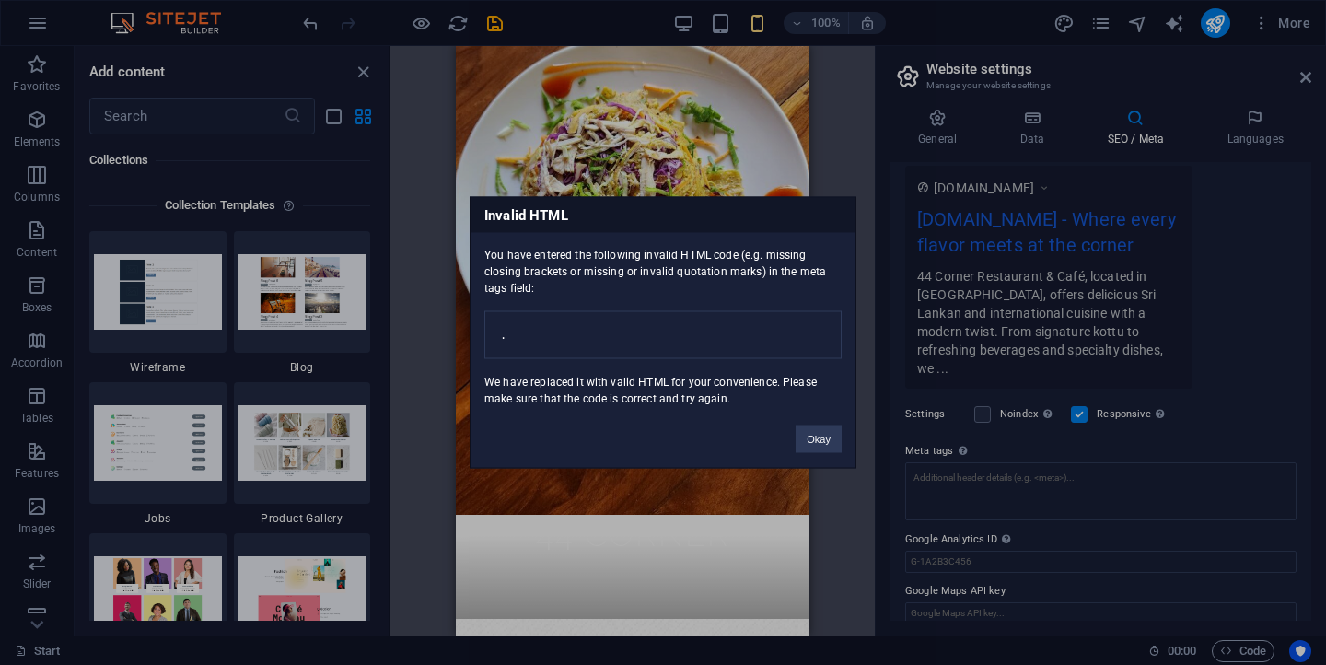
click at [759, 341] on pre "." at bounding box center [662, 335] width 357 height 48
click at [823, 453] on button "Okay" at bounding box center [818, 439] width 46 height 28
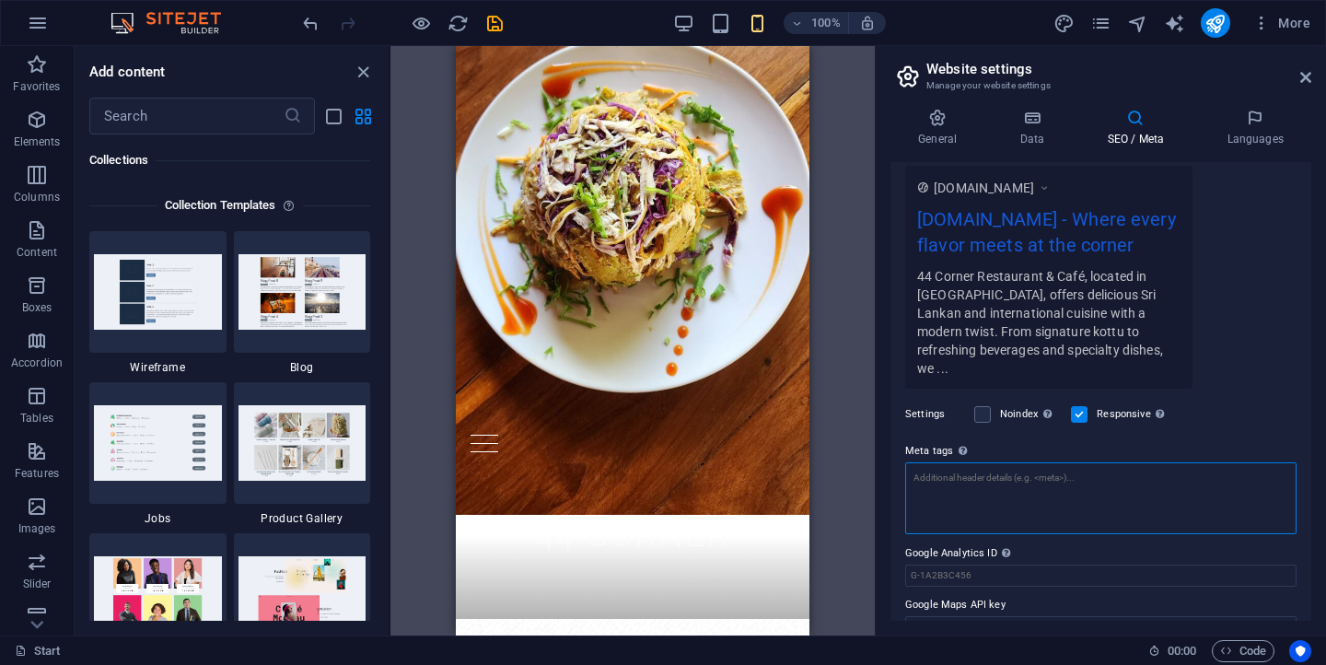
paste textarea "<title>44 Corner Restaurant & Café | Sri Lankan & International Cuisine in Udaw…"
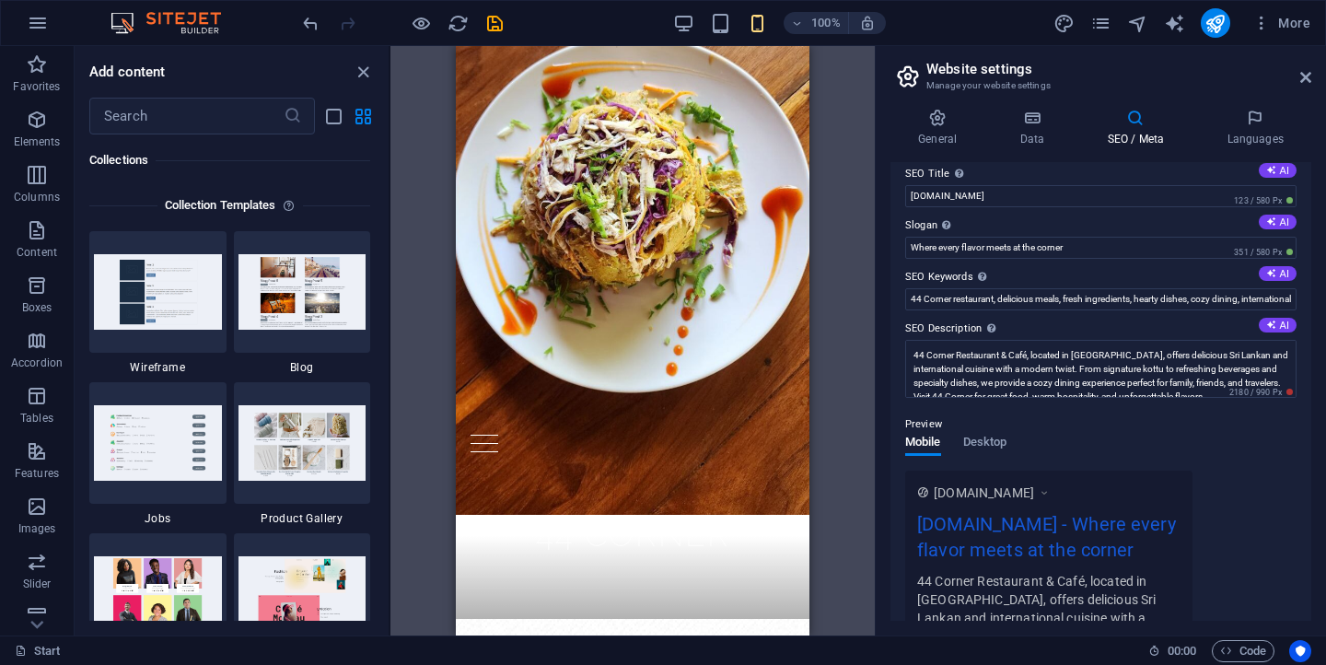
scroll to position [0, 0]
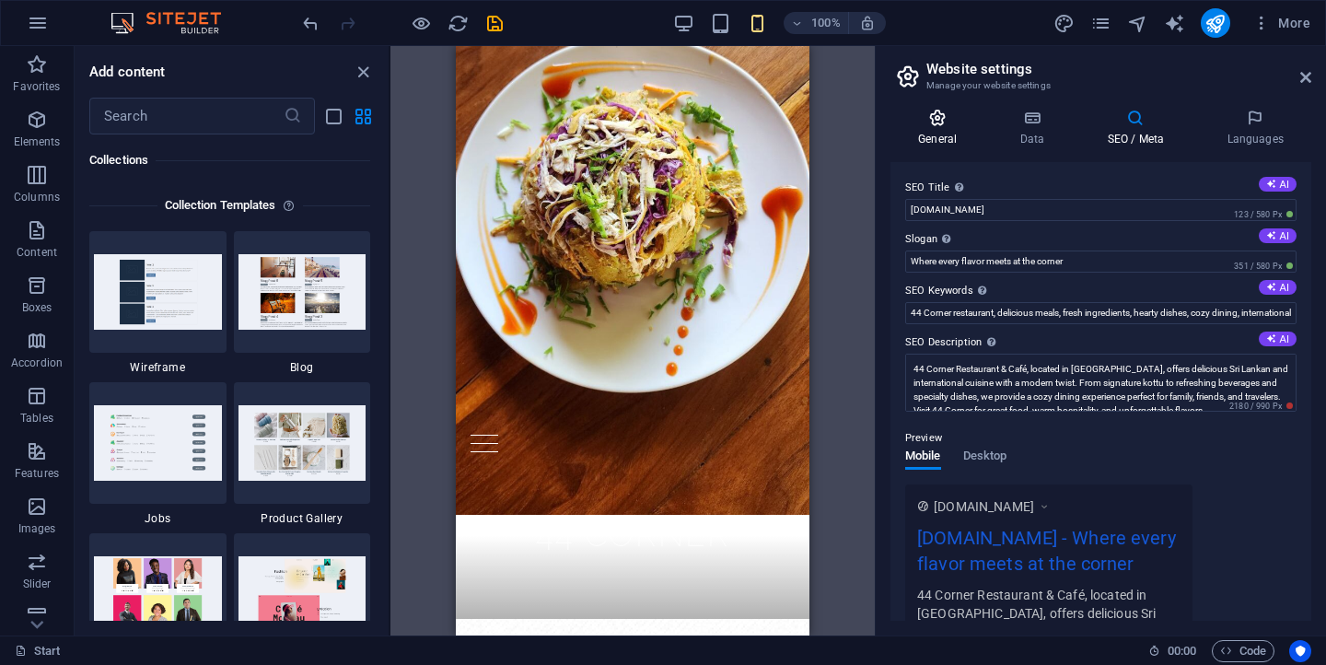
click at [932, 127] on body "44Corner Start Favorites Elements Columns Content Boxes Accordion Tables Featur…" at bounding box center [663, 332] width 1326 height 665
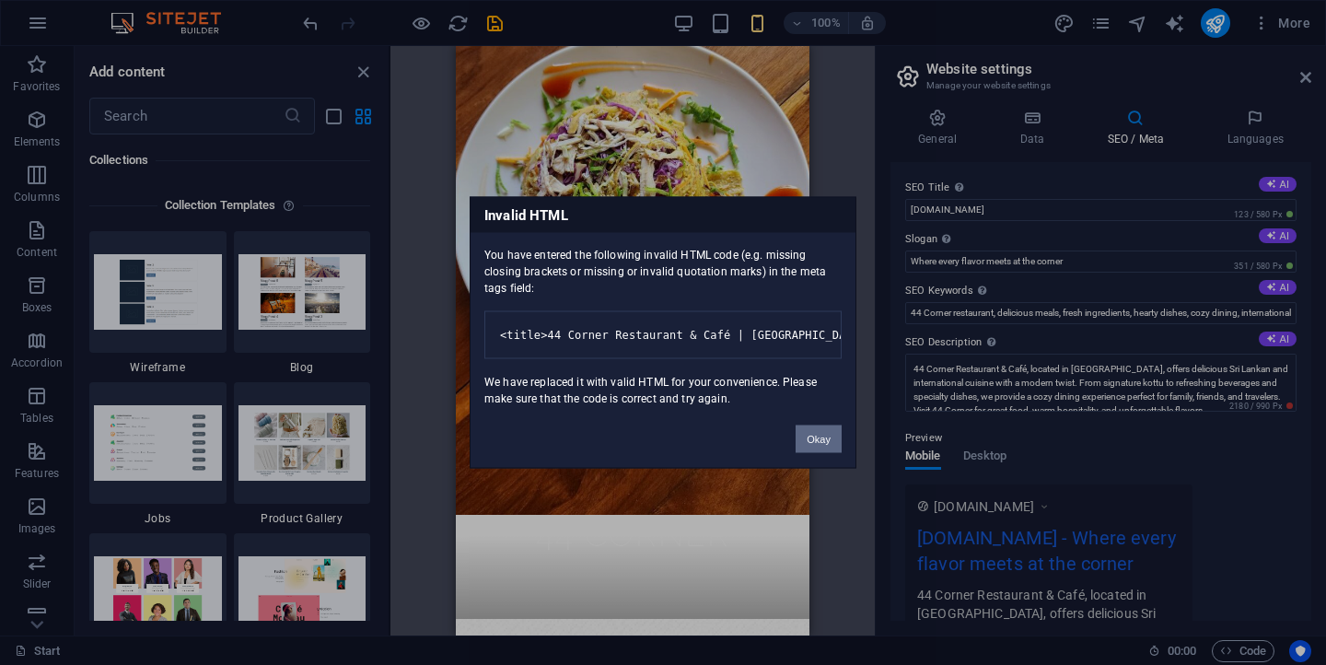
click at [810, 453] on button "Okay" at bounding box center [818, 439] width 46 height 28
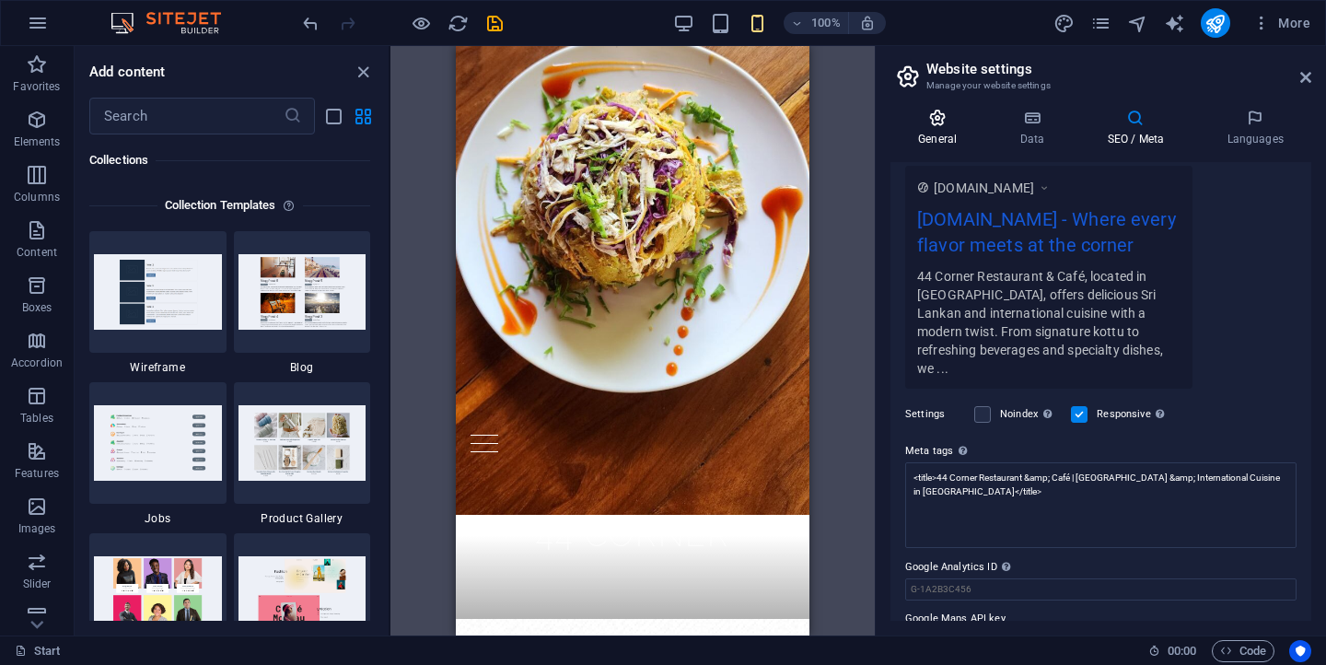
click at [948, 122] on icon at bounding box center [937, 118] width 94 height 18
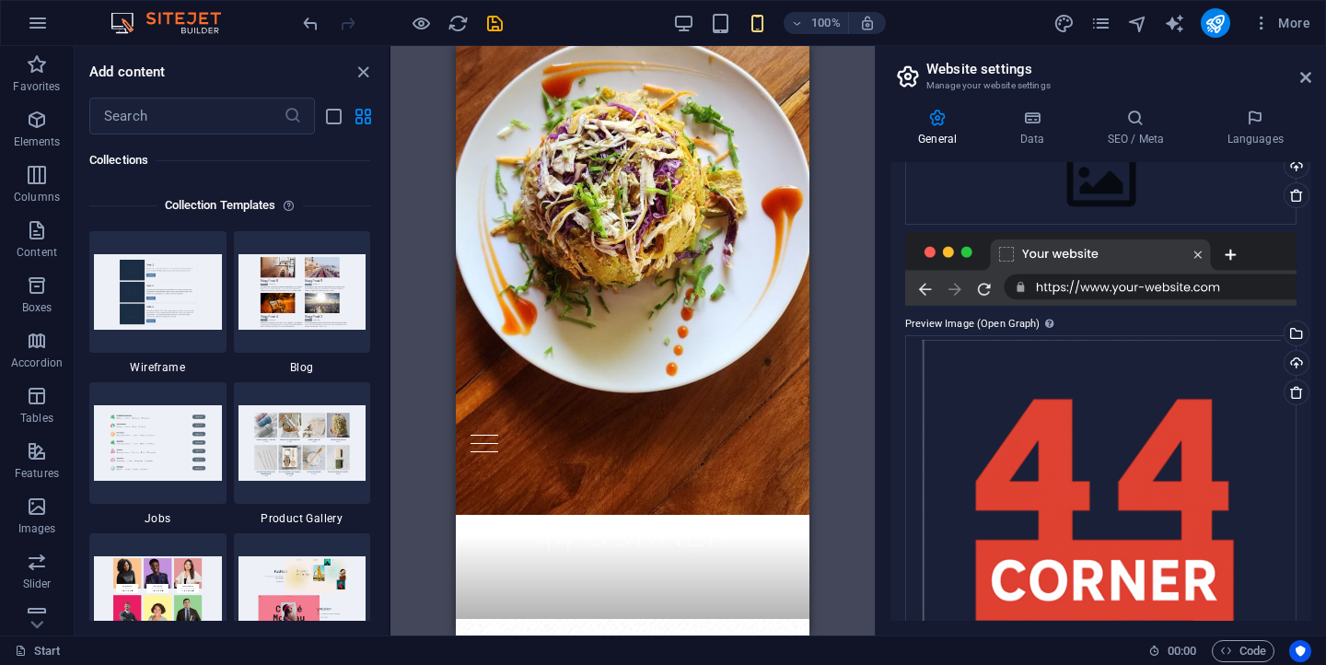
scroll to position [295, 0]
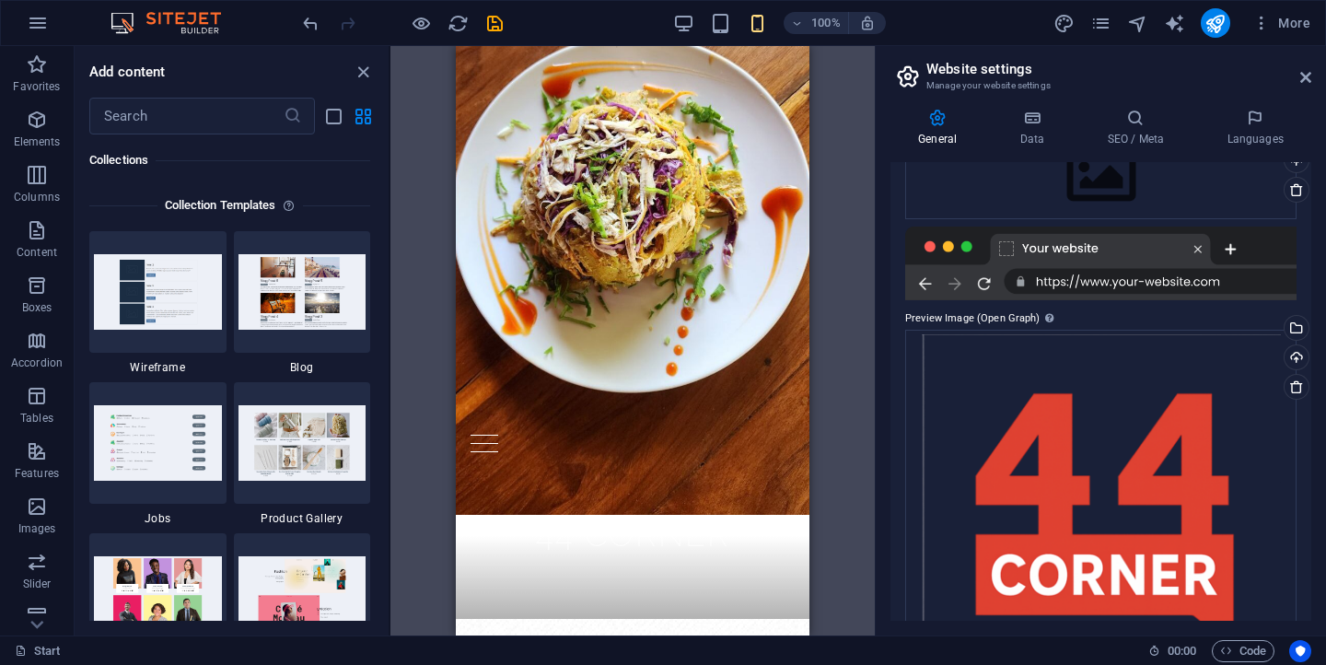
click at [1042, 269] on div at bounding box center [1100, 263] width 391 height 74
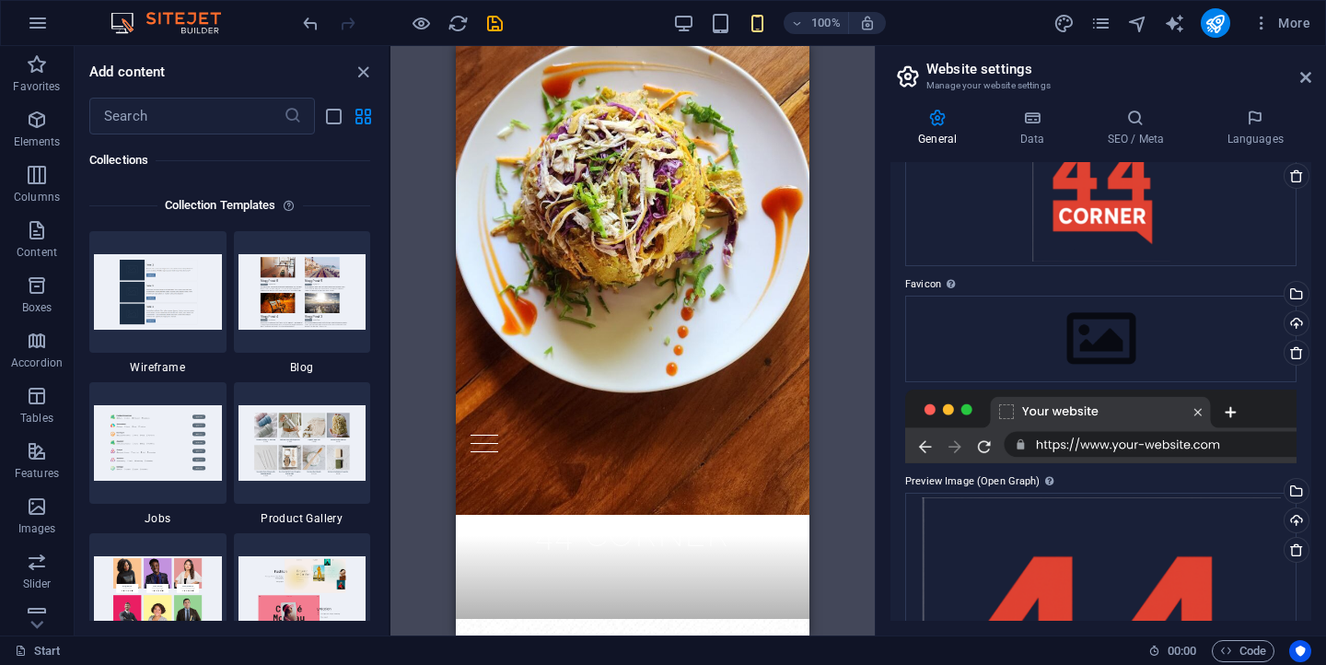
scroll to position [110, 0]
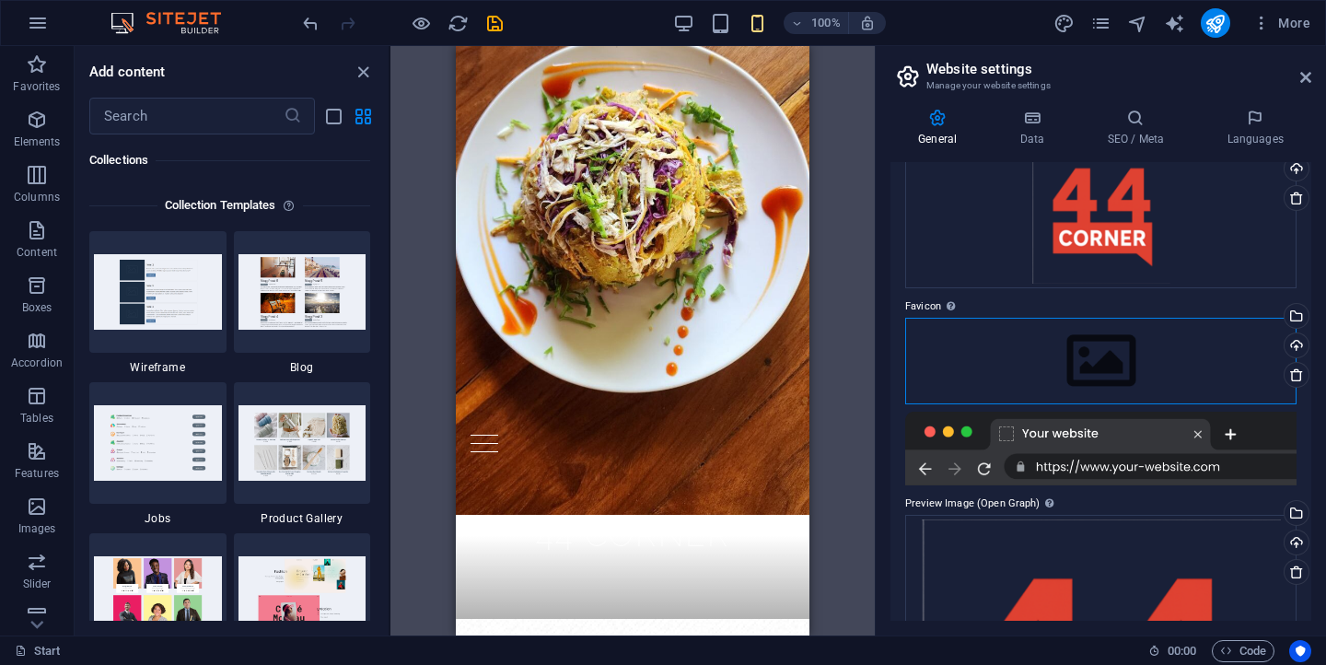
click at [1037, 338] on div "Drag files here, click to choose files or select files from Files or our free s…" at bounding box center [1100, 361] width 391 height 87
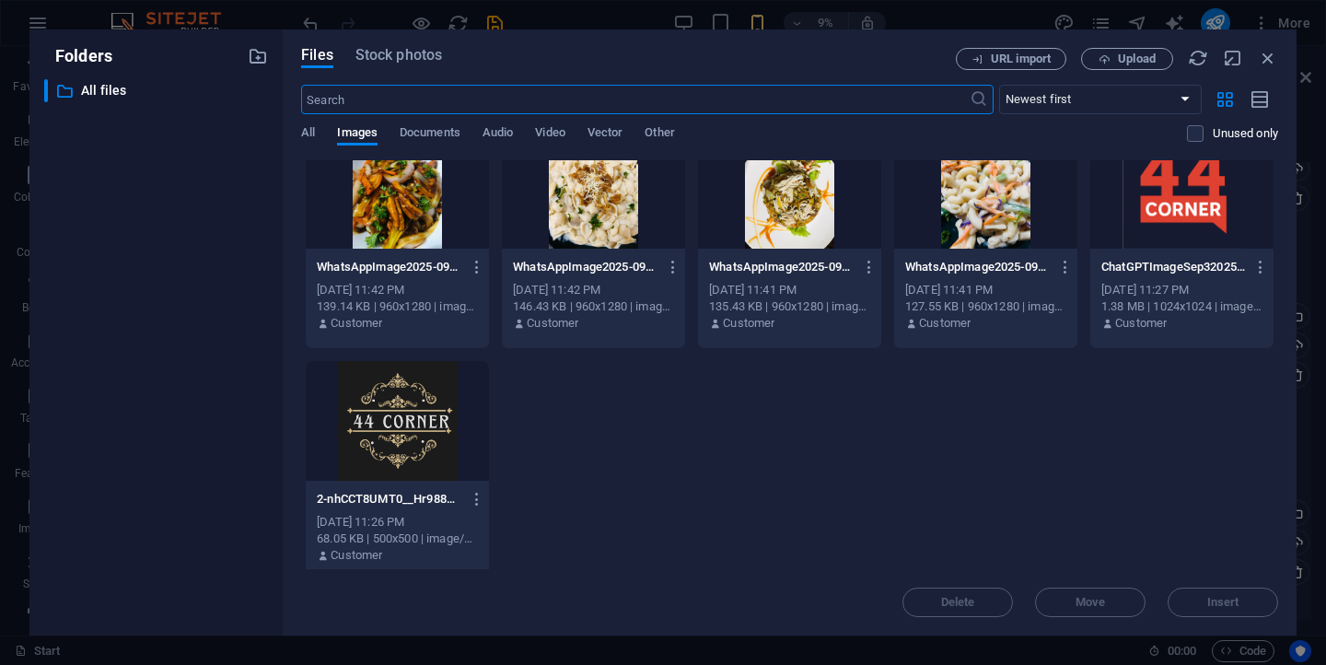
scroll to position [2364, 0]
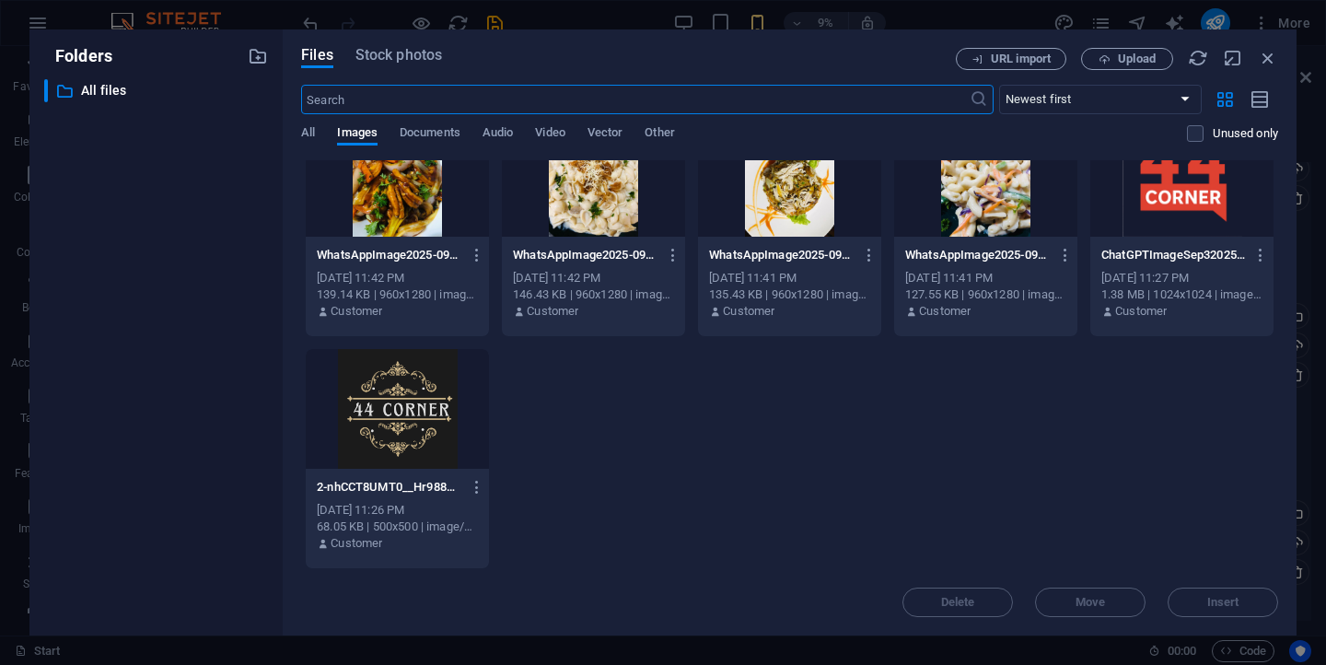
click at [451, 400] on div at bounding box center [397, 409] width 183 height 120
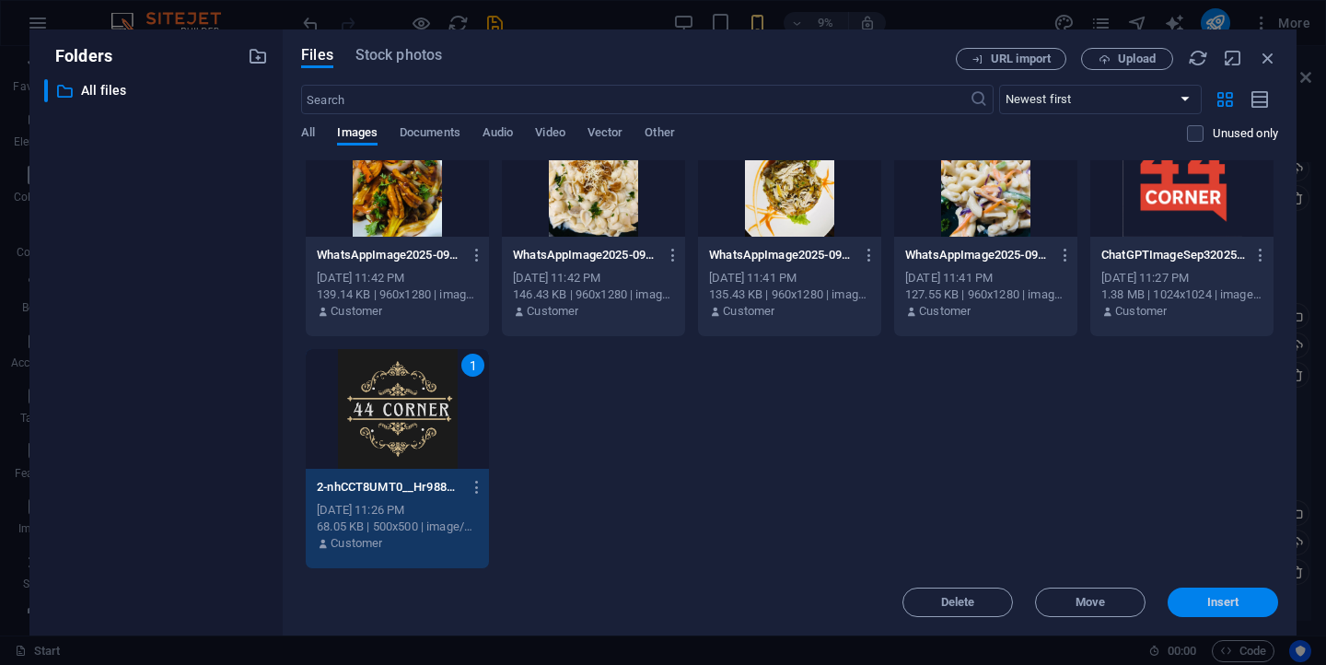
click at [1234, 597] on span "Insert" at bounding box center [1223, 602] width 32 height 11
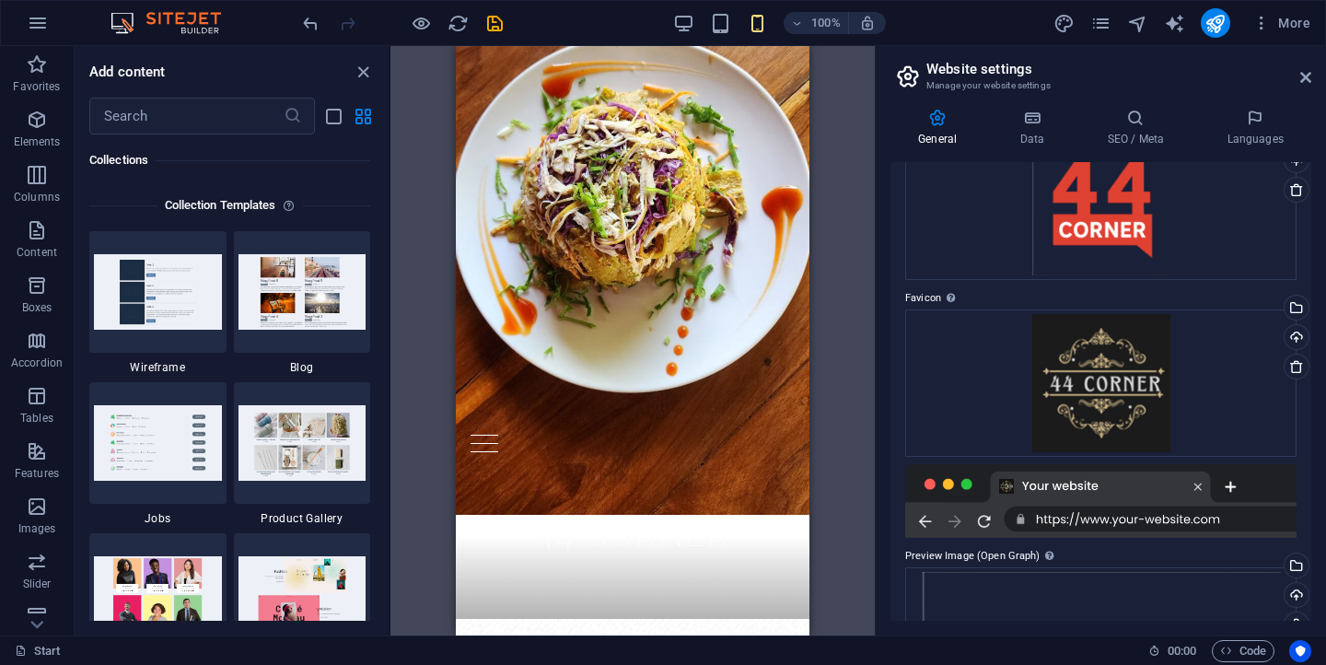
scroll to position [111, 0]
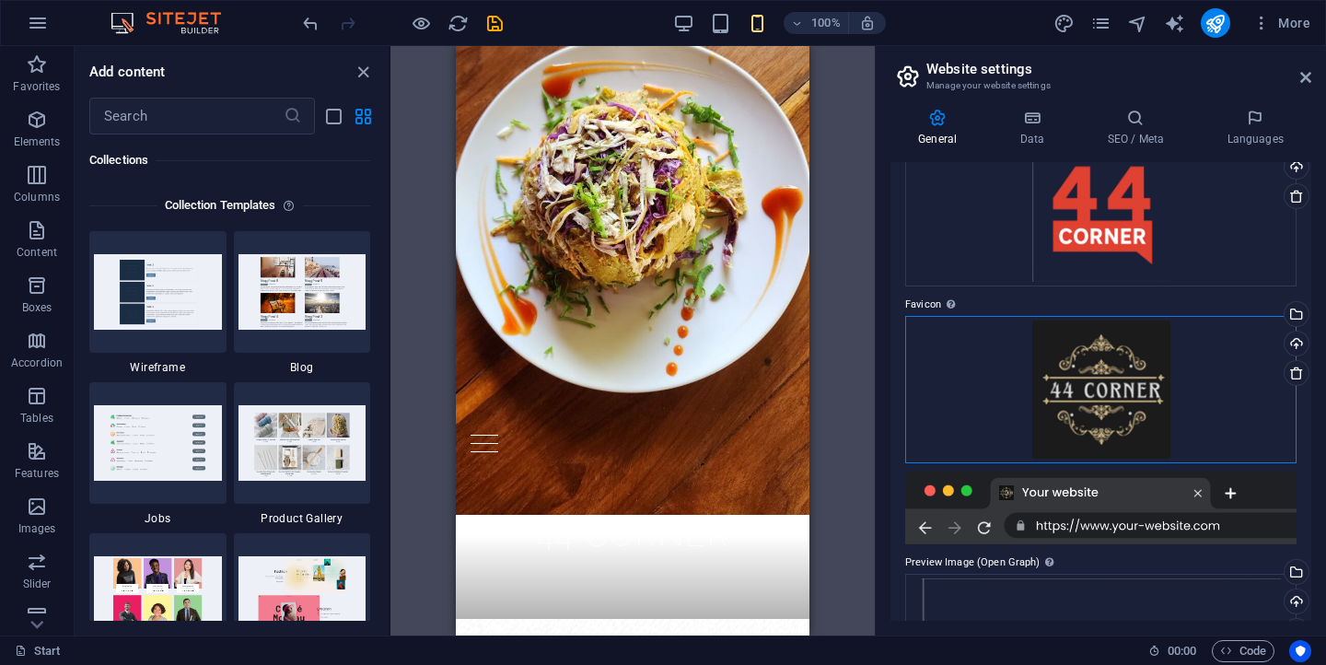
click at [1185, 354] on div "Drag files here, click to choose files or select files from Files or our free s…" at bounding box center [1100, 389] width 391 height 147
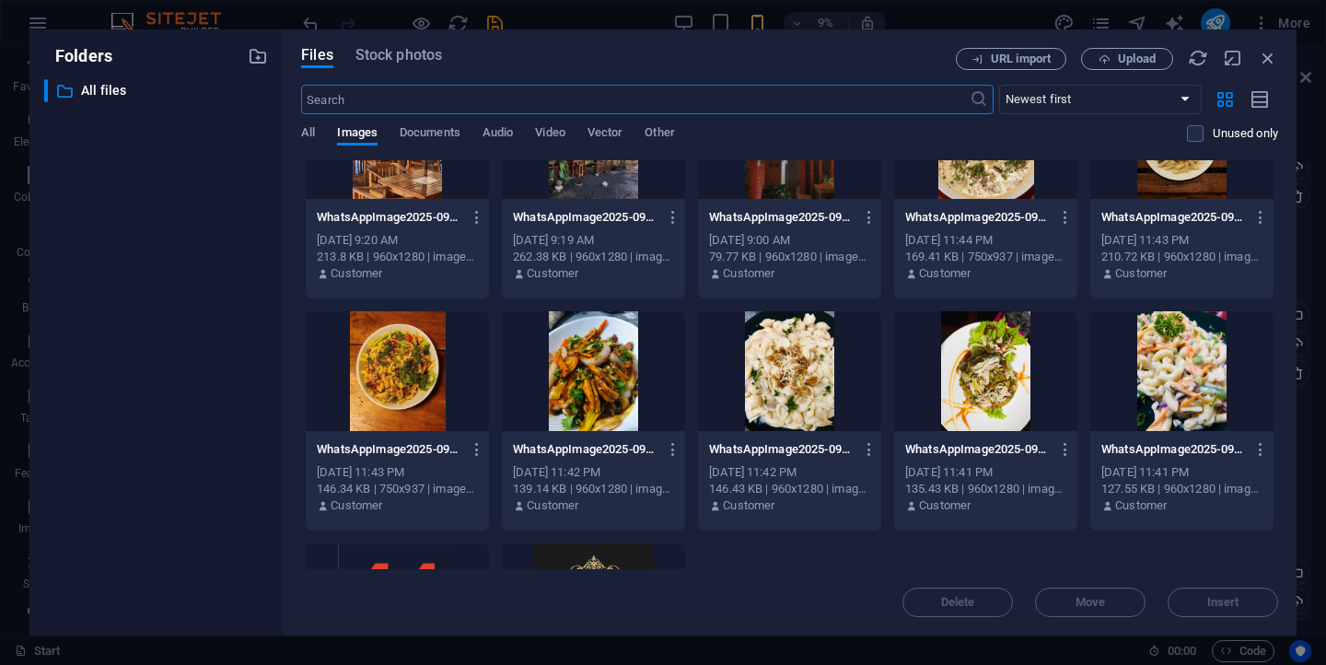
scroll to position [2364, 0]
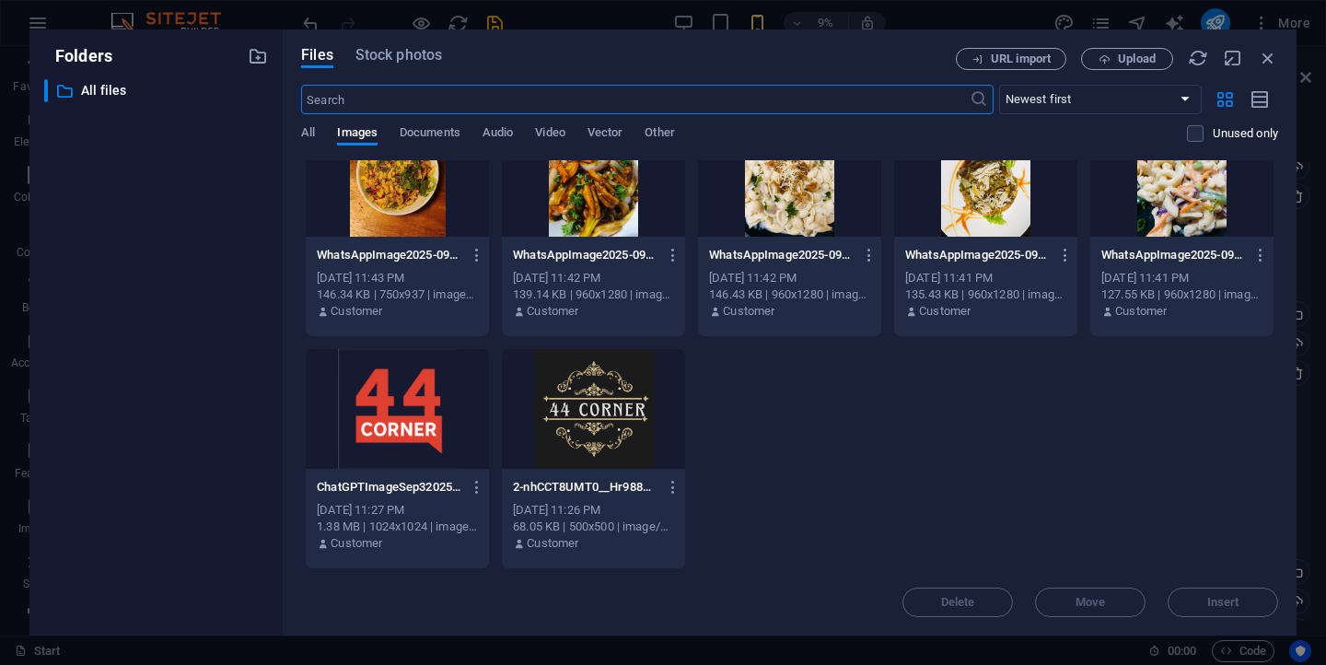
click at [350, 395] on div at bounding box center [397, 409] width 183 height 120
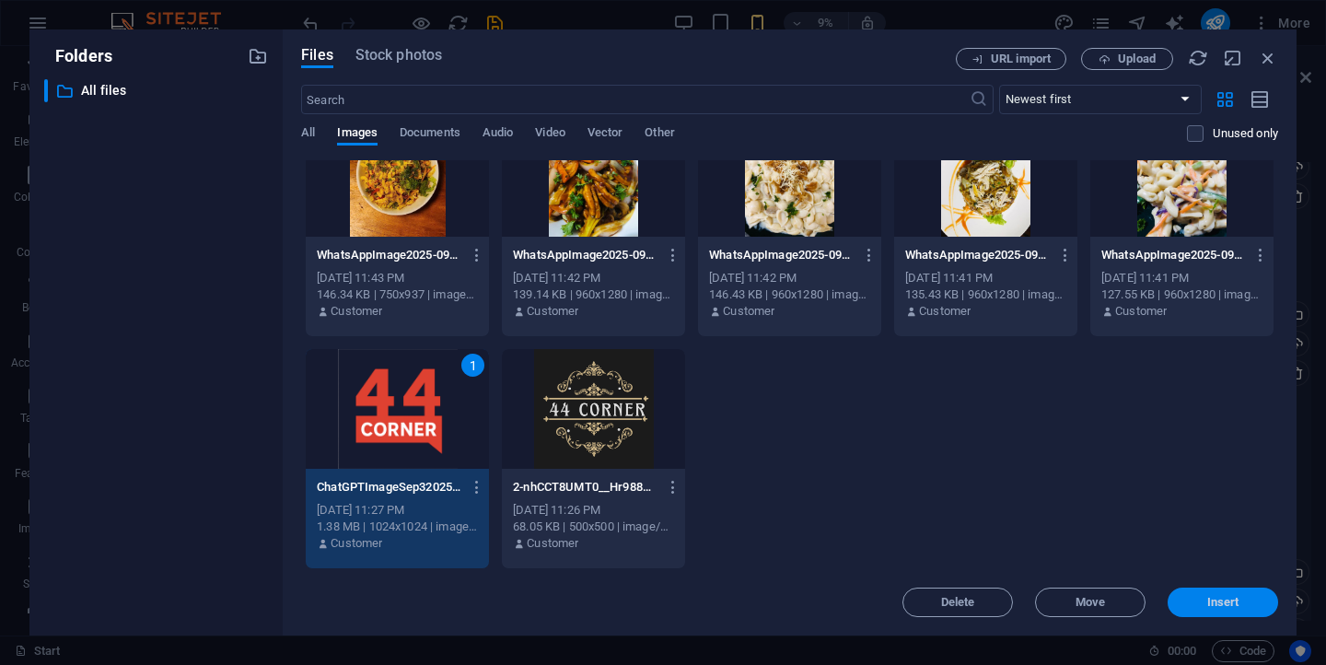
click at [1207, 598] on span "Insert" at bounding box center [1223, 602] width 32 height 11
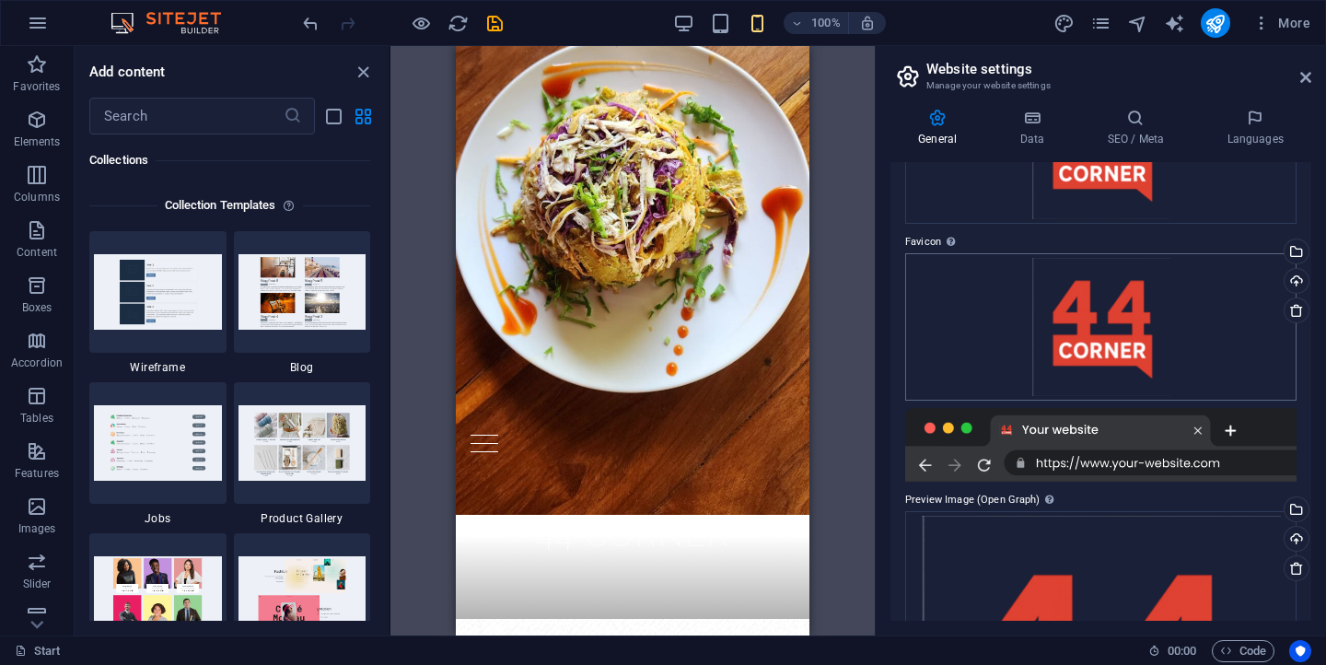
scroll to position [0, 0]
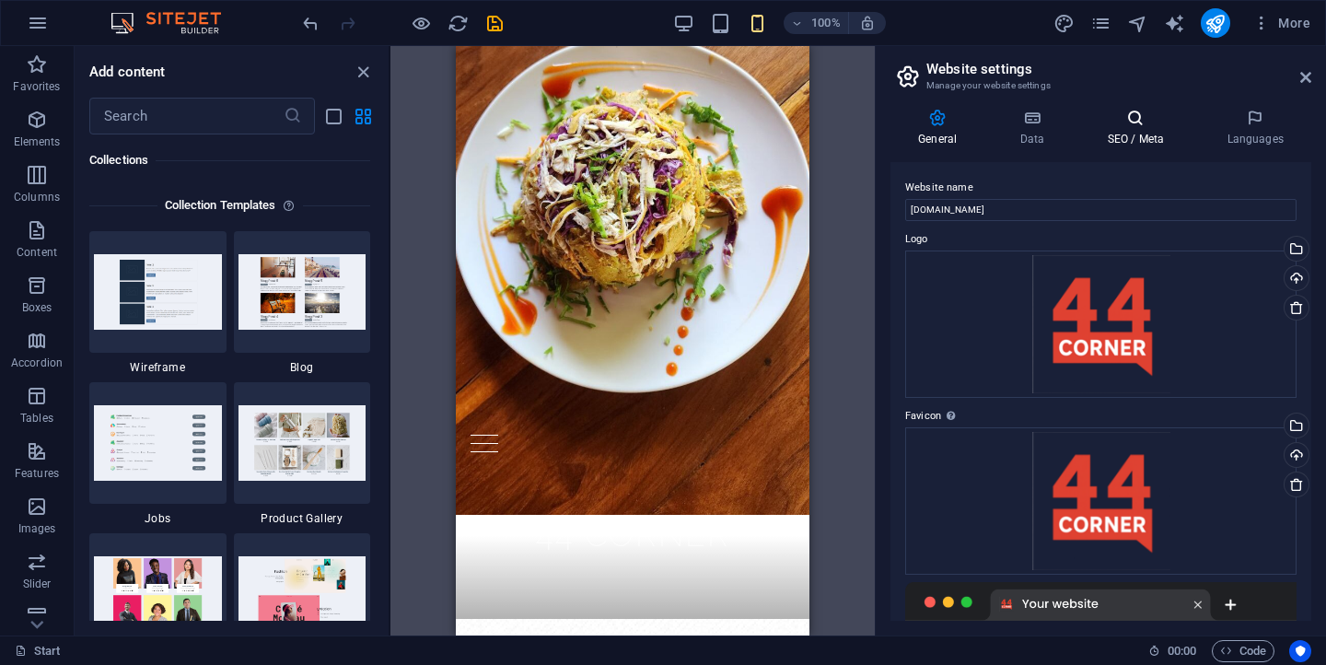
click at [1122, 126] on icon at bounding box center [1135, 118] width 112 height 18
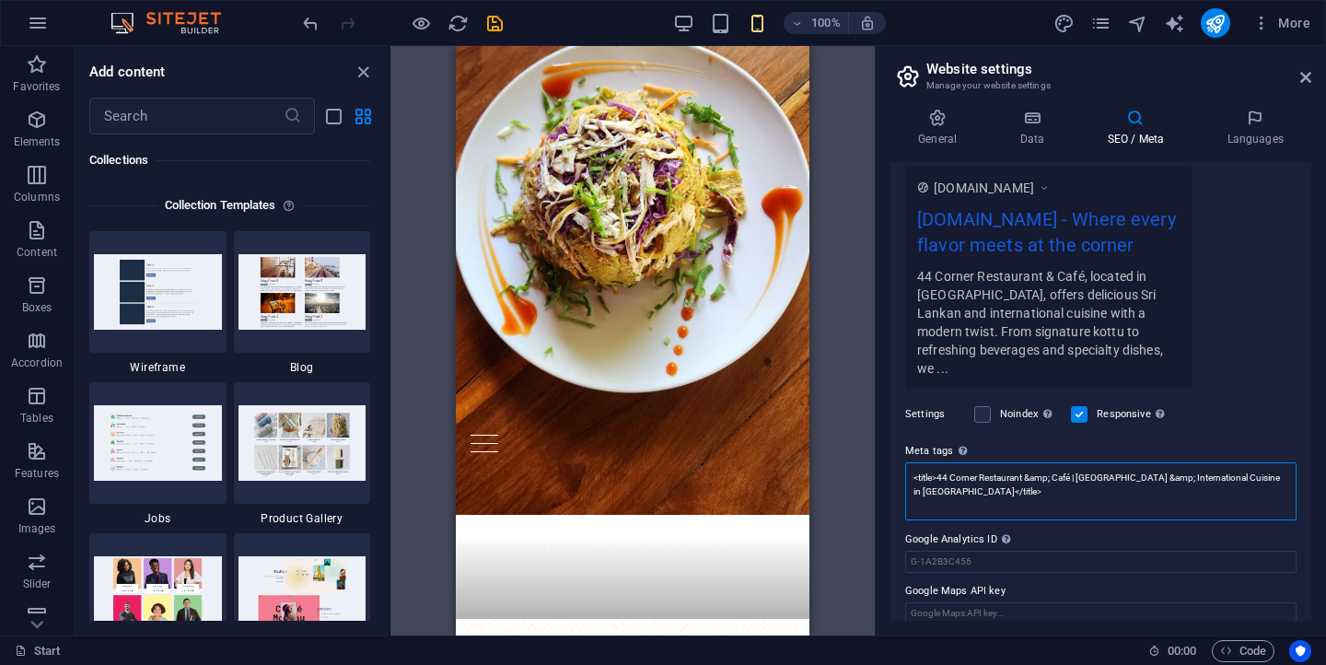
click at [1037, 471] on textarea "<title>44 Corner Restaurant &amp; Café | Sri Lankan &amp; International Cuisine…" at bounding box center [1100, 491] width 391 height 58
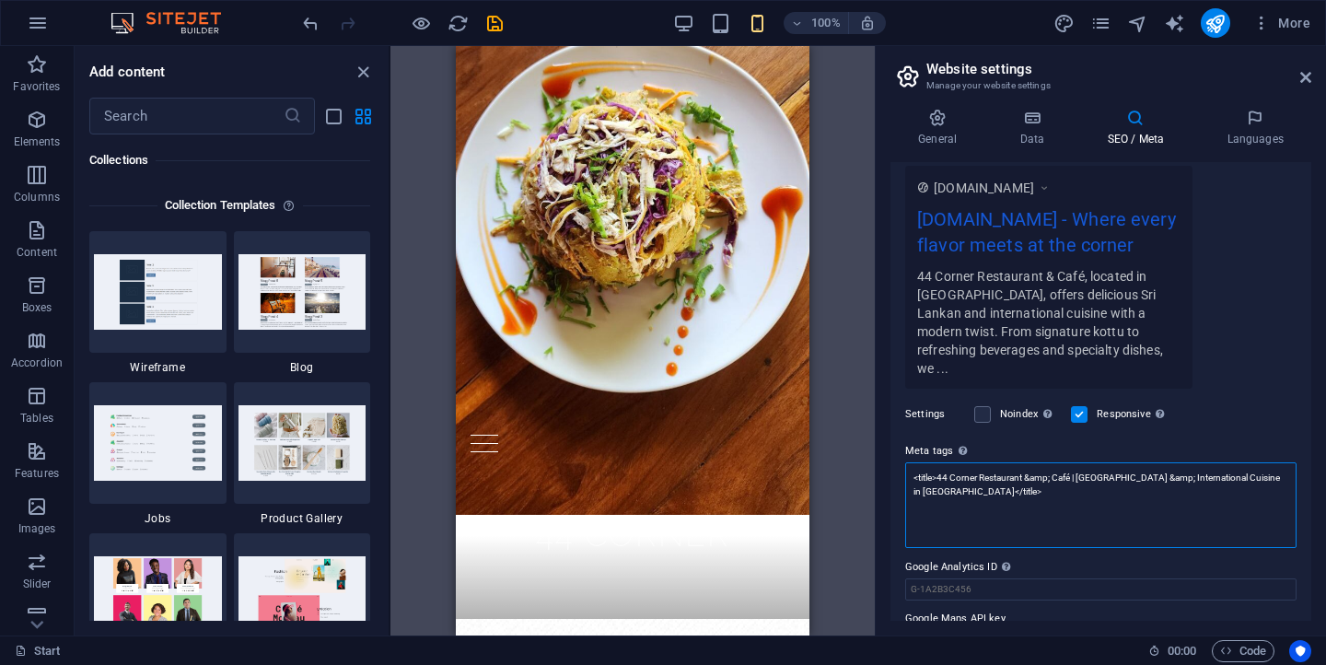
click at [1037, 471] on textarea "<title>44 Corner Restaurant &amp; Café | Sri Lankan &amp; International Cuisine…" at bounding box center [1100, 505] width 391 height 86
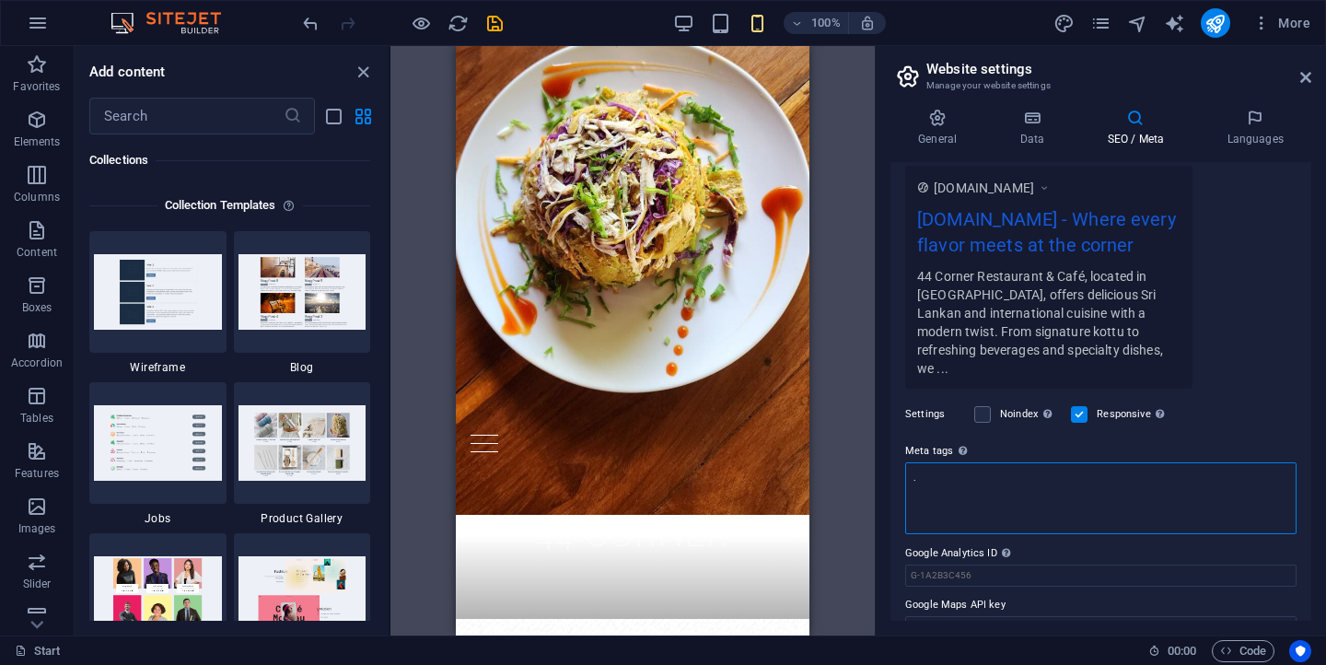
type textarea "."
click at [902, 481] on body "44Corner Start Favorites Elements Columns Content Boxes Accordion Tables Featur…" at bounding box center [663, 332] width 1326 height 665
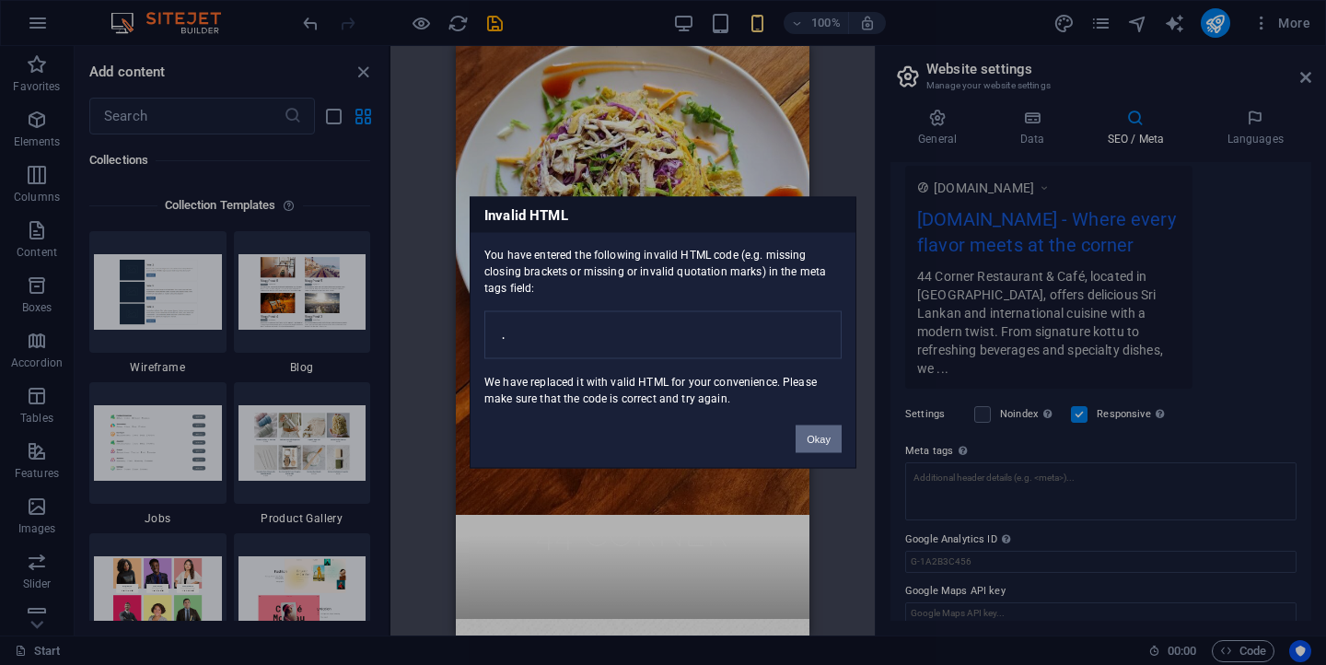
click at [825, 447] on button "Okay" at bounding box center [818, 439] width 46 height 28
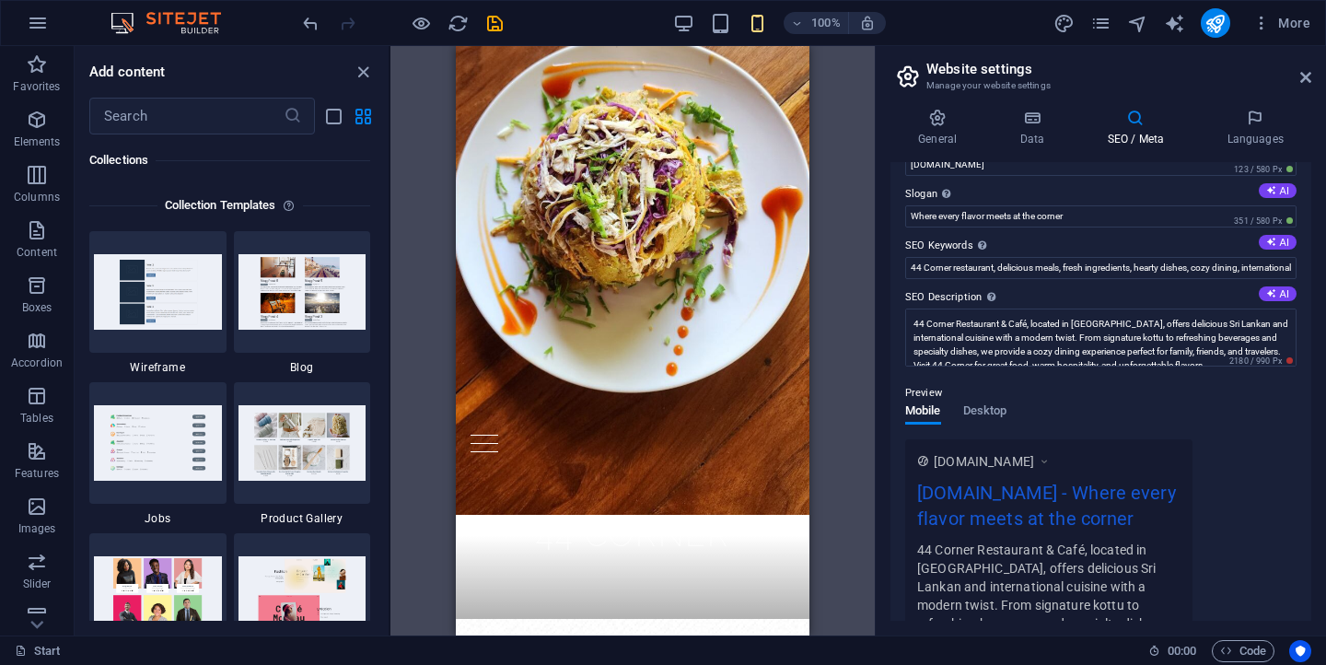
scroll to position [0, 0]
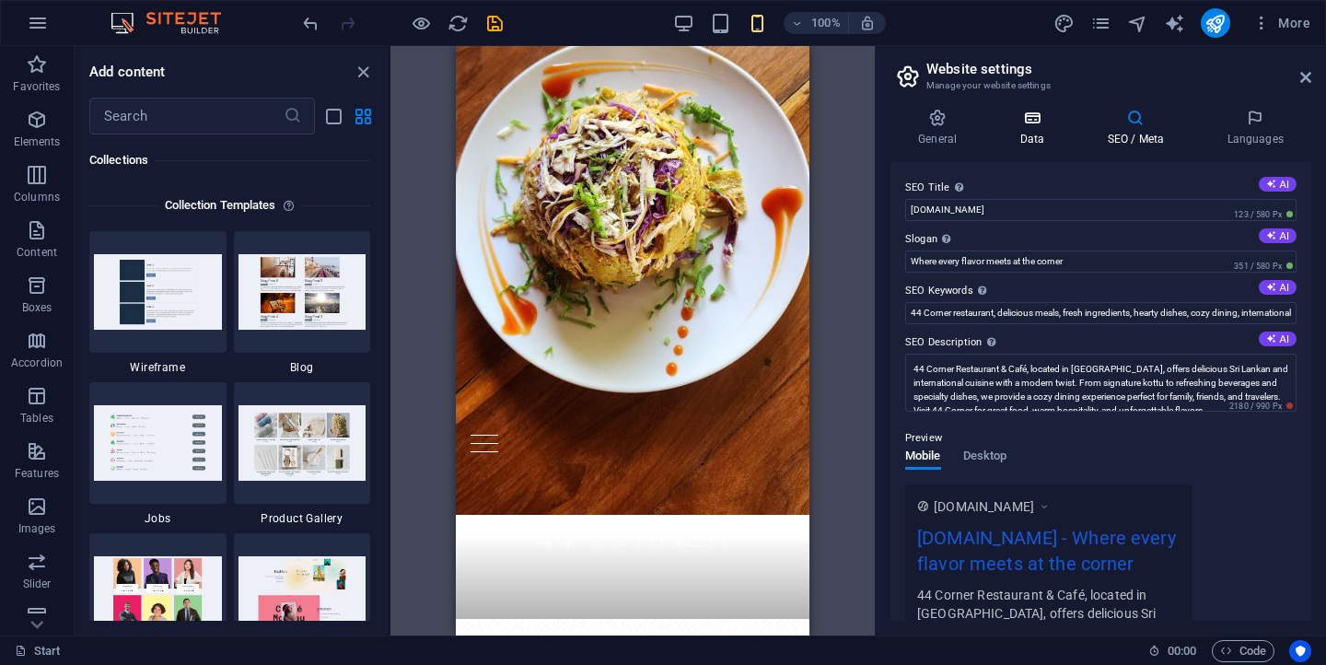
click at [1033, 125] on icon at bounding box center [1031, 118] width 80 height 18
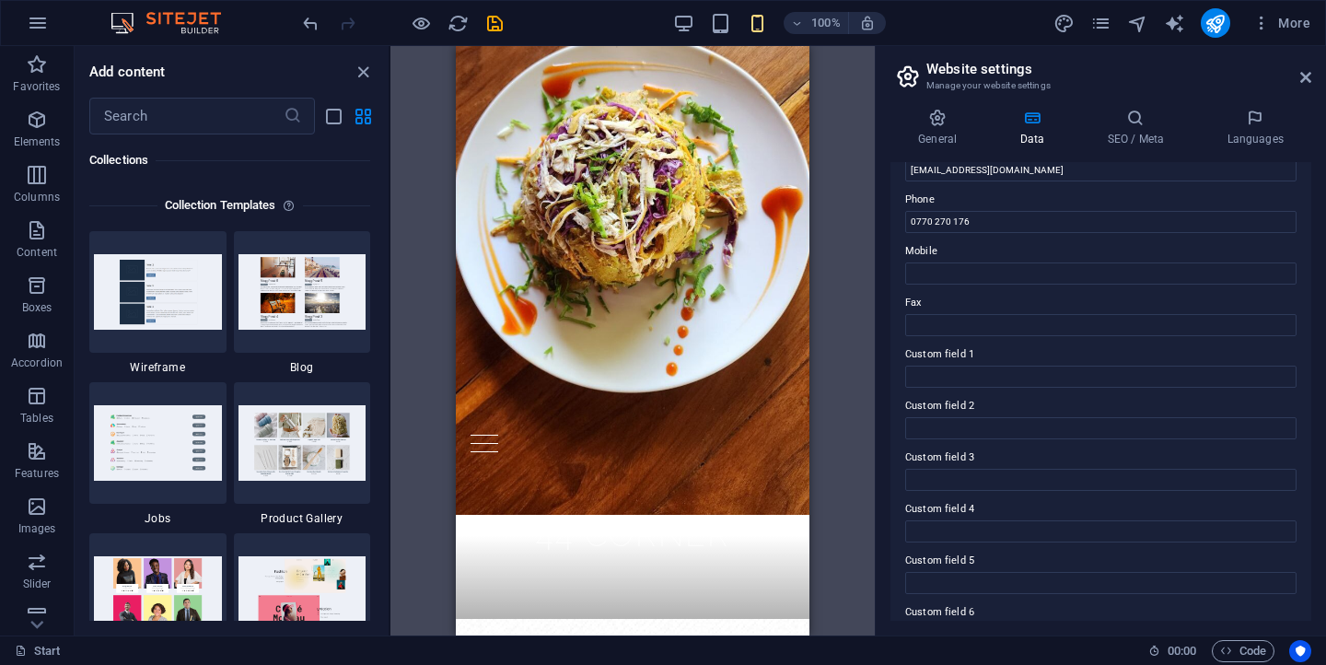
scroll to position [426, 0]
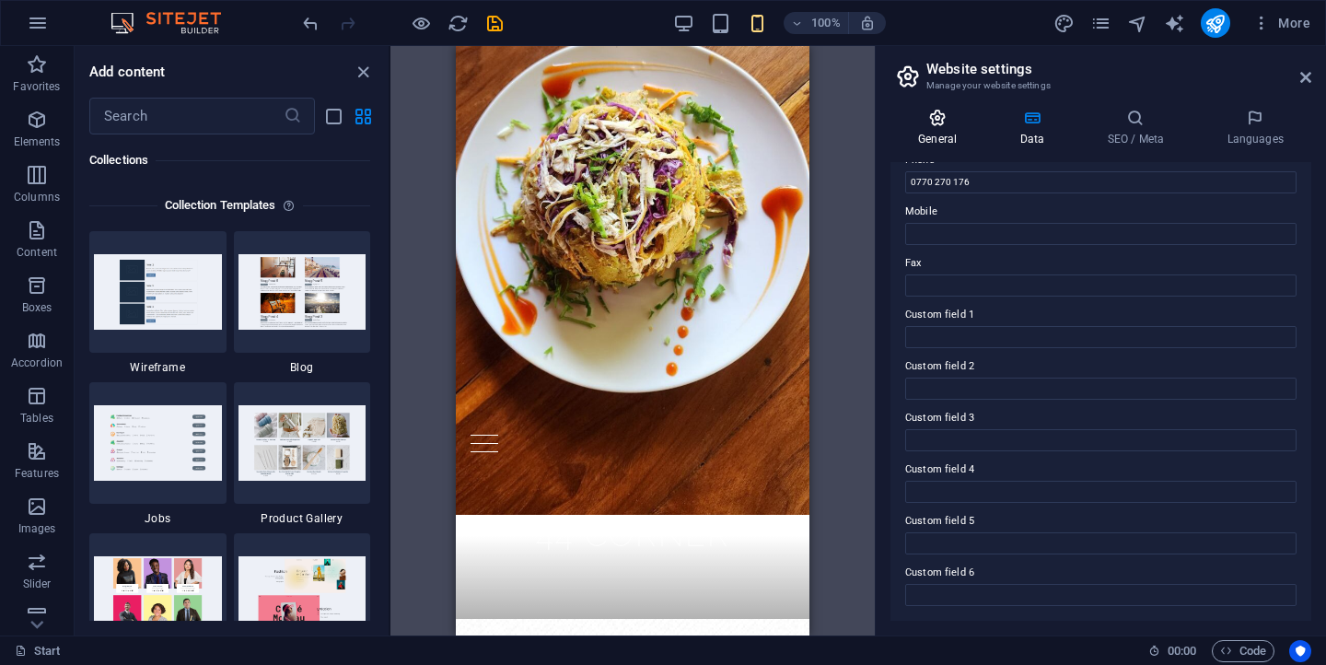
click at [930, 118] on icon at bounding box center [937, 118] width 94 height 18
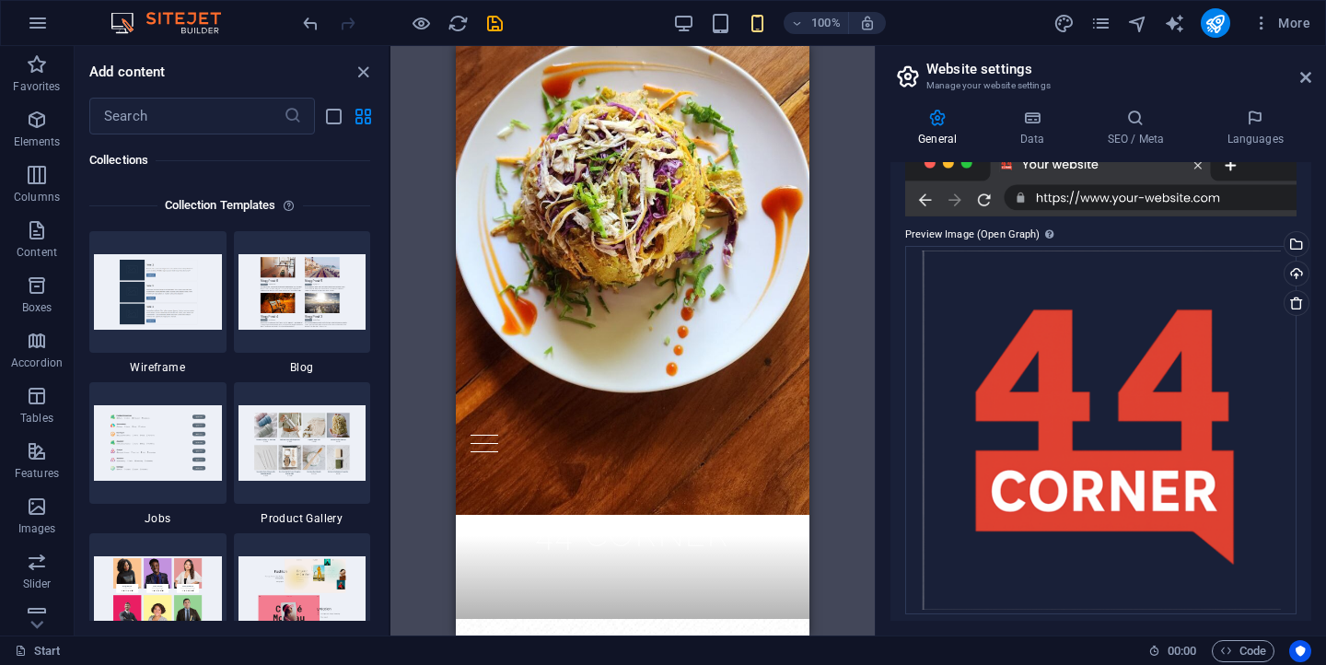
scroll to position [447, 0]
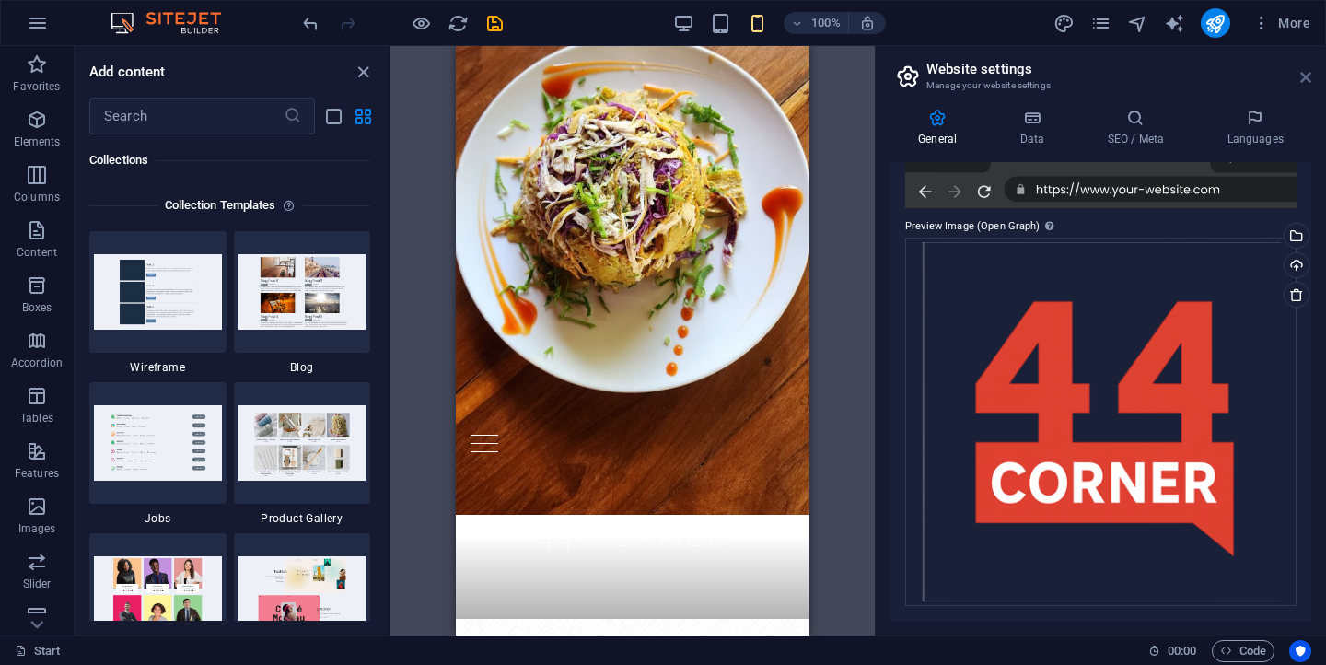
click at [1308, 82] on icon at bounding box center [1305, 77] width 11 height 15
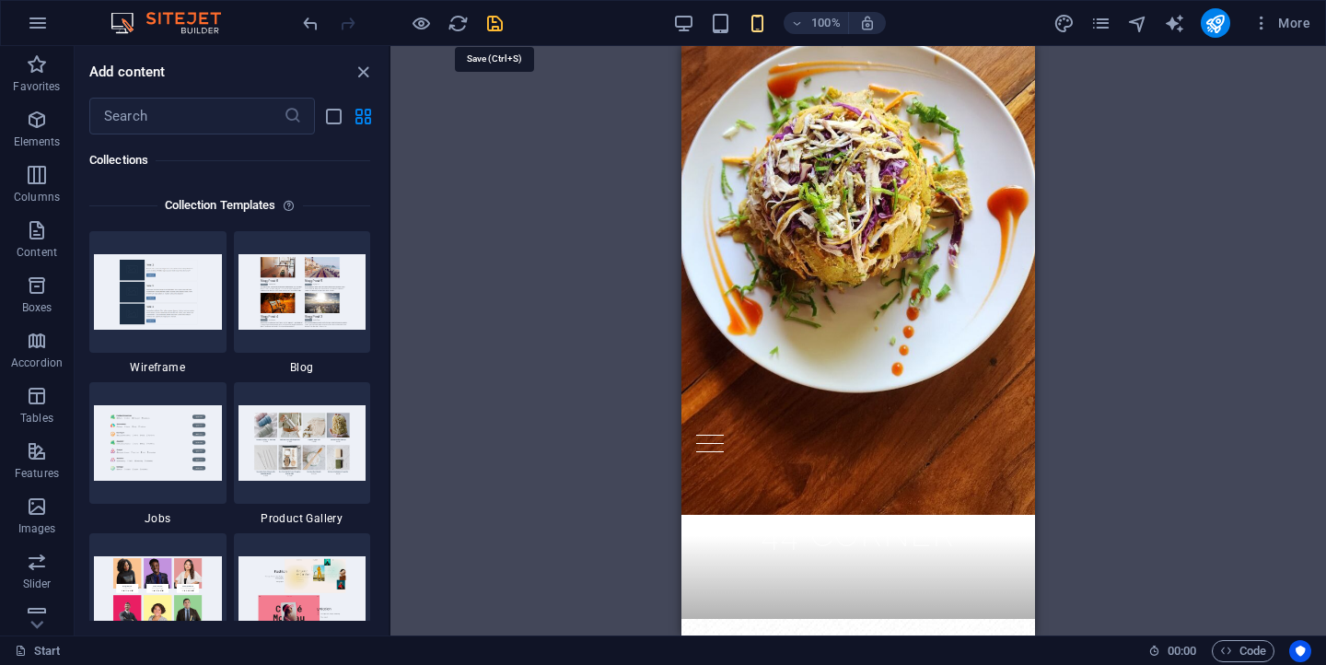
click at [495, 29] on icon "save" at bounding box center [494, 23] width 21 height 21
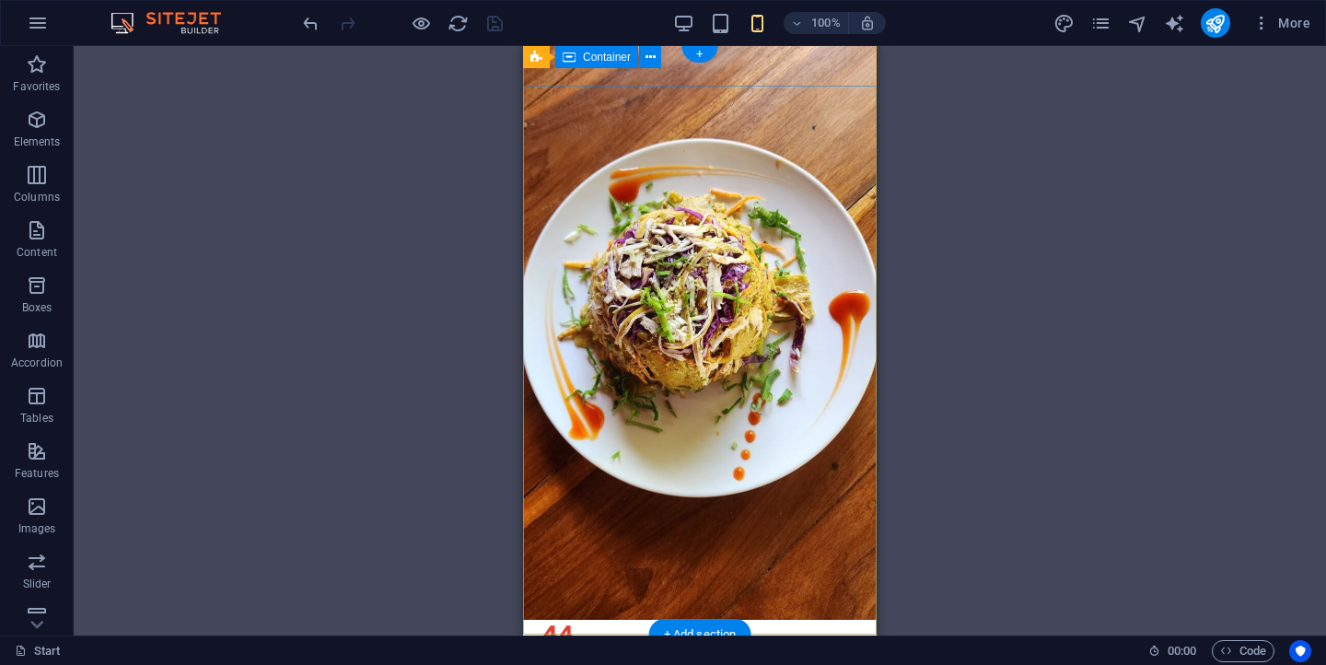
scroll to position [0, 0]
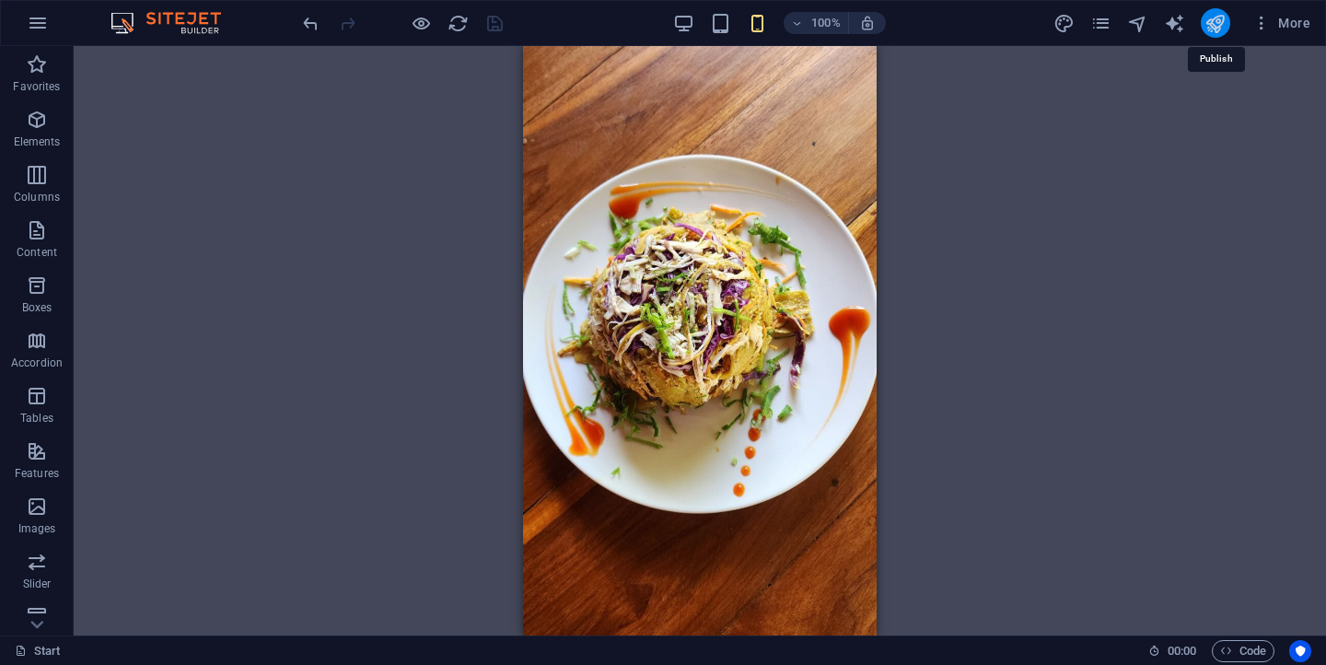
click at [1212, 14] on icon "publish" at bounding box center [1214, 23] width 21 height 21
